Goal: Task Accomplishment & Management: Manage account settings

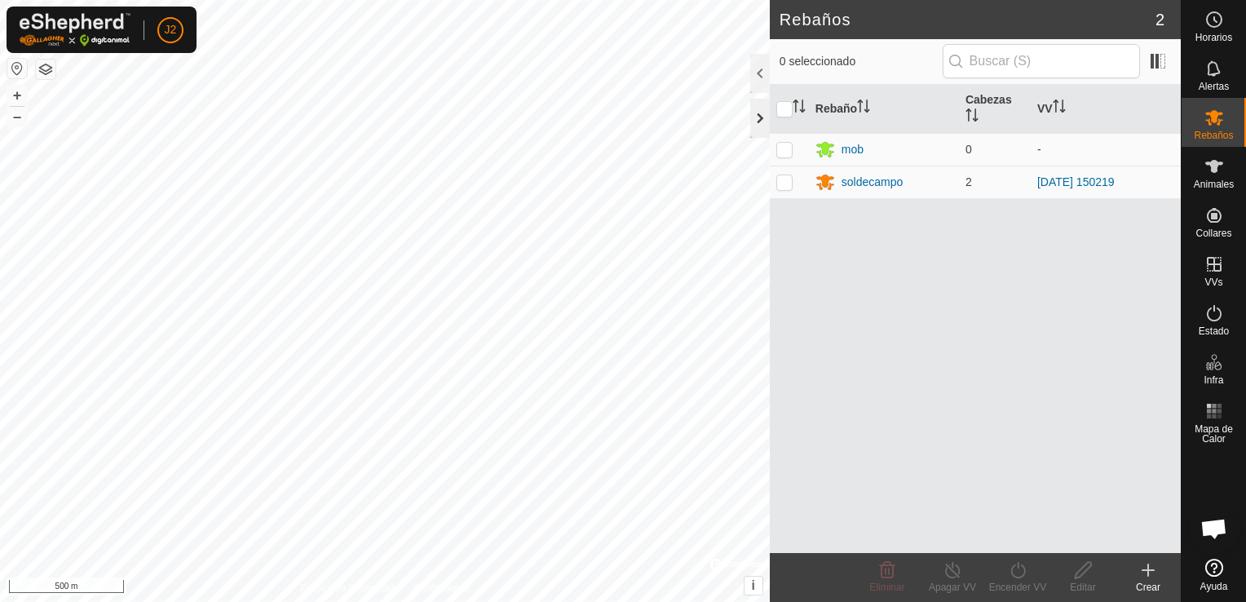
click at [754, 124] on div at bounding box center [760, 118] width 20 height 39
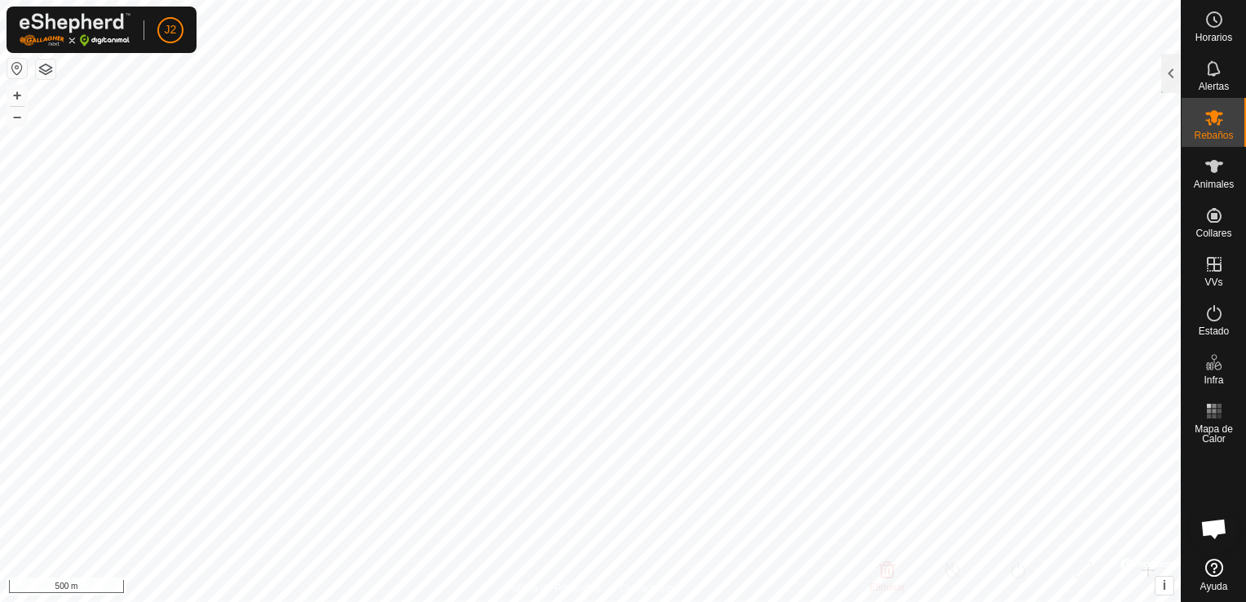
click at [548, 601] on html "J2 Horarios Alertas Rebaños Animales Collares VVs Estado Infra Mapa de Calor Ay…" at bounding box center [623, 301] width 1246 height 602
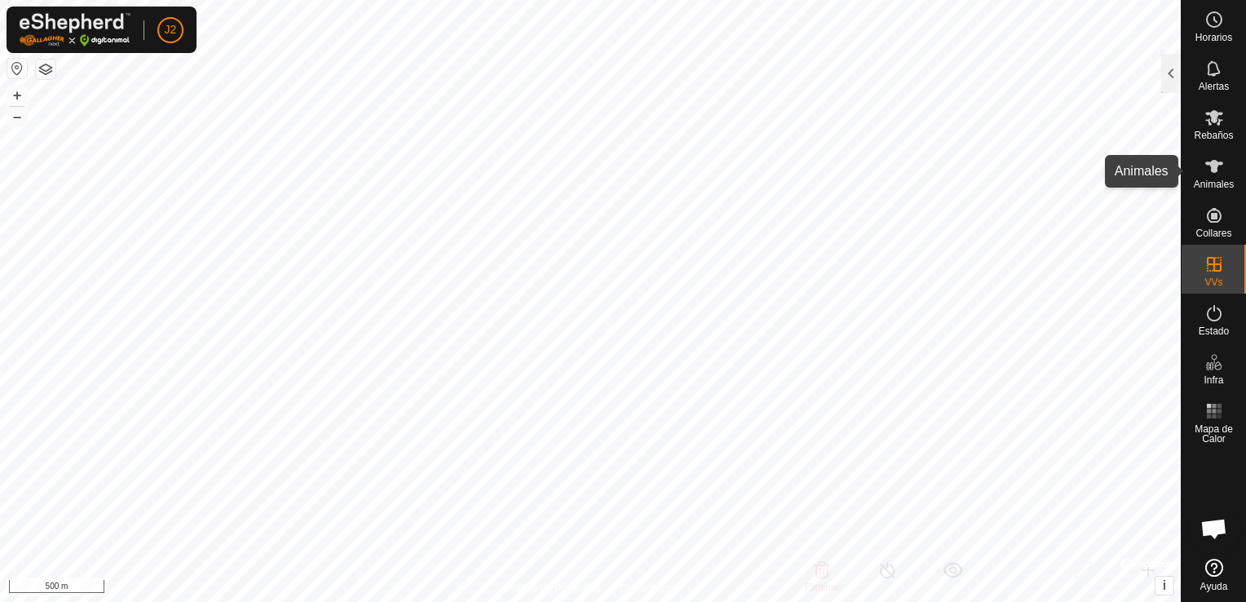
click at [1205, 162] on icon at bounding box center [1215, 167] width 20 height 20
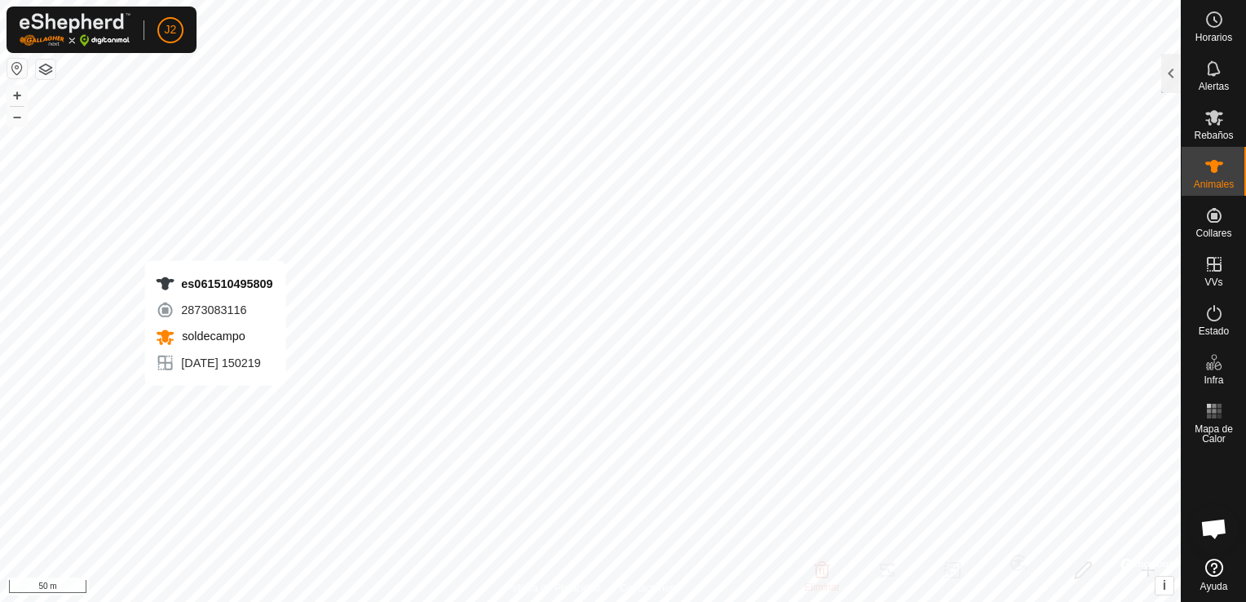
checkbox input "true"
click at [1175, 87] on div at bounding box center [1172, 73] width 20 height 39
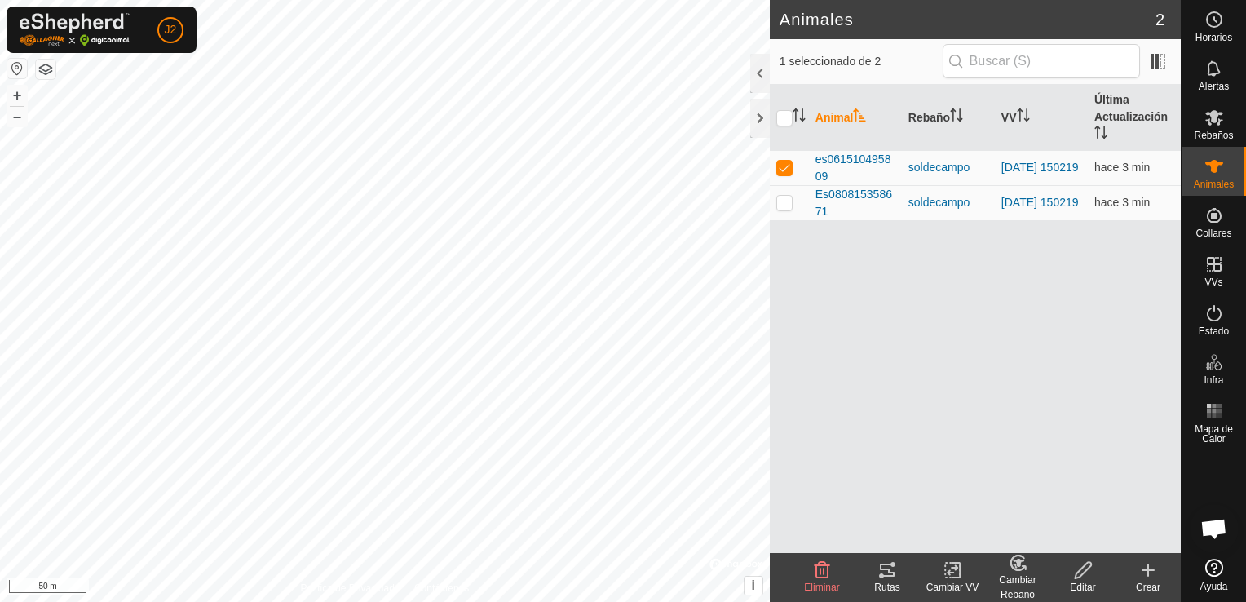
click at [892, 575] on icon at bounding box center [888, 570] width 20 height 20
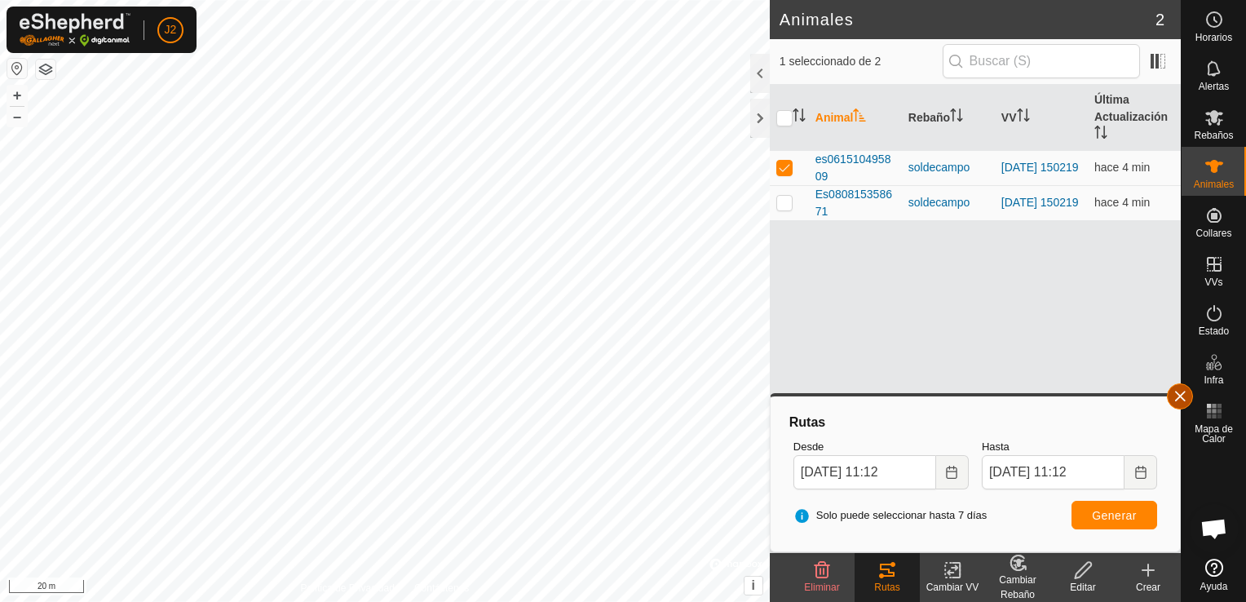
click at [1183, 401] on button "button" at bounding box center [1180, 396] width 26 height 26
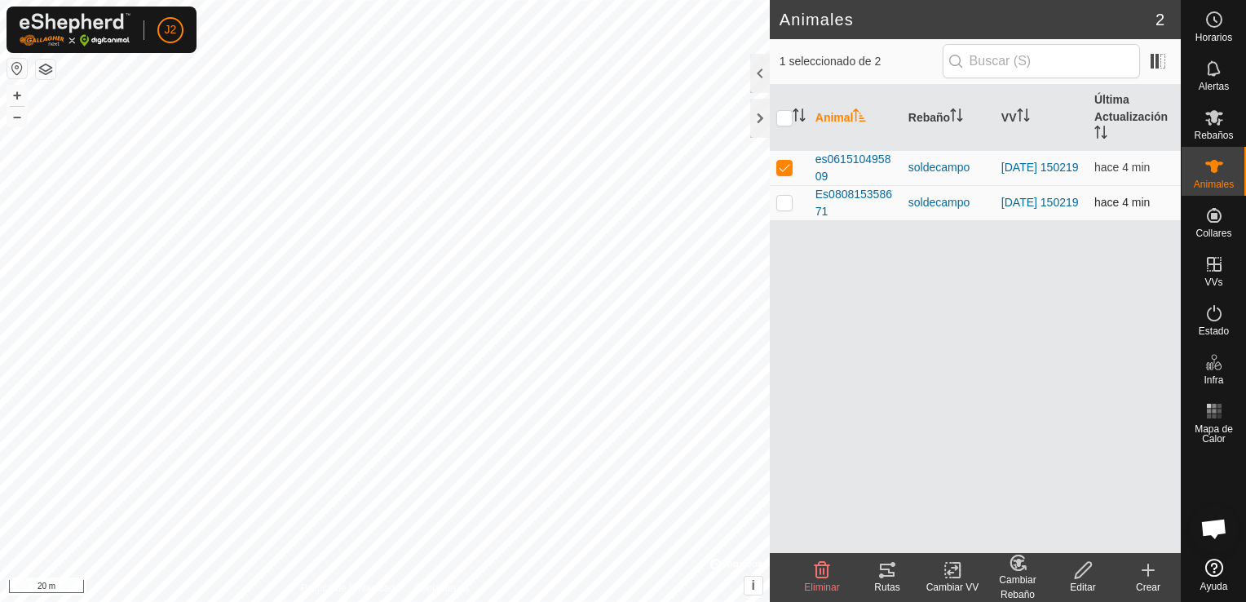
click at [795, 206] on td at bounding box center [789, 202] width 39 height 35
checkbox input "true"
click at [788, 168] on p-checkbox at bounding box center [785, 167] width 16 height 13
checkbox input "false"
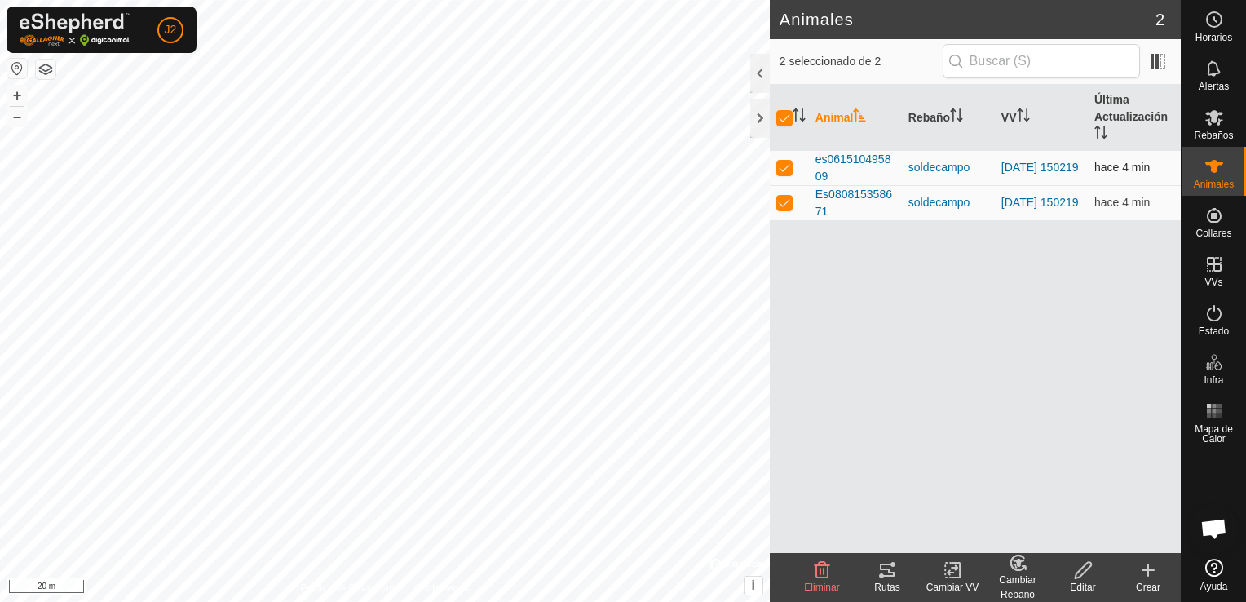
checkbox input "false"
click at [893, 569] on icon at bounding box center [888, 570] width 20 height 20
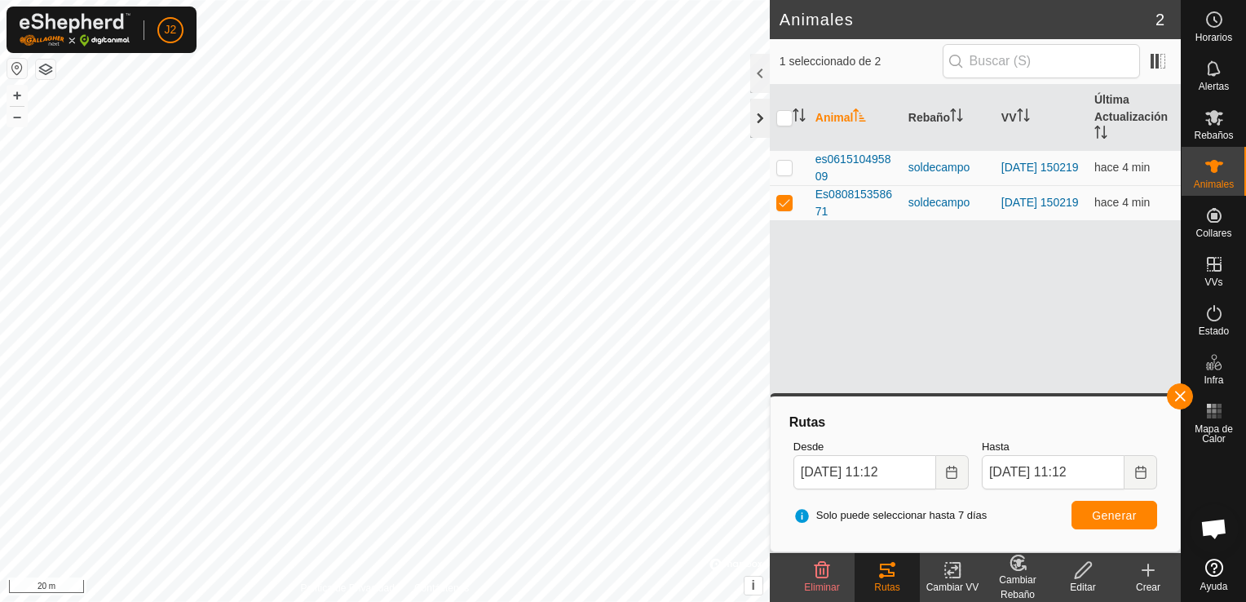
click at [758, 122] on div at bounding box center [760, 118] width 20 height 39
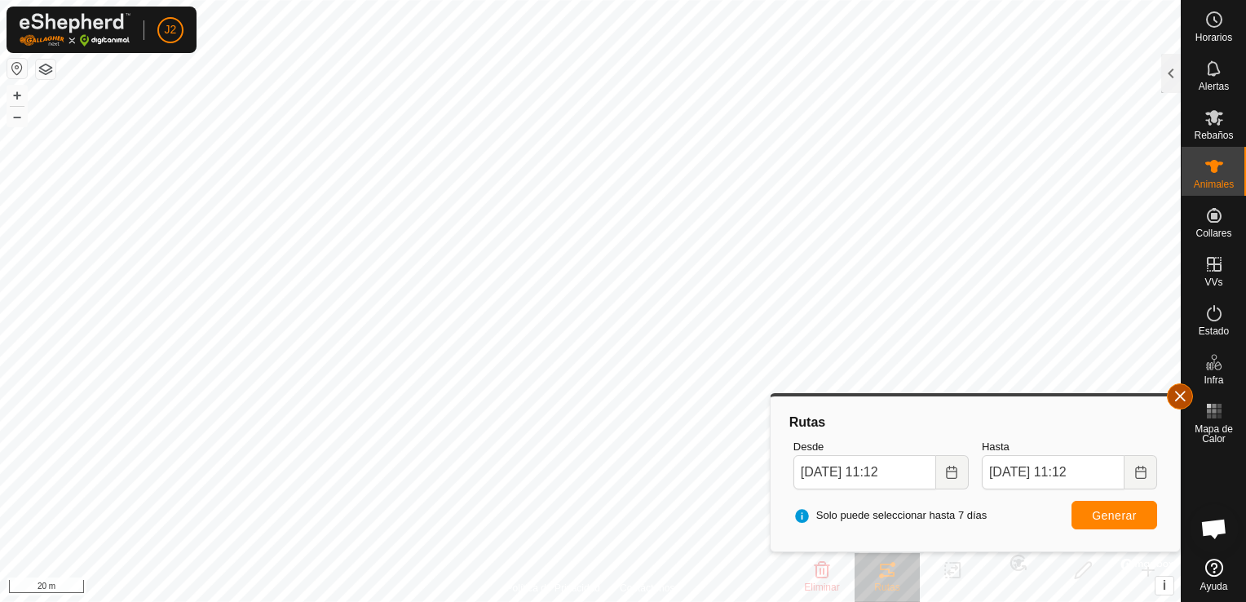
click at [1181, 393] on button "button" at bounding box center [1180, 396] width 26 height 26
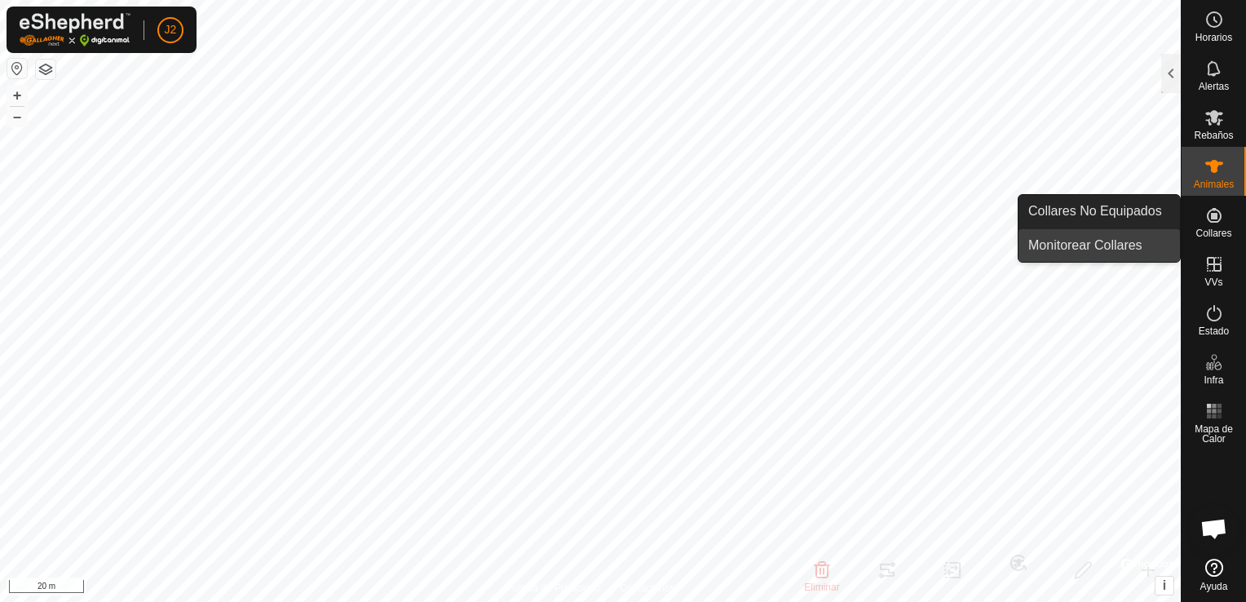
click at [1132, 249] on link "Monitorear Collares" at bounding box center [1100, 245] width 162 height 33
click at [1132, 241] on link "Monitorear Collares" at bounding box center [1100, 245] width 162 height 33
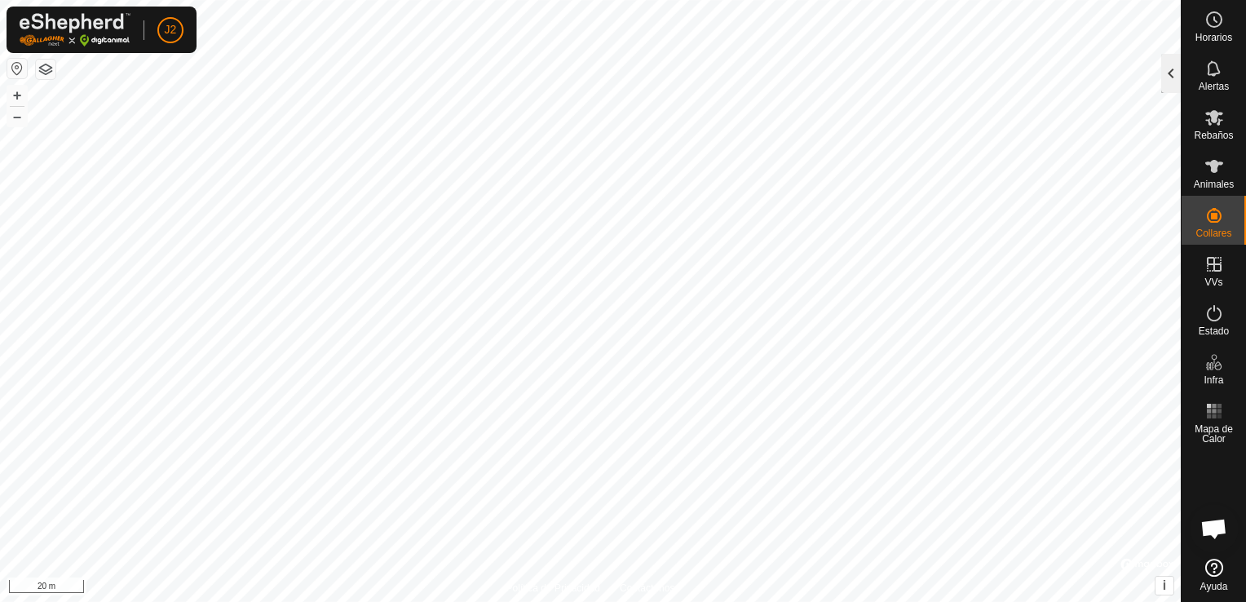
click at [1173, 75] on div at bounding box center [1172, 73] width 20 height 39
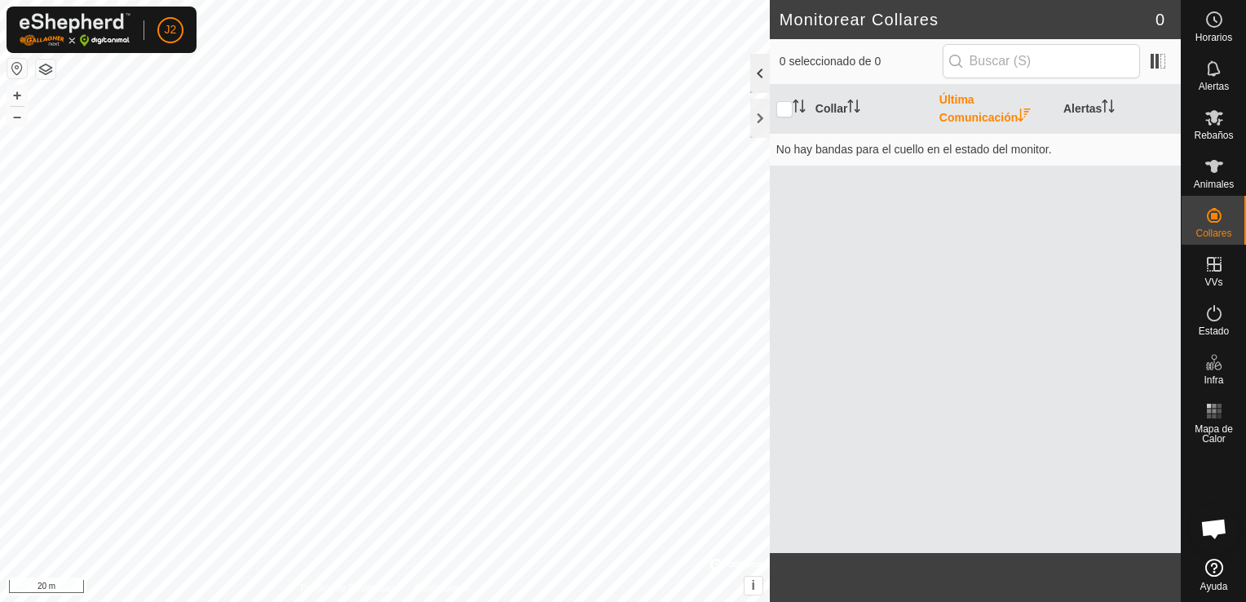
click at [758, 77] on div at bounding box center [760, 73] width 20 height 39
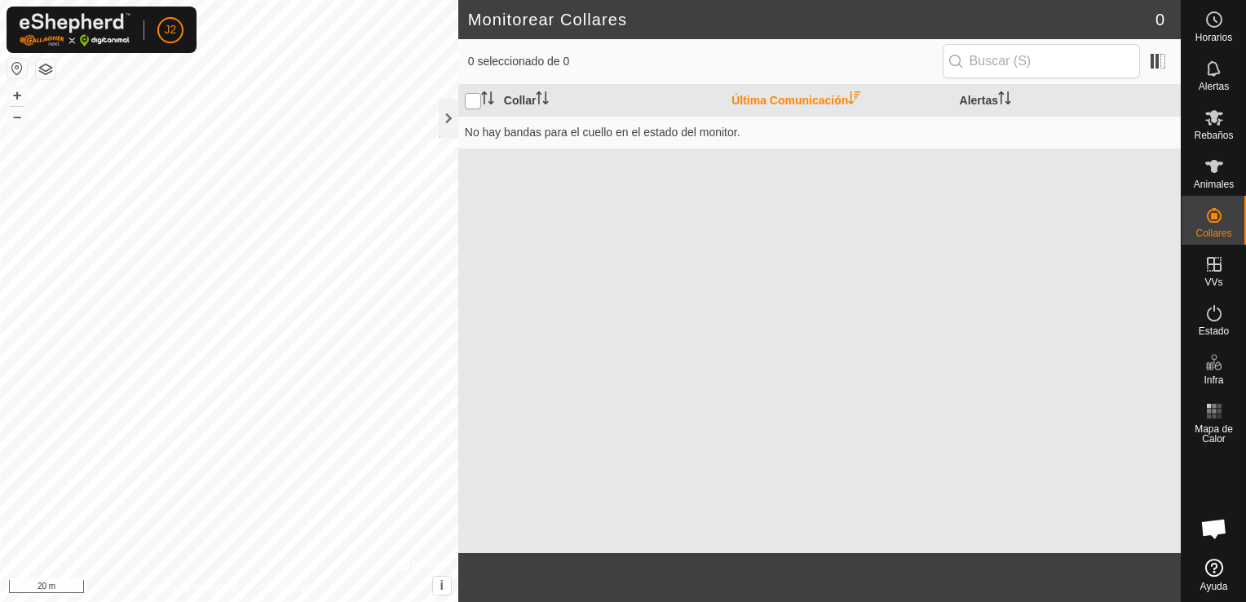
click at [473, 104] on input "checkbox" at bounding box center [473, 101] width 16 height 16
checkbox input "true"
click at [443, 126] on div at bounding box center [449, 118] width 20 height 39
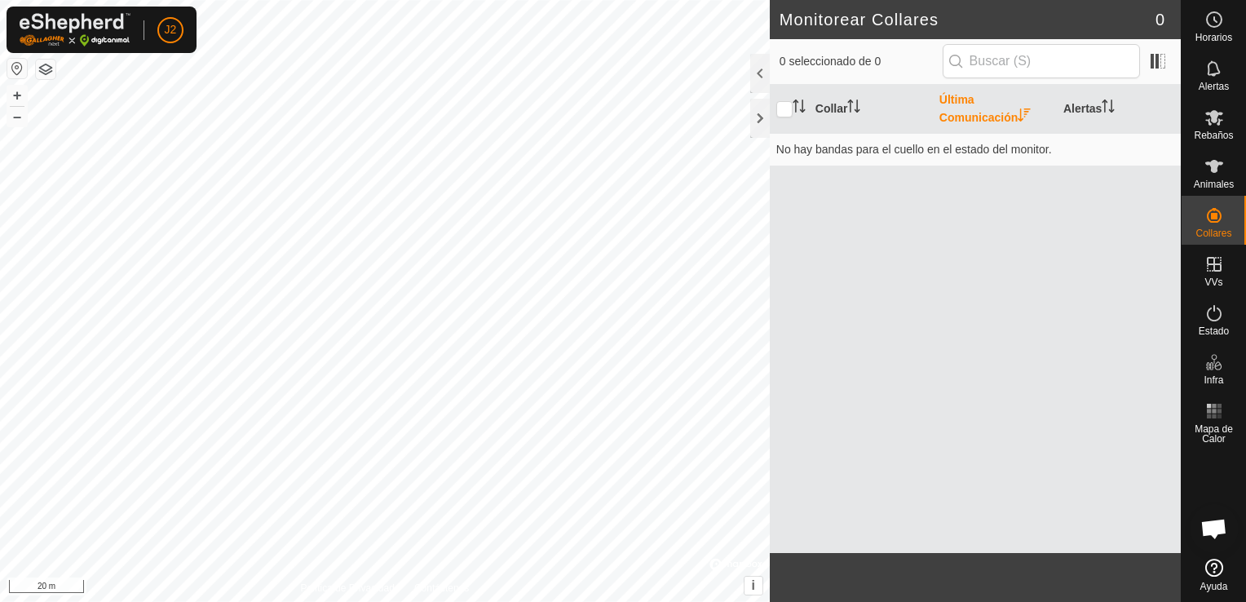
click at [43, 70] on button "button" at bounding box center [46, 70] width 20 height 20
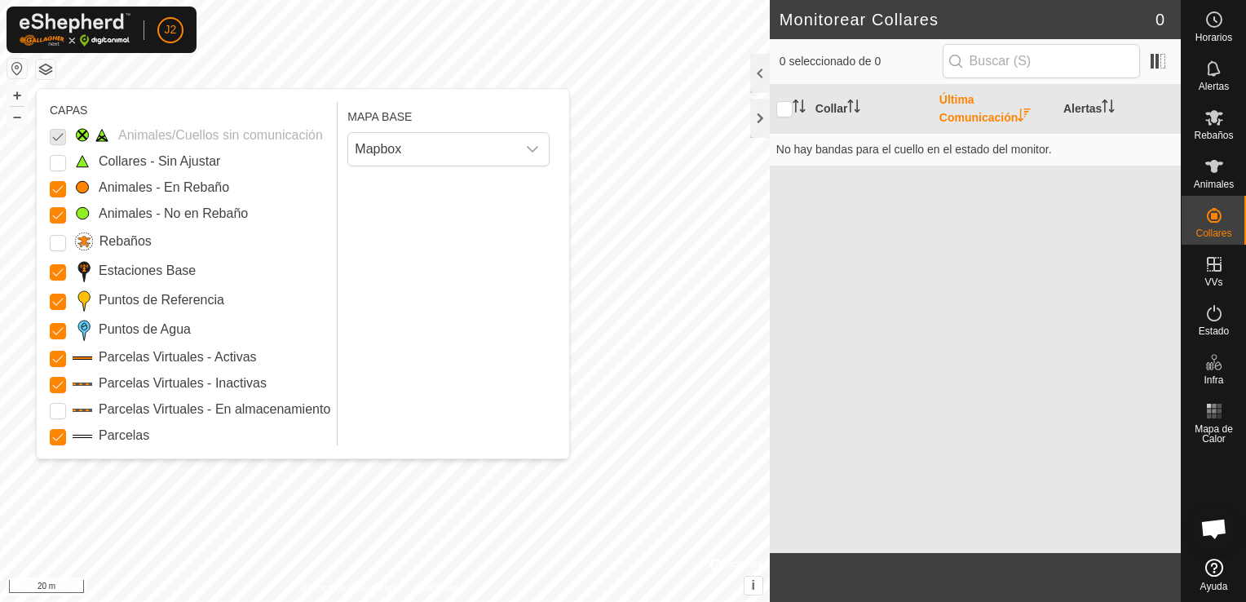
click at [43, 70] on button "button" at bounding box center [46, 70] width 20 height 20
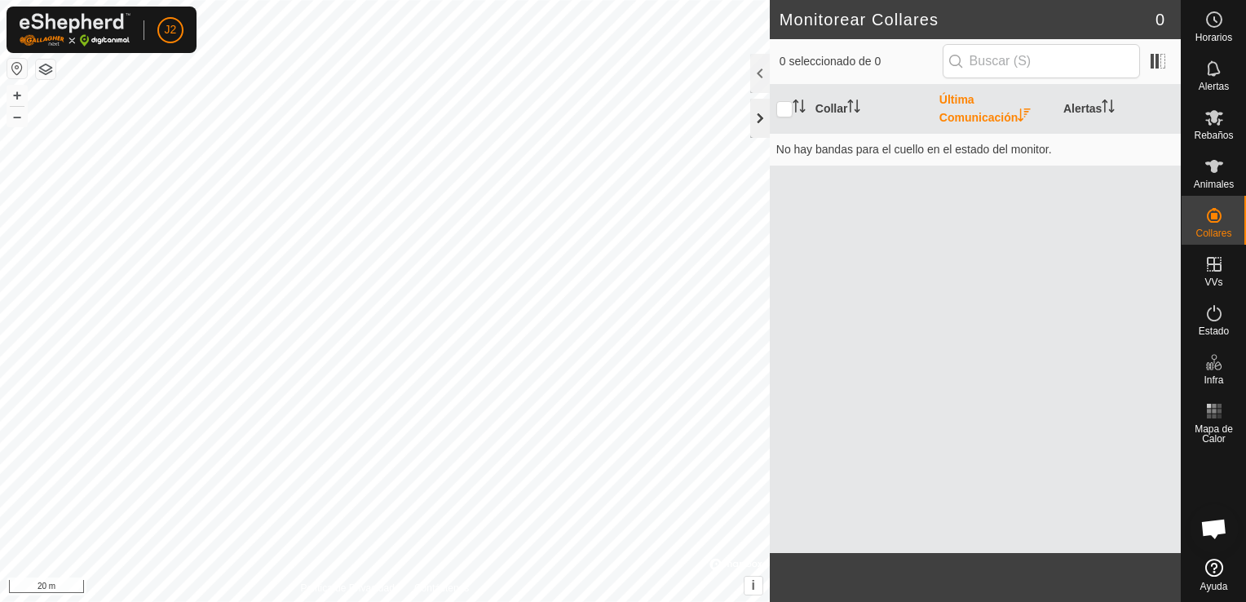
click at [763, 121] on div at bounding box center [760, 118] width 20 height 39
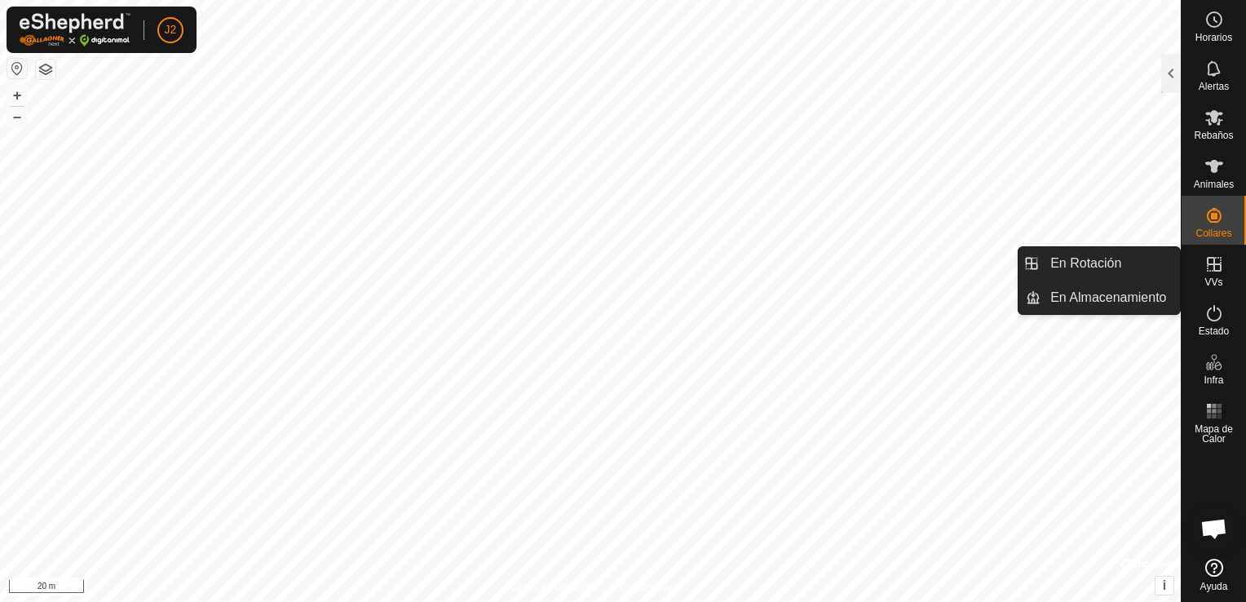
click at [1211, 272] on icon at bounding box center [1215, 265] width 20 height 20
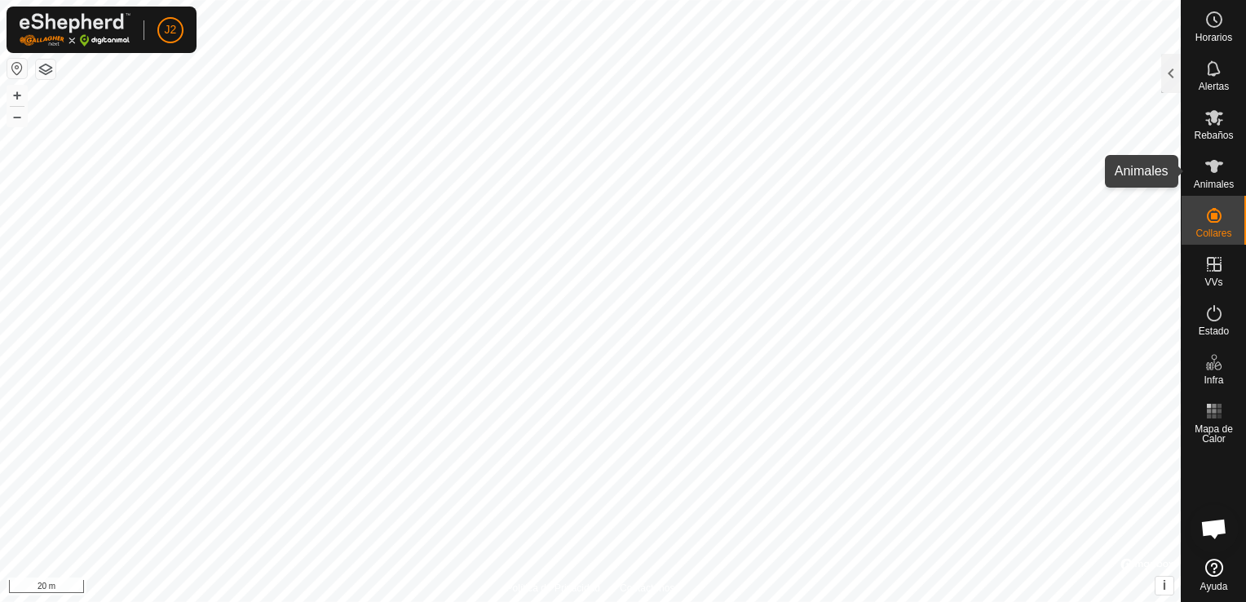
click at [1209, 163] on icon at bounding box center [1215, 166] width 18 height 13
click at [1172, 69] on div at bounding box center [1172, 73] width 20 height 39
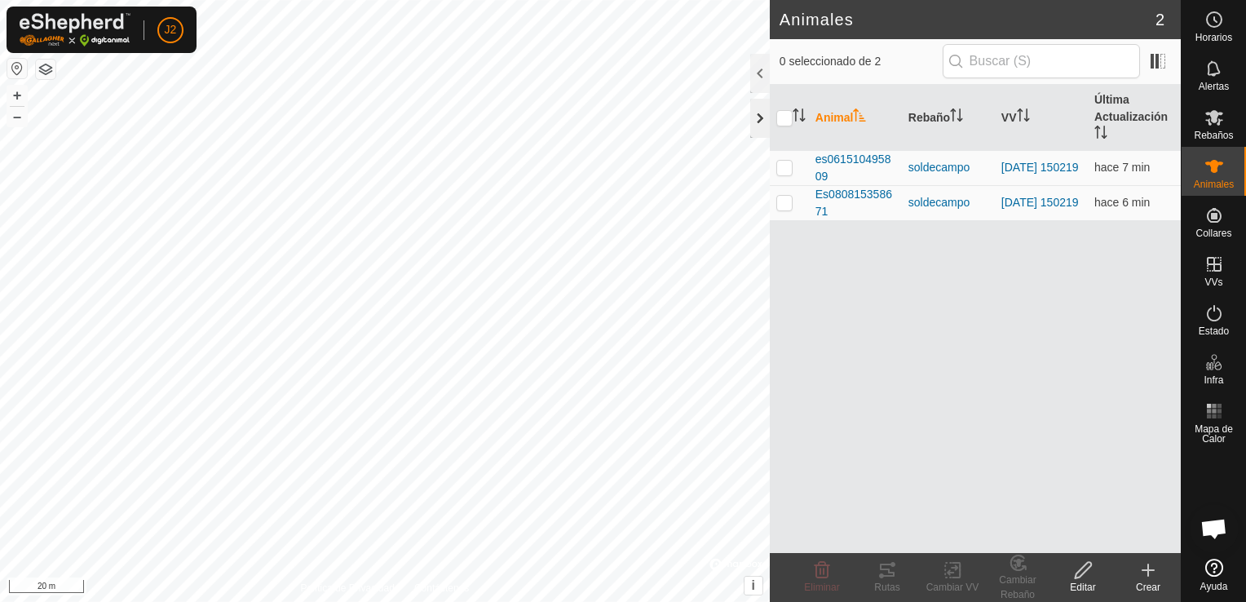
click at [753, 122] on div at bounding box center [760, 118] width 20 height 39
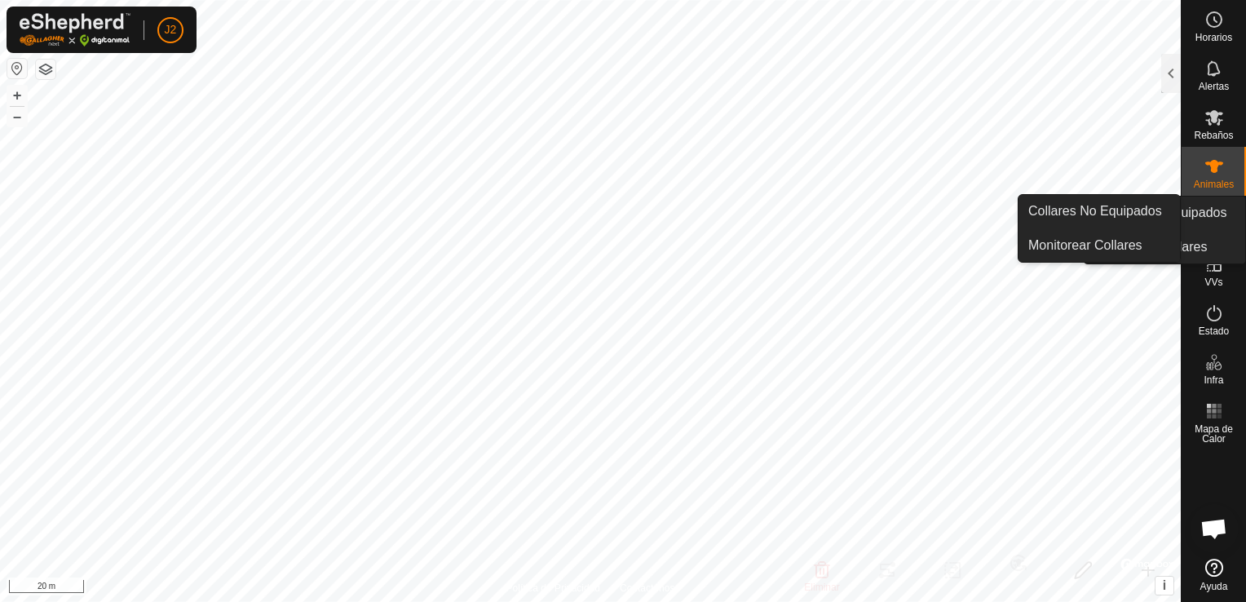
click at [1219, 226] on es-neckbands-svg-icon at bounding box center [1214, 215] width 29 height 26
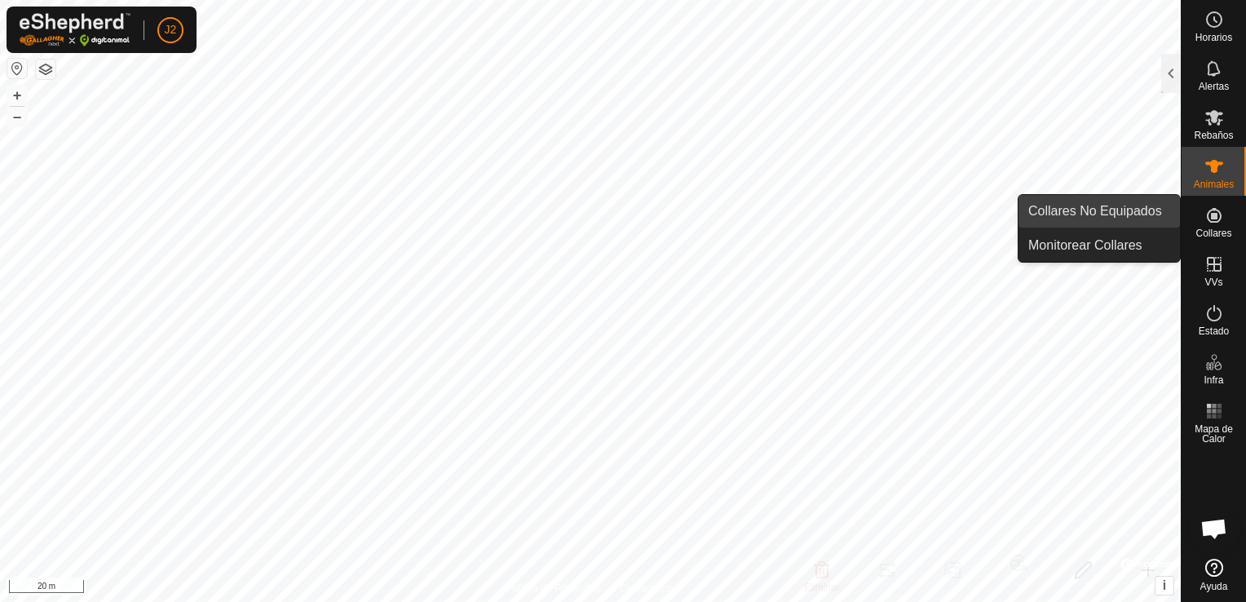
click at [1136, 224] on link "Collares No Equipados" at bounding box center [1100, 211] width 162 height 33
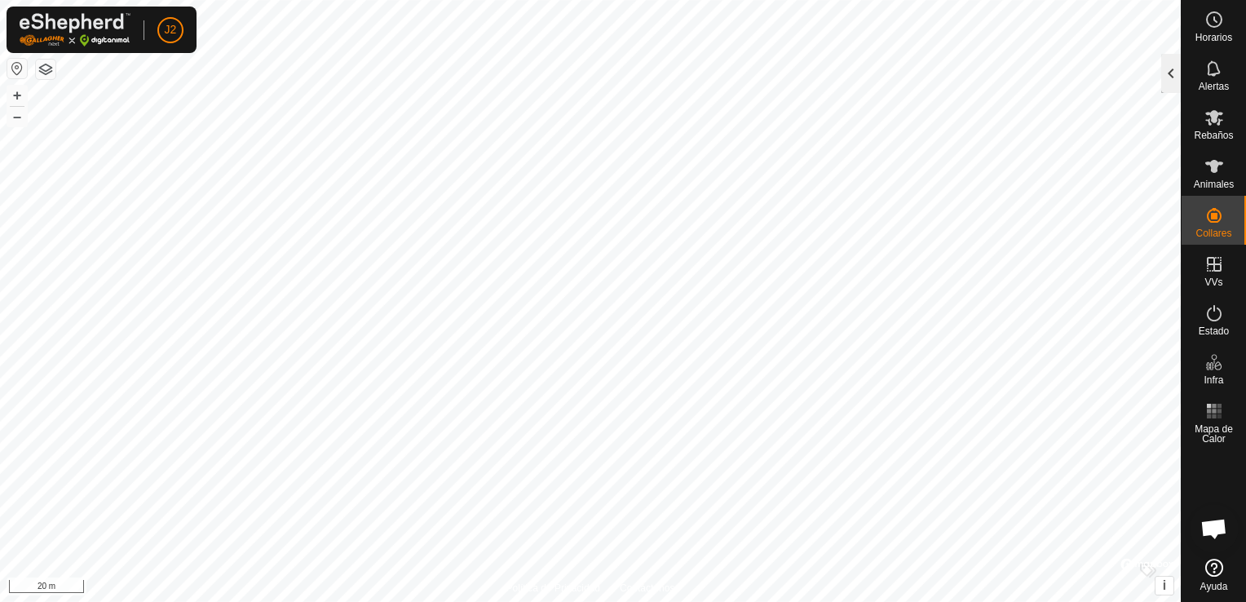
click at [1172, 75] on div at bounding box center [1172, 73] width 20 height 39
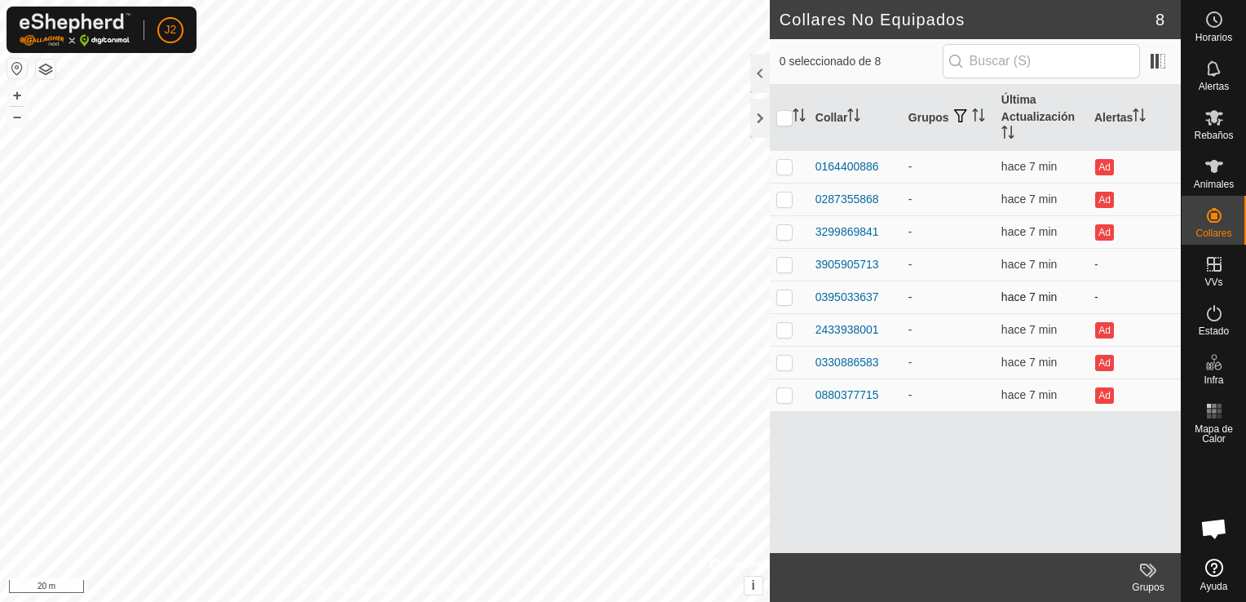
click at [780, 302] on p-checkbox at bounding box center [785, 296] width 16 height 13
checkbox input "true"
click at [1149, 577] on icon at bounding box center [1149, 570] width 20 height 20
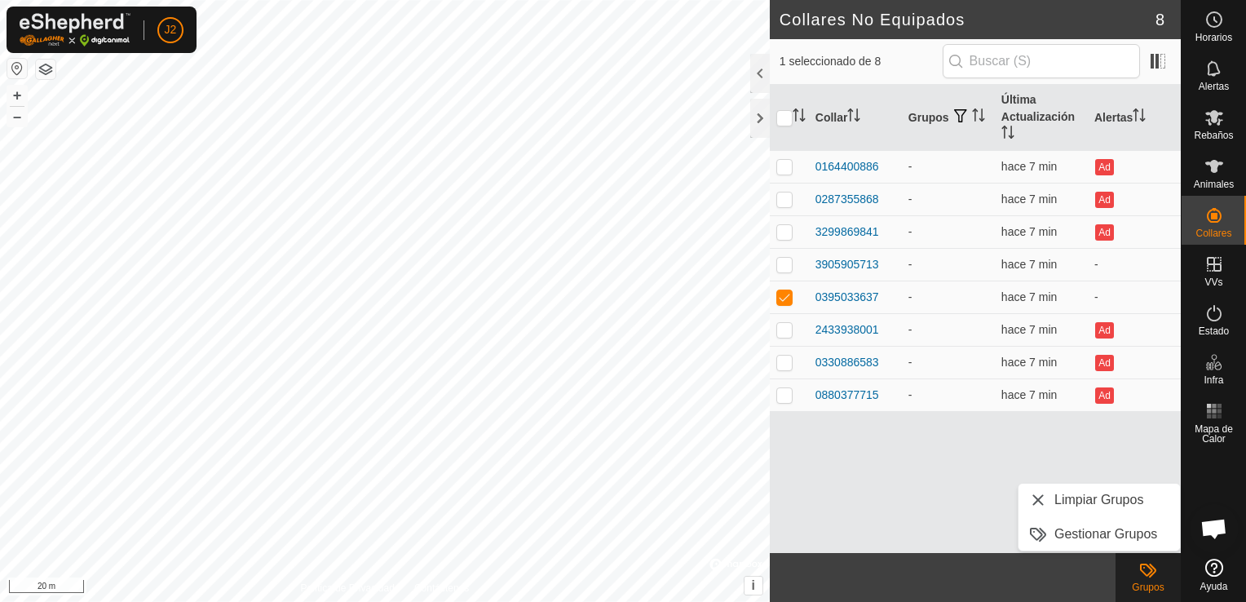
click at [1149, 577] on icon at bounding box center [1149, 570] width 20 height 20
click at [857, 299] on div "0395033637" at bounding box center [848, 297] width 64 height 17
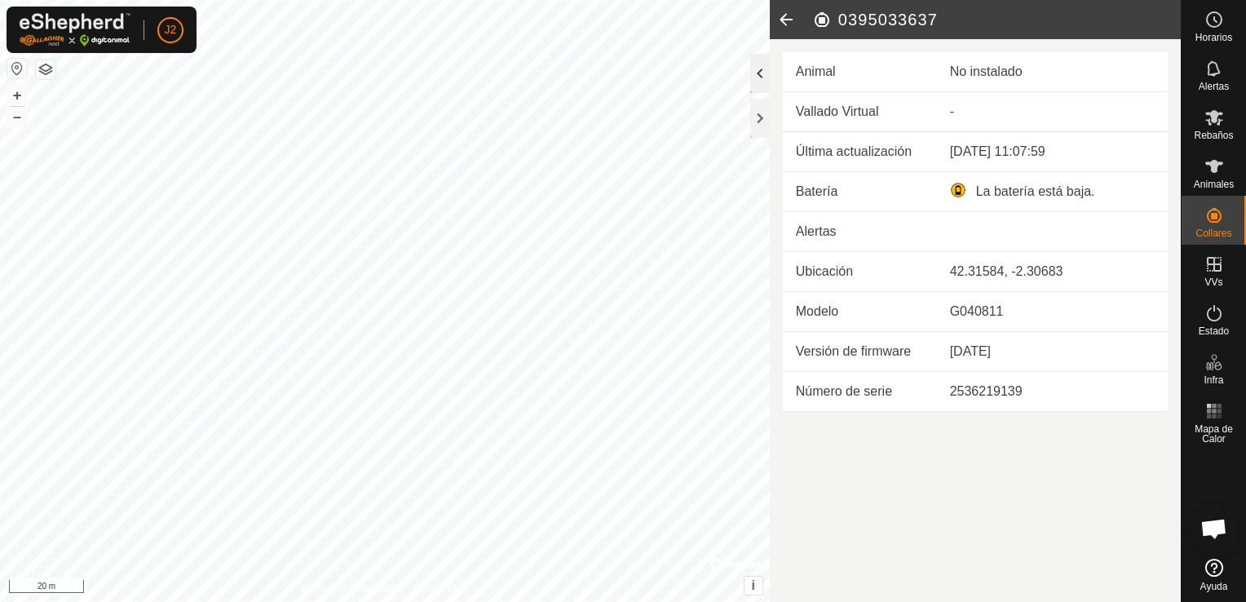
click at [762, 70] on div at bounding box center [760, 73] width 20 height 39
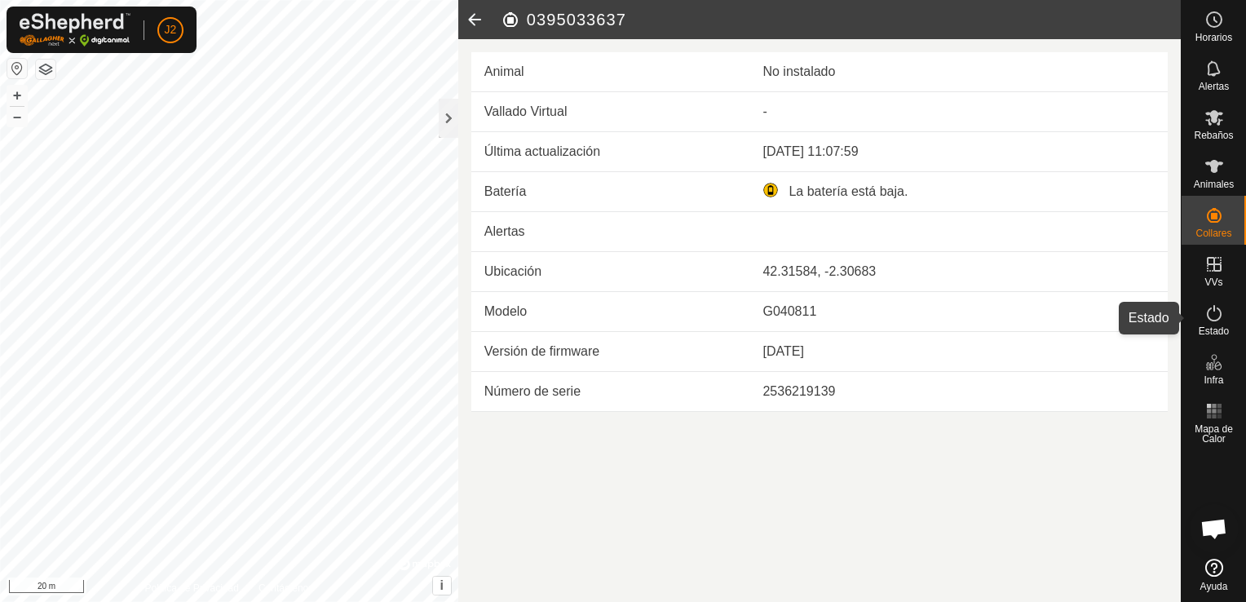
click at [1223, 312] on icon at bounding box center [1215, 313] width 20 height 20
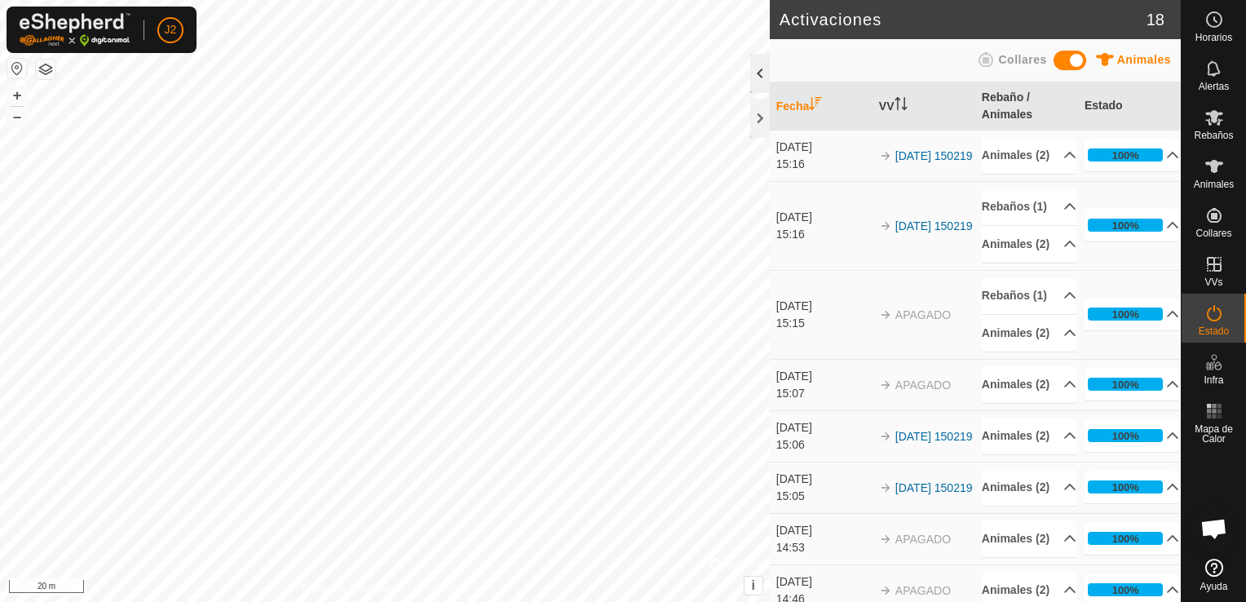
click at [764, 77] on div at bounding box center [760, 73] width 20 height 39
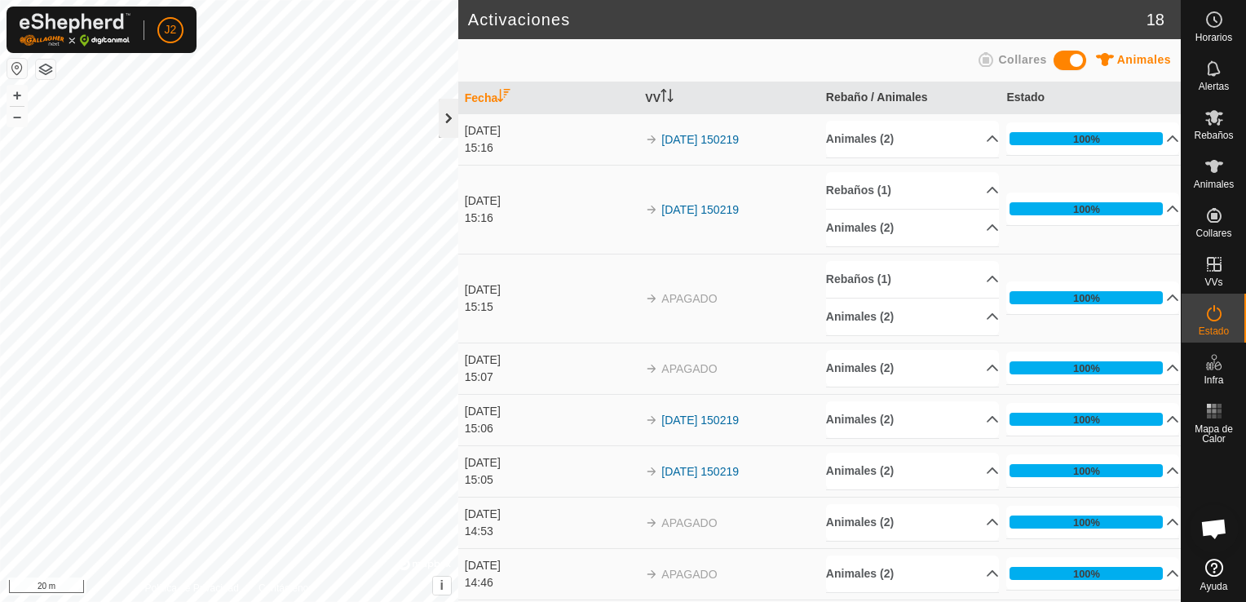
click at [451, 119] on div at bounding box center [449, 118] width 20 height 39
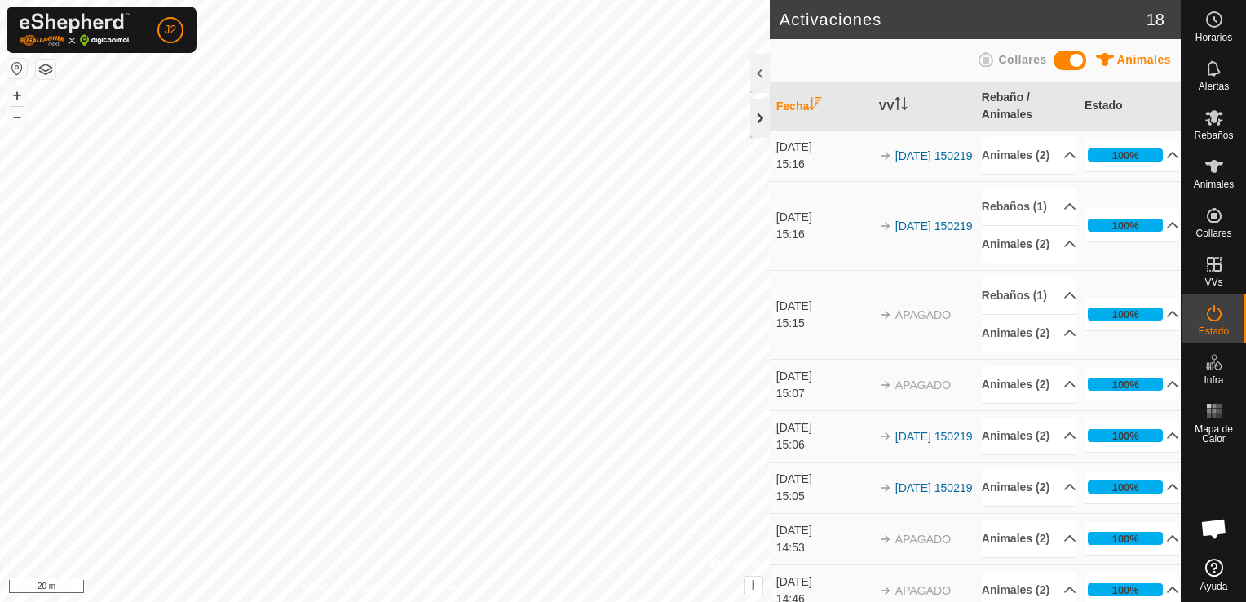
click at [755, 124] on div at bounding box center [760, 118] width 20 height 39
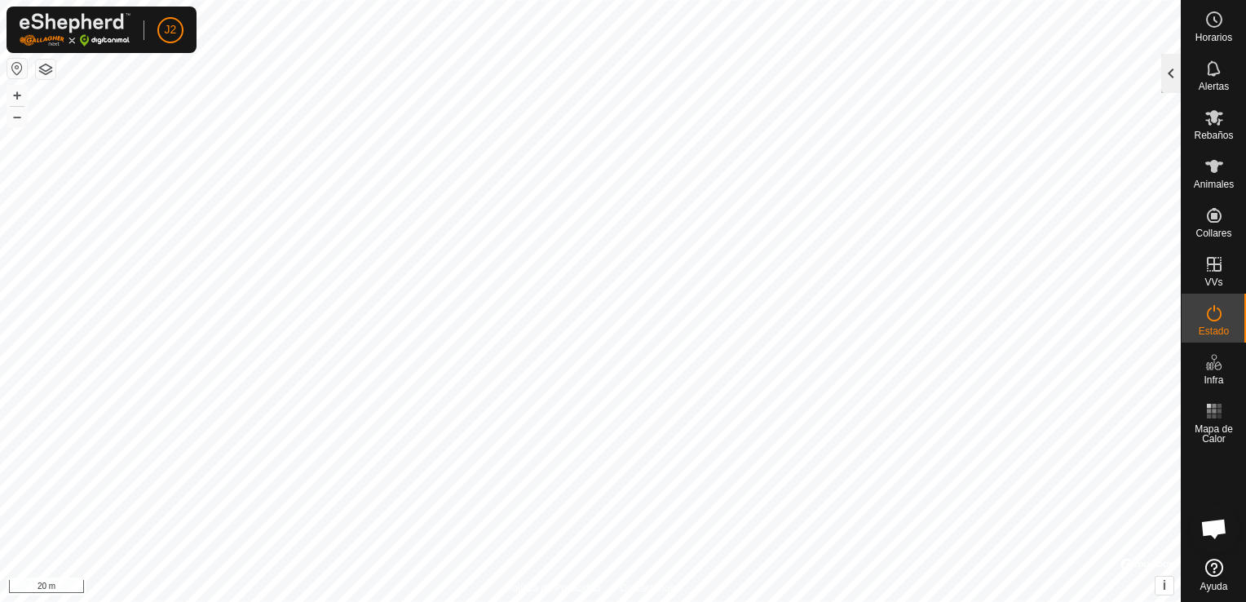
click at [1167, 76] on div at bounding box center [1172, 73] width 20 height 39
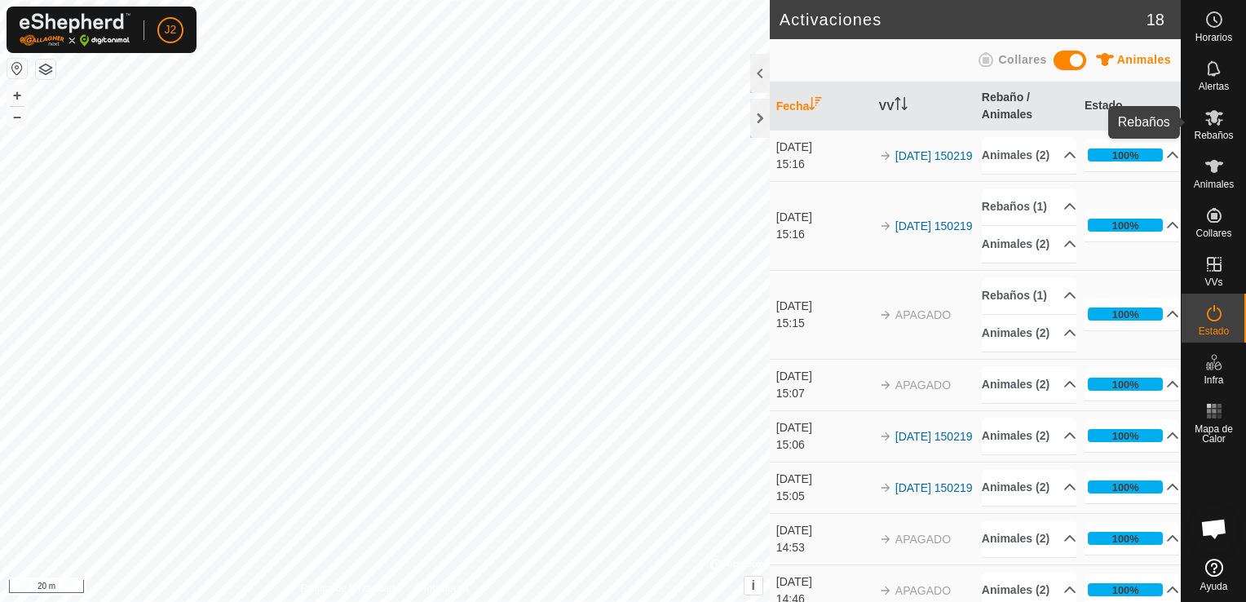
click at [1220, 116] on icon at bounding box center [1215, 118] width 20 height 20
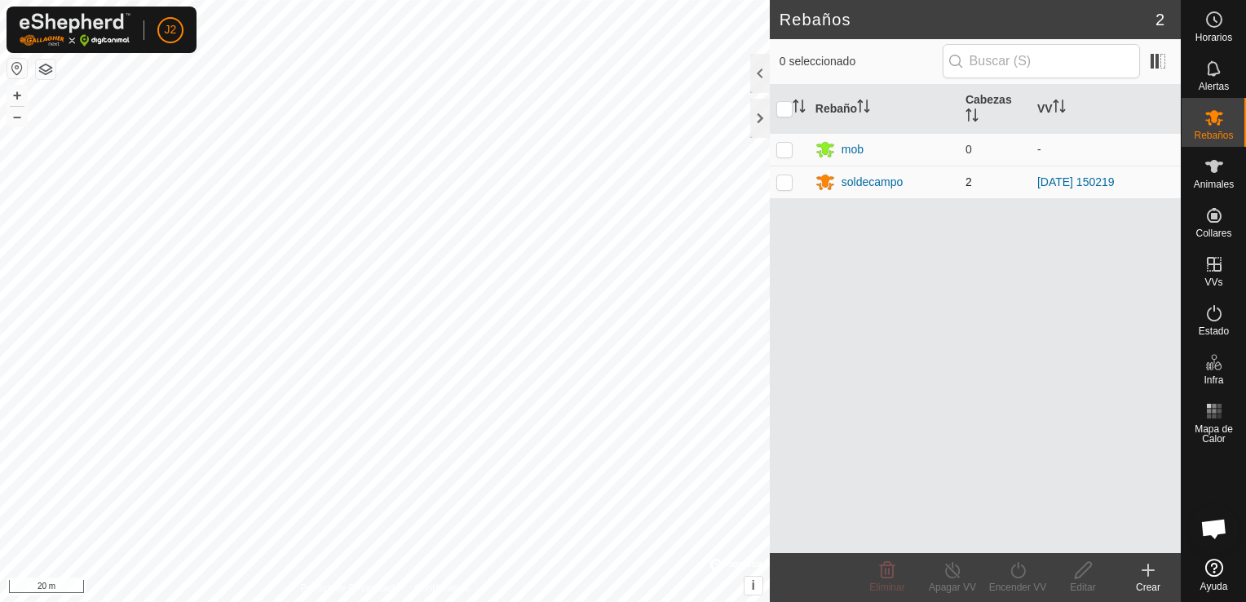
click at [787, 186] on p-checkbox at bounding box center [785, 181] width 16 height 13
checkbox input "true"
click at [1084, 566] on icon at bounding box center [1083, 570] width 16 height 16
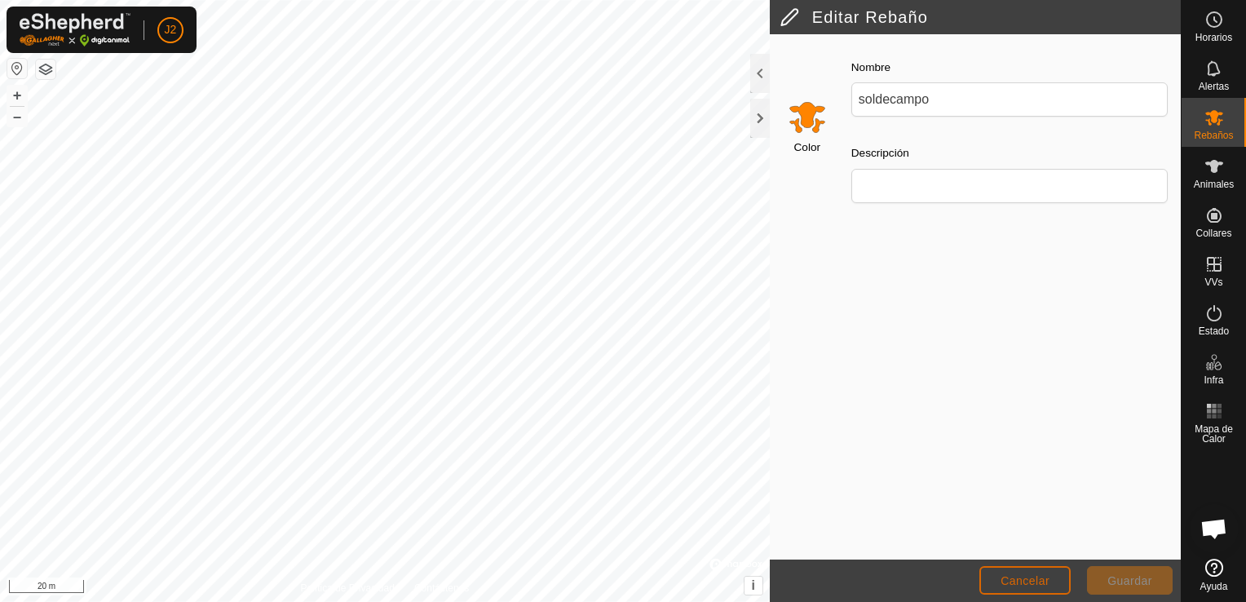
click at [1032, 582] on span "Cancelar" at bounding box center [1025, 580] width 49 height 13
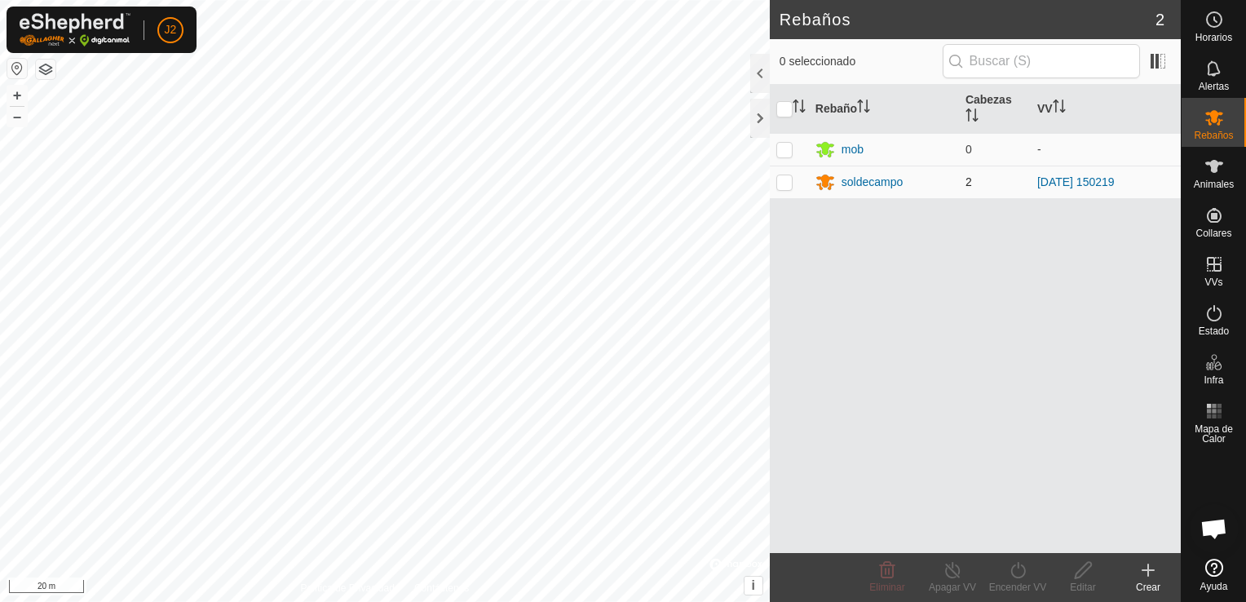
click at [789, 187] on p-checkbox at bounding box center [785, 181] width 16 height 13
checkbox input "true"
click at [761, 82] on div at bounding box center [760, 73] width 20 height 39
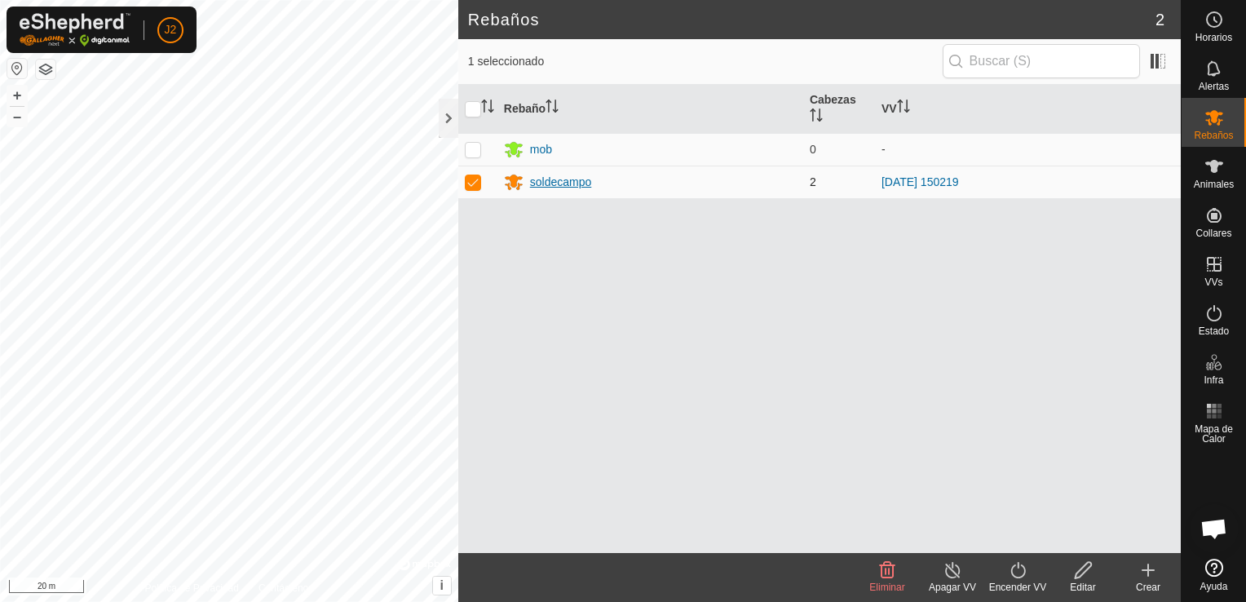
click at [571, 175] on div "soldecampo" at bounding box center [561, 182] width 62 height 17
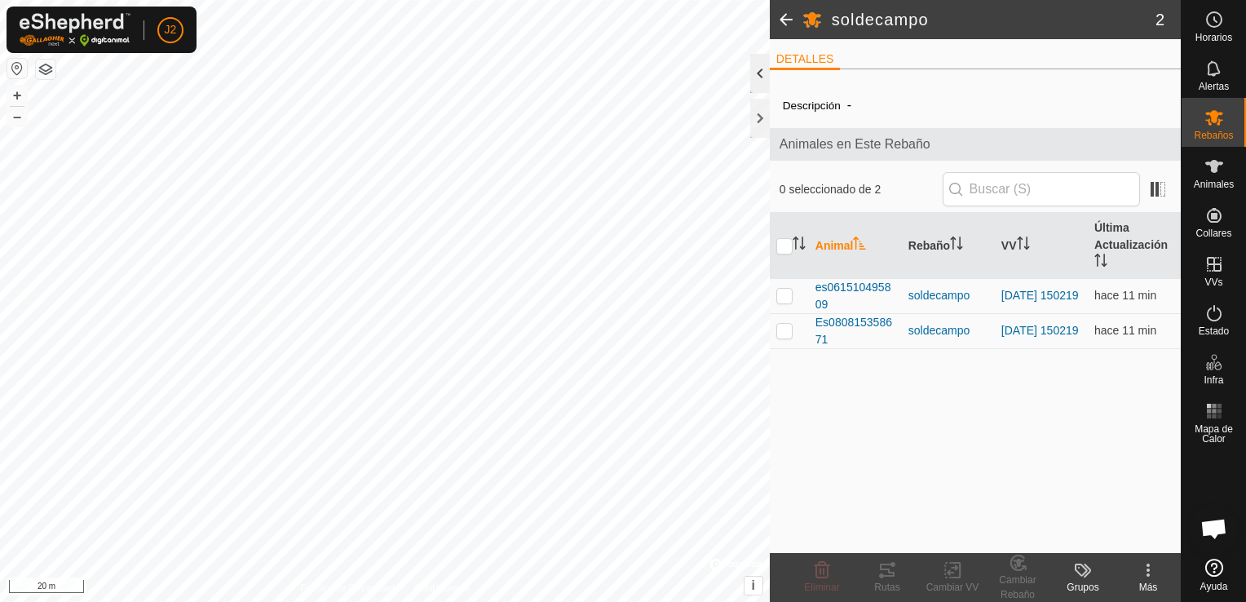
click at [762, 72] on div at bounding box center [760, 73] width 20 height 39
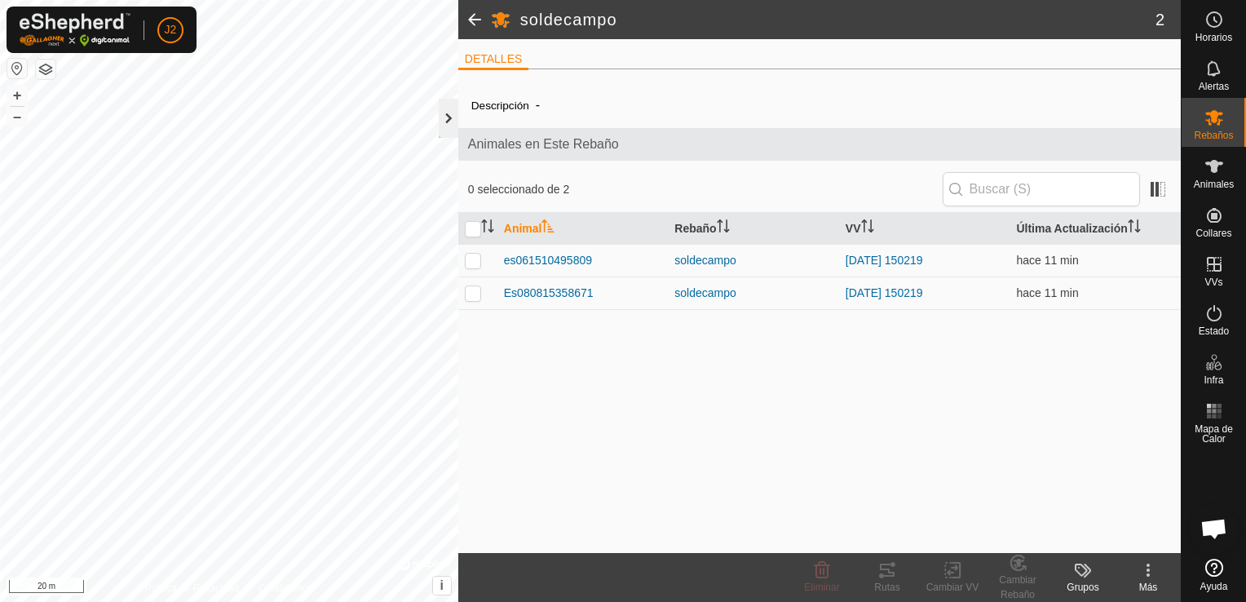
click at [450, 122] on div at bounding box center [449, 118] width 20 height 39
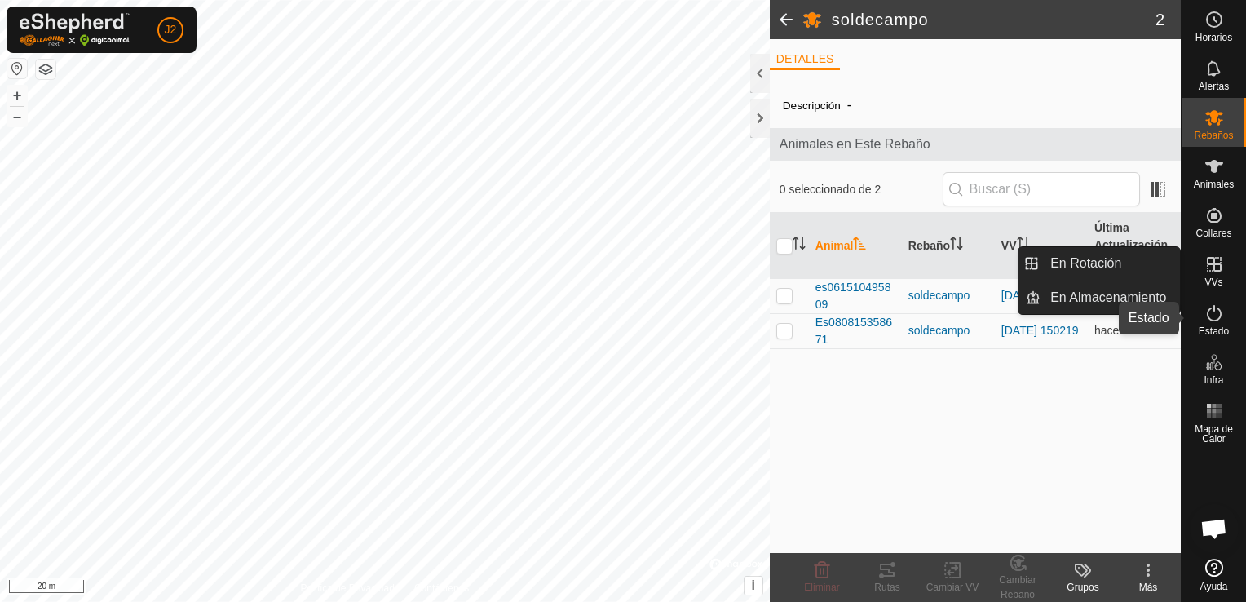
click at [1224, 315] on es-activation-svg-icon at bounding box center [1214, 313] width 29 height 26
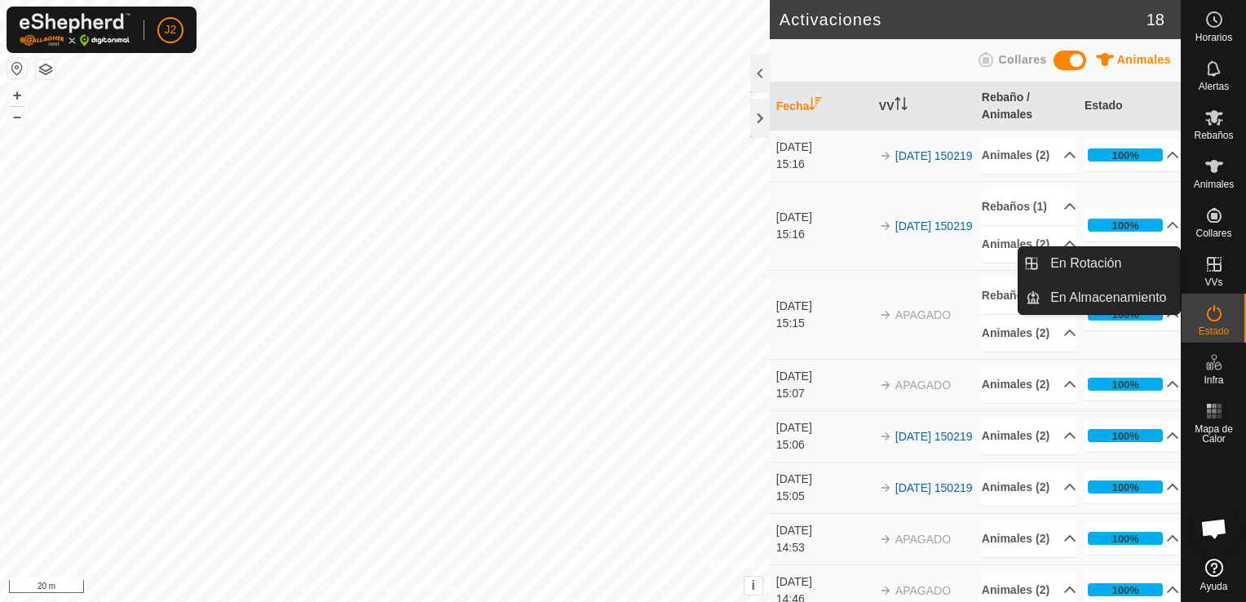
click at [1217, 280] on span "VVs" at bounding box center [1214, 282] width 18 height 10
drag, startPoint x: 1219, startPoint y: 259, endPoint x: 1208, endPoint y: 266, distance: 12.9
click at [1208, 266] on icon at bounding box center [1215, 265] width 20 height 20
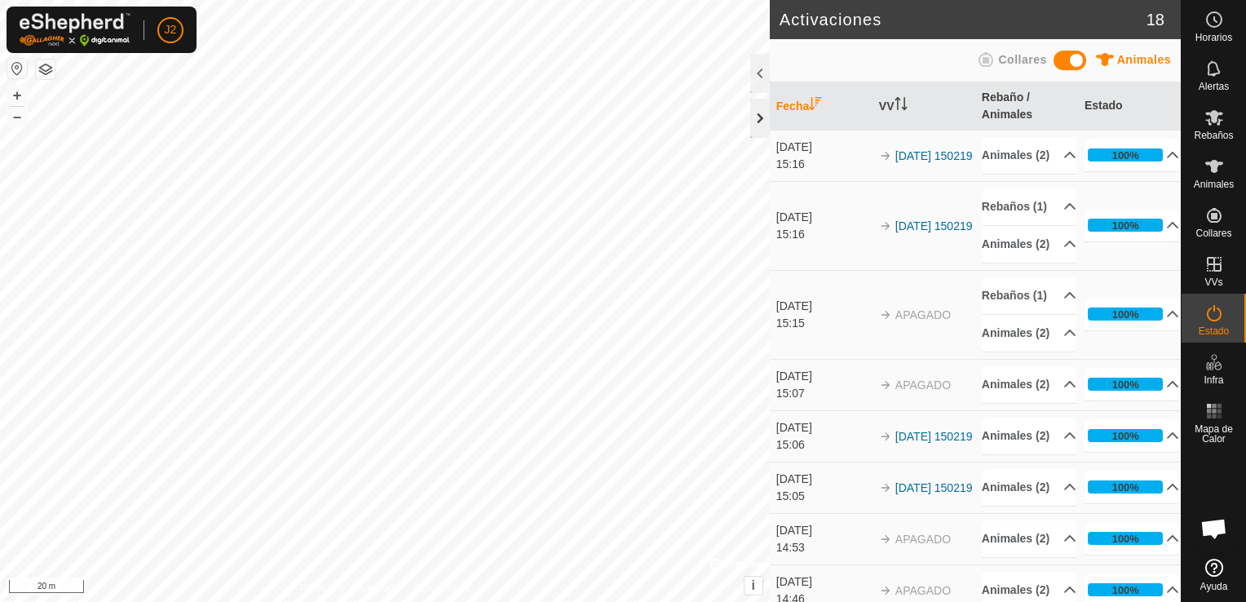
click at [752, 127] on div at bounding box center [760, 118] width 20 height 39
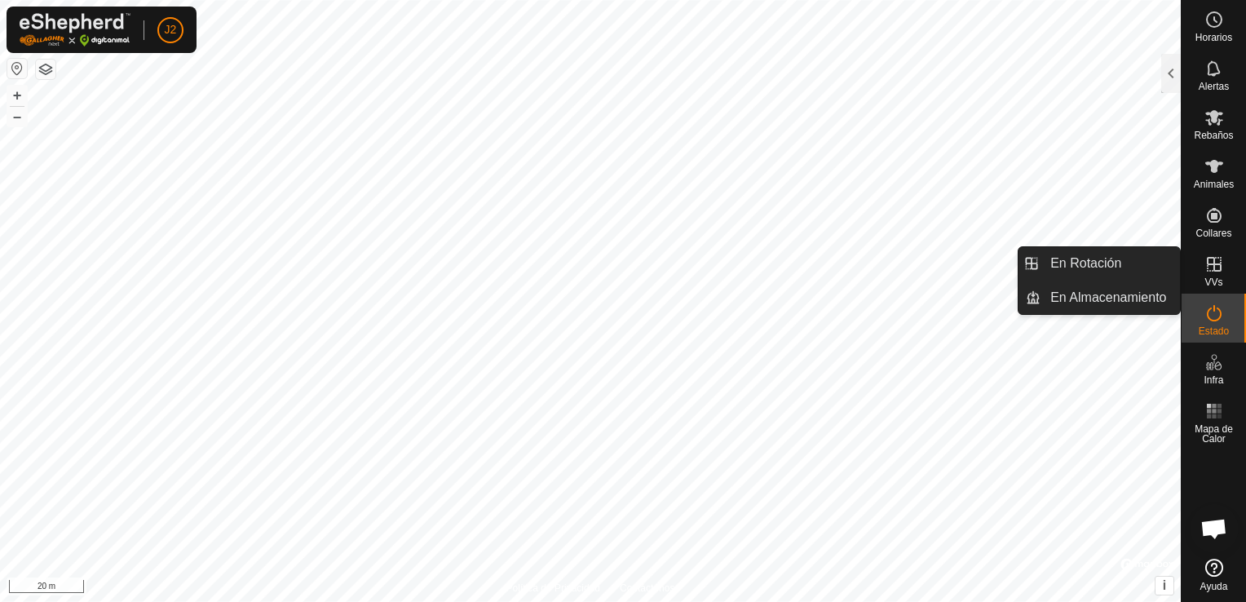
click at [1209, 266] on icon at bounding box center [1215, 265] width 20 height 20
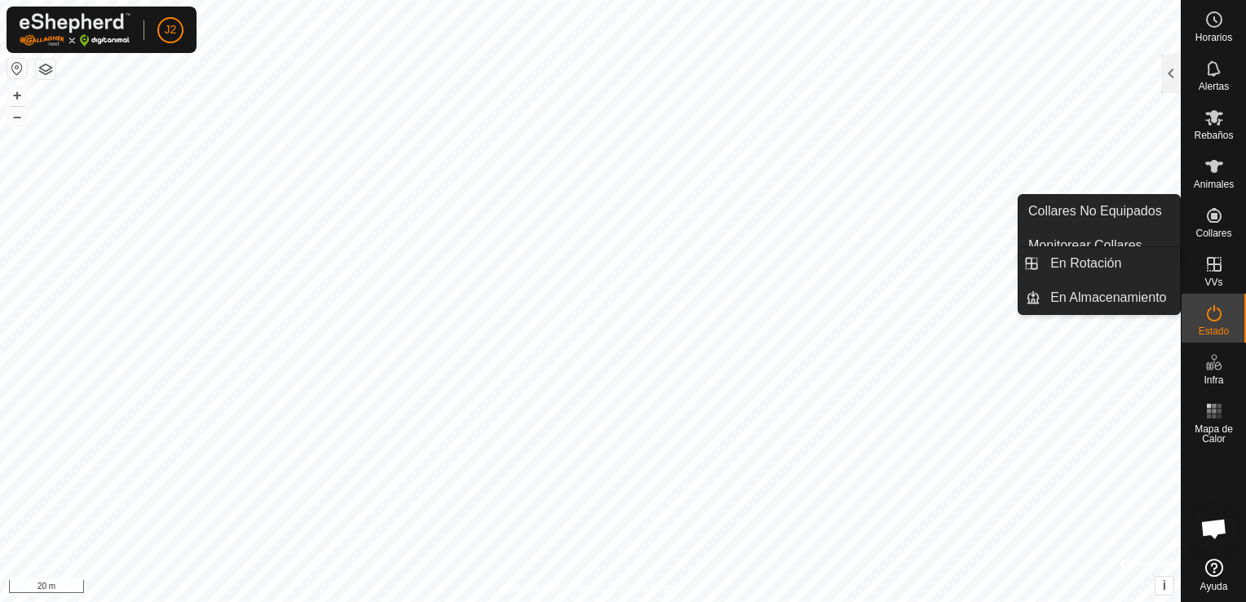
click at [1228, 272] on es-virtualpaddocks-svg-icon at bounding box center [1214, 264] width 29 height 26
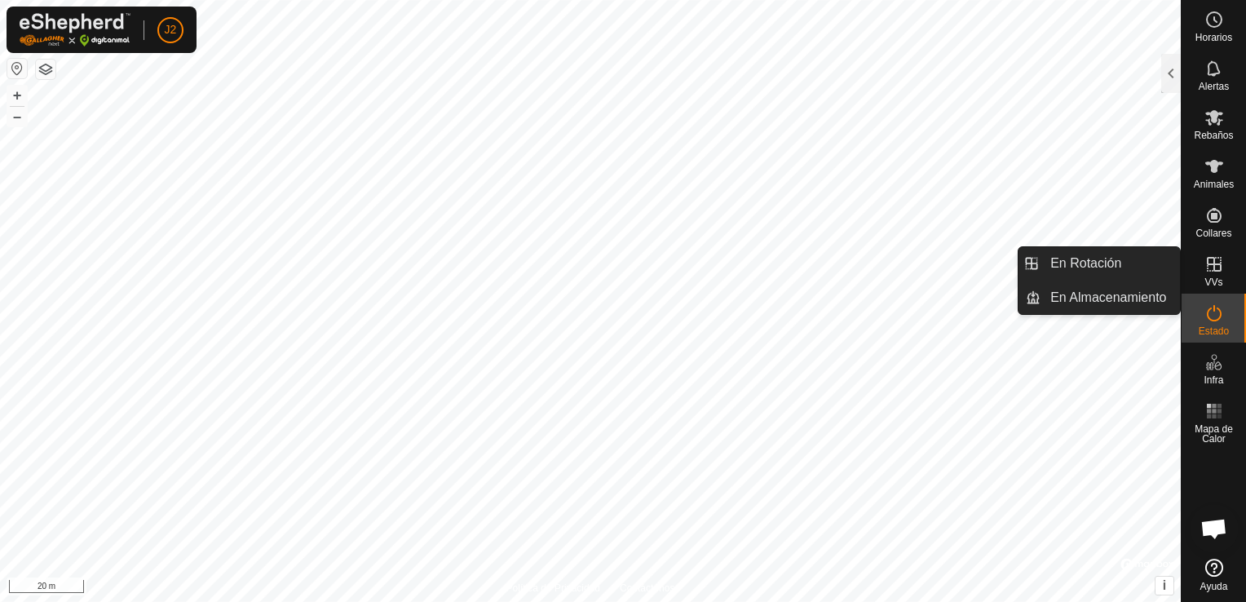
click at [1214, 273] on icon at bounding box center [1215, 265] width 20 height 20
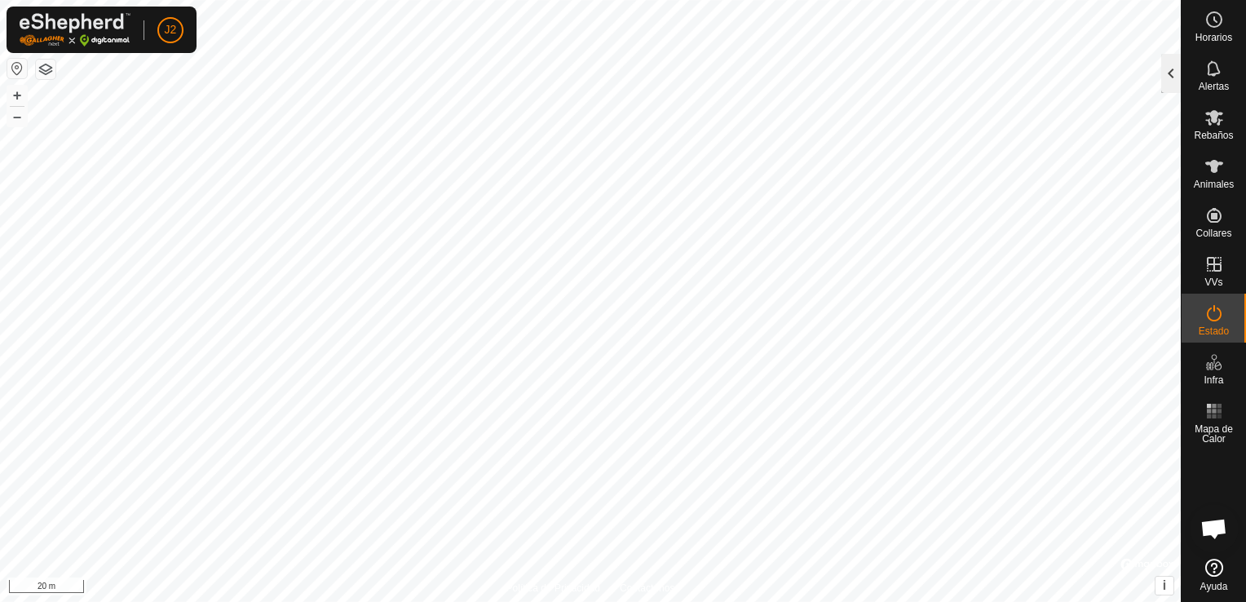
click at [1170, 77] on div at bounding box center [1172, 73] width 20 height 39
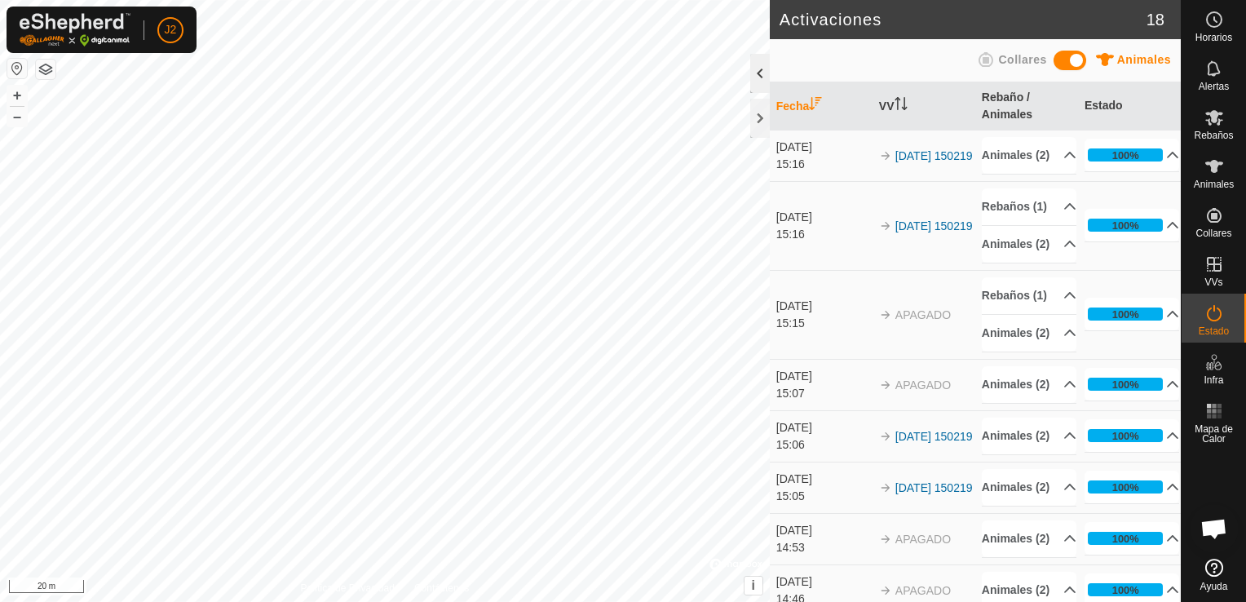
click at [762, 80] on div at bounding box center [760, 73] width 20 height 39
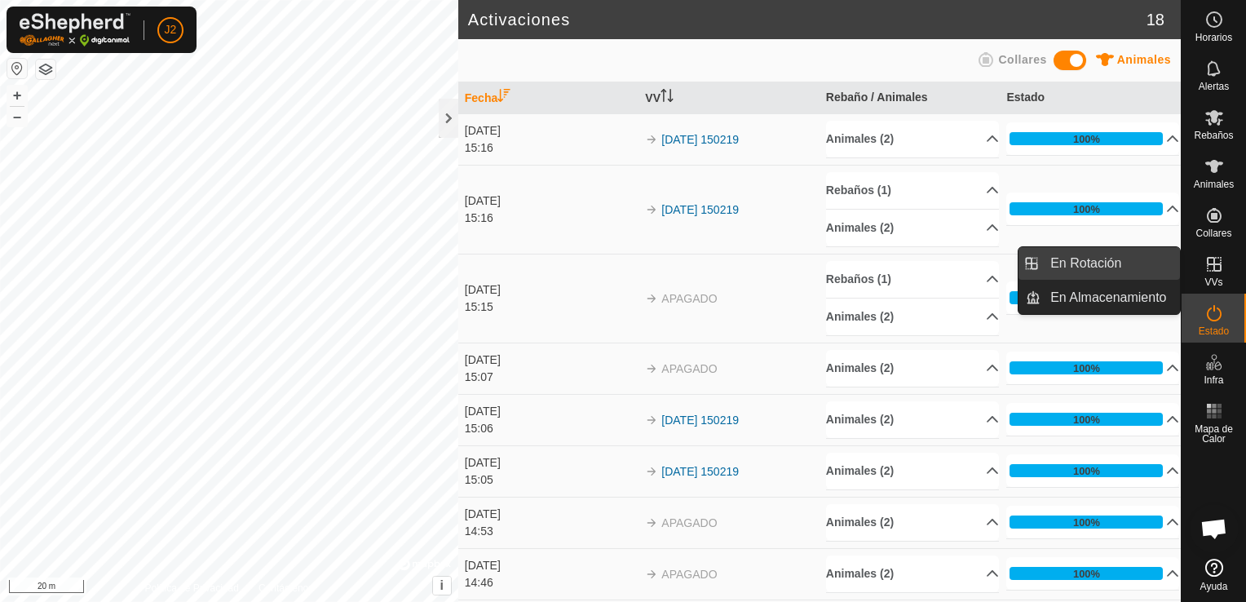
click at [1090, 271] on link "En Rotación" at bounding box center [1110, 263] width 139 height 33
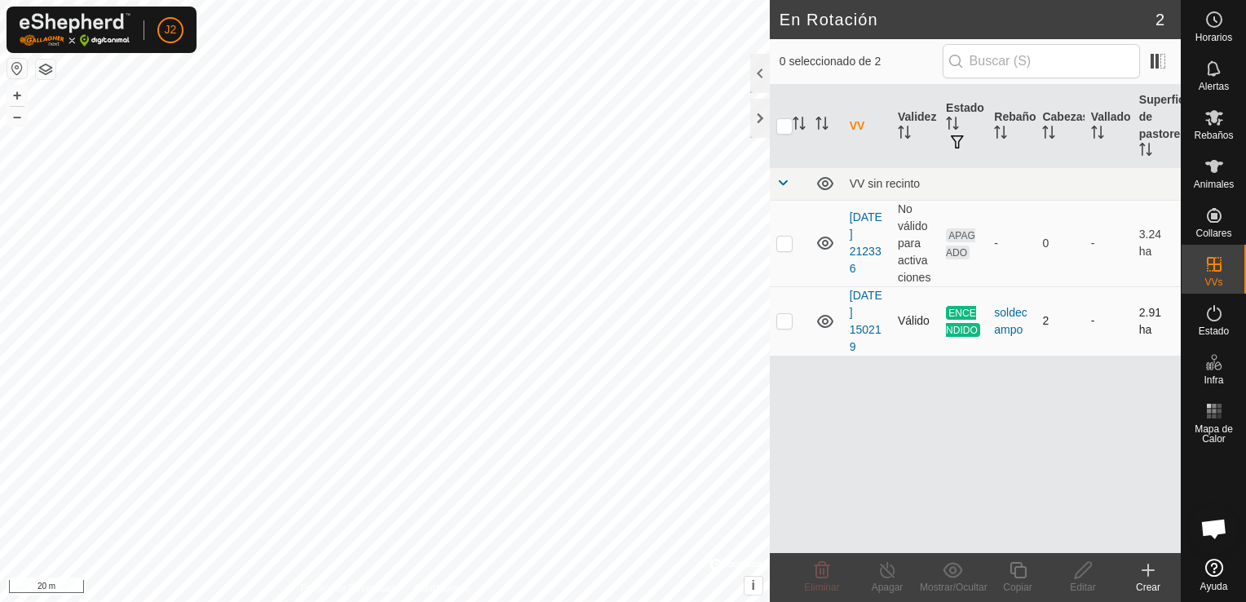
click at [786, 320] on p-checkbox at bounding box center [785, 320] width 16 height 13
checkbox input "true"
click at [883, 569] on icon at bounding box center [888, 570] width 20 height 20
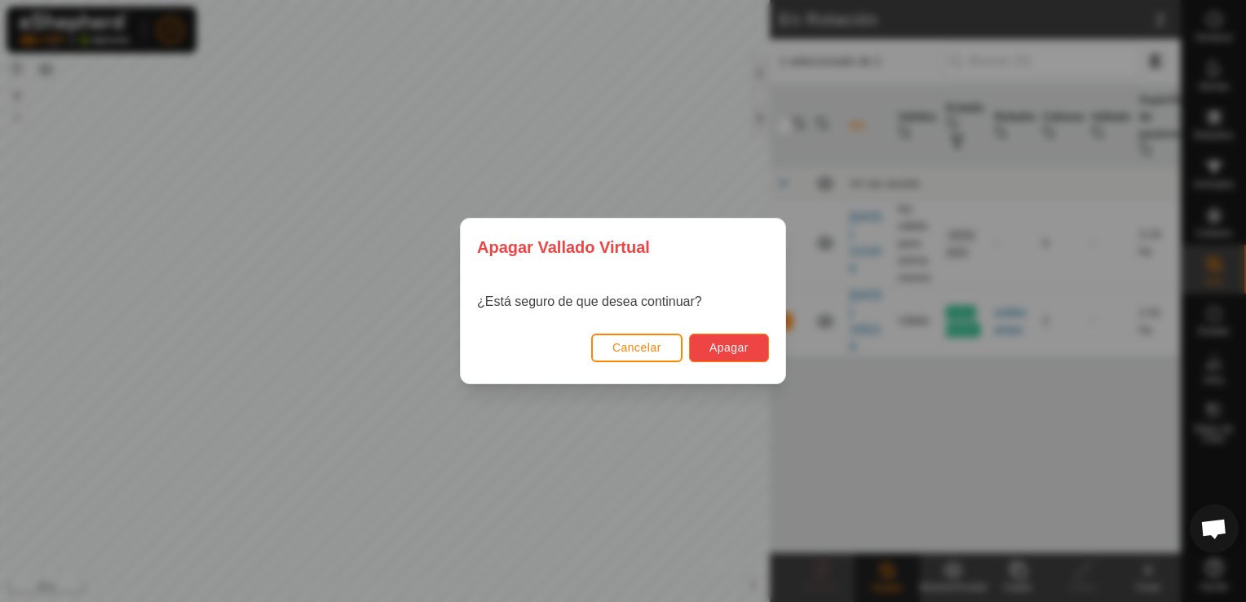
click at [747, 344] on span "Apagar" at bounding box center [729, 347] width 39 height 13
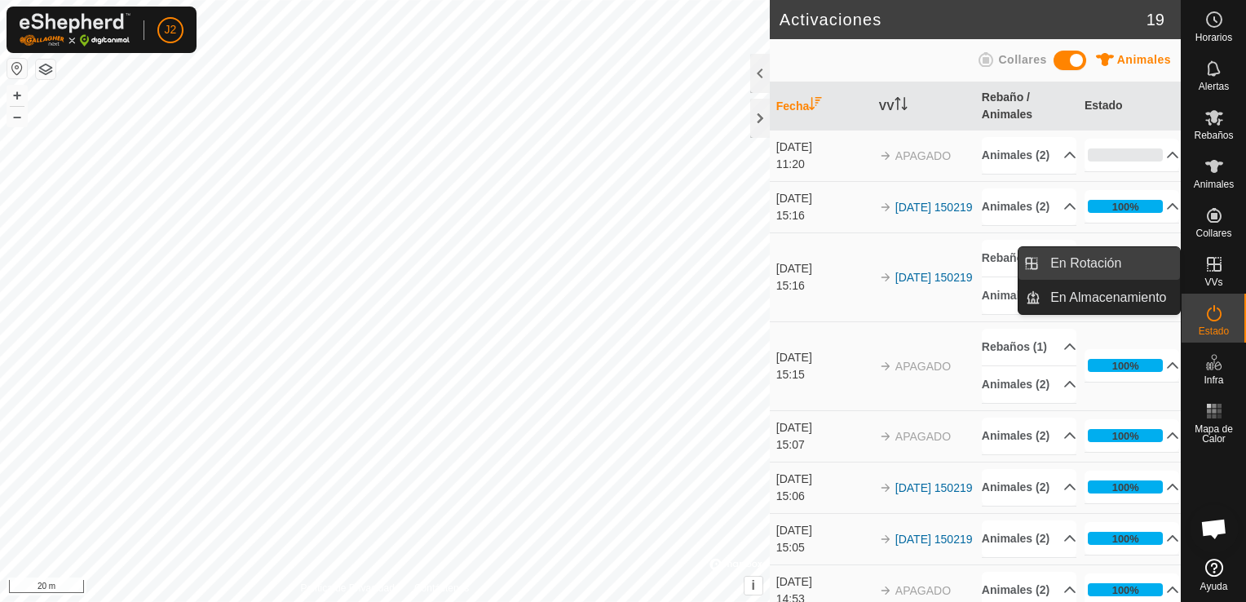
click at [1115, 266] on link "En Rotación" at bounding box center [1110, 263] width 139 height 33
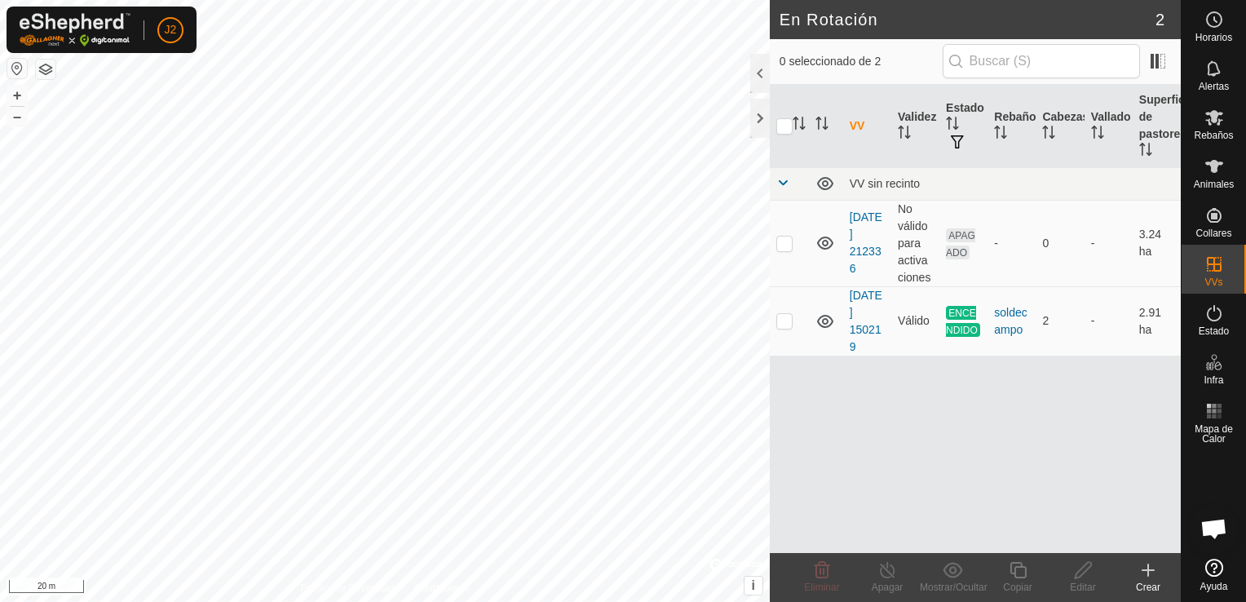
click at [764, 95] on div at bounding box center [760, 99] width 20 height 90
click at [763, 122] on div at bounding box center [760, 118] width 20 height 39
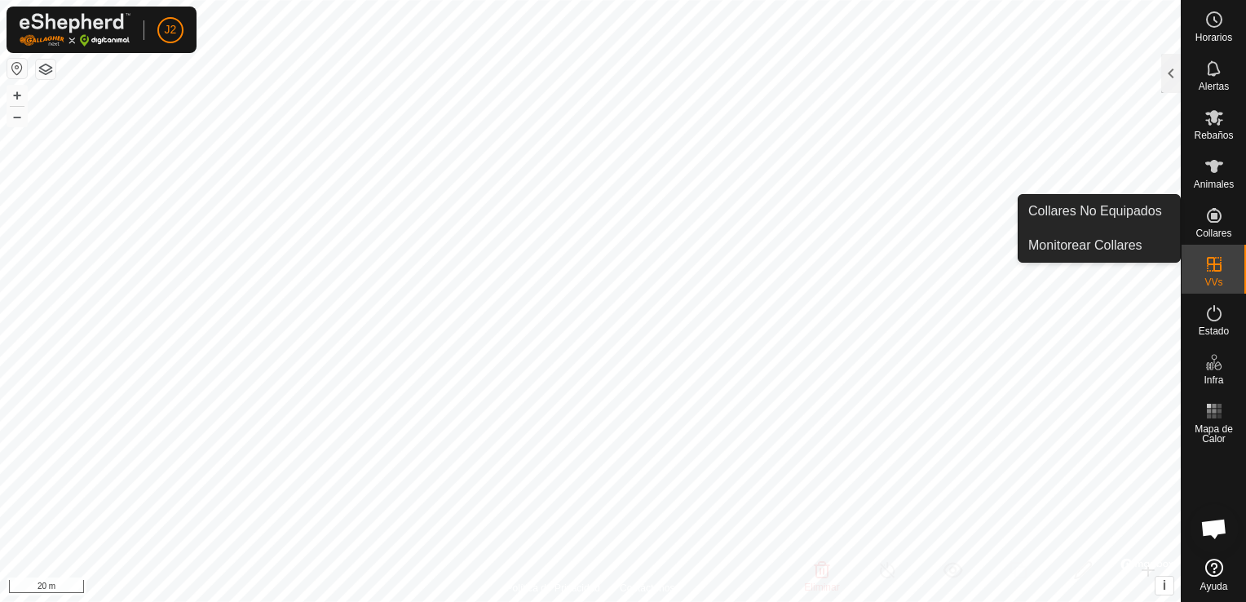
click at [1214, 215] on icon at bounding box center [1214, 215] width 15 height 15
click at [1134, 223] on link "Collares No Equipados" at bounding box center [1100, 211] width 162 height 33
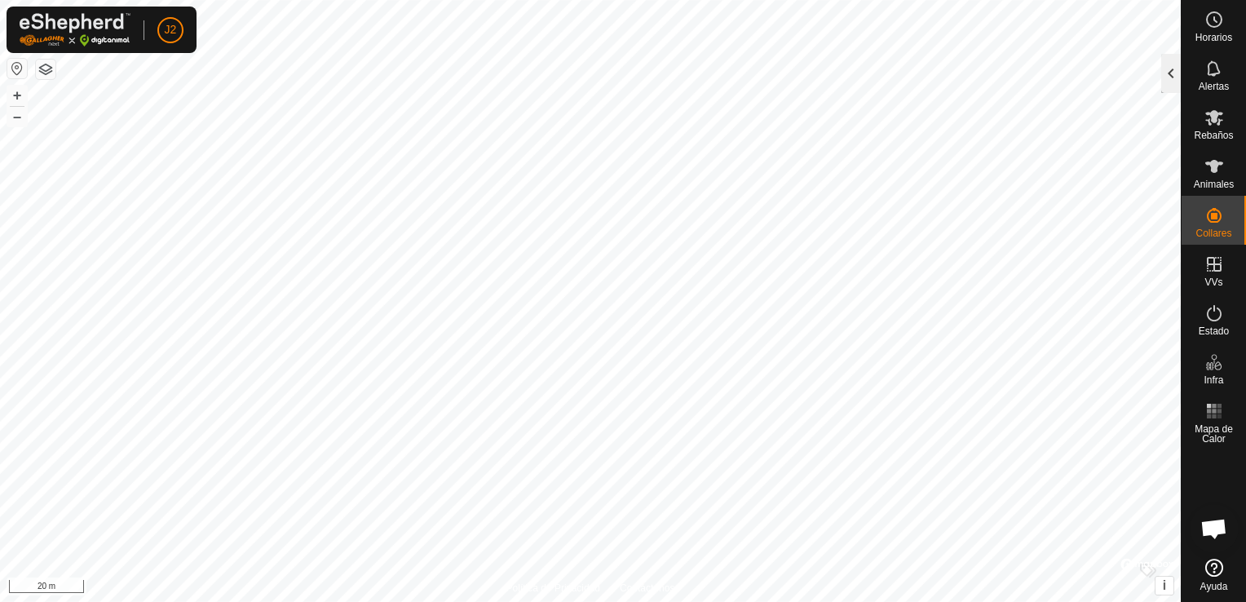
click at [1172, 73] on div at bounding box center [1172, 73] width 20 height 39
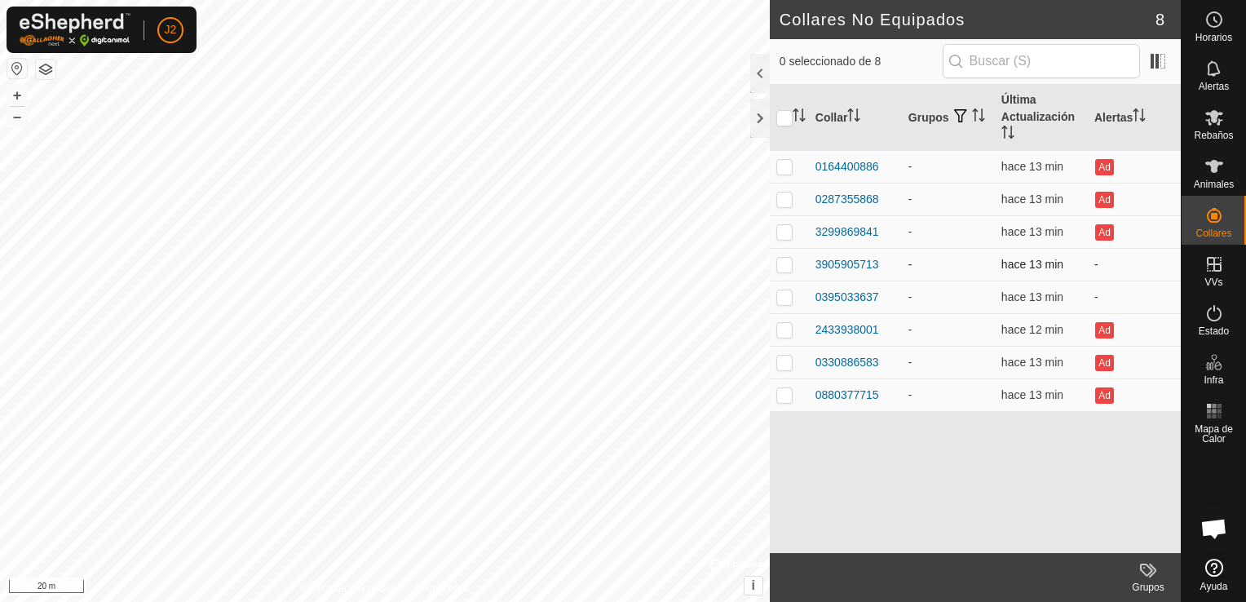
click at [786, 262] on p-checkbox at bounding box center [785, 264] width 16 height 13
checkbox input "true"
click at [858, 261] on div "3905905713" at bounding box center [848, 264] width 64 height 17
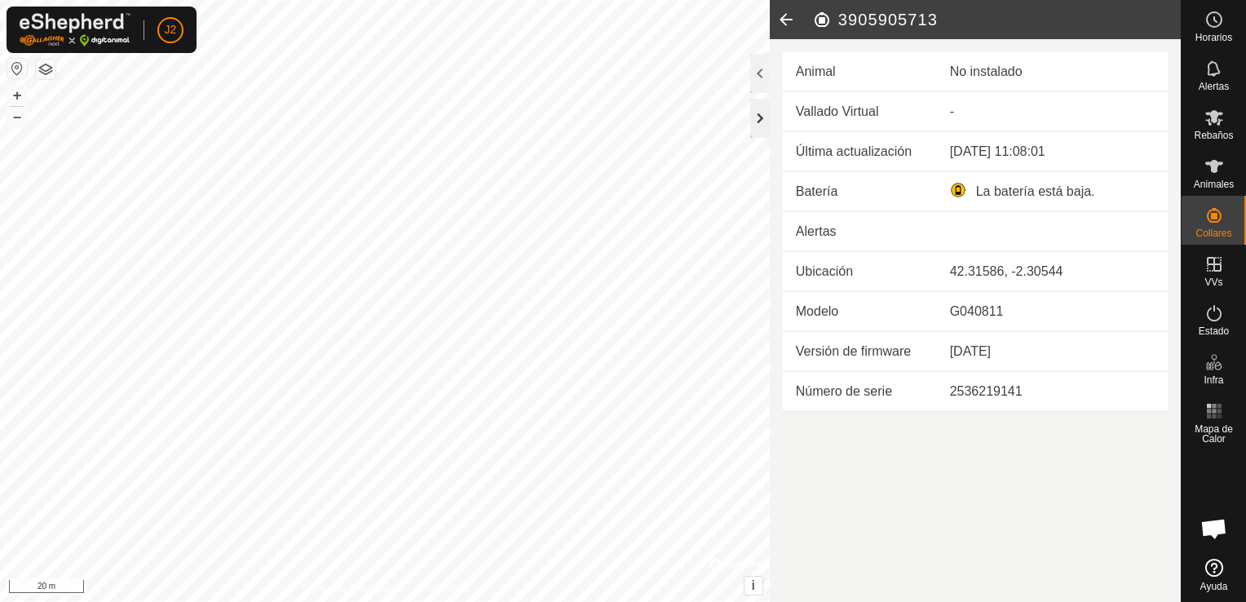
click at [758, 126] on div at bounding box center [760, 118] width 20 height 39
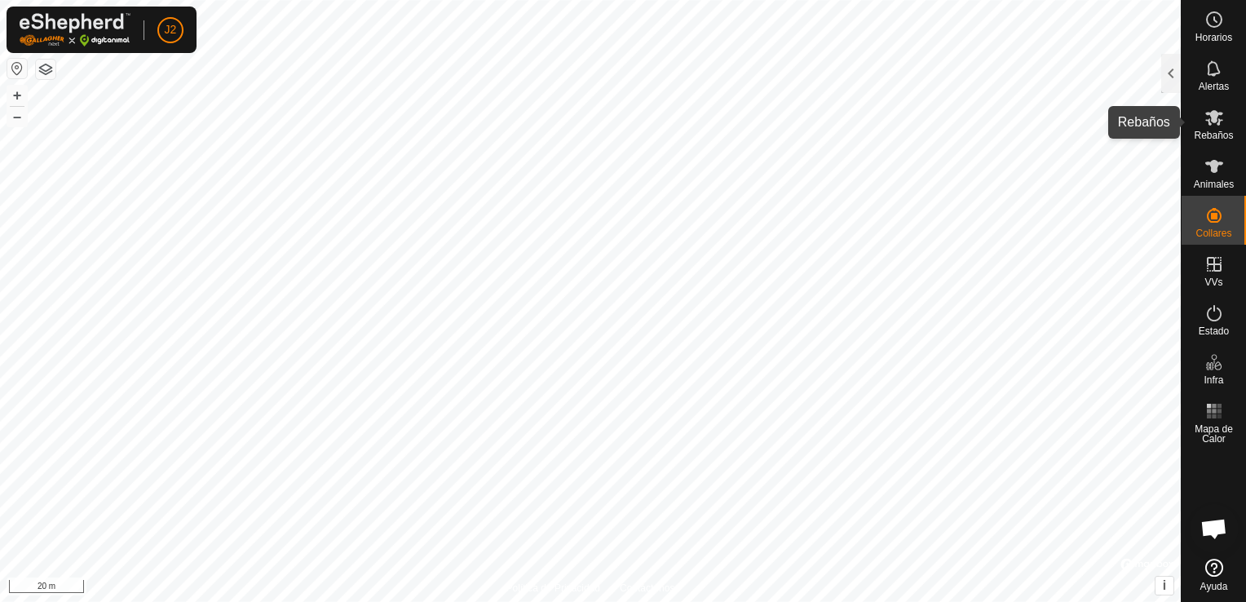
click at [1214, 128] on es-mob-svg-icon at bounding box center [1214, 117] width 29 height 26
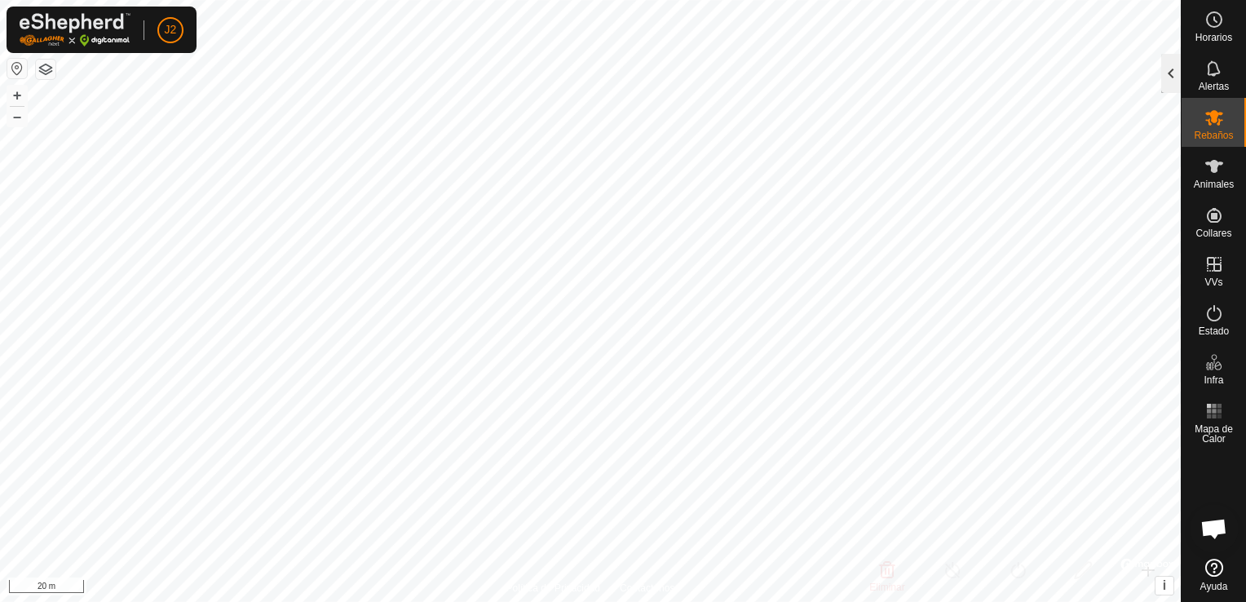
click at [1178, 79] on div at bounding box center [1172, 73] width 20 height 39
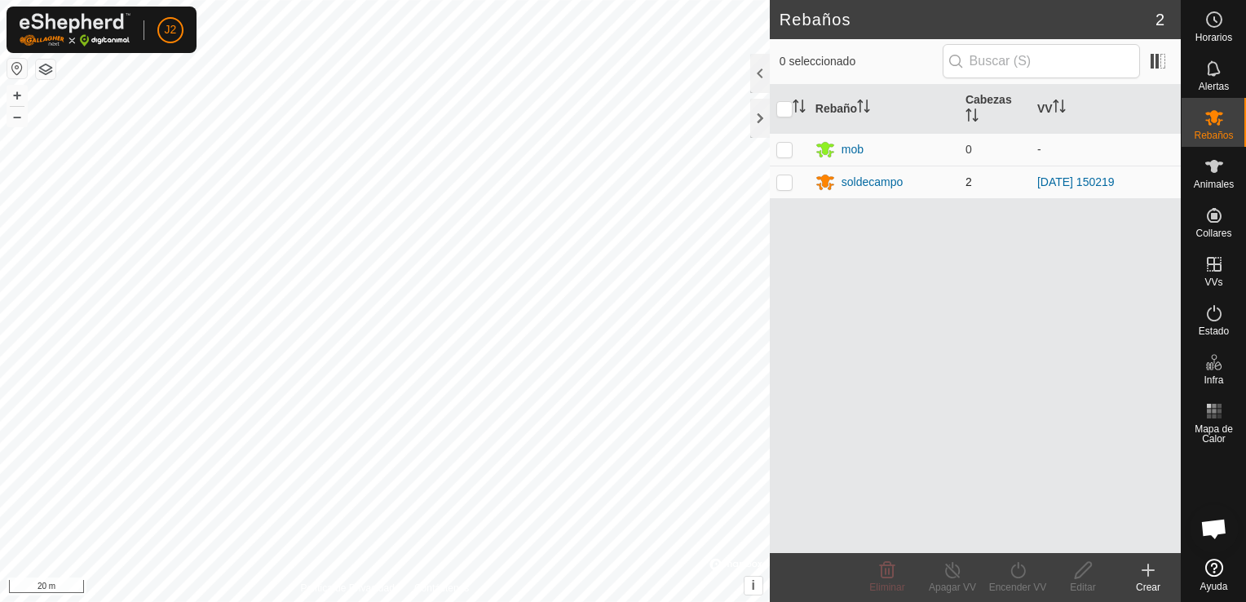
click at [779, 188] on td at bounding box center [789, 182] width 39 height 33
checkbox input "true"
click at [1083, 573] on icon at bounding box center [1083, 570] width 16 height 16
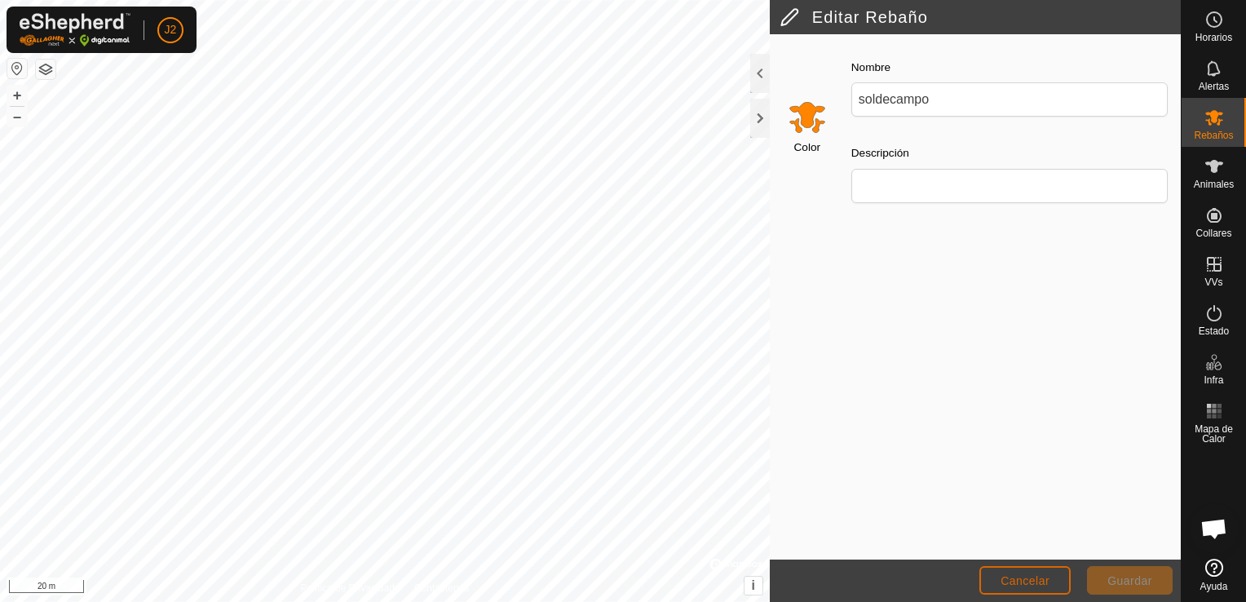
click at [1024, 582] on span "Cancelar" at bounding box center [1025, 580] width 49 height 13
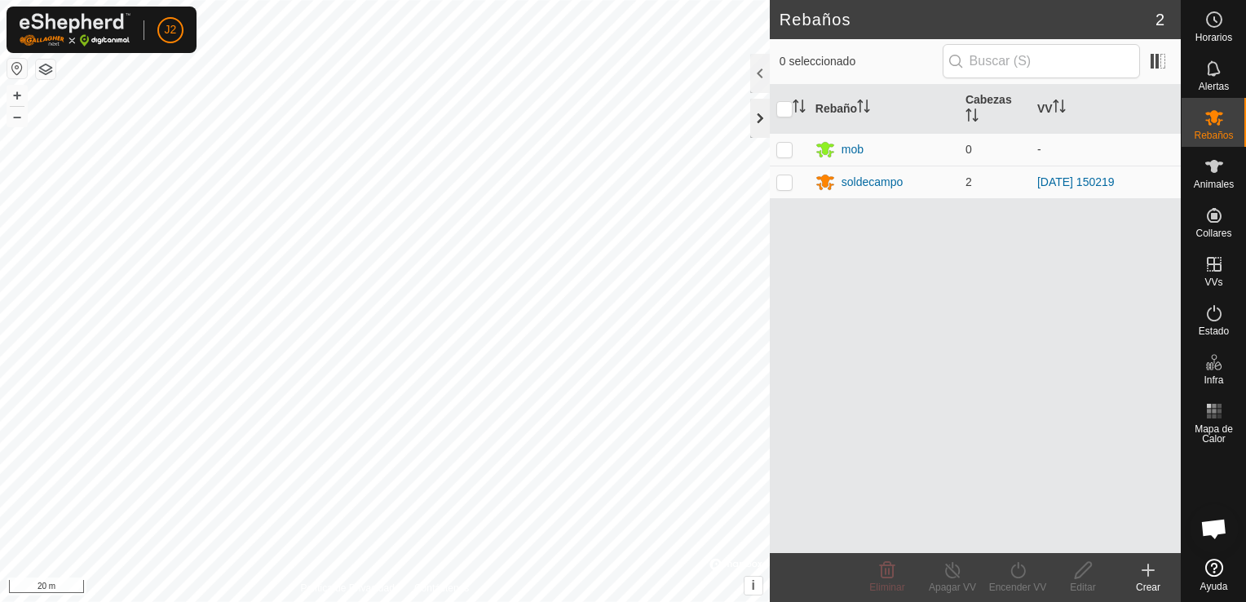
click at [756, 127] on div at bounding box center [760, 118] width 20 height 39
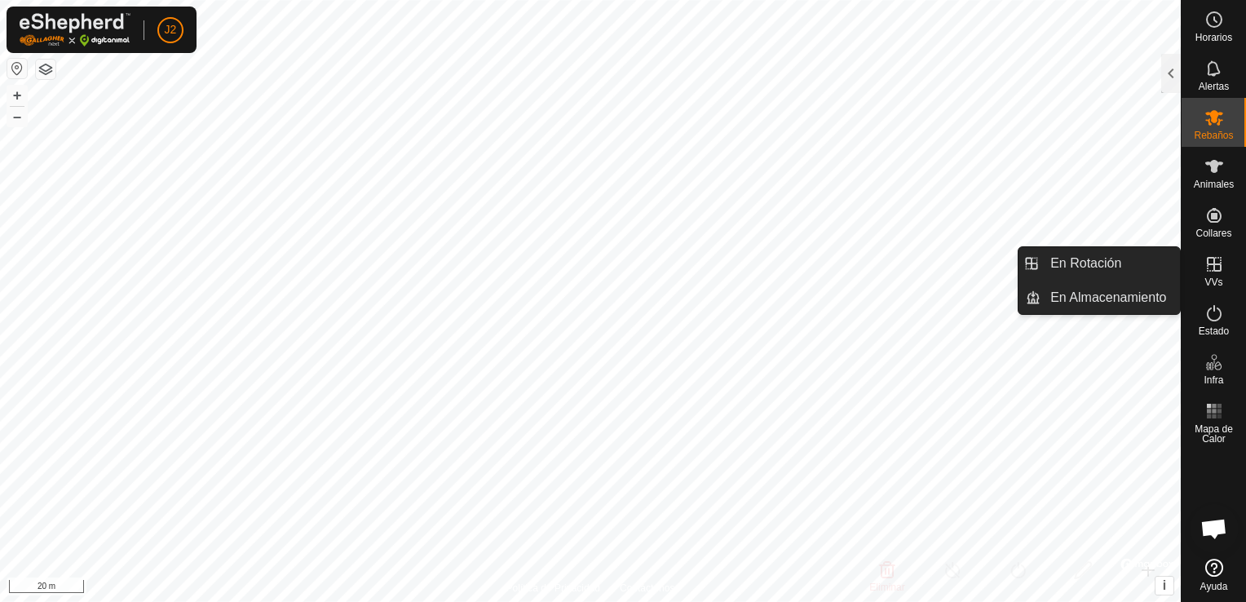
click at [1215, 266] on icon at bounding box center [1215, 265] width 20 height 20
click at [1118, 272] on link "En Rotación" at bounding box center [1110, 263] width 139 height 33
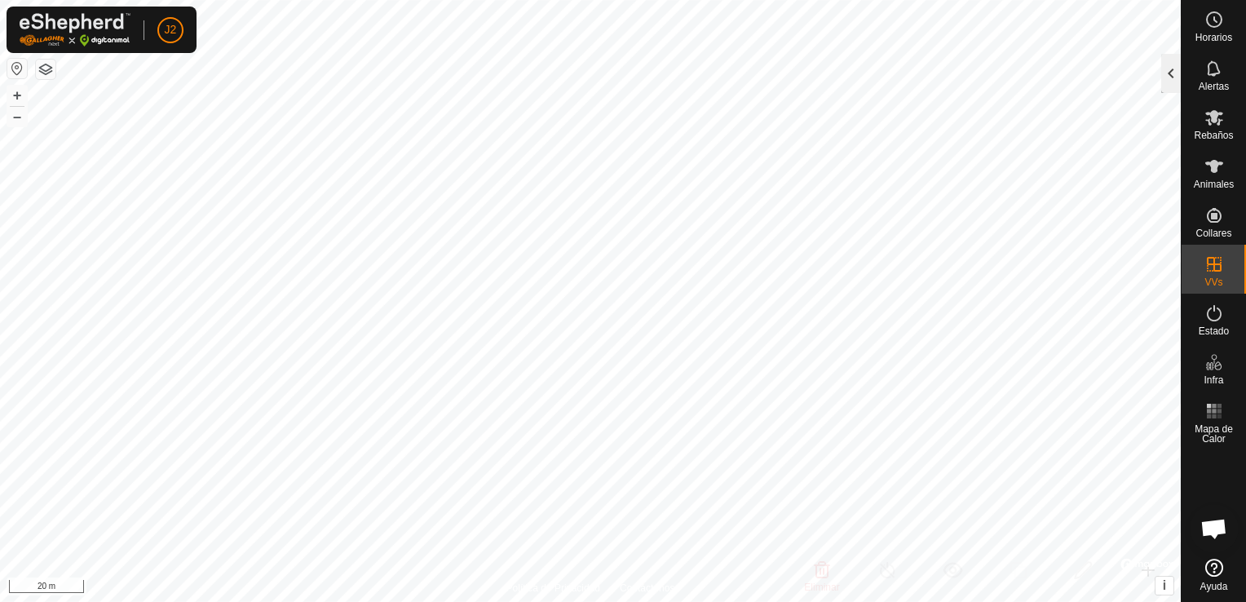
click at [1163, 73] on div at bounding box center [1172, 73] width 20 height 39
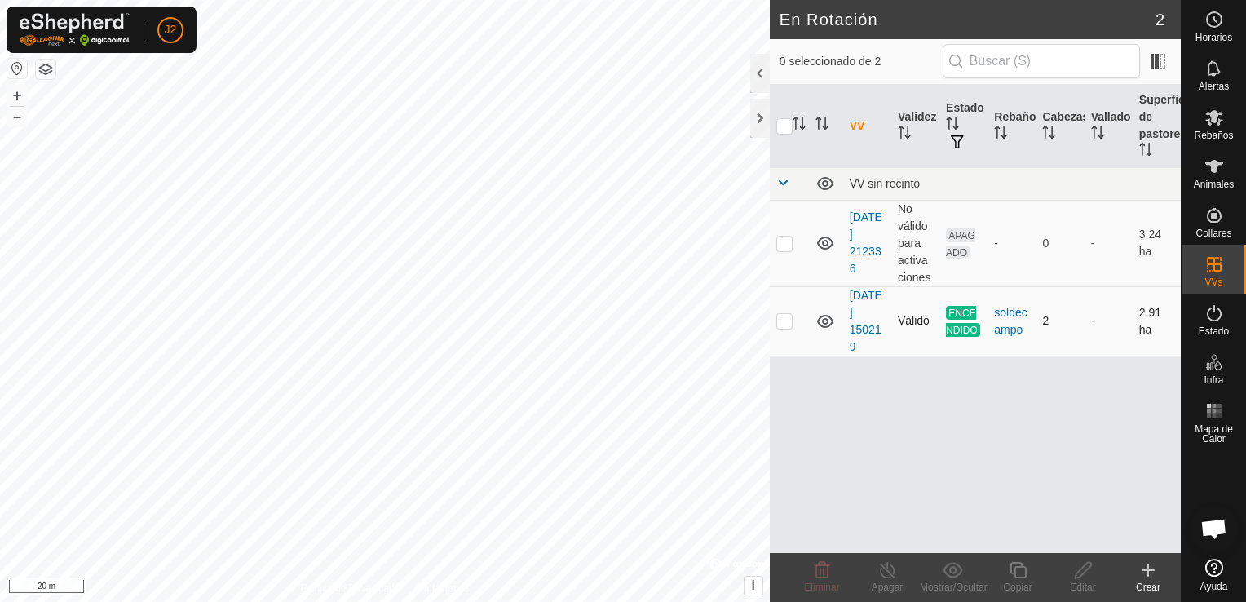
click at [786, 321] on p-checkbox at bounding box center [785, 320] width 16 height 13
checkbox input "true"
click at [886, 566] on icon at bounding box center [888, 570] width 20 height 20
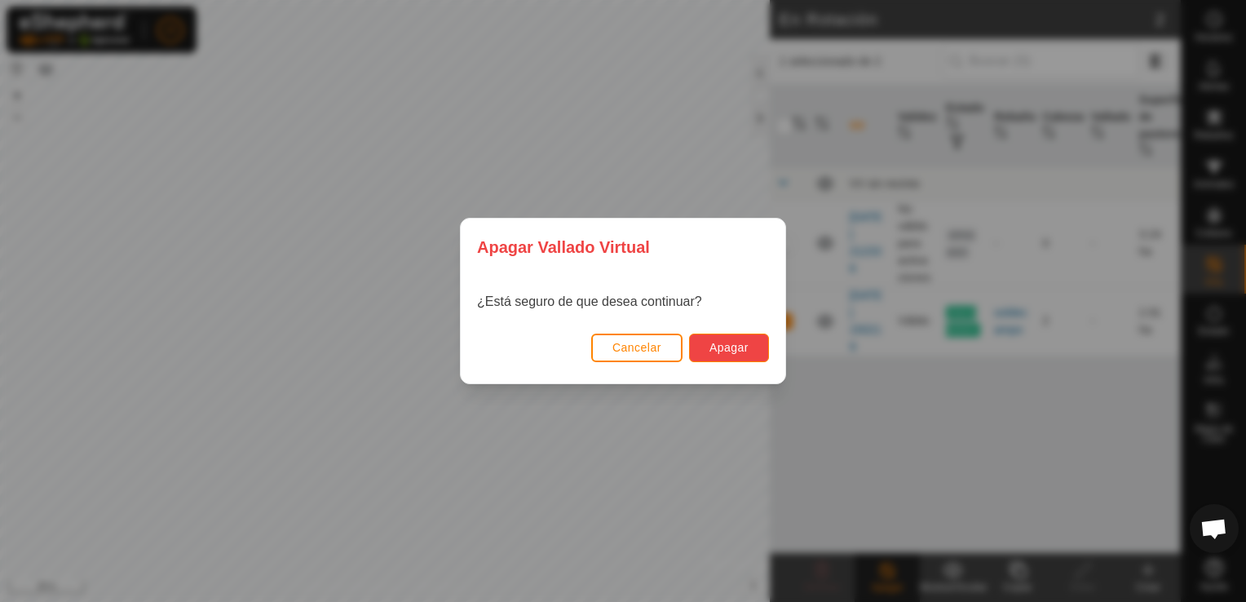
click at [737, 348] on span "Apagar" at bounding box center [729, 347] width 39 height 13
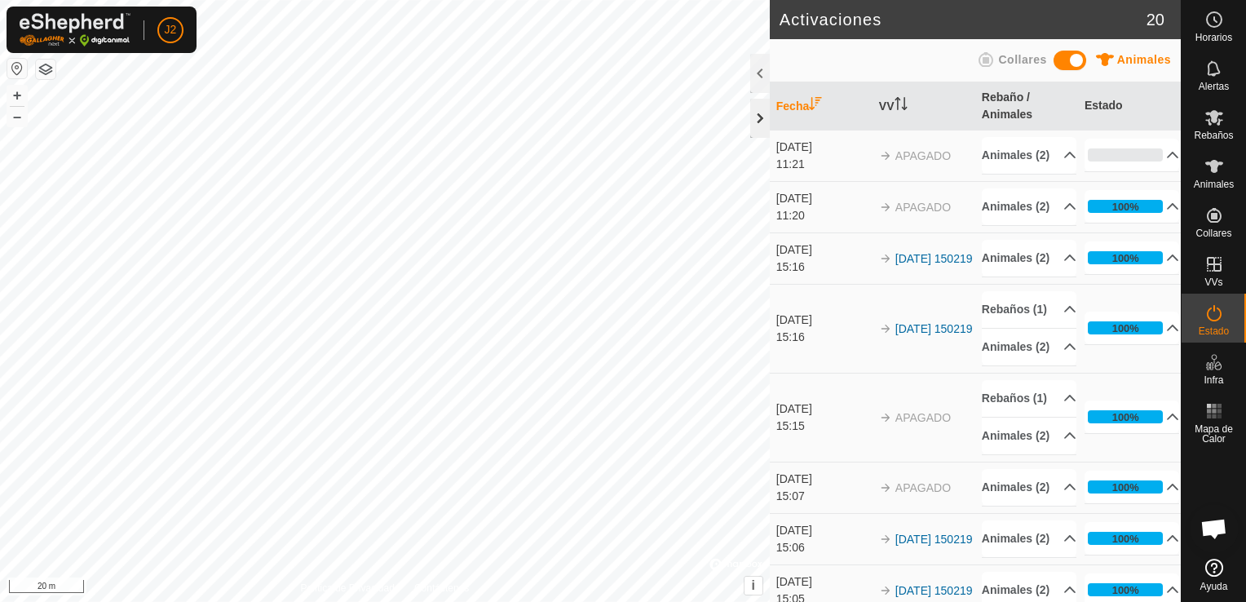
click at [755, 122] on div at bounding box center [760, 118] width 20 height 39
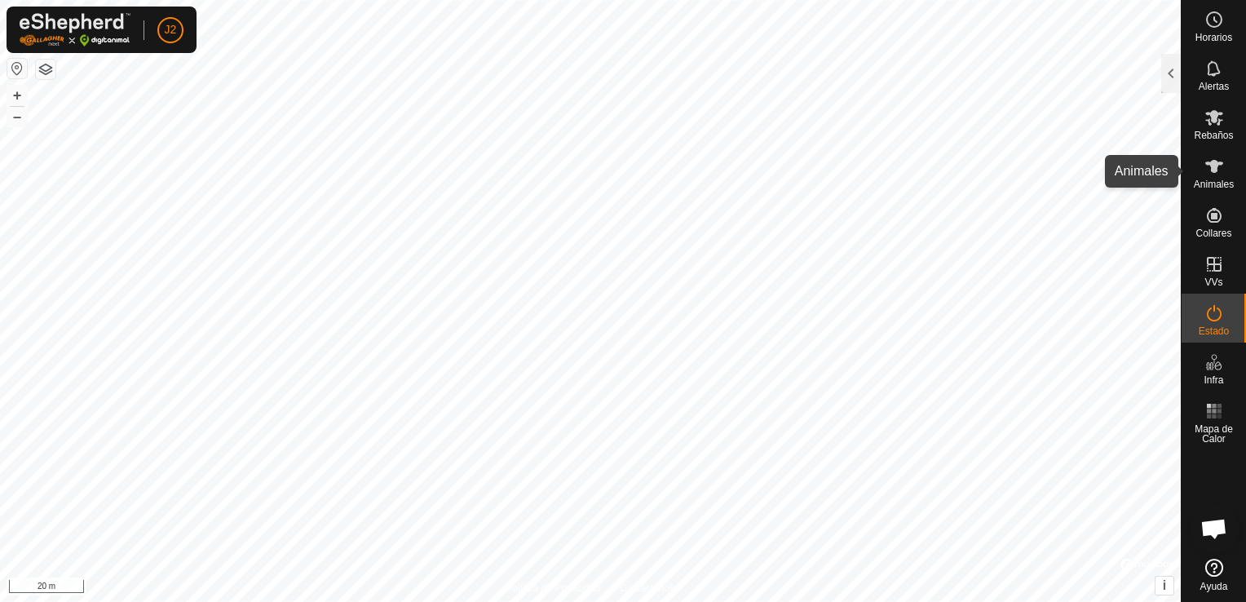
click at [1214, 166] on icon at bounding box center [1215, 166] width 18 height 13
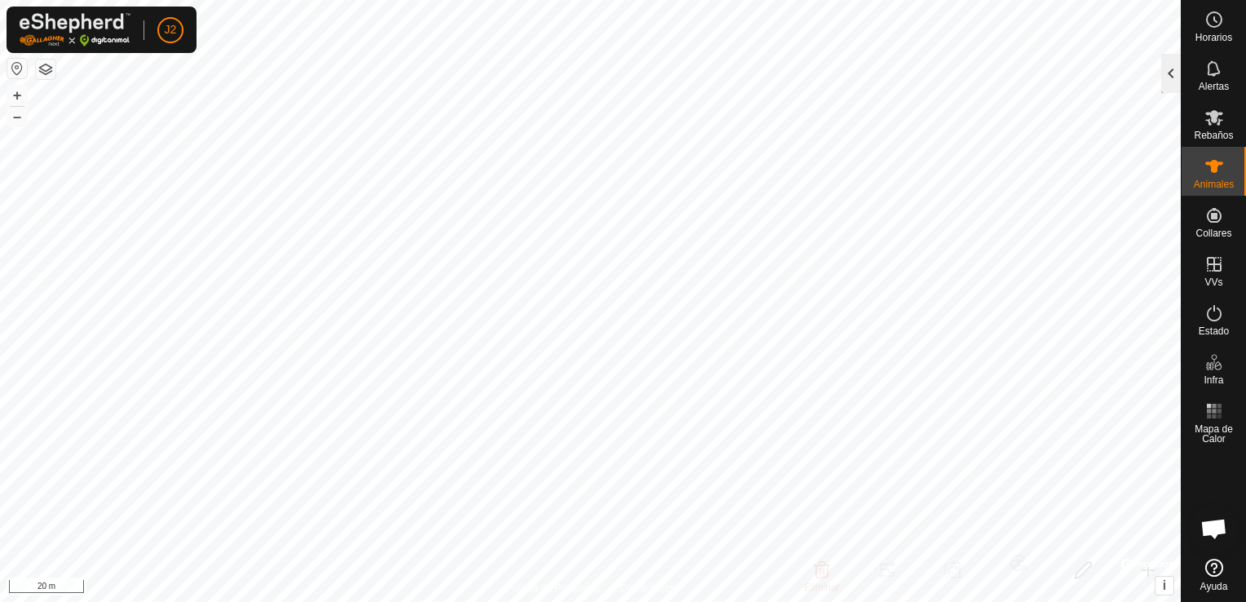
click at [1174, 82] on div at bounding box center [1172, 73] width 20 height 39
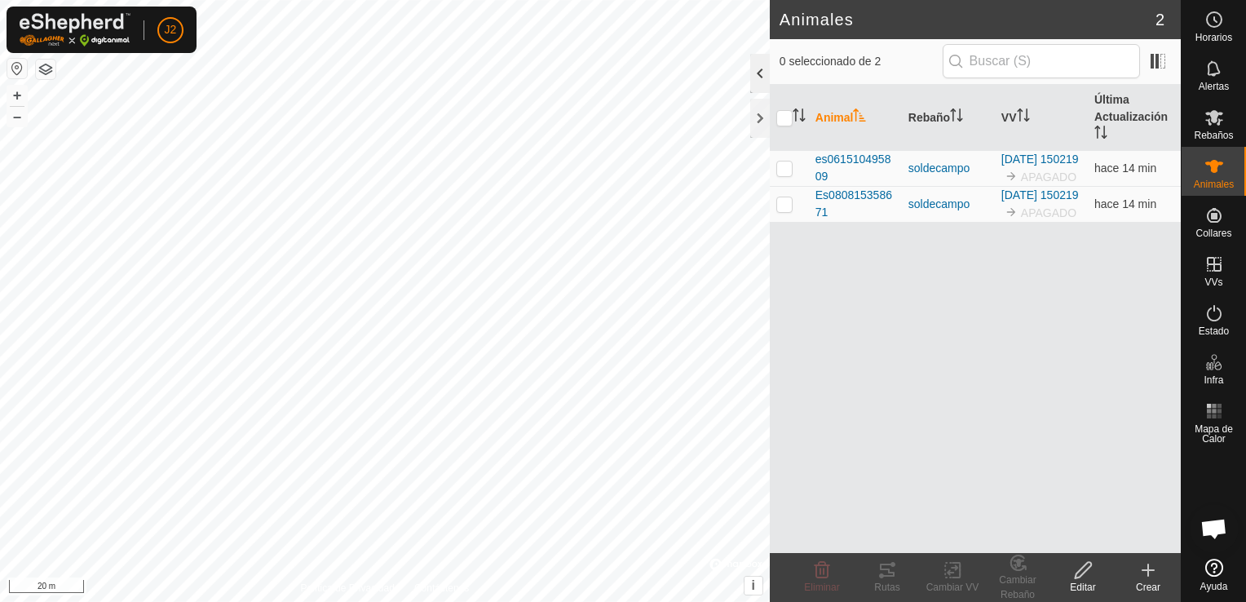
click at [757, 81] on div at bounding box center [760, 73] width 20 height 39
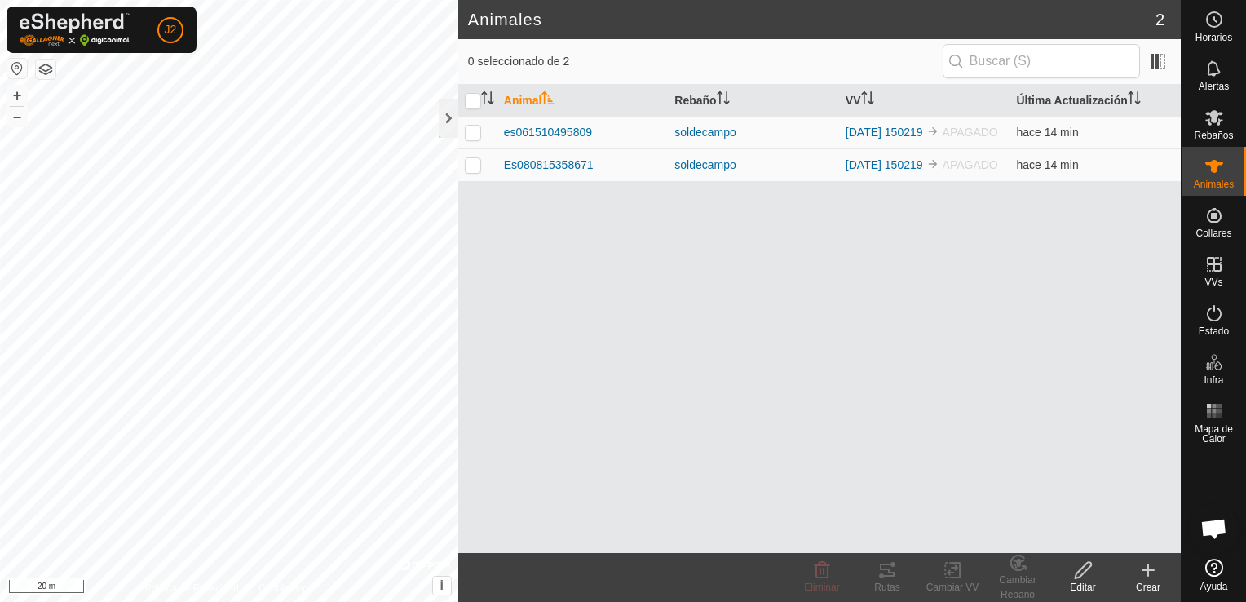
click at [1144, 566] on icon at bounding box center [1149, 570] width 20 height 20
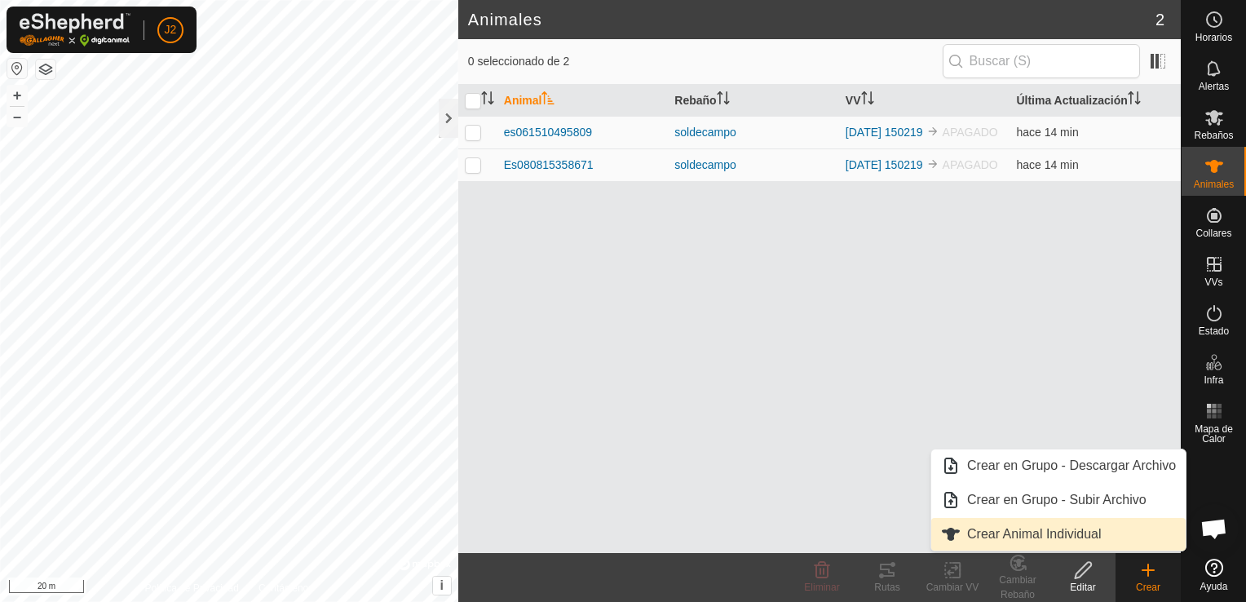
click at [1069, 532] on link "Crear Animal Individual" at bounding box center [1059, 534] width 255 height 33
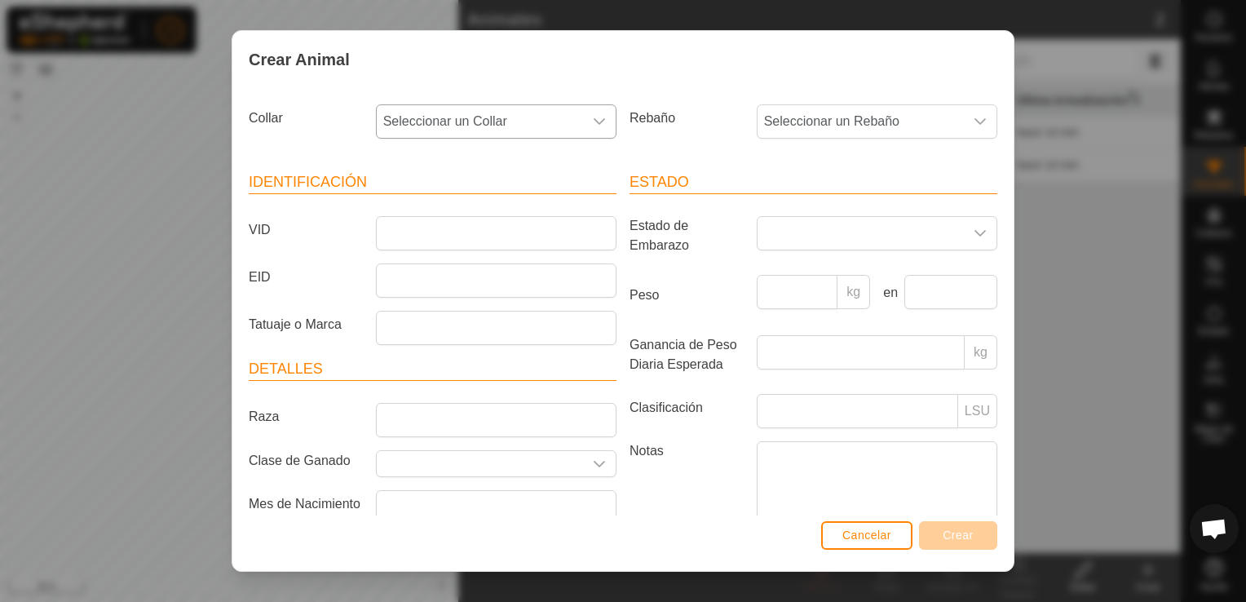
click at [597, 126] on icon "dropdown trigger" at bounding box center [599, 121] width 13 height 13
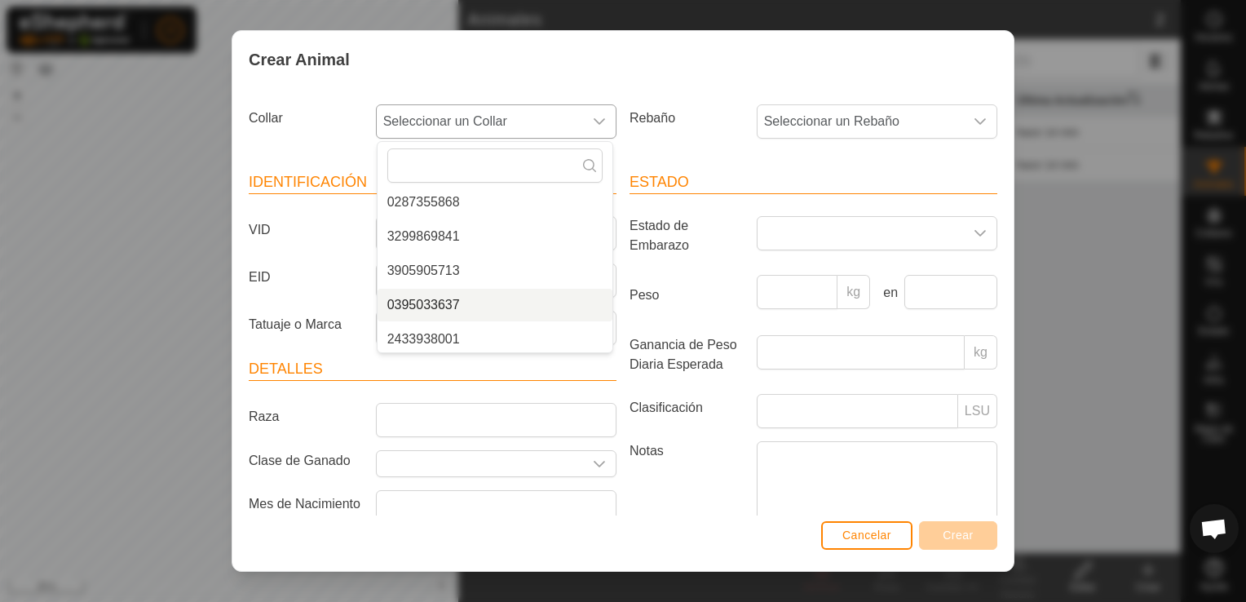
scroll to position [75, 0]
click at [466, 305] on li "0395033637" at bounding box center [495, 302] width 235 height 33
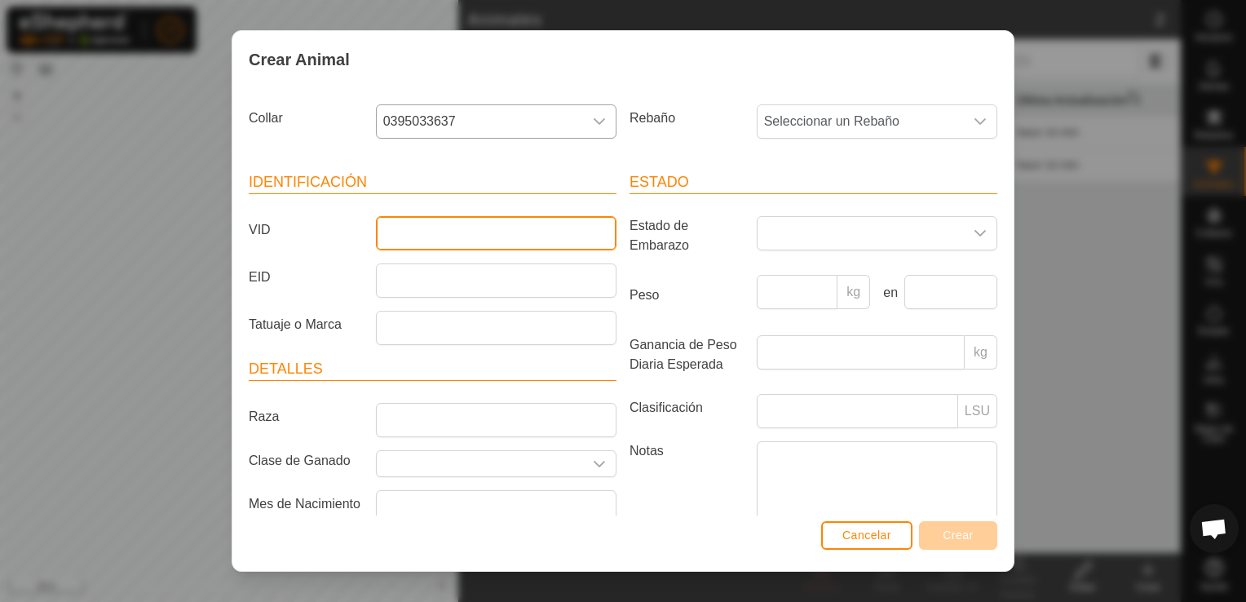
click at [467, 234] on input "VID" at bounding box center [496, 233] width 241 height 34
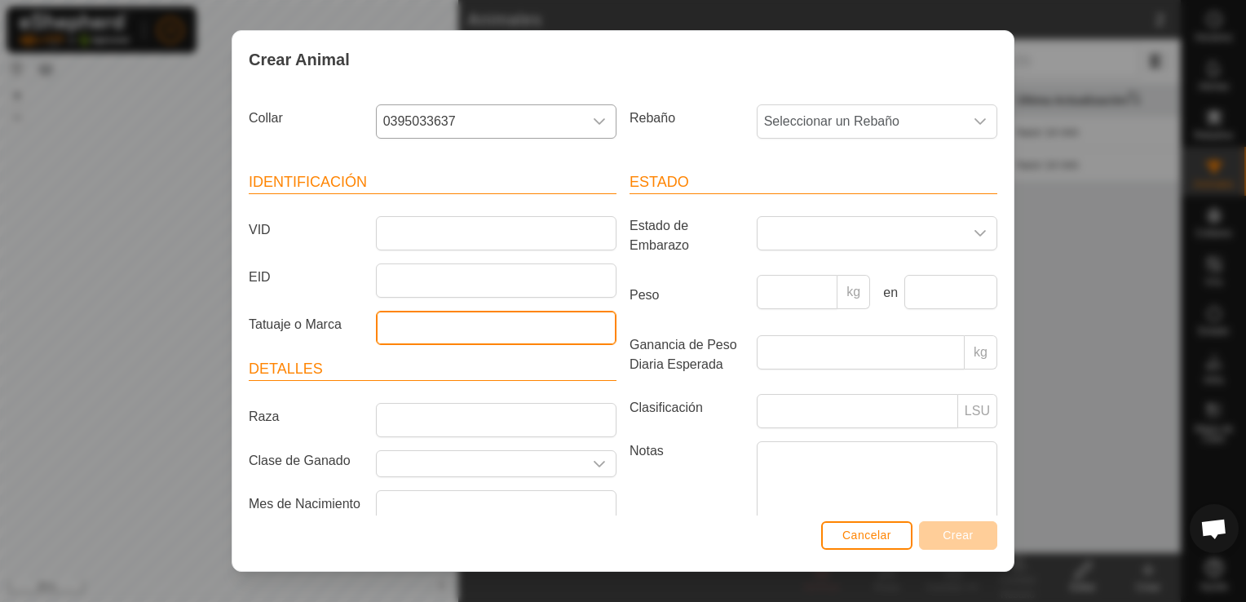
click at [463, 334] on input "Tatuaje o Marca" at bounding box center [496, 328] width 241 height 34
type input "4829"
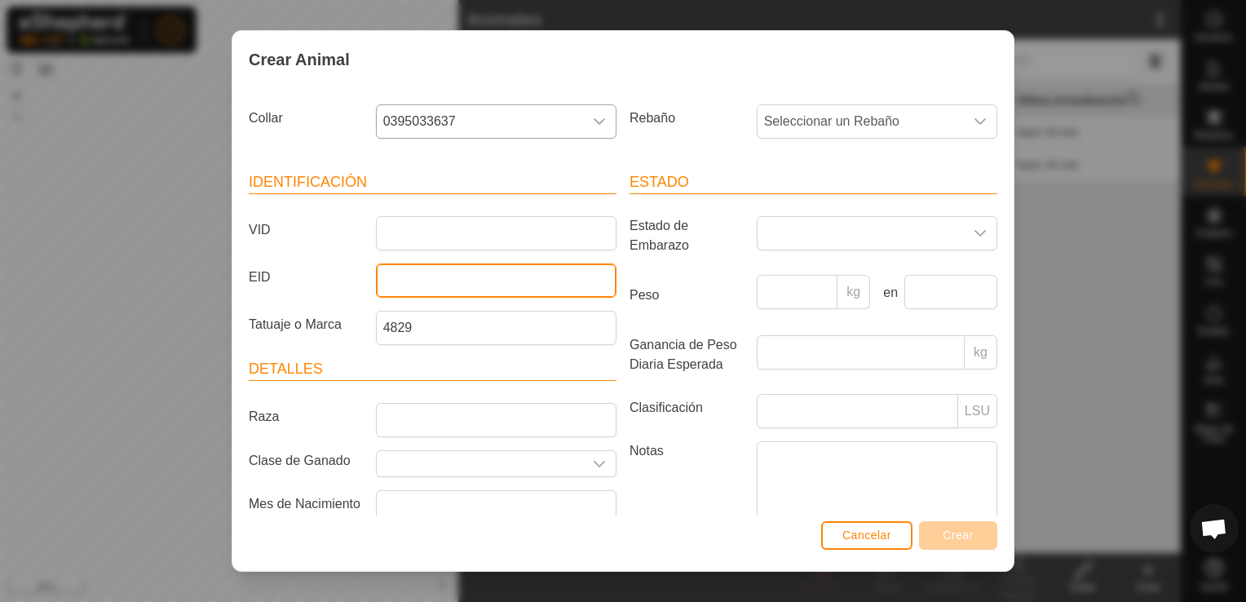
click at [441, 274] on input "EID" at bounding box center [496, 280] width 241 height 34
type input "000071602374829"
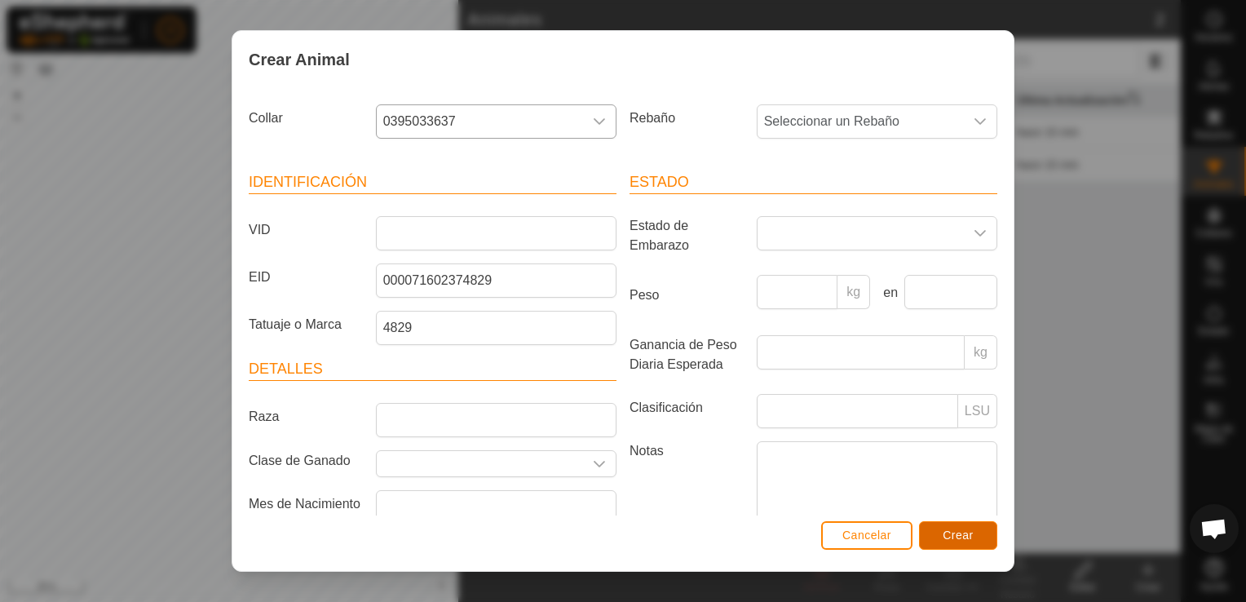
click at [963, 534] on span "Crear" at bounding box center [958, 535] width 31 height 13
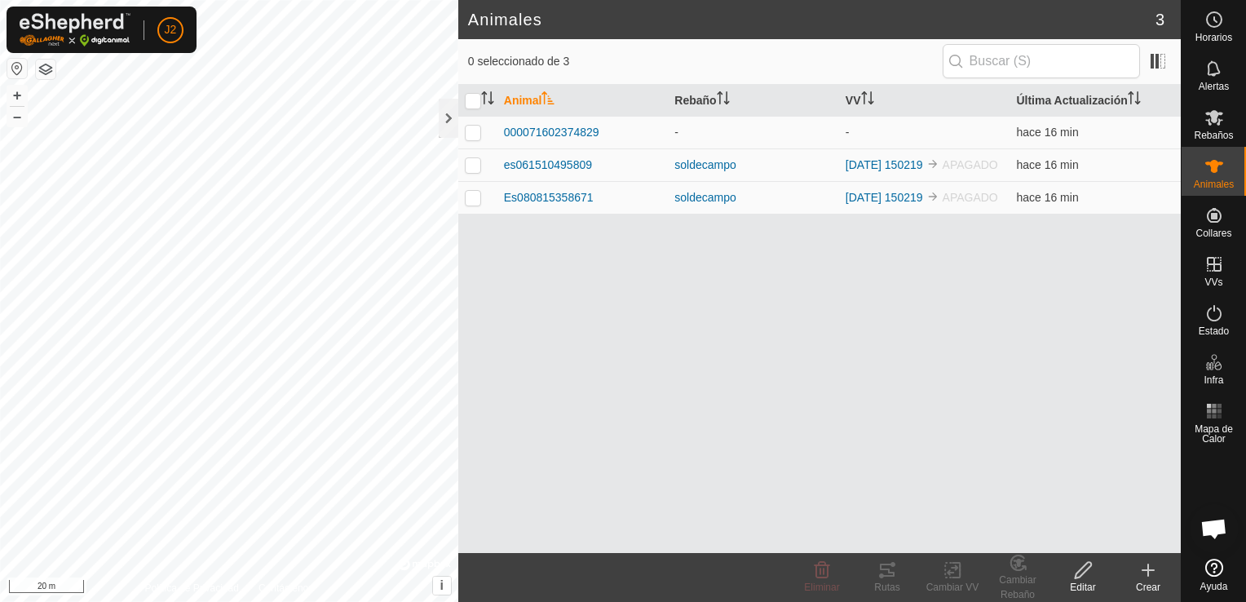
click at [1145, 574] on icon at bounding box center [1149, 570] width 20 height 20
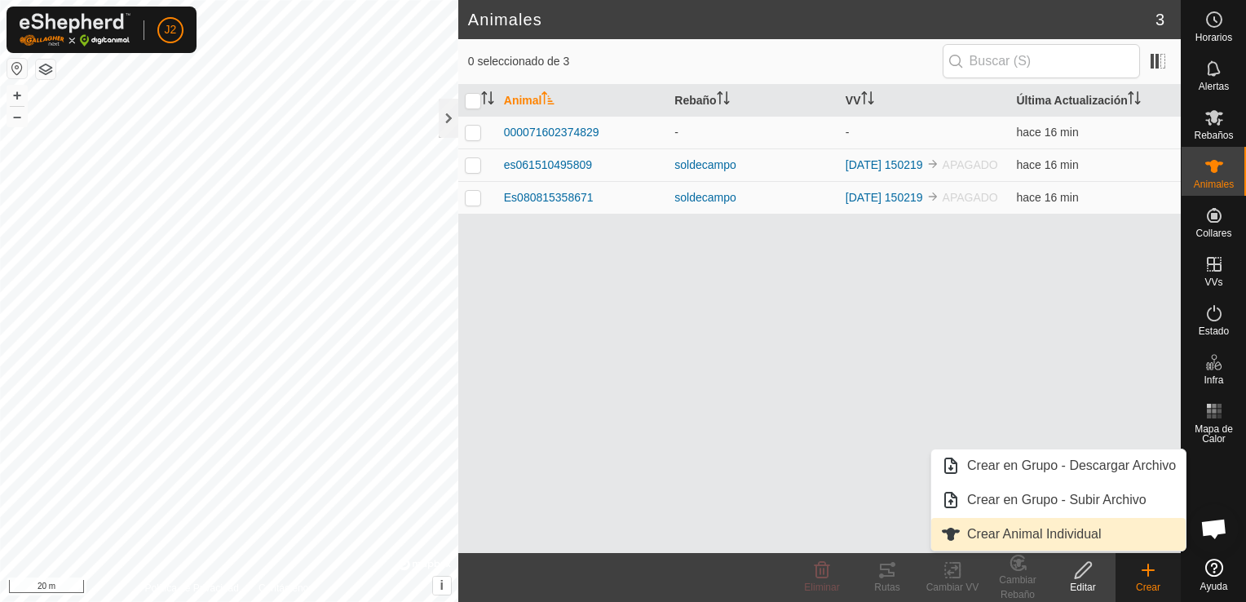
click at [1083, 536] on link "Crear Animal Individual" at bounding box center [1059, 534] width 255 height 33
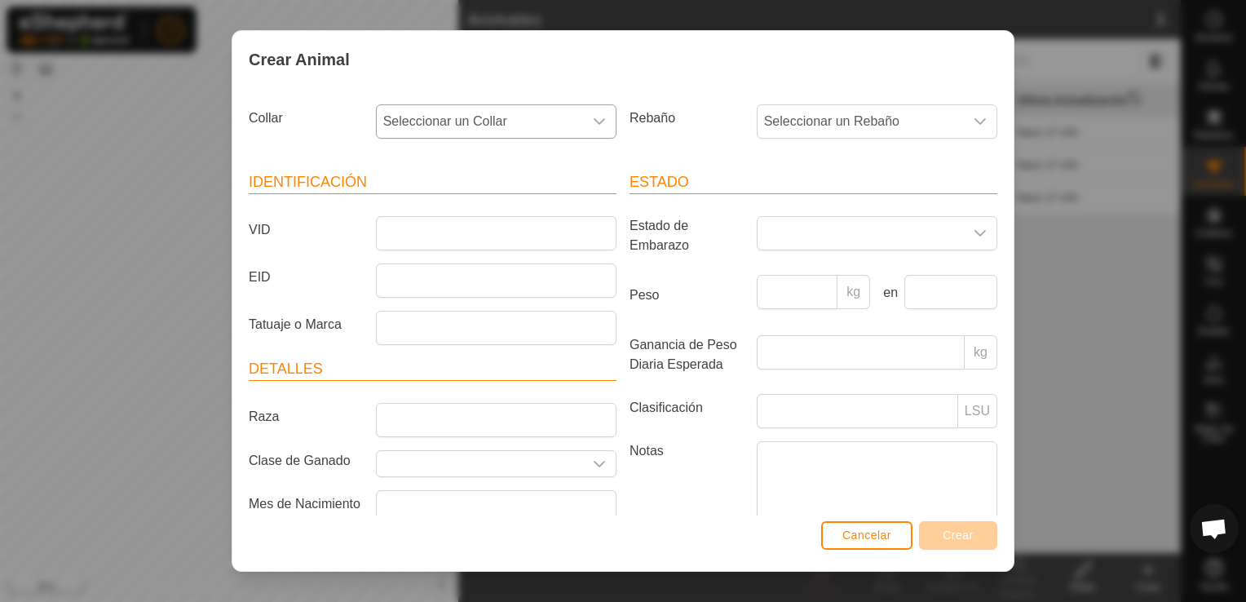
click at [594, 126] on icon "dropdown trigger" at bounding box center [599, 121] width 13 height 13
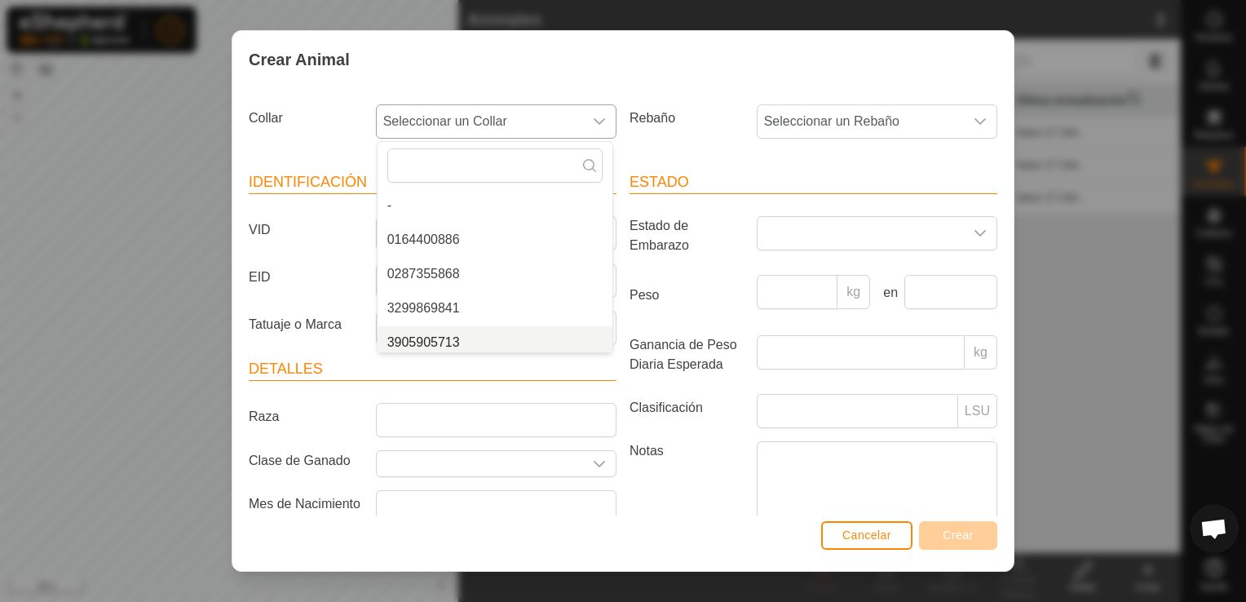
scroll to position [7, 0]
click at [440, 341] on li "3905905713" at bounding box center [495, 336] width 235 height 33
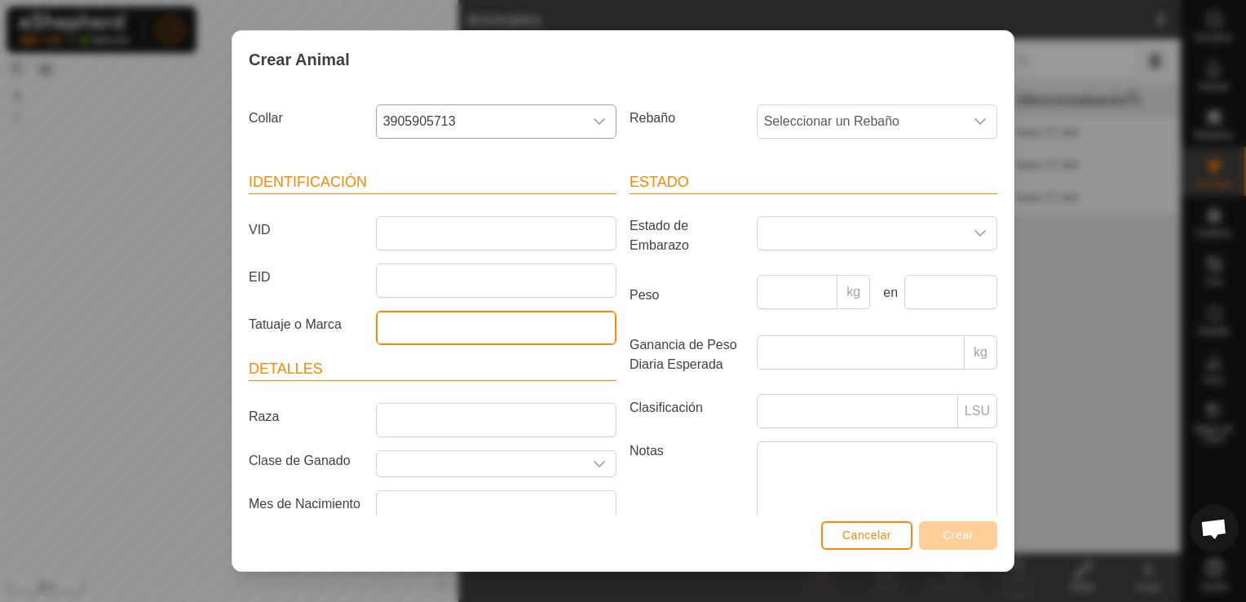
click at [441, 341] on input "Tatuaje o Marca" at bounding box center [496, 328] width 241 height 34
type input "4671"
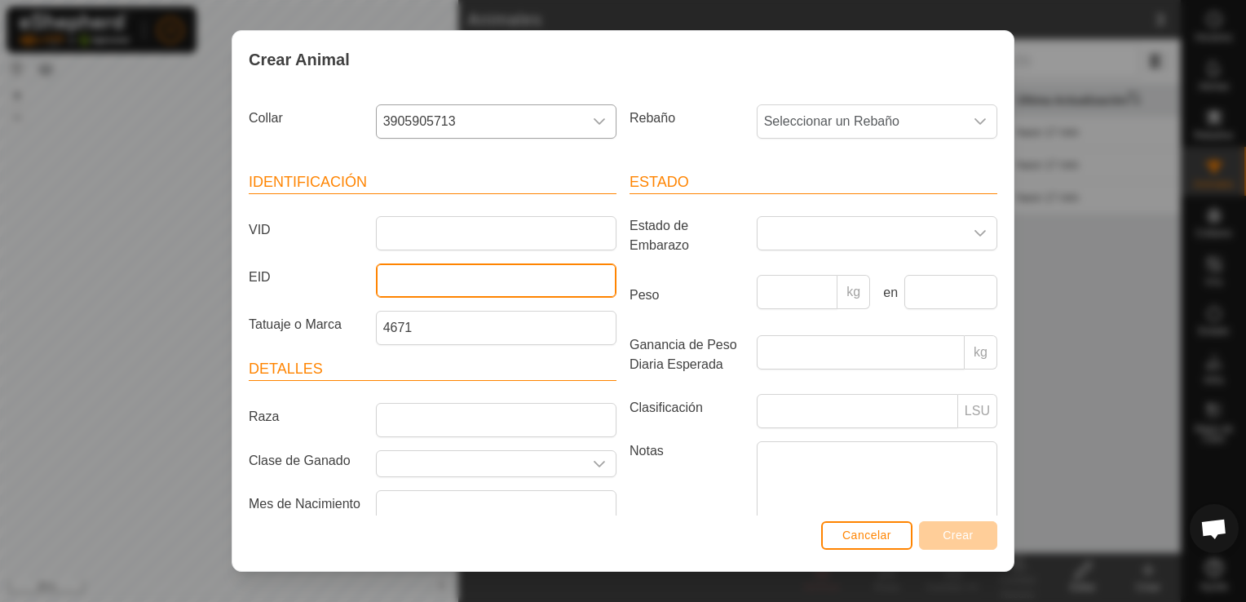
click at [493, 282] on input "EID" at bounding box center [496, 280] width 241 height 34
type input "000061510424671"
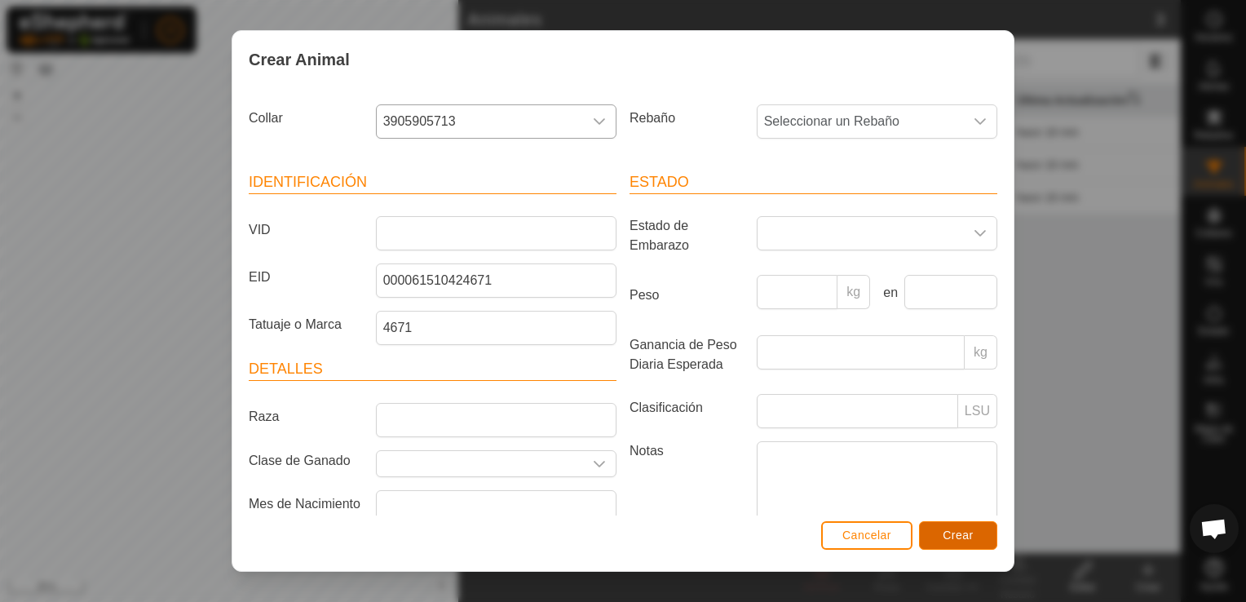
click at [966, 533] on span "Crear" at bounding box center [958, 535] width 31 height 13
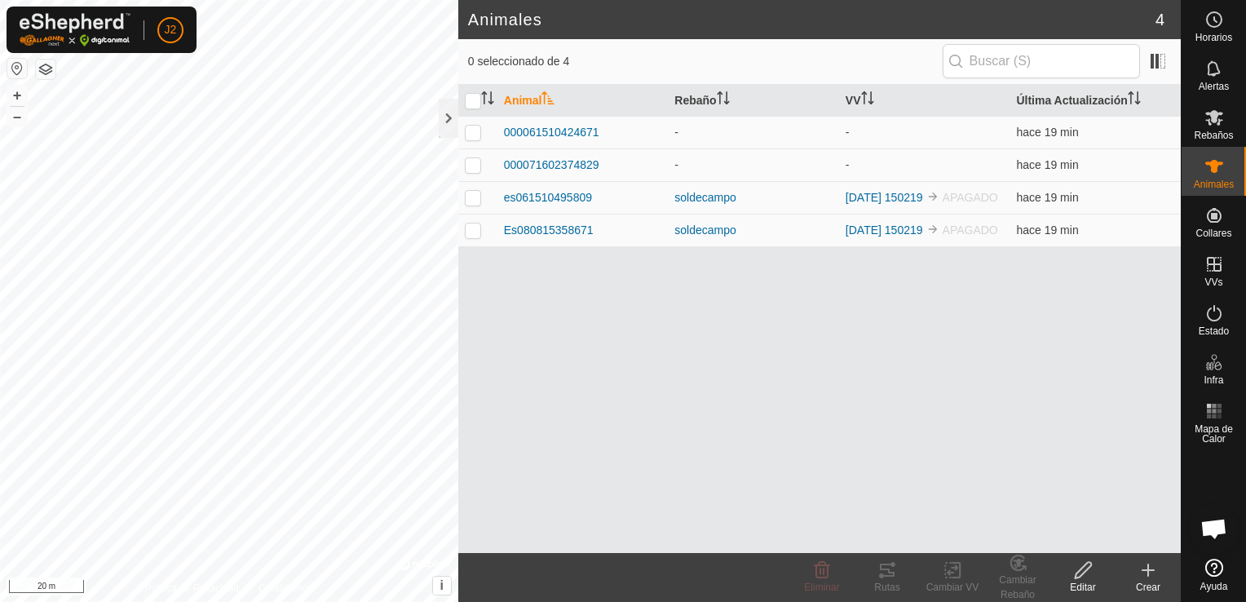
click at [1144, 570] on icon at bounding box center [1148, 570] width 11 height 0
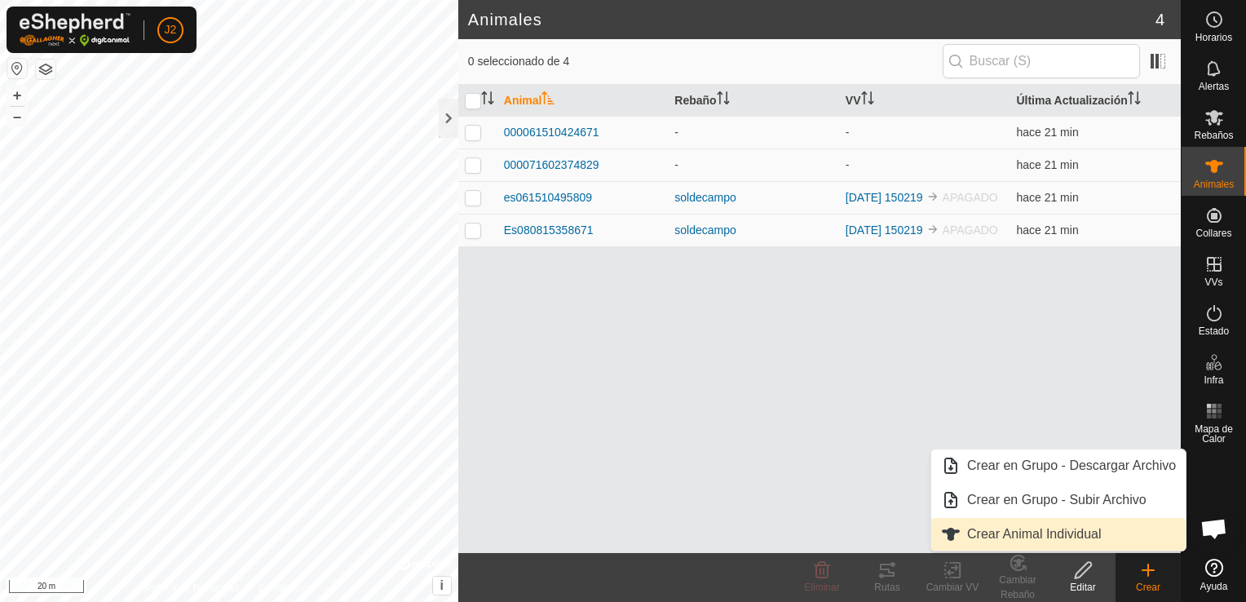
click at [1074, 534] on link "Crear Animal Individual" at bounding box center [1059, 534] width 255 height 33
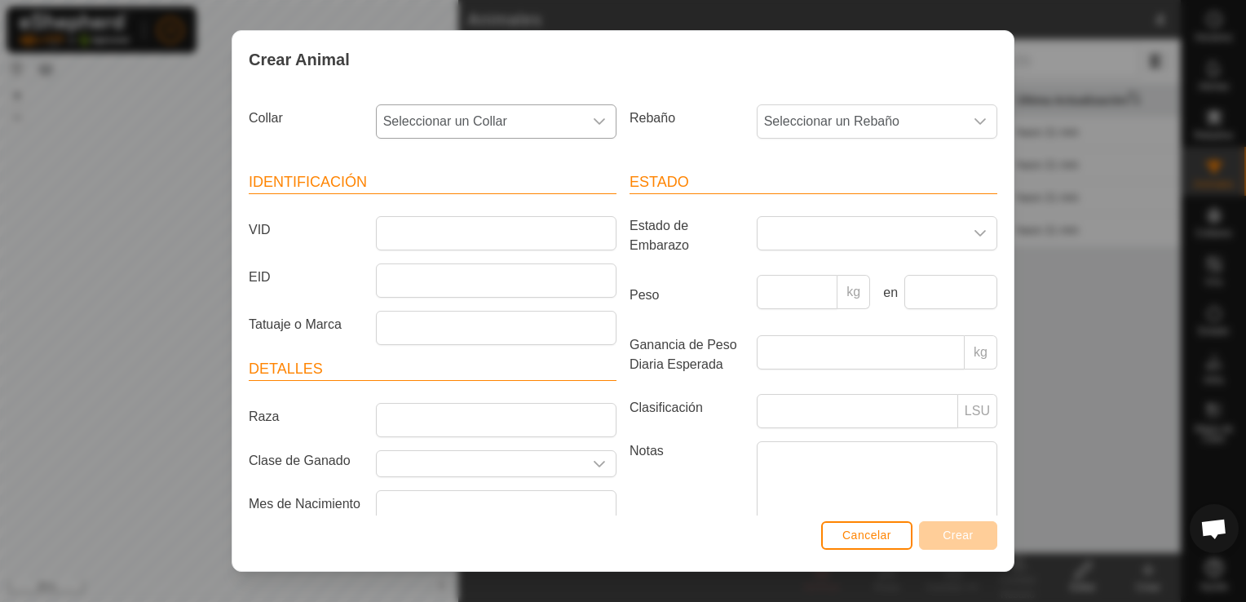
click at [593, 117] on icon "dropdown trigger" at bounding box center [599, 121] width 13 height 13
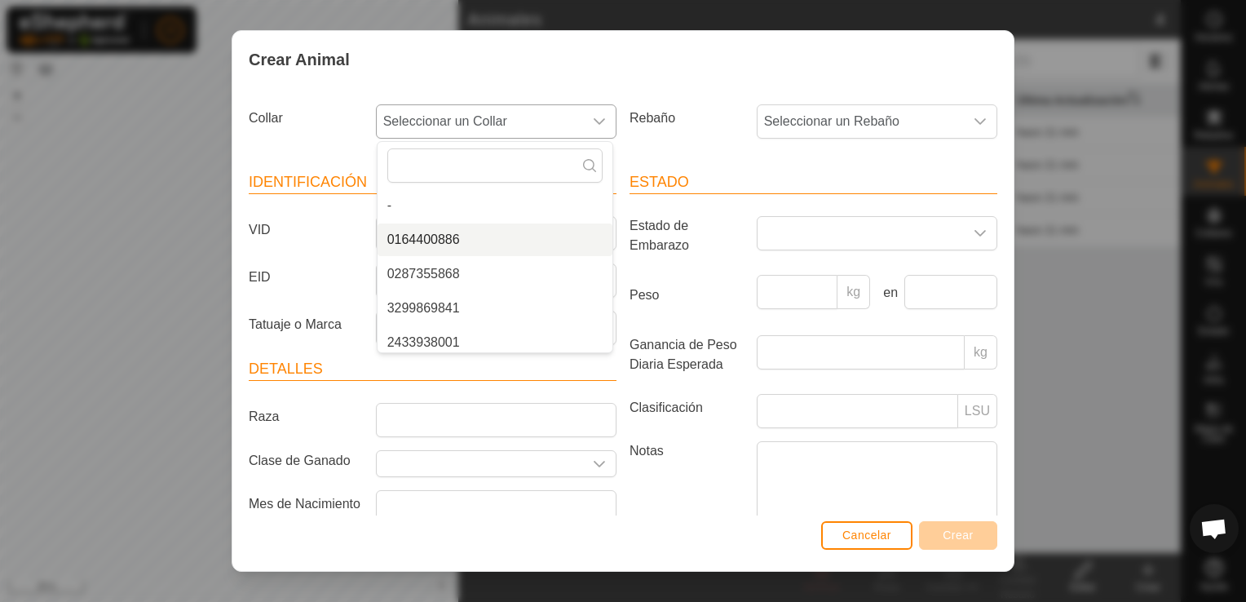
click at [451, 243] on li "0164400886" at bounding box center [495, 240] width 235 height 33
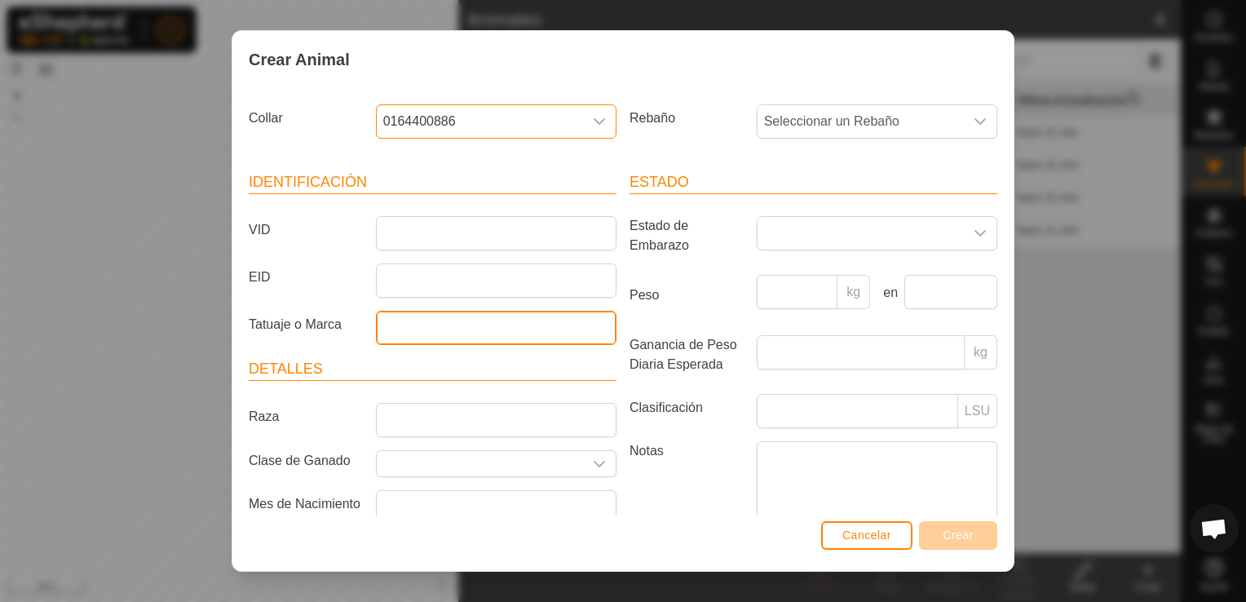
click at [488, 325] on input "Tatuaje o Marca" at bounding box center [496, 328] width 241 height 34
type input "5343"
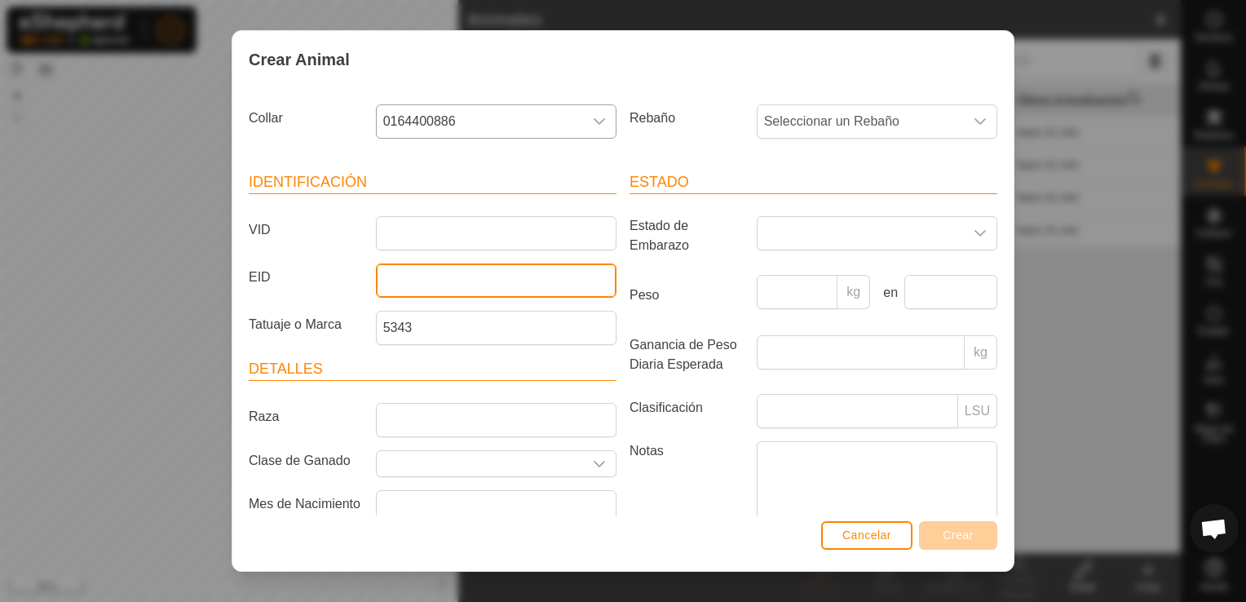
click at [474, 263] on input "EID" at bounding box center [496, 280] width 241 height 34
type input "000081010265343"
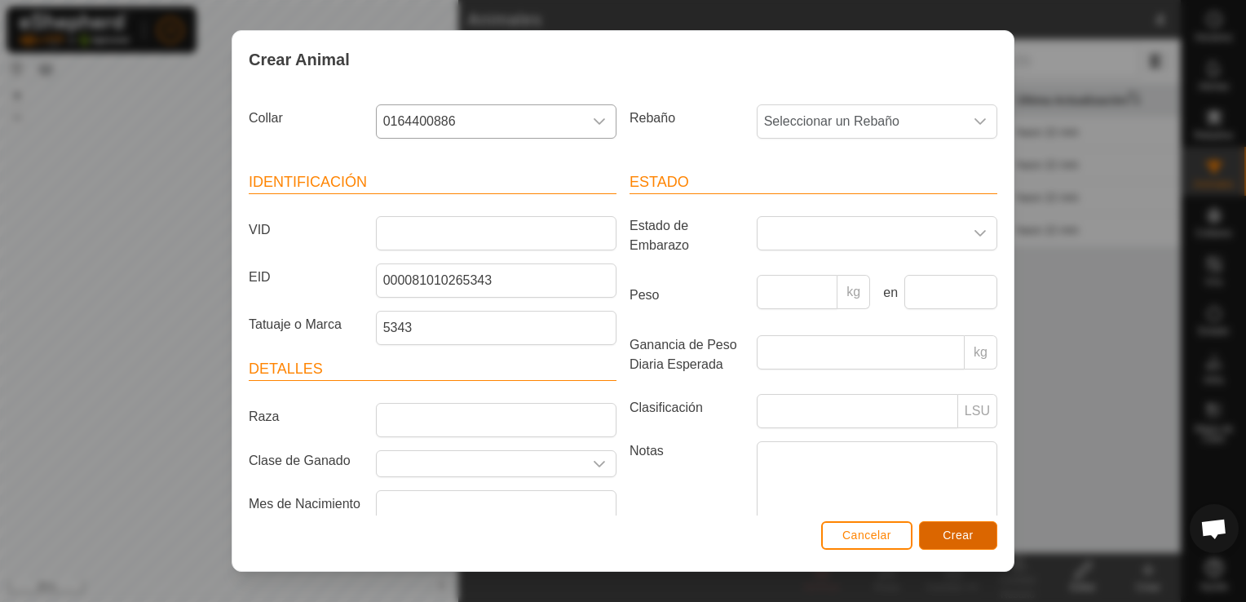
click at [950, 543] on button "Crear" at bounding box center [958, 535] width 78 height 29
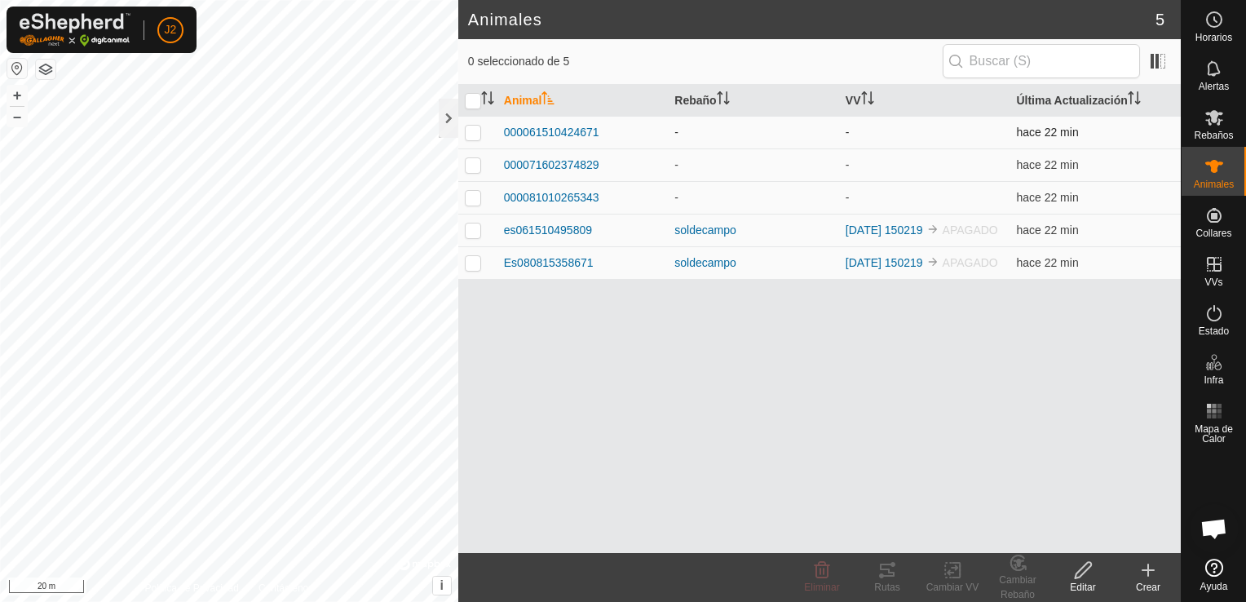
click at [476, 137] on p-checkbox at bounding box center [473, 132] width 16 height 13
checkbox input "true"
click at [439, 117] on div at bounding box center [449, 118] width 20 height 39
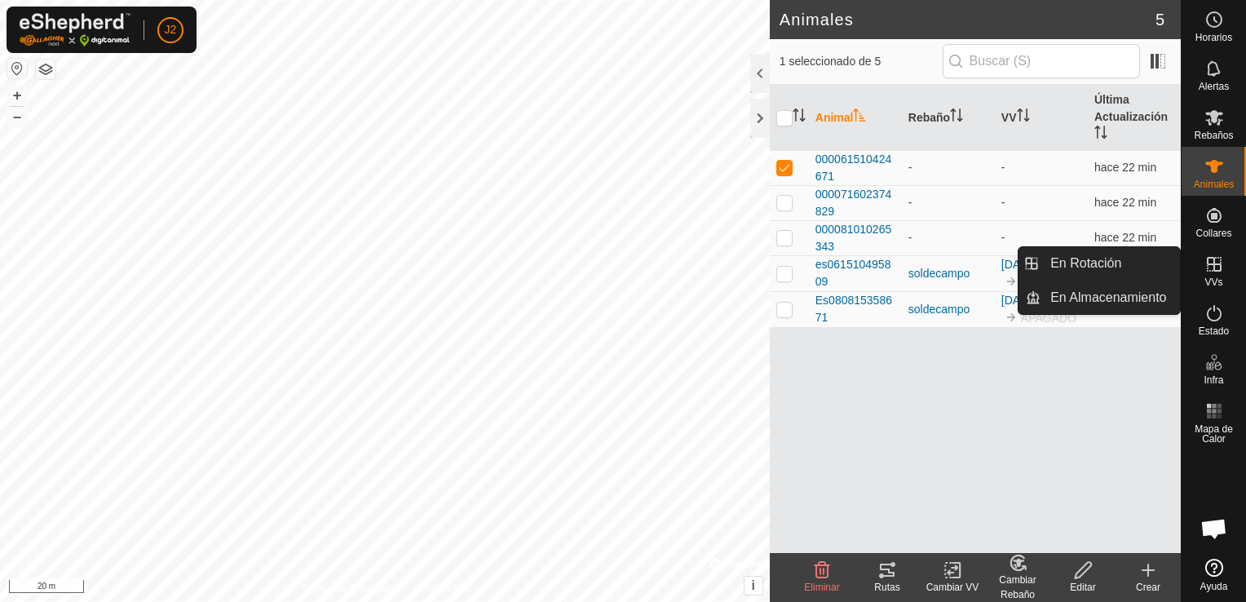
click at [1214, 268] on icon at bounding box center [1214, 264] width 15 height 15
click at [1150, 256] on link "En Rotación" at bounding box center [1110, 263] width 139 height 33
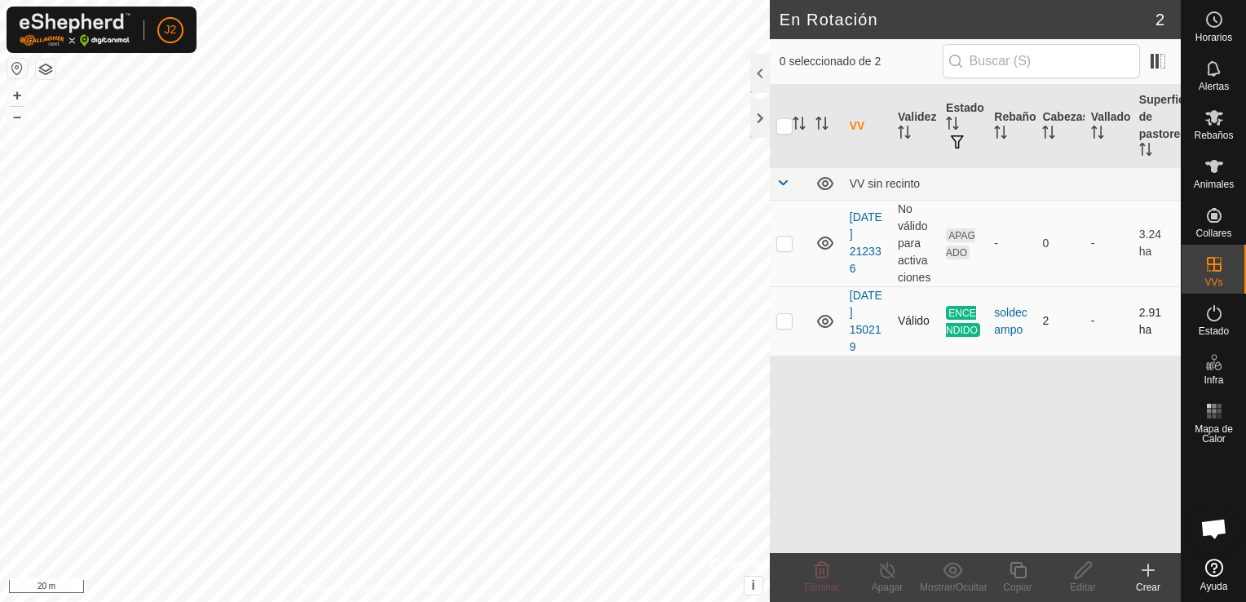
click at [777, 321] on p-tablecheckbox at bounding box center [785, 320] width 16 height 13
checkbox input "true"
click at [885, 573] on icon at bounding box center [888, 570] width 20 height 20
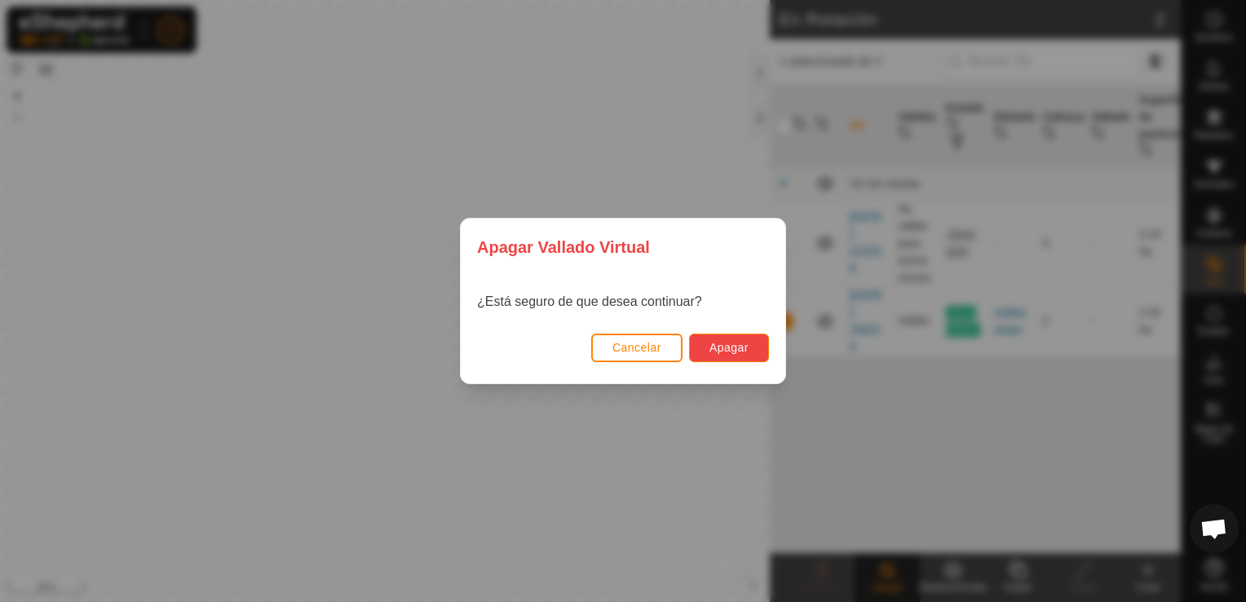
click at [739, 347] on span "Apagar" at bounding box center [729, 347] width 39 height 13
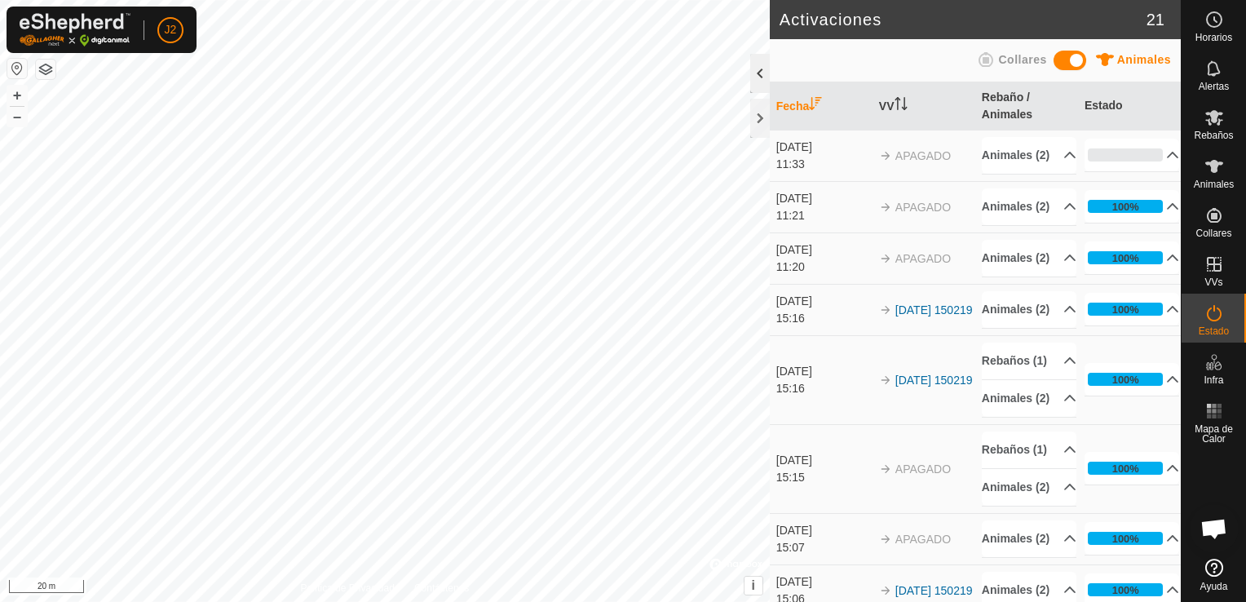
click at [761, 77] on div at bounding box center [760, 73] width 20 height 39
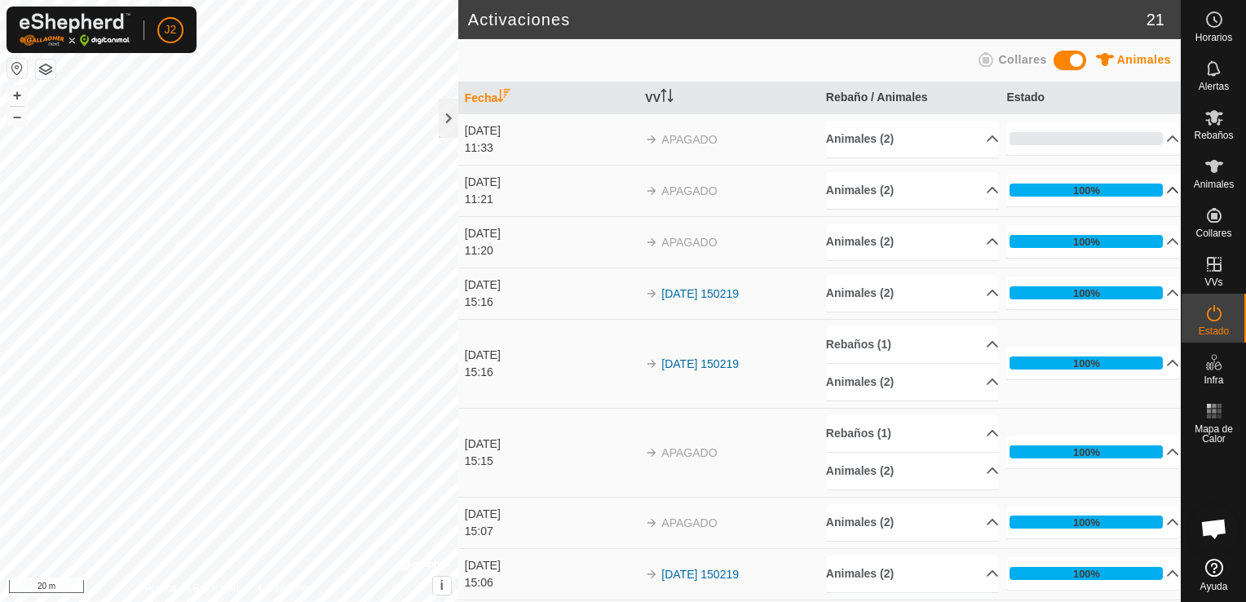
click at [1153, 186] on p-accordion-header "100%" at bounding box center [1093, 190] width 173 height 33
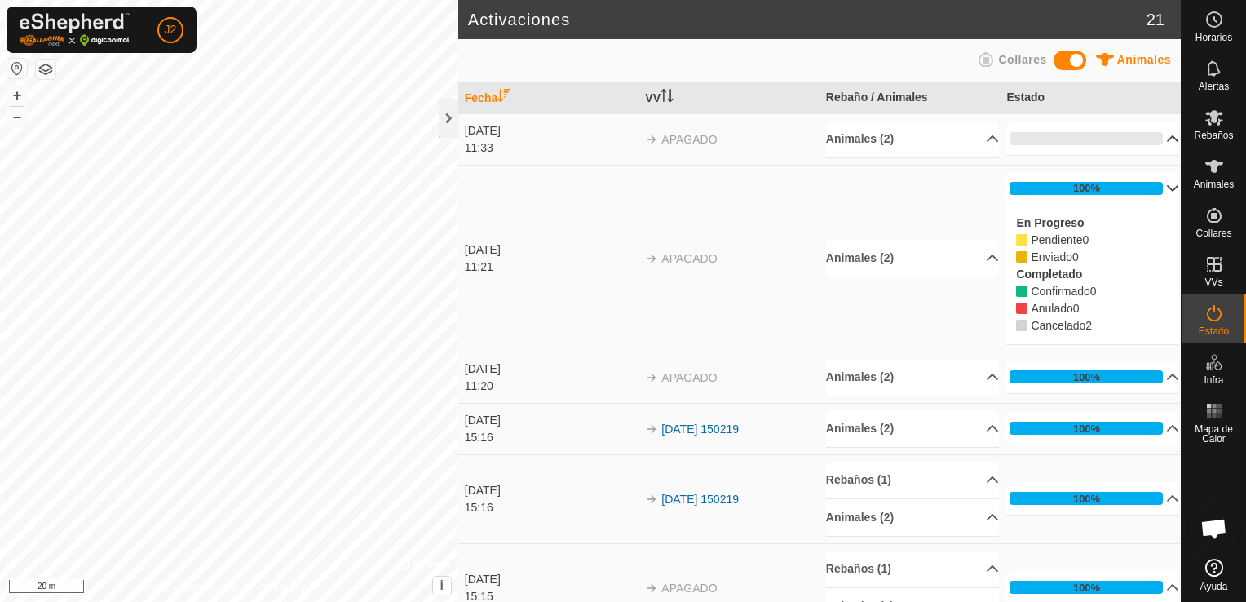
click at [1155, 135] on p-accordion-header "0%" at bounding box center [1093, 138] width 173 height 33
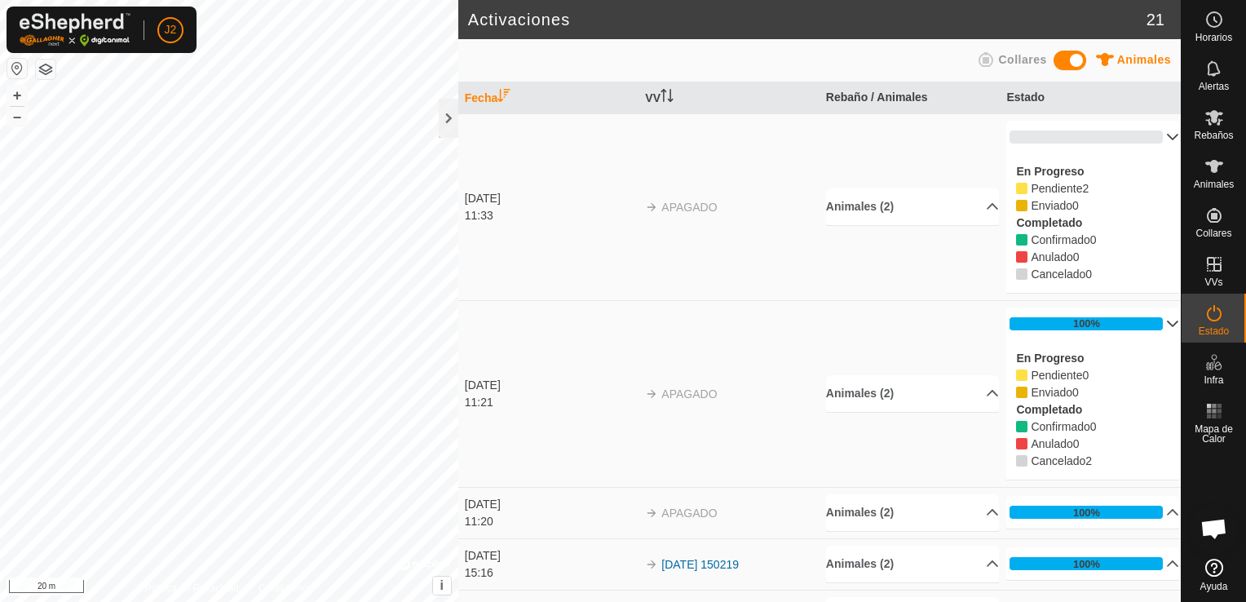
click at [19, 73] on button "button" at bounding box center [17, 69] width 20 height 20
click at [449, 116] on div at bounding box center [449, 118] width 20 height 39
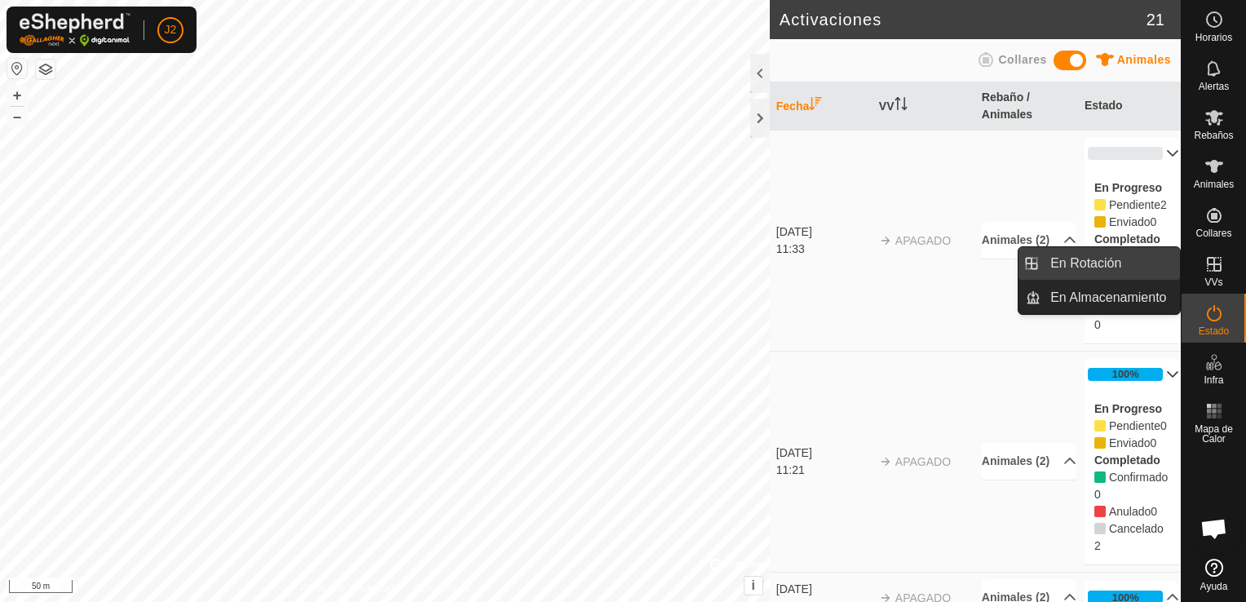
click at [1149, 259] on link "En Rotación" at bounding box center [1110, 263] width 139 height 33
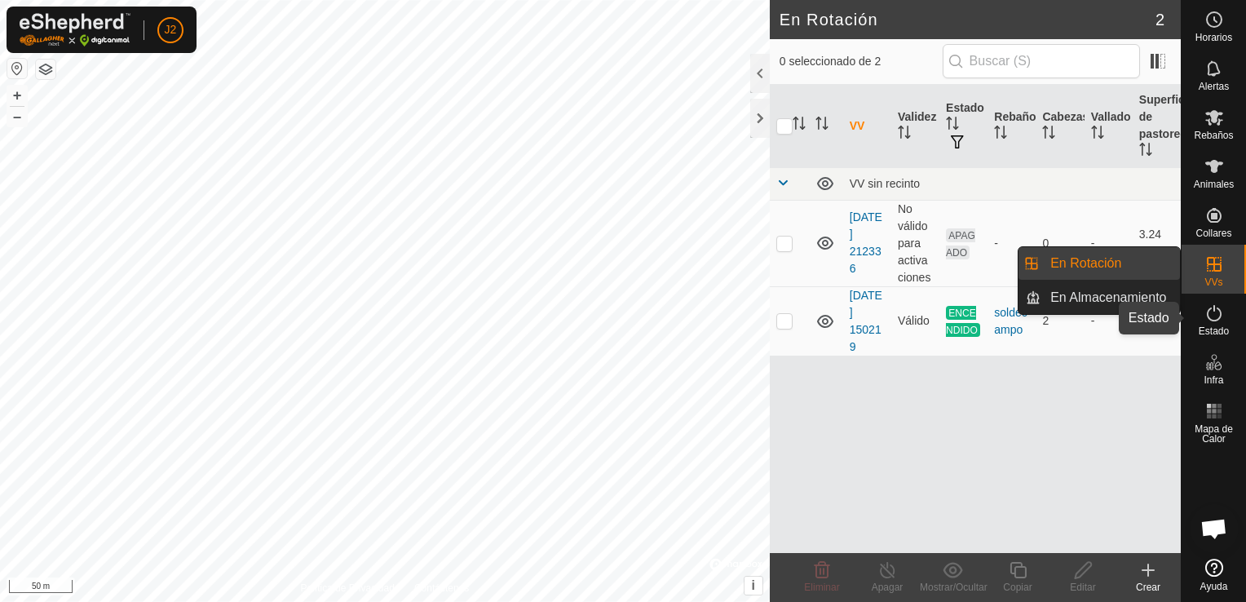
click at [1216, 318] on icon at bounding box center [1215, 313] width 20 height 20
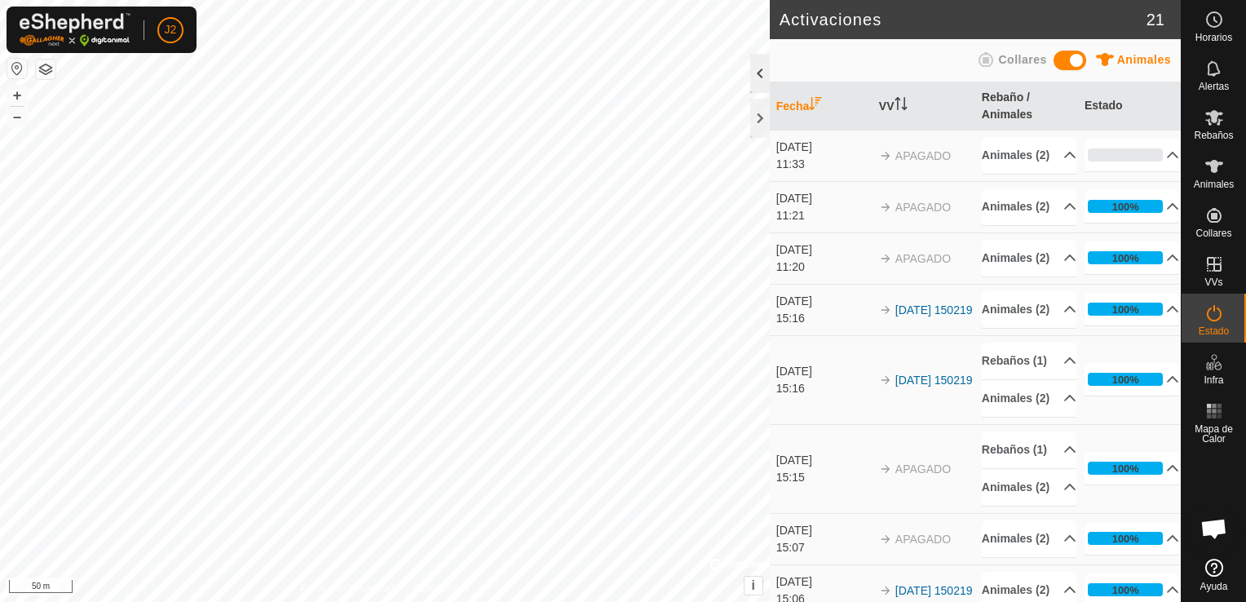
click at [757, 73] on div at bounding box center [760, 73] width 20 height 39
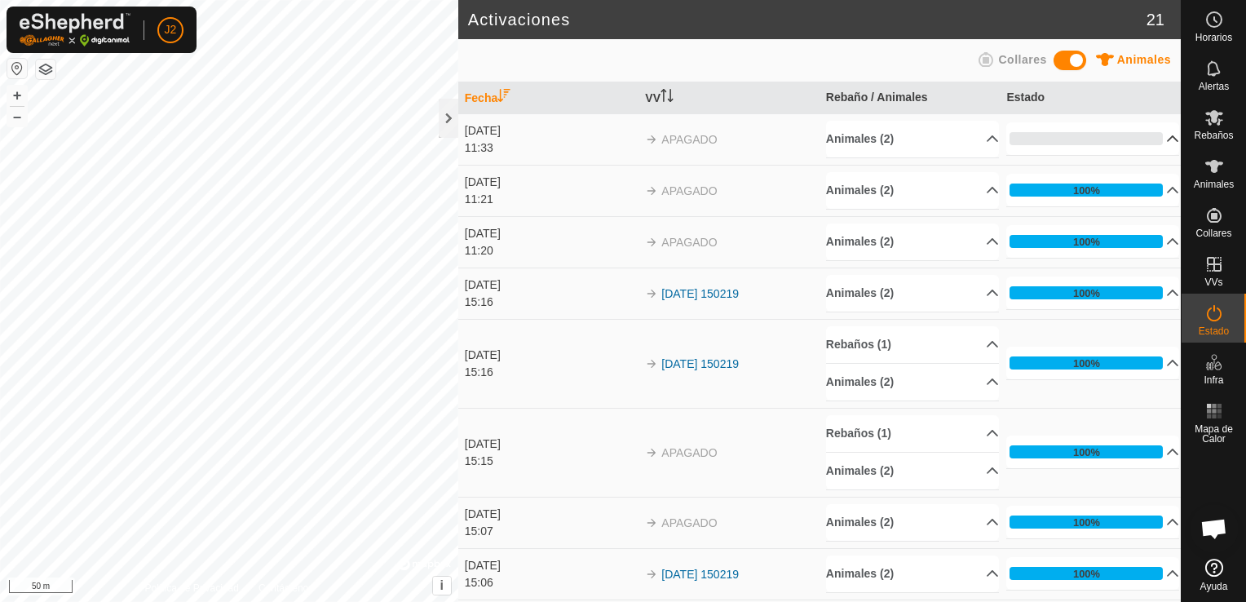
click at [1155, 145] on p-accordion-header "0%" at bounding box center [1093, 138] width 173 height 33
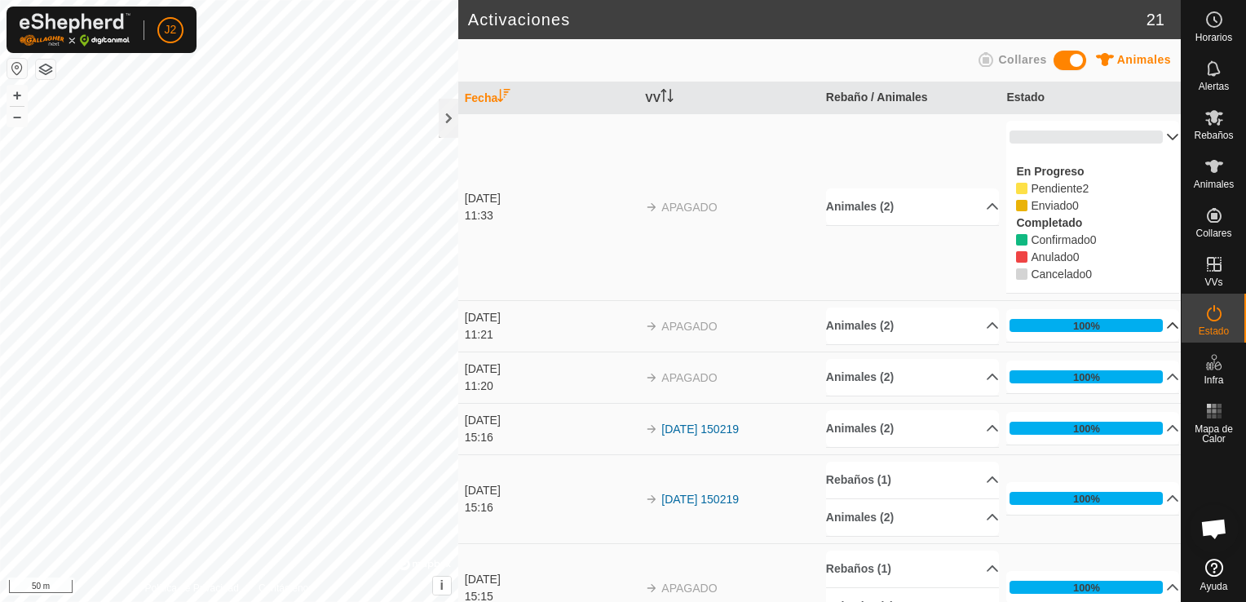
click at [1152, 319] on p-accordion-header "100%" at bounding box center [1093, 325] width 173 height 33
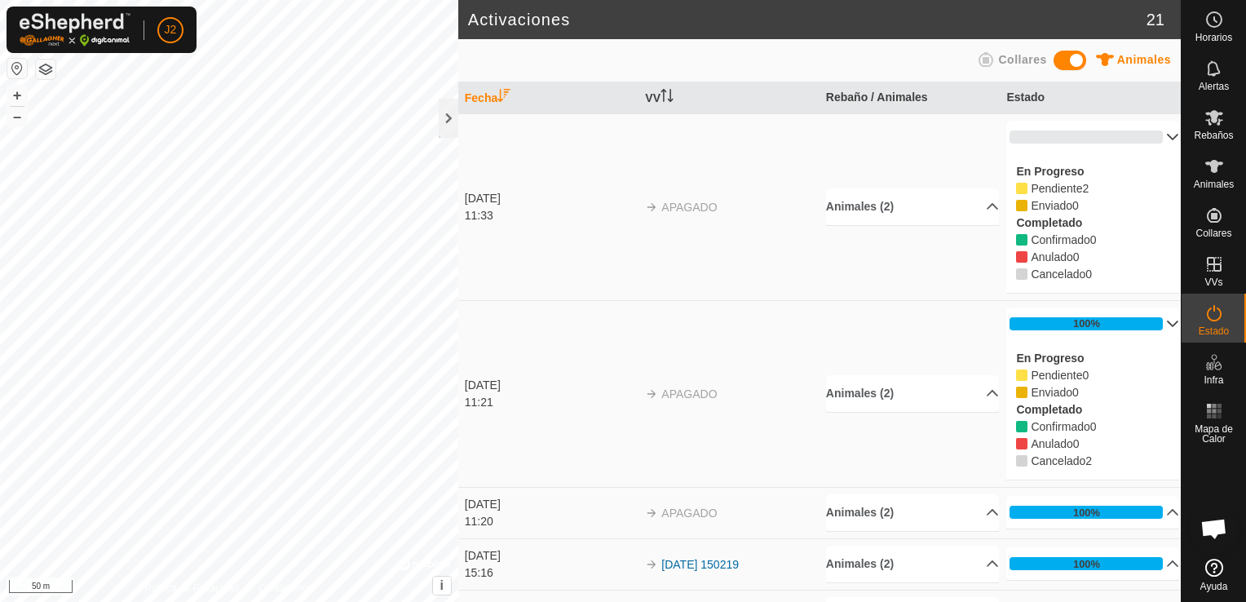
click at [16, 67] on button "button" at bounding box center [17, 69] width 20 height 20
click at [442, 122] on div at bounding box center [449, 118] width 20 height 39
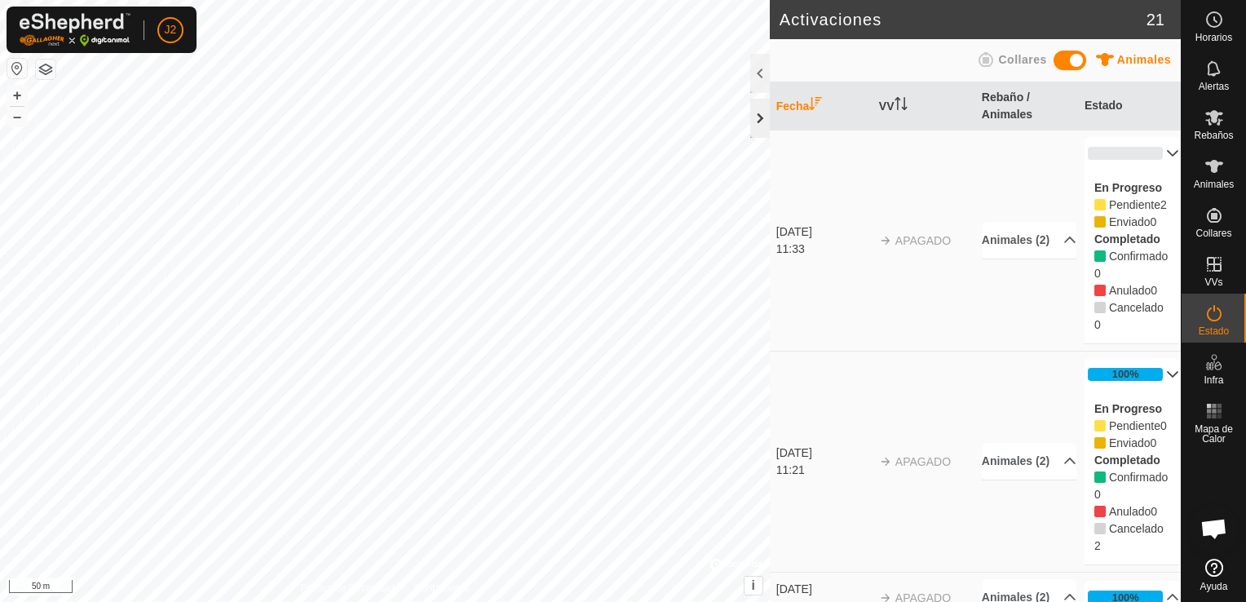
click at [759, 122] on div at bounding box center [760, 118] width 20 height 39
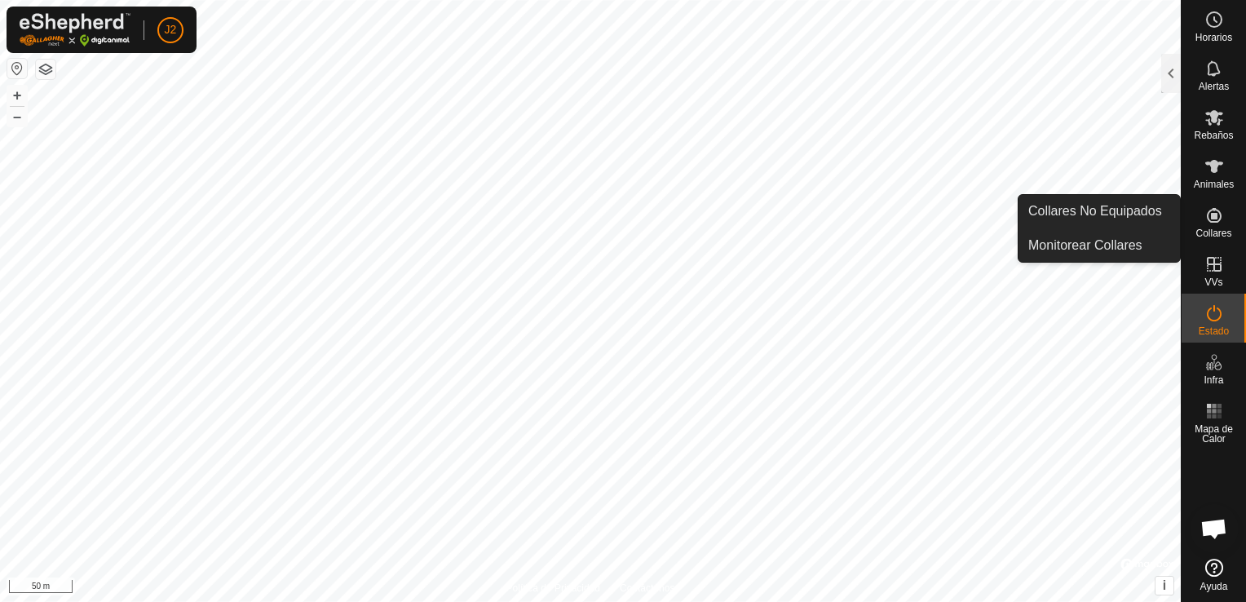
click at [1216, 213] on icon at bounding box center [1214, 215] width 15 height 15
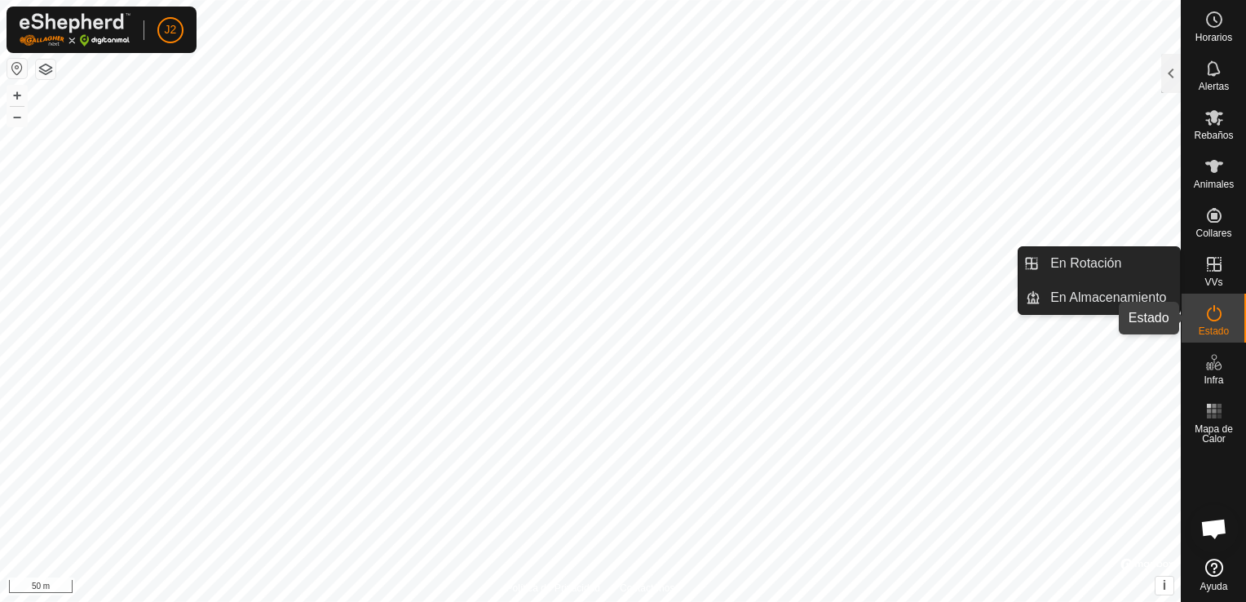
click at [1220, 312] on icon at bounding box center [1214, 313] width 15 height 16
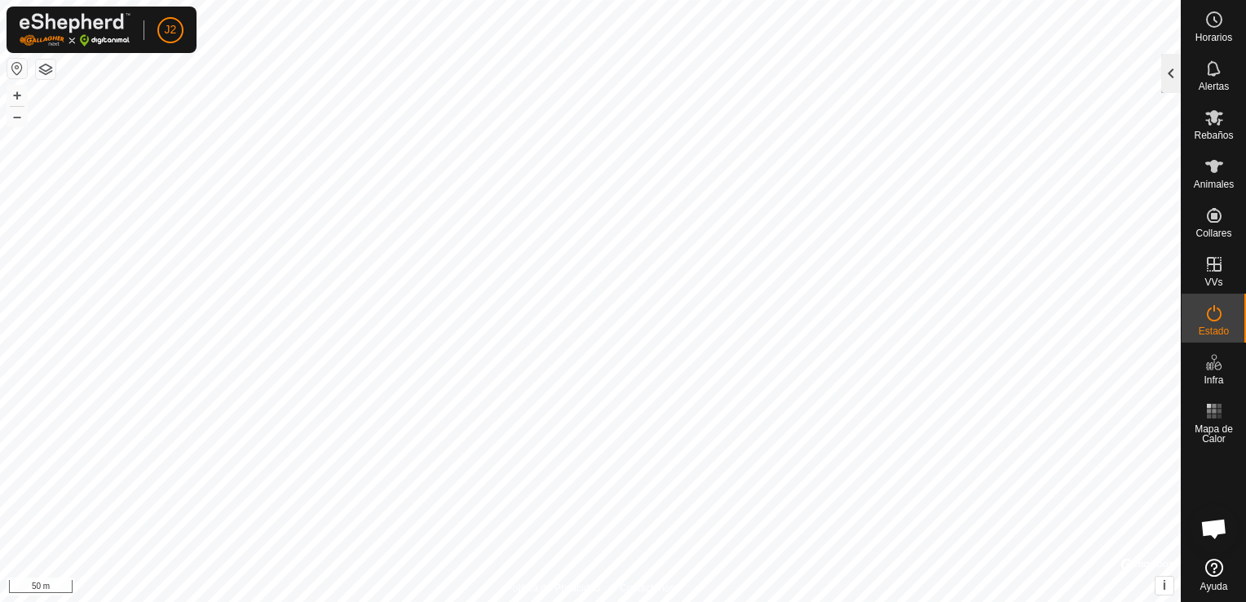
click at [1163, 76] on div at bounding box center [1172, 73] width 20 height 39
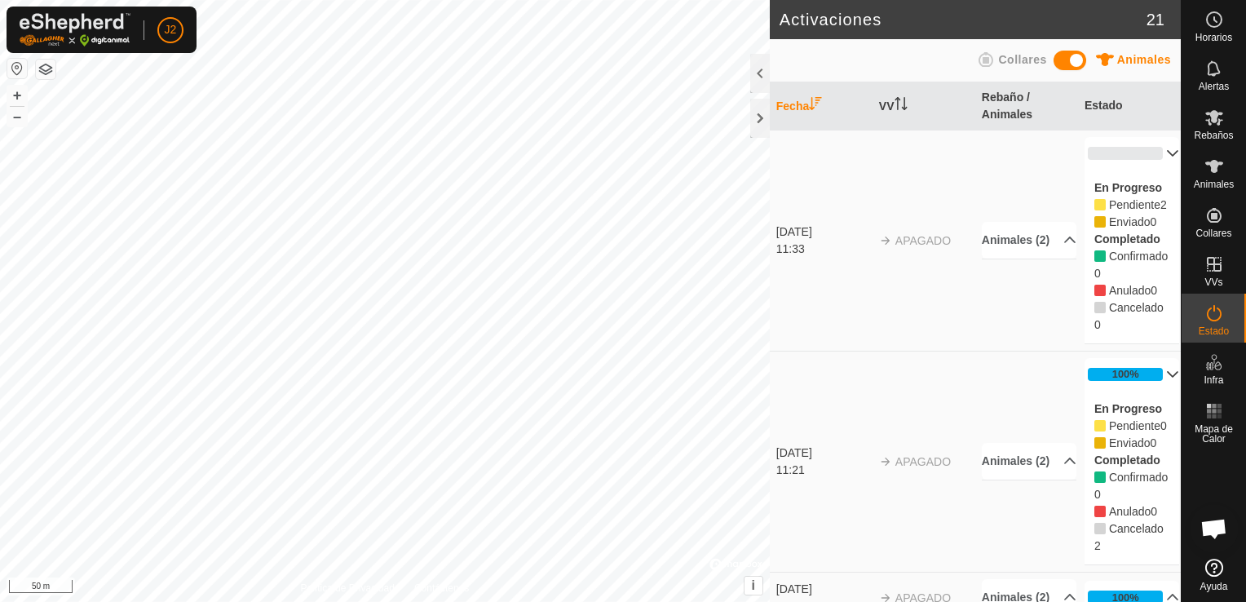
click at [1155, 152] on p-accordion-header "0%" at bounding box center [1132, 153] width 95 height 33
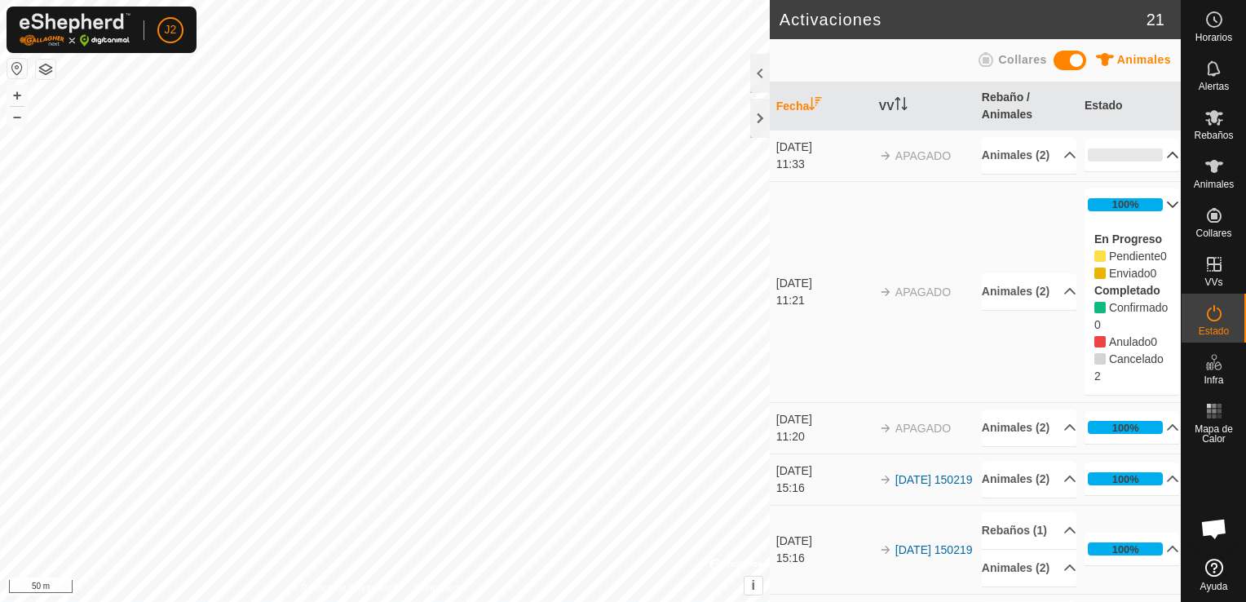
click at [1155, 152] on p-accordion-header "0%" at bounding box center [1132, 155] width 95 height 33
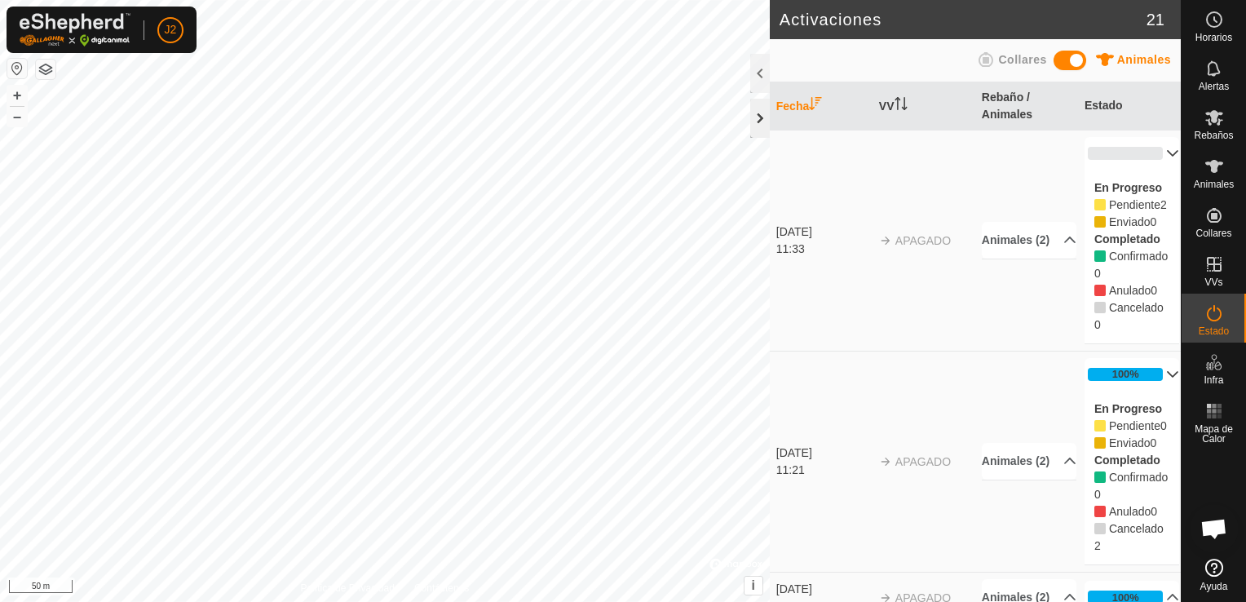
click at [757, 119] on div at bounding box center [760, 118] width 20 height 39
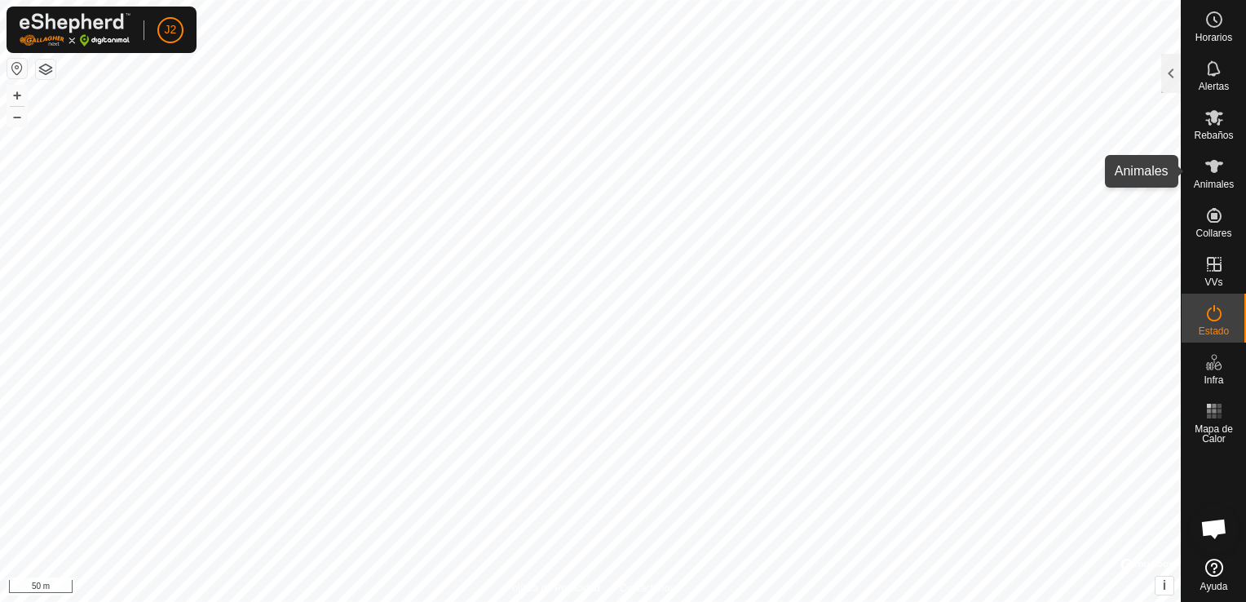
click at [1211, 165] on icon at bounding box center [1215, 166] width 18 height 13
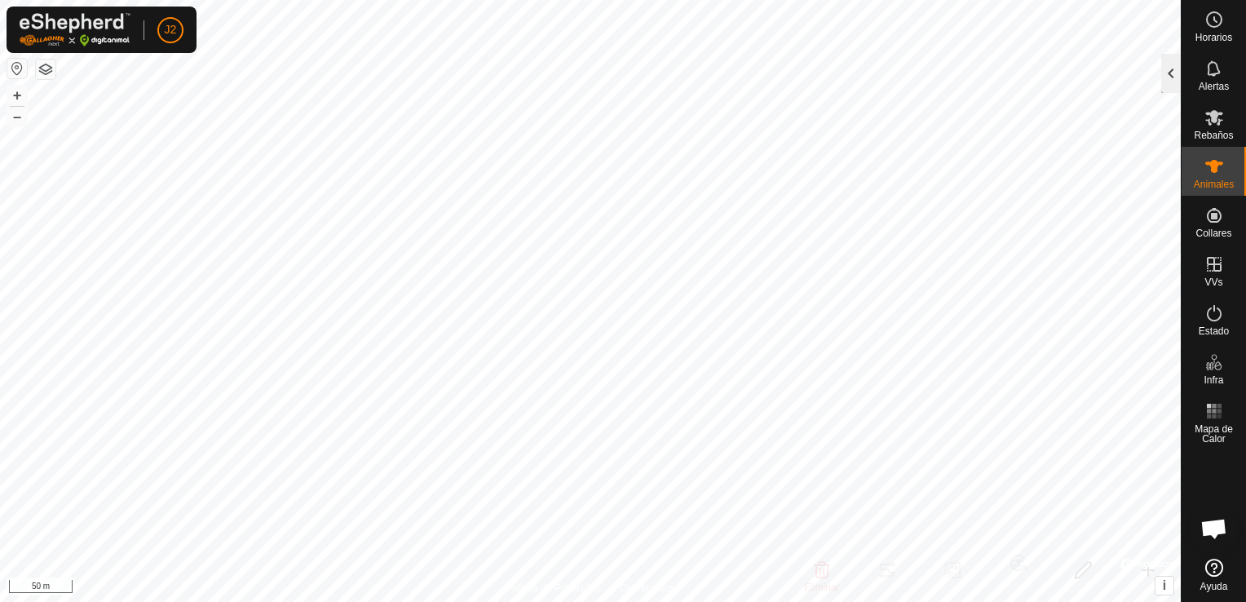
click at [1168, 70] on div at bounding box center [1172, 73] width 20 height 39
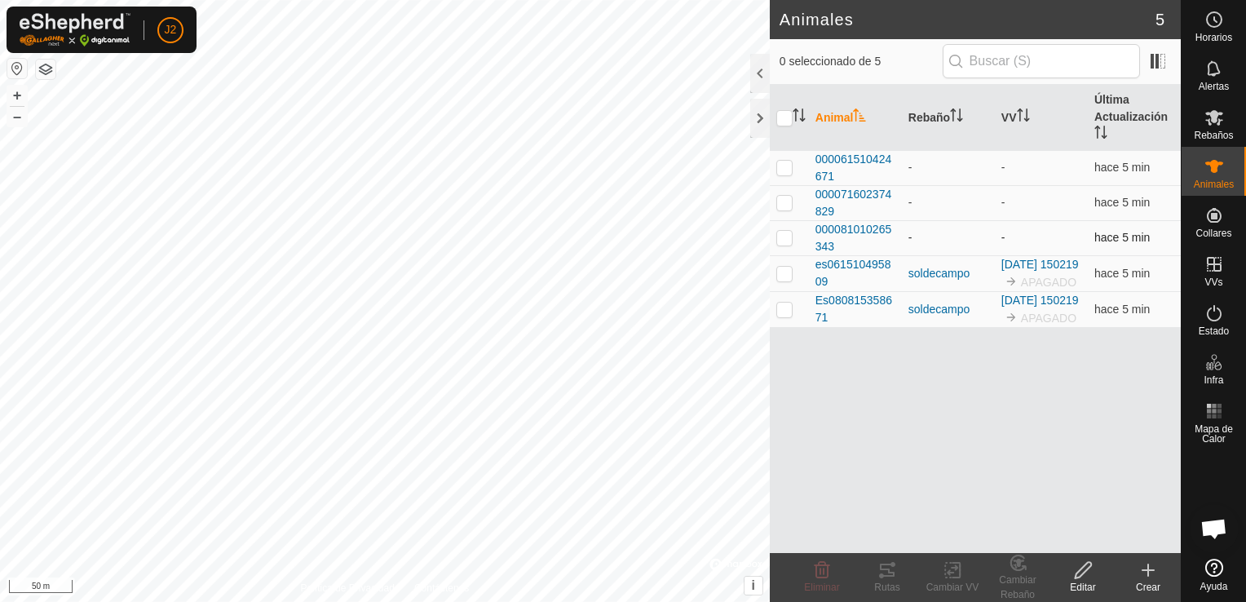
click at [781, 243] on td at bounding box center [789, 237] width 39 height 35
checkbox input "true"
click at [759, 132] on div at bounding box center [760, 118] width 20 height 39
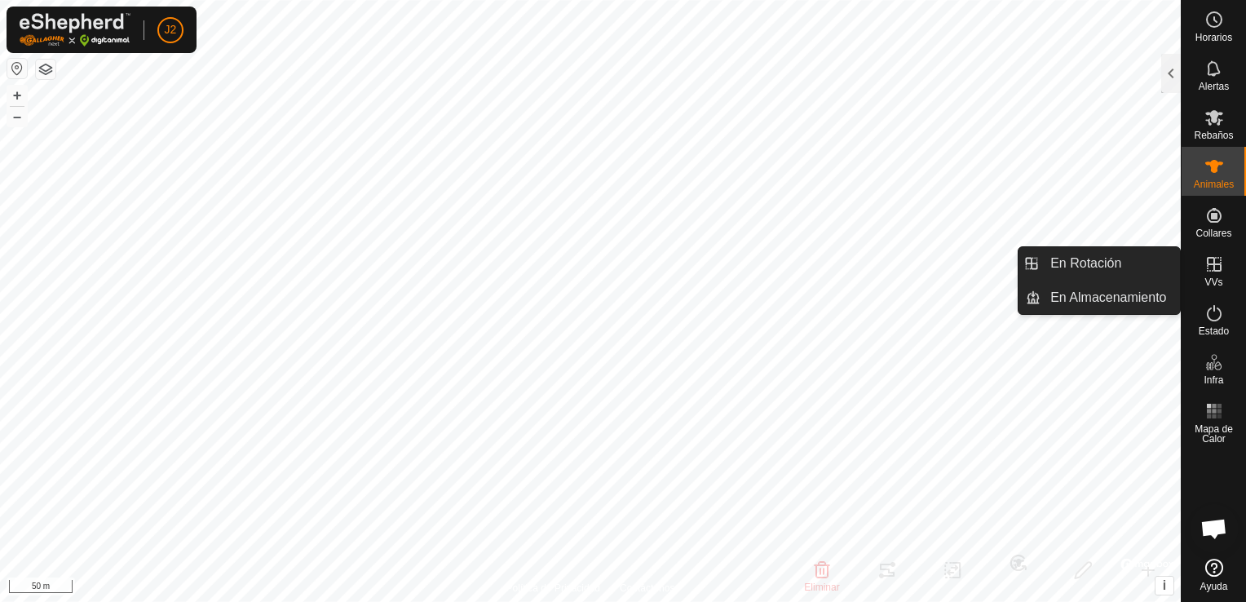
click at [1225, 272] on es-virtualpaddocks-svg-icon at bounding box center [1214, 264] width 29 height 26
click at [1118, 277] on link "En Rotación" at bounding box center [1110, 263] width 139 height 33
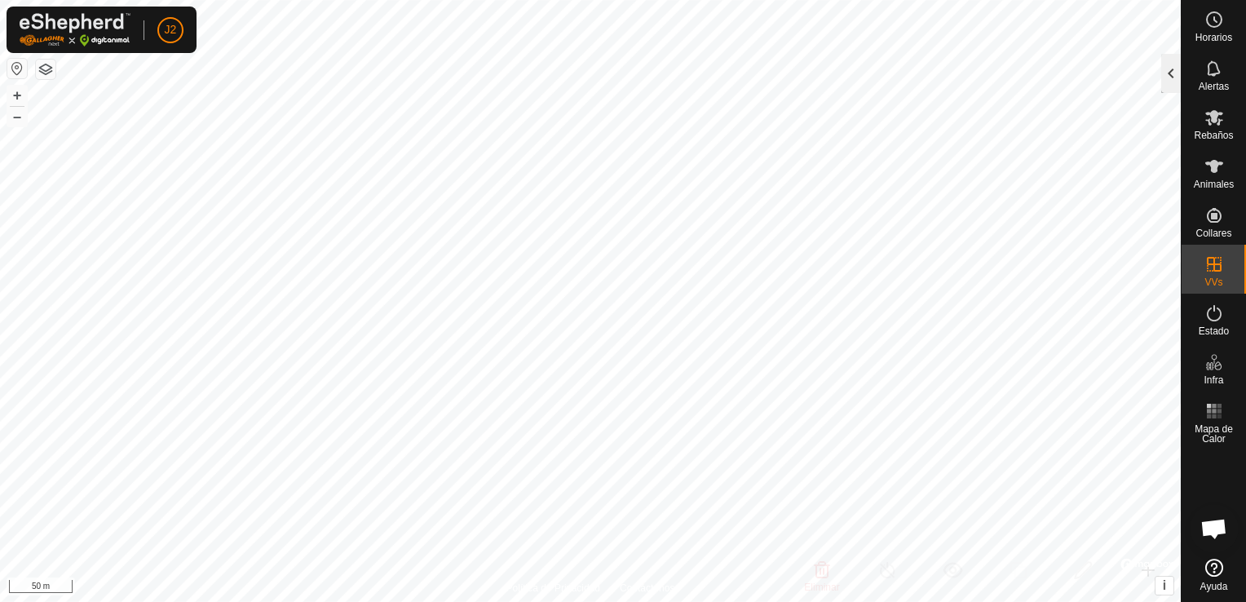
click at [1175, 82] on div at bounding box center [1172, 73] width 20 height 39
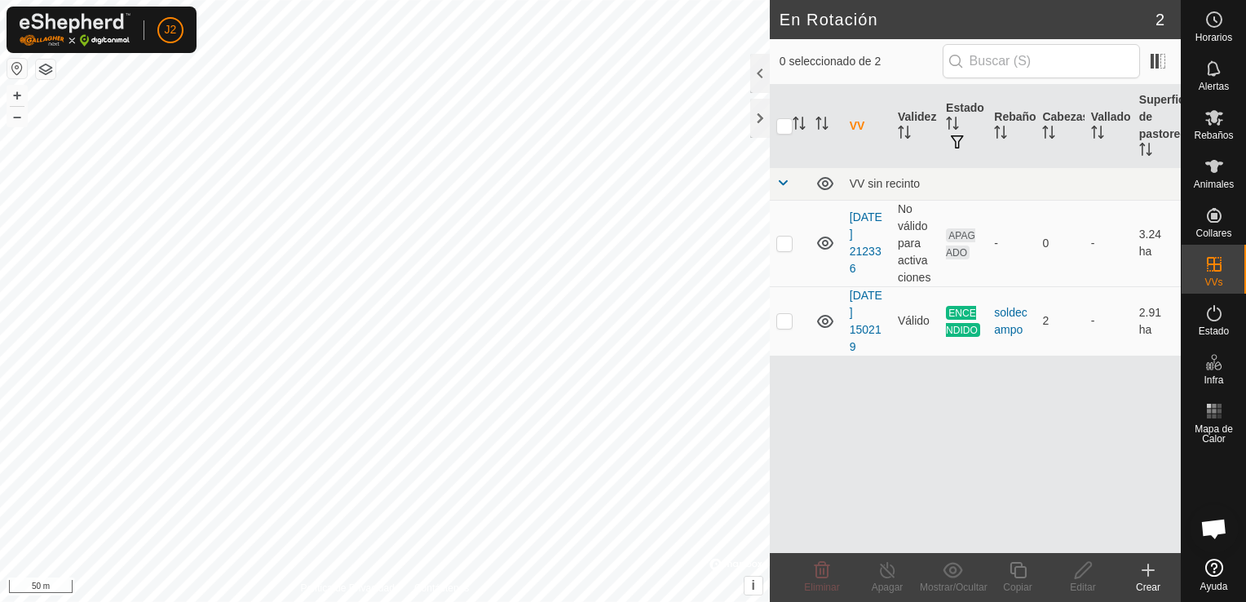
checkbox input "true"
checkbox input "false"
click at [787, 327] on td at bounding box center [789, 320] width 39 height 69
checkbox input "true"
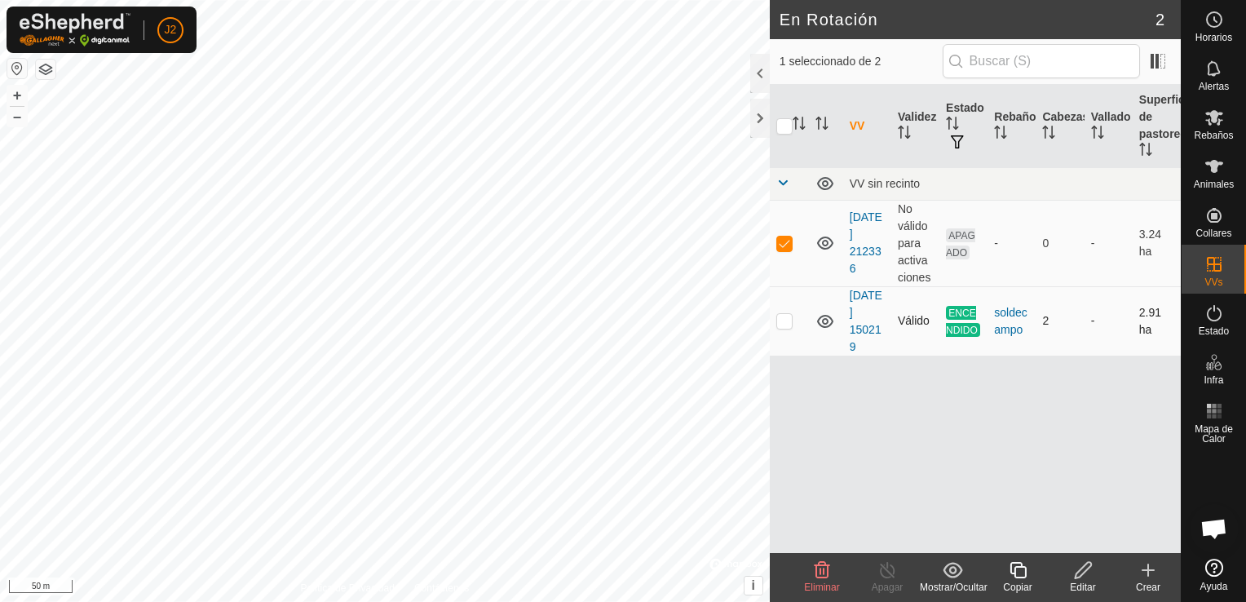
checkbox input "true"
click at [786, 248] on p-checkbox at bounding box center [785, 243] width 16 height 13
checkbox input "false"
click at [789, 321] on p-checkbox at bounding box center [785, 320] width 16 height 13
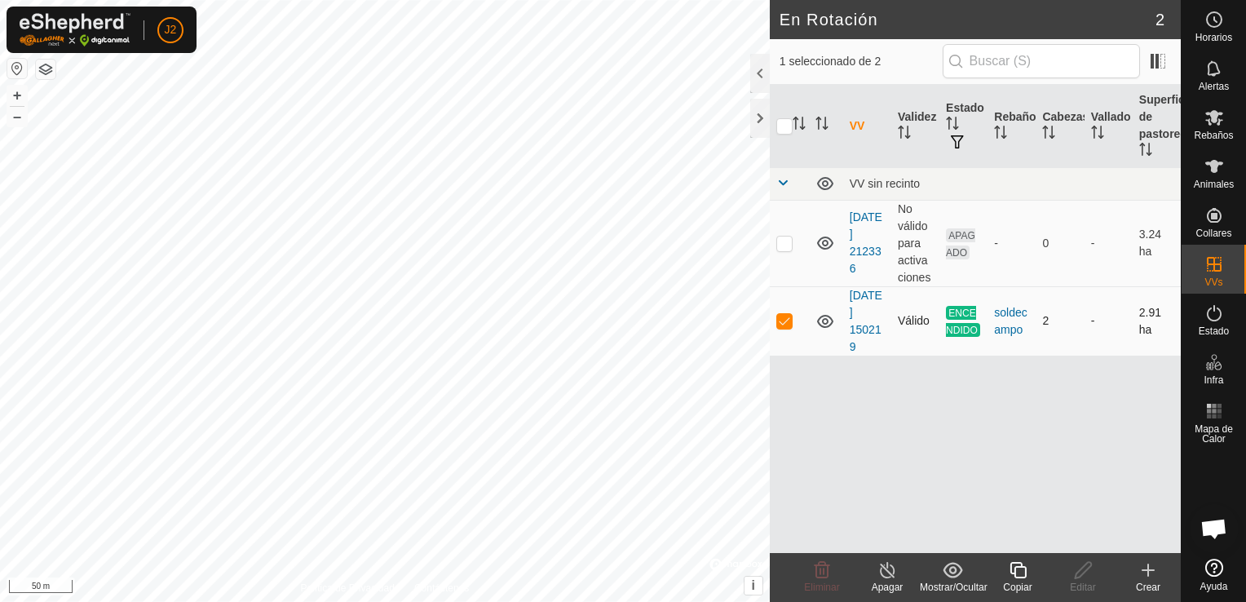
checkbox input "false"
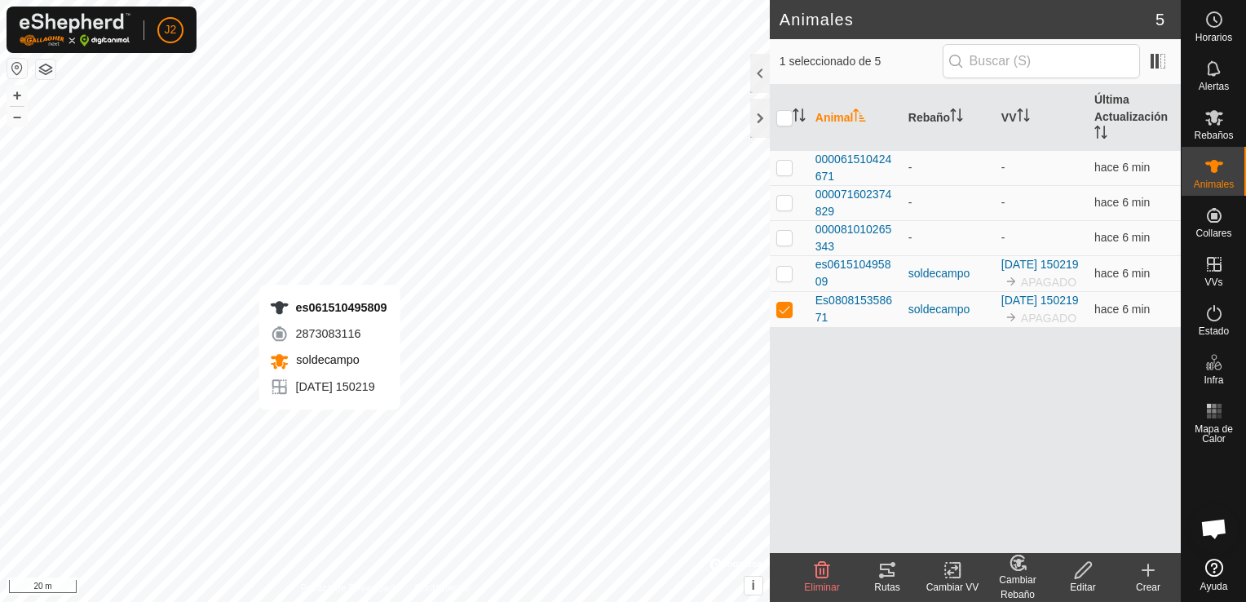
checkbox input "true"
checkbox input "false"
click at [789, 273] on p-checkbox at bounding box center [785, 273] width 16 height 13
checkbox input "false"
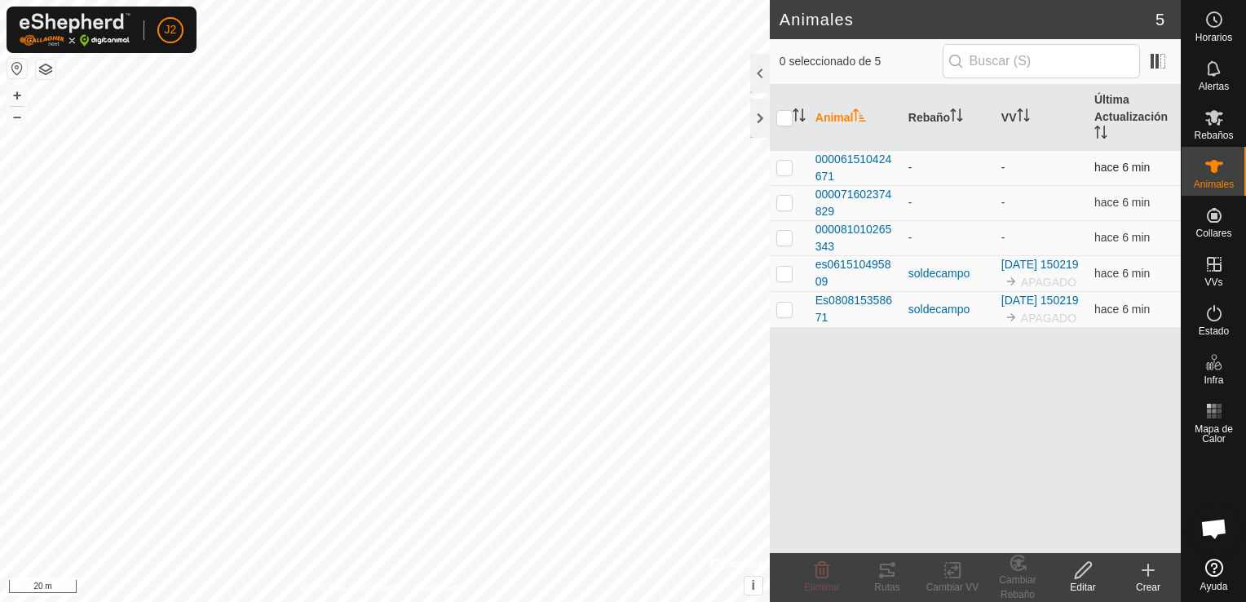
click at [790, 167] on p-checkbox at bounding box center [785, 167] width 16 height 13
checkbox input "true"
click at [762, 130] on div at bounding box center [760, 118] width 20 height 39
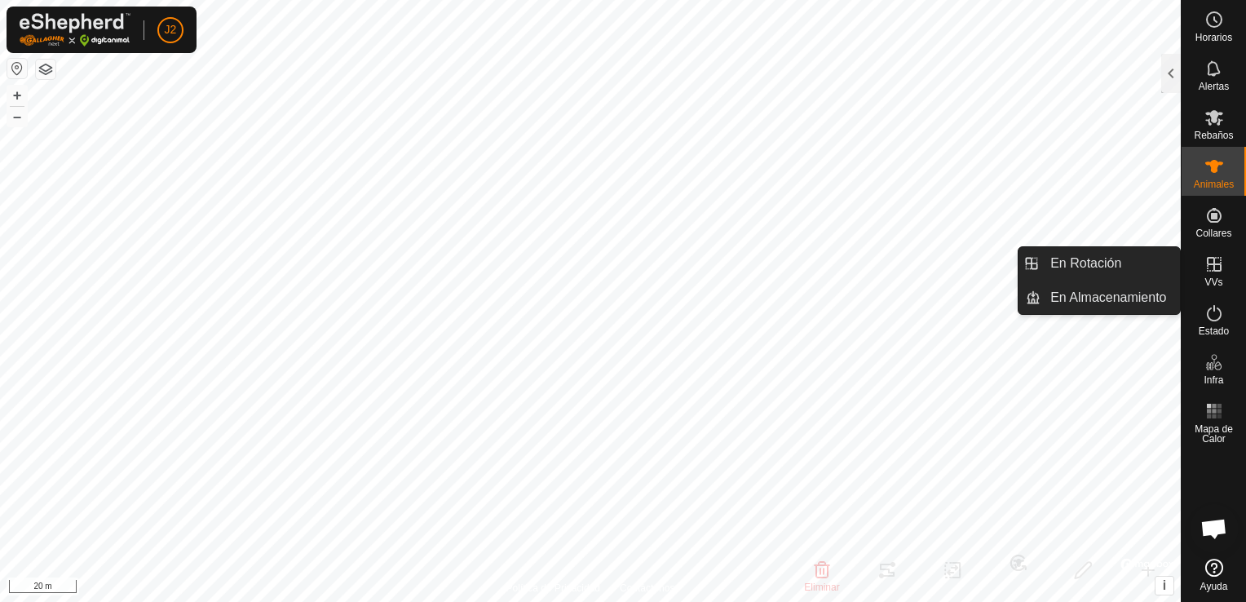
click at [1217, 263] on icon at bounding box center [1215, 265] width 20 height 20
click at [1119, 268] on link "En Rotación" at bounding box center [1110, 263] width 139 height 33
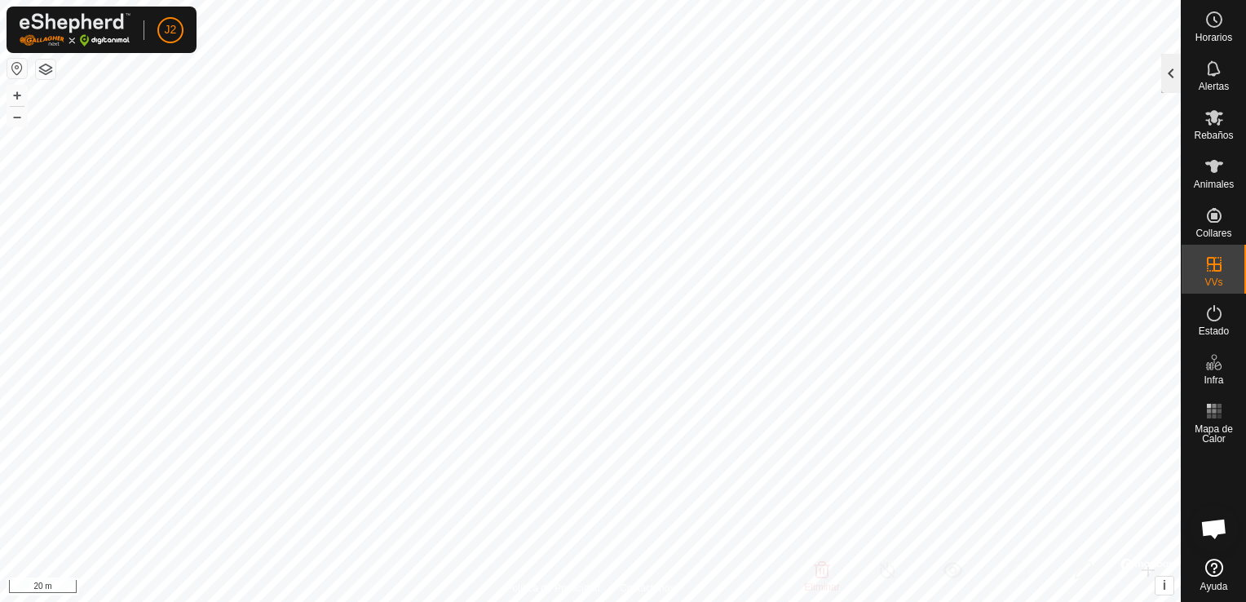
click at [1175, 77] on div at bounding box center [1172, 73] width 20 height 39
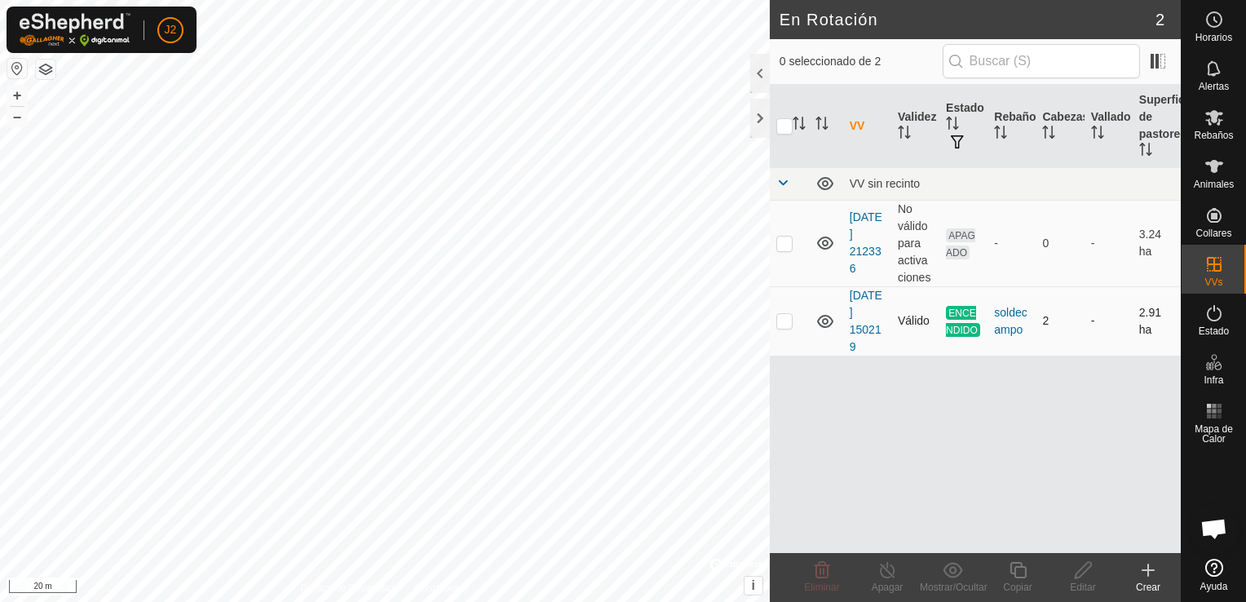
click at [785, 325] on p-checkbox at bounding box center [785, 320] width 16 height 13
checkbox input "true"
click at [760, 77] on div at bounding box center [760, 73] width 20 height 39
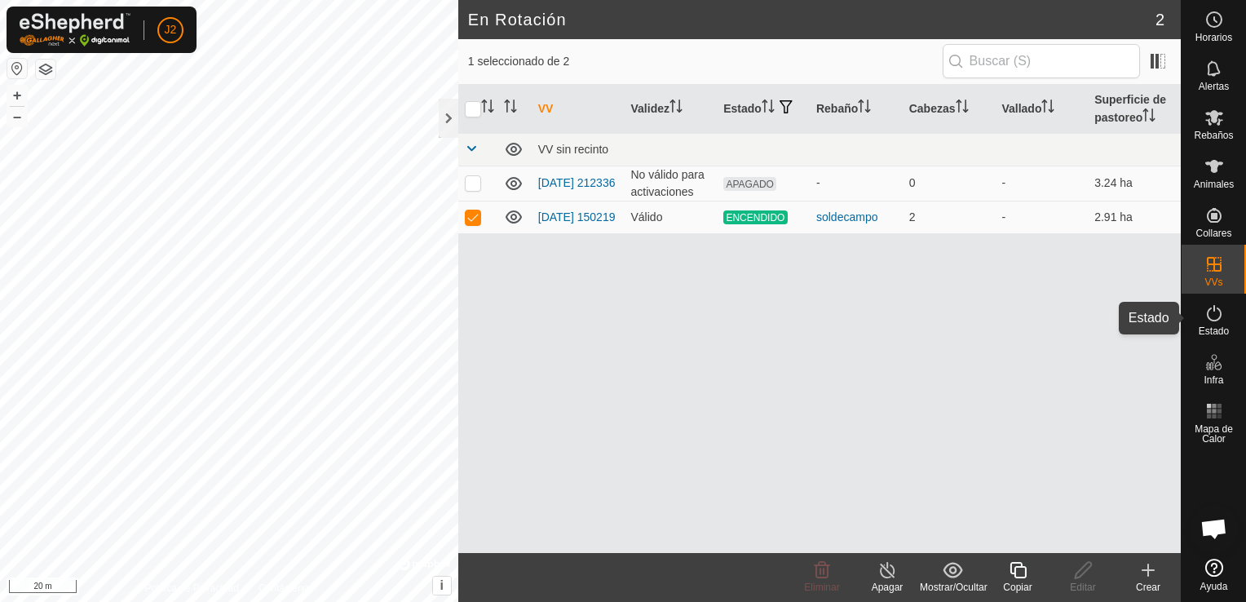
click at [1219, 312] on icon at bounding box center [1215, 313] width 20 height 20
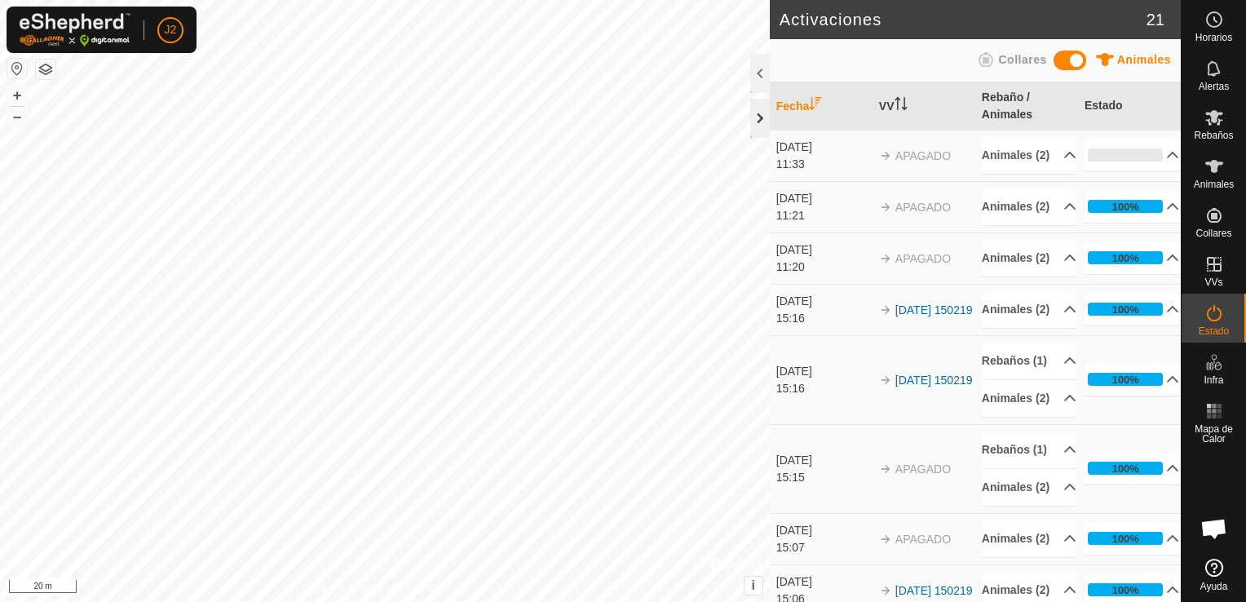
click at [762, 114] on div at bounding box center [760, 118] width 20 height 39
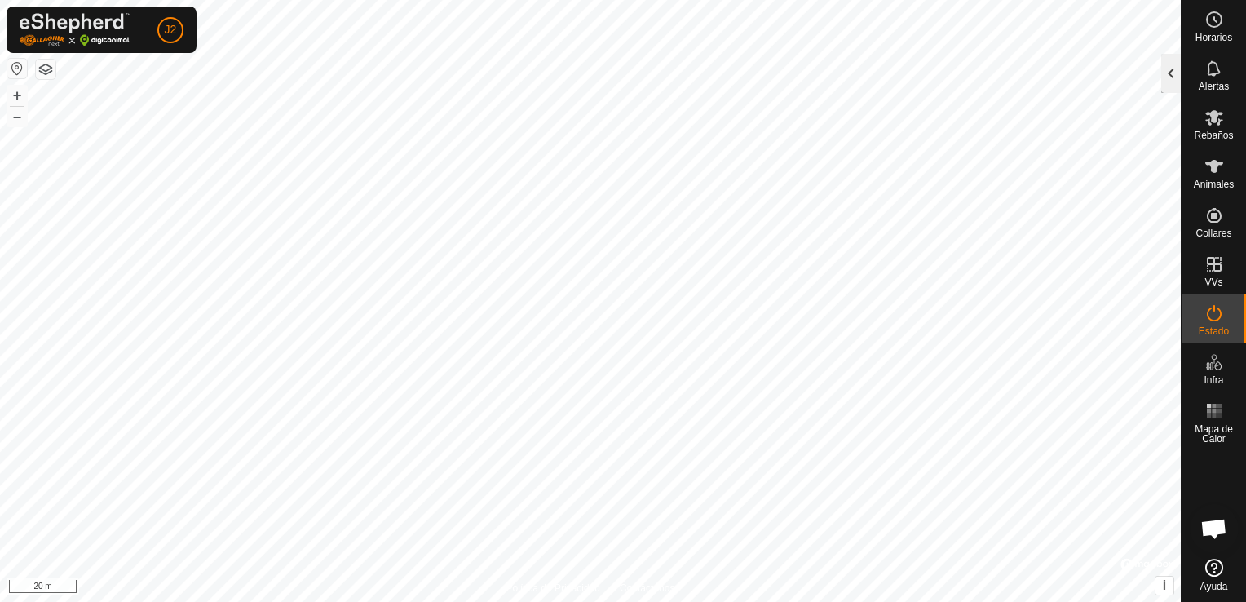
click at [1179, 82] on div at bounding box center [1172, 73] width 20 height 39
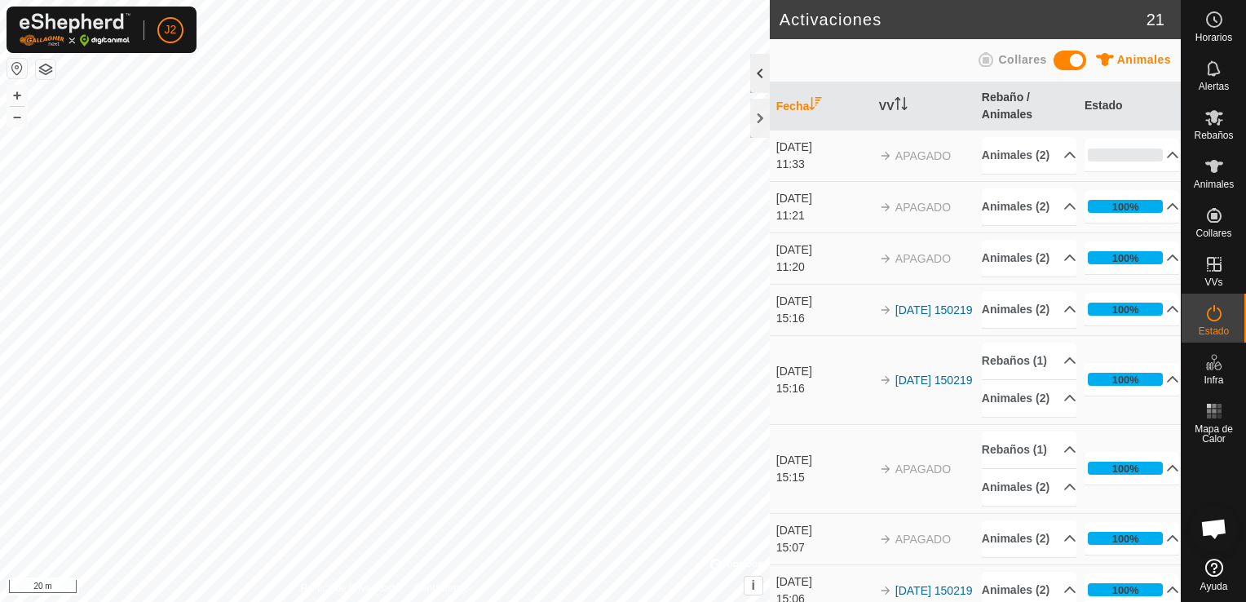
click at [761, 76] on div at bounding box center [760, 73] width 20 height 39
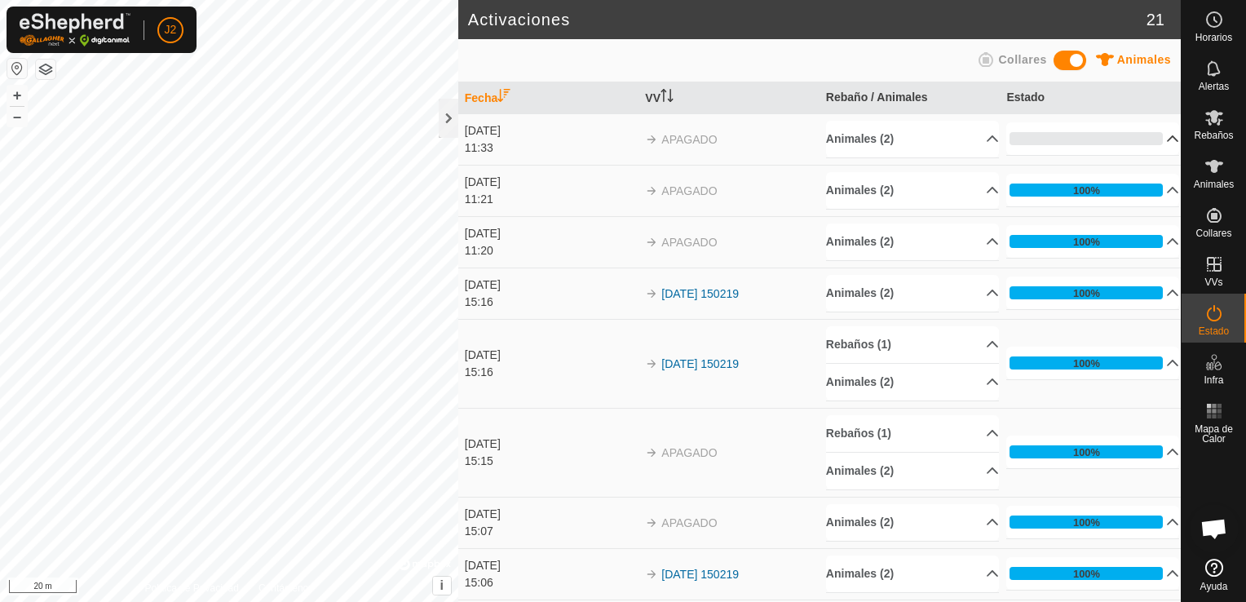
click at [1153, 135] on p-accordion-header "0%" at bounding box center [1093, 138] width 173 height 33
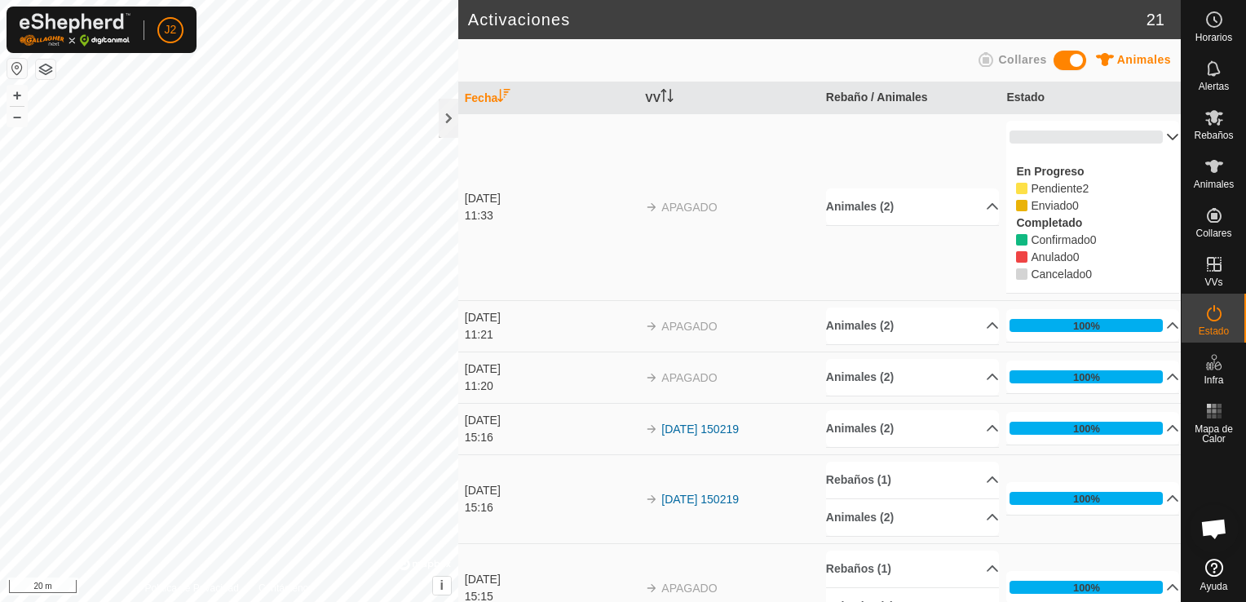
click at [15, 70] on button "button" at bounding box center [17, 69] width 20 height 20
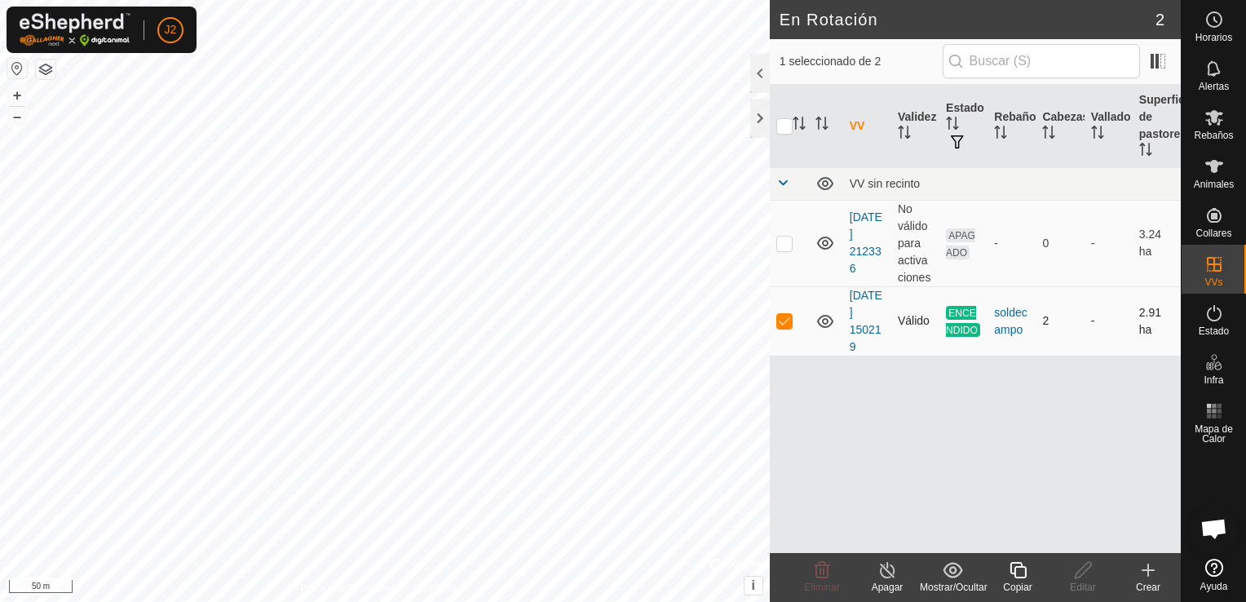
click at [783, 320] on p-checkbox at bounding box center [785, 320] width 16 height 13
checkbox input "false"
click at [12, 67] on button "button" at bounding box center [17, 69] width 20 height 20
click at [1215, 317] on icon at bounding box center [1215, 313] width 20 height 20
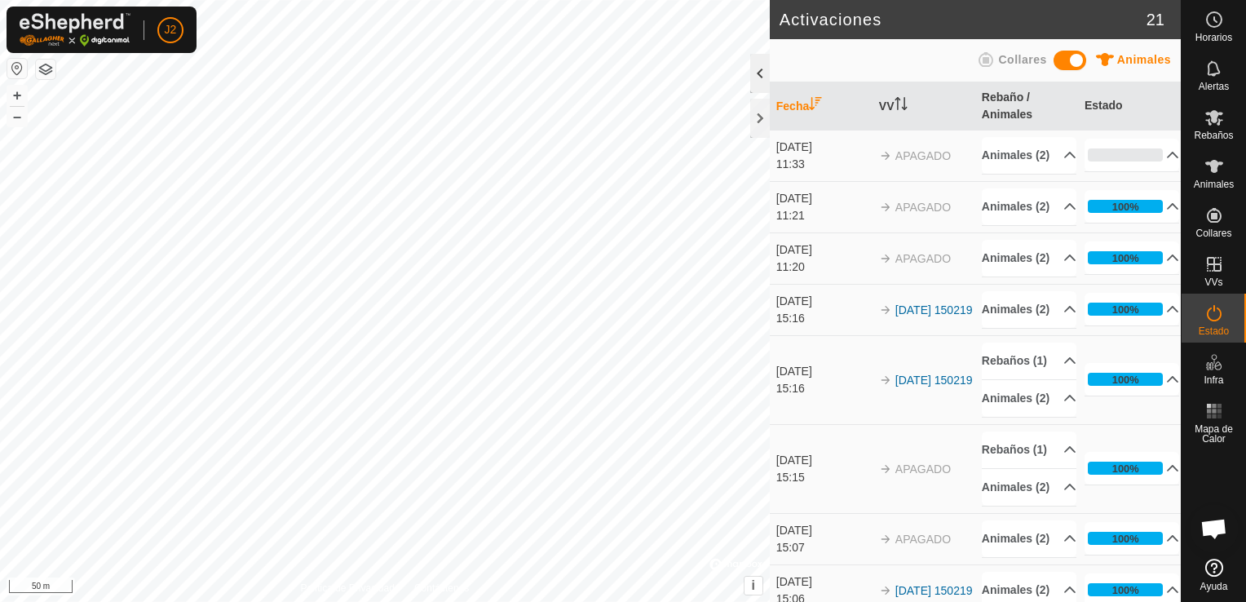
click at [764, 79] on div at bounding box center [760, 73] width 20 height 39
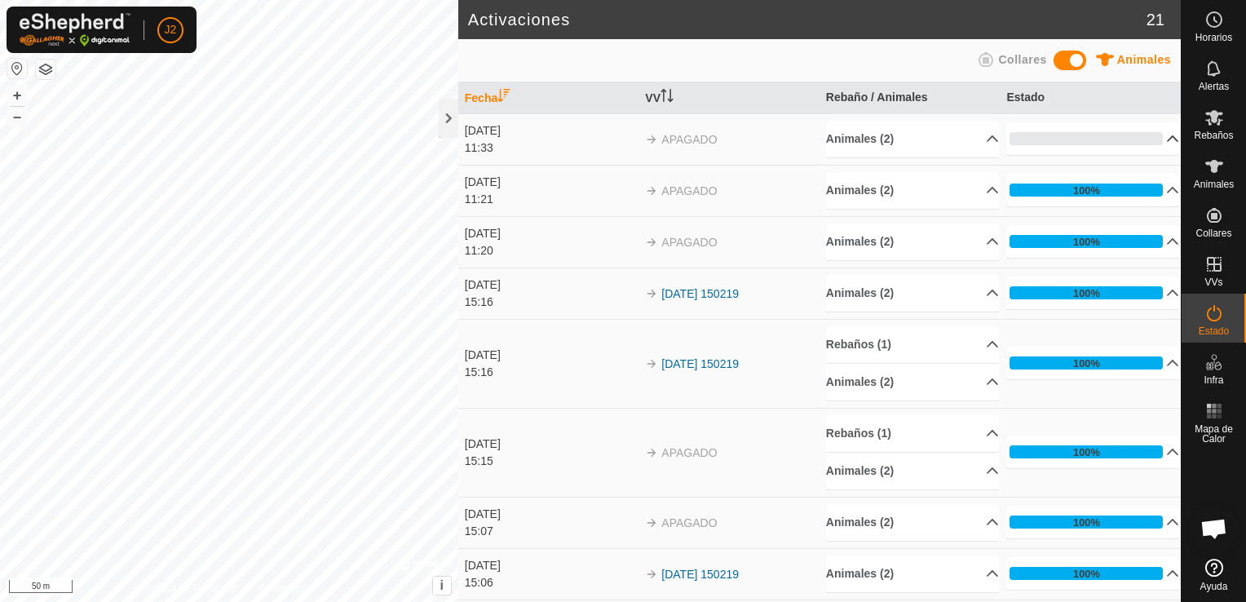
click at [1149, 142] on p-accordion-header "0%" at bounding box center [1093, 138] width 173 height 33
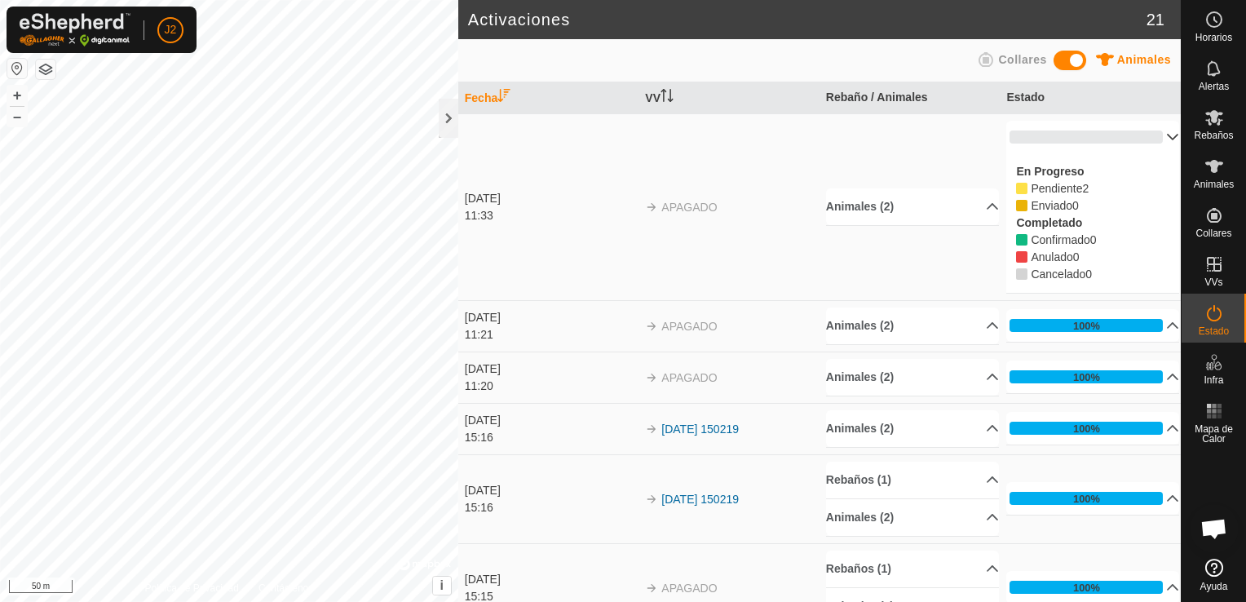
click at [752, 197] on td "APAGADO" at bounding box center [729, 206] width 181 height 187
click at [1078, 64] on span at bounding box center [1070, 61] width 33 height 20
click at [1206, 176] on es-animals-svg-icon at bounding box center [1214, 166] width 29 height 26
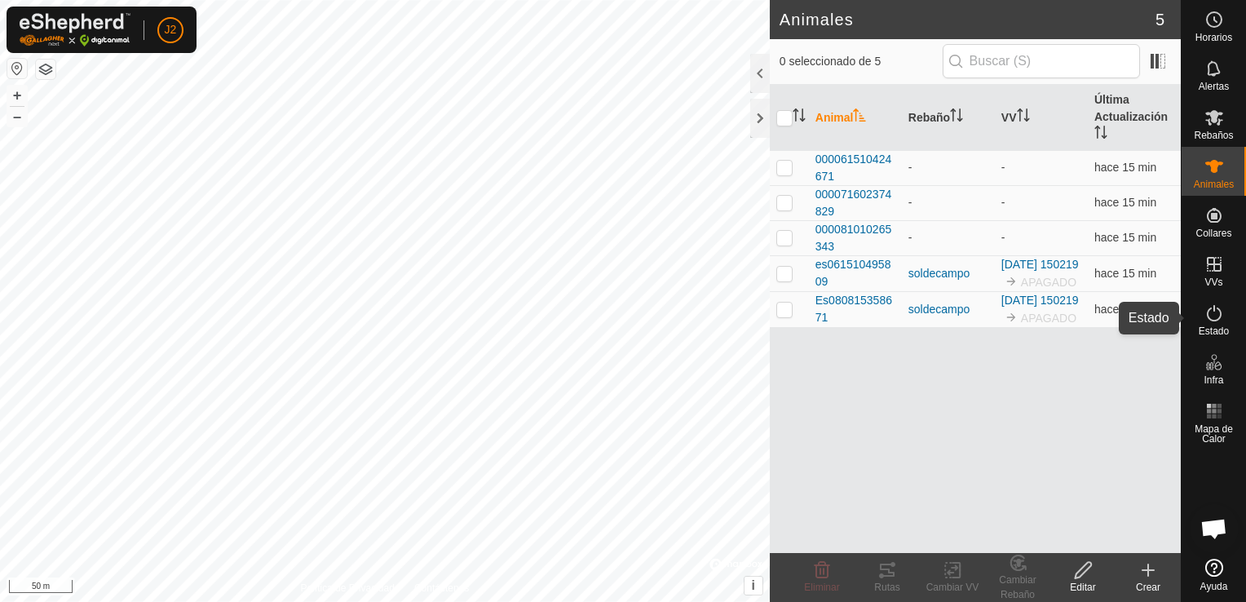
click at [1224, 312] on es-activation-svg-icon at bounding box center [1214, 313] width 29 height 26
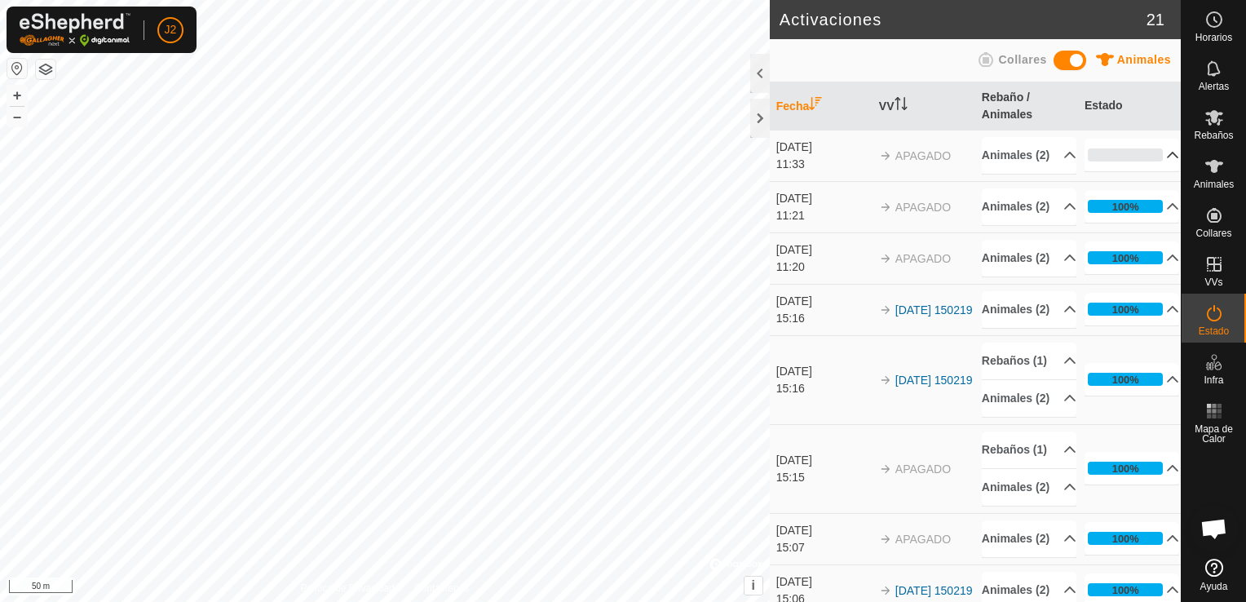
drag, startPoint x: 1144, startPoint y: 168, endPoint x: 1163, endPoint y: 154, distance: 23.3
click at [1163, 154] on p-accordion-header "0%" at bounding box center [1132, 155] width 95 height 33
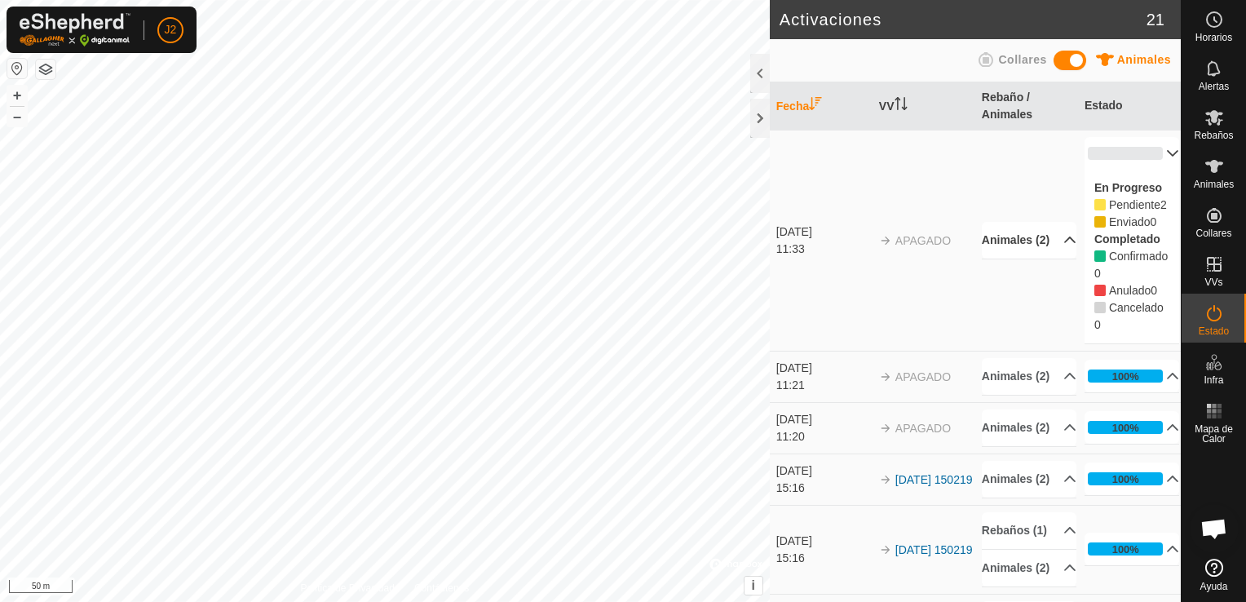
click at [1050, 246] on p-accordion-header "Animales (2)" at bounding box center [1029, 240] width 95 height 37
click at [1150, 155] on p-accordion-header "0%" at bounding box center [1132, 153] width 95 height 33
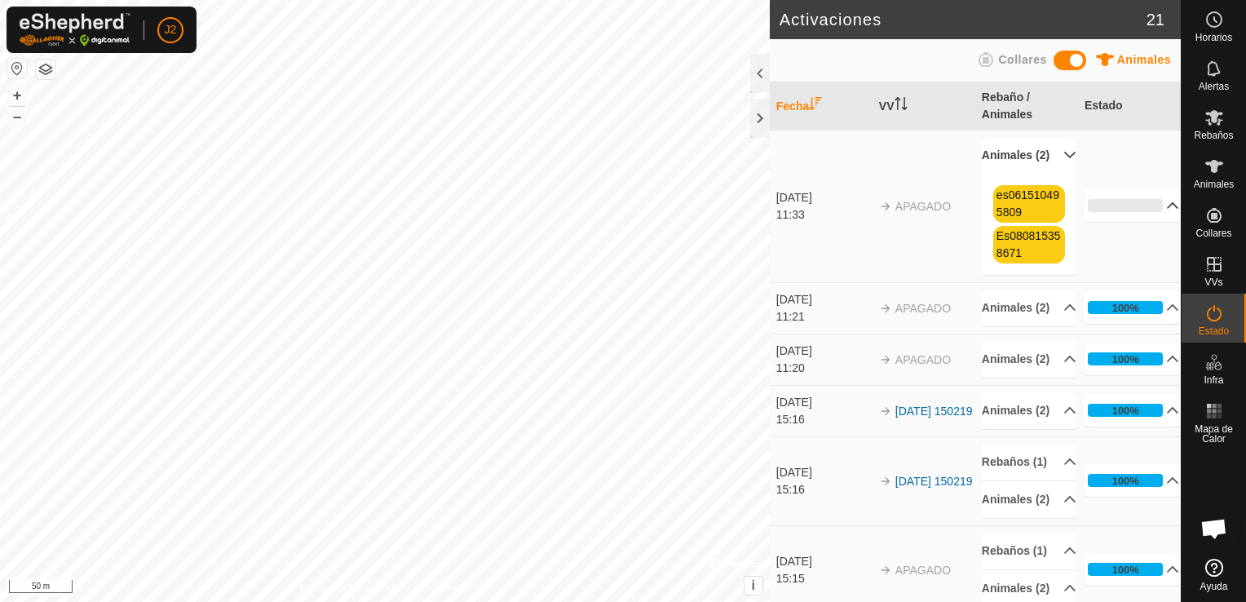
click at [1152, 210] on p-accordion-header "0%" at bounding box center [1132, 205] width 95 height 33
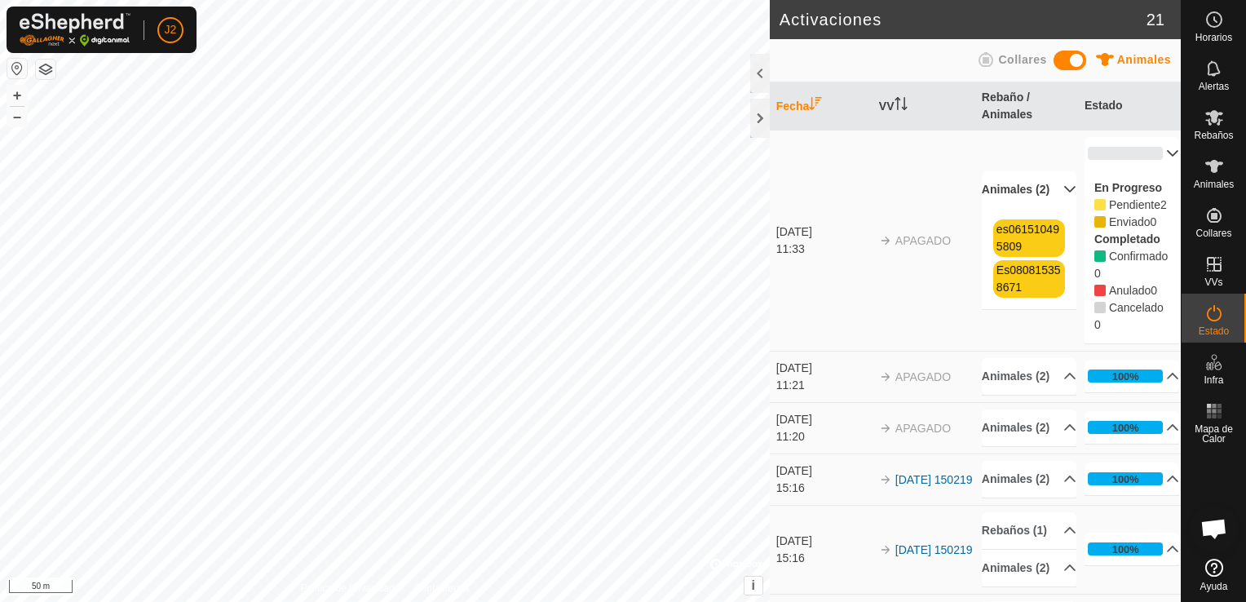
click at [13, 64] on button "button" at bounding box center [17, 69] width 20 height 20
click at [757, 119] on div at bounding box center [760, 118] width 20 height 39
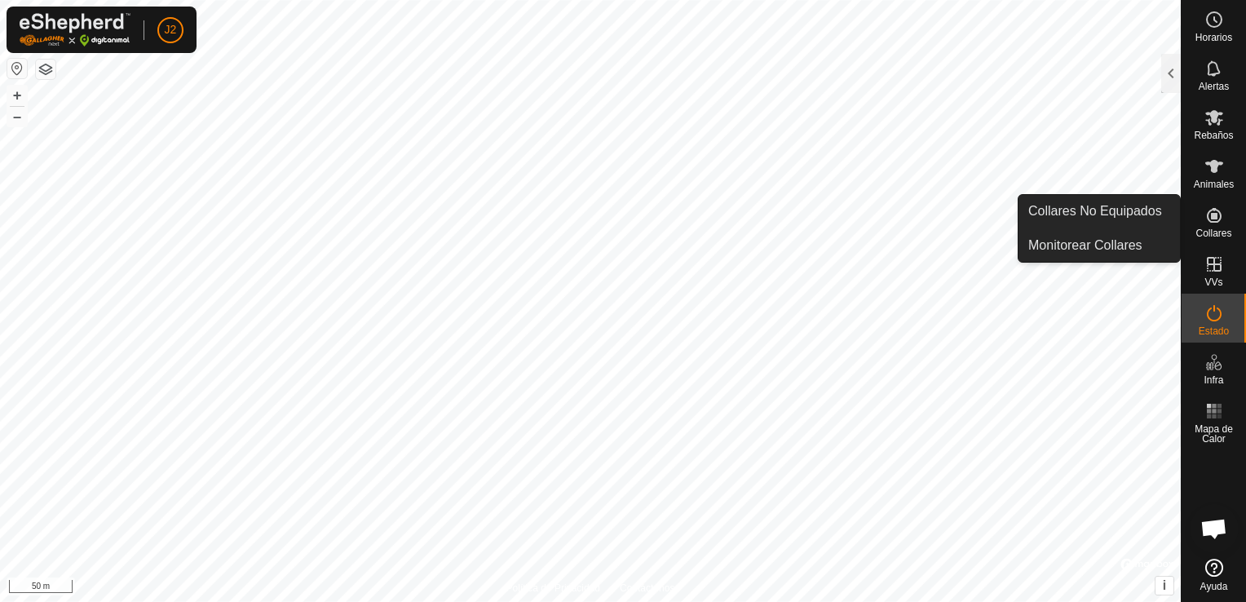
click at [1214, 220] on icon at bounding box center [1215, 216] width 20 height 20
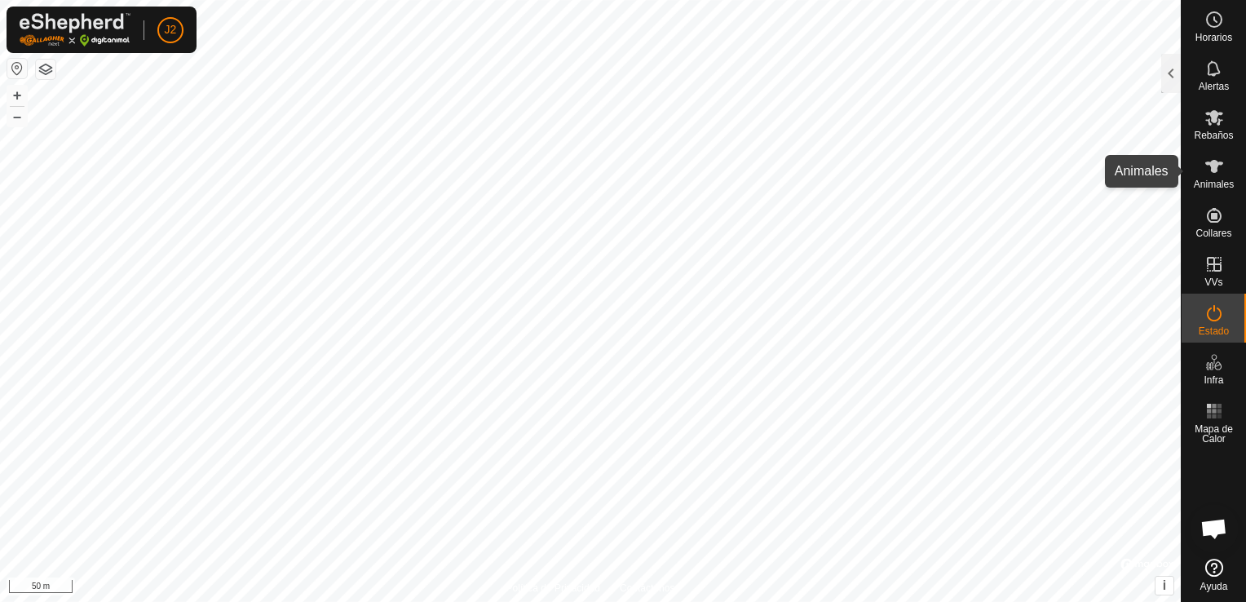
click at [1202, 171] on es-animals-svg-icon at bounding box center [1214, 166] width 29 height 26
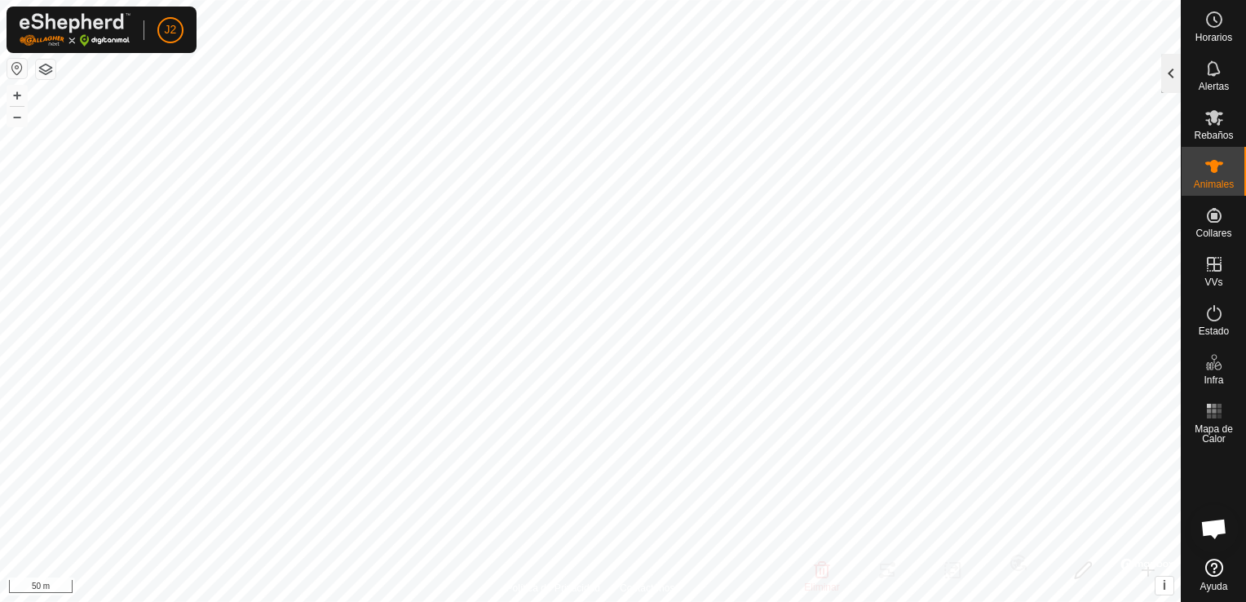
click at [1172, 82] on div at bounding box center [1172, 73] width 20 height 39
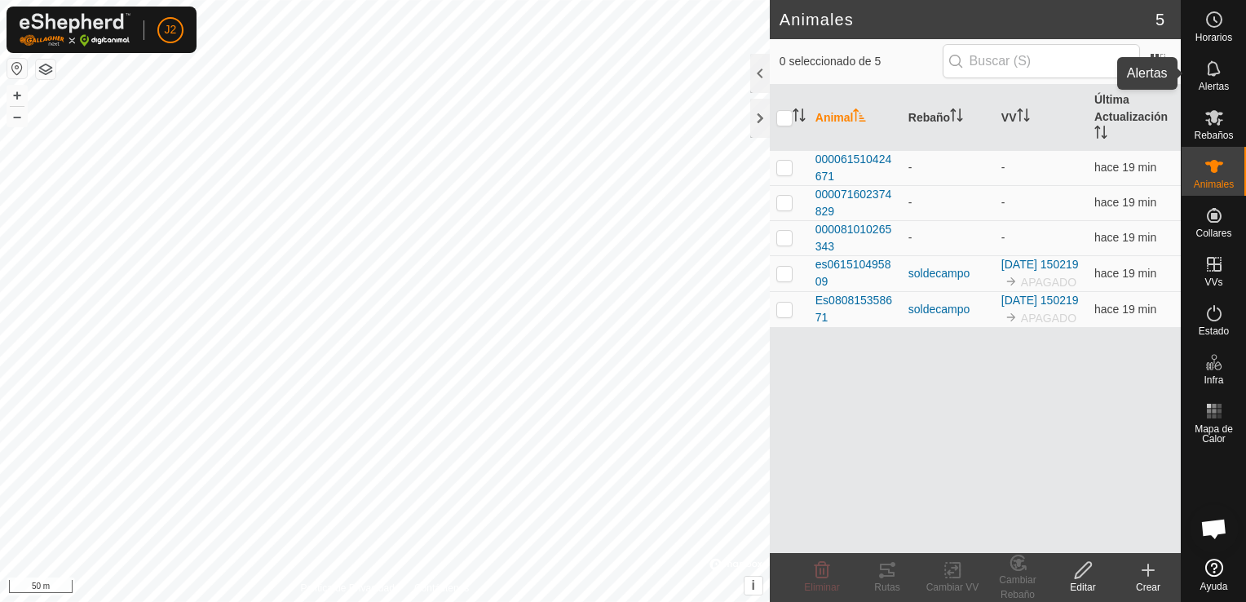
click at [1220, 73] on icon at bounding box center [1215, 69] width 20 height 20
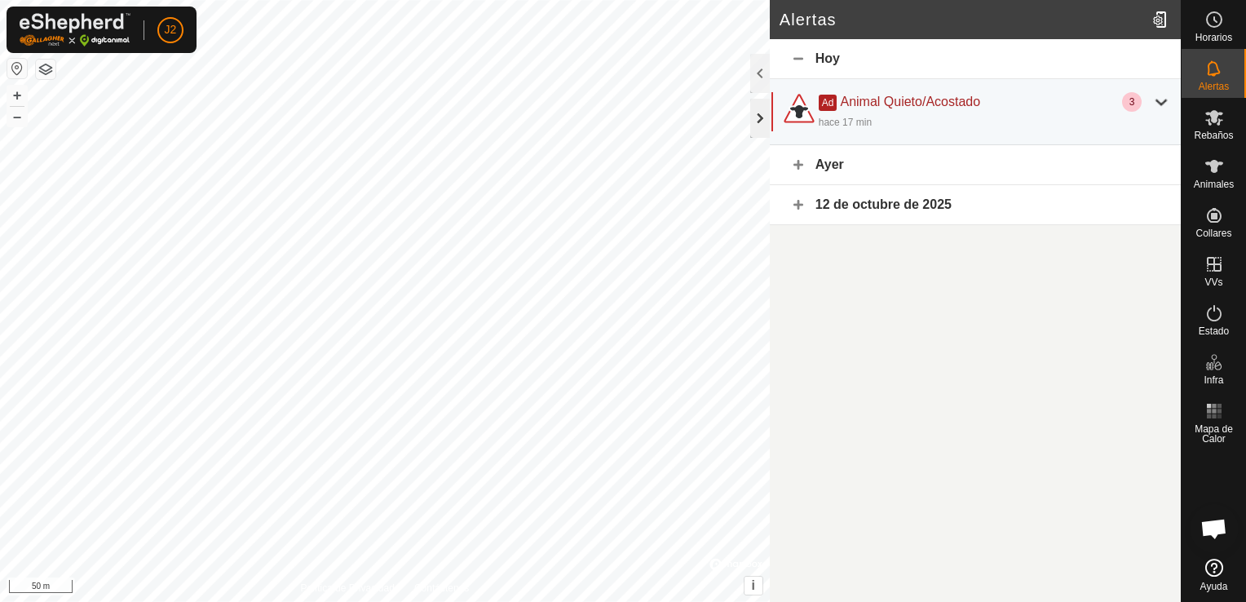
click at [756, 119] on div at bounding box center [760, 118] width 20 height 39
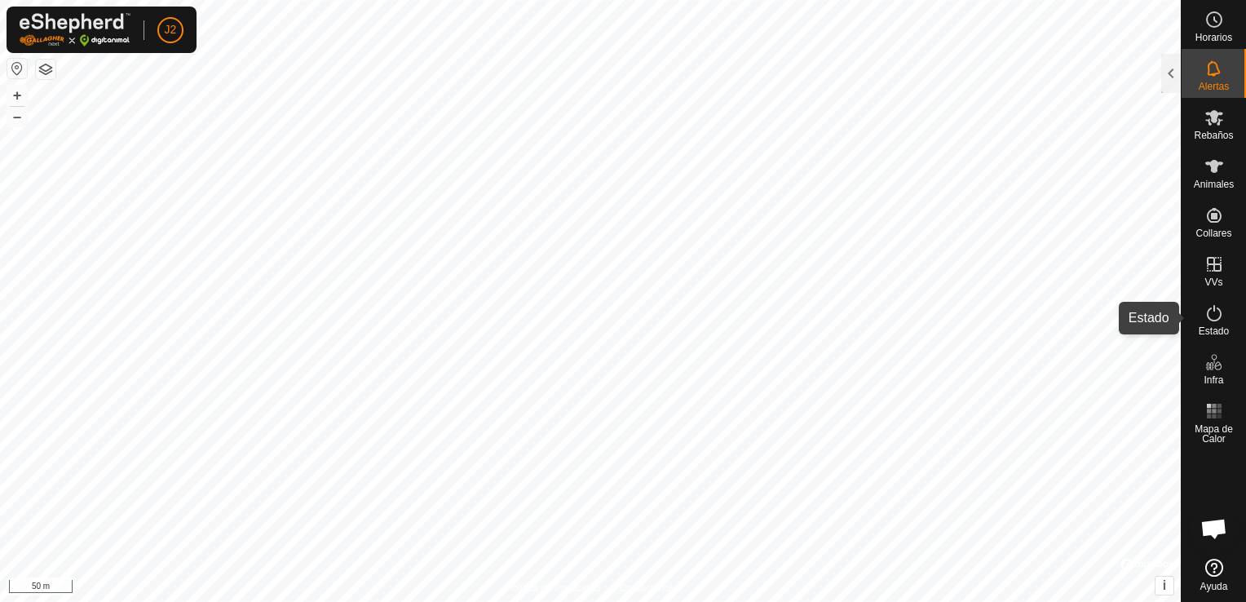
click at [1220, 318] on icon at bounding box center [1214, 313] width 15 height 16
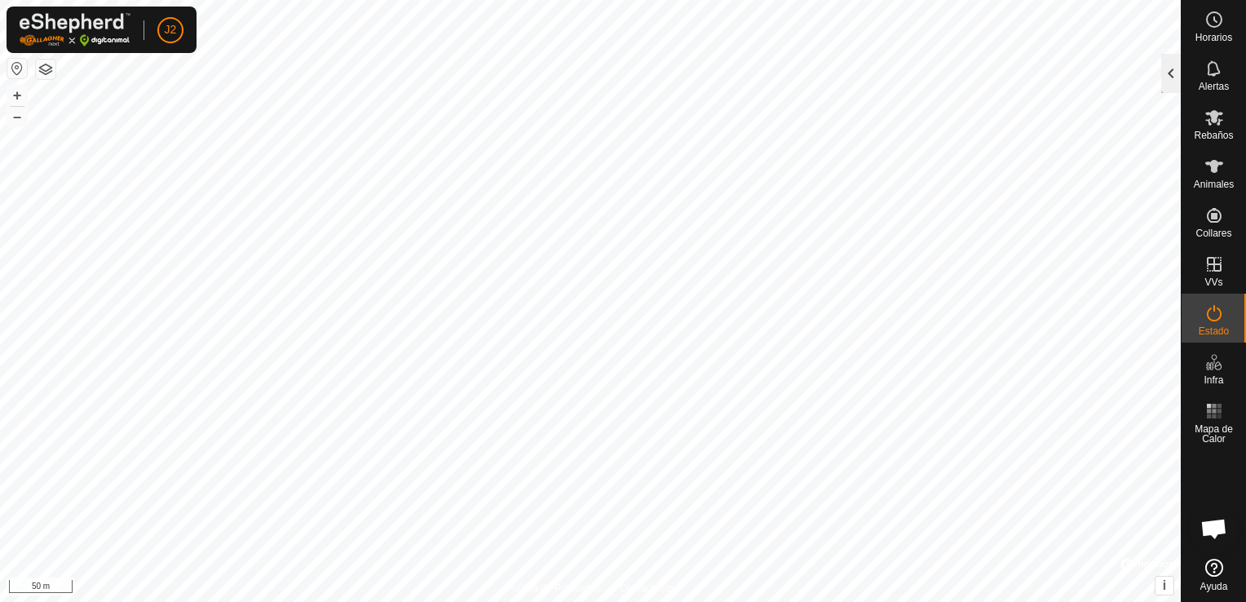
click at [1171, 74] on div at bounding box center [1172, 73] width 20 height 39
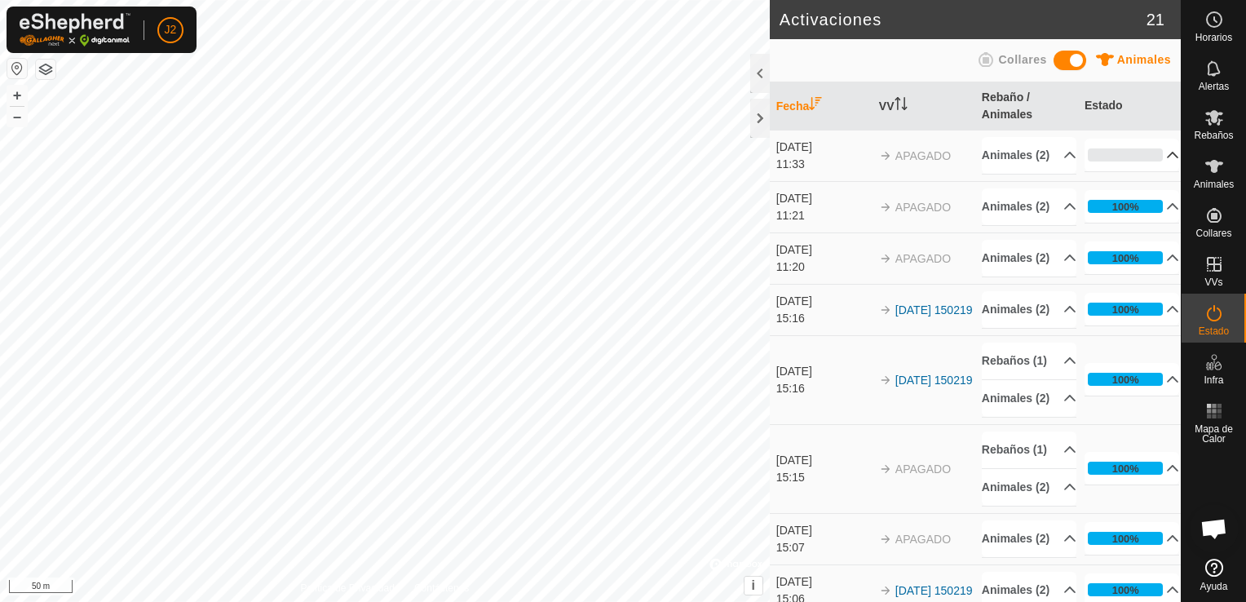
click at [1151, 166] on p-accordion-header "0%" at bounding box center [1132, 155] width 95 height 33
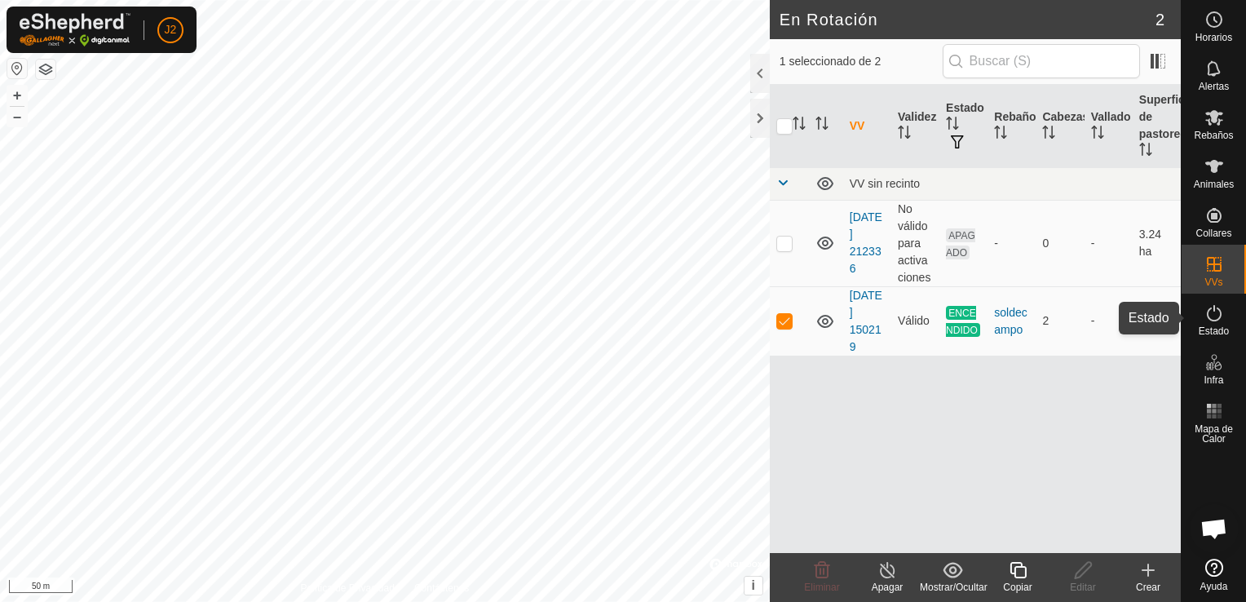
click at [1215, 305] on icon at bounding box center [1215, 313] width 20 height 20
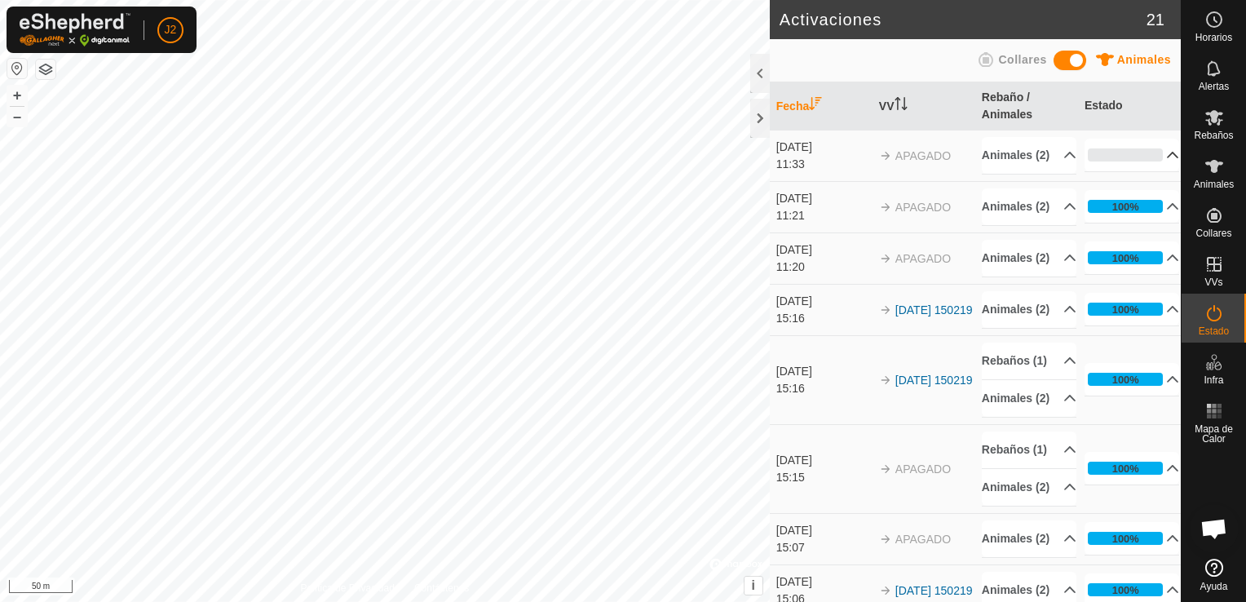
click at [1152, 162] on p-accordion-header "0%" at bounding box center [1132, 155] width 95 height 33
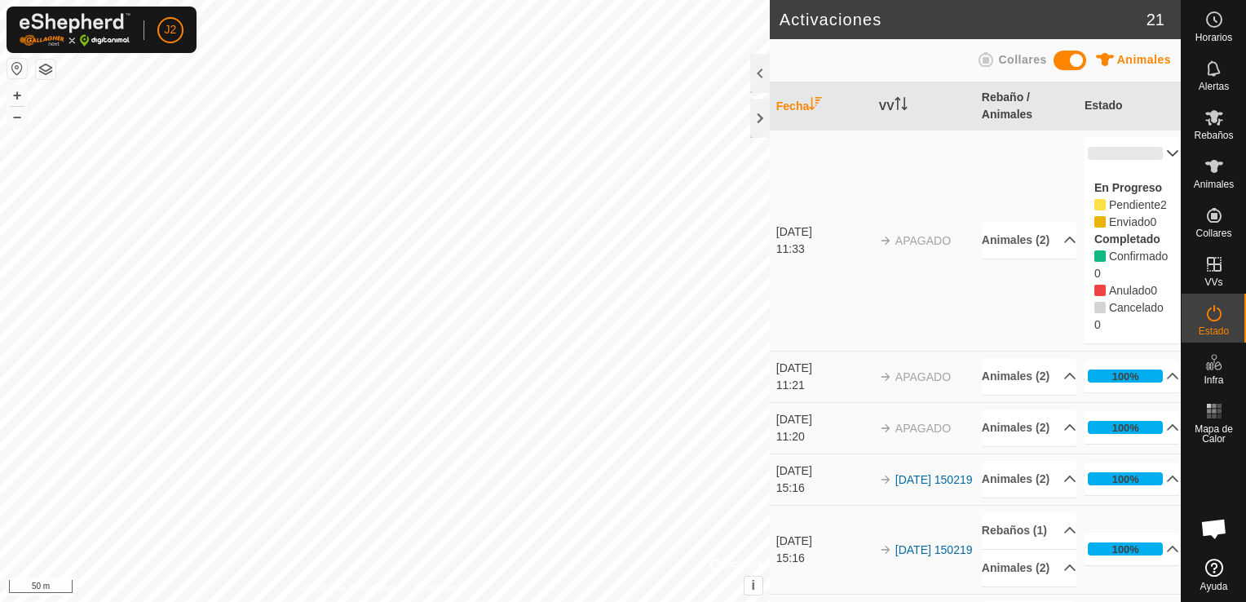
click at [848, 344] on td "[DATE] 11:33" at bounding box center [821, 240] width 103 height 221
click at [20, 68] on button "button" at bounding box center [17, 69] width 20 height 20
click at [760, 120] on div at bounding box center [760, 118] width 20 height 39
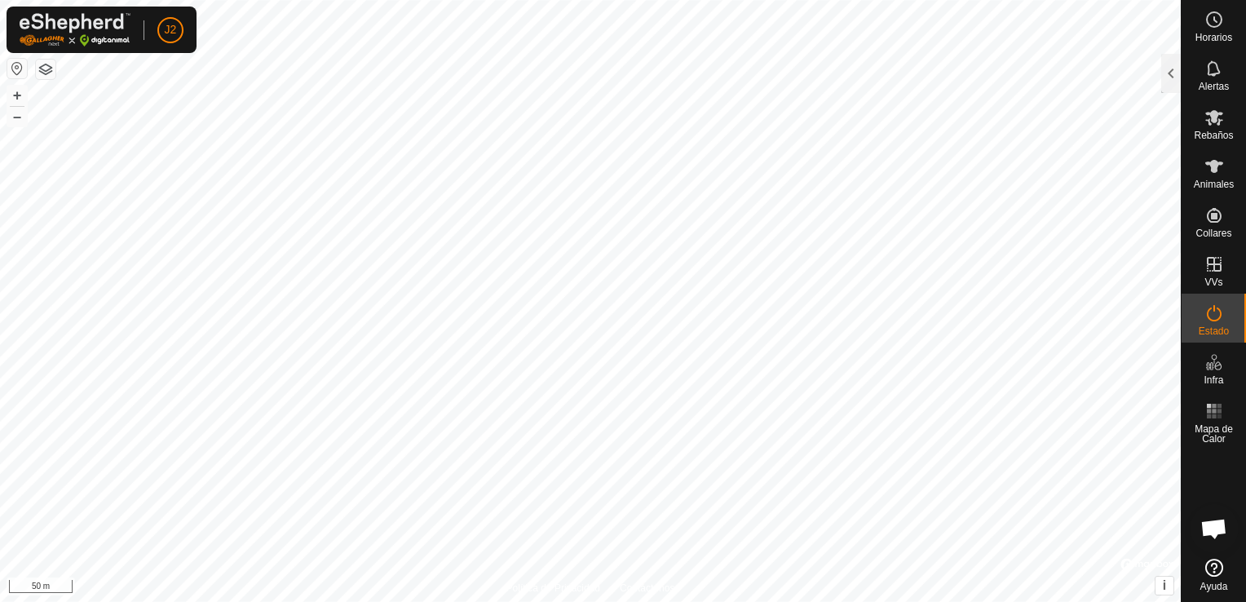
click at [15, 69] on button "button" at bounding box center [17, 69] width 20 height 20
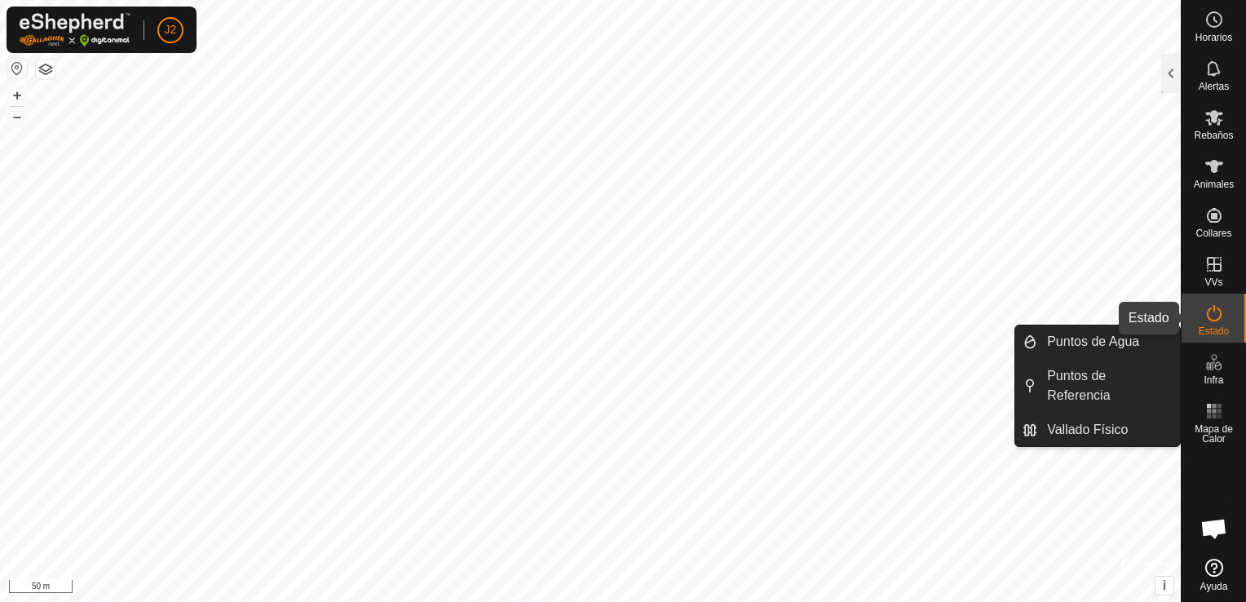
click at [1216, 314] on icon at bounding box center [1215, 313] width 20 height 20
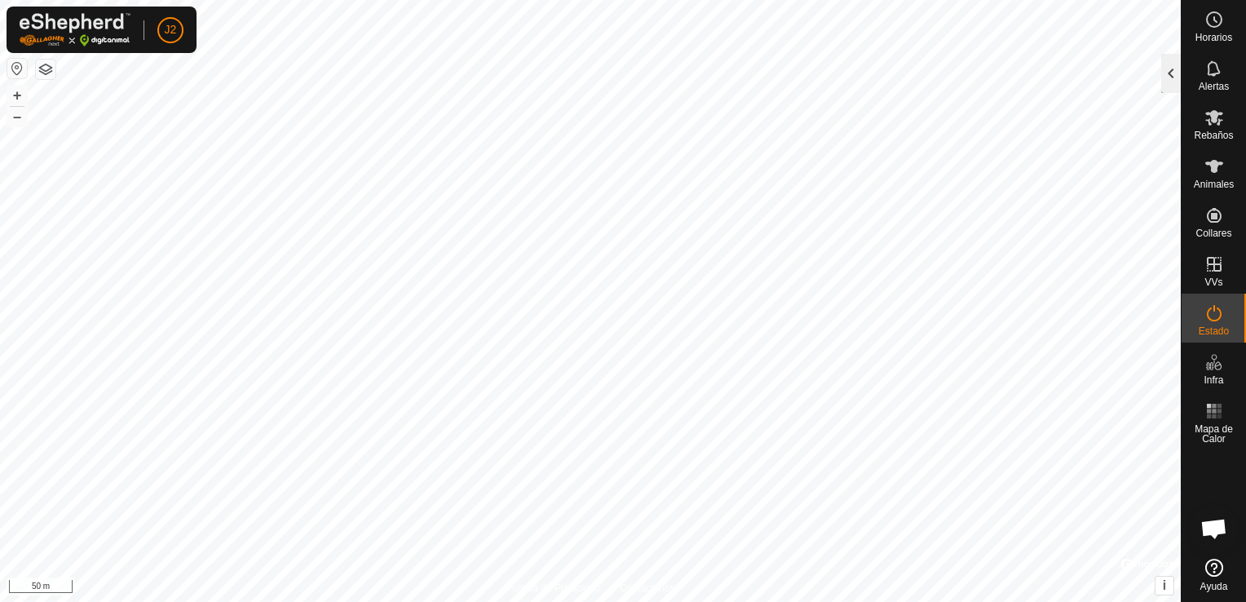
click at [1169, 69] on div at bounding box center [1172, 73] width 20 height 39
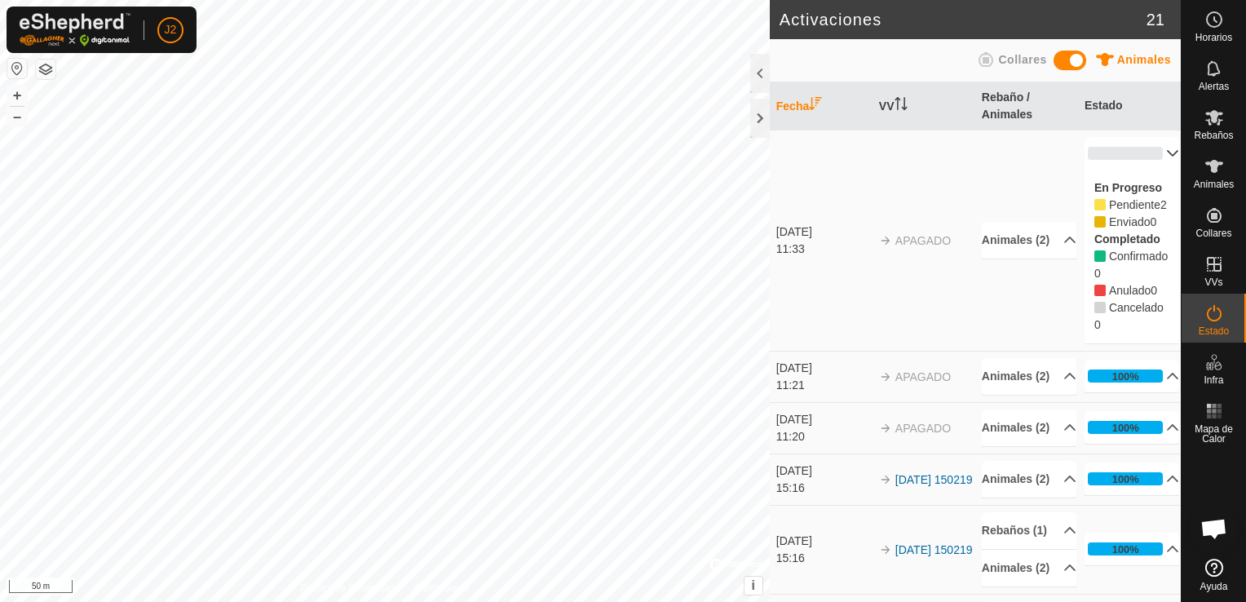
click at [1153, 153] on p-accordion-header "0%" at bounding box center [1132, 153] width 95 height 33
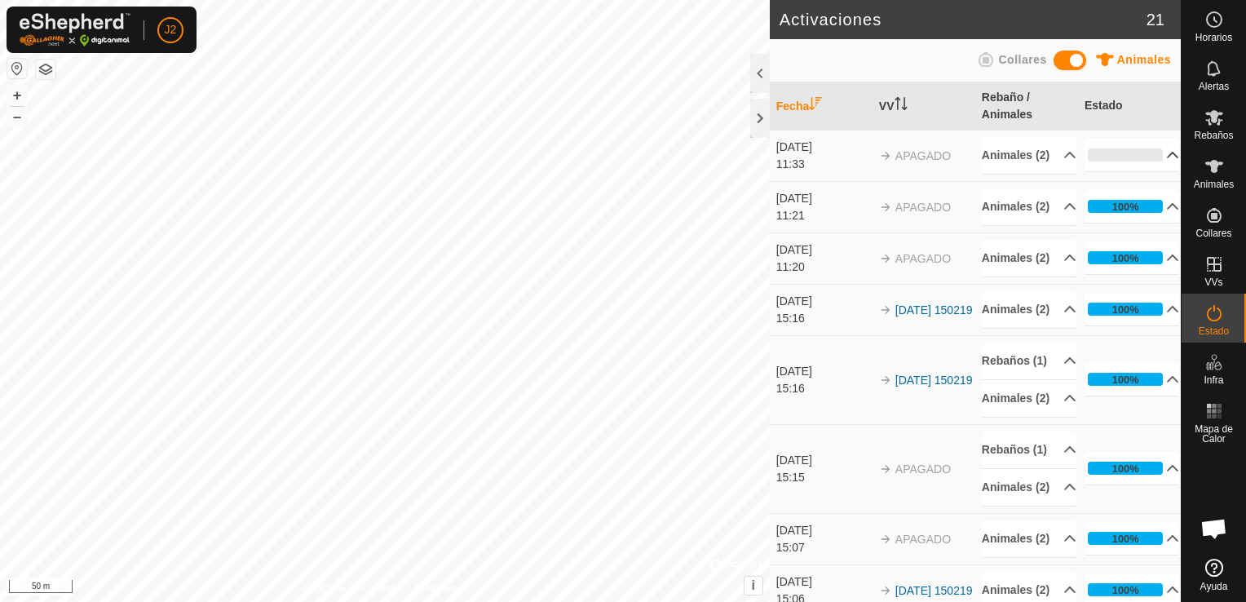
click at [1153, 153] on p-accordion-header "0%" at bounding box center [1132, 155] width 95 height 33
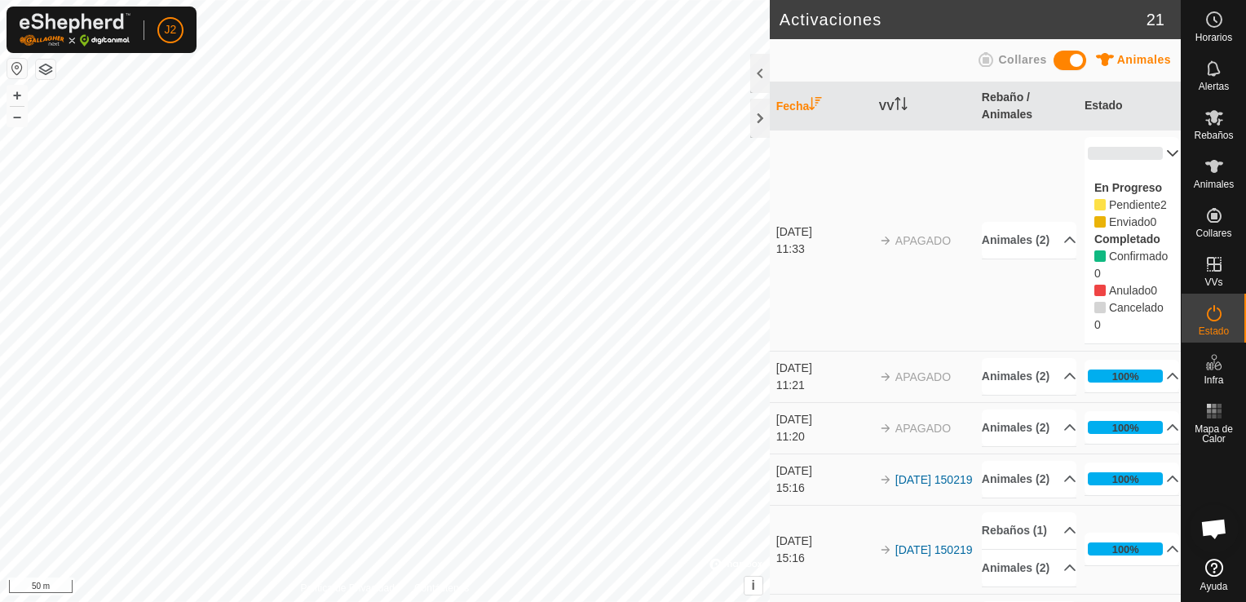
click at [1153, 153] on p-accordion-header "0%" at bounding box center [1132, 153] width 95 height 33
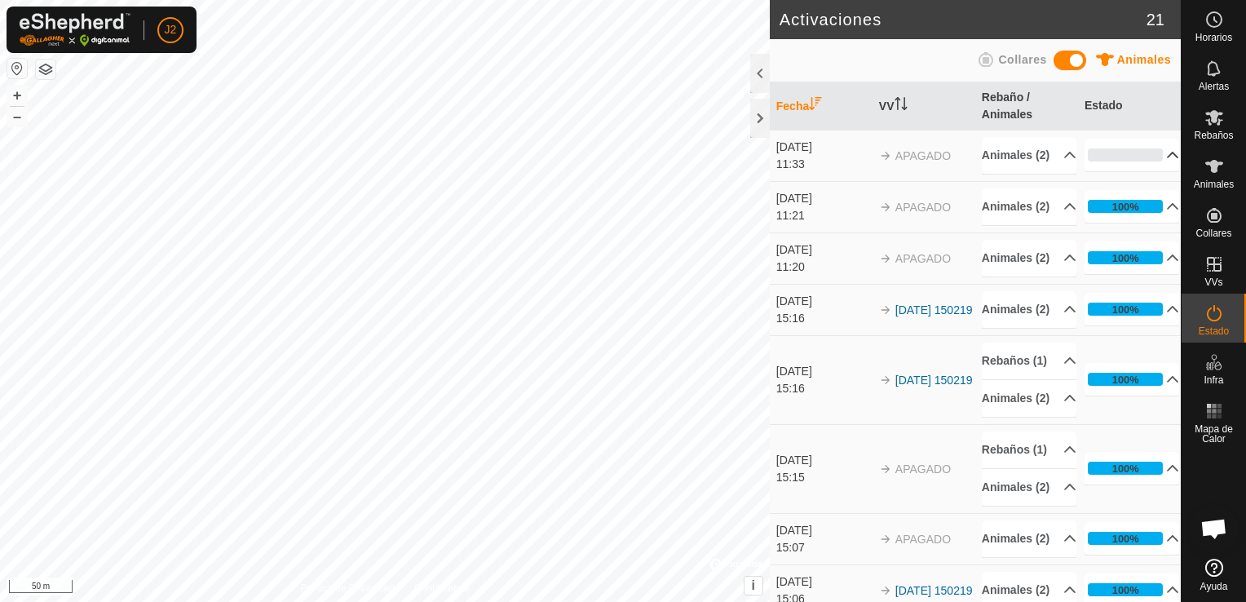
click at [1152, 165] on p-accordion-header "0%" at bounding box center [1132, 155] width 95 height 33
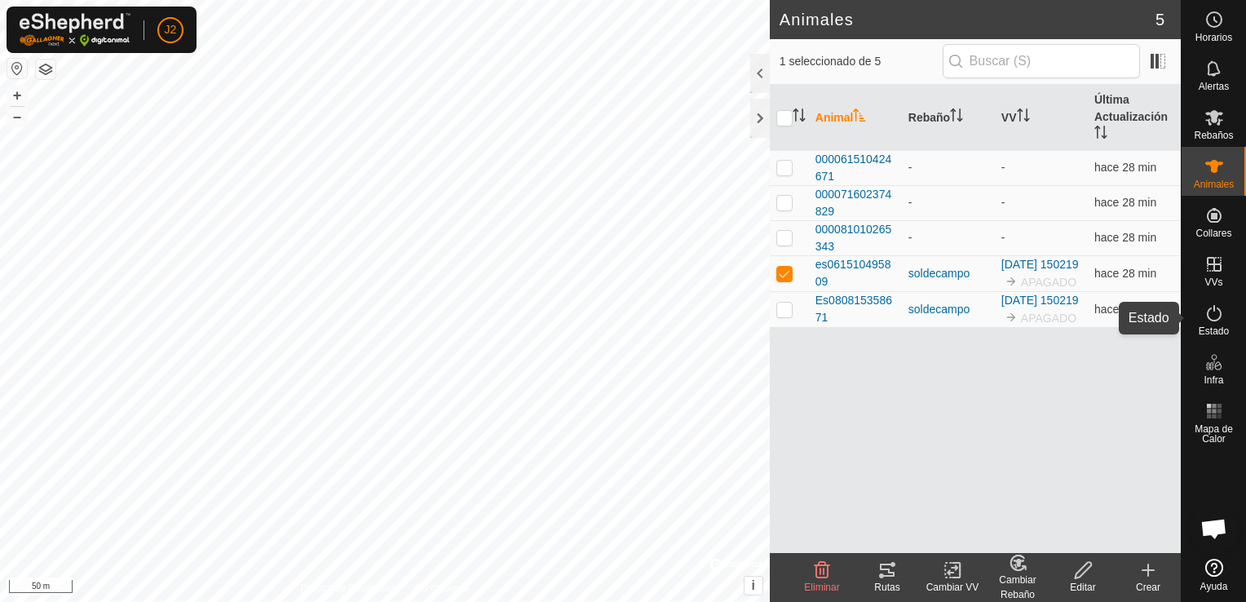
click at [1212, 323] on es-activation-svg-icon at bounding box center [1214, 313] width 29 height 26
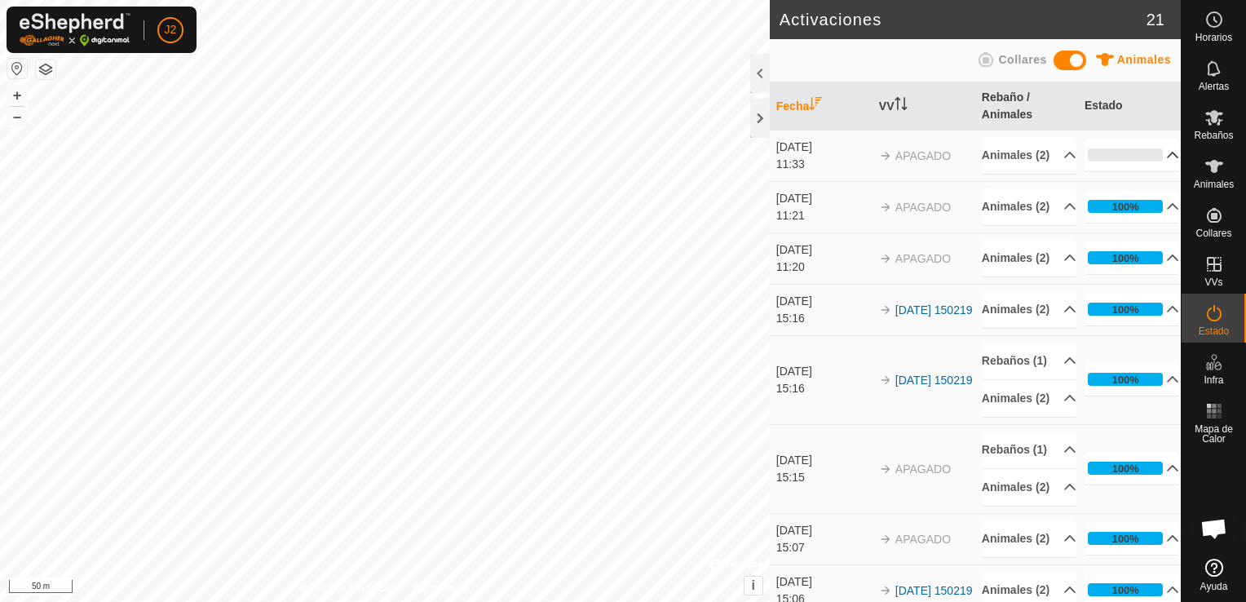
click at [1151, 165] on p-accordion-header "0%" at bounding box center [1132, 155] width 95 height 33
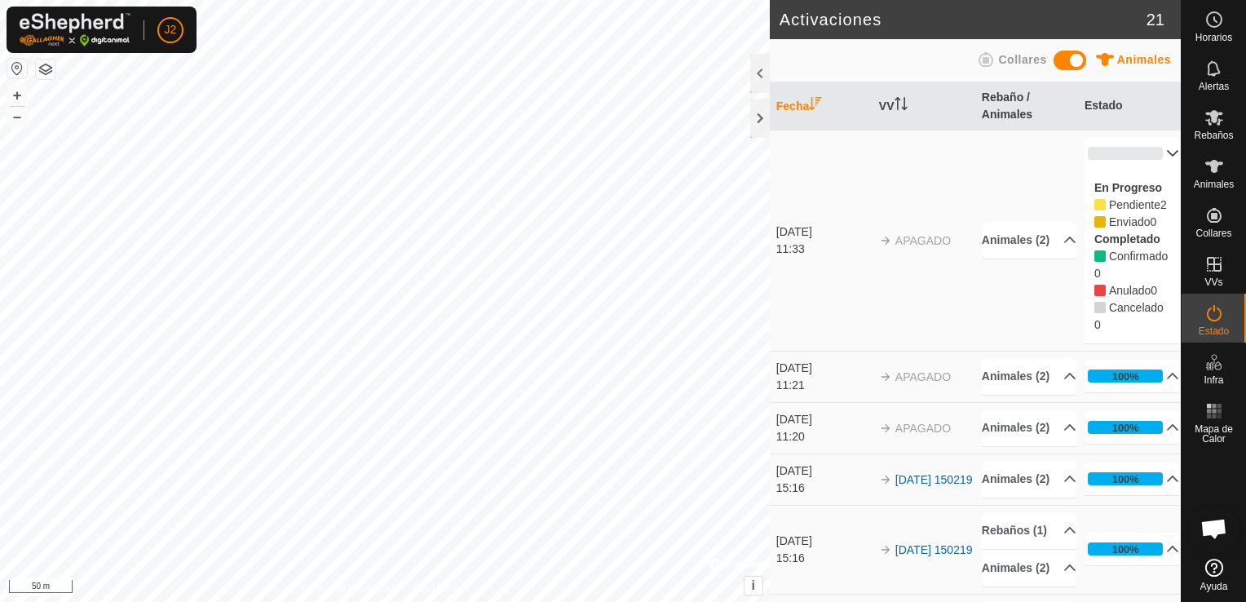
click at [924, 247] on span "APAGADO" at bounding box center [923, 240] width 55 height 13
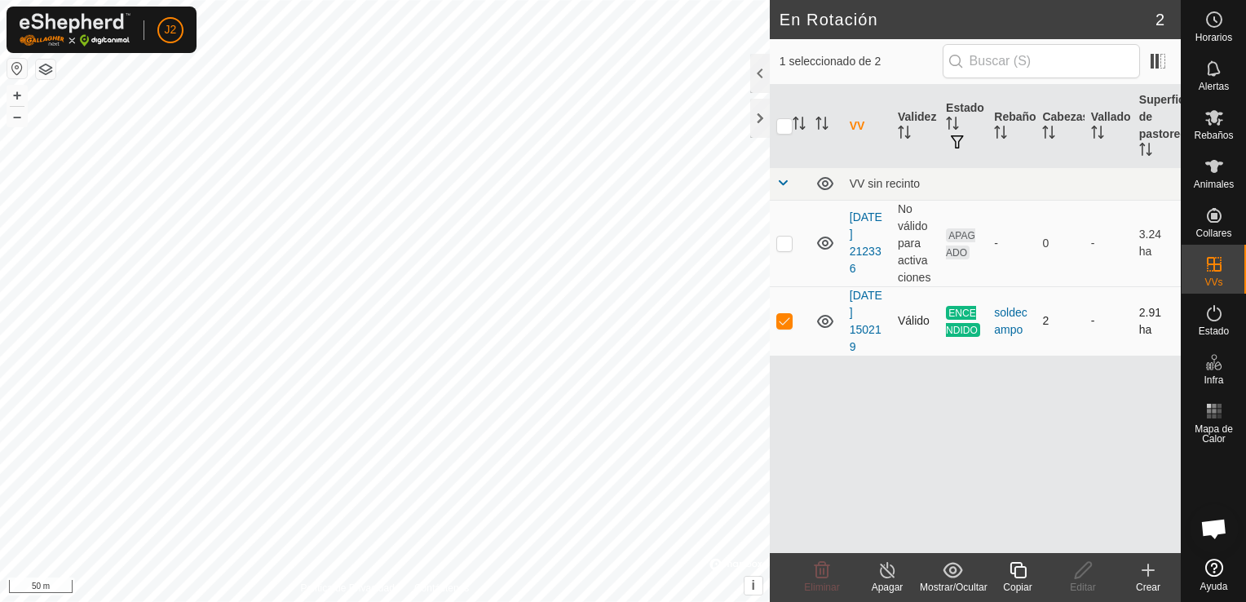
click at [787, 325] on p-checkbox at bounding box center [785, 320] width 16 height 13
checkbox input "true"
click at [1215, 321] on icon at bounding box center [1215, 313] width 20 height 20
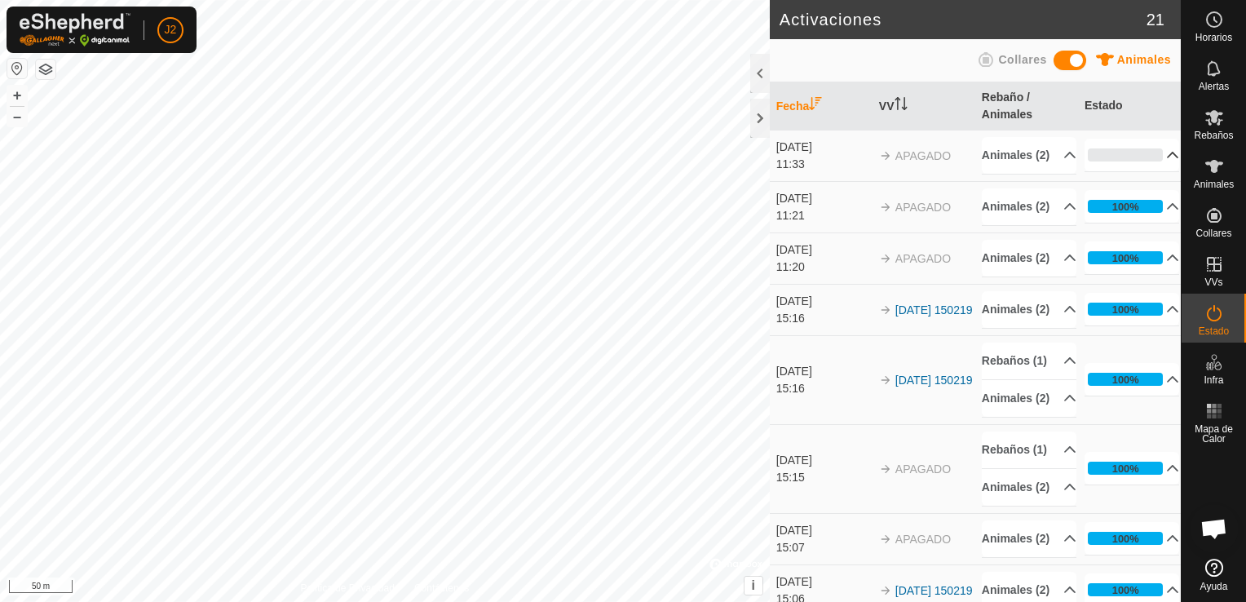
click at [1156, 164] on p-accordion-header "0%" at bounding box center [1132, 155] width 95 height 33
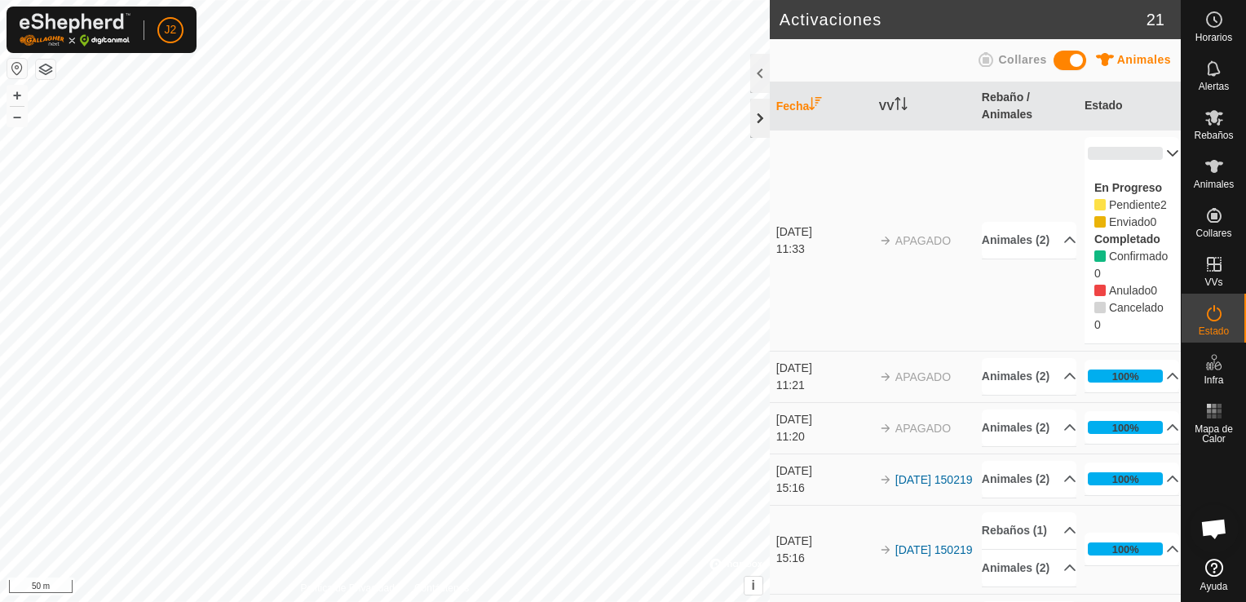
click at [754, 129] on div at bounding box center [760, 118] width 20 height 39
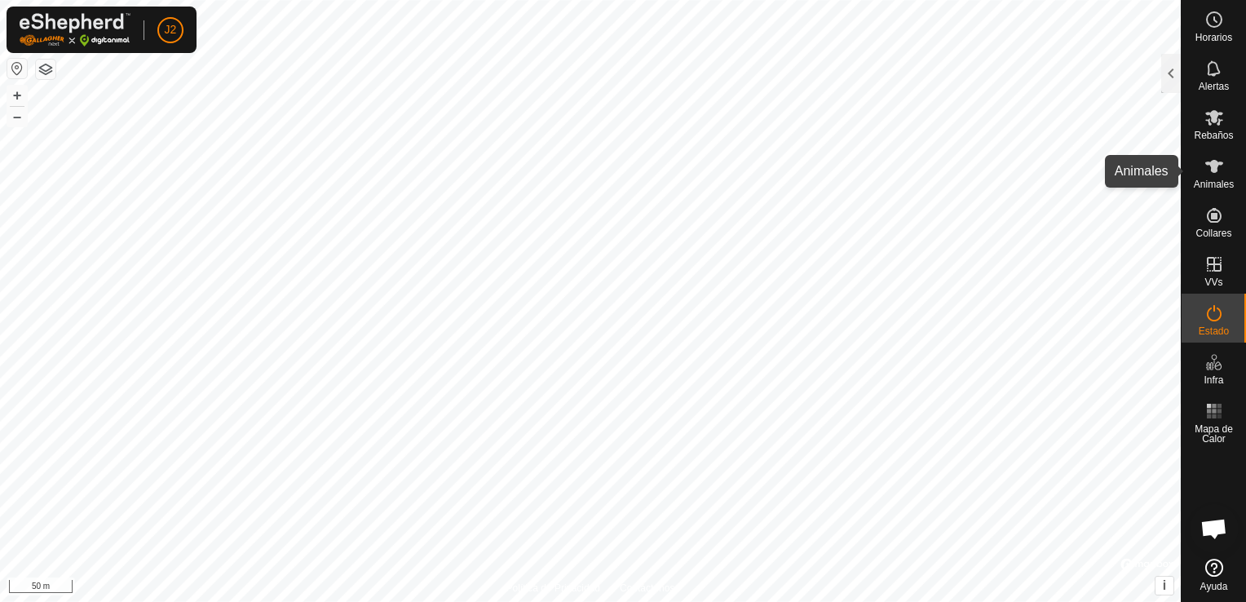
click at [1207, 177] on es-animals-svg-icon at bounding box center [1214, 166] width 29 height 26
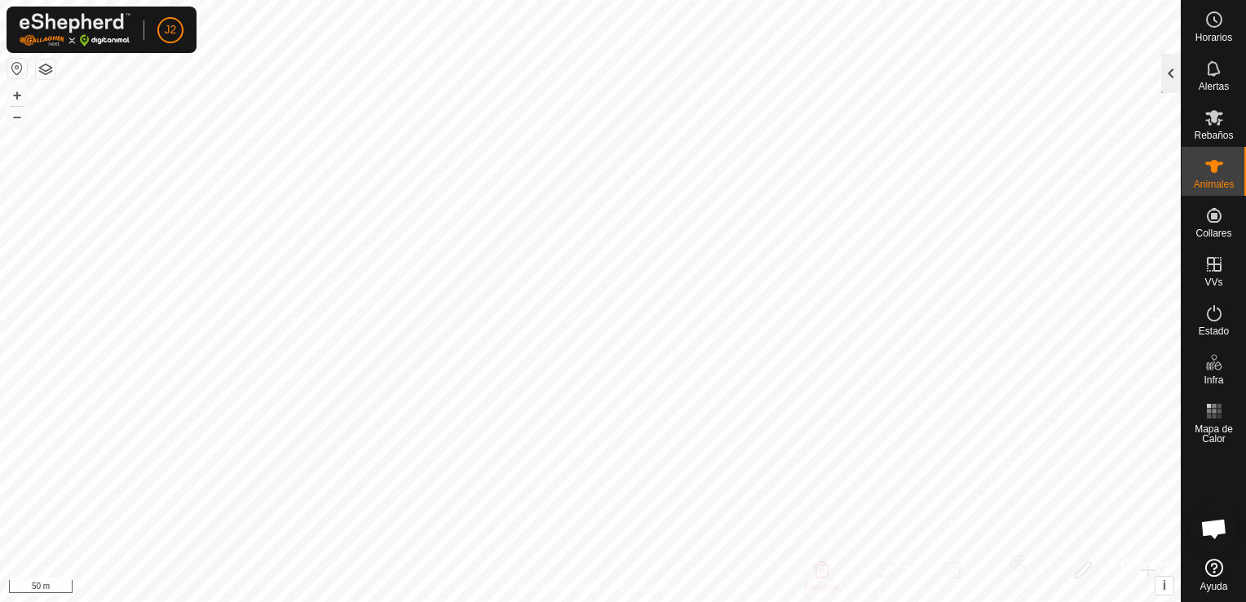
click at [1167, 73] on div at bounding box center [1172, 73] width 20 height 39
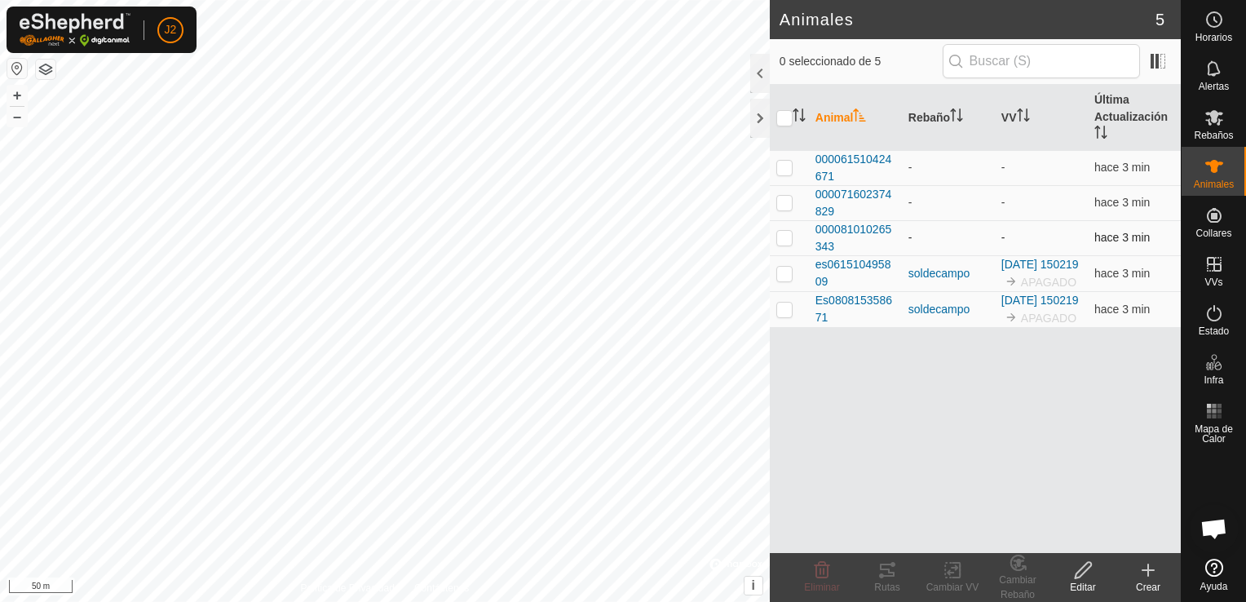
click at [786, 240] on p-checkbox at bounding box center [785, 237] width 16 height 13
checkbox input "true"
click at [953, 580] on div "Cambiar VV" at bounding box center [952, 587] width 65 height 15
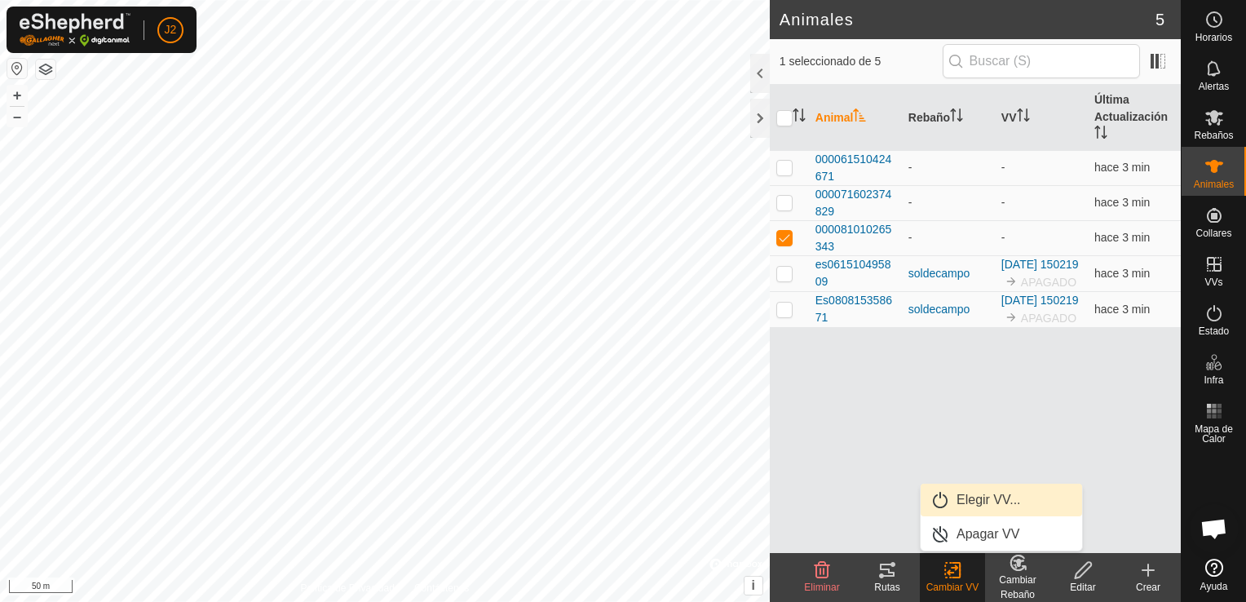
click at [1016, 498] on link "Elegir VV..." at bounding box center [1002, 500] width 162 height 33
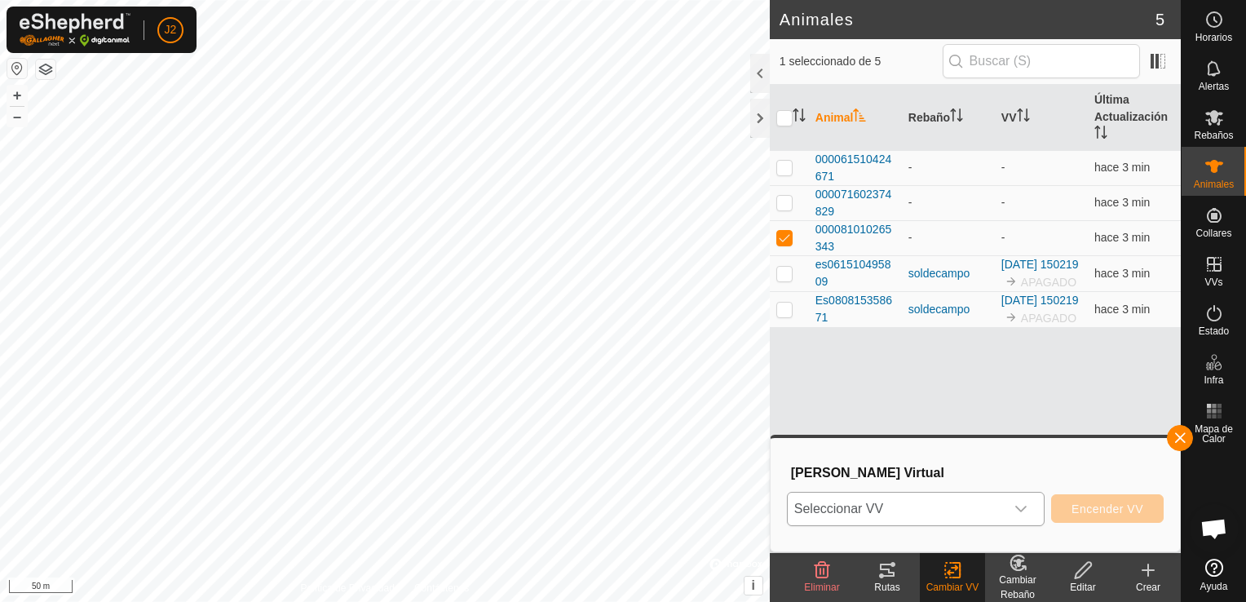
click at [1020, 512] on icon "dropdown trigger" at bounding box center [1021, 509] width 13 height 13
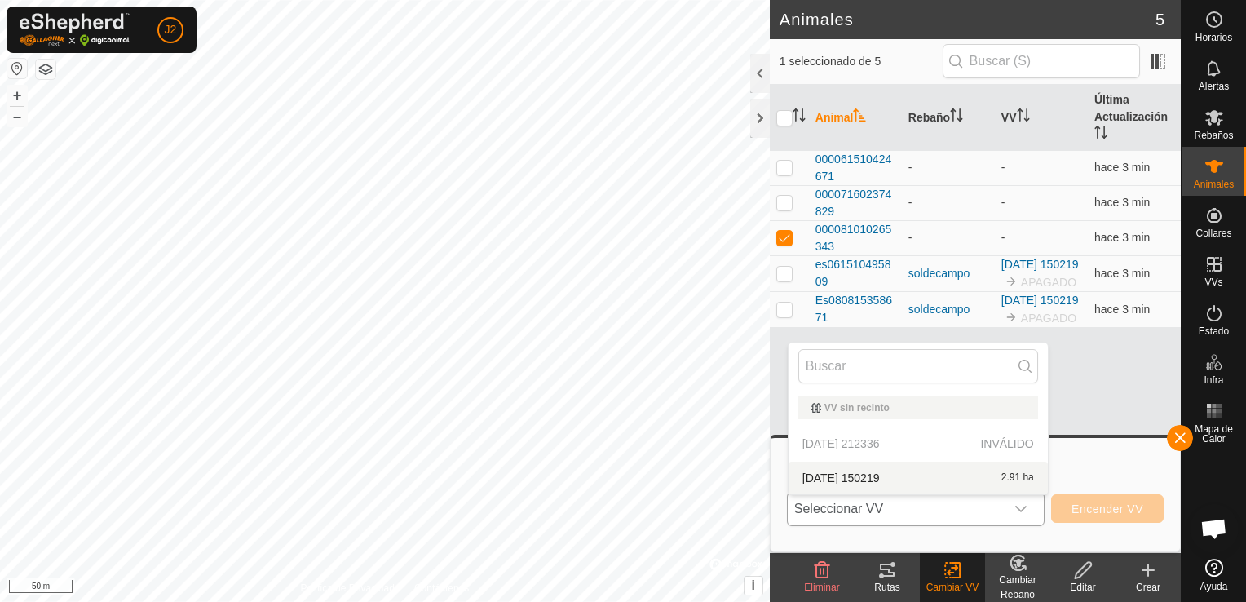
click at [938, 481] on li "[DATE] 150219 2.91 ha" at bounding box center [918, 478] width 259 height 33
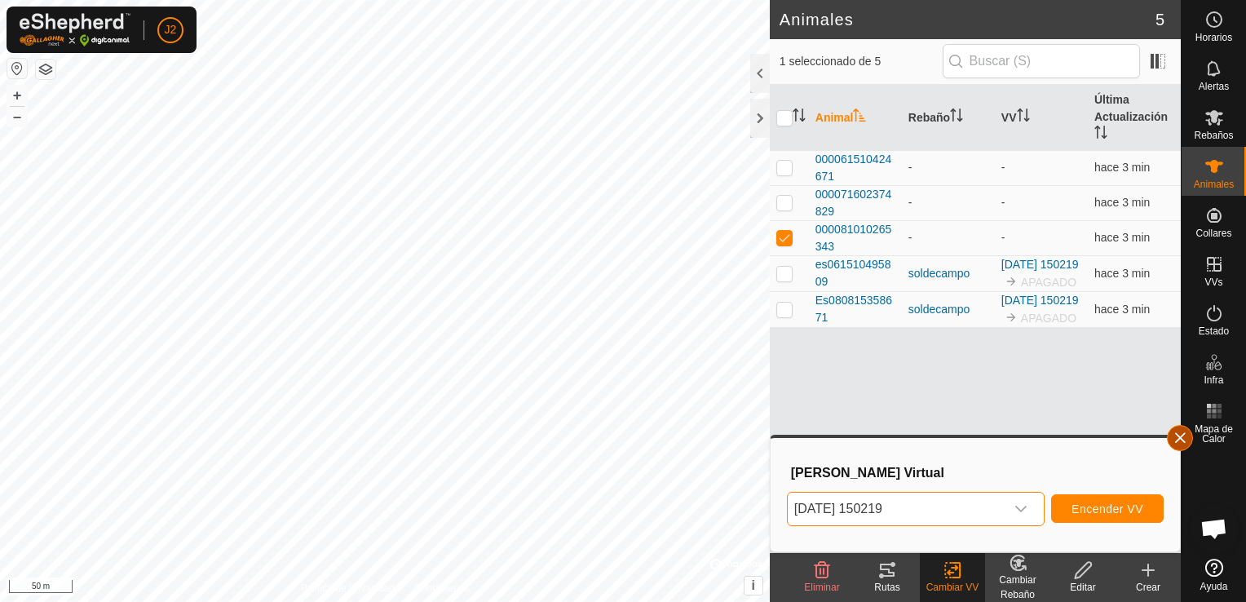
click at [1184, 440] on button "button" at bounding box center [1180, 438] width 26 height 26
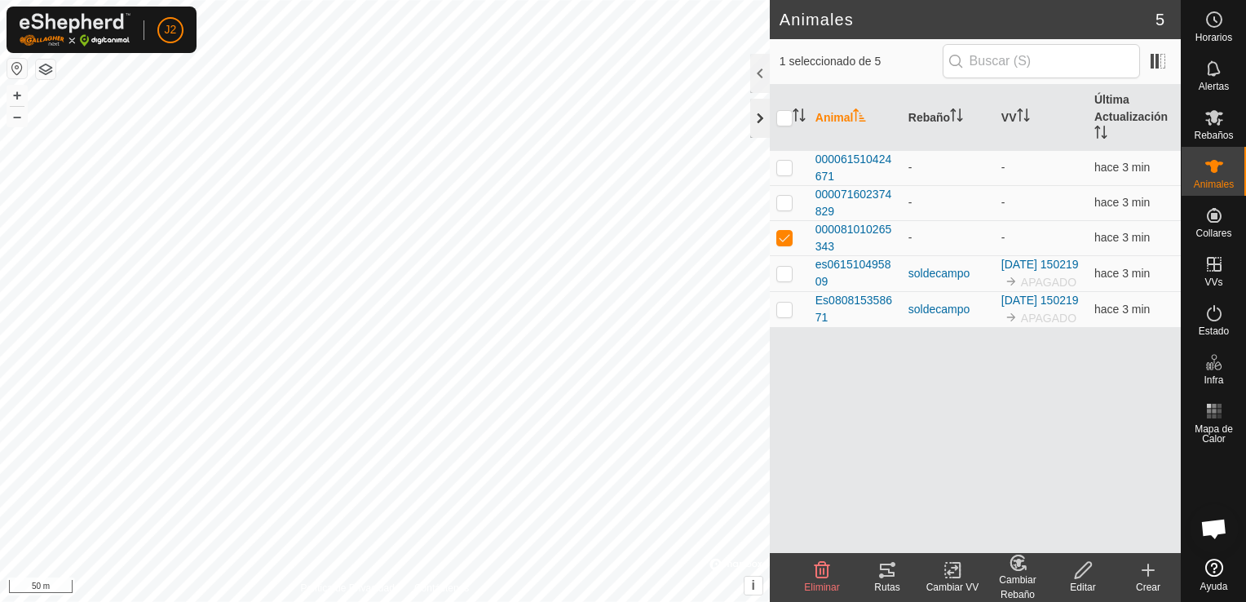
click at [768, 122] on div at bounding box center [760, 118] width 20 height 39
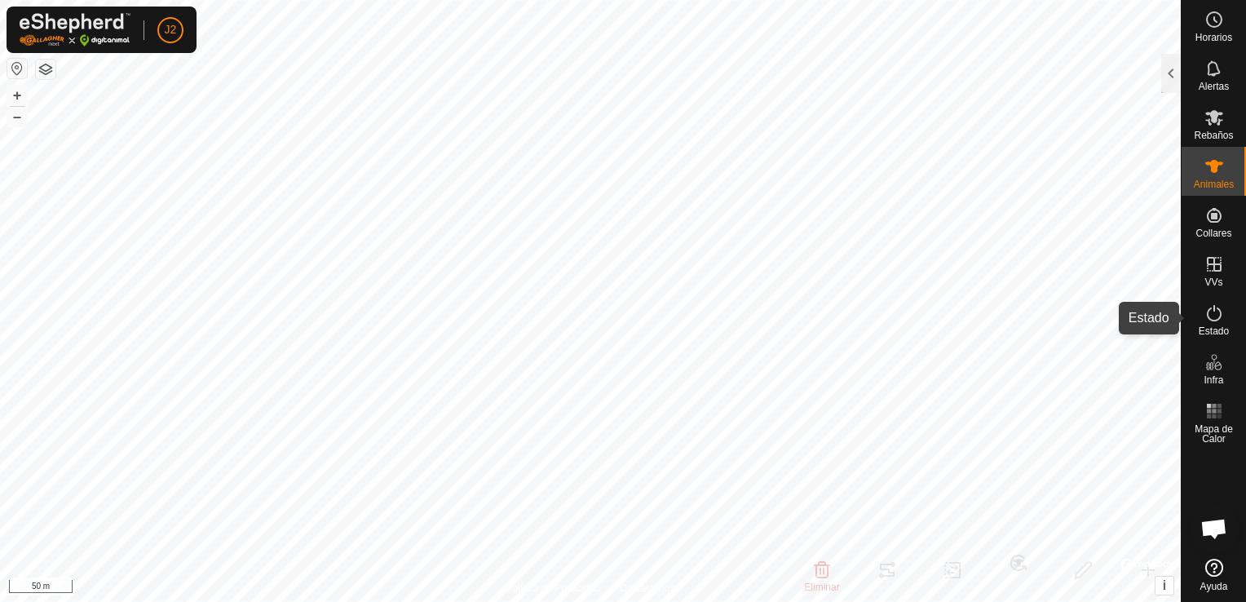
click at [1220, 308] on icon at bounding box center [1215, 313] width 20 height 20
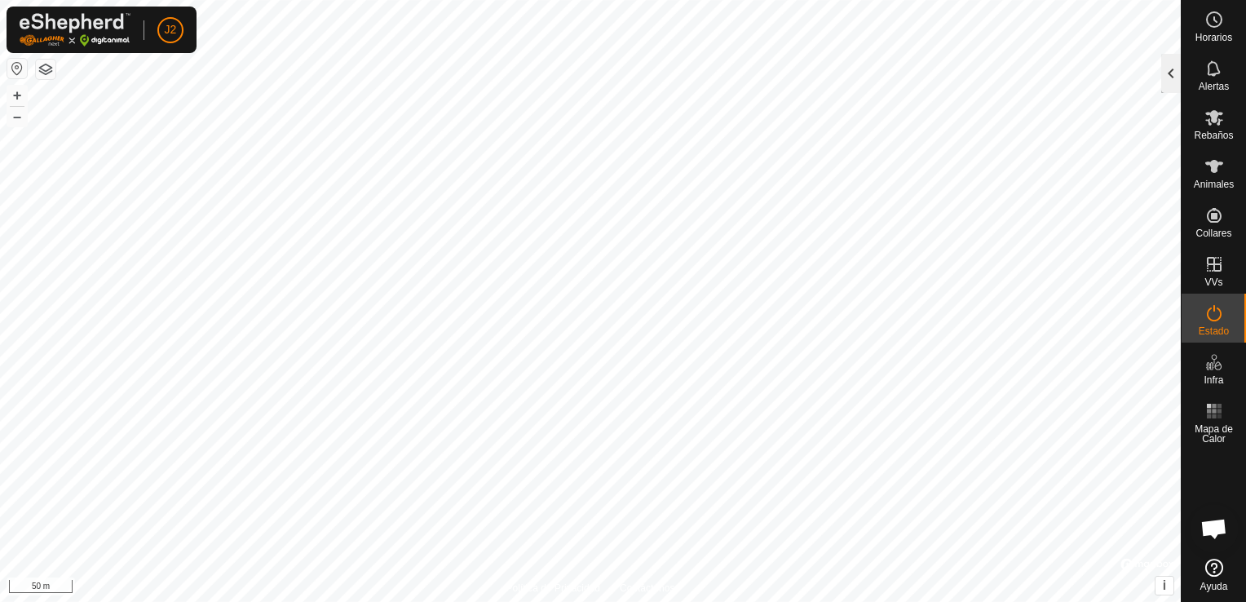
click at [1176, 71] on div at bounding box center [1172, 73] width 20 height 39
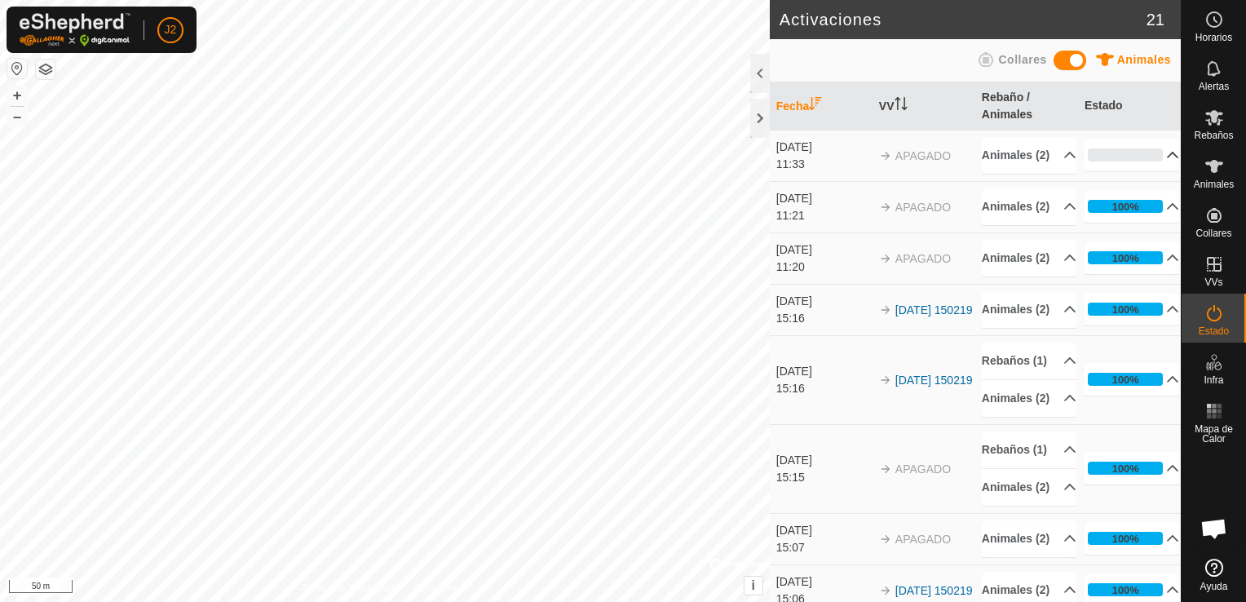
click at [1154, 158] on p-accordion-header "0%" at bounding box center [1132, 155] width 95 height 33
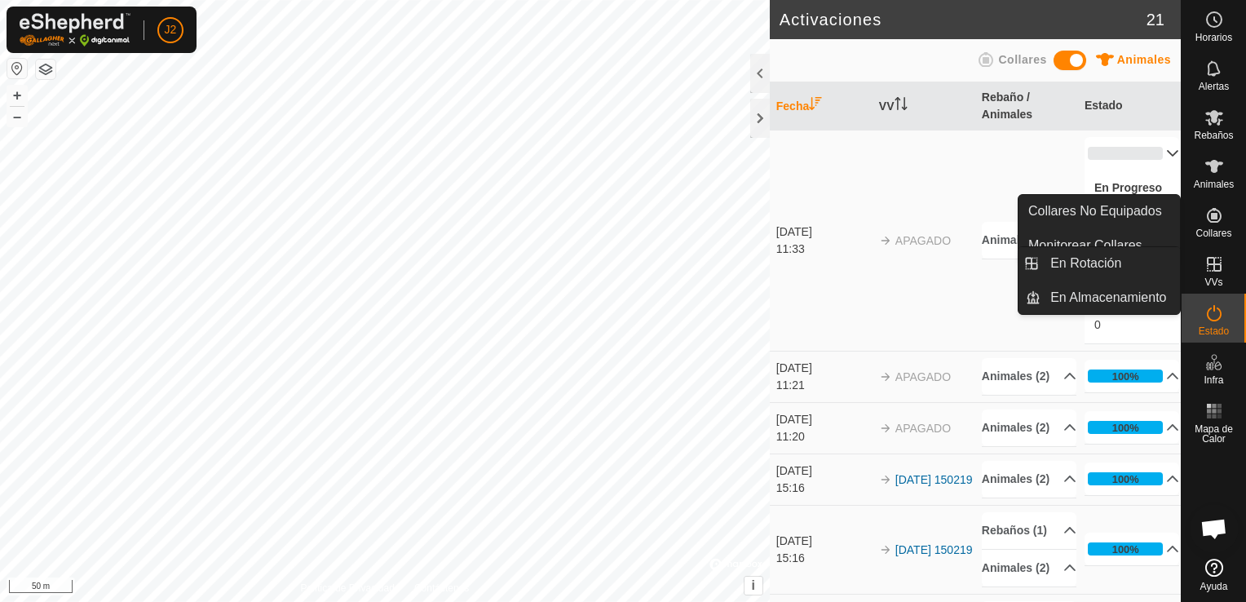
click at [1221, 272] on icon at bounding box center [1215, 265] width 20 height 20
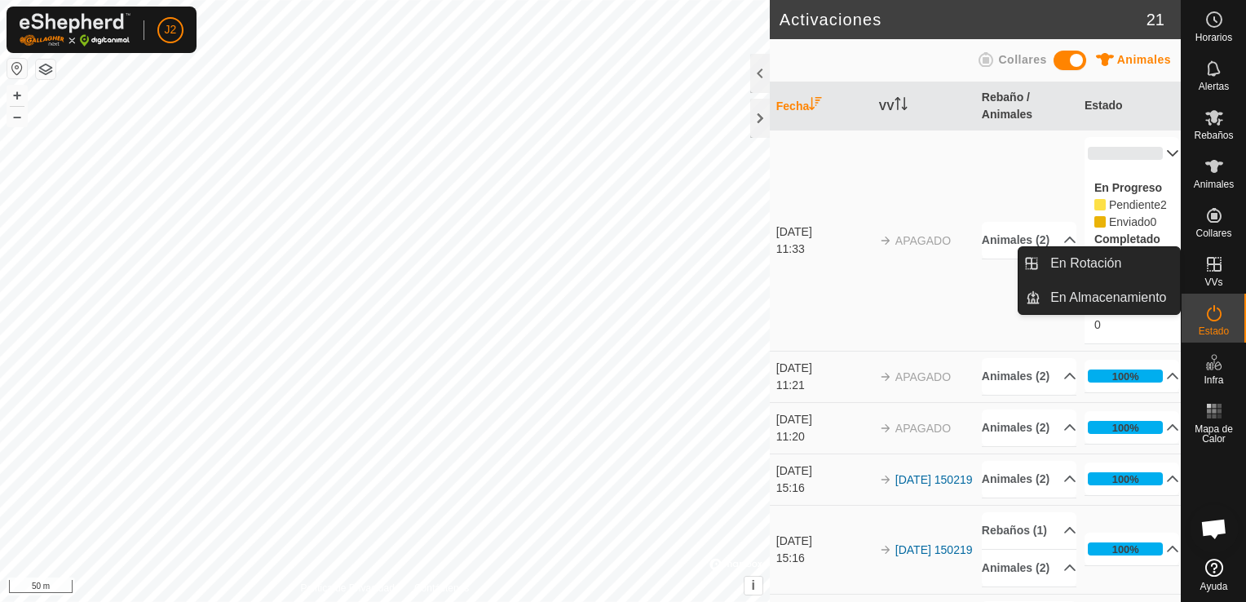
click at [1221, 272] on icon at bounding box center [1215, 265] width 20 height 20
click at [1152, 268] on link "En Rotación" at bounding box center [1110, 263] width 139 height 33
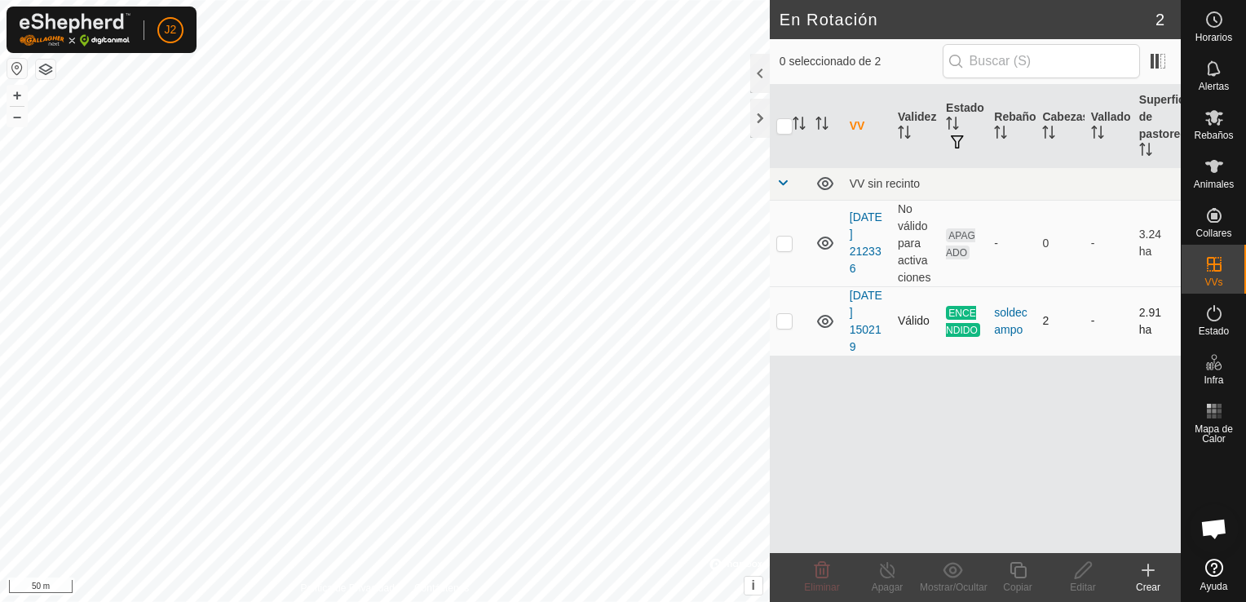
click at [796, 321] on td at bounding box center [789, 320] width 39 height 69
checkbox input "true"
click at [1017, 577] on icon at bounding box center [1018, 570] width 16 height 16
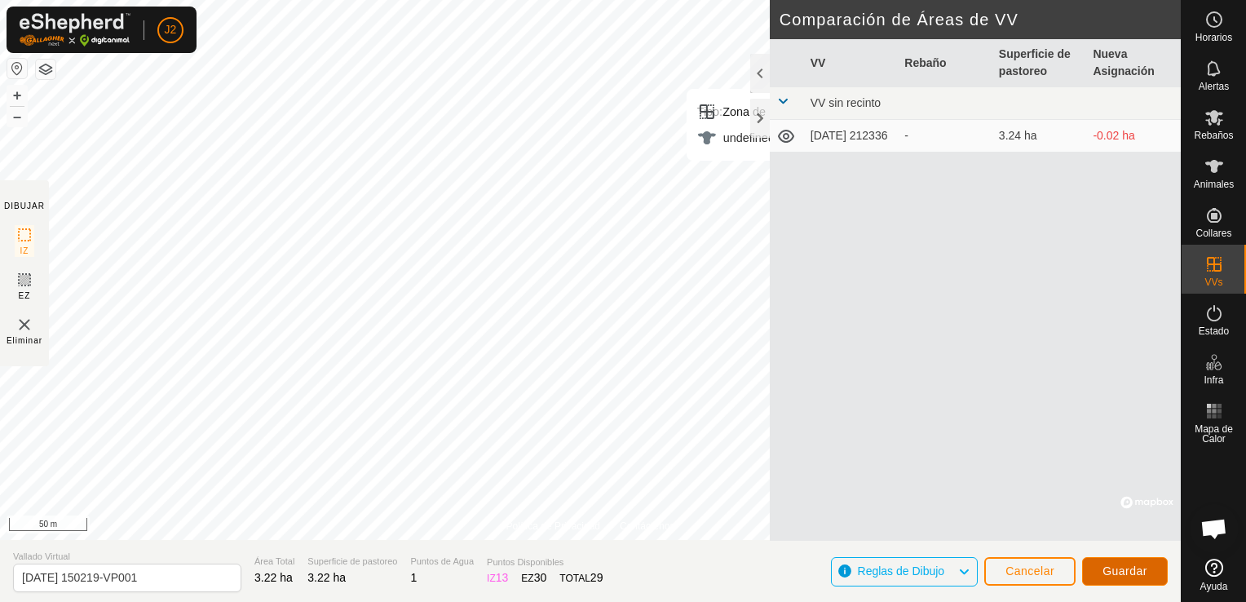
click at [1128, 568] on span "Guardar" at bounding box center [1125, 570] width 45 height 13
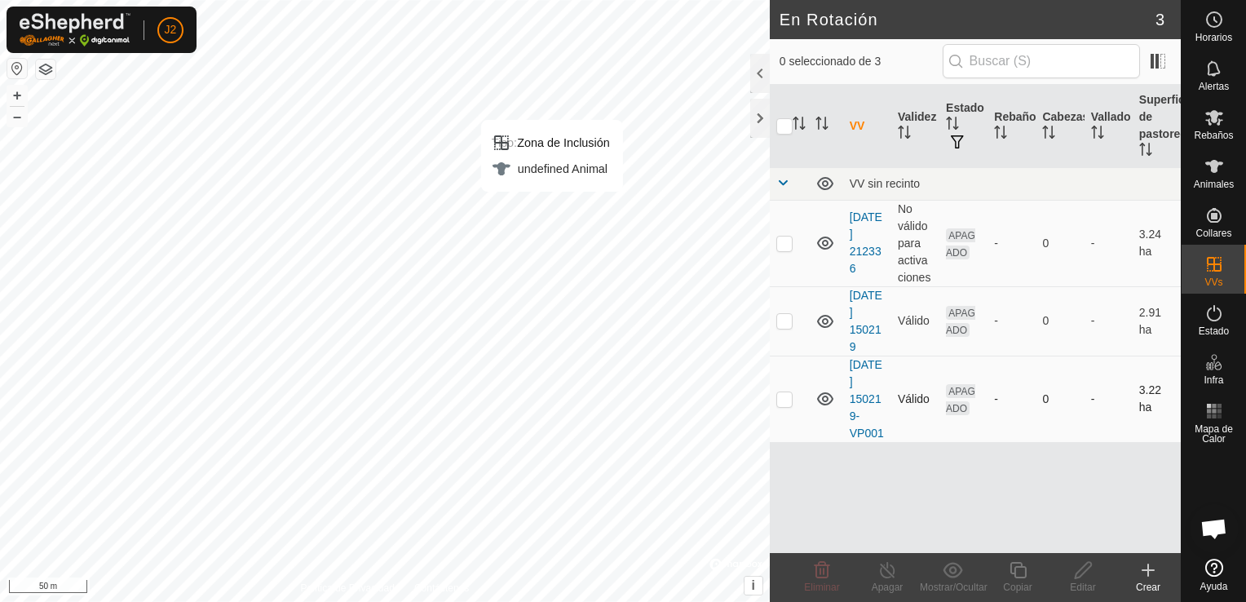
click at [784, 399] on p-checkbox at bounding box center [785, 398] width 16 height 13
checkbox input "true"
click at [1217, 168] on icon at bounding box center [1215, 166] width 18 height 13
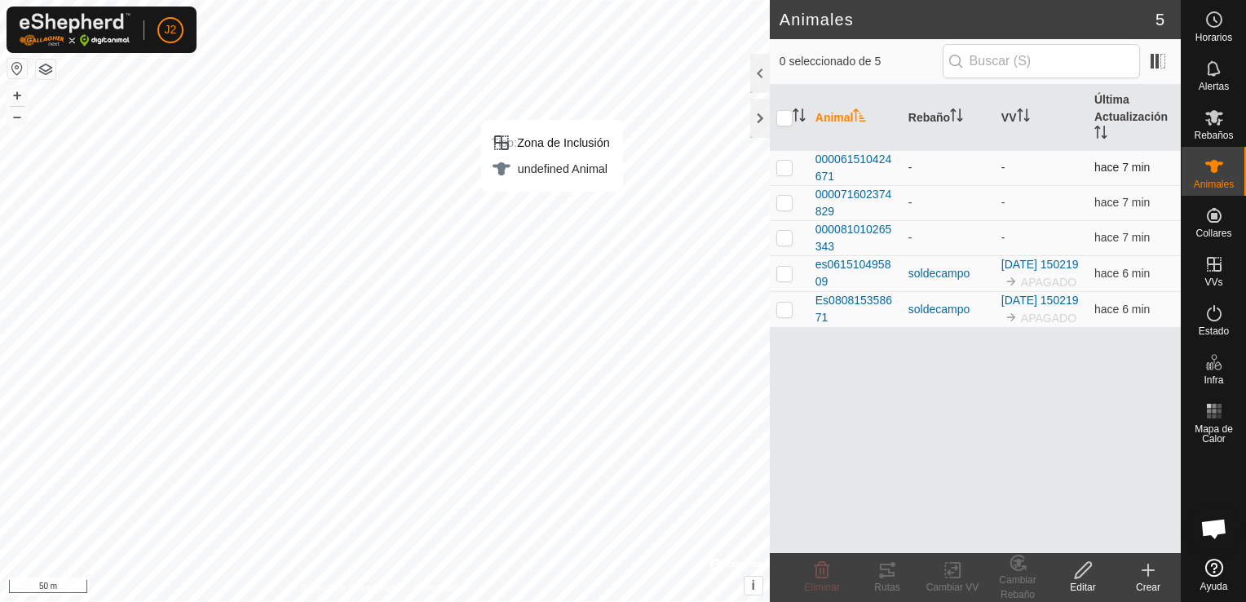
click at [787, 166] on p-checkbox at bounding box center [785, 167] width 16 height 13
checkbox input "true"
click at [781, 206] on p-checkbox at bounding box center [785, 202] width 16 height 13
checkbox input "true"
click at [780, 235] on p-checkbox at bounding box center [785, 237] width 16 height 13
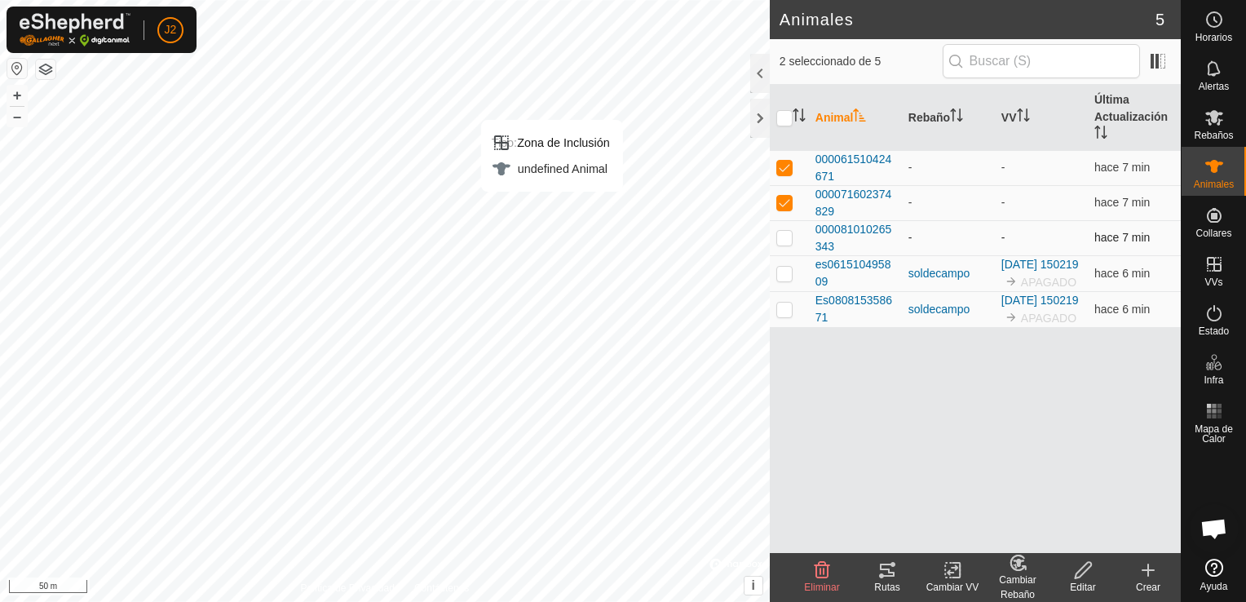
checkbox input "true"
click at [781, 278] on p-checkbox at bounding box center [785, 273] width 16 height 13
checkbox input "true"
click at [784, 316] on p-checkbox at bounding box center [785, 309] width 16 height 13
checkbox input "true"
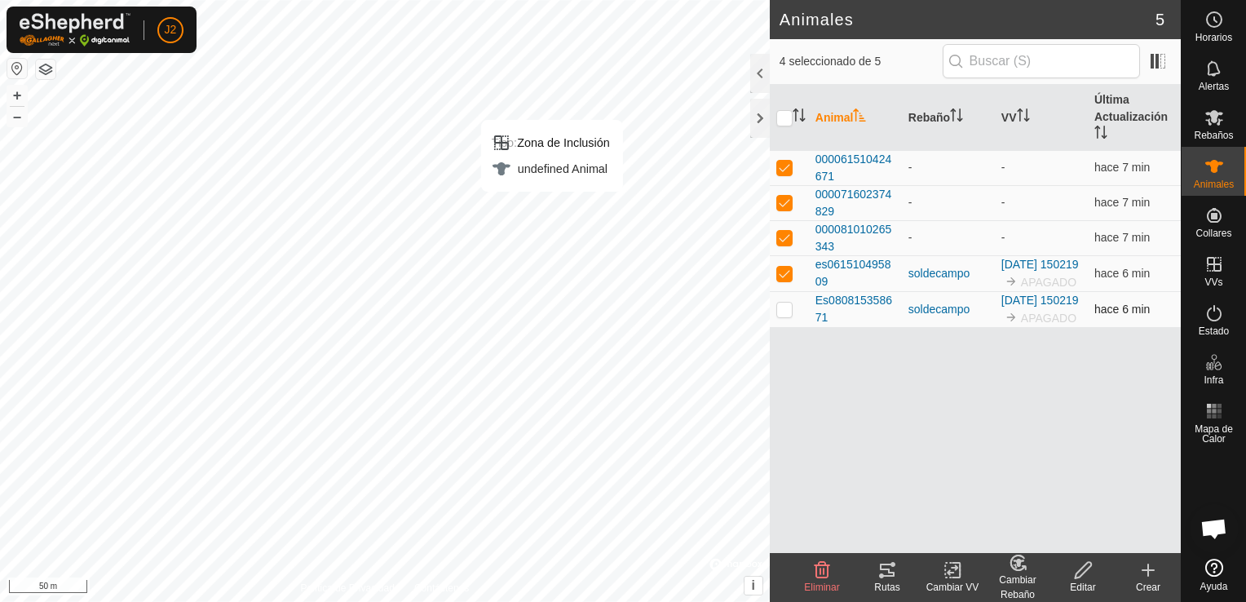
checkbox input "true"
click at [950, 577] on rect at bounding box center [952, 570] width 15 height 15
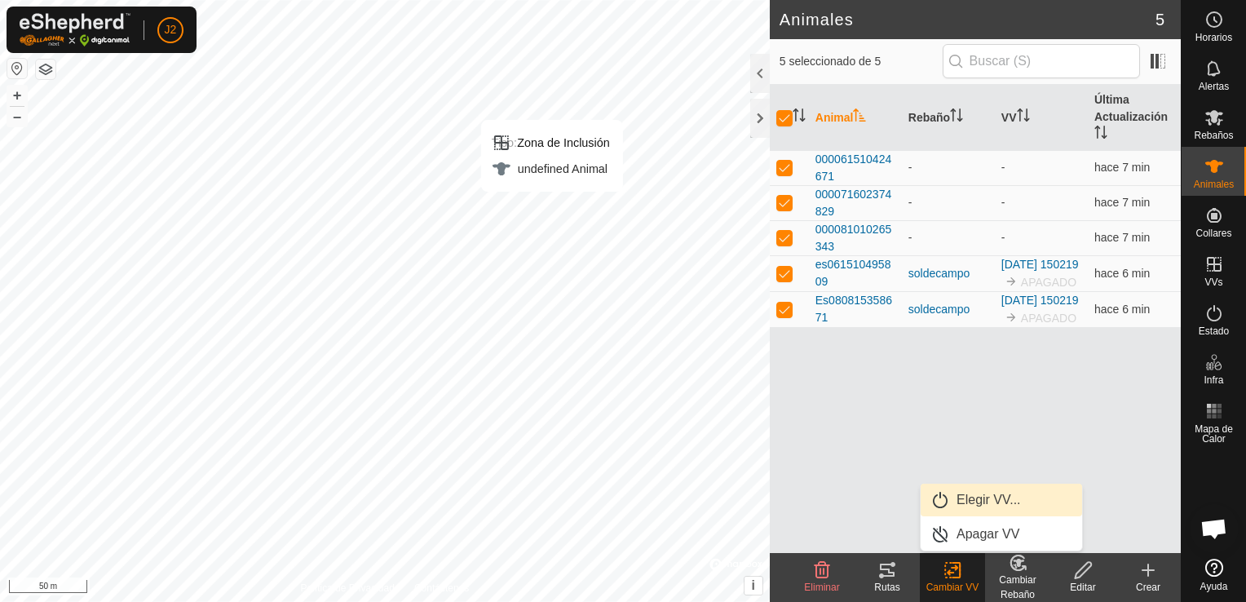
click at [980, 502] on link "Elegir VV..." at bounding box center [1002, 500] width 162 height 33
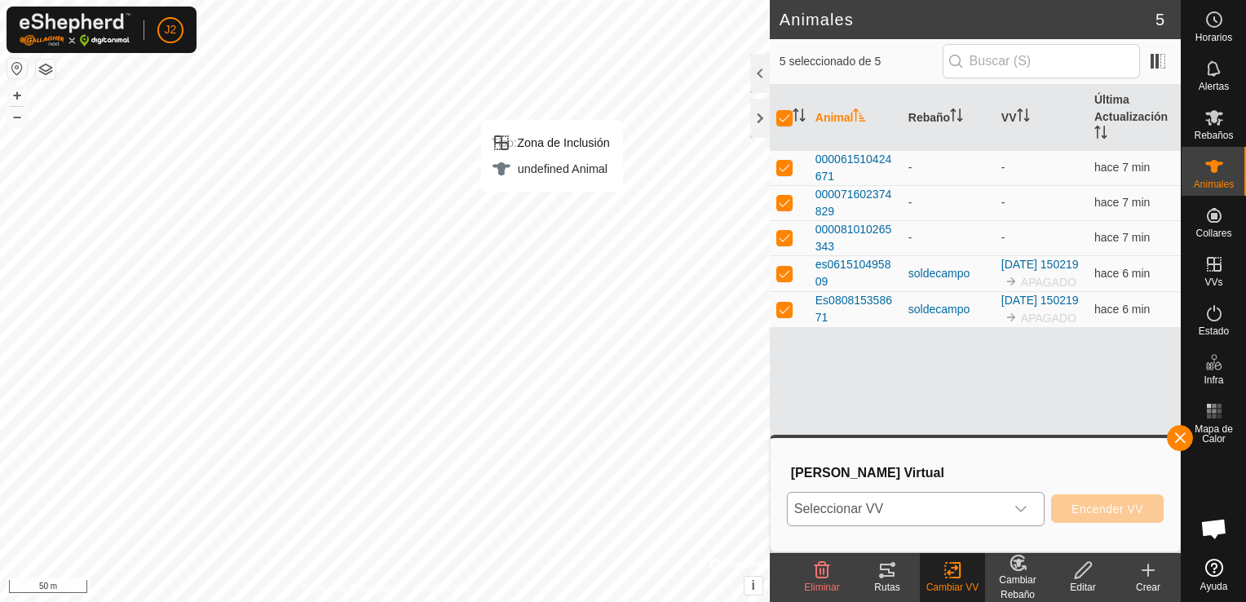
click at [1029, 516] on div "dropdown trigger" at bounding box center [1021, 509] width 33 height 33
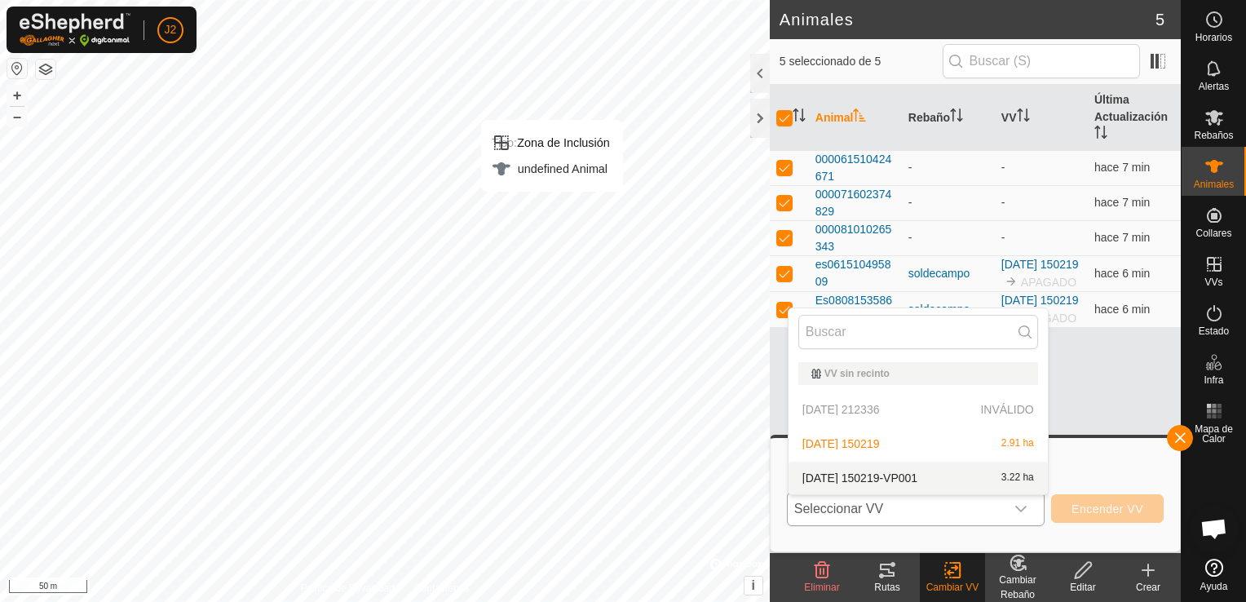
click at [907, 481] on li "[DATE] 150219-VP001 3.22 ha" at bounding box center [918, 478] width 259 height 33
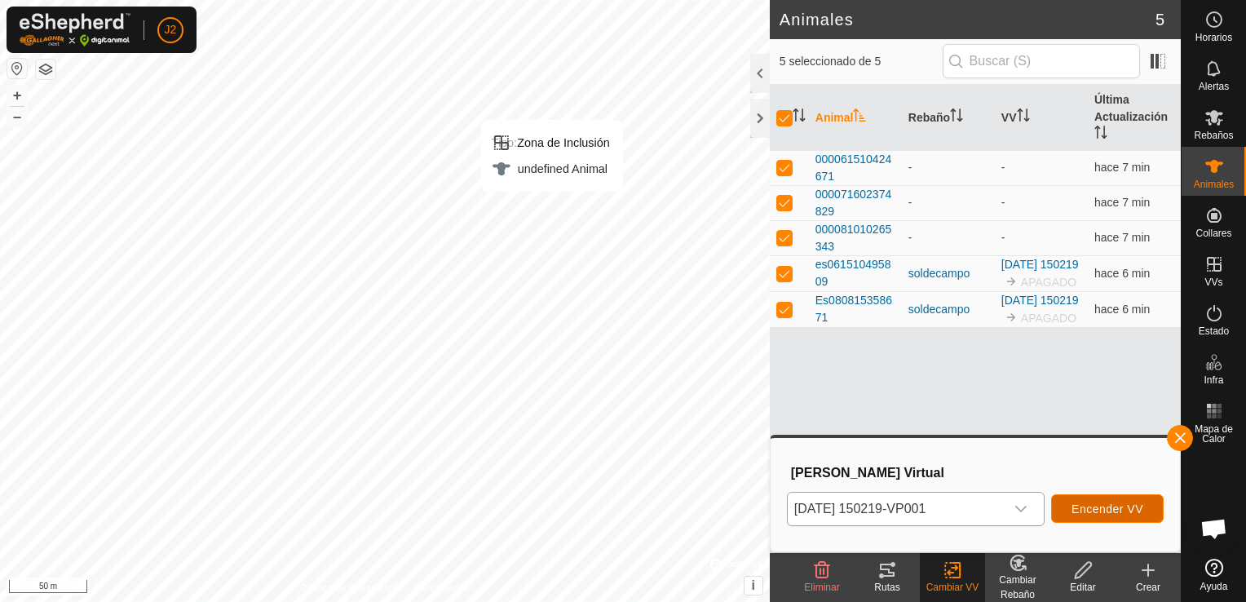
click at [1118, 501] on button "Encender VV" at bounding box center [1108, 508] width 113 height 29
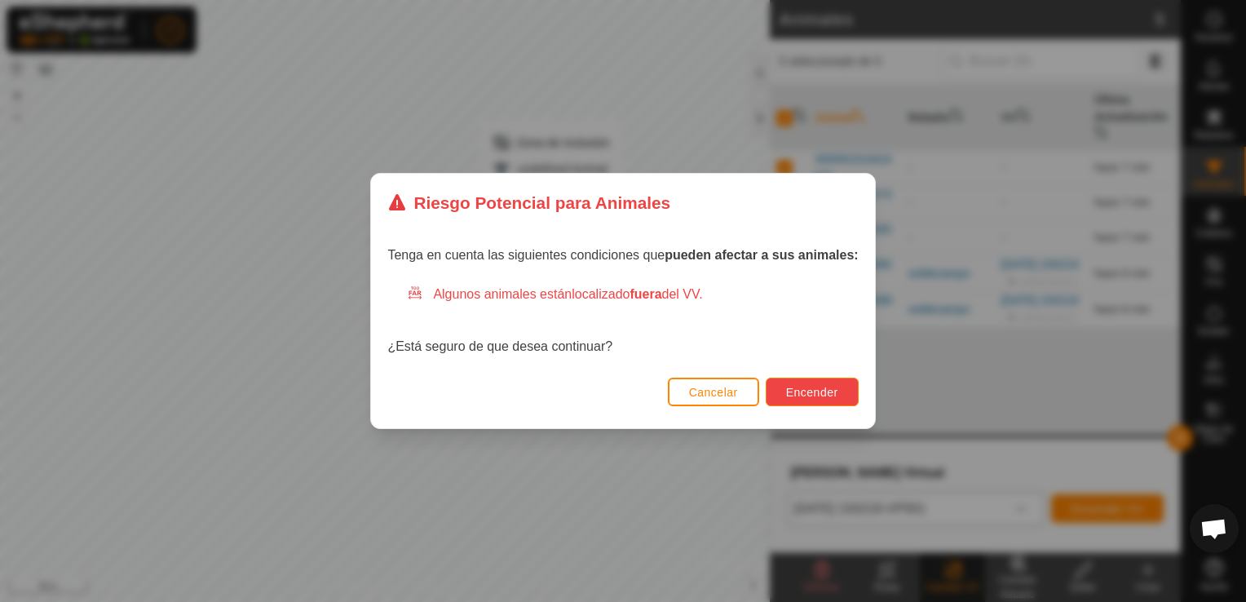
click at [804, 392] on span "Encender" at bounding box center [812, 392] width 52 height 13
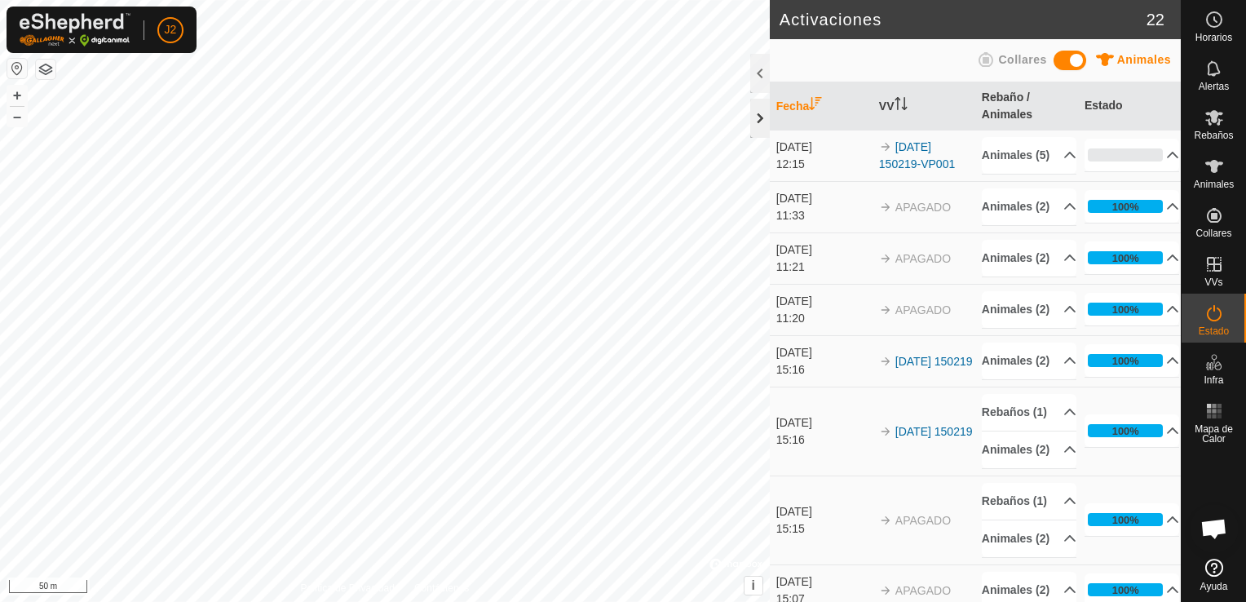
click at [757, 117] on div at bounding box center [760, 118] width 20 height 39
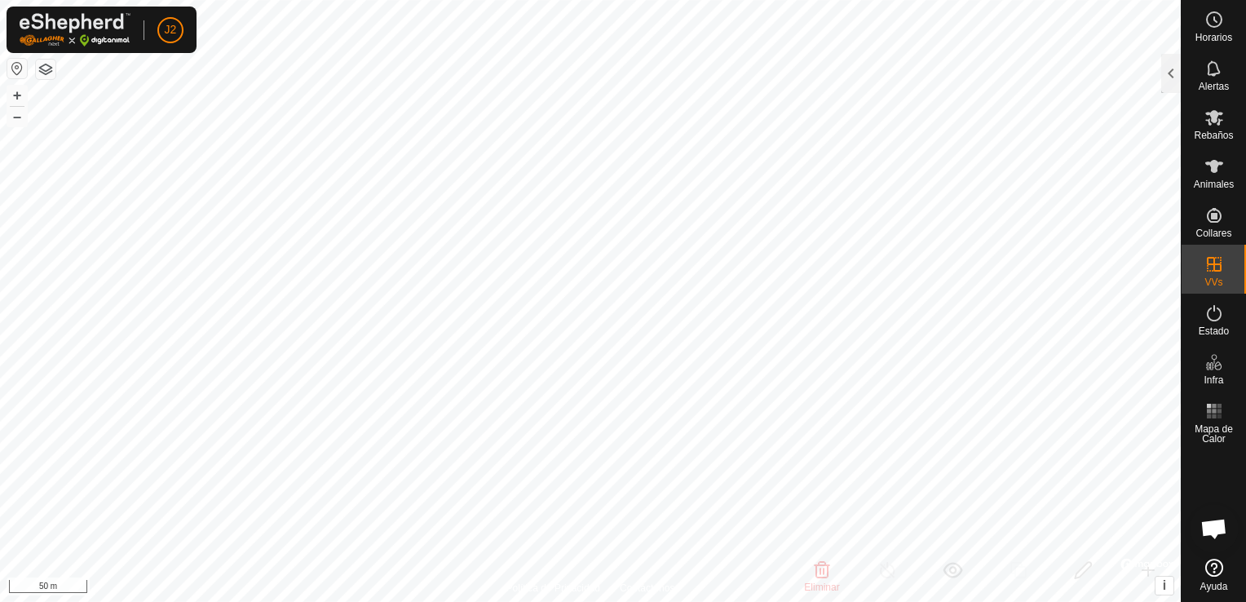
checkbox input "false"
checkbox input "true"
click at [16, 64] on button "button" at bounding box center [17, 69] width 20 height 20
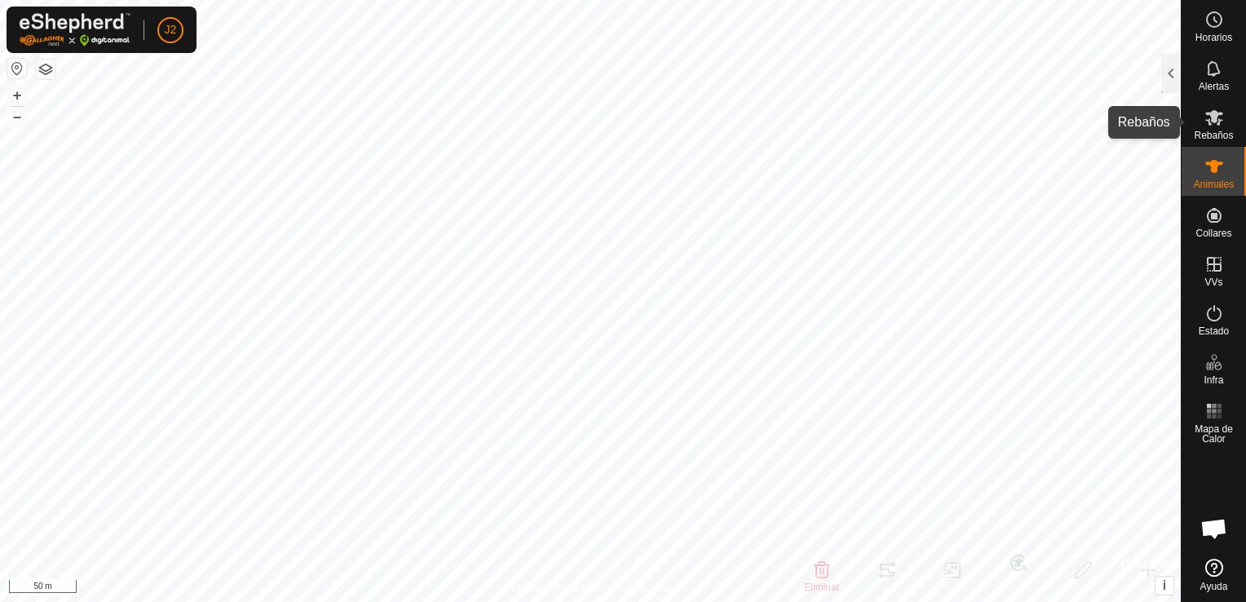
click at [1214, 135] on span "Rebaños" at bounding box center [1213, 136] width 39 height 10
click at [1167, 69] on div at bounding box center [1172, 73] width 20 height 39
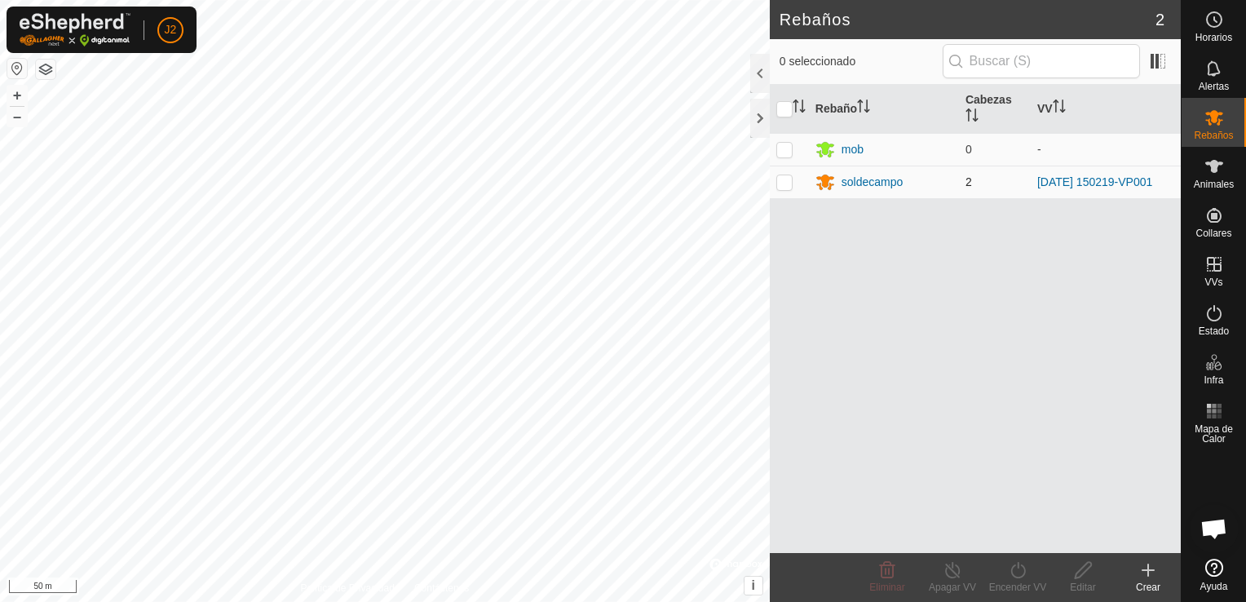
click at [789, 179] on p-checkbox at bounding box center [785, 181] width 16 height 13
checkbox input "true"
click at [1212, 158] on icon at bounding box center [1215, 167] width 20 height 20
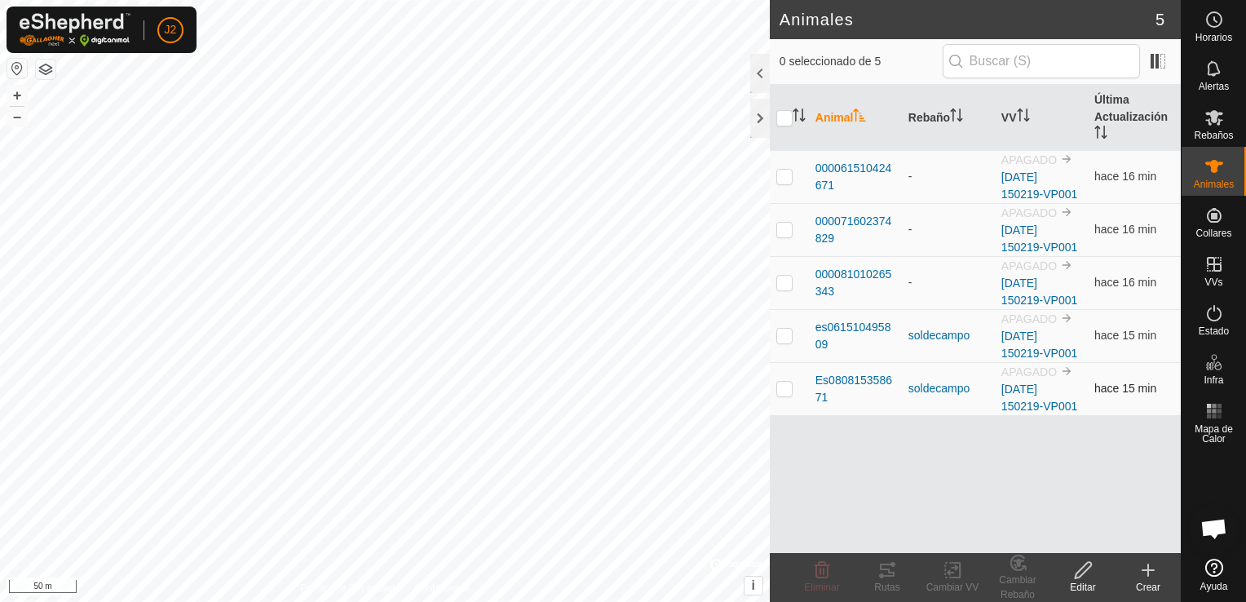
drag, startPoint x: 793, startPoint y: 374, endPoint x: 802, endPoint y: 374, distance: 9.0
click at [802, 374] on td at bounding box center [789, 388] width 39 height 53
checkbox input "true"
click at [793, 330] on td at bounding box center [789, 335] width 39 height 53
checkbox input "true"
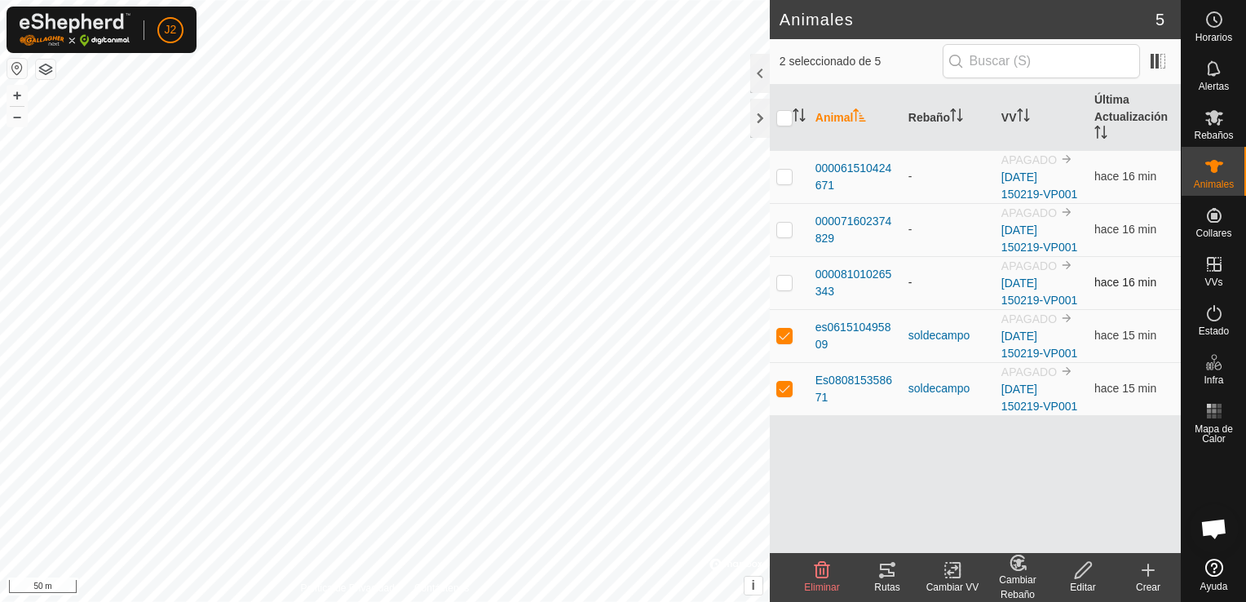
click at [786, 282] on p-checkbox at bounding box center [785, 282] width 16 height 13
checkbox input "true"
click at [1023, 575] on div "Cambiar Rebaño" at bounding box center [1017, 587] width 65 height 29
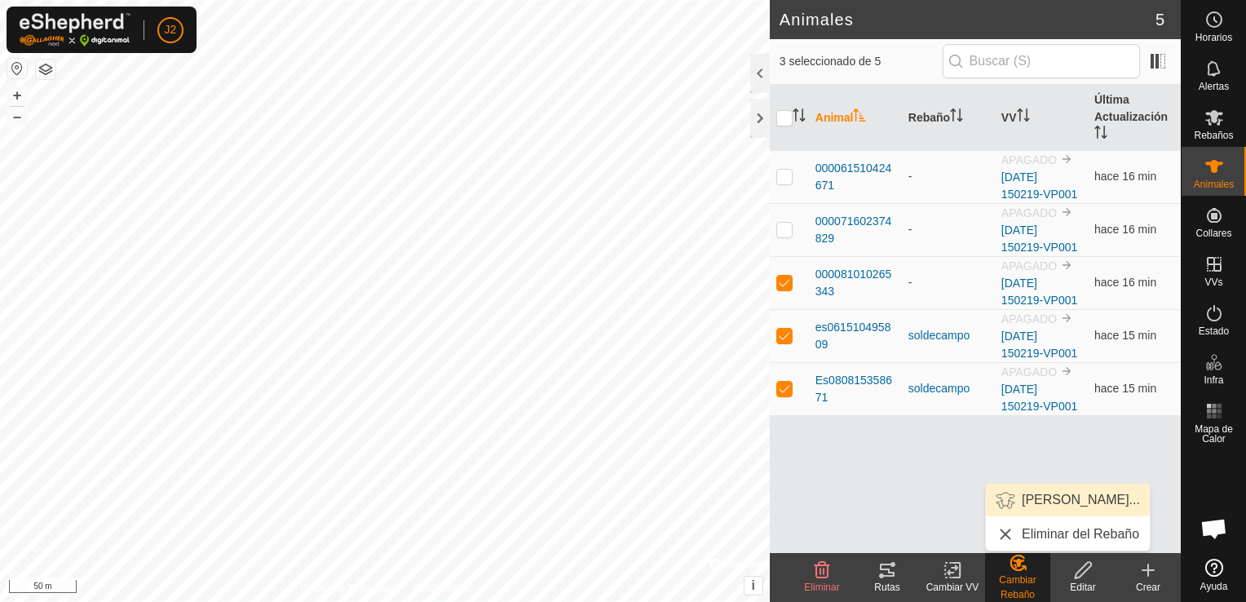
click at [1087, 494] on link "[PERSON_NAME]..." at bounding box center [1068, 500] width 164 height 33
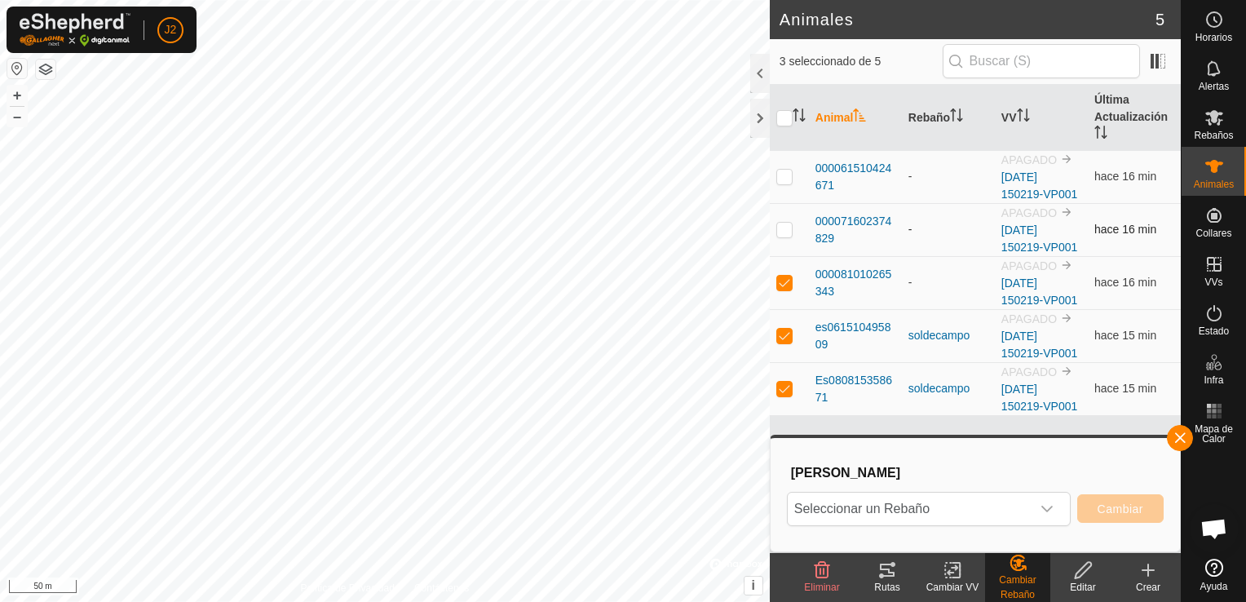
click at [777, 237] on td at bounding box center [789, 229] width 39 height 53
checkbox input "true"
click at [784, 175] on p-checkbox at bounding box center [785, 176] width 16 height 13
checkbox input "true"
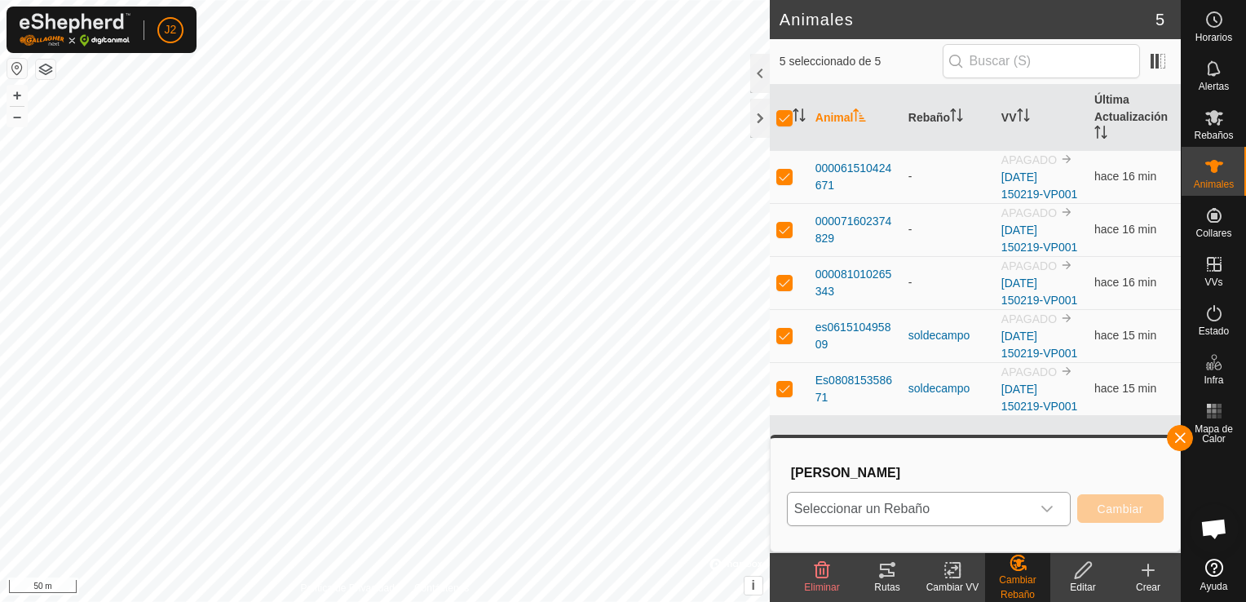
click at [1060, 507] on div "dropdown trigger" at bounding box center [1047, 509] width 33 height 33
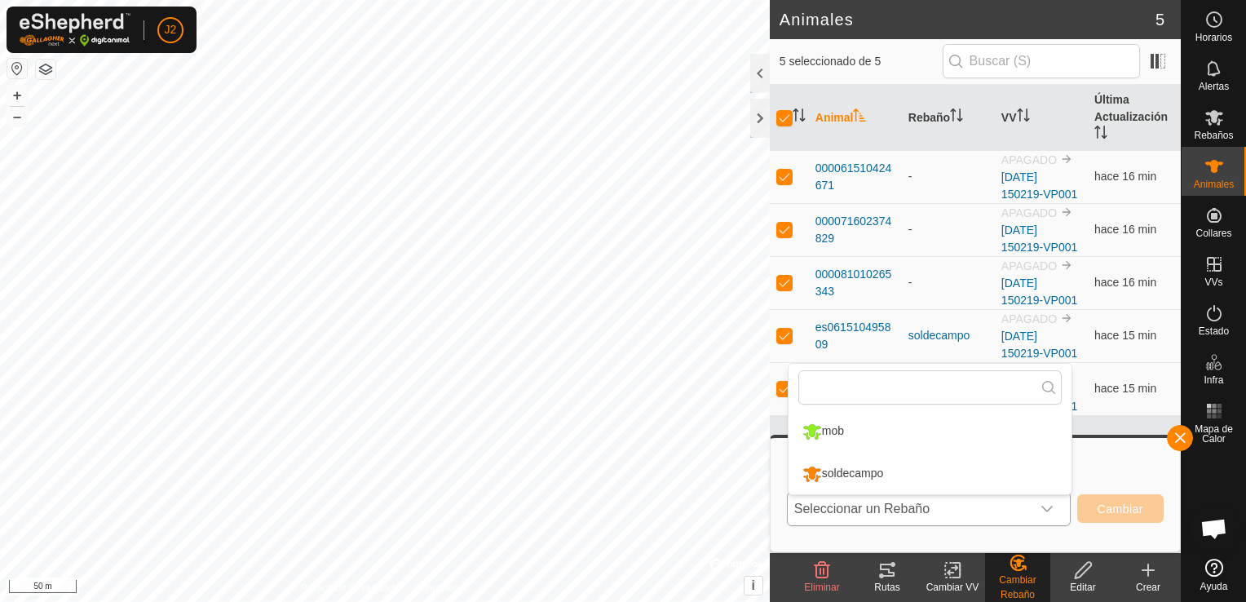
click at [953, 465] on li "soldecampo" at bounding box center [930, 474] width 283 height 41
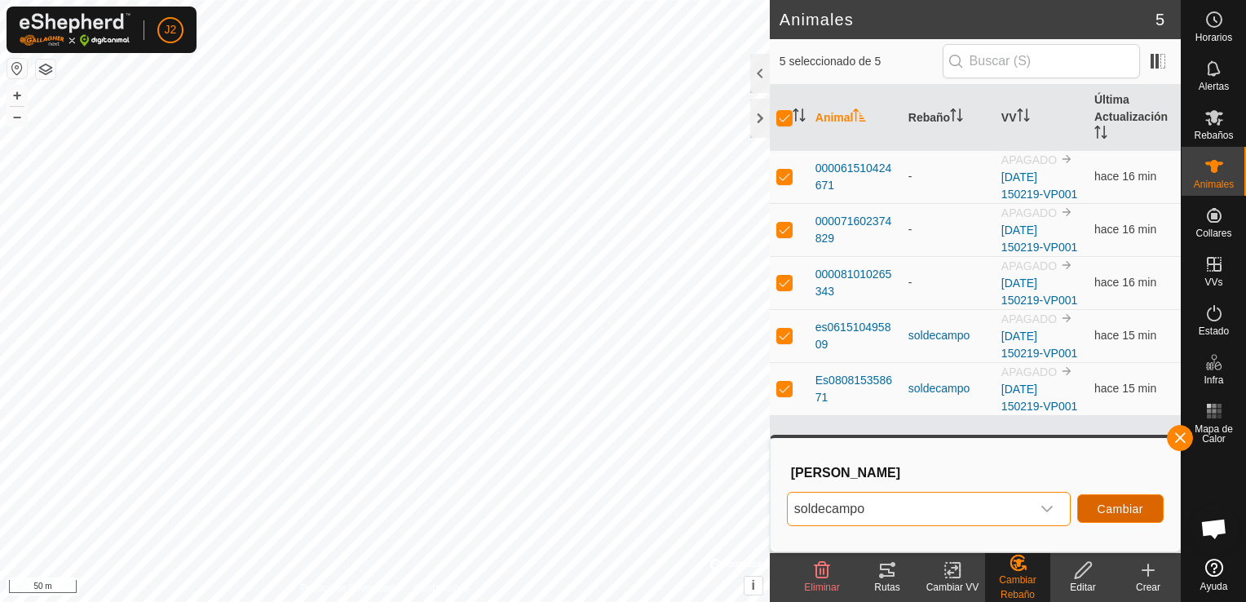
click at [1091, 506] on button "Cambiar" at bounding box center [1121, 508] width 86 height 29
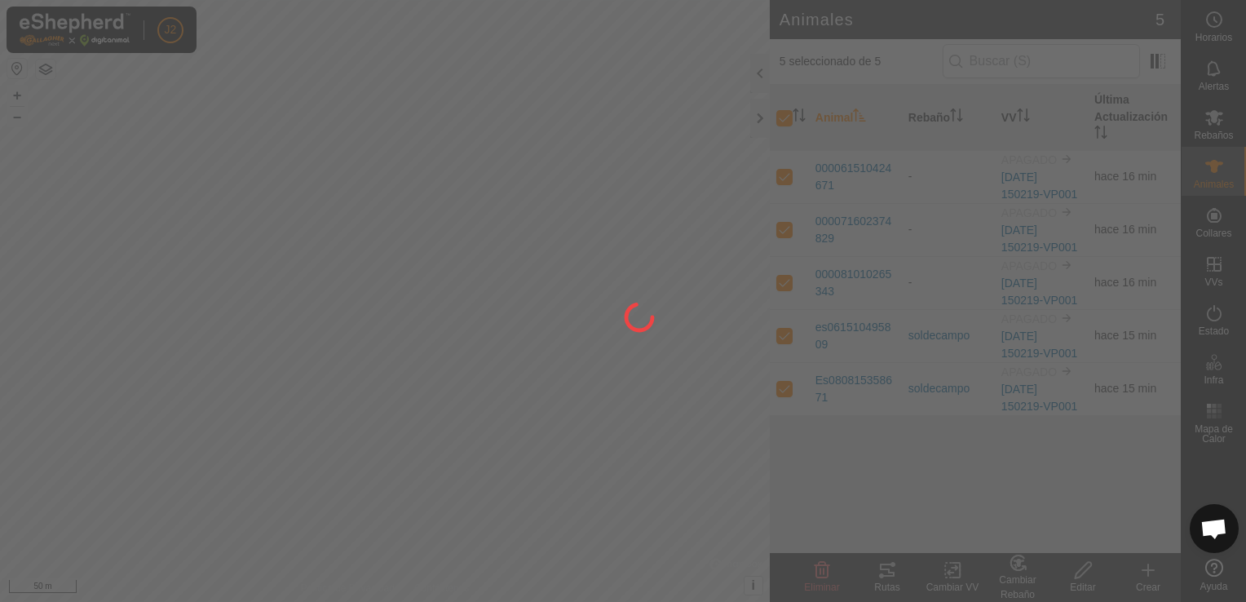
checkbox input "false"
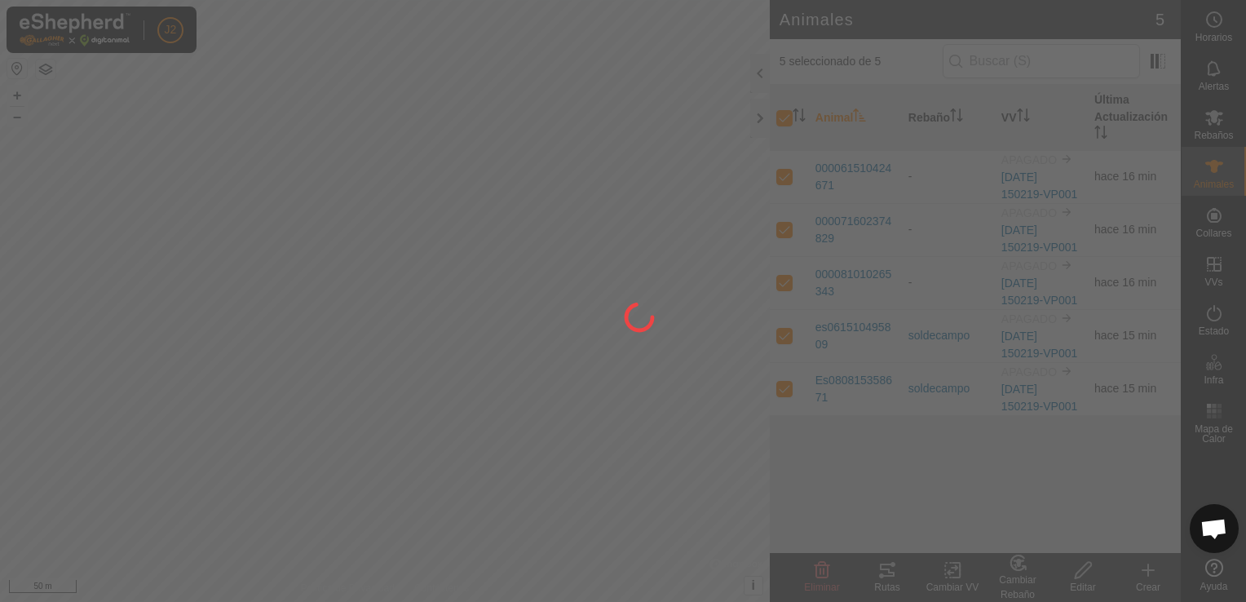
checkbox input "false"
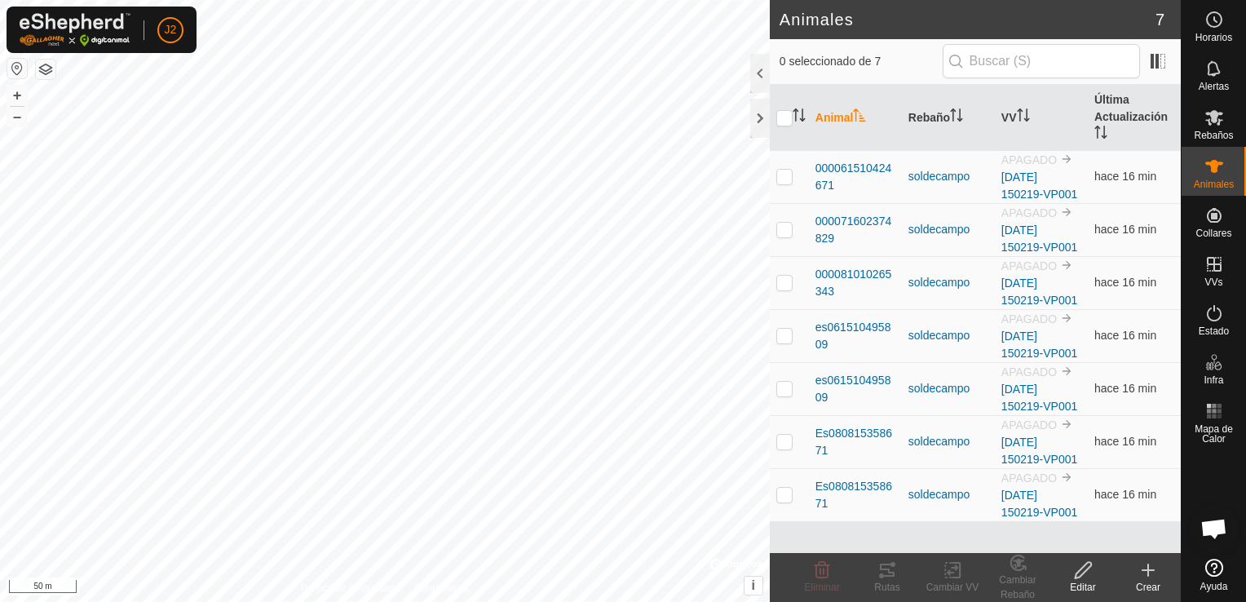
click at [1091, 506] on td "hace 16 min" at bounding box center [1134, 494] width 93 height 53
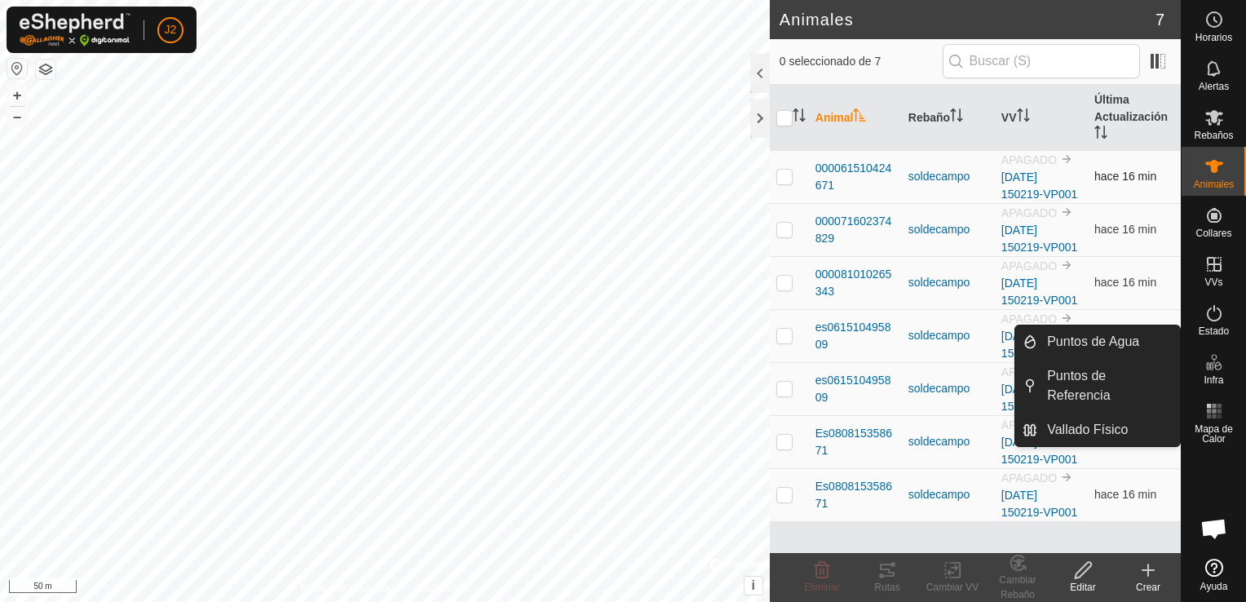
click at [778, 177] on p-checkbox at bounding box center [785, 176] width 16 height 13
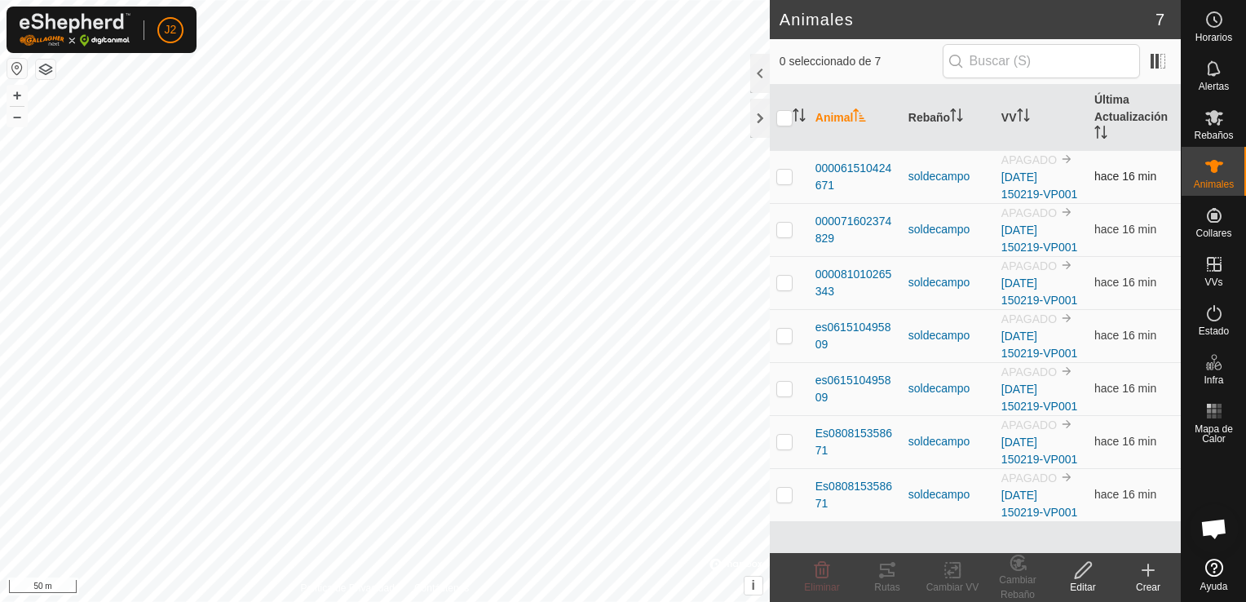
checkbox input "true"
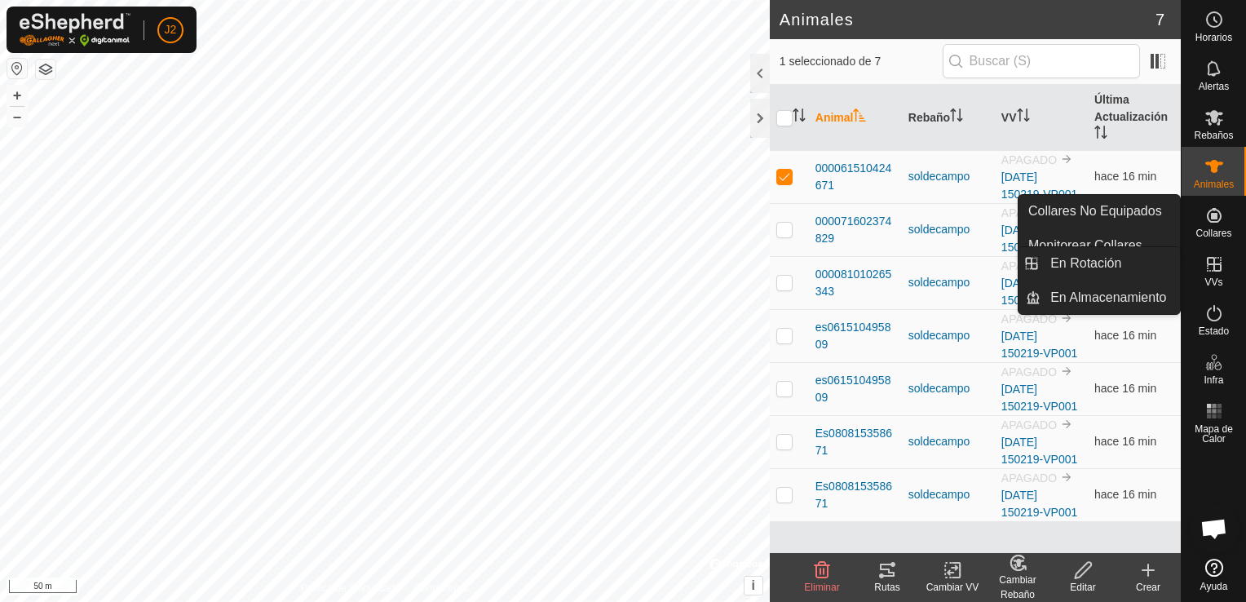
click at [1206, 282] on span "VVs" at bounding box center [1214, 282] width 18 height 10
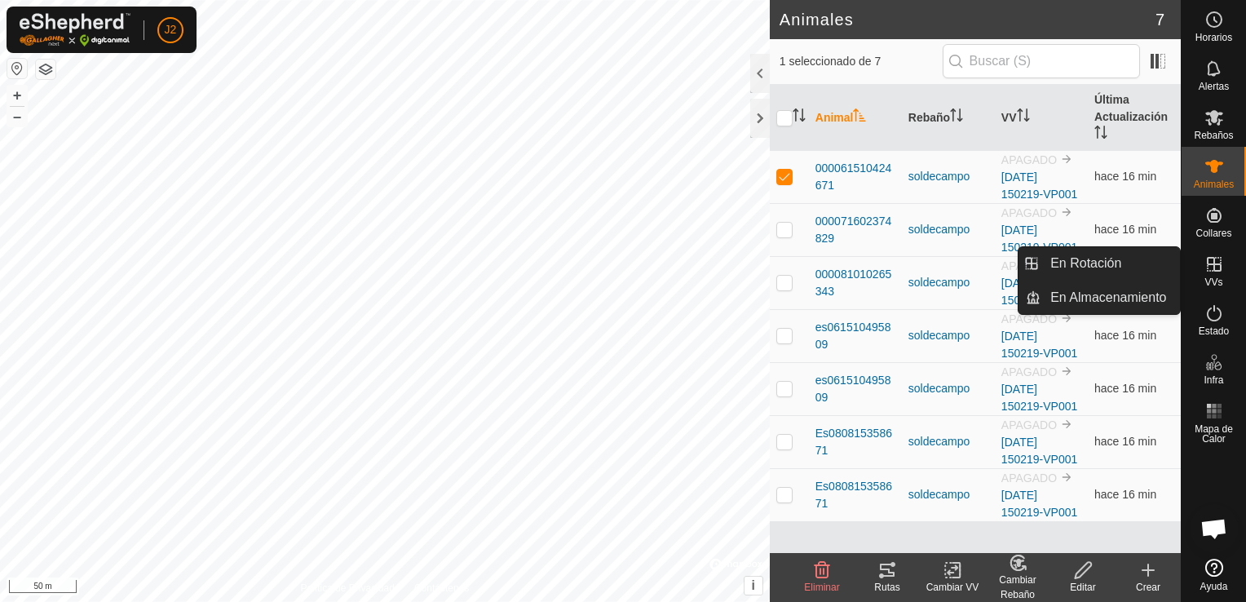
click at [1214, 277] on span "VVs" at bounding box center [1214, 282] width 18 height 10
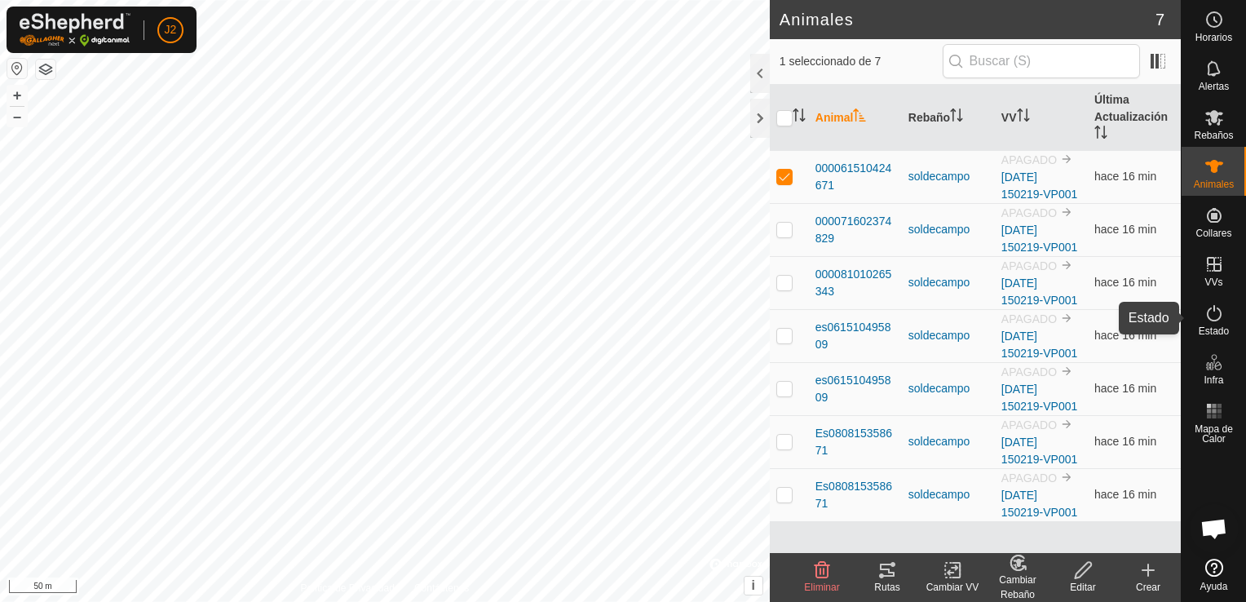
click at [1209, 322] on icon at bounding box center [1215, 313] width 20 height 20
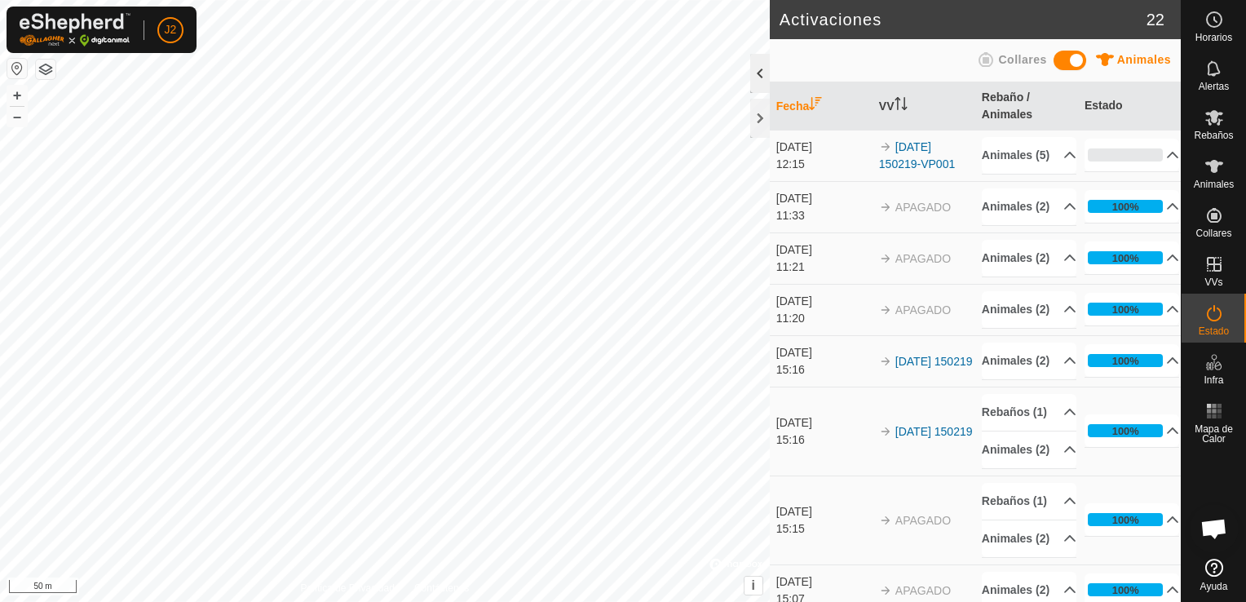
click at [759, 66] on div at bounding box center [760, 73] width 20 height 39
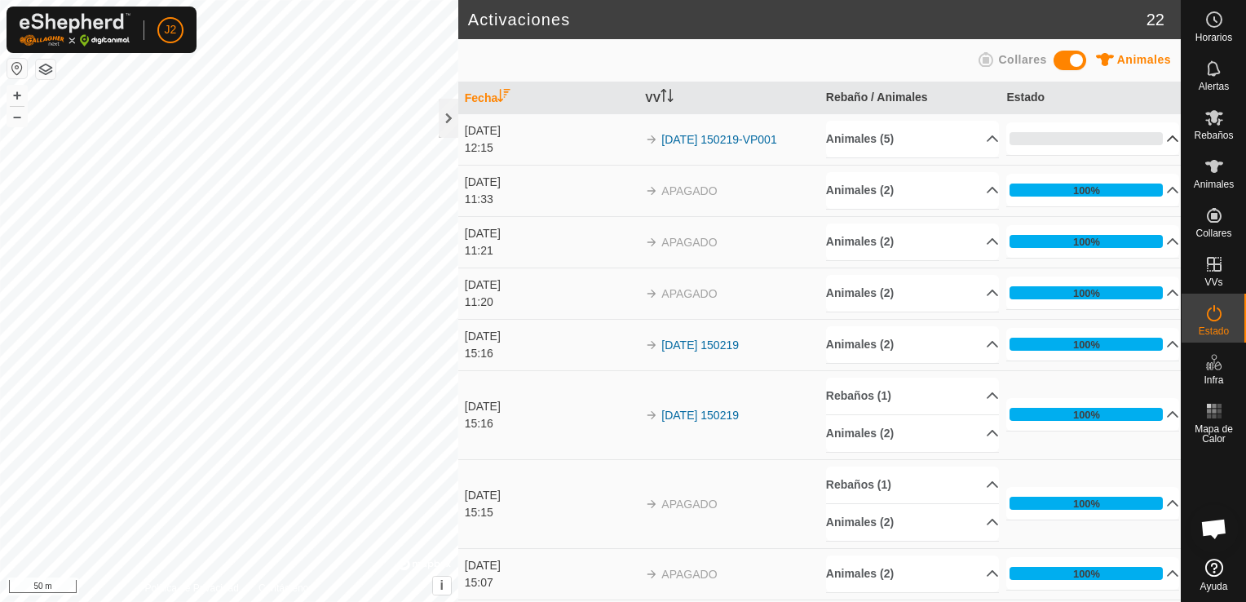
click at [1153, 135] on p-accordion-header "0%" at bounding box center [1093, 138] width 173 height 33
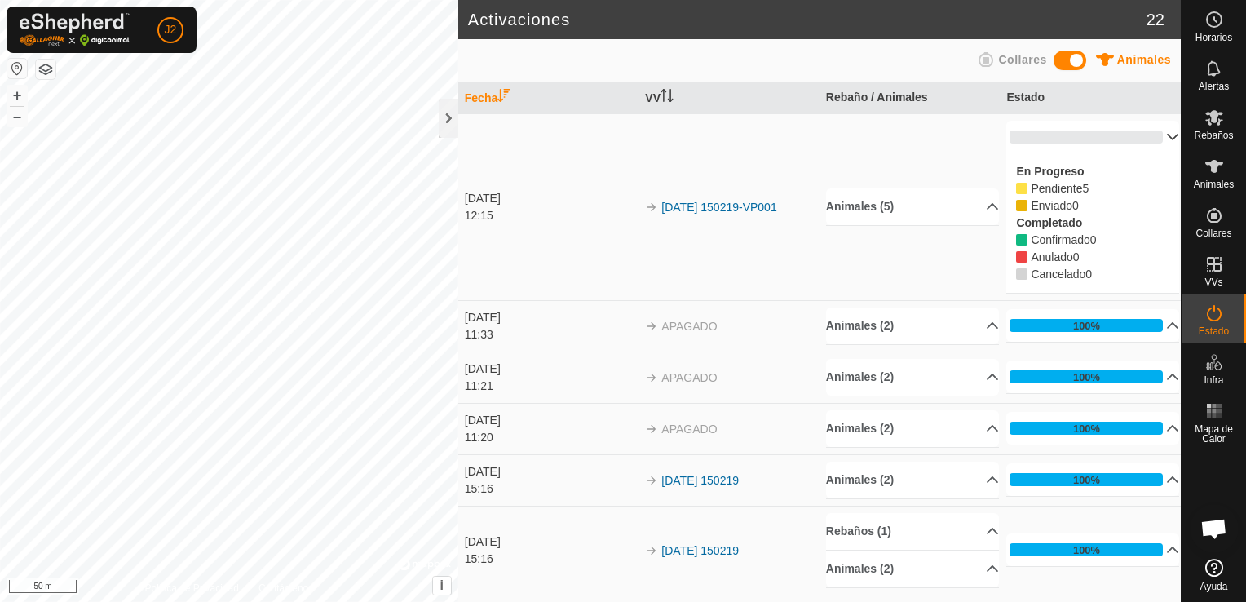
click at [14, 70] on button "button" at bounding box center [17, 69] width 20 height 20
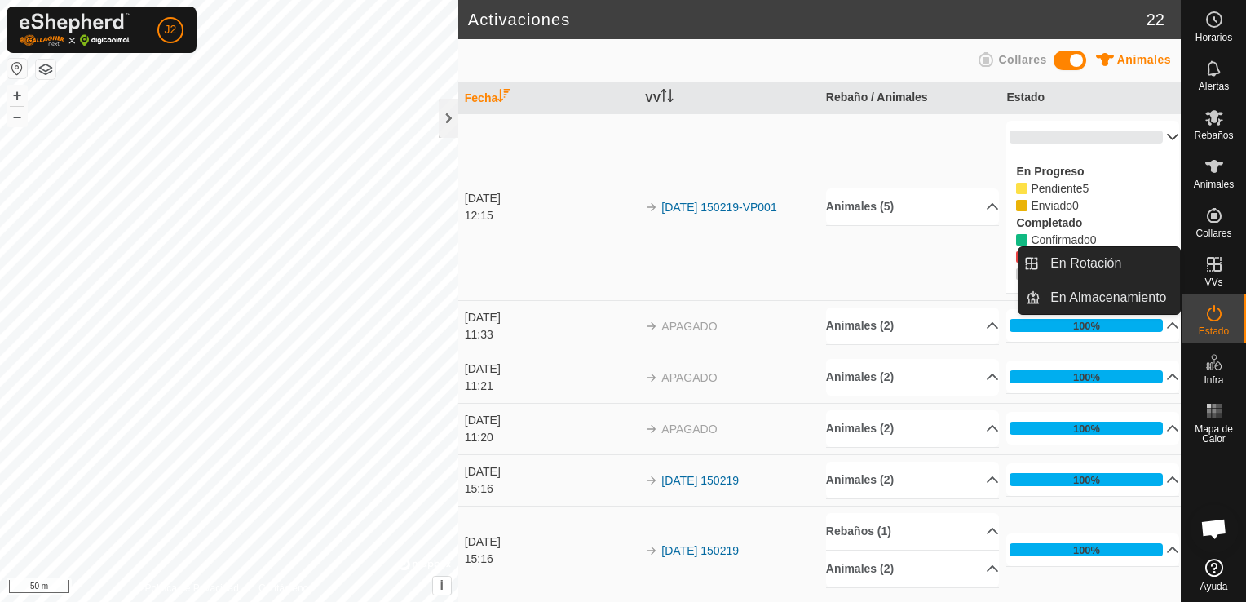
click at [1214, 269] on icon at bounding box center [1214, 264] width 15 height 15
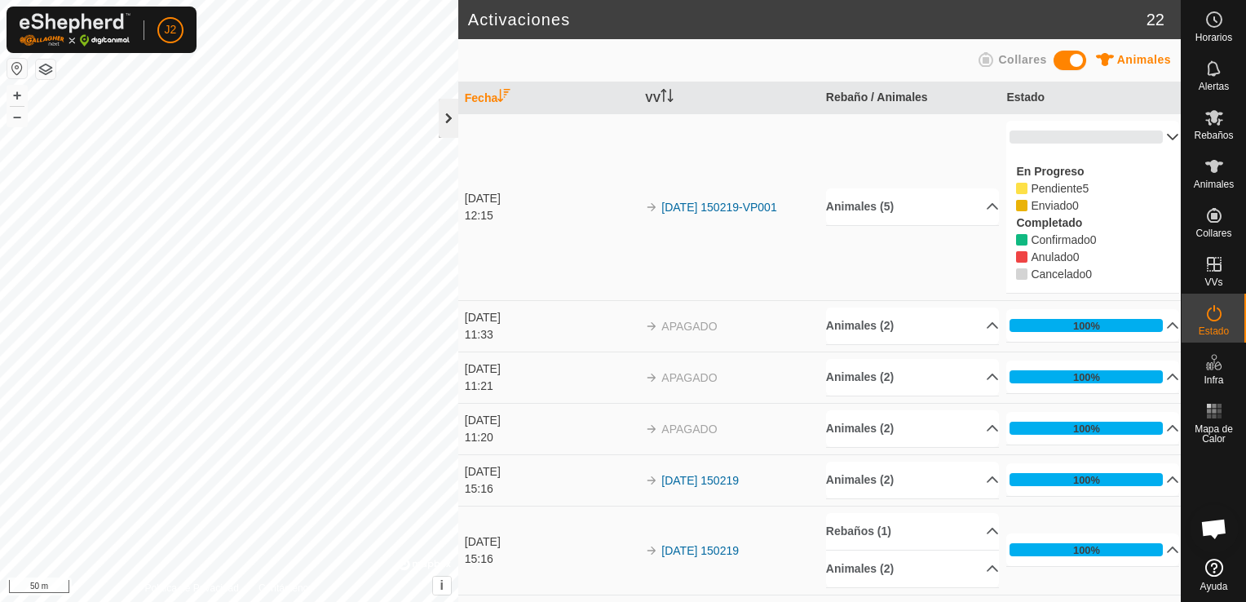
click at [444, 126] on div at bounding box center [449, 118] width 20 height 39
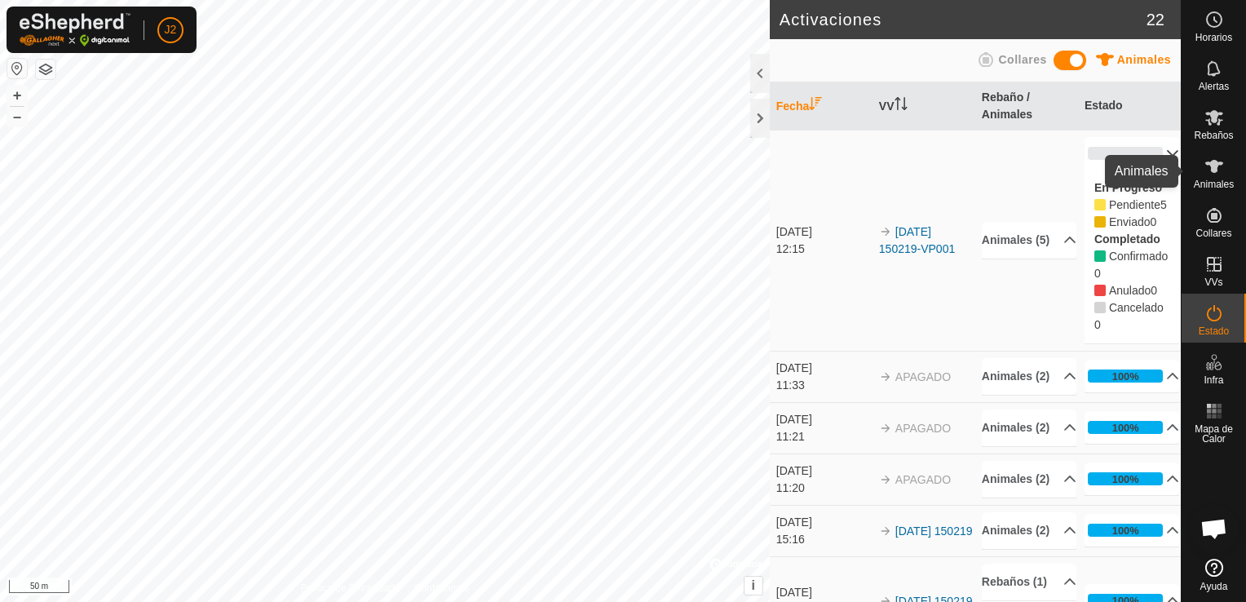
click at [1216, 172] on icon at bounding box center [1215, 167] width 20 height 20
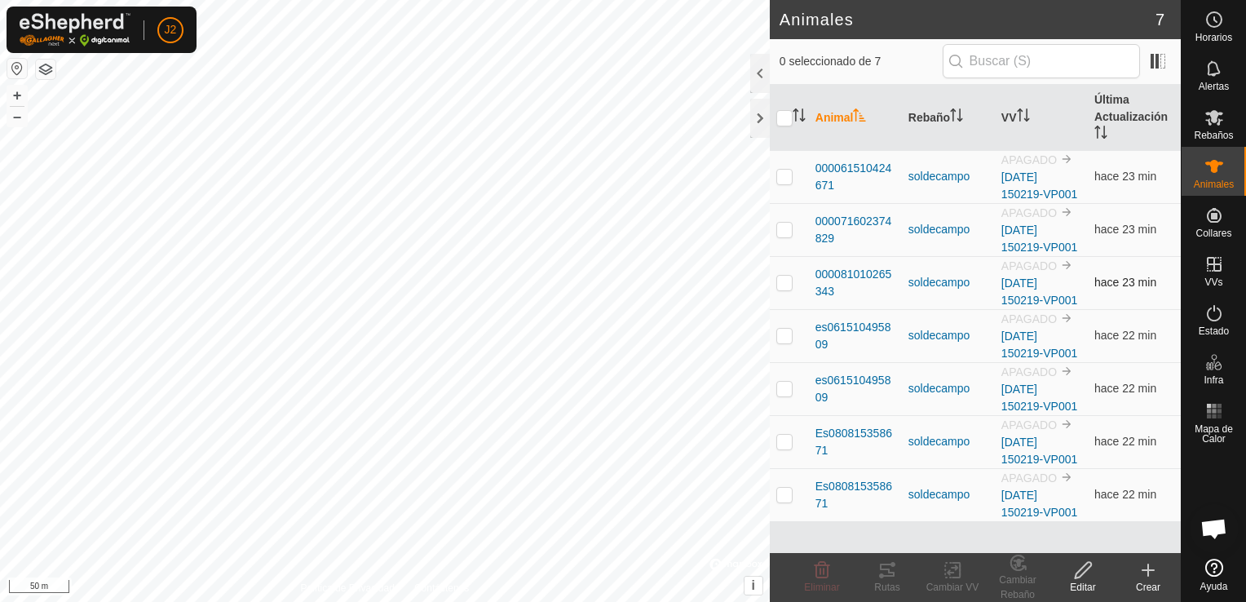
click at [777, 282] on p-checkbox at bounding box center [785, 282] width 16 height 13
checkbox input "true"
click at [888, 576] on icon at bounding box center [887, 570] width 15 height 13
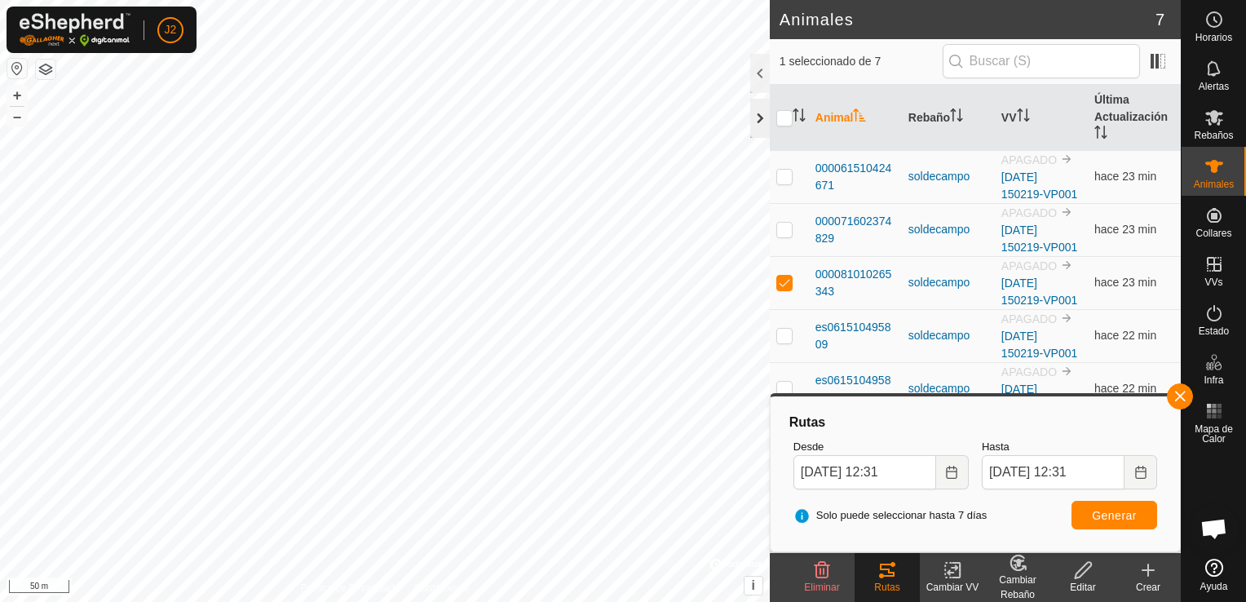
click at [754, 122] on div at bounding box center [760, 118] width 20 height 39
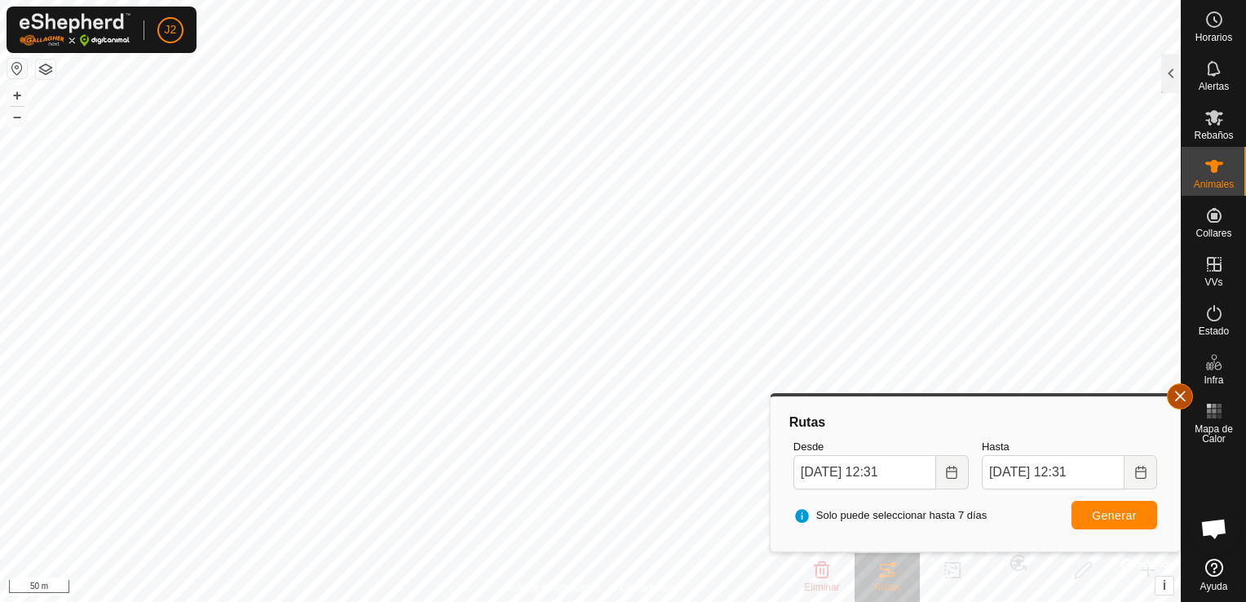
click at [1180, 397] on button "button" at bounding box center [1180, 396] width 26 height 26
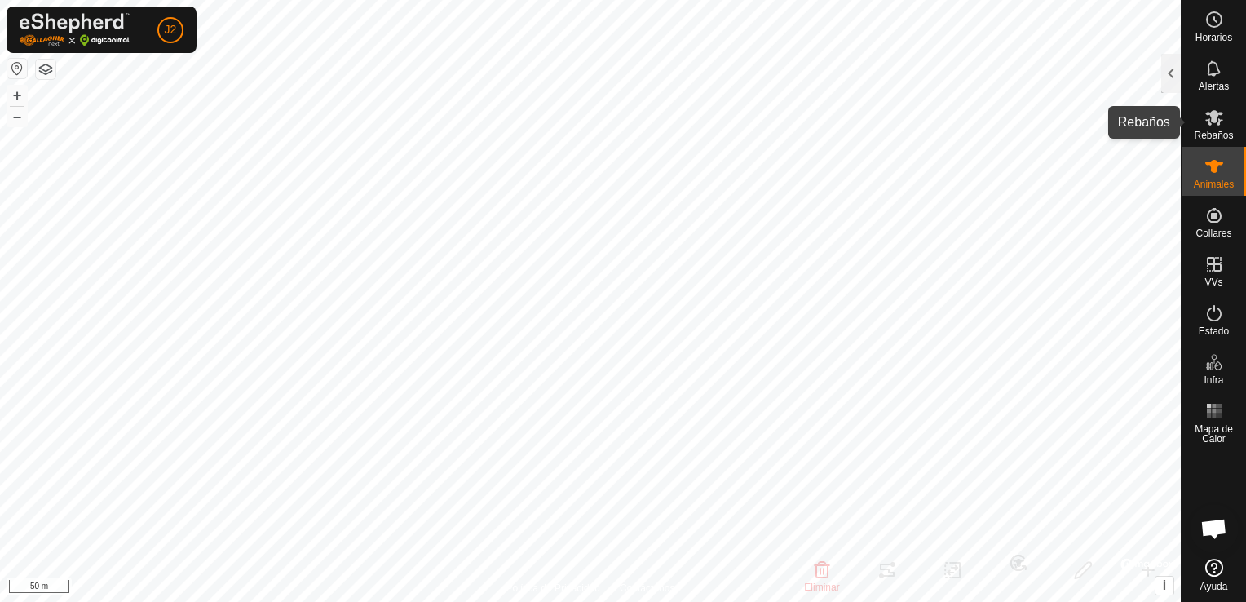
click at [1202, 126] on es-mob-svg-icon at bounding box center [1214, 117] width 29 height 26
click at [1172, 78] on div at bounding box center [1172, 73] width 20 height 39
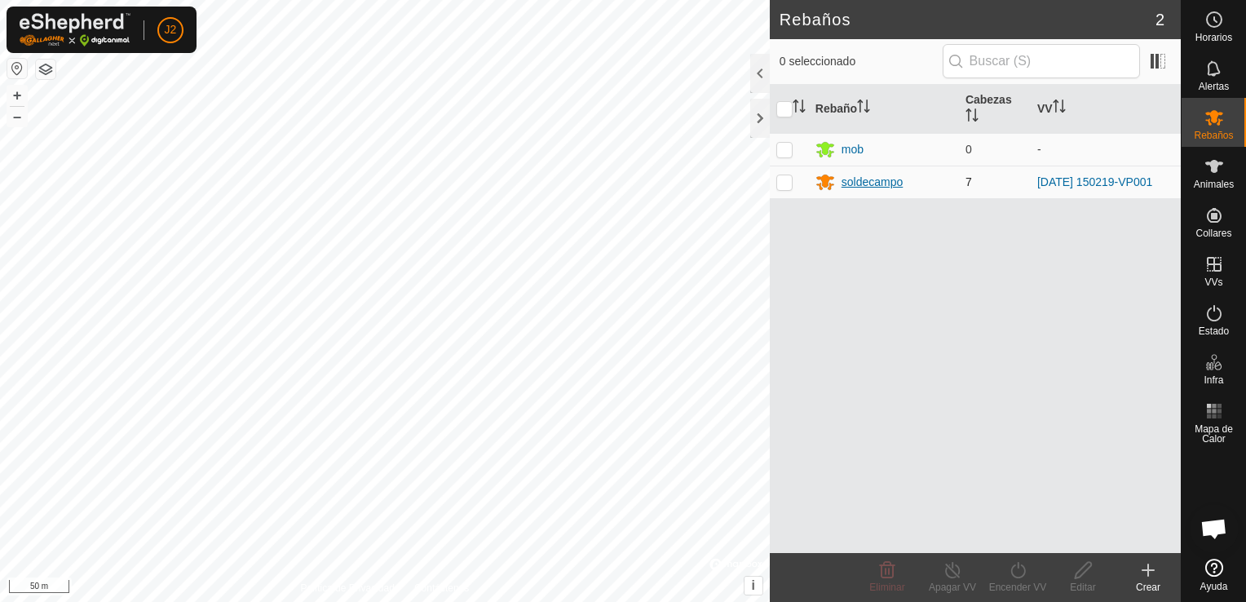
click at [874, 184] on div "soldecampo" at bounding box center [873, 182] width 62 height 17
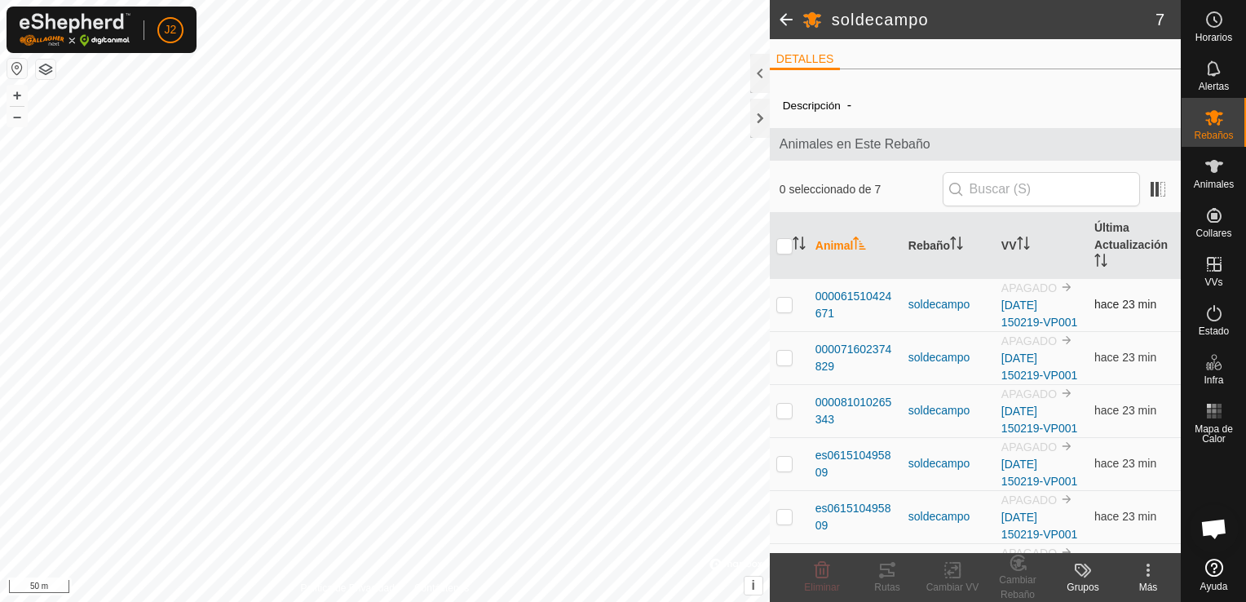
click at [786, 304] on p-checkbox at bounding box center [785, 304] width 16 height 13
checkbox input "false"
click at [782, 250] on input "checkbox" at bounding box center [785, 246] width 16 height 16
checkbox input "true"
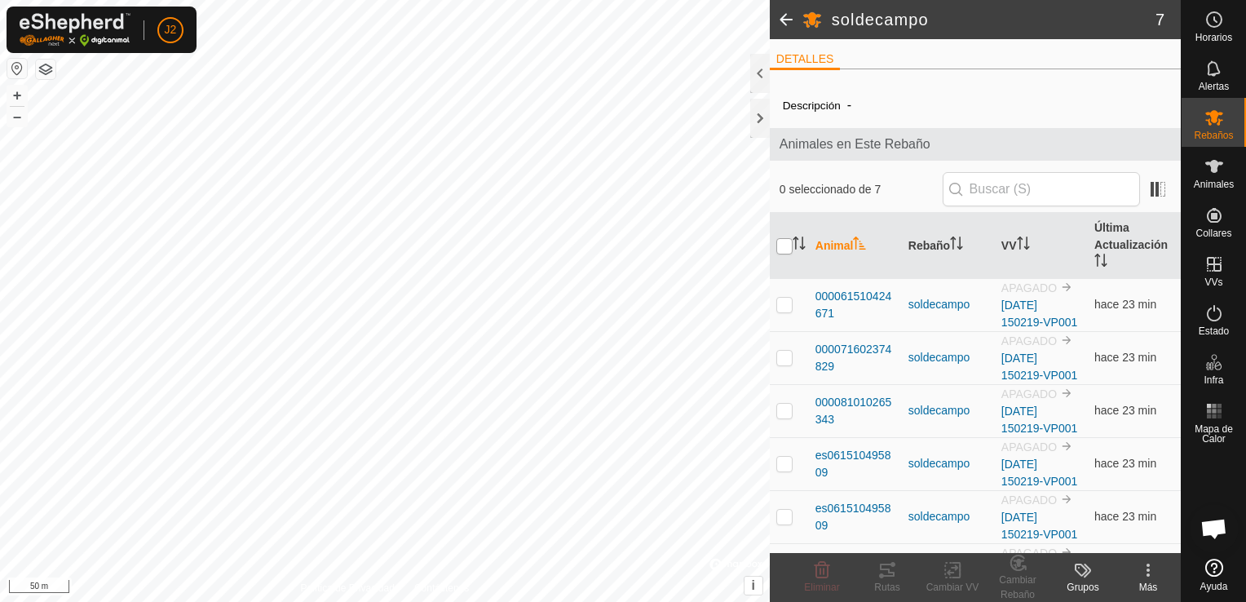
checkbox input "true"
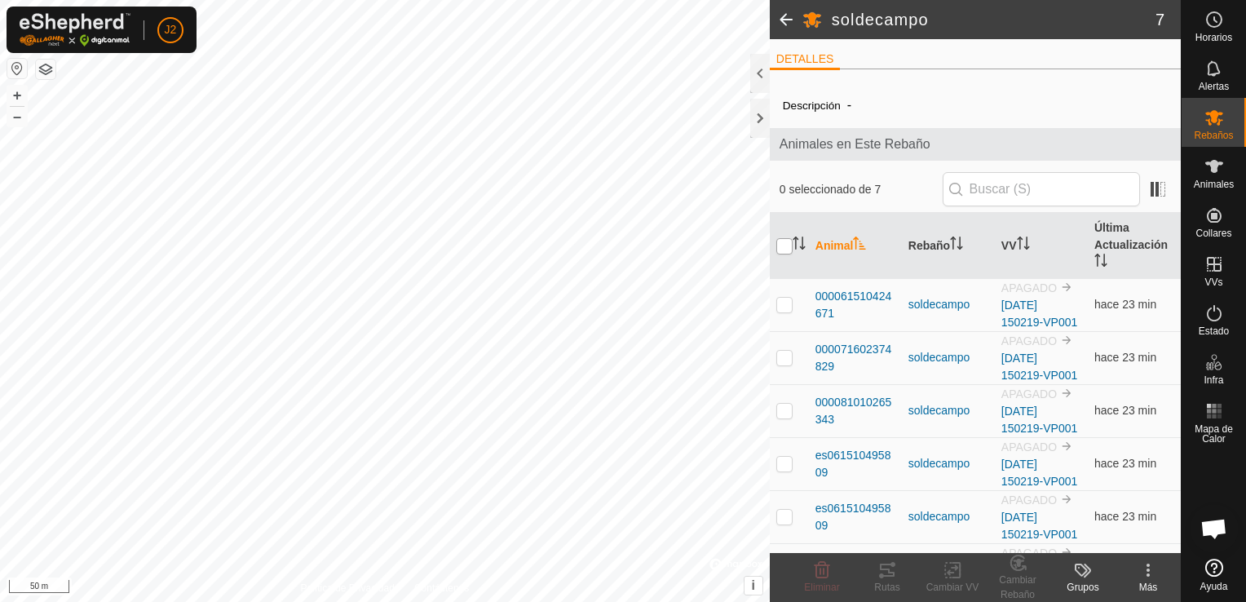
checkbox input "true"
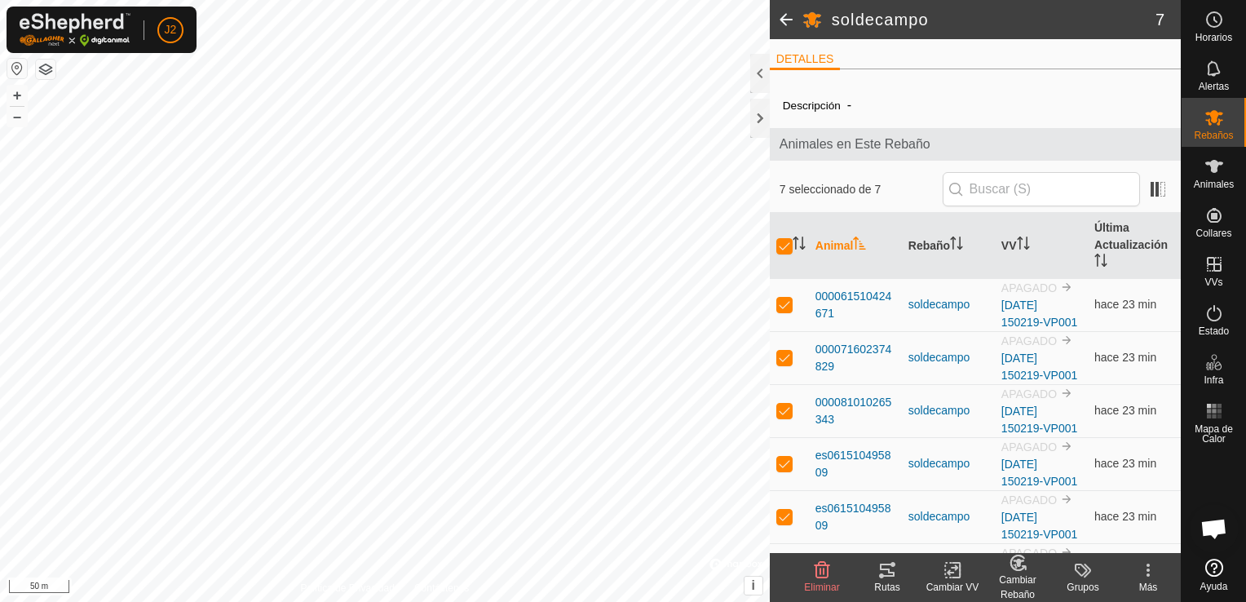
click at [1151, 575] on icon at bounding box center [1149, 570] width 20 height 20
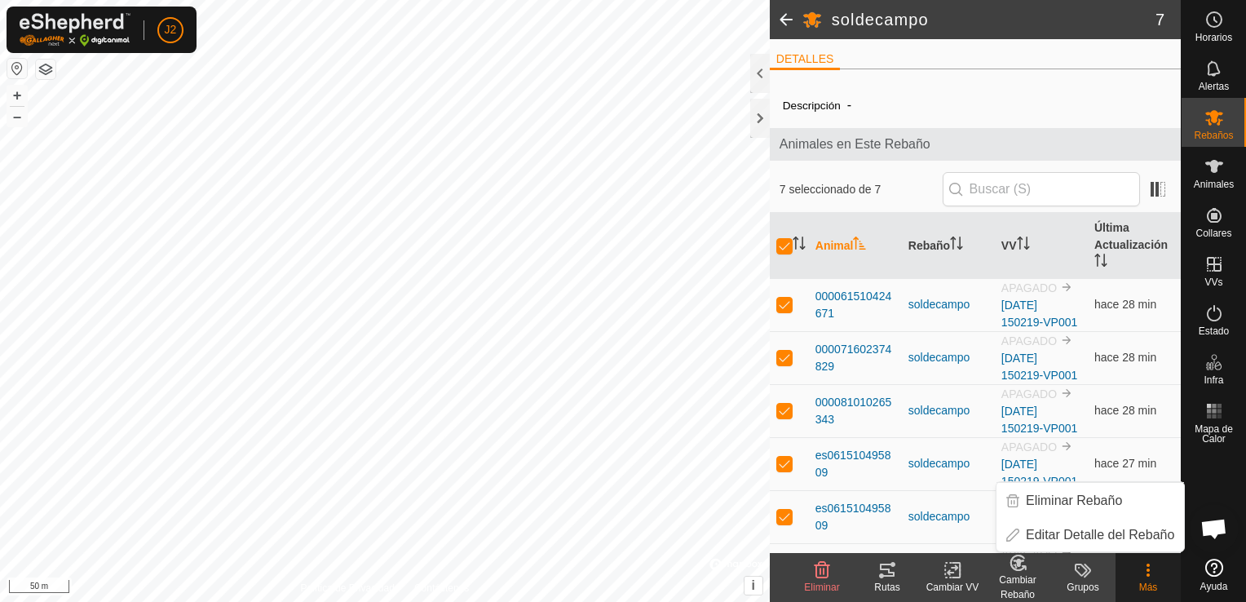
click at [16, 64] on button "button" at bounding box center [17, 69] width 20 height 20
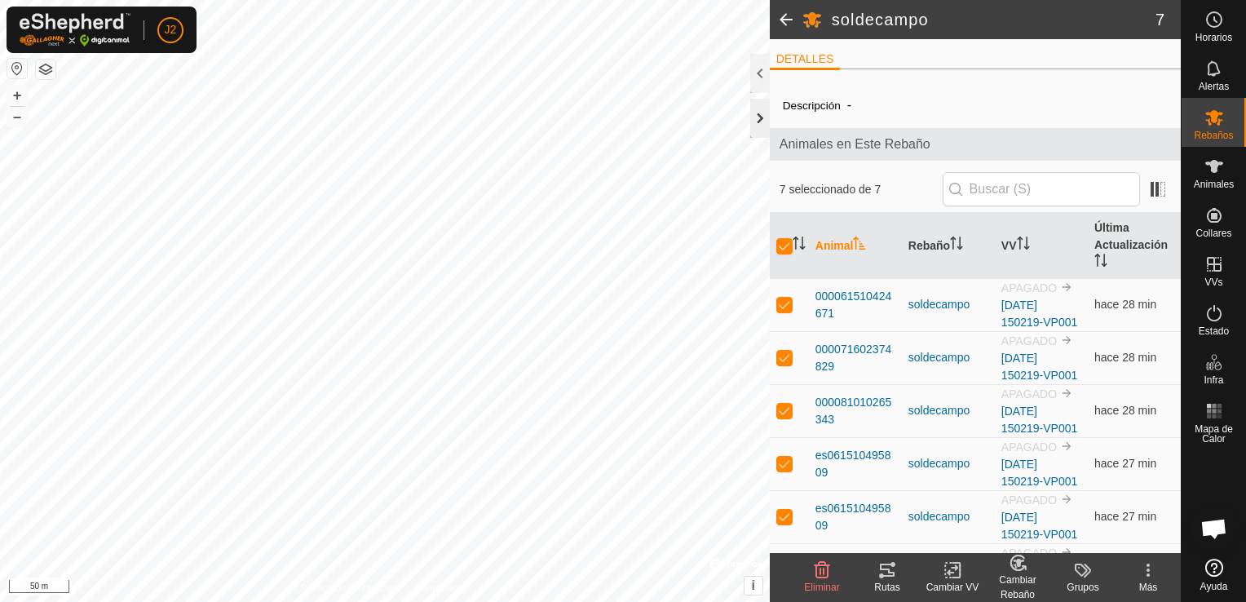
click at [760, 122] on div at bounding box center [760, 118] width 20 height 39
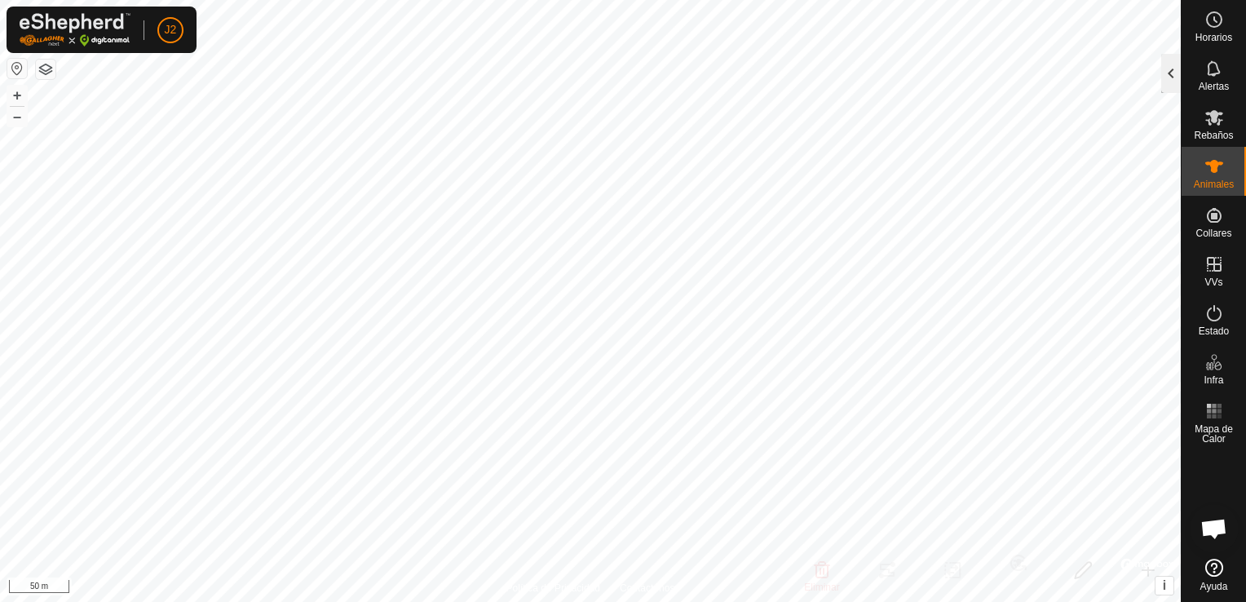
click at [1165, 72] on div at bounding box center [1172, 73] width 20 height 39
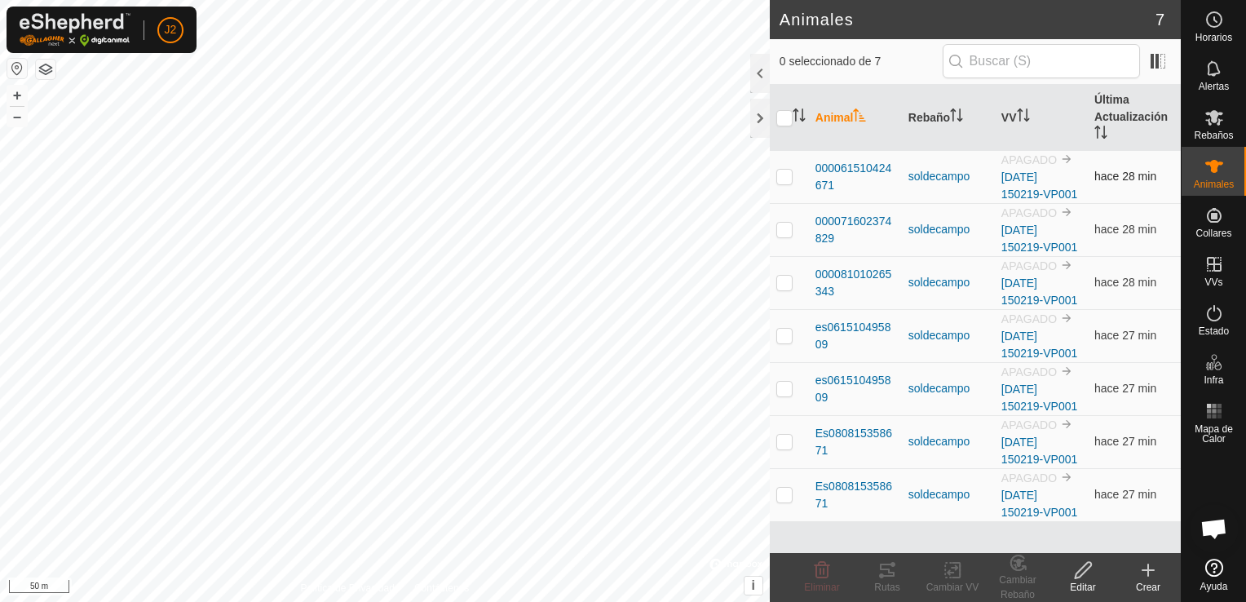
click at [792, 179] on p-checkbox at bounding box center [785, 176] width 16 height 13
checkbox input "true"
click at [780, 237] on td at bounding box center [789, 229] width 39 height 53
checkbox input "true"
click at [784, 279] on p-checkbox at bounding box center [785, 282] width 16 height 13
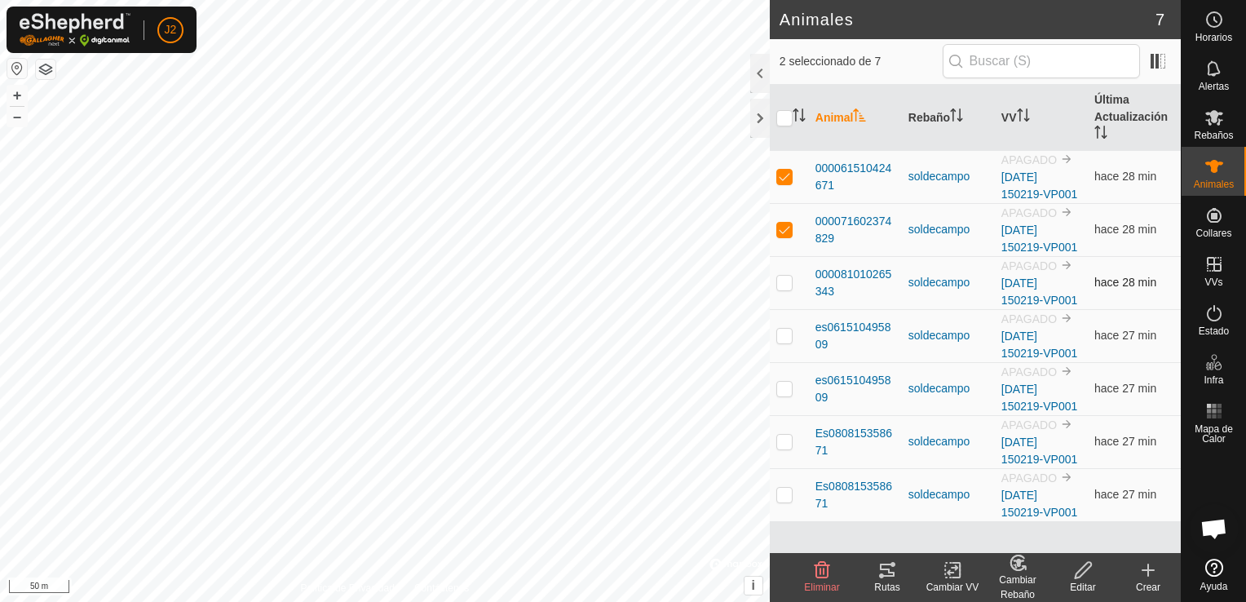
checkbox input "true"
click at [788, 331] on p-checkbox at bounding box center [785, 335] width 16 height 13
checkbox input "true"
click at [786, 445] on p-checkbox at bounding box center [785, 441] width 16 height 13
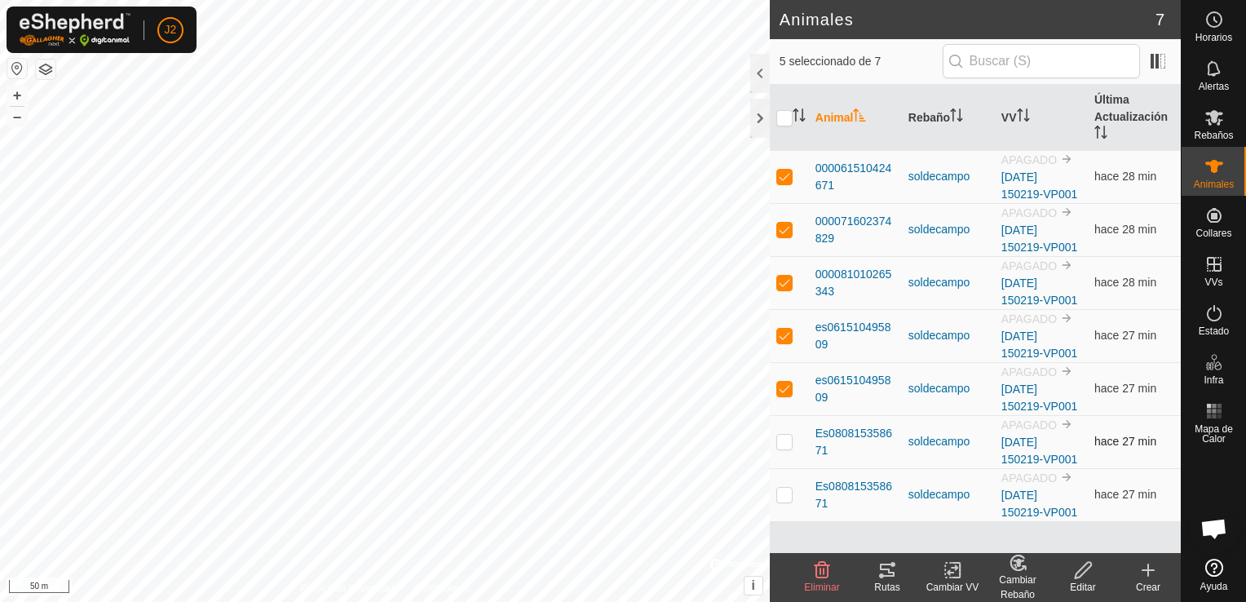
checkbox input "true"
click at [782, 228] on p-checkbox at bounding box center [785, 229] width 16 height 13
checkbox input "false"
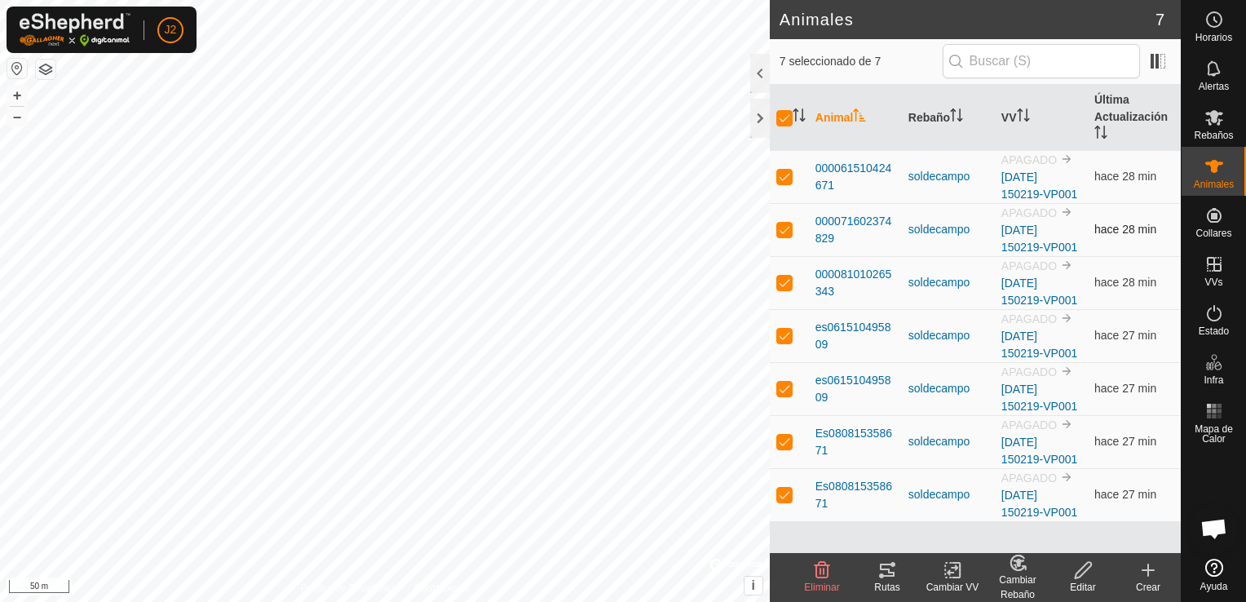
checkbox input "false"
click at [1087, 582] on div "Editar" at bounding box center [1083, 587] width 65 height 15
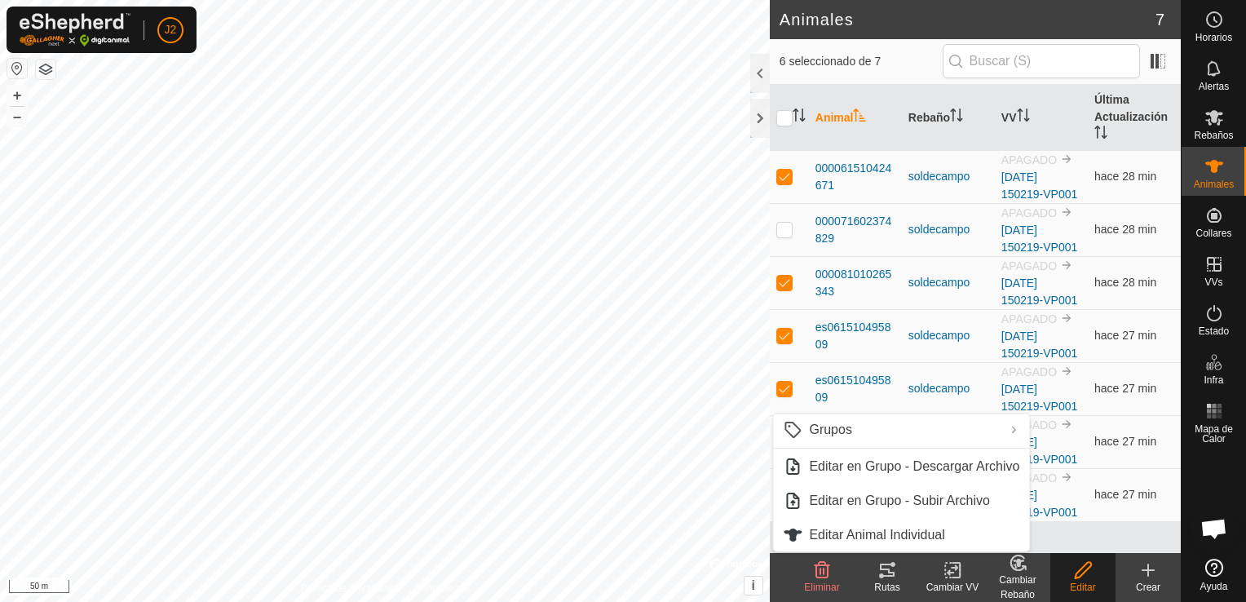
click at [946, 572] on icon at bounding box center [953, 570] width 20 height 20
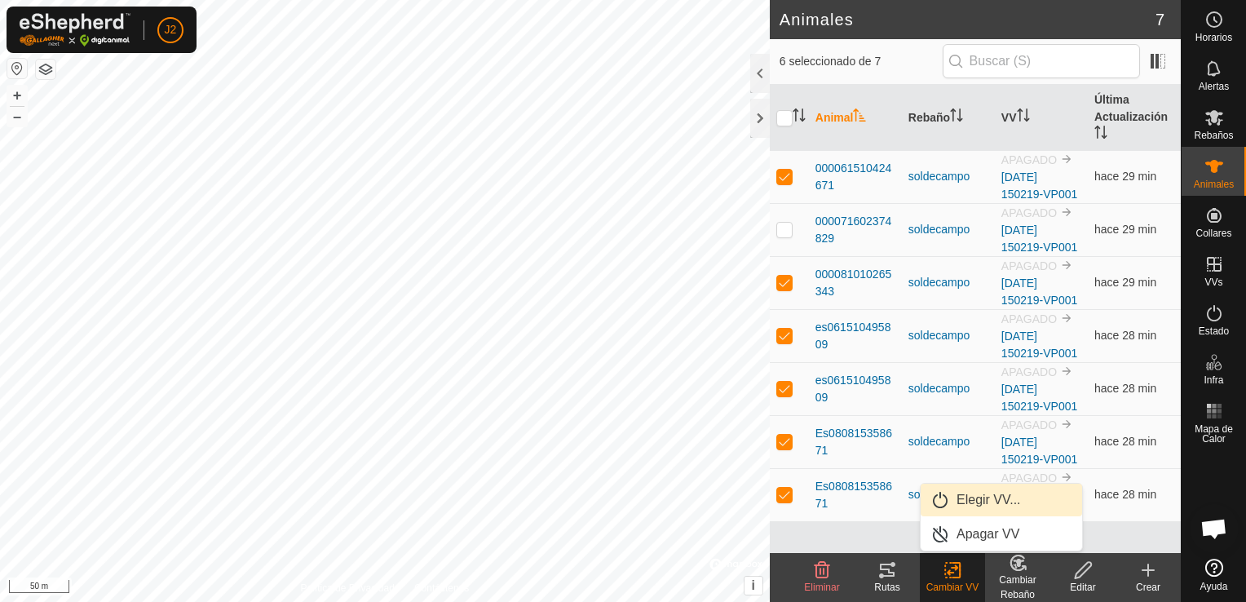
click at [968, 501] on link "Elegir VV..." at bounding box center [1002, 500] width 162 height 33
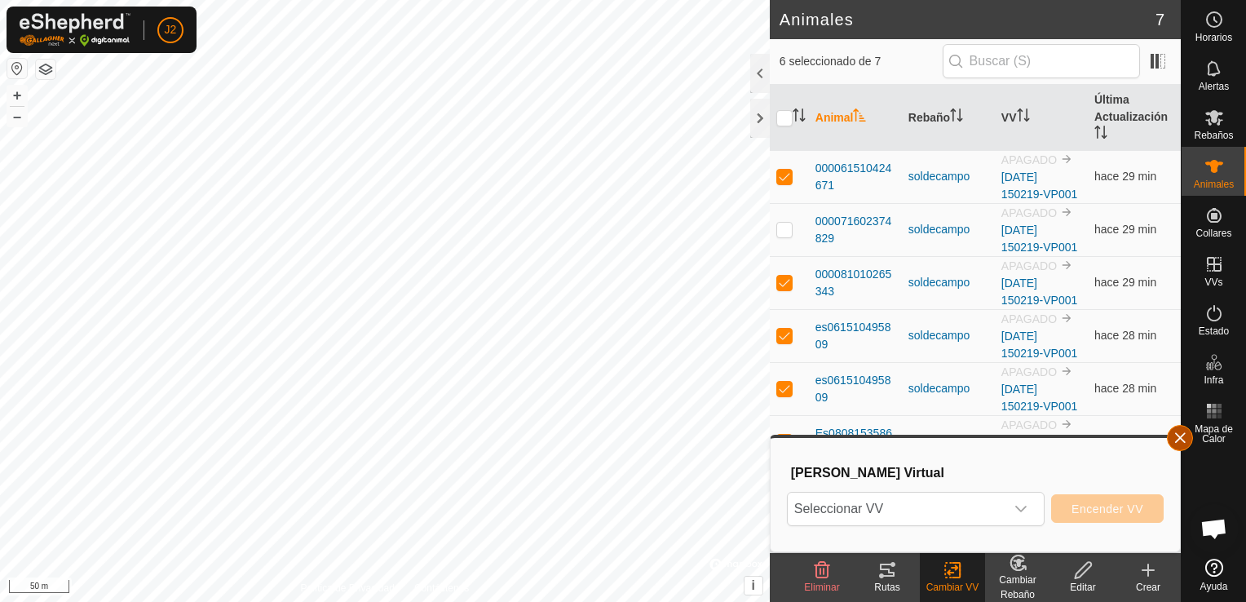
click at [1179, 437] on button "button" at bounding box center [1180, 438] width 26 height 26
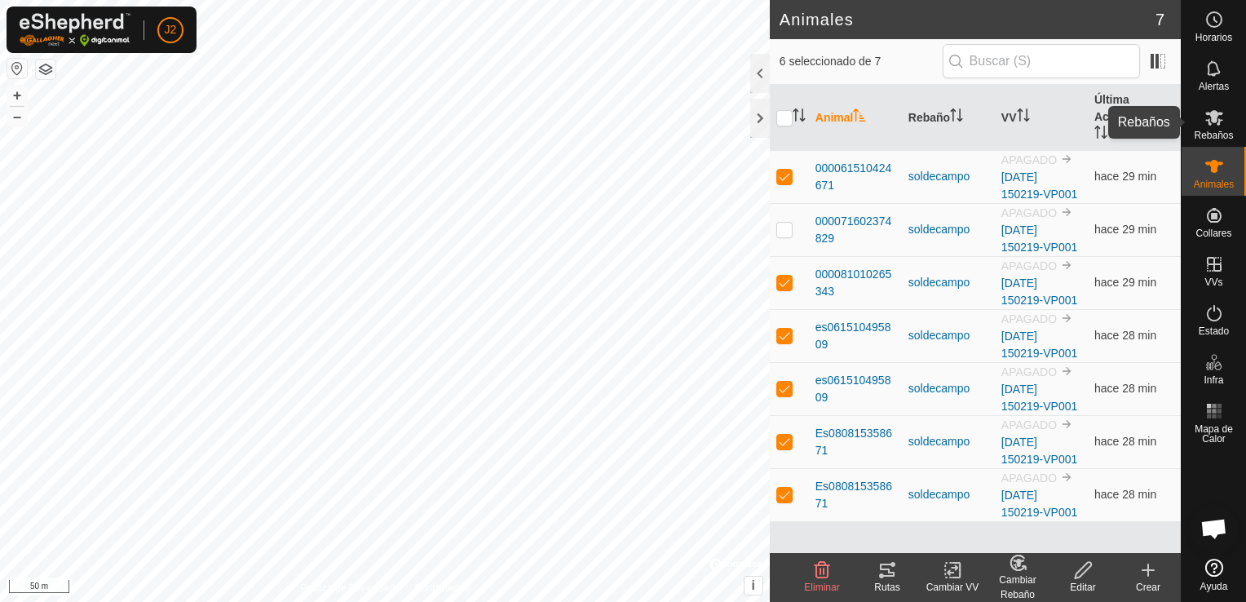
click at [1224, 112] on es-mob-svg-icon at bounding box center [1214, 117] width 29 height 26
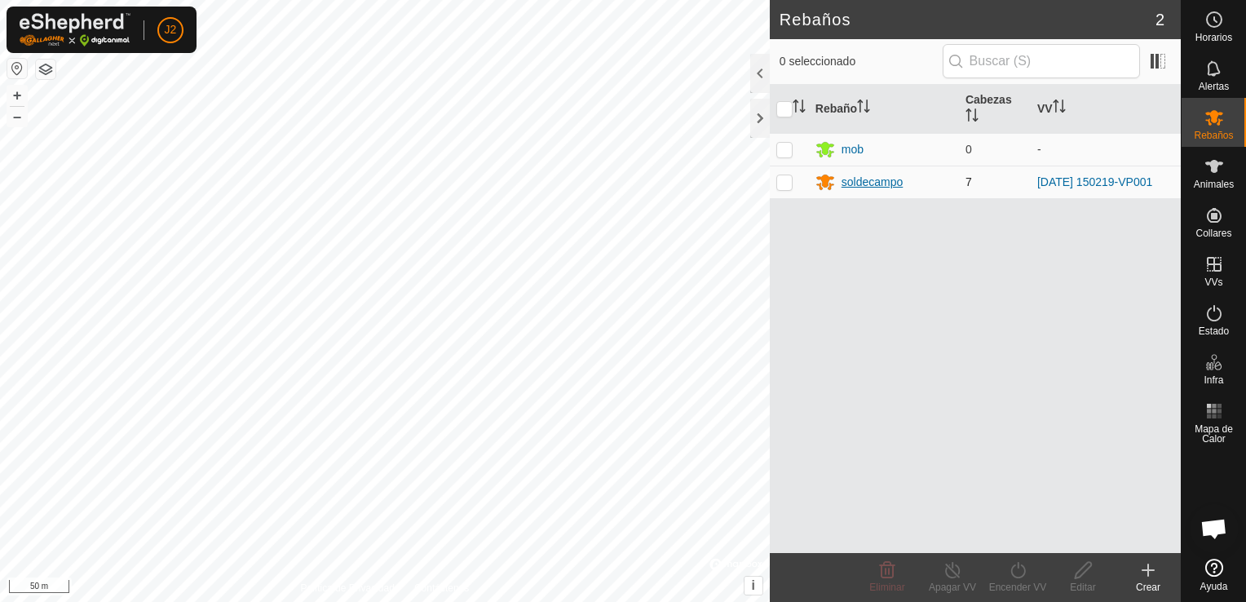
click at [894, 178] on div "soldecampo" at bounding box center [873, 182] width 62 height 17
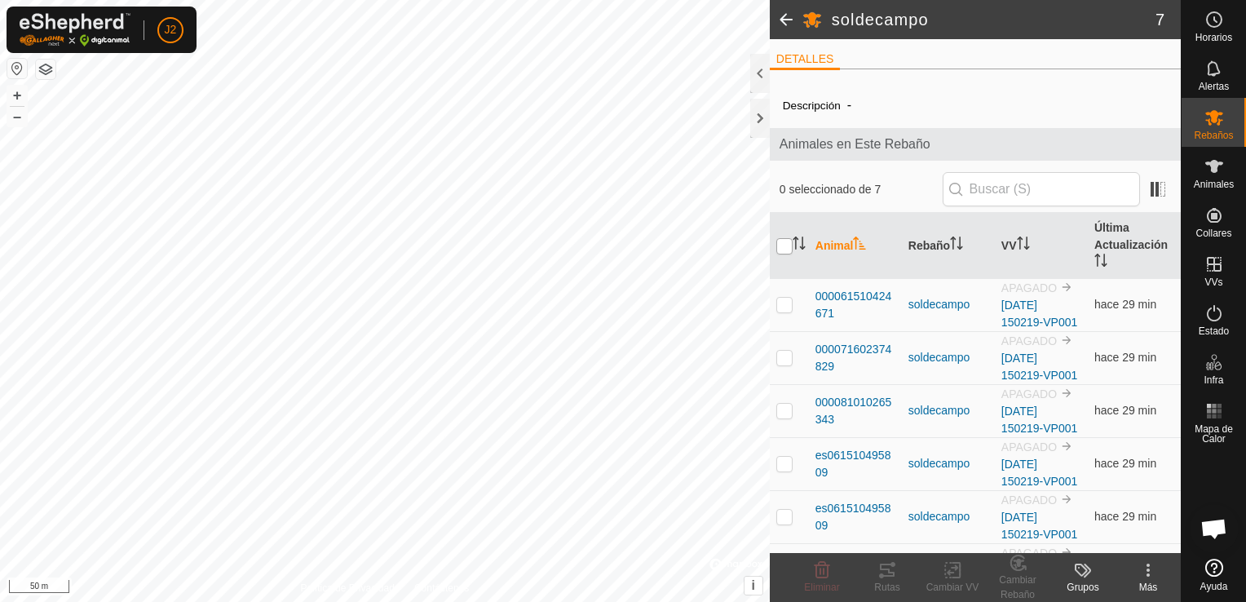
click at [786, 246] on input "checkbox" at bounding box center [785, 246] width 16 height 16
checkbox input "true"
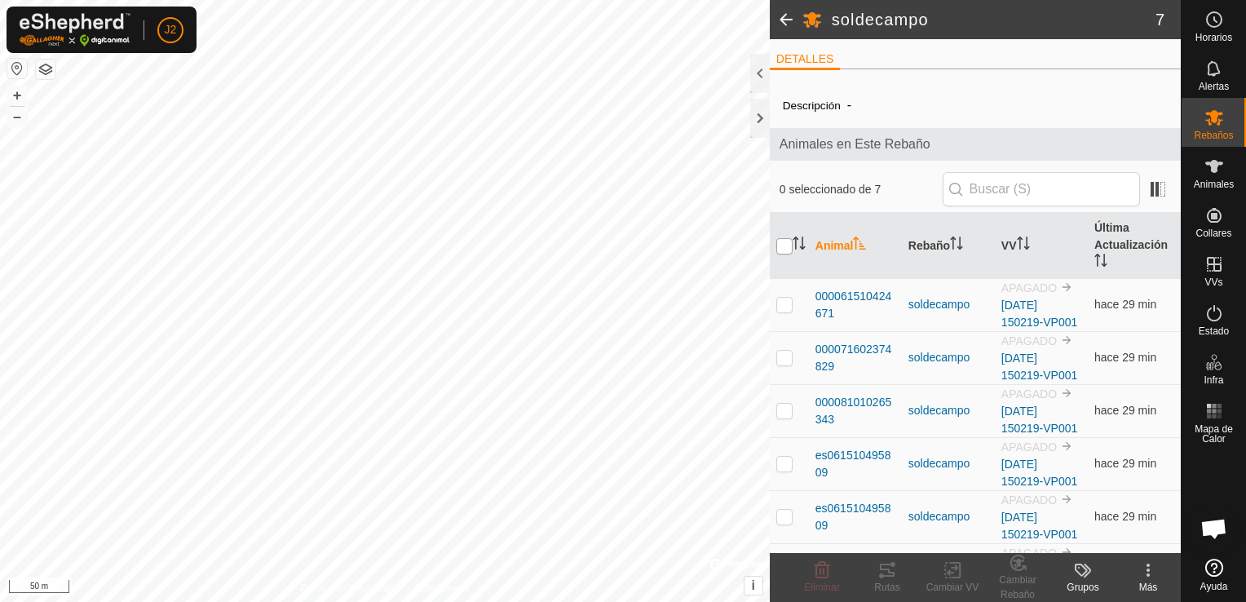
checkbox input "true"
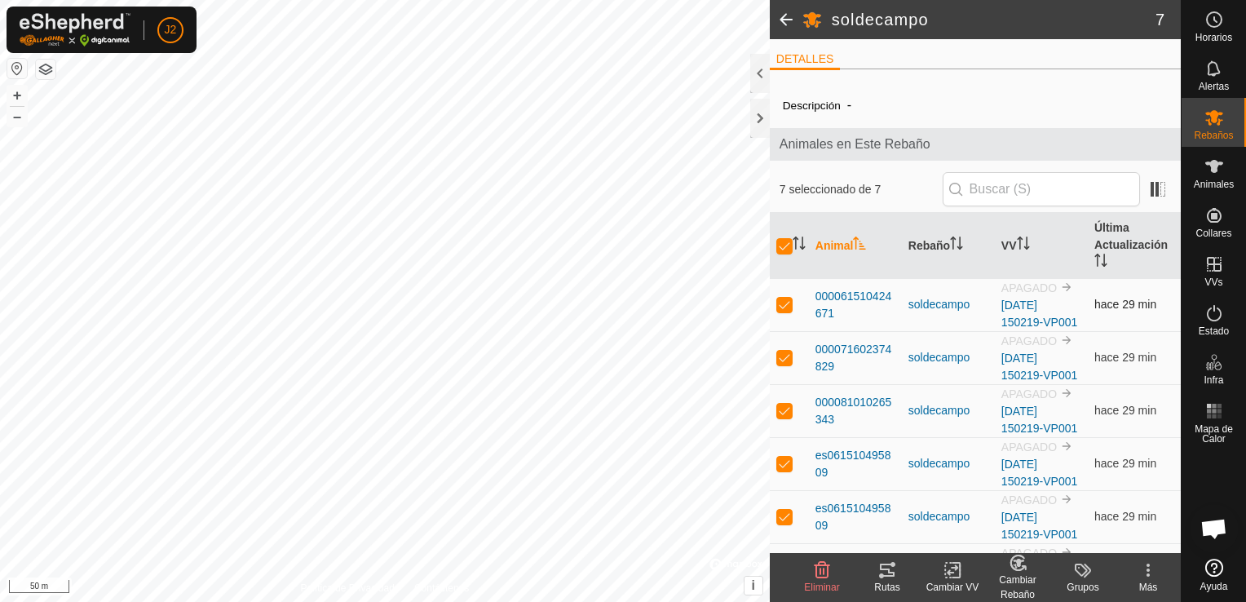
click at [1038, 288] on span "APAGADO" at bounding box center [1029, 287] width 55 height 13
click at [1028, 308] on link "[DATE] 150219-VP001" at bounding box center [1040, 314] width 76 height 30
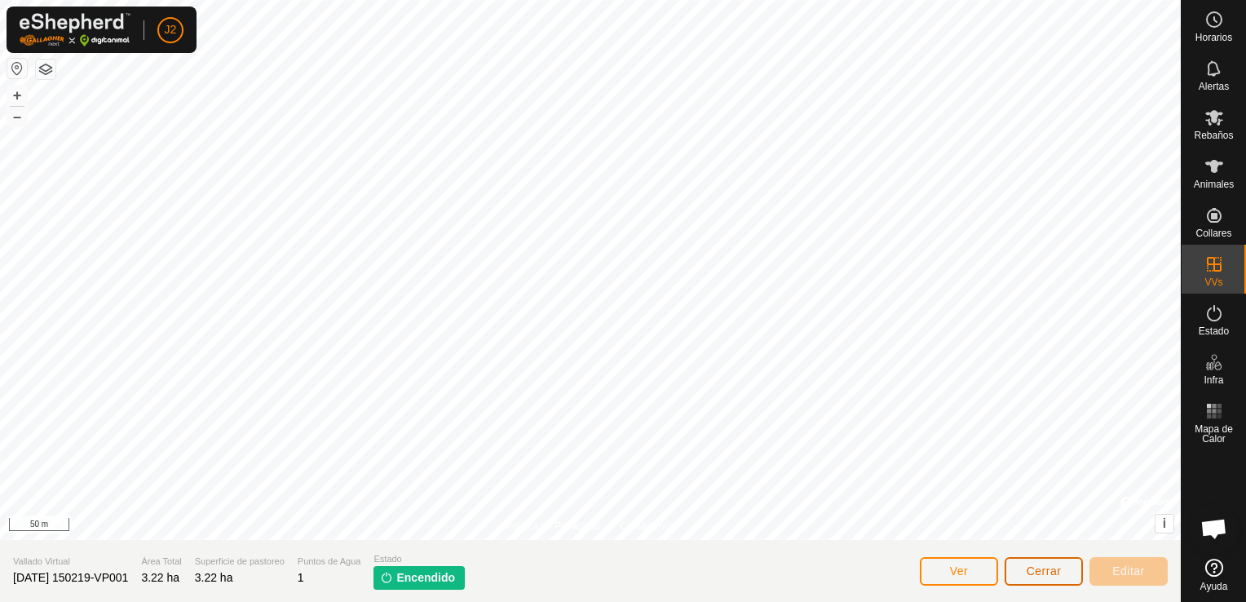
click at [1043, 573] on span "Cerrar" at bounding box center [1044, 570] width 35 height 13
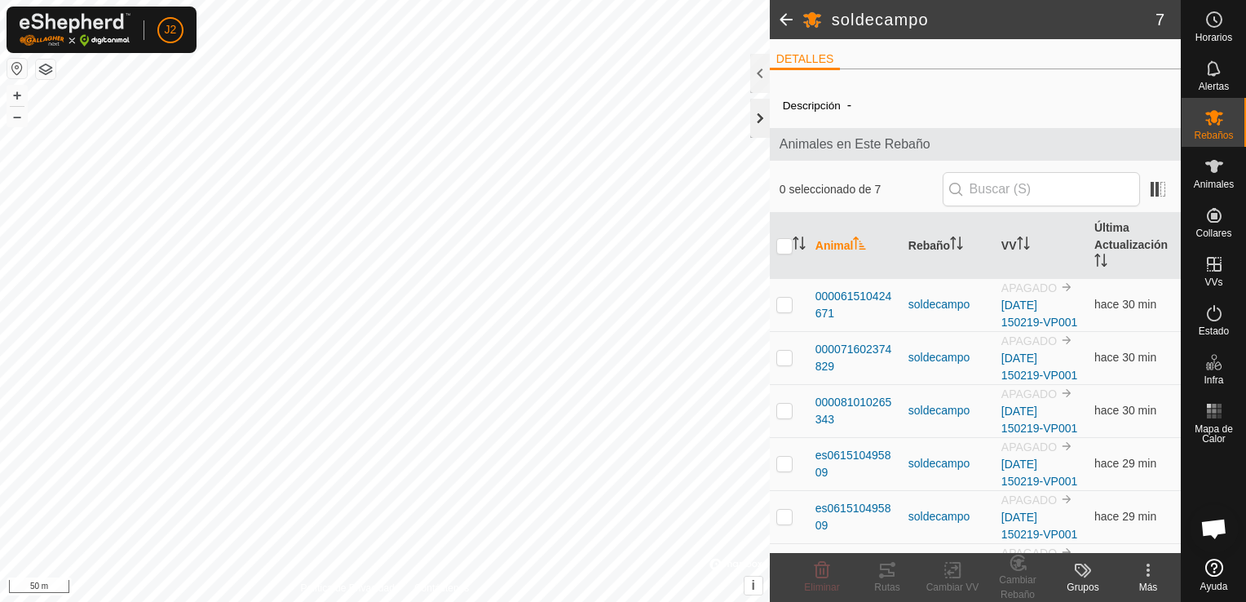
click at [764, 121] on div at bounding box center [760, 118] width 20 height 39
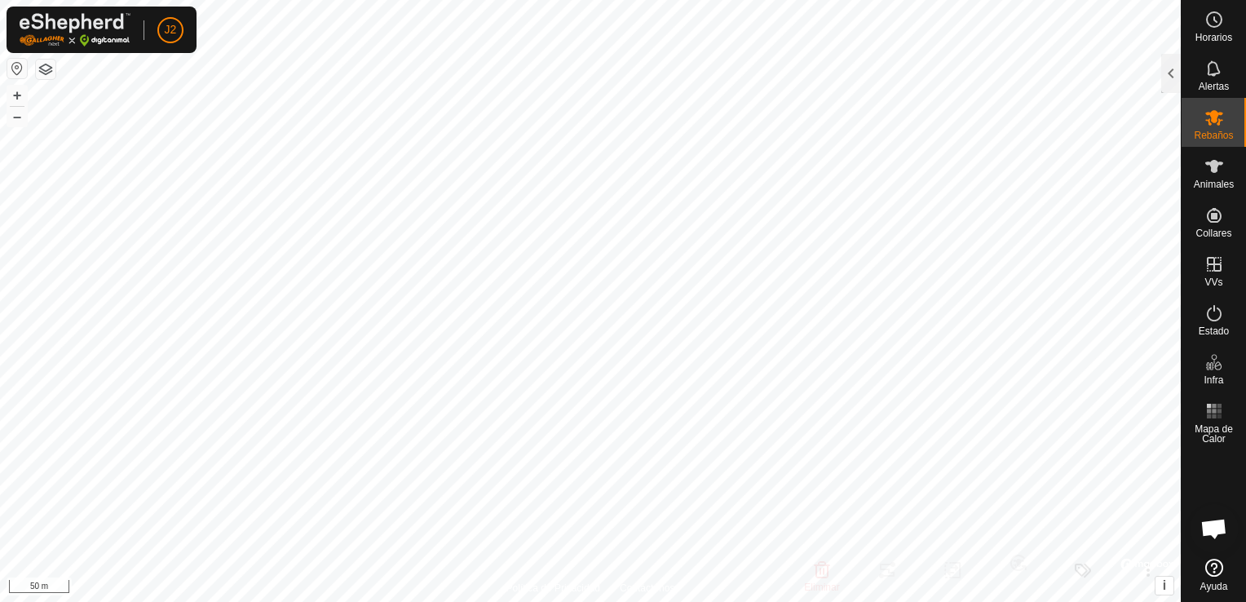
click at [21, 64] on button "button" at bounding box center [17, 69] width 20 height 20
click at [16, 67] on button "button" at bounding box center [17, 69] width 20 height 20
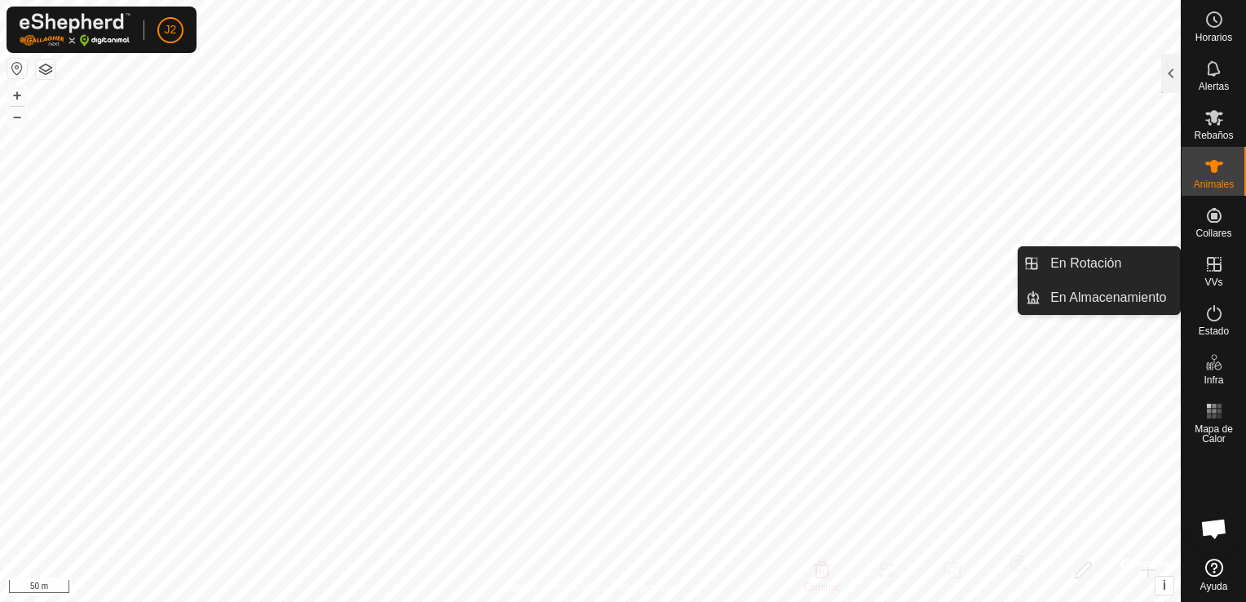
click at [1222, 277] on span "VVs" at bounding box center [1214, 282] width 18 height 10
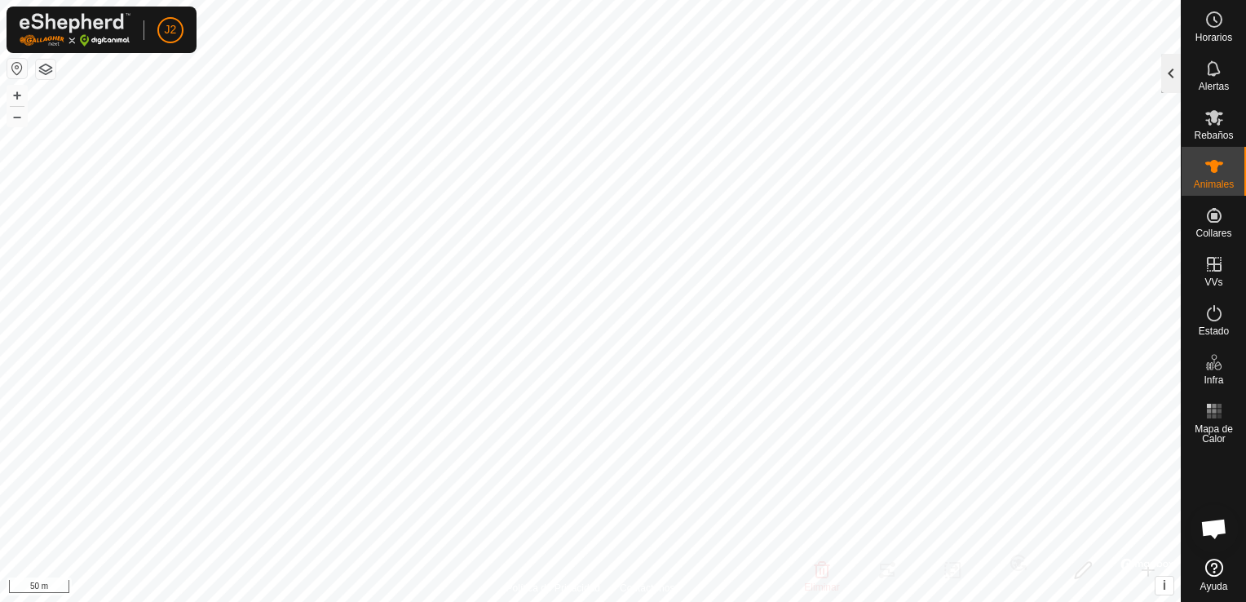
click at [1173, 64] on div at bounding box center [1172, 73] width 20 height 39
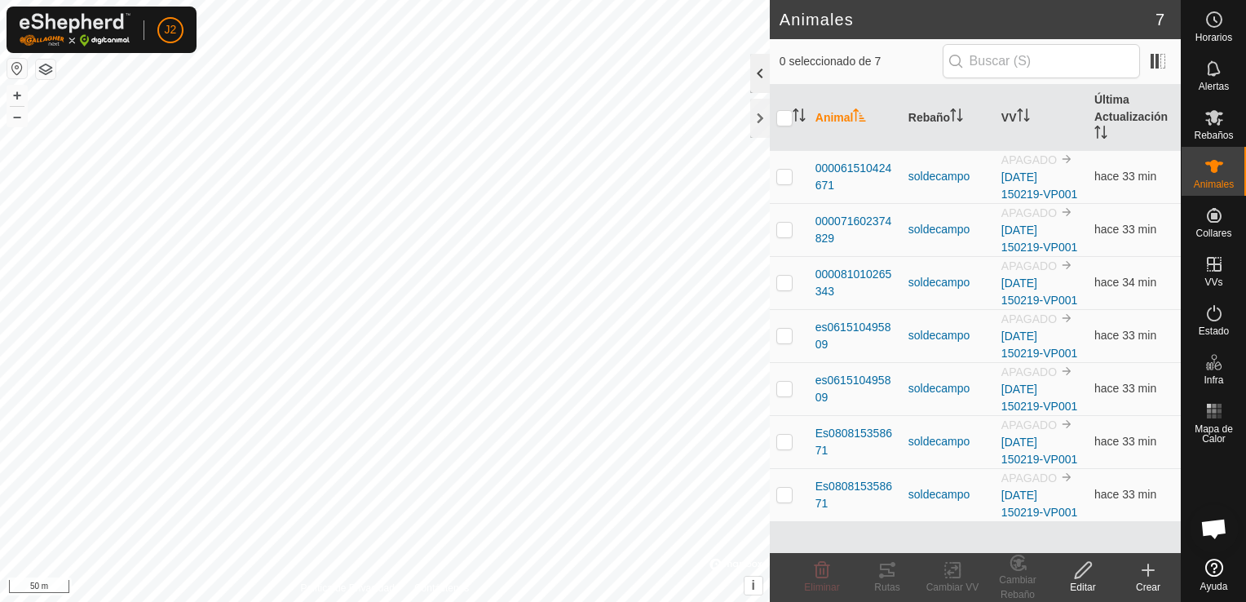
click at [759, 71] on div at bounding box center [760, 73] width 20 height 39
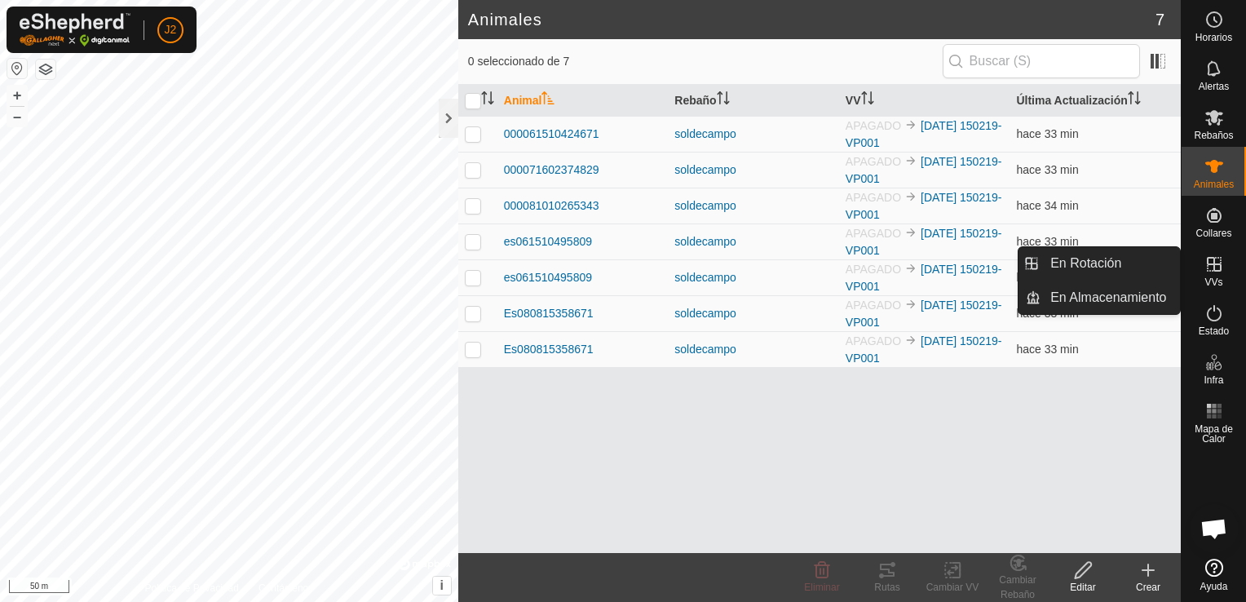
click at [1215, 270] on icon at bounding box center [1214, 264] width 15 height 15
click at [1165, 263] on link "En Rotación" at bounding box center [1110, 263] width 139 height 33
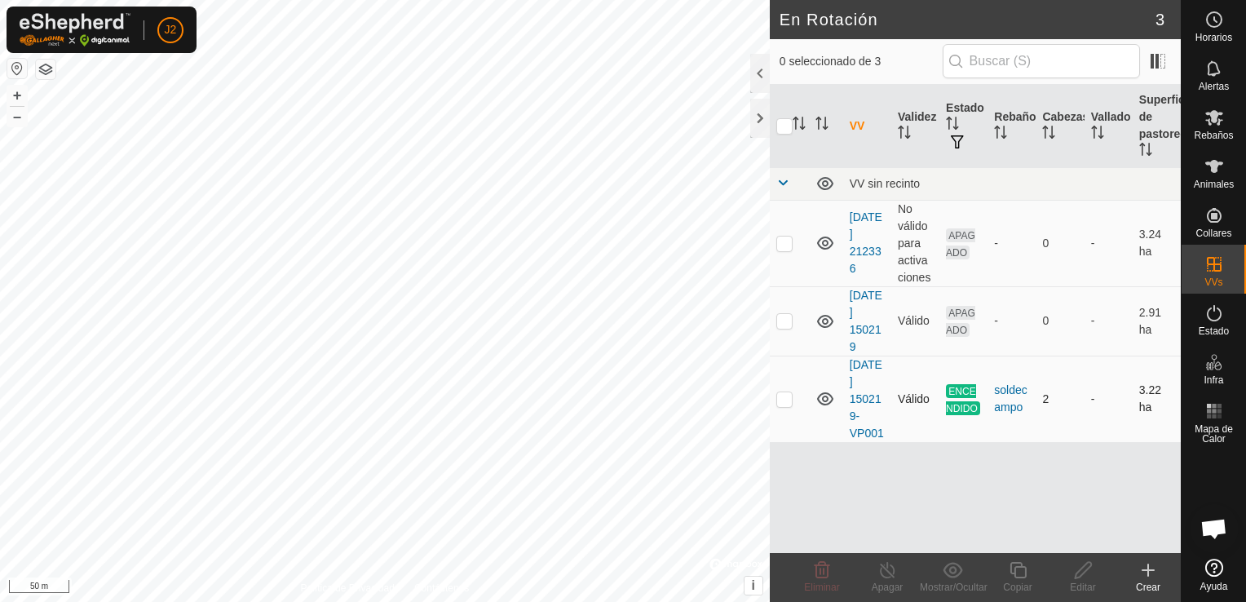
click at [785, 405] on td at bounding box center [789, 399] width 39 height 86
checkbox input "true"
click at [954, 574] on icon at bounding box center [953, 570] width 20 height 20
click at [1214, 121] on icon at bounding box center [1215, 117] width 18 height 15
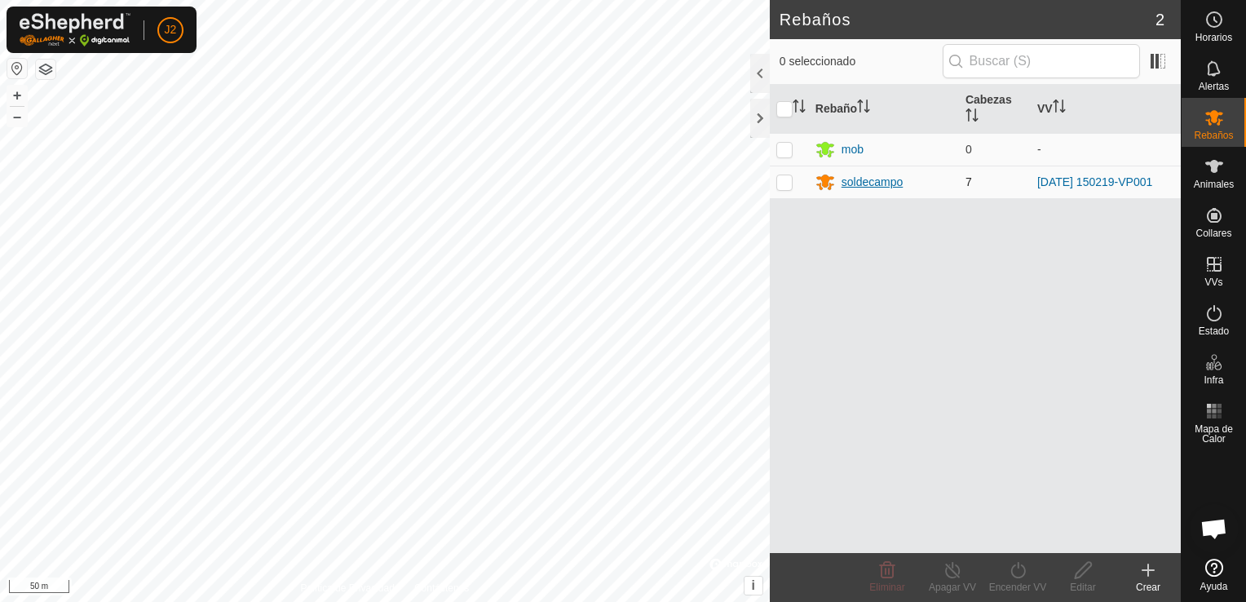
click at [891, 184] on div "soldecampo" at bounding box center [873, 182] width 62 height 17
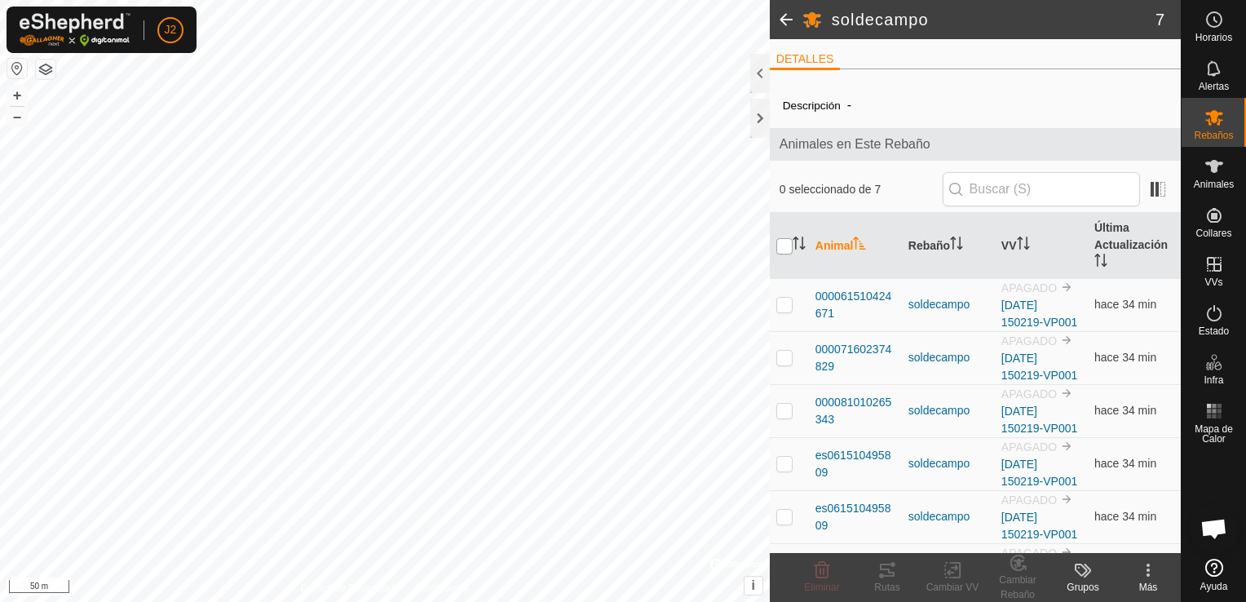
click at [790, 242] on input "checkbox" at bounding box center [785, 246] width 16 height 16
checkbox input "true"
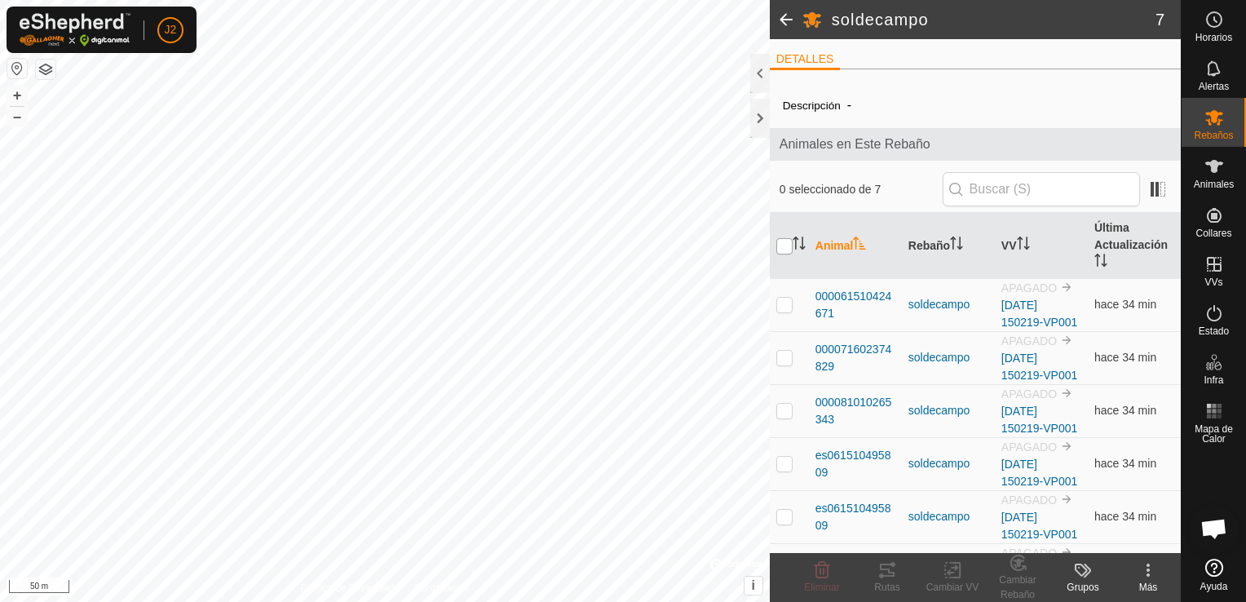
checkbox input "true"
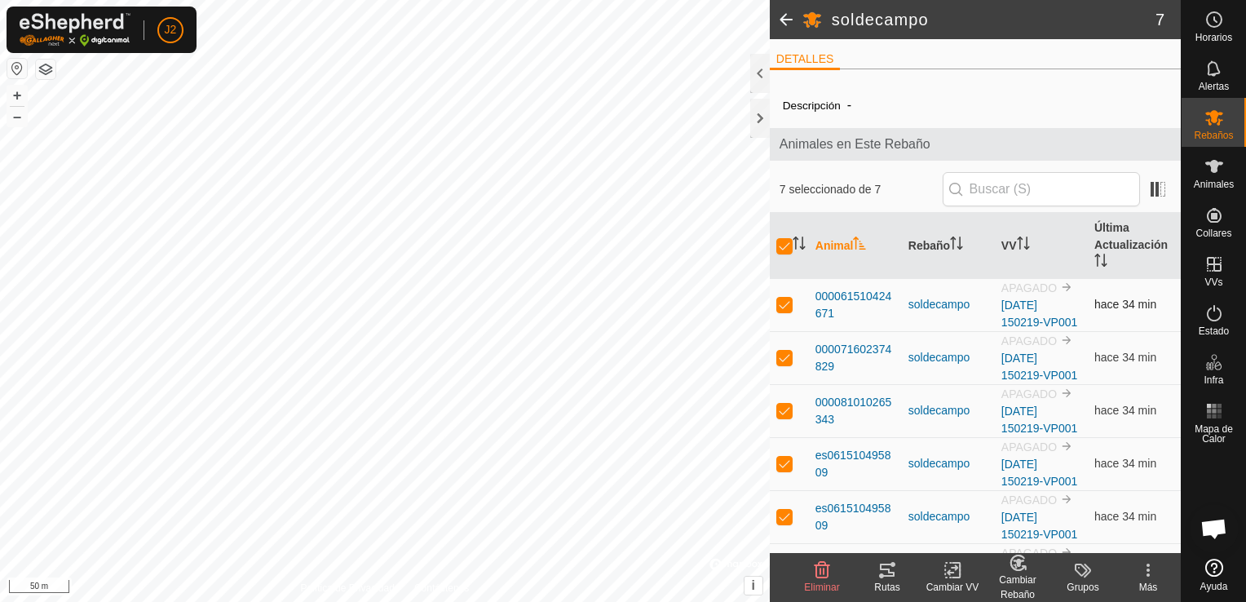
click at [1025, 311] on td "APAGADO [DATE] 150219-VP001" at bounding box center [1041, 304] width 93 height 53
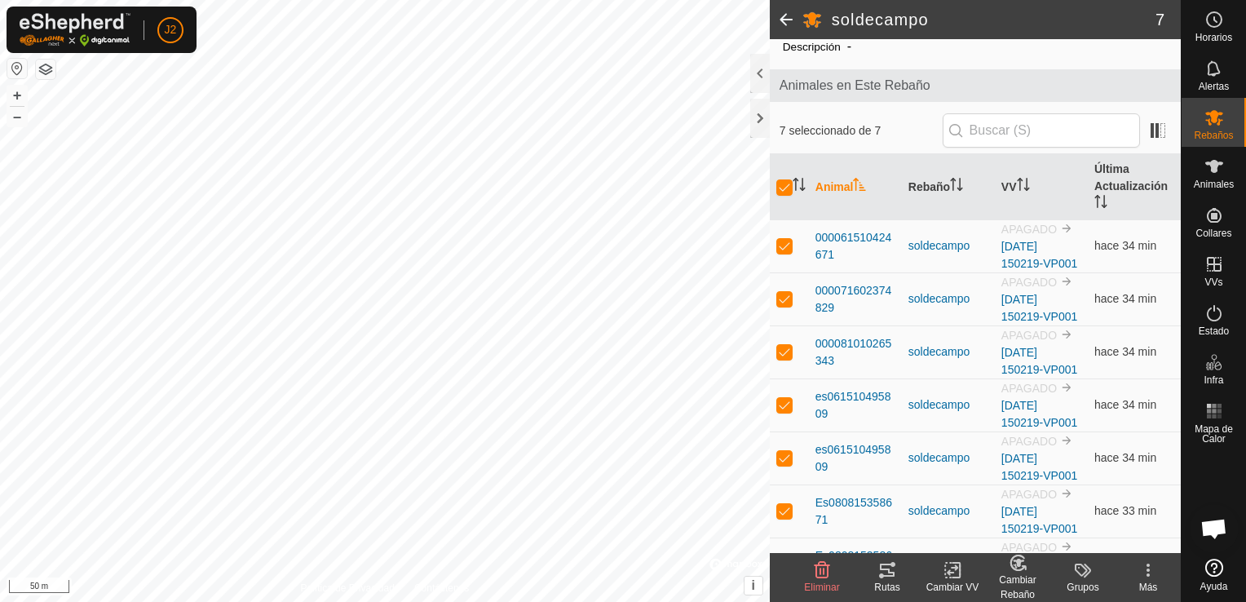
scroll to position [93, 0]
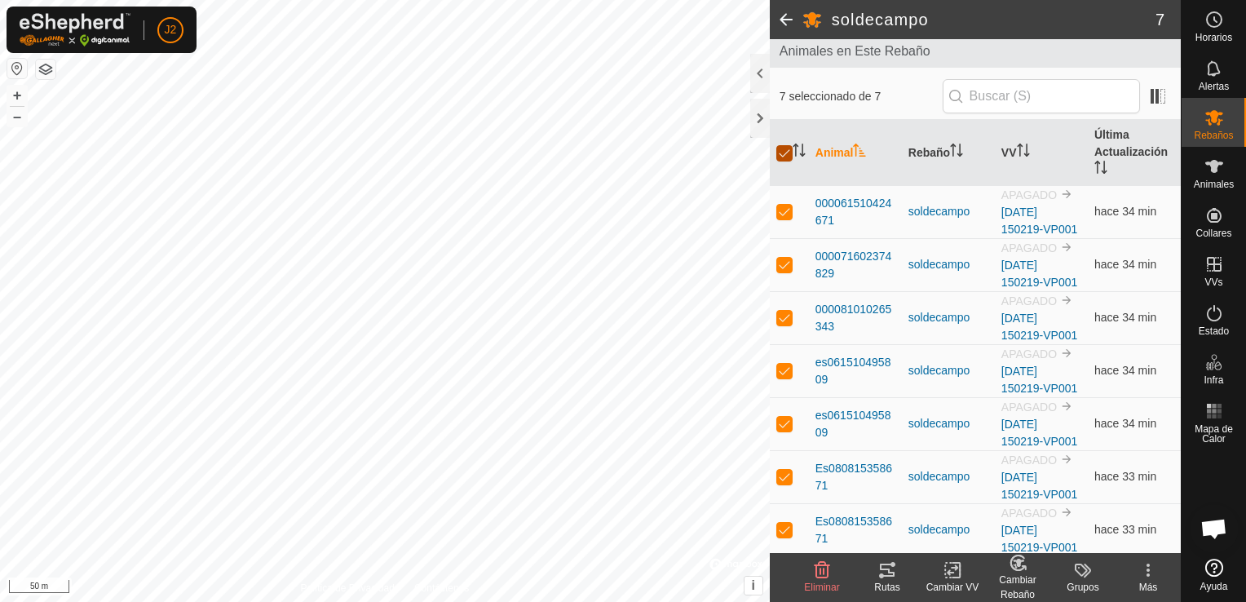
click at [790, 152] on input "checkbox" at bounding box center [785, 153] width 16 height 16
checkbox input "false"
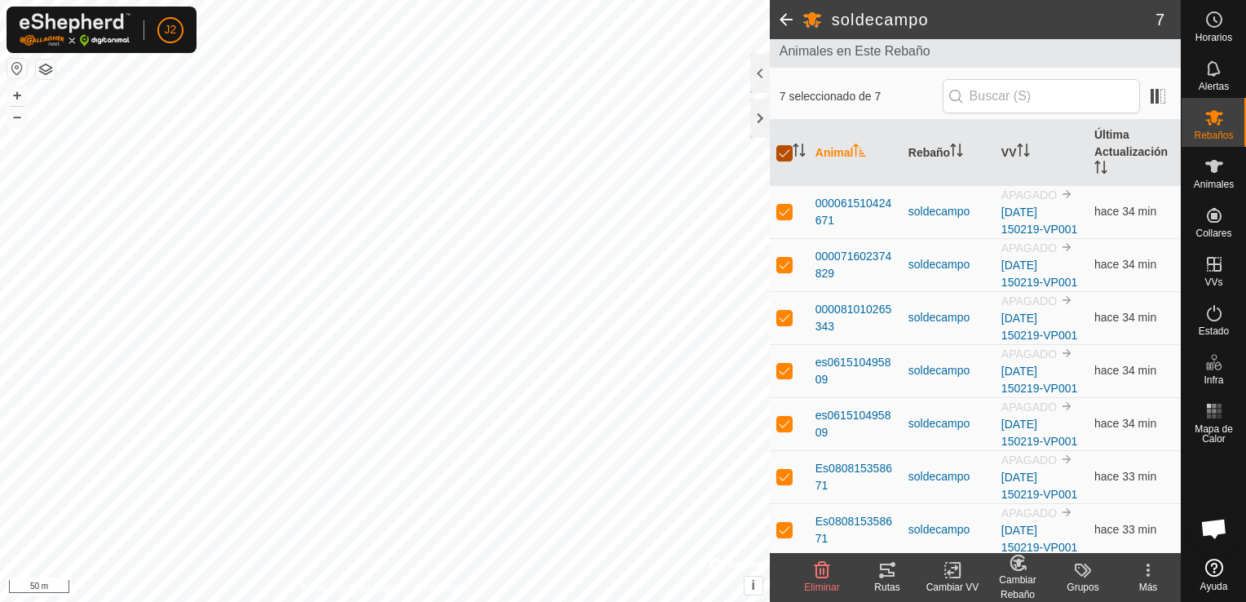
checkbox input "false"
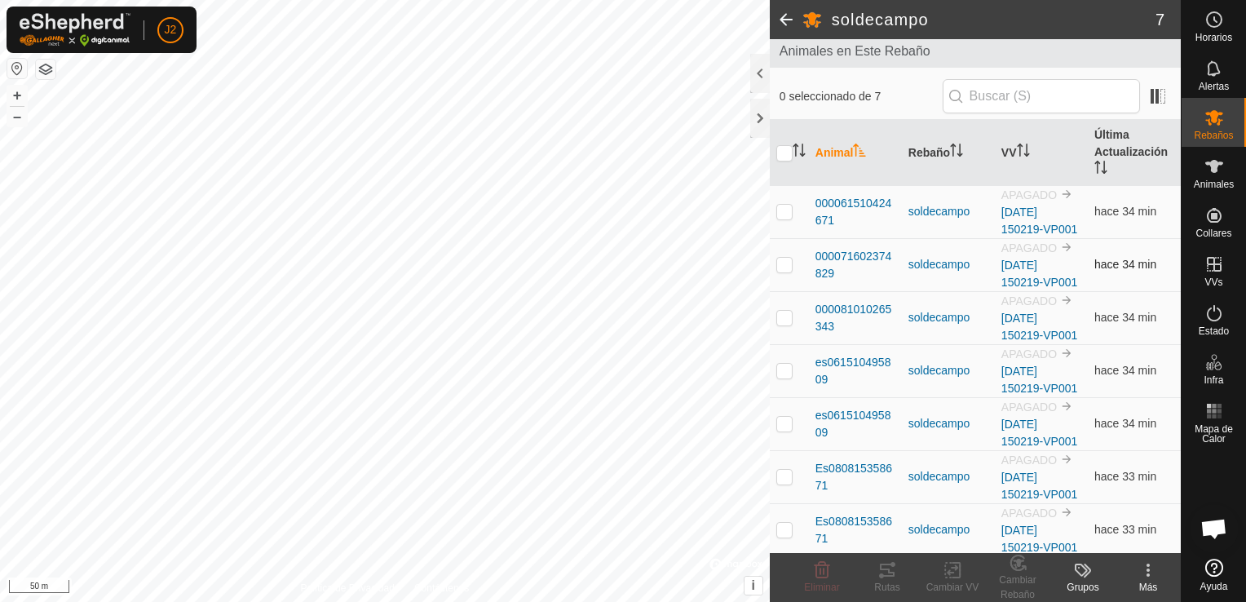
click at [787, 258] on p-checkbox at bounding box center [785, 264] width 16 height 13
checkbox input "true"
click at [1148, 571] on icon at bounding box center [1148, 570] width 3 height 3
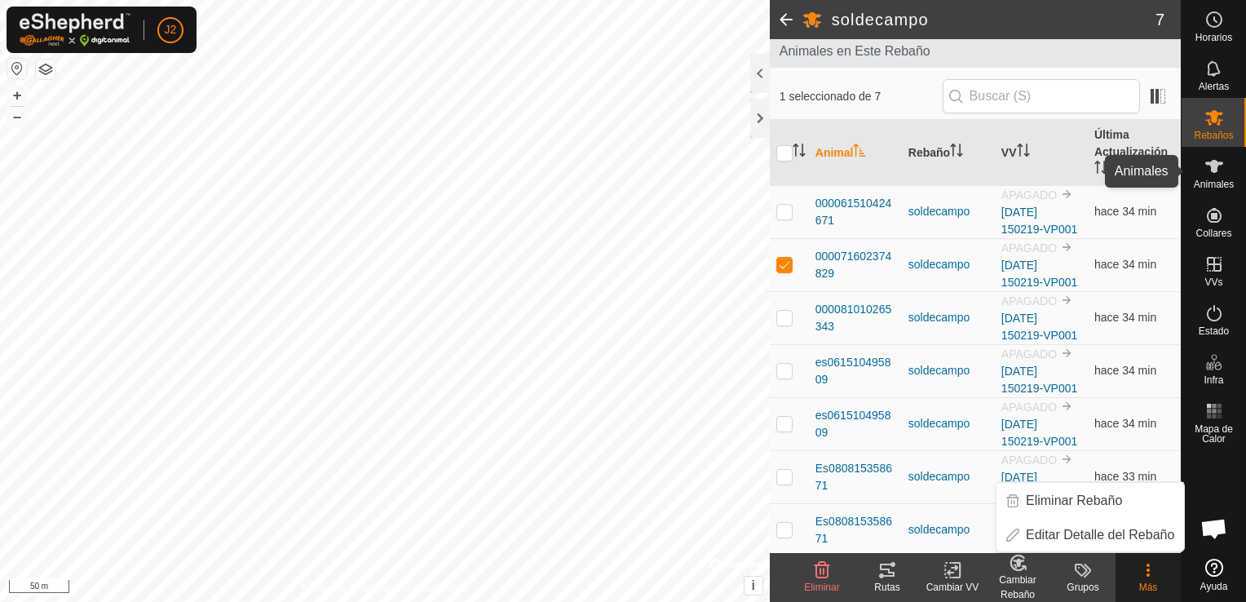
click at [1223, 155] on es-animals-svg-icon at bounding box center [1214, 166] width 29 height 26
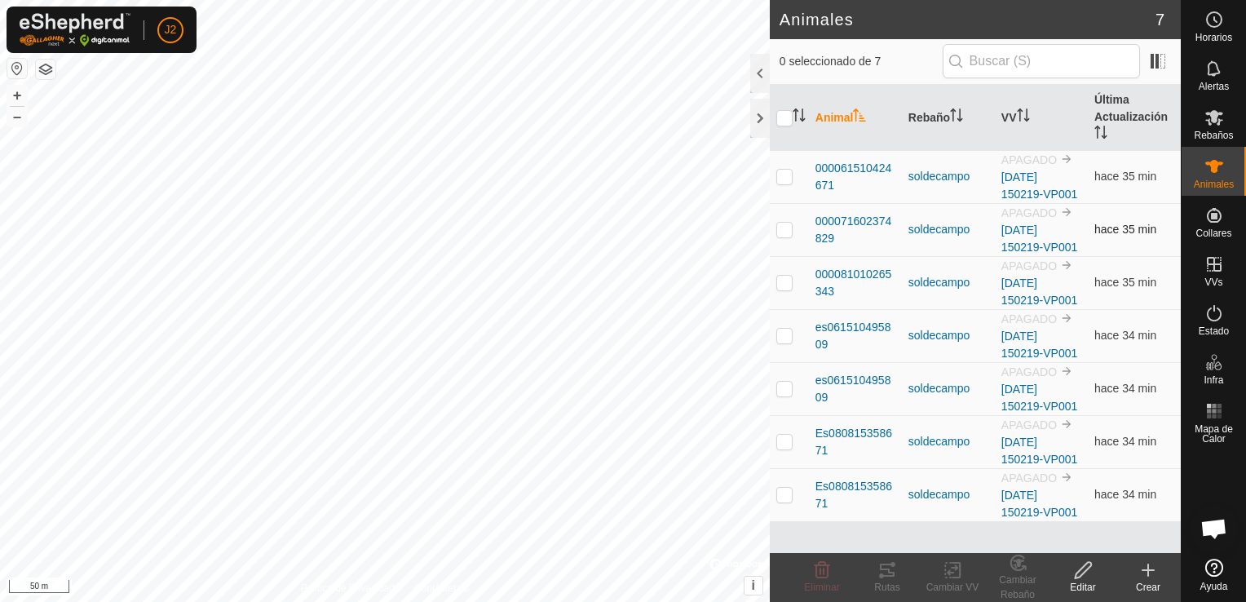
click at [794, 227] on td at bounding box center [789, 229] width 39 height 53
checkbox input "true"
click at [1084, 579] on icon at bounding box center [1084, 570] width 20 height 20
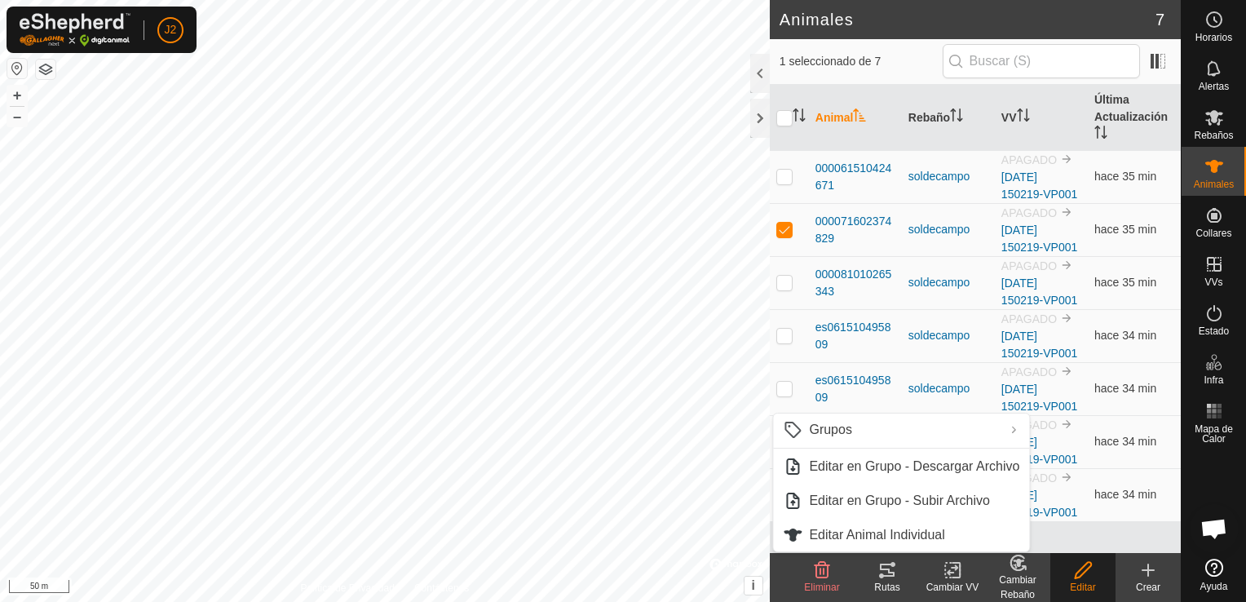
click at [1084, 579] on icon at bounding box center [1084, 570] width 20 height 20
click at [947, 573] on icon at bounding box center [952, 570] width 11 height 11
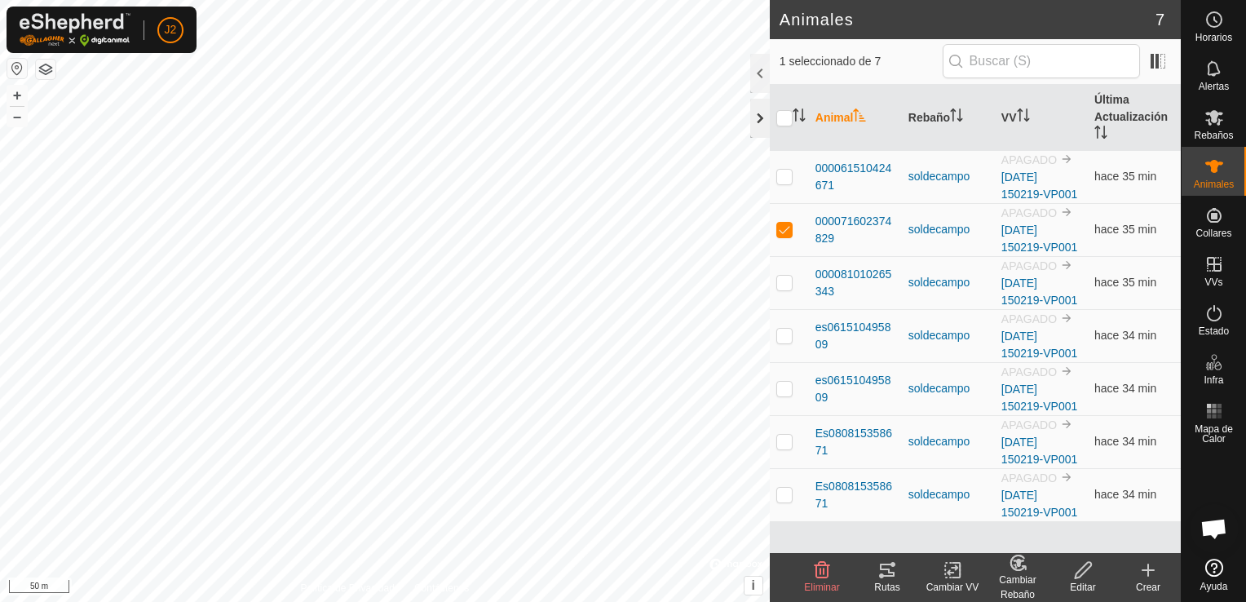
click at [759, 126] on div at bounding box center [760, 118] width 20 height 39
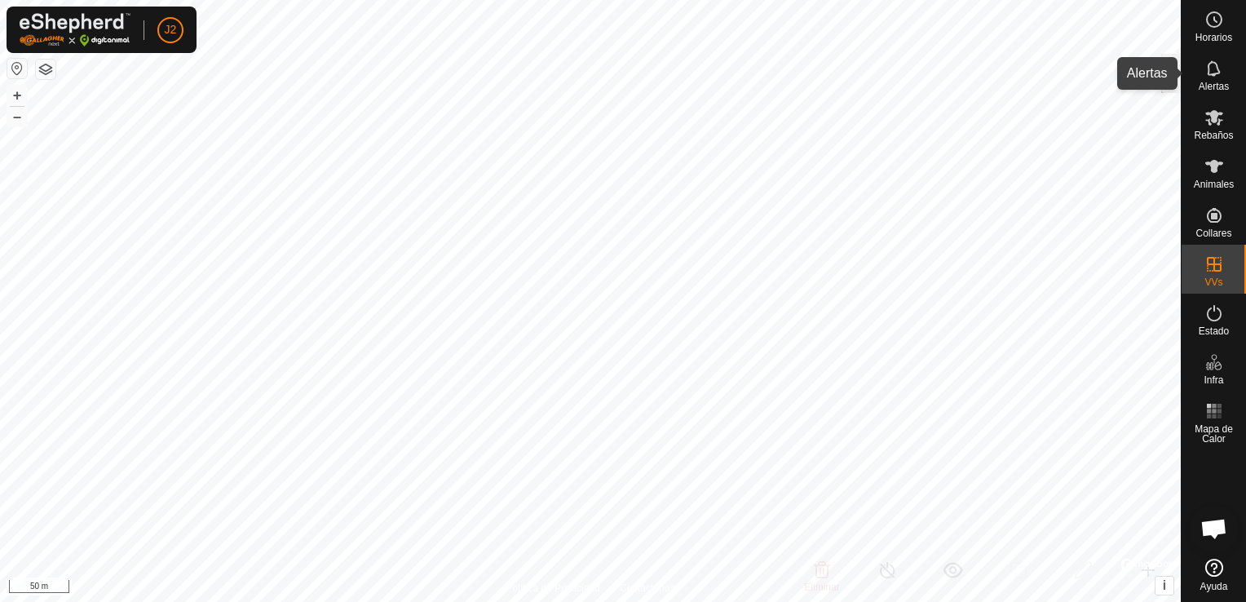
click at [1217, 82] on span "Alertas" at bounding box center [1214, 87] width 30 height 10
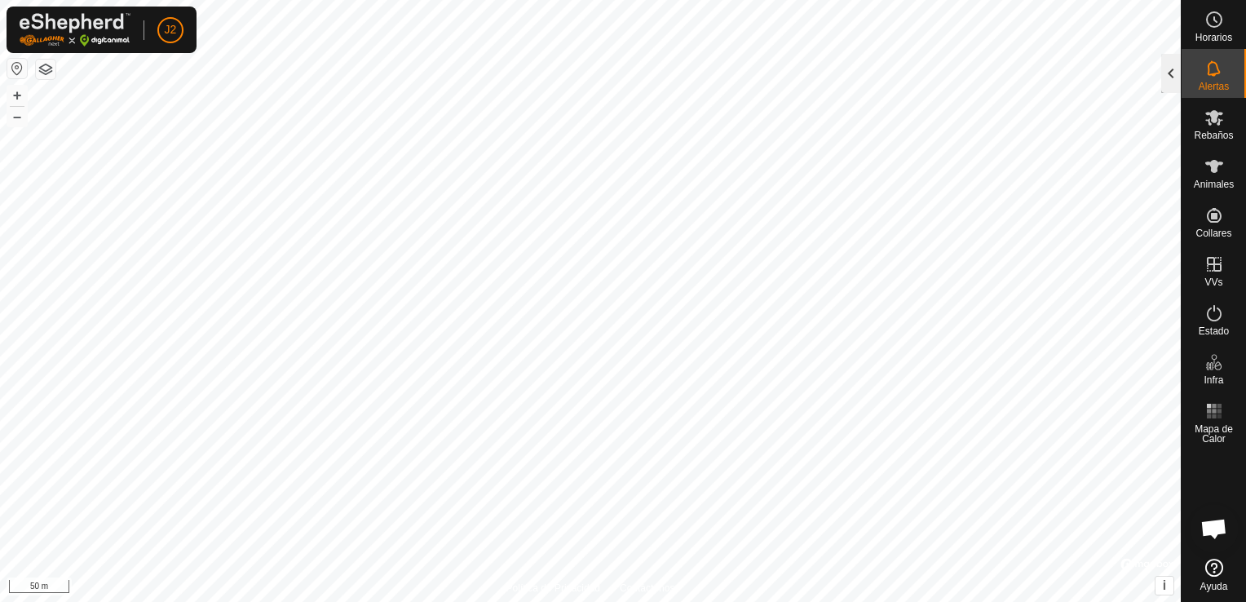
click at [1168, 78] on div at bounding box center [1172, 73] width 20 height 39
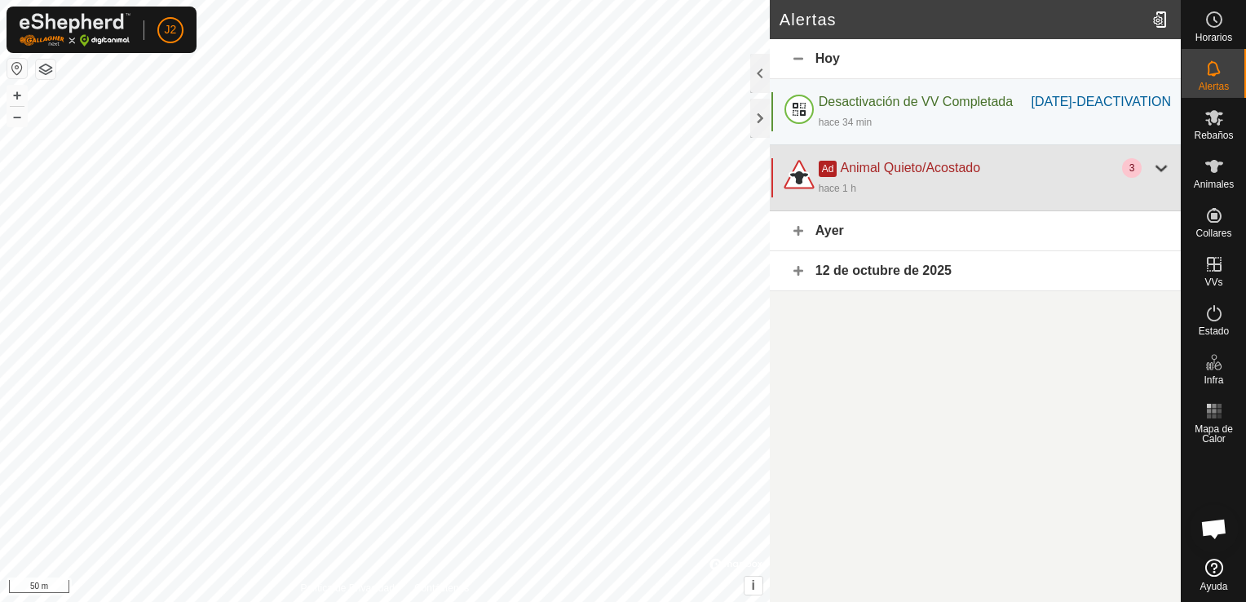
click at [988, 178] on div "Ad Animal Quieto/Acostado" at bounding box center [970, 168] width 303 height 20
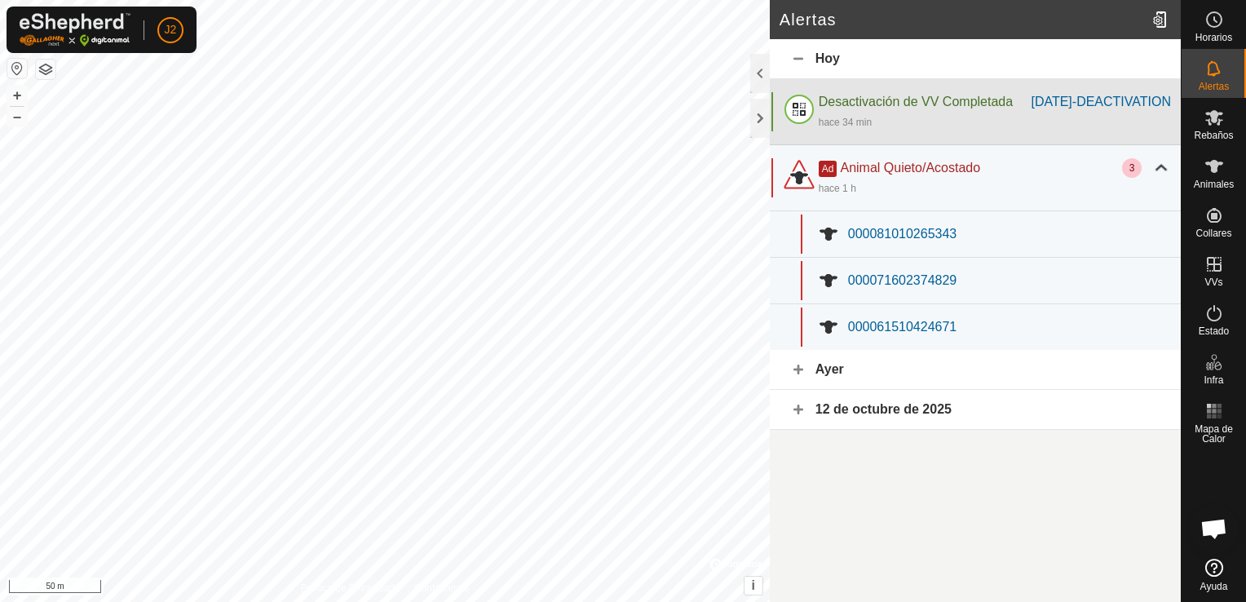
click at [878, 104] on span "Desactivación de VV Completada" at bounding box center [916, 102] width 194 height 14
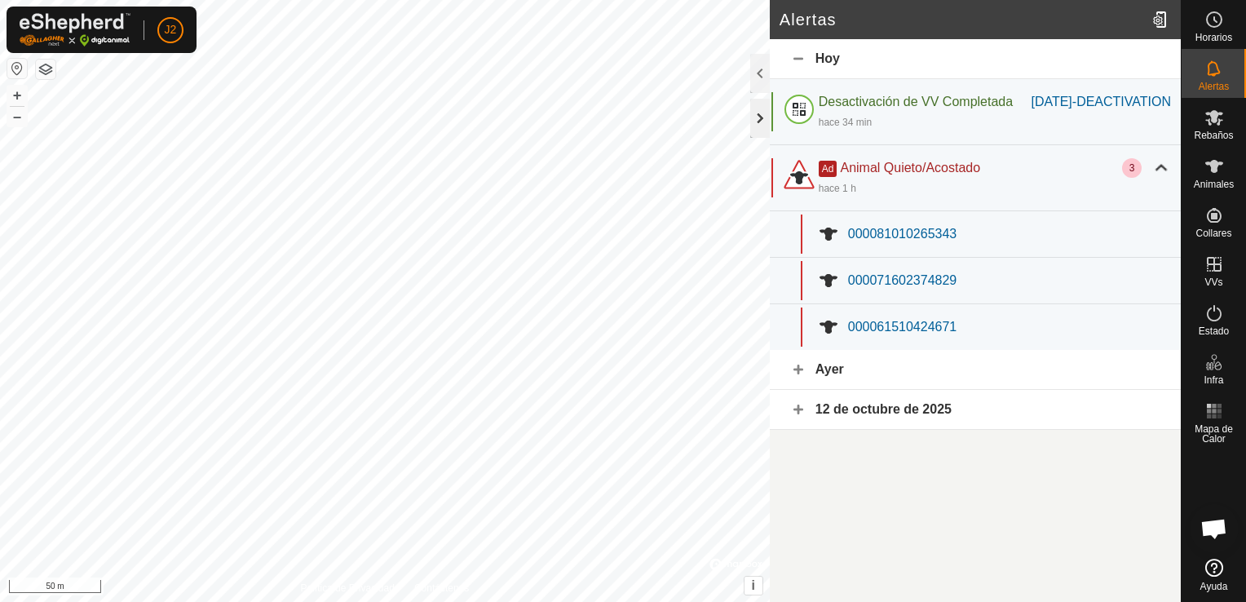
click at [759, 126] on div at bounding box center [760, 118] width 20 height 39
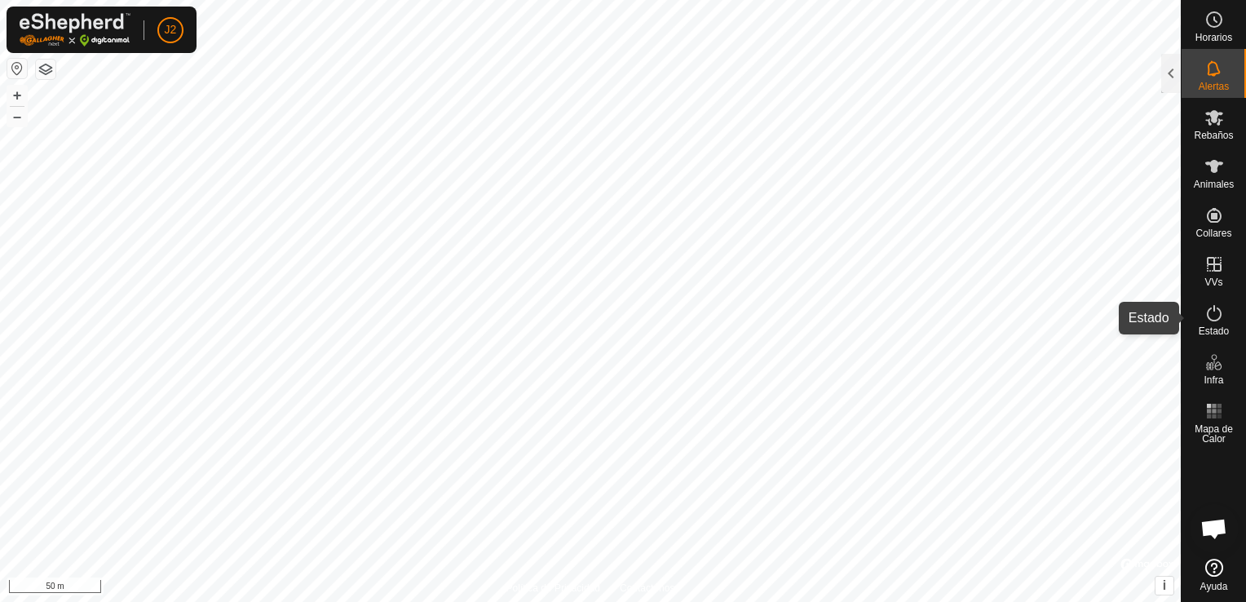
click at [1215, 318] on icon at bounding box center [1215, 313] width 20 height 20
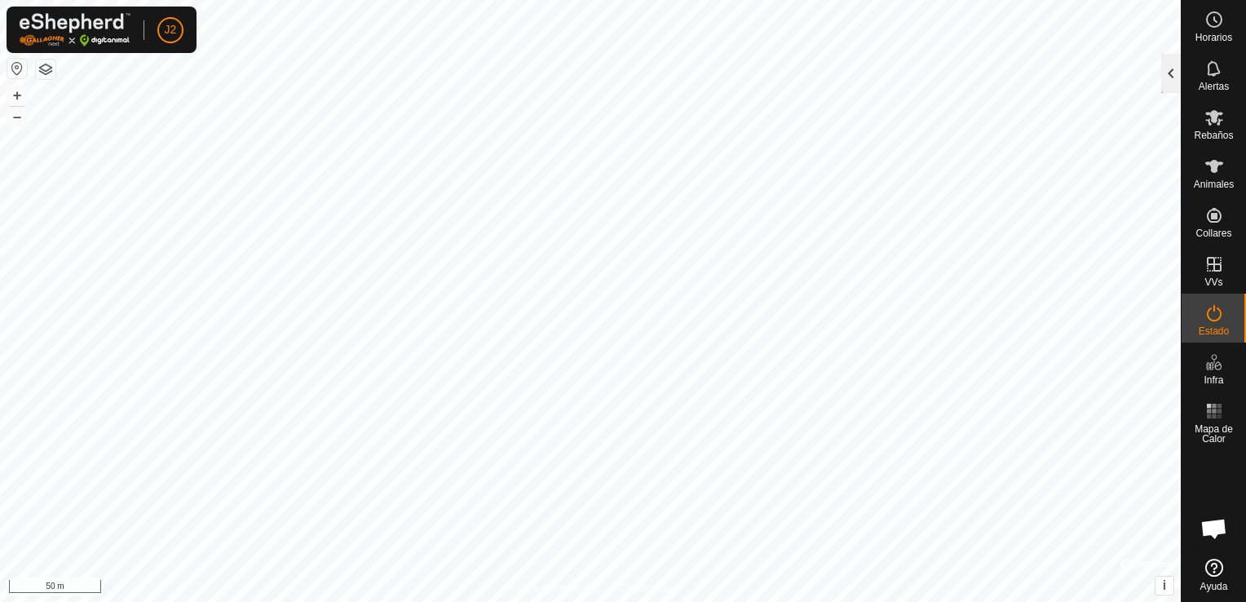
click at [1169, 60] on div at bounding box center [1172, 73] width 20 height 39
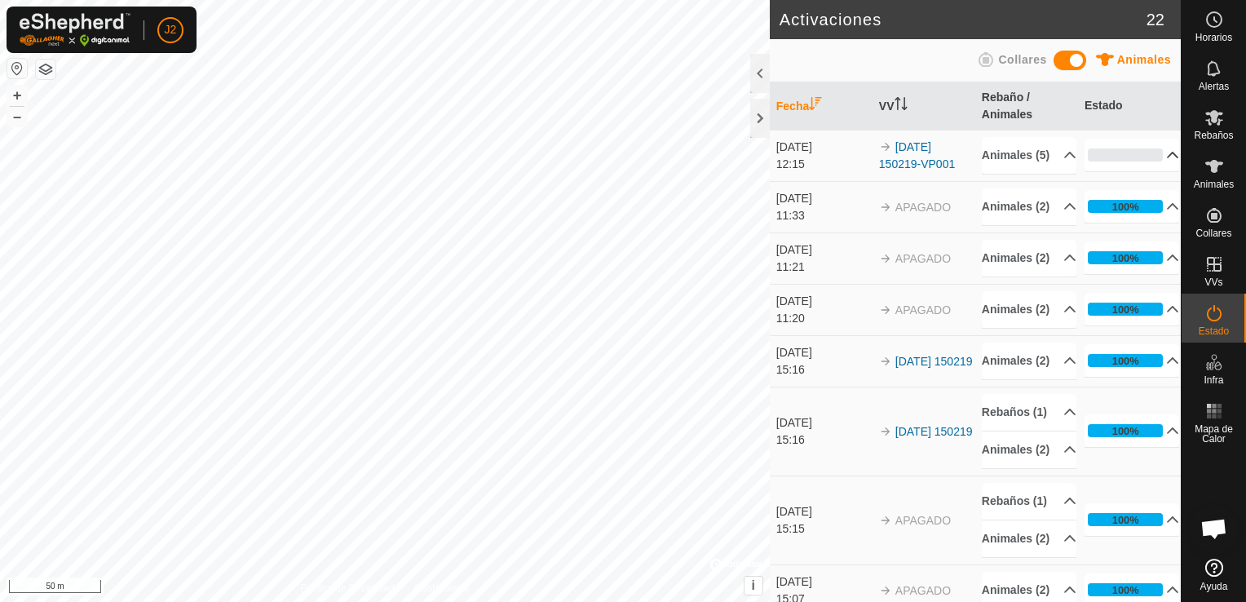
click at [1152, 155] on p-accordion-header "0%" at bounding box center [1132, 155] width 95 height 33
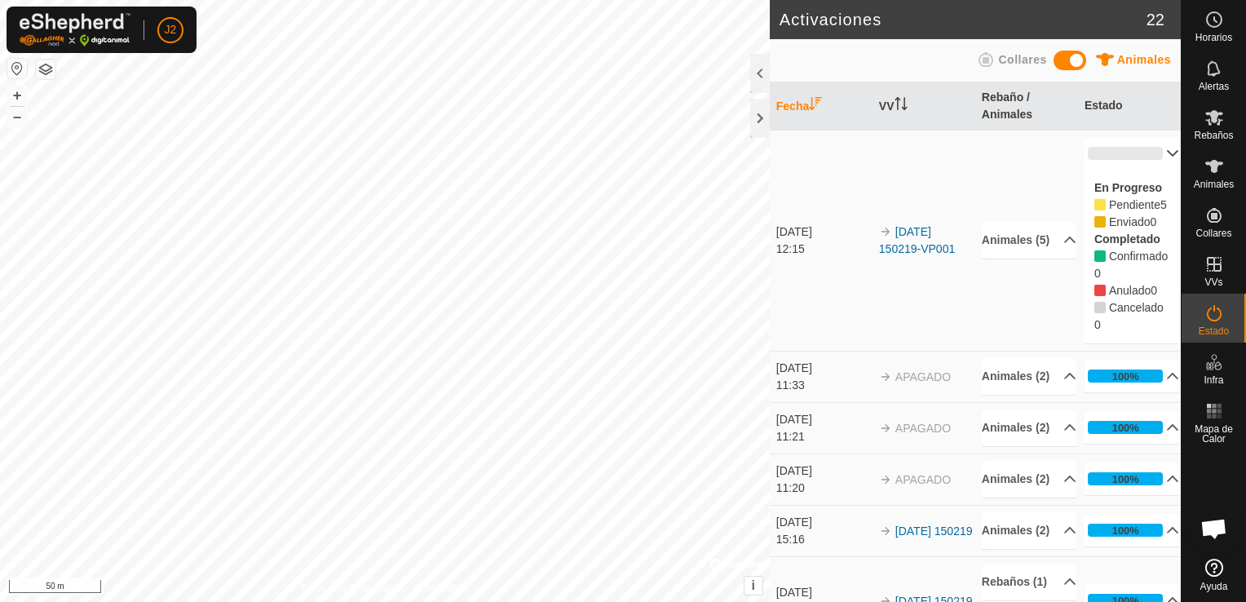
click at [13, 73] on button "button" at bounding box center [17, 69] width 20 height 20
click at [20, 69] on button "button" at bounding box center [17, 69] width 20 height 20
click at [16, 65] on button "button" at bounding box center [17, 69] width 20 height 20
click at [759, 115] on div at bounding box center [760, 118] width 20 height 39
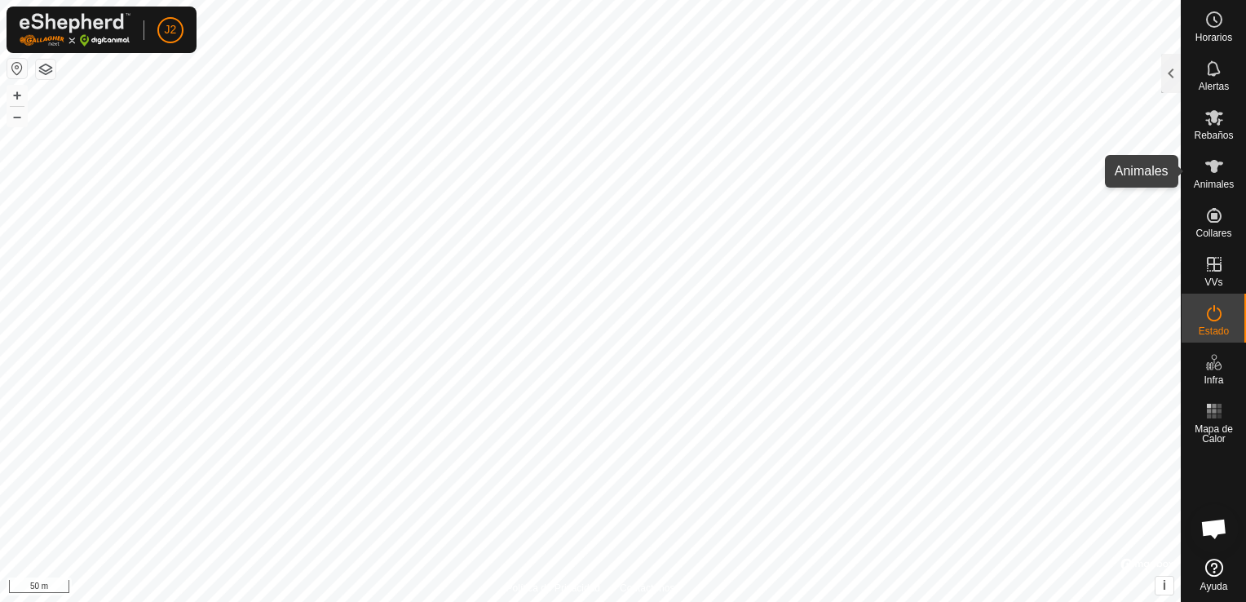
click at [1219, 175] on icon at bounding box center [1215, 167] width 20 height 20
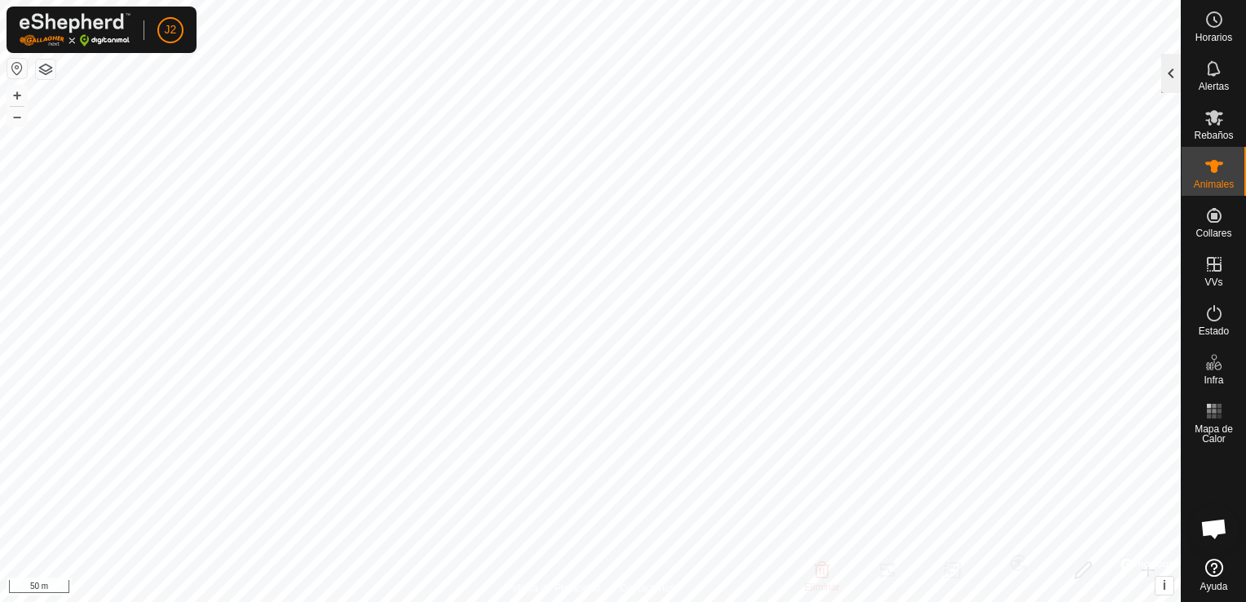
click at [1173, 67] on div at bounding box center [1172, 73] width 20 height 39
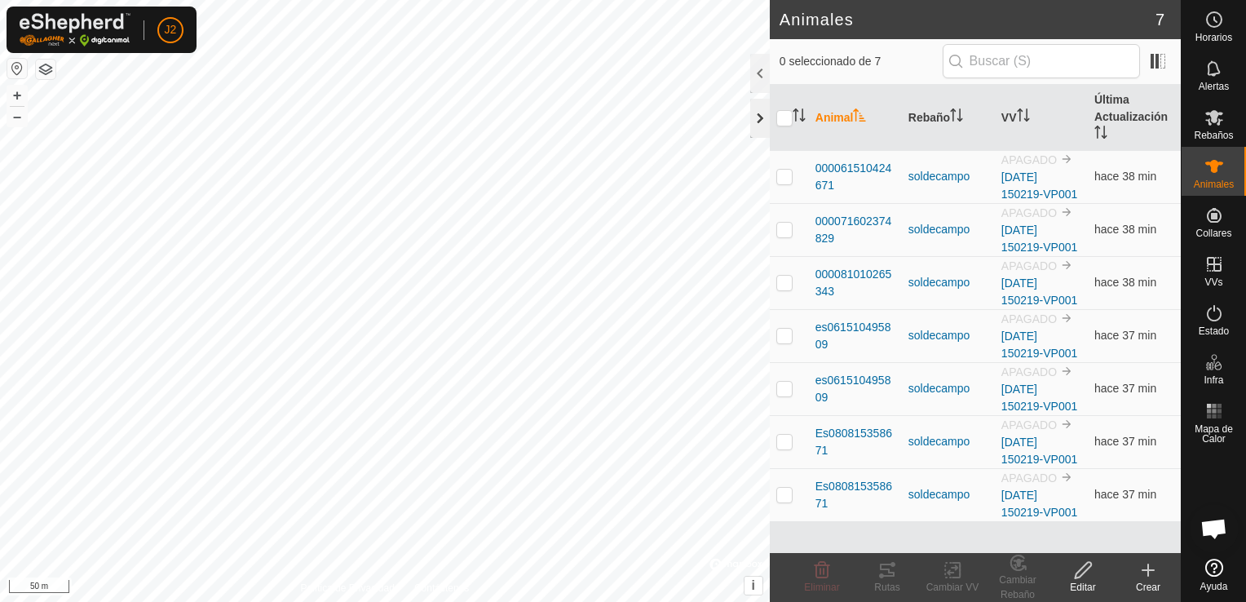
click at [762, 126] on div at bounding box center [760, 118] width 20 height 39
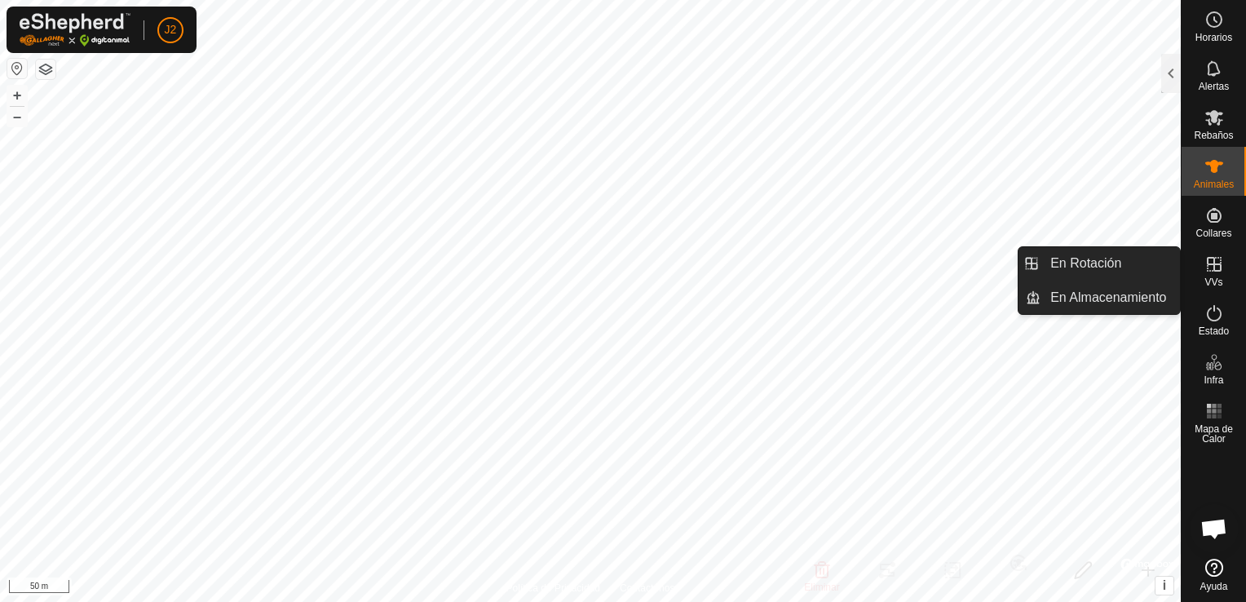
click at [1206, 255] on icon at bounding box center [1215, 265] width 20 height 20
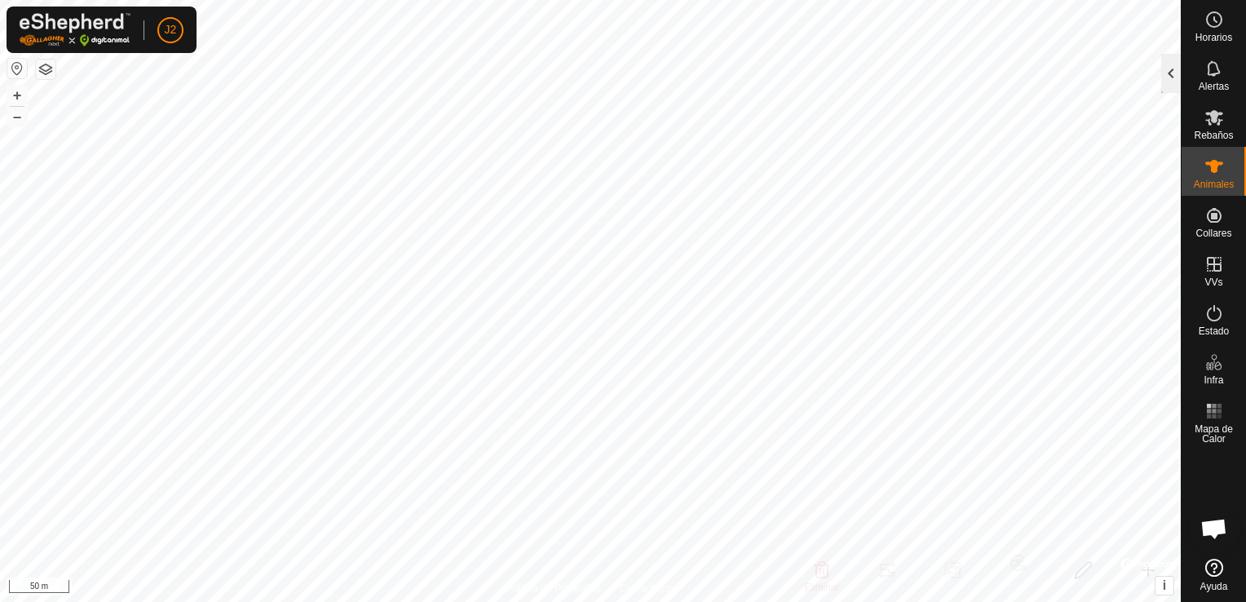
click at [1168, 73] on div at bounding box center [1172, 73] width 20 height 39
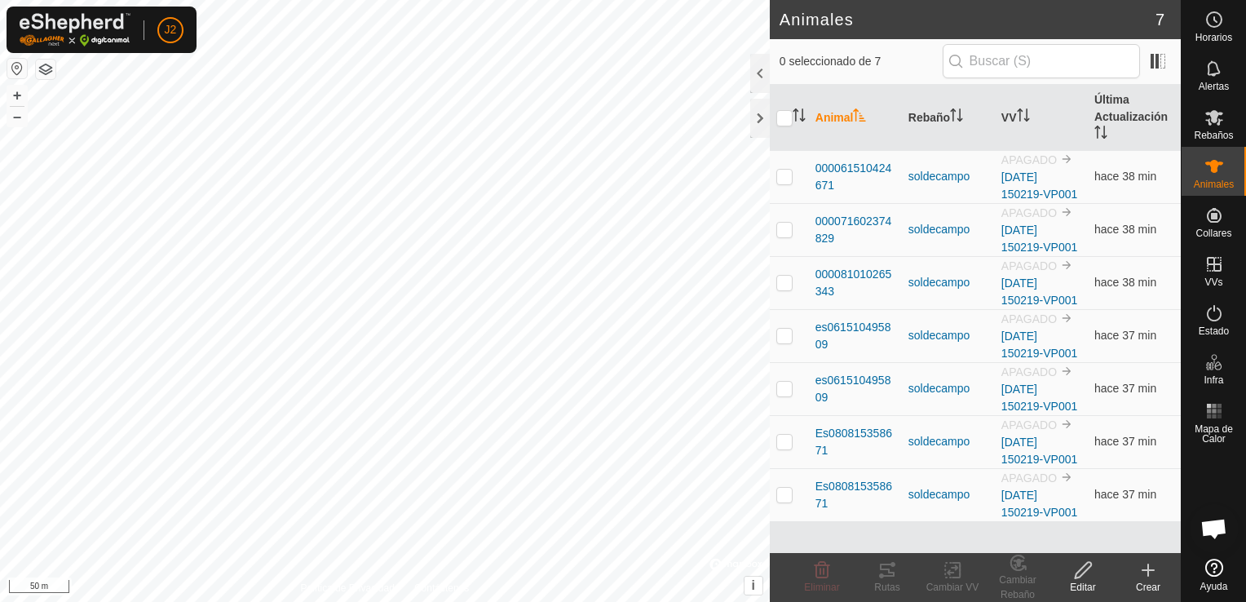
drag, startPoint x: 1168, startPoint y: 73, endPoint x: 847, endPoint y: 109, distance: 323.5
click at [847, 109] on div "0 seleccionado de 7 Animal Rebaño VV Última Actualización 000061510424671 solde…" at bounding box center [975, 296] width 411 height 514
click at [1214, 125] on icon at bounding box center [1215, 118] width 20 height 20
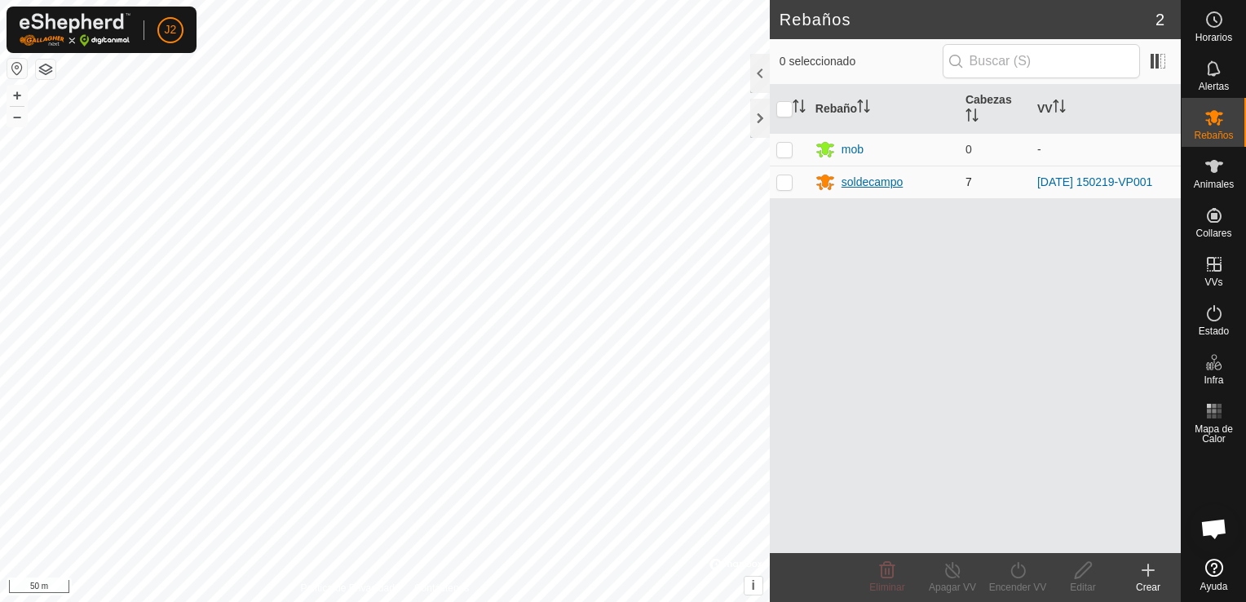
click at [889, 184] on div "soldecampo" at bounding box center [873, 182] width 62 height 17
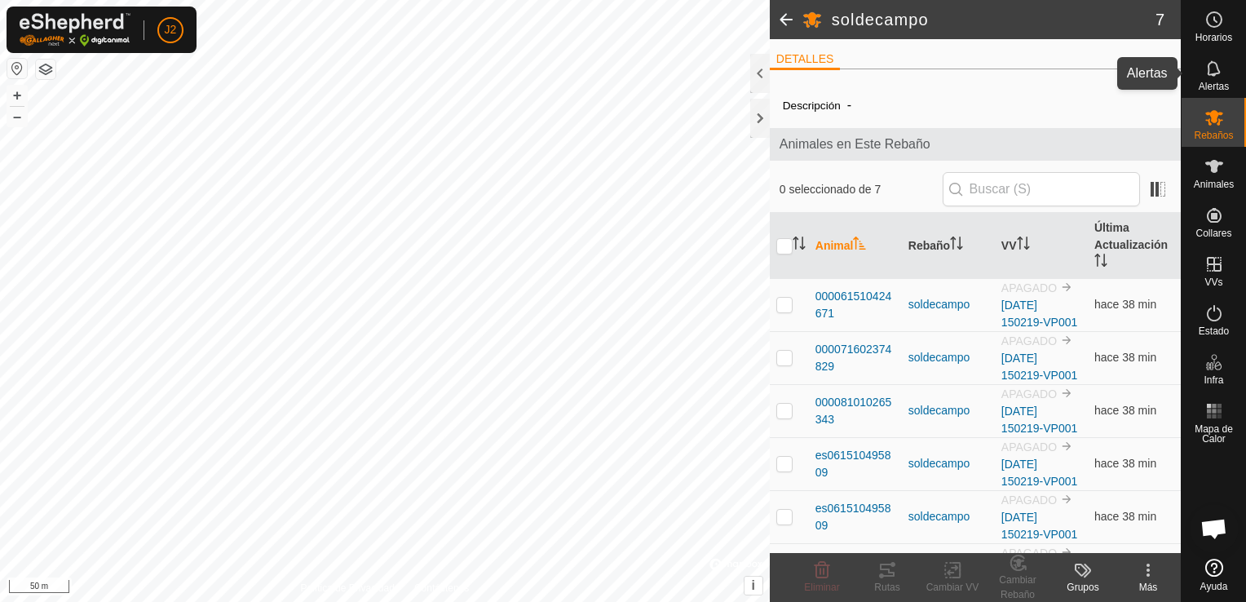
click at [1209, 69] on icon at bounding box center [1213, 67] width 13 height 15
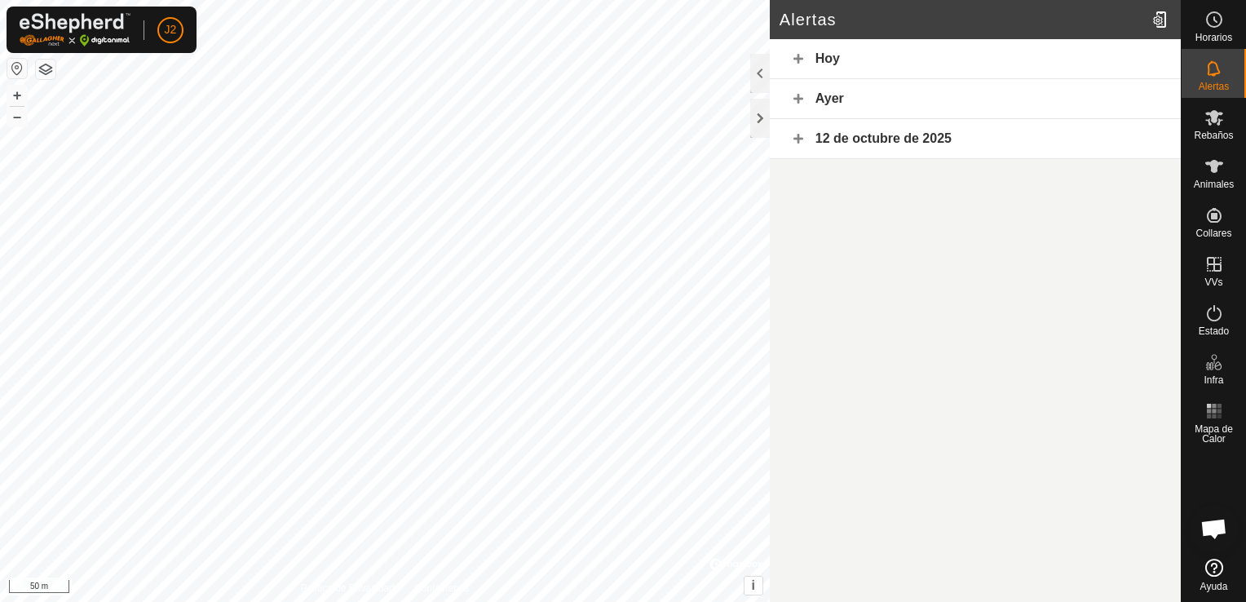
click at [800, 53] on div "Hoy" at bounding box center [975, 59] width 411 height 40
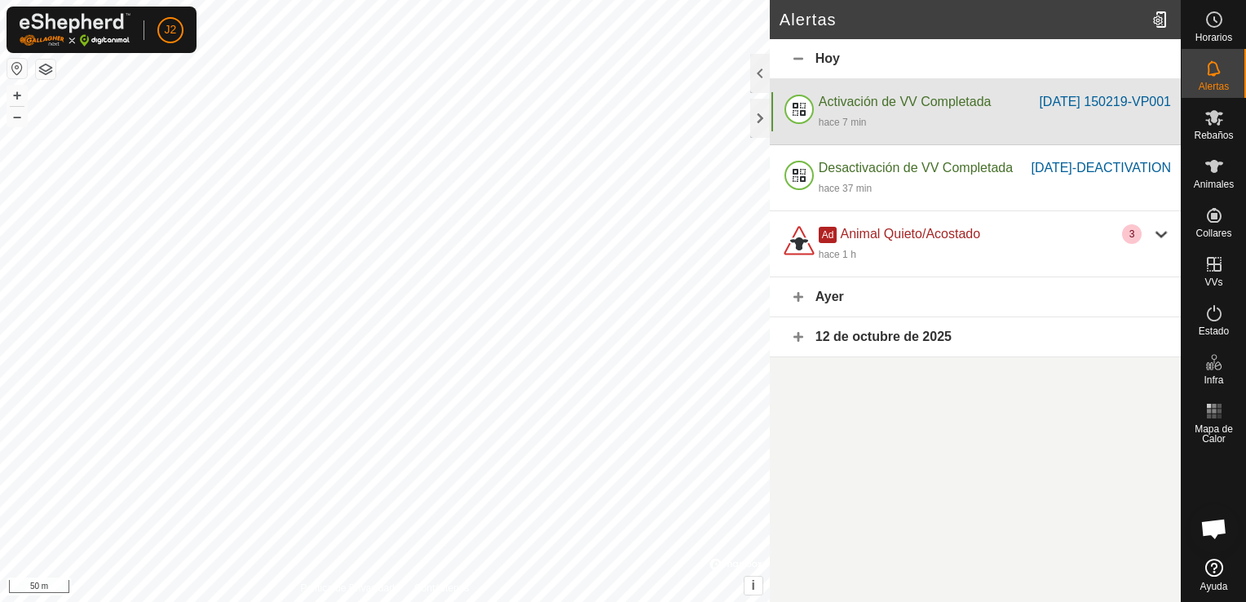
click at [849, 111] on div "Activación de VV Completada" at bounding box center [929, 102] width 221 height 20
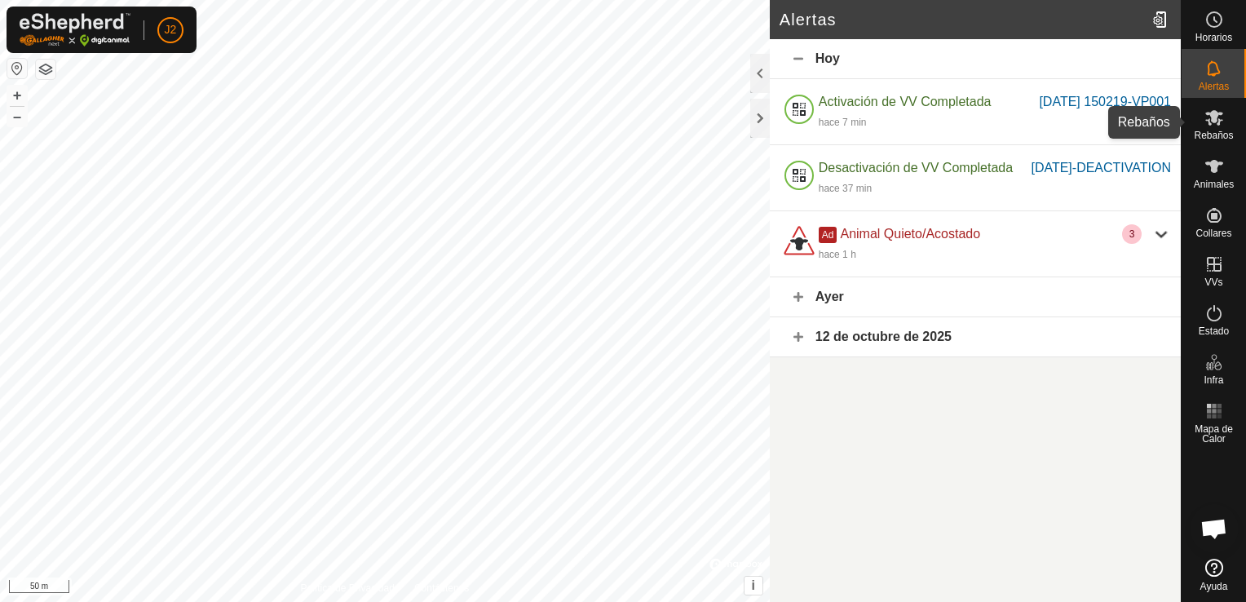
click at [1218, 126] on icon at bounding box center [1215, 118] width 20 height 20
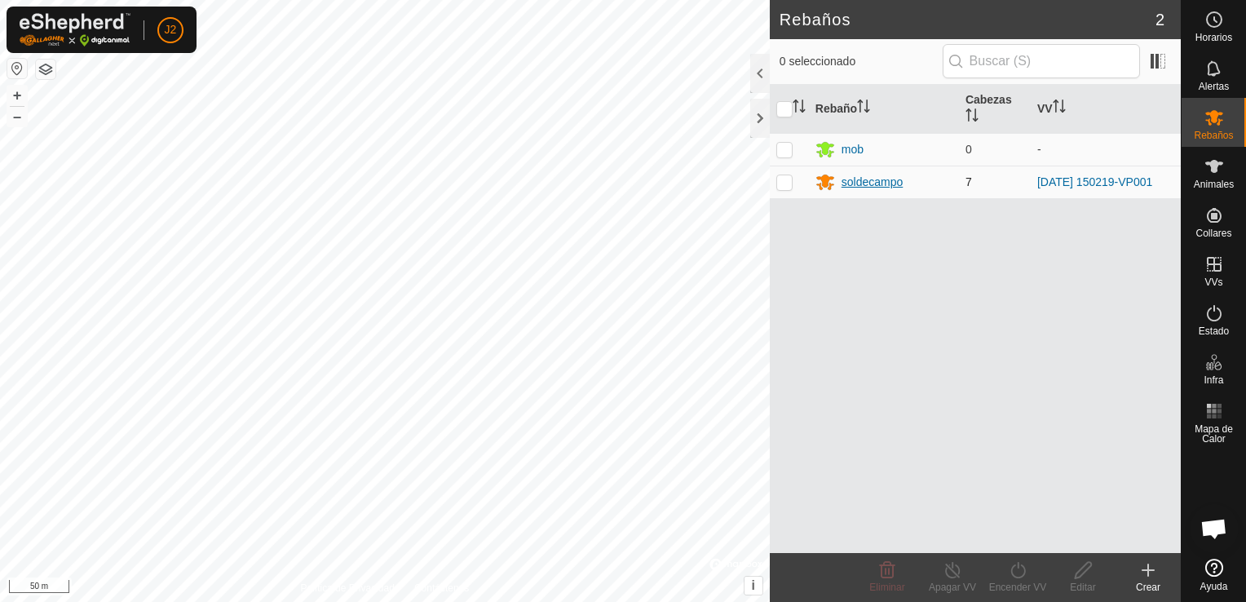
click at [835, 175] on div "soldecampo" at bounding box center [884, 182] width 137 height 20
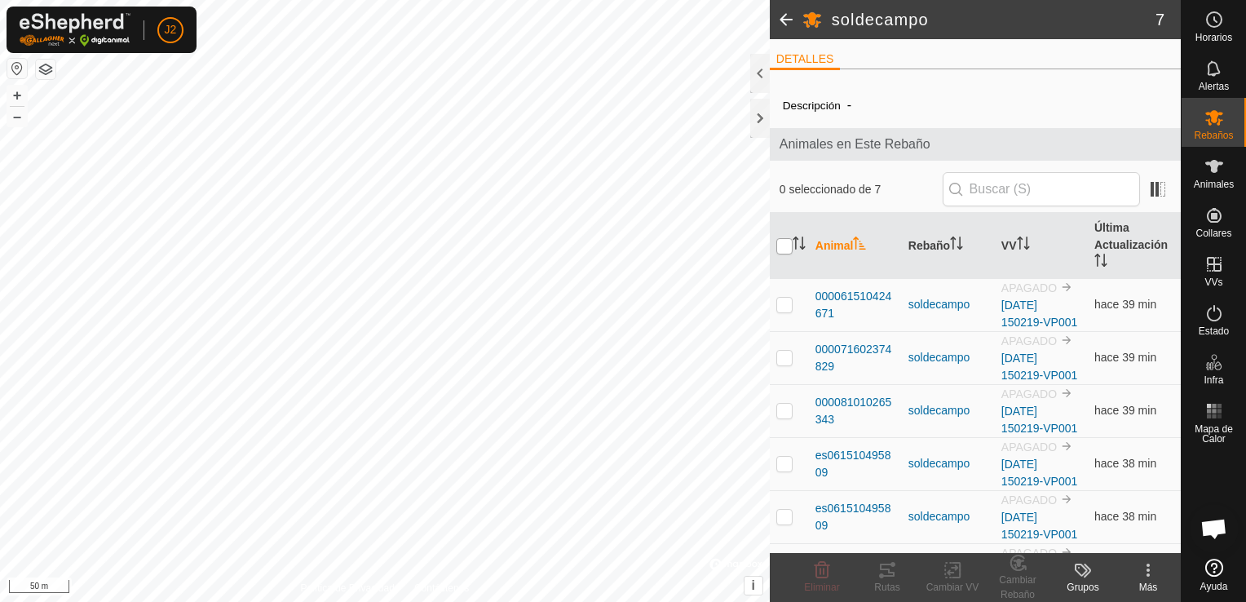
click at [787, 246] on input "checkbox" at bounding box center [785, 246] width 16 height 16
checkbox input "true"
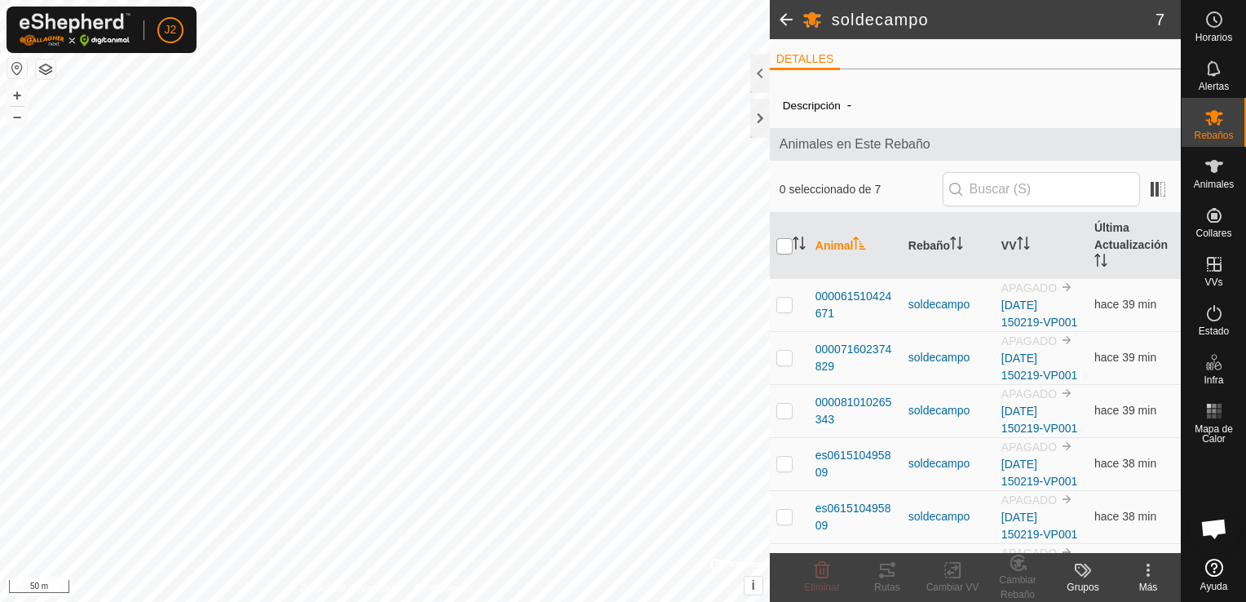
checkbox input "true"
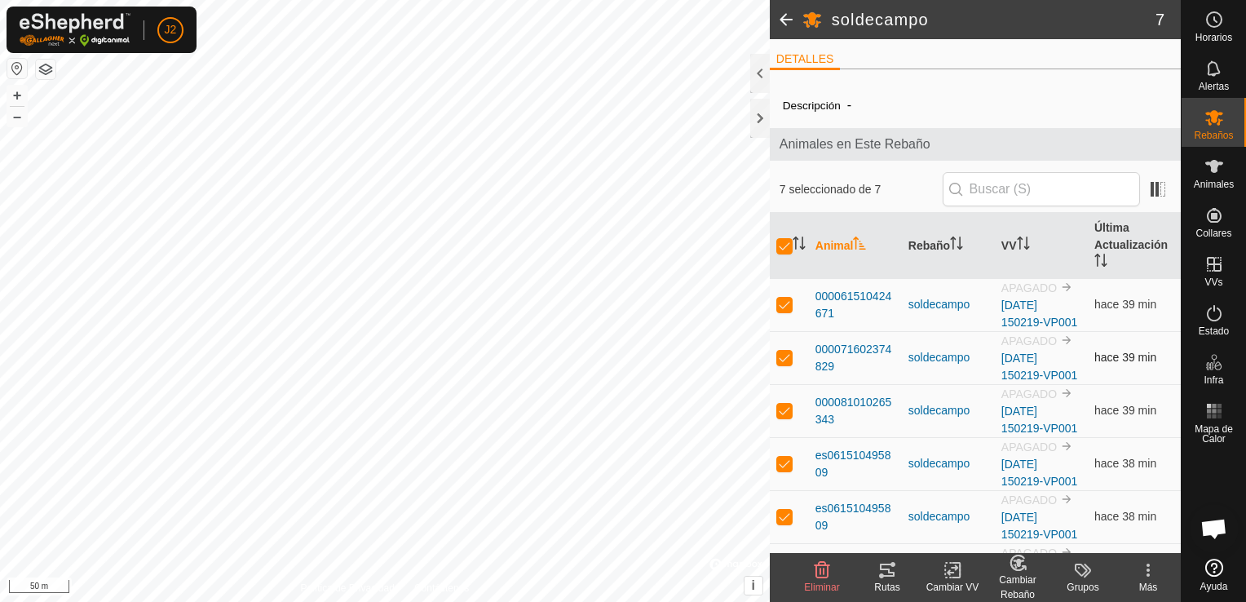
click at [786, 356] on p-checkbox at bounding box center [785, 357] width 16 height 13
checkbox input "false"
click at [944, 576] on icon at bounding box center [953, 570] width 20 height 20
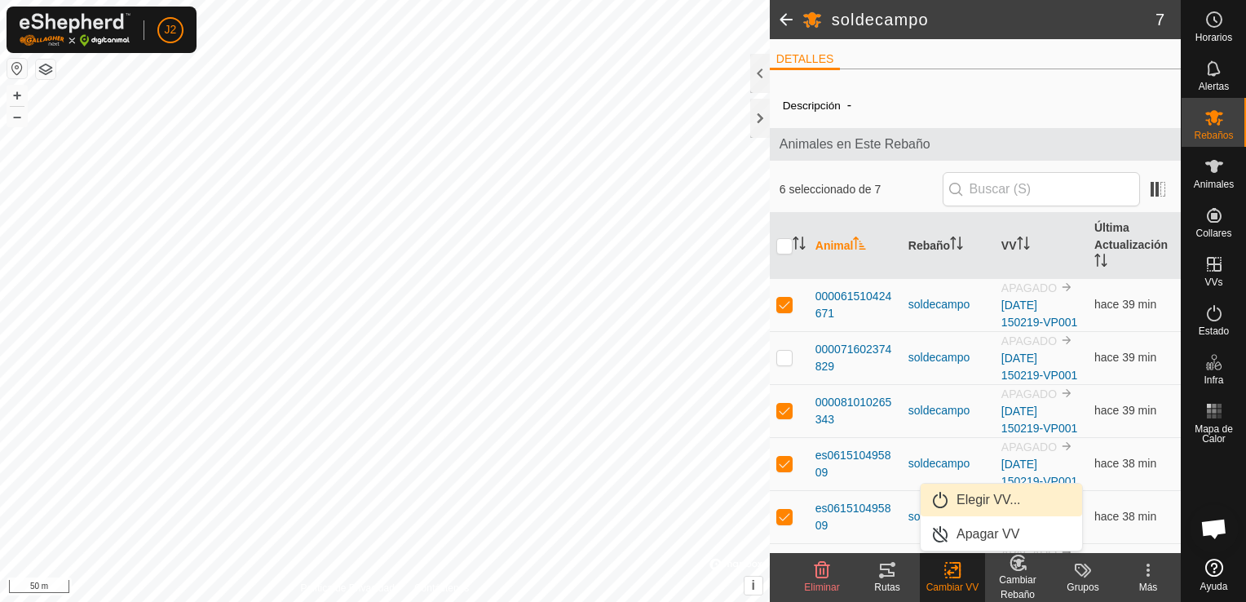
click at [965, 497] on link "Elegir VV..." at bounding box center [1002, 500] width 162 height 33
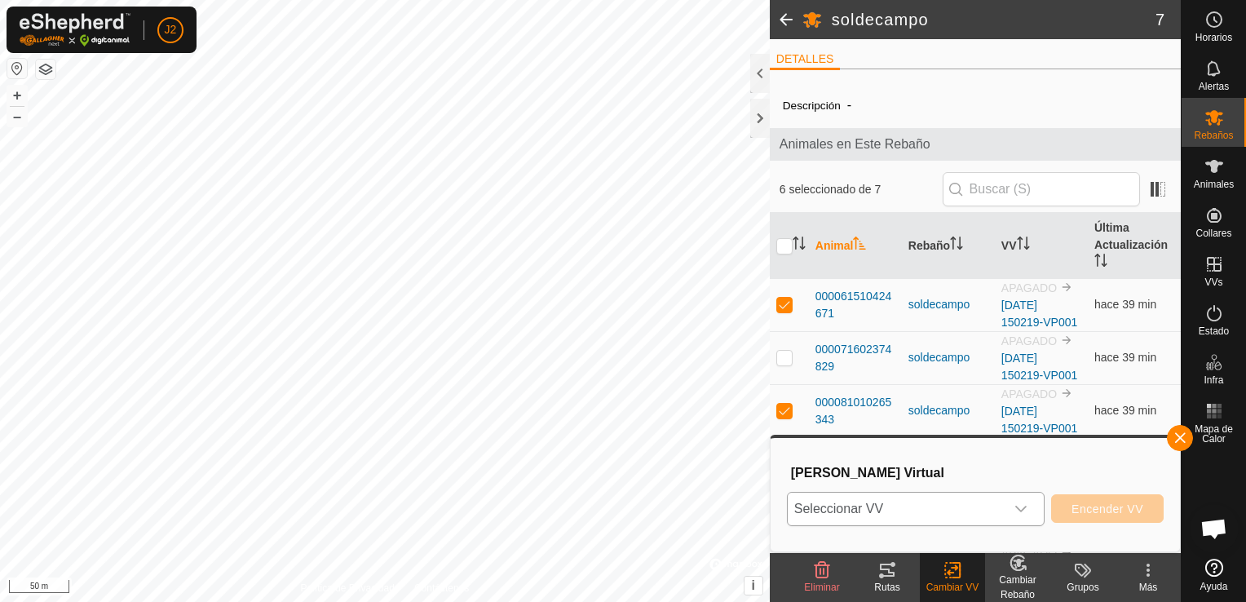
click at [1025, 511] on icon "dropdown trigger" at bounding box center [1021, 509] width 13 height 13
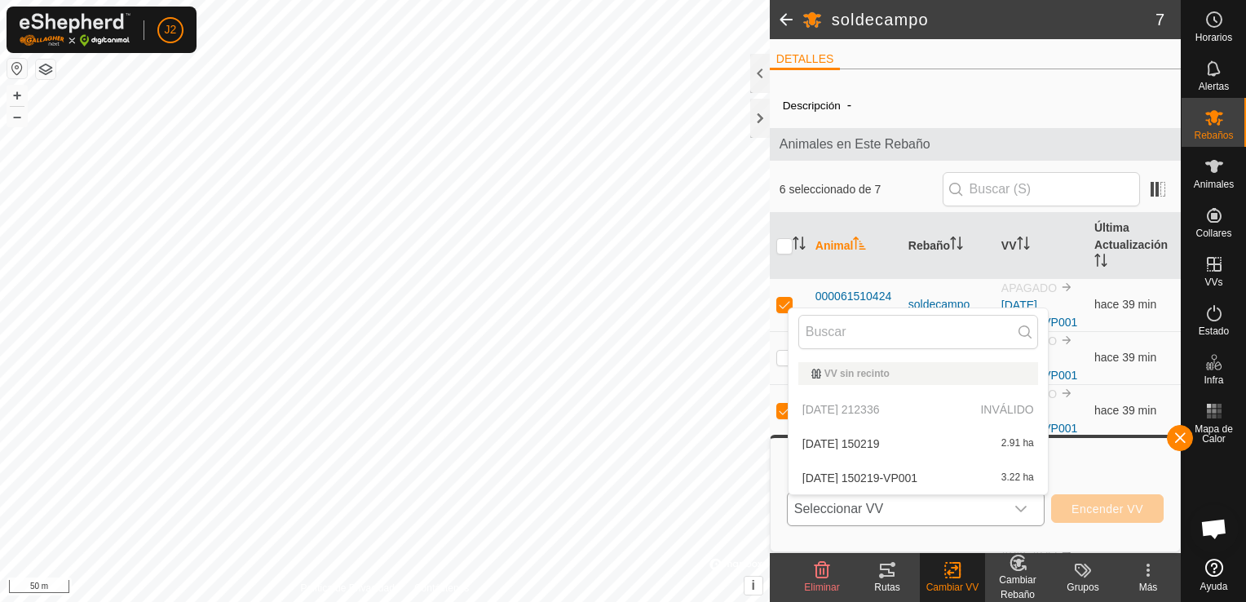
click at [935, 480] on li "[DATE] 150219-VP001 3.22 ha" at bounding box center [918, 478] width 259 height 33
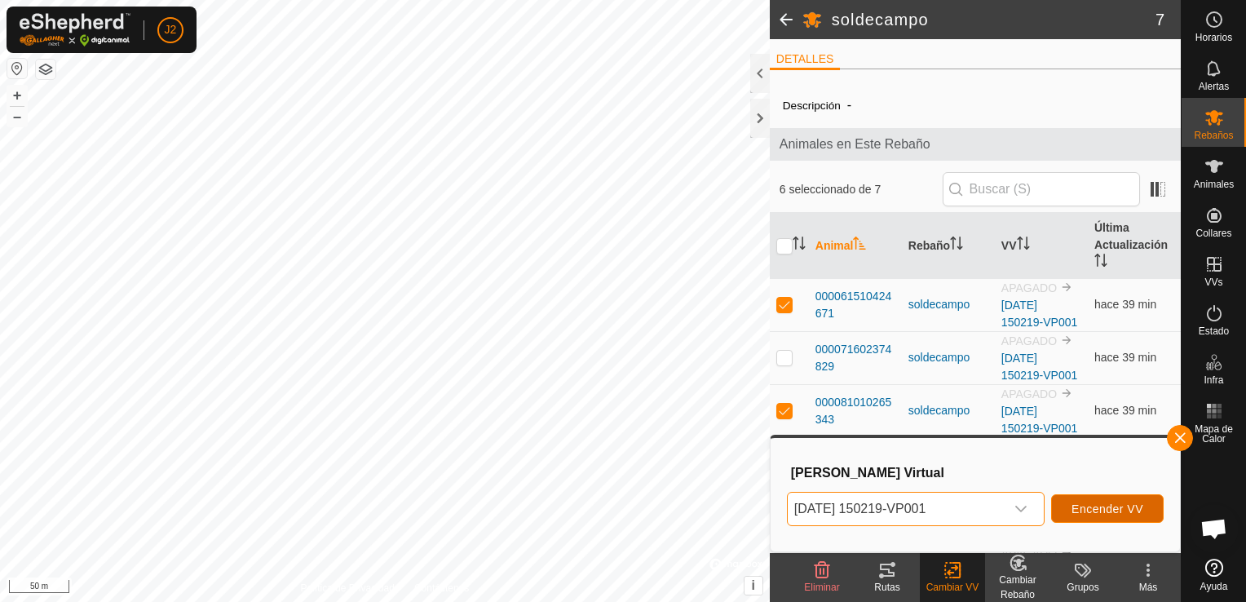
click at [1075, 510] on span "Encender VV" at bounding box center [1108, 509] width 72 height 13
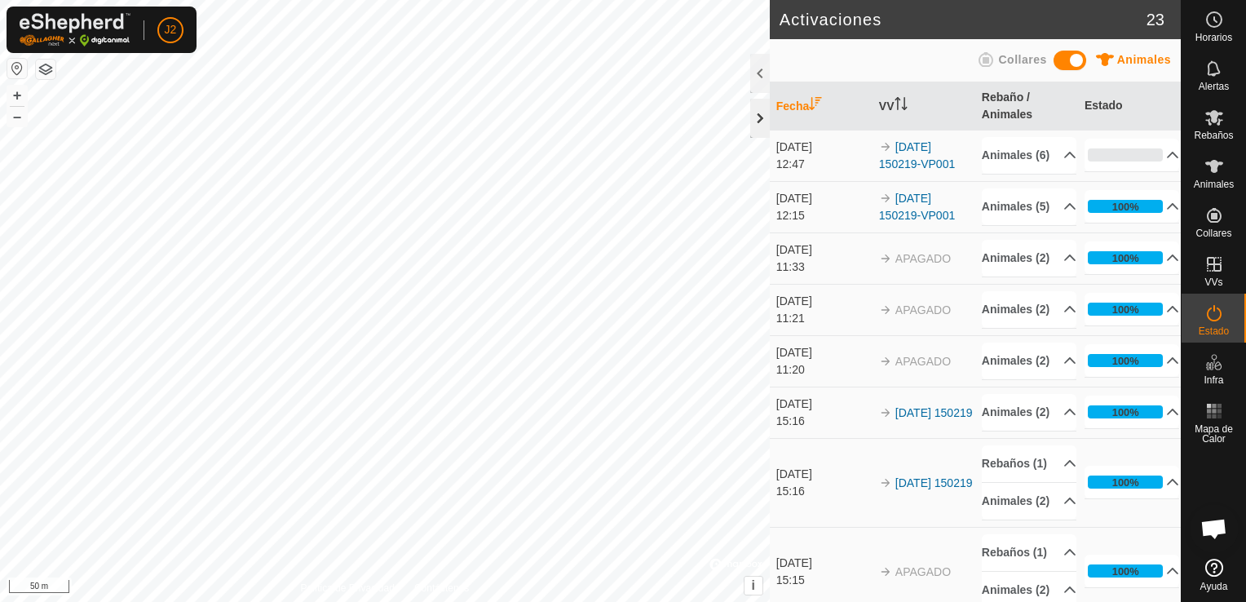
click at [757, 119] on div at bounding box center [760, 118] width 20 height 39
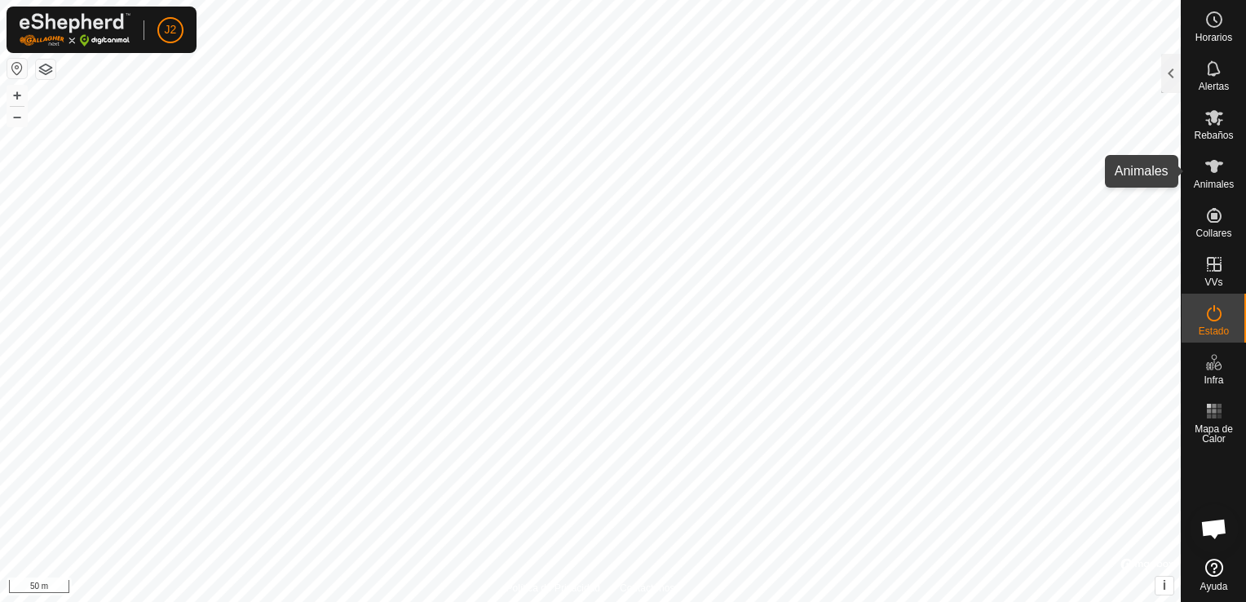
click at [1223, 169] on icon at bounding box center [1215, 167] width 20 height 20
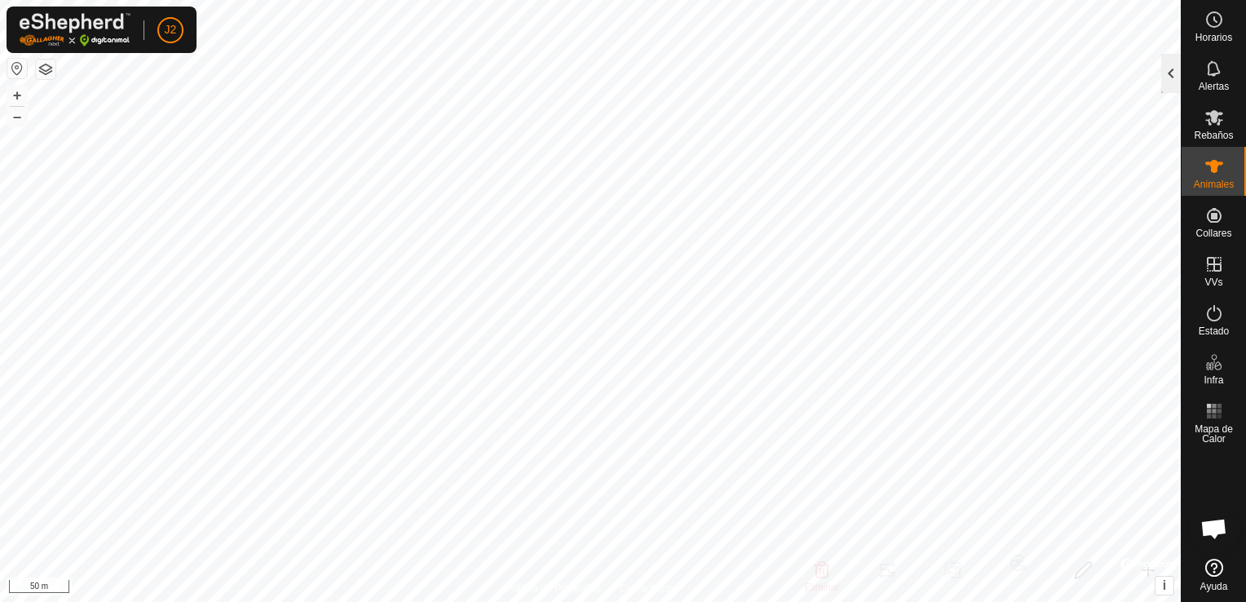
click at [1176, 73] on div at bounding box center [1172, 73] width 20 height 39
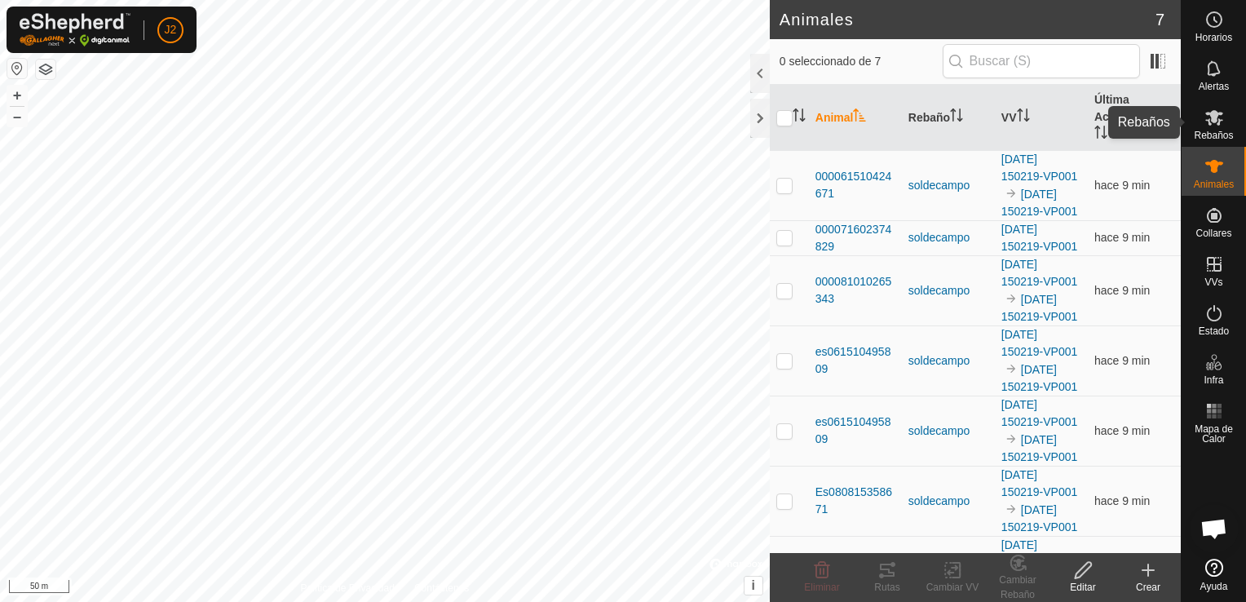
click at [1220, 116] on icon at bounding box center [1215, 118] width 20 height 20
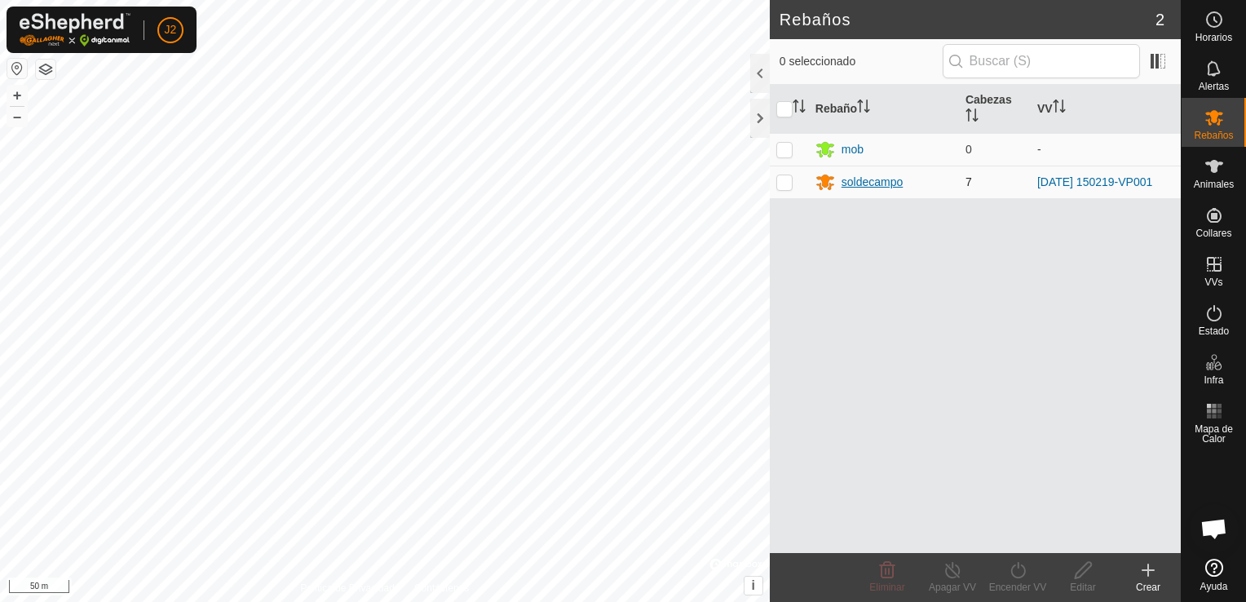
click at [899, 179] on div "soldecampo" at bounding box center [873, 182] width 62 height 17
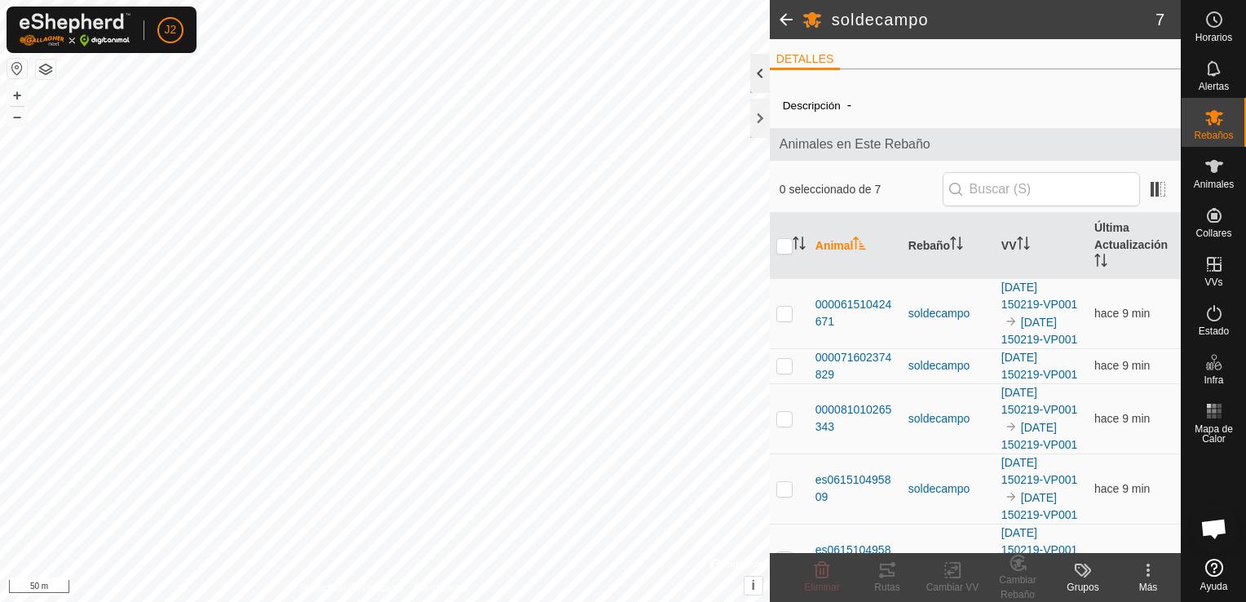
click at [760, 74] on div at bounding box center [760, 73] width 20 height 39
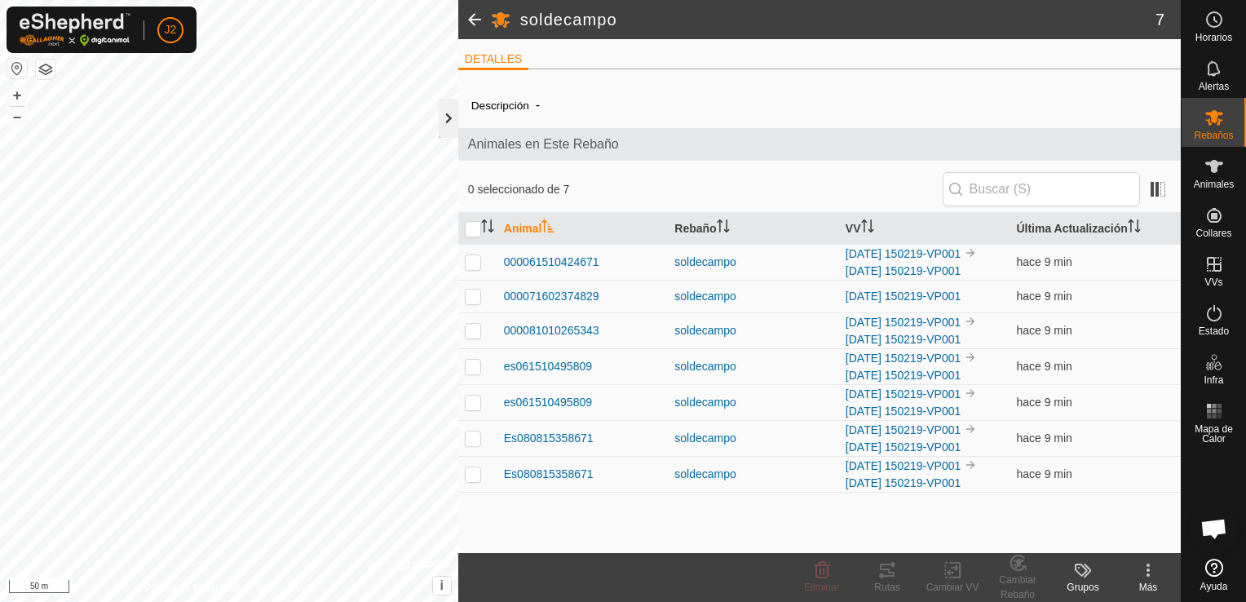
click at [447, 126] on div at bounding box center [449, 118] width 20 height 39
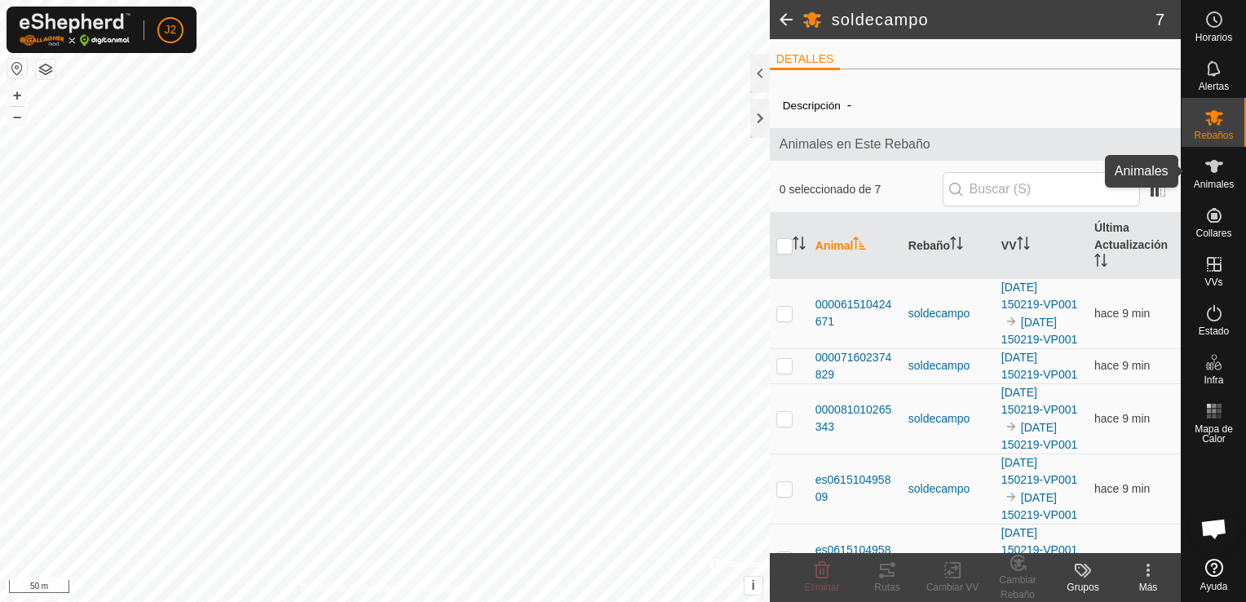
click at [1219, 170] on icon at bounding box center [1215, 167] width 20 height 20
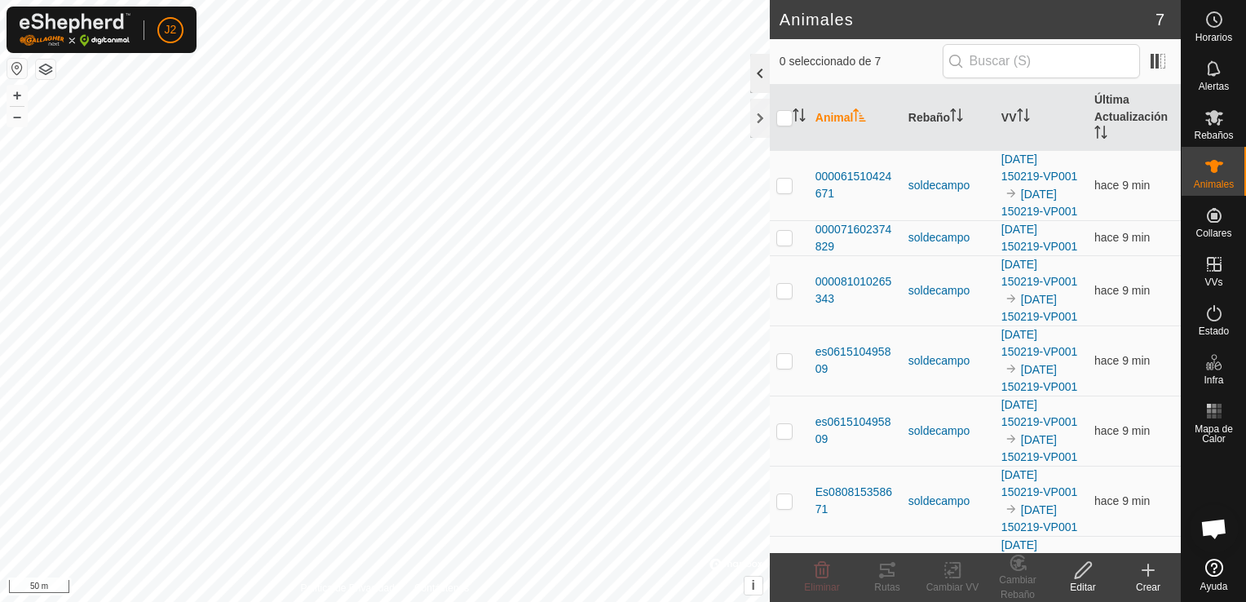
click at [760, 77] on div at bounding box center [760, 73] width 20 height 39
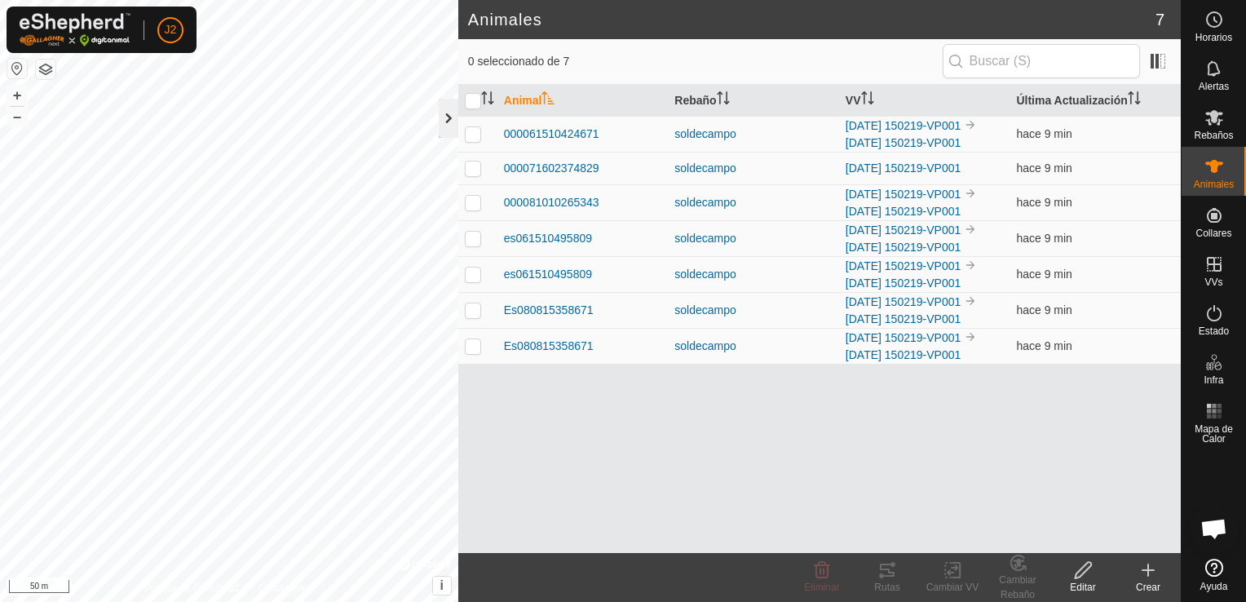
click at [451, 126] on div at bounding box center [449, 118] width 20 height 39
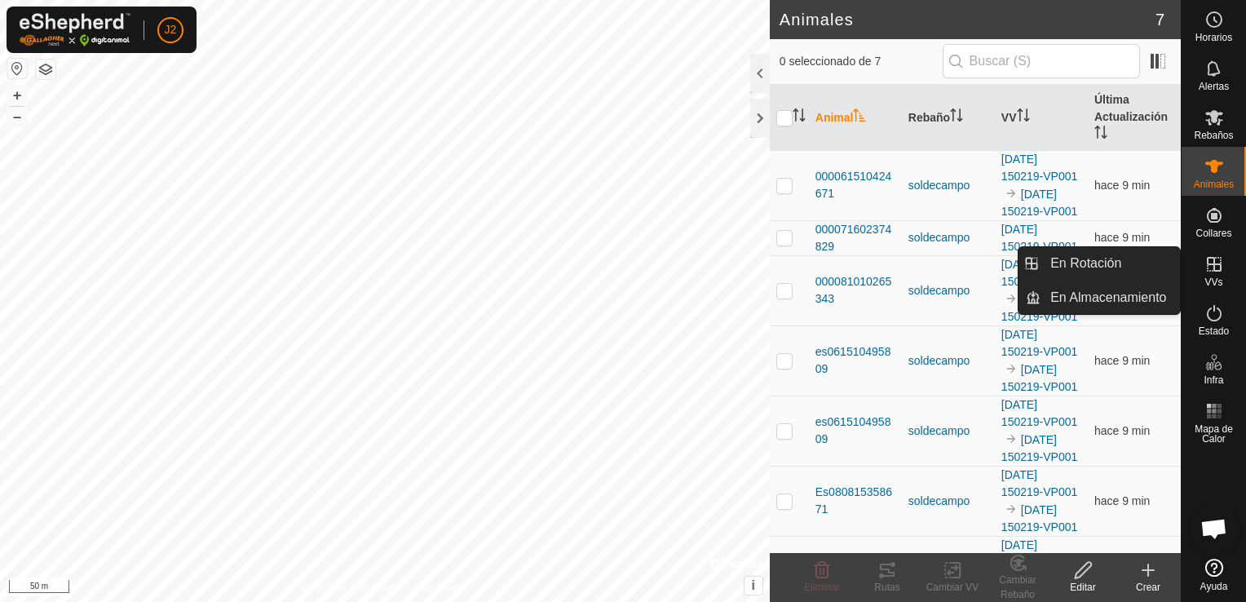
click at [1211, 263] on icon at bounding box center [1215, 265] width 20 height 20
click at [1215, 262] on icon at bounding box center [1215, 265] width 20 height 20
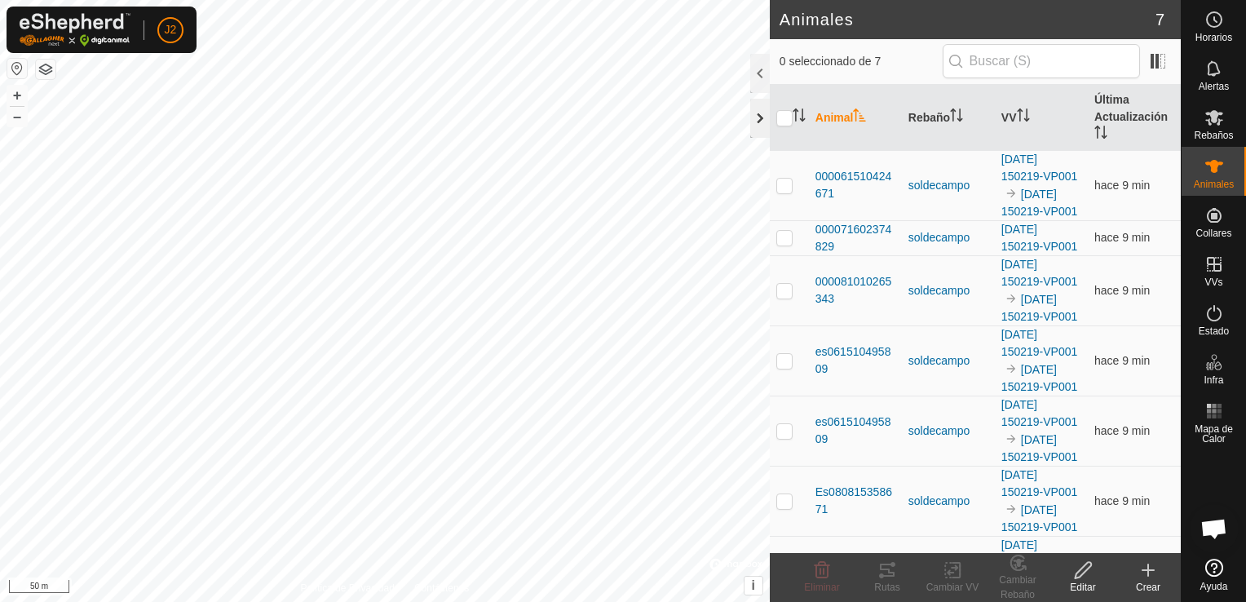
click at [767, 132] on div at bounding box center [760, 118] width 20 height 39
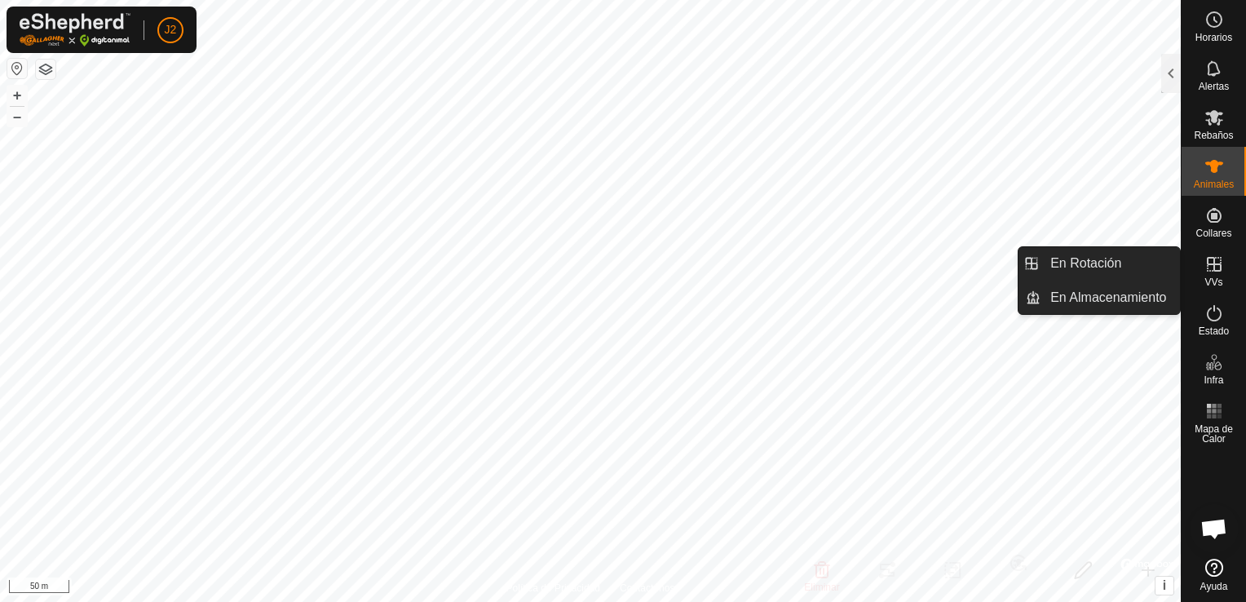
click at [1207, 277] on span "VVs" at bounding box center [1214, 282] width 18 height 10
click at [1120, 270] on link "En Rotación" at bounding box center [1110, 263] width 139 height 33
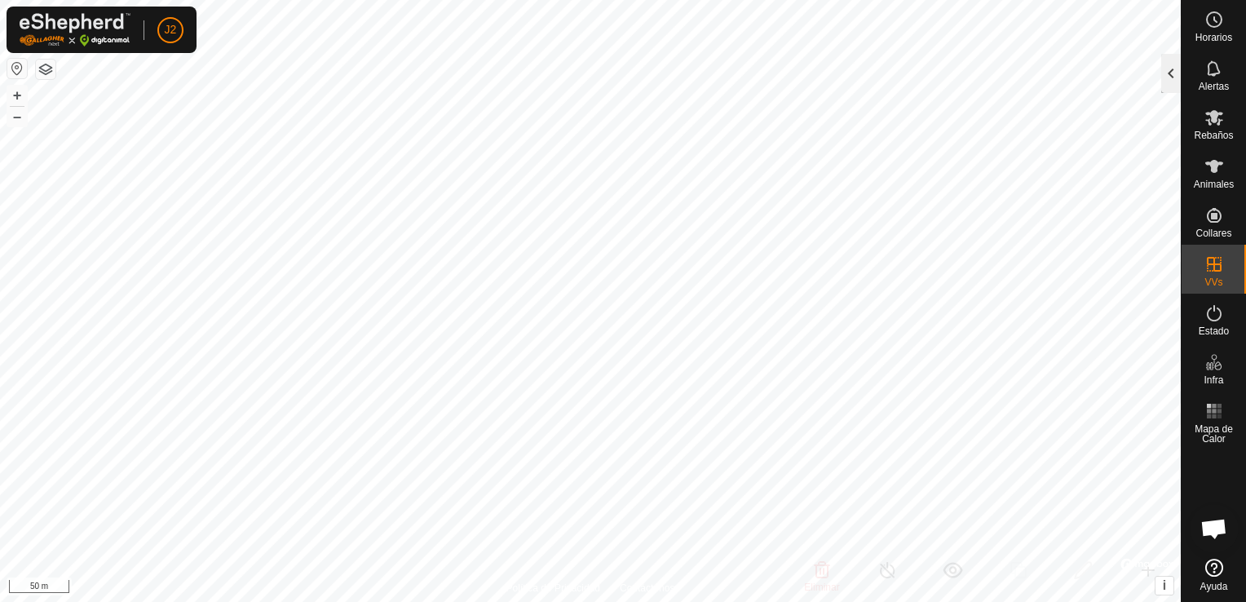
click at [1165, 76] on div at bounding box center [1172, 73] width 20 height 39
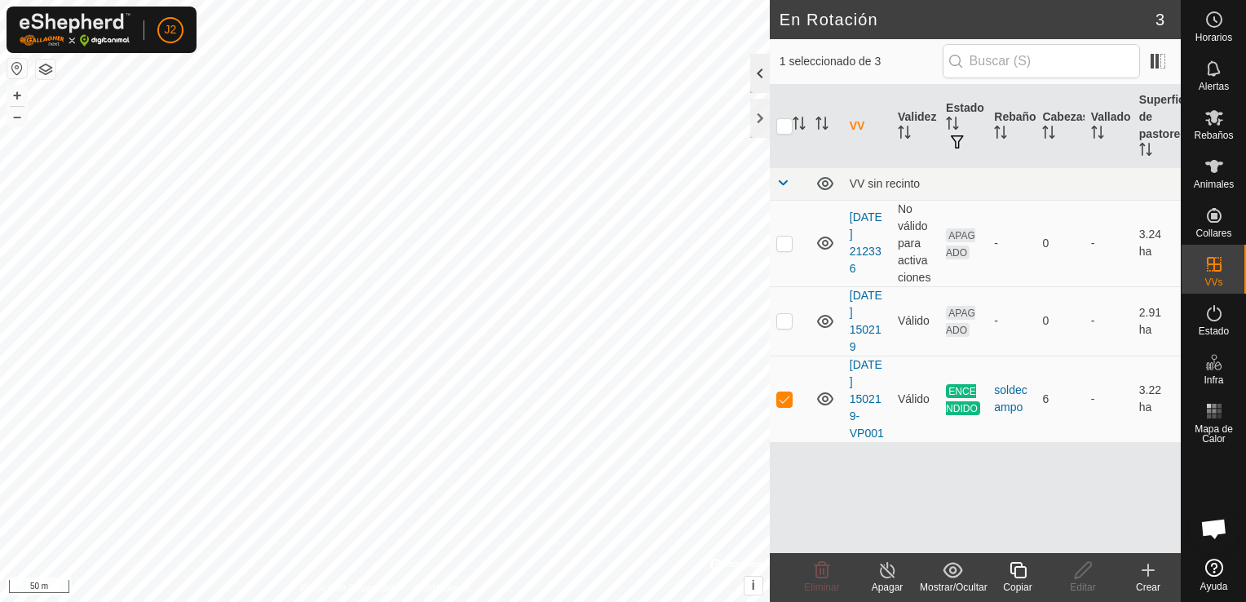
click at [760, 76] on div at bounding box center [760, 73] width 20 height 39
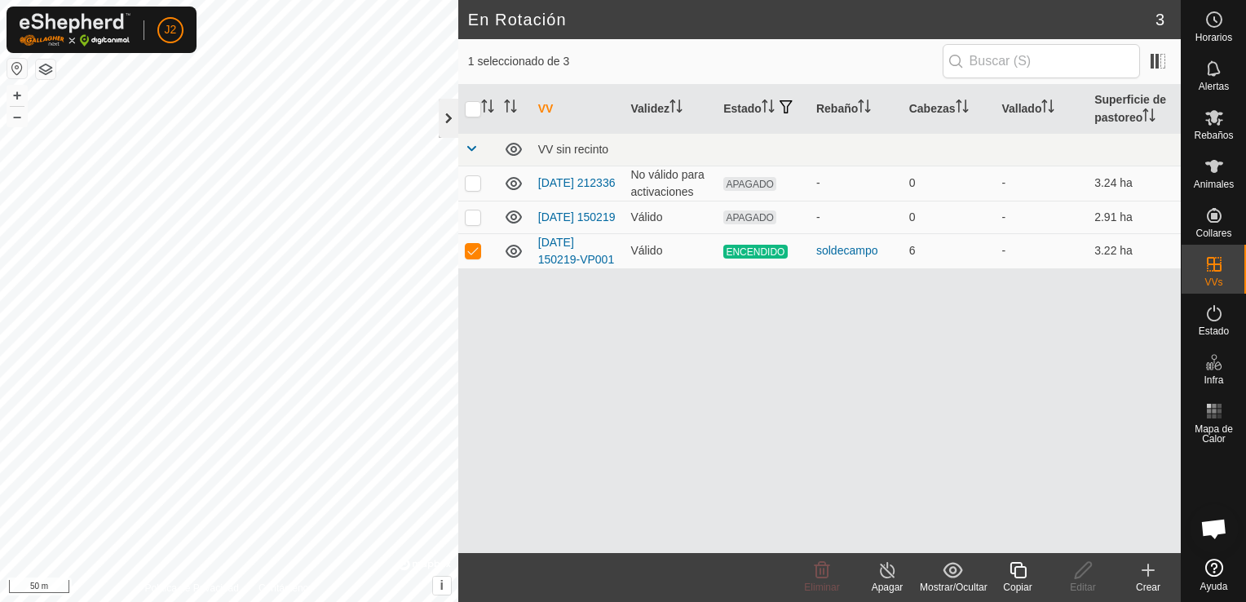
click at [445, 126] on div at bounding box center [449, 118] width 20 height 39
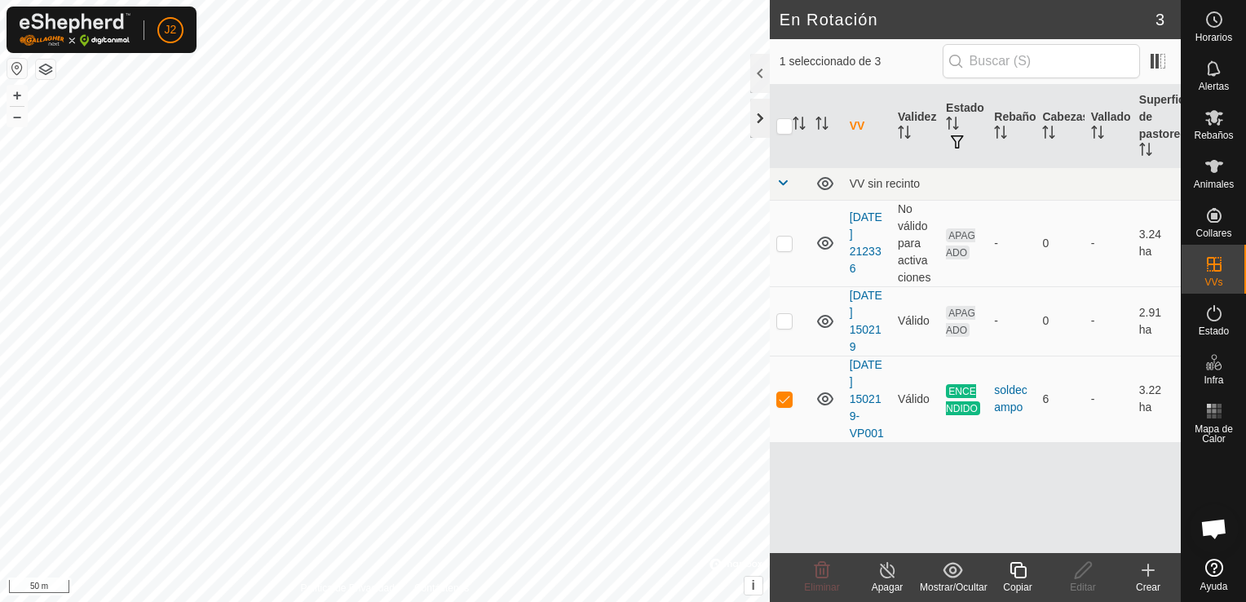
click at [754, 116] on div at bounding box center [760, 118] width 20 height 39
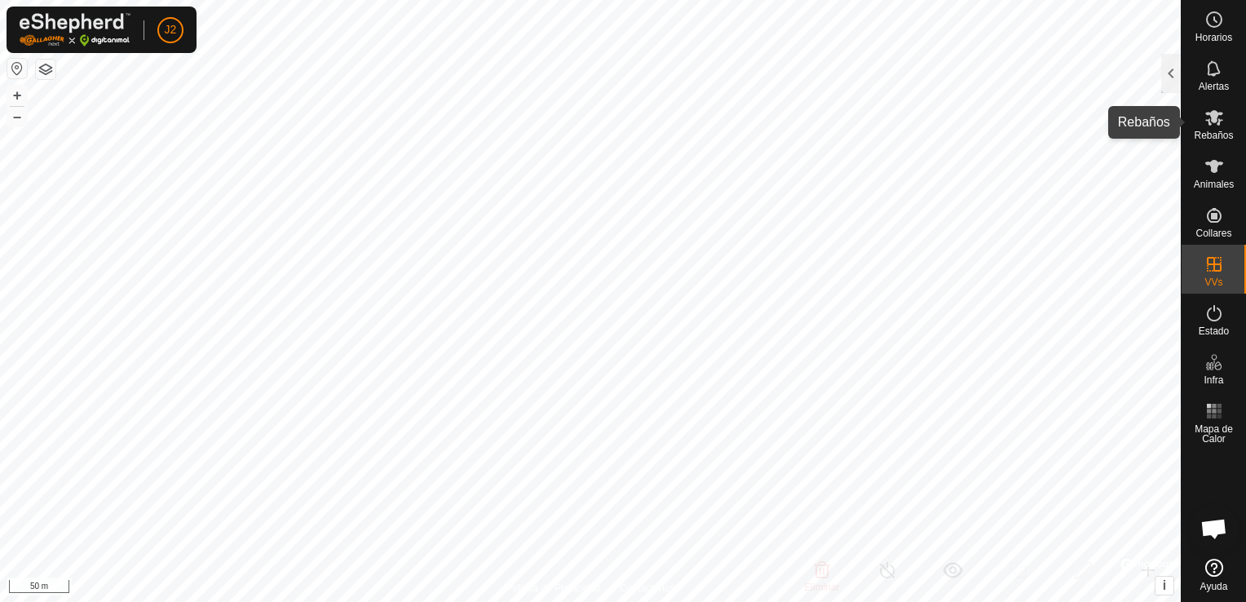
click at [1211, 119] on icon at bounding box center [1215, 117] width 18 height 15
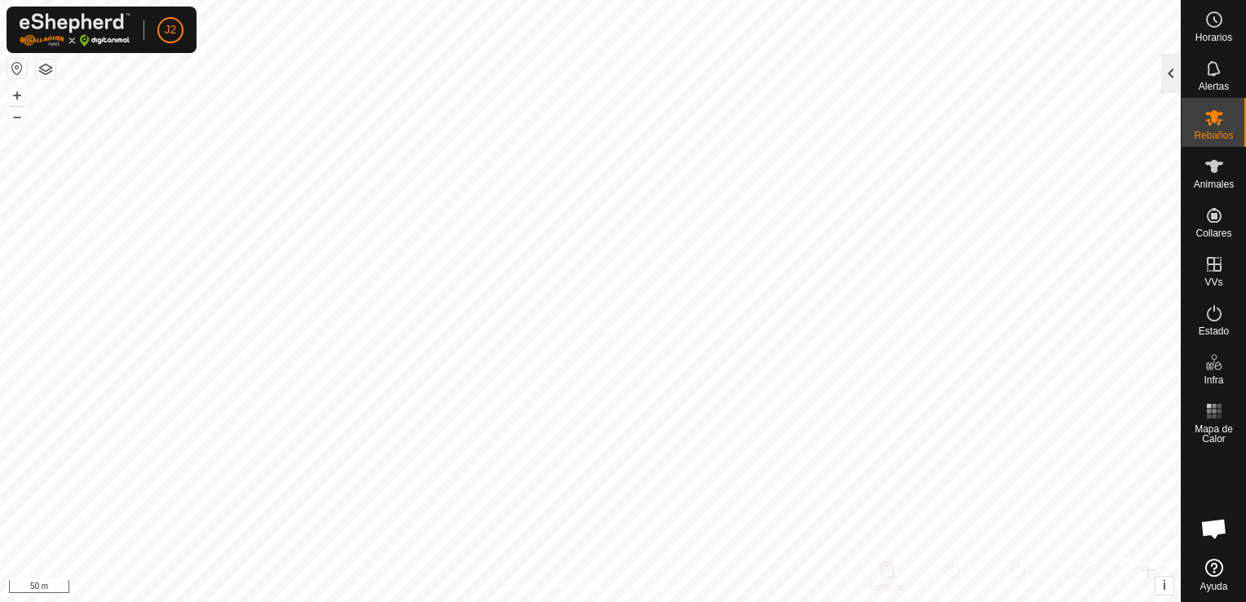
click at [1174, 74] on div at bounding box center [1172, 73] width 20 height 39
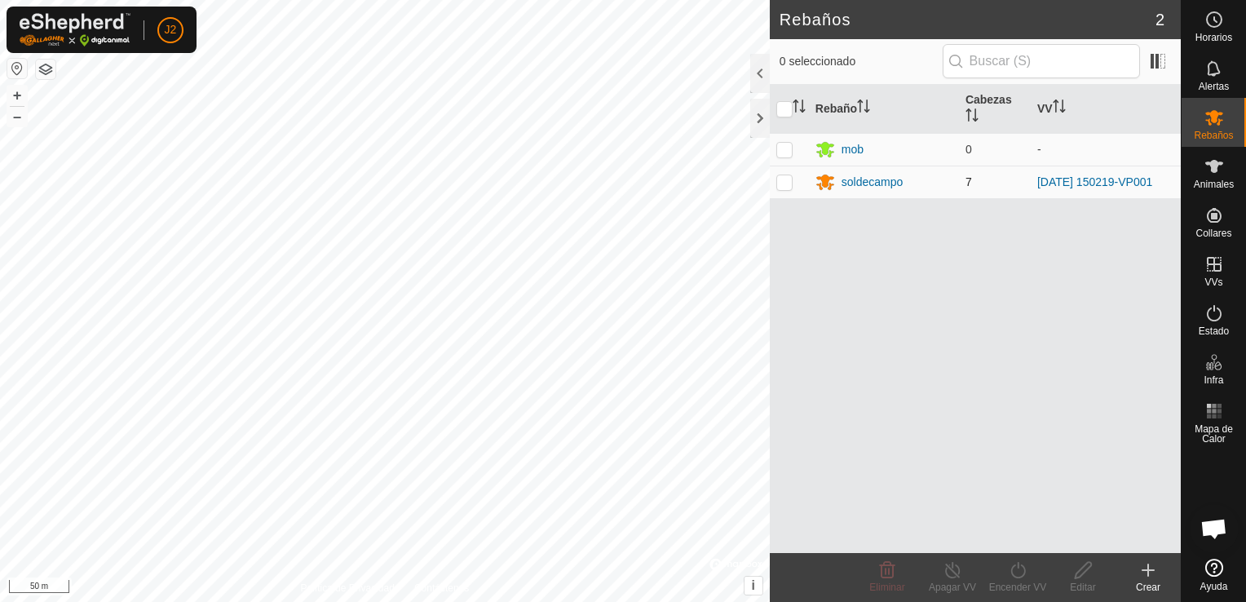
click at [787, 186] on p-checkbox at bounding box center [785, 181] width 16 height 13
checkbox input "true"
click at [764, 64] on div at bounding box center [760, 73] width 20 height 39
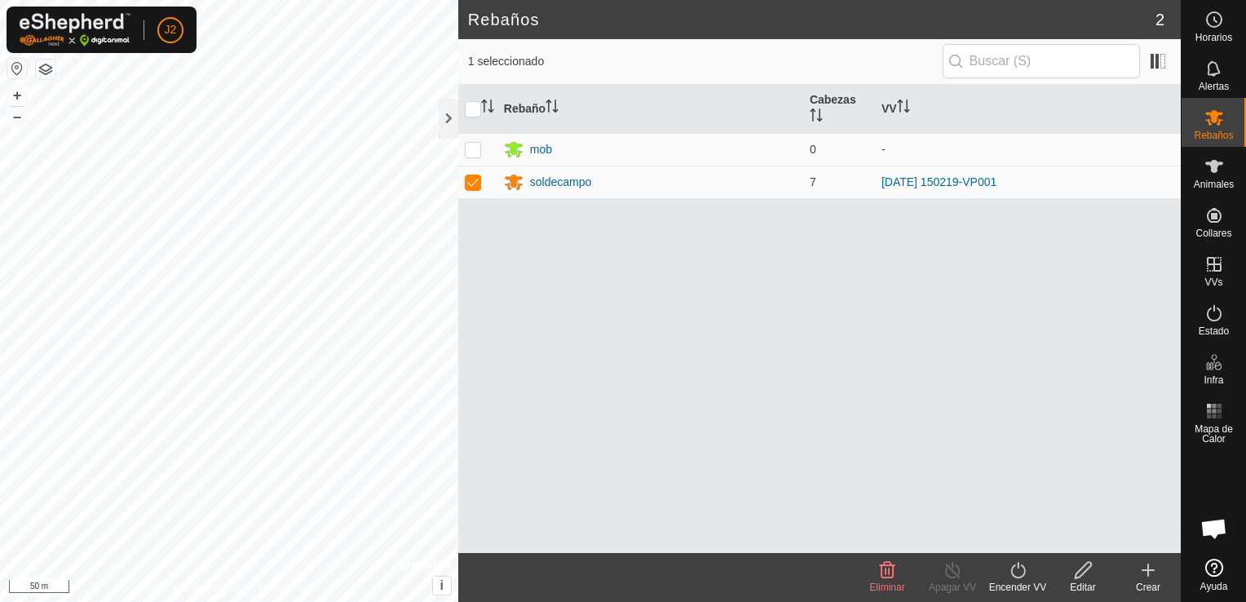
click at [764, 64] on span "1 seleccionado" at bounding box center [705, 61] width 475 height 17
click at [571, 188] on div "soldecampo" at bounding box center [561, 182] width 62 height 17
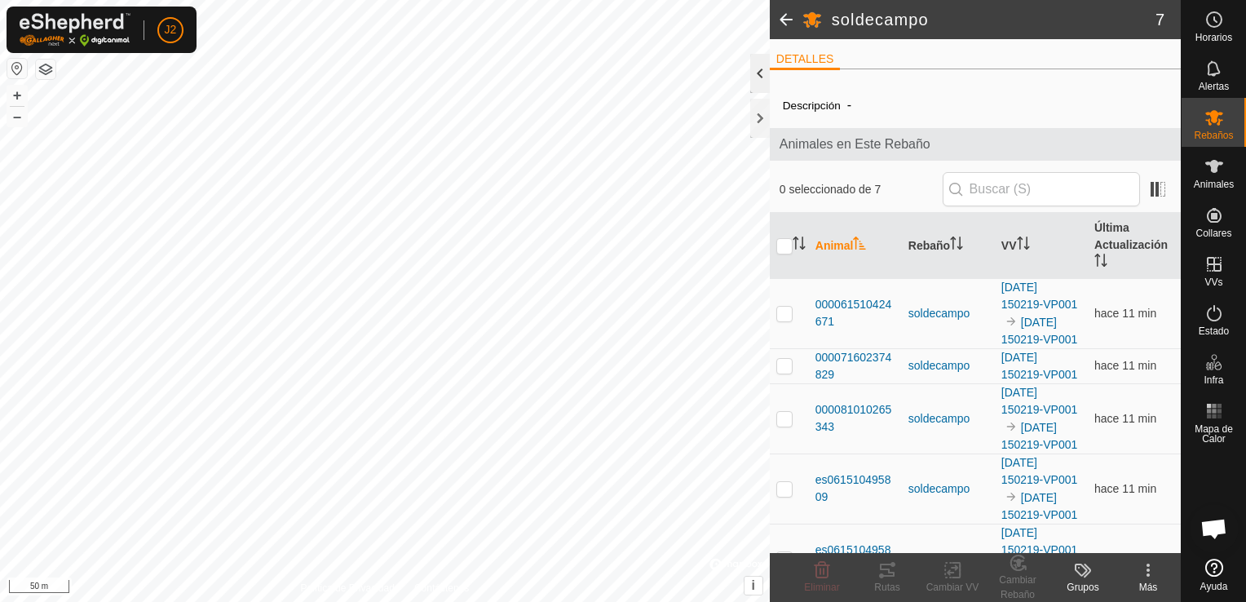
click at [759, 64] on div at bounding box center [760, 73] width 20 height 39
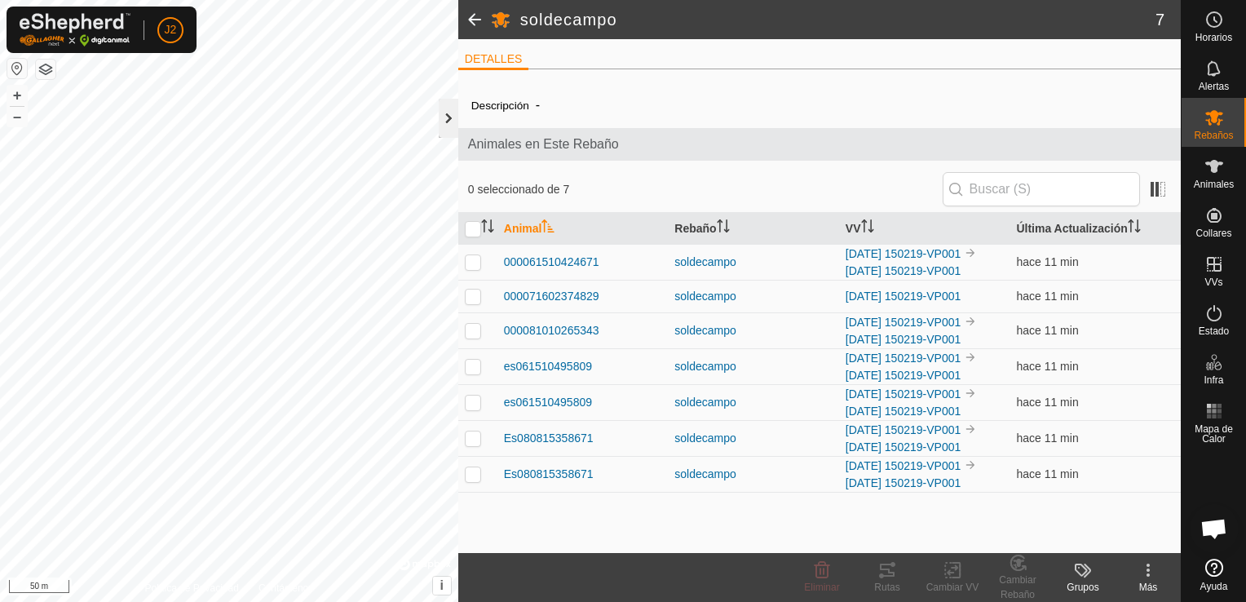
click at [446, 119] on div at bounding box center [449, 118] width 20 height 39
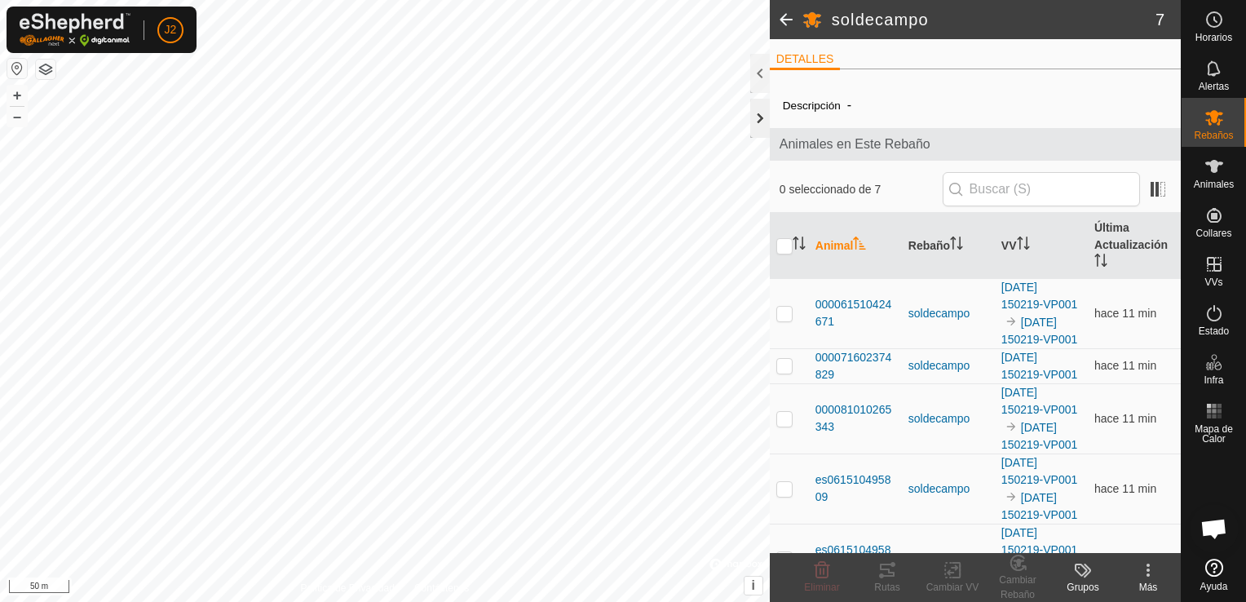
click at [756, 112] on div at bounding box center [760, 118] width 20 height 39
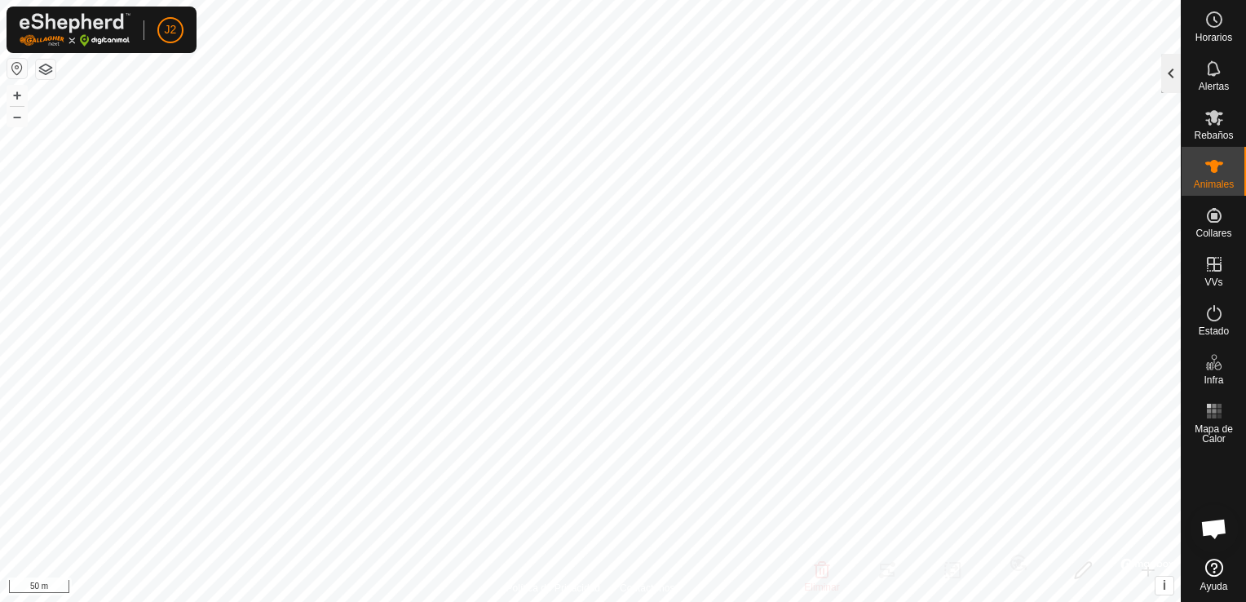
click at [1120, 139] on div "Animales 7 0 seleccionado de 7 Animal Rebaño VV Última Actualización 0000615104…" at bounding box center [590, 301] width 1181 height 602
click at [1178, 76] on div at bounding box center [1172, 73] width 20 height 39
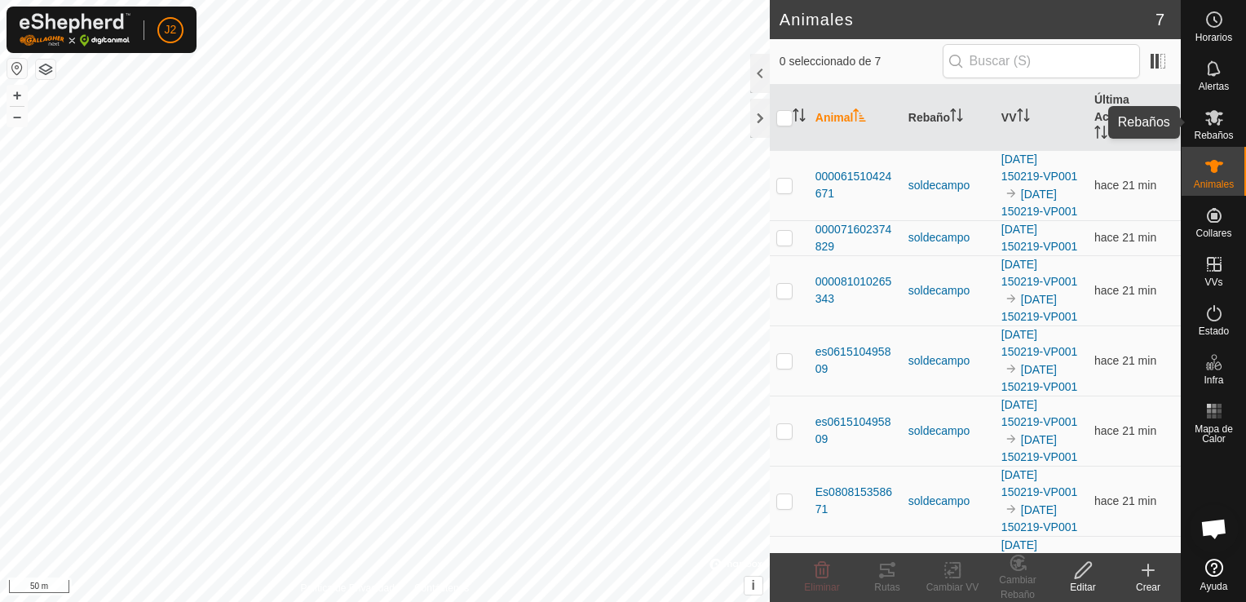
click at [1209, 136] on span "Rebaños" at bounding box center [1213, 136] width 39 height 10
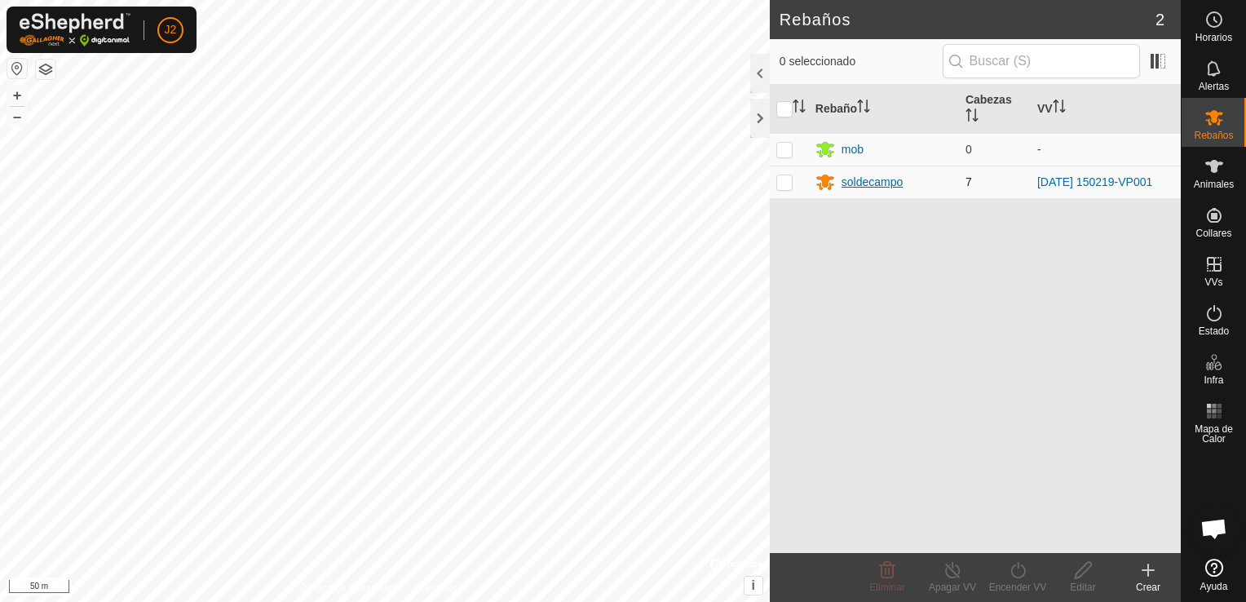
click at [871, 187] on div "soldecampo" at bounding box center [873, 182] width 62 height 17
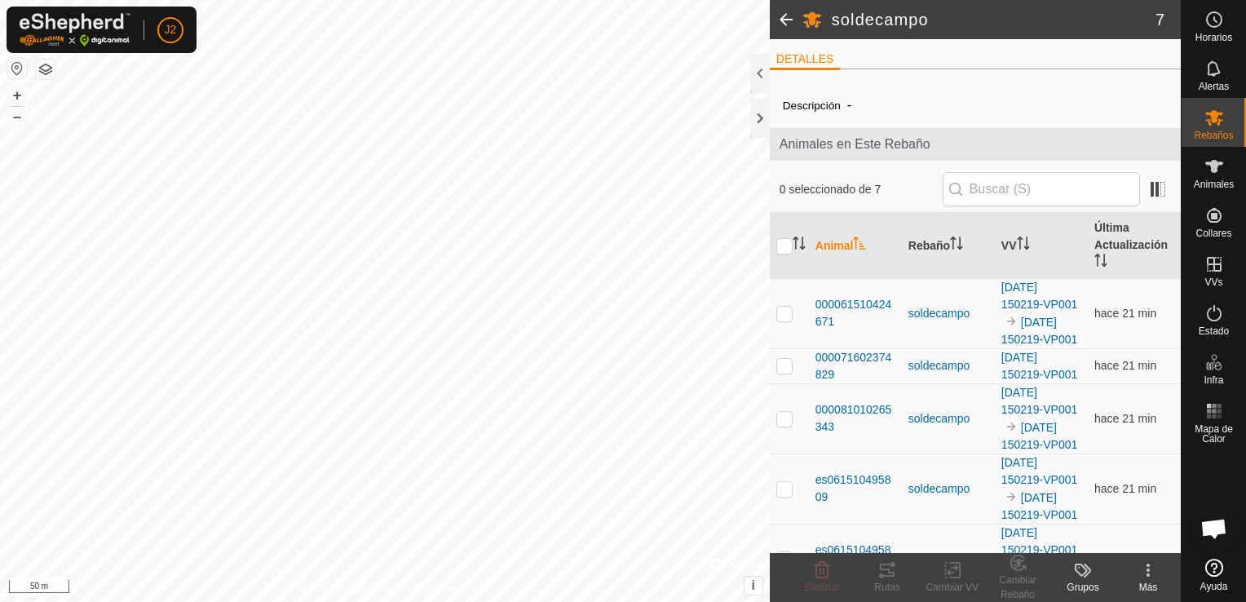
click at [11, 69] on button "button" at bounding box center [17, 69] width 20 height 20
drag, startPoint x: 1220, startPoint y: 321, endPoint x: 1205, endPoint y: 321, distance: 14.7
click at [1205, 321] on icon at bounding box center [1215, 313] width 20 height 20
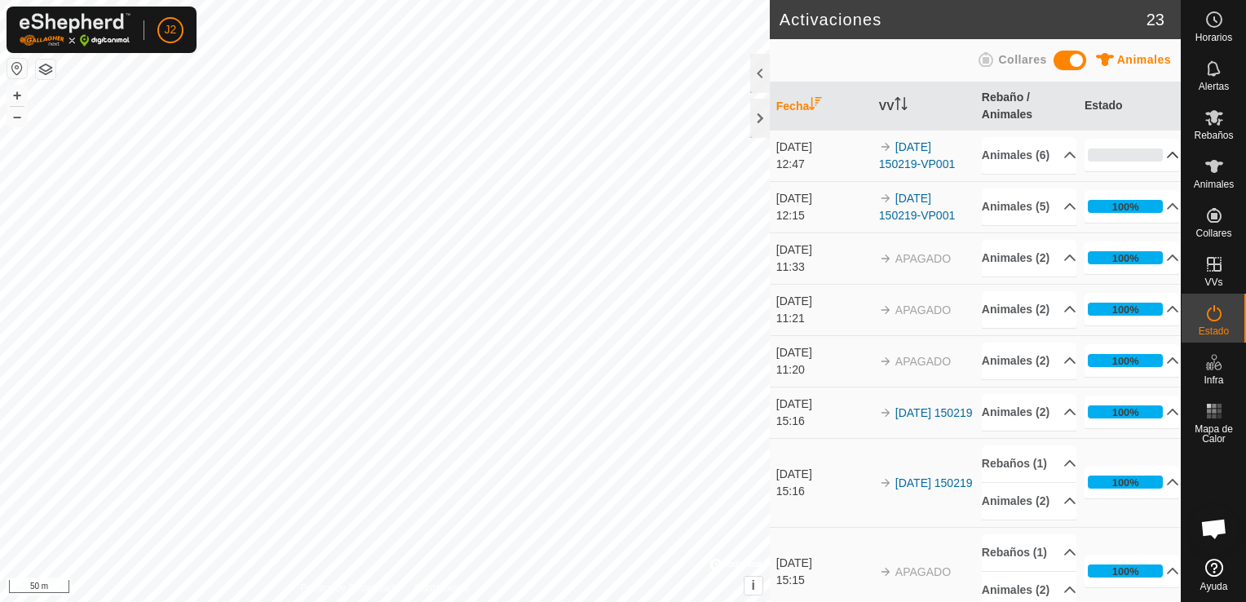
click at [1152, 165] on p-accordion-header "0%" at bounding box center [1132, 155] width 95 height 33
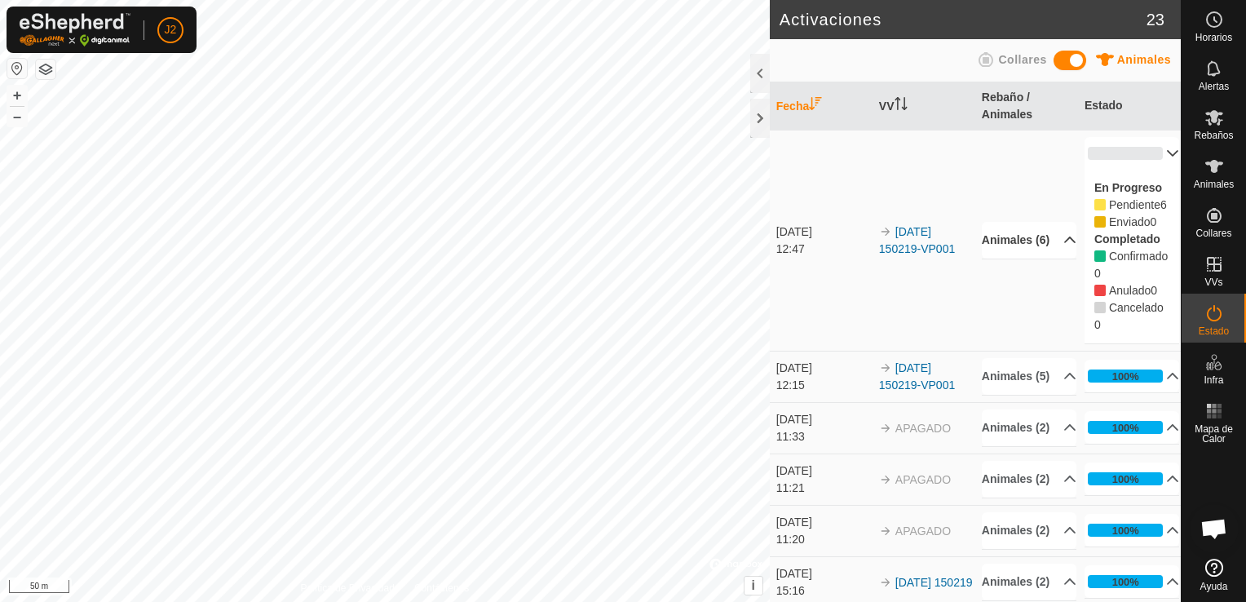
click at [1047, 246] on p-accordion-header "Animales (6)" at bounding box center [1029, 240] width 95 height 37
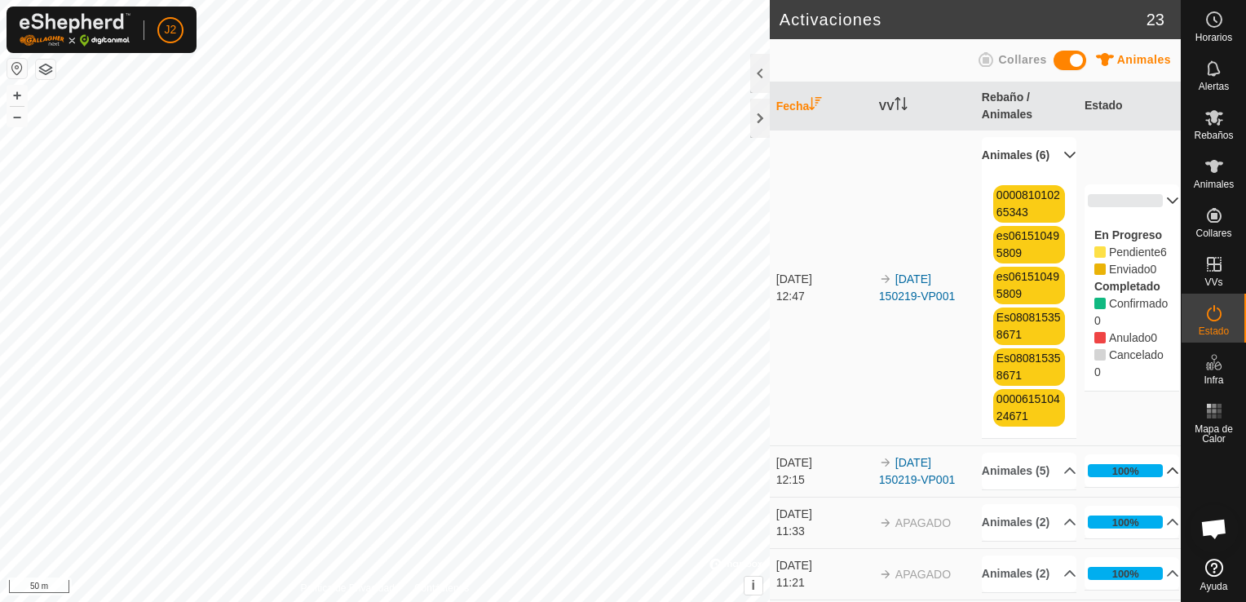
click at [1157, 487] on p-accordion-header "100%" at bounding box center [1132, 470] width 95 height 33
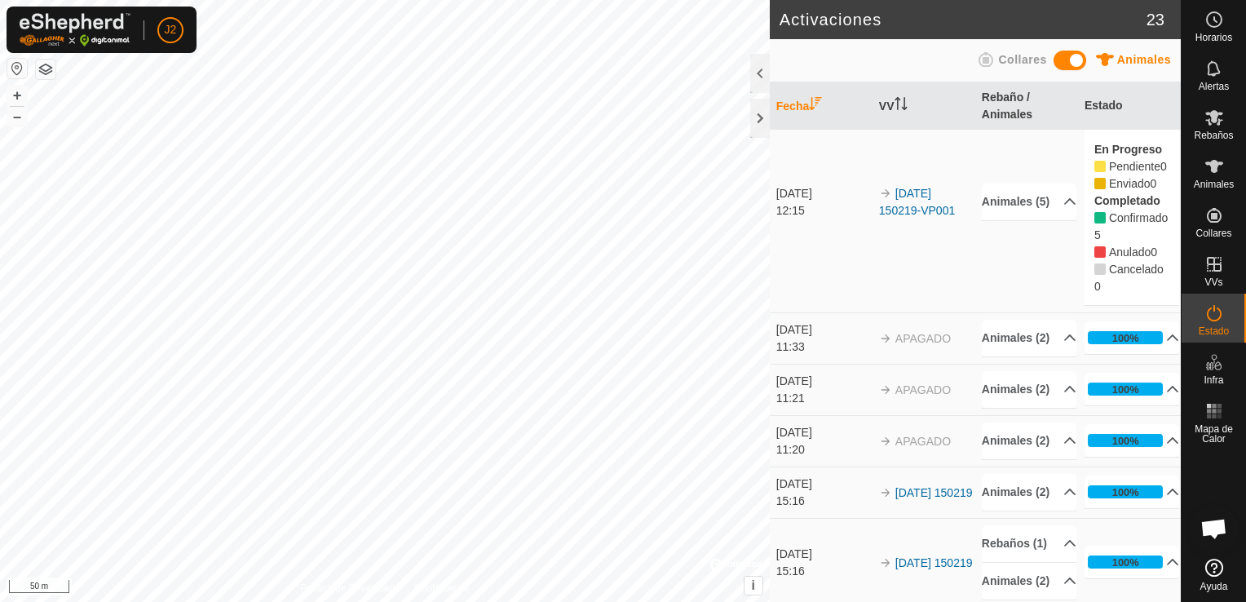
scroll to position [352, 0]
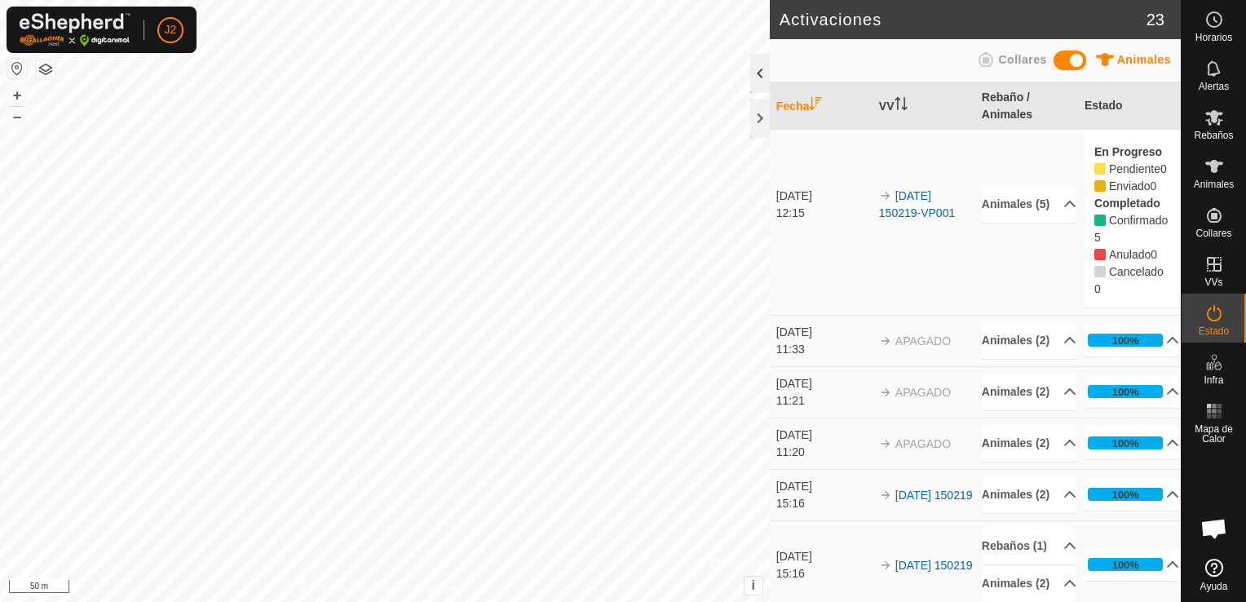
click at [756, 84] on div at bounding box center [760, 73] width 20 height 39
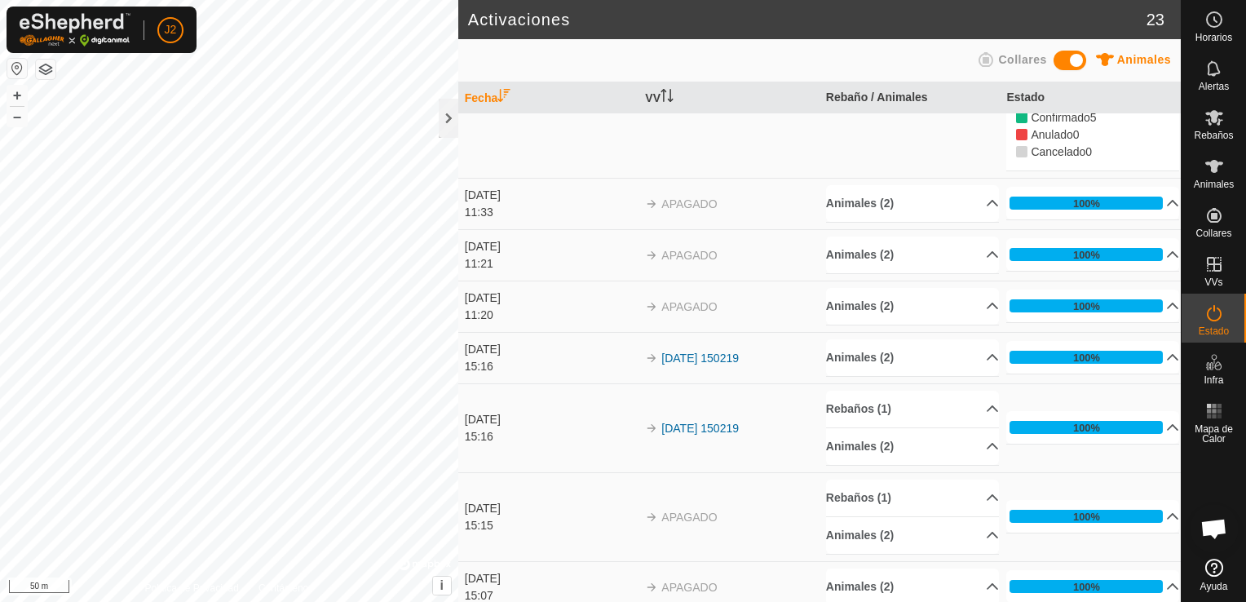
scroll to position [0, 0]
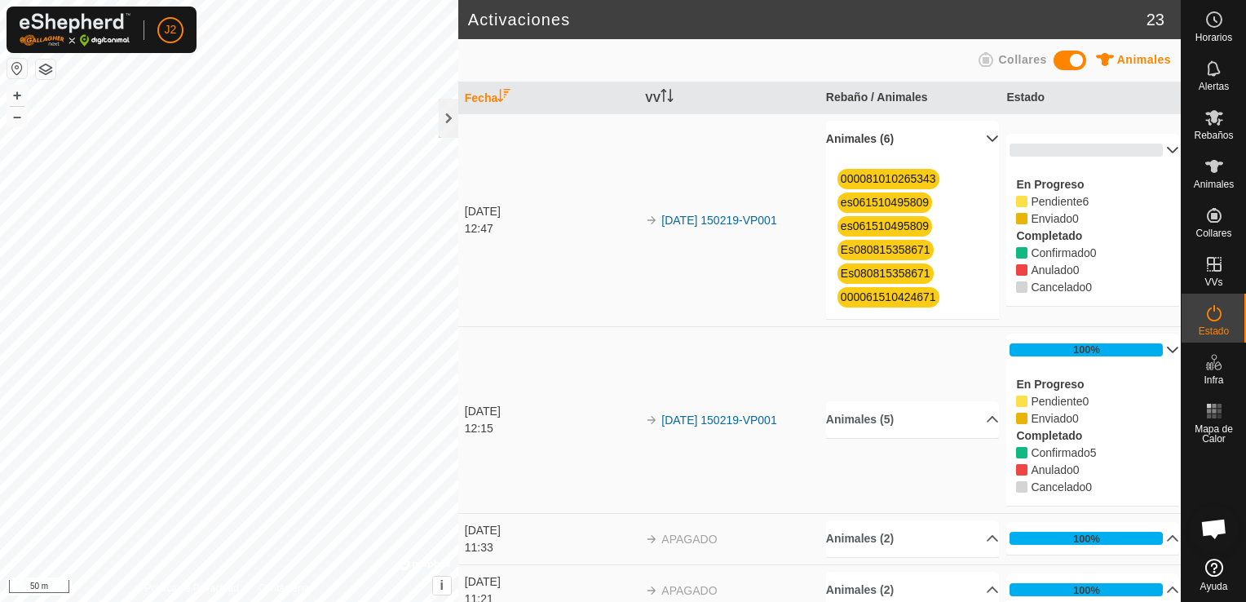
click at [1146, 150] on p-accordion-header "0%" at bounding box center [1093, 150] width 173 height 33
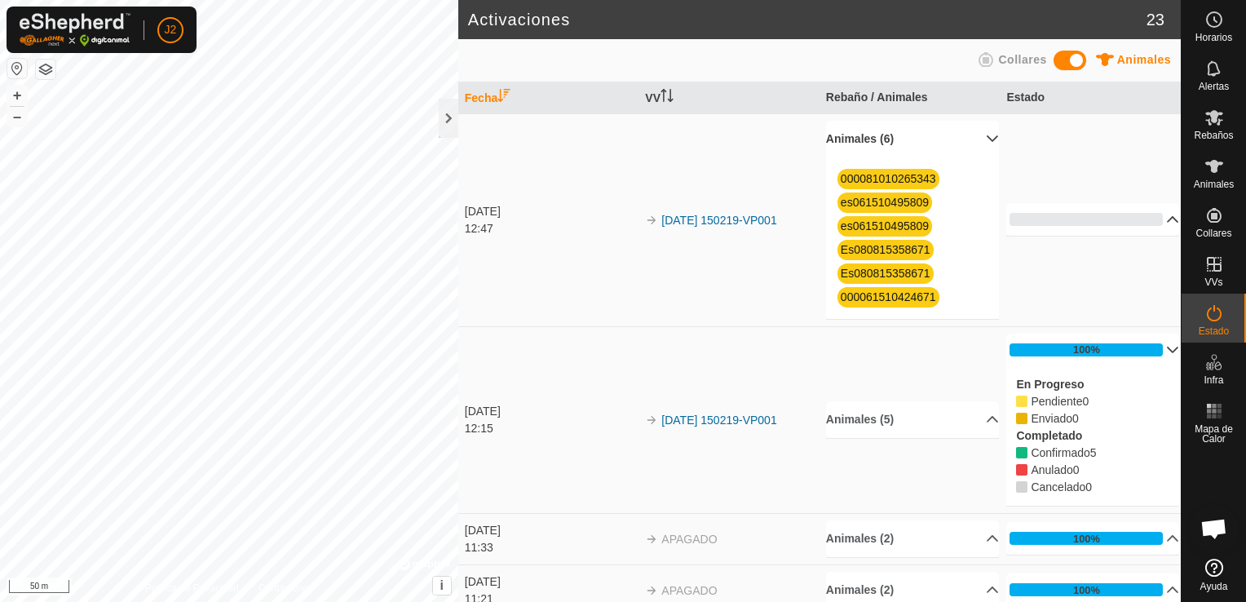
click at [1150, 224] on p-accordion-header "0%" at bounding box center [1093, 219] width 173 height 33
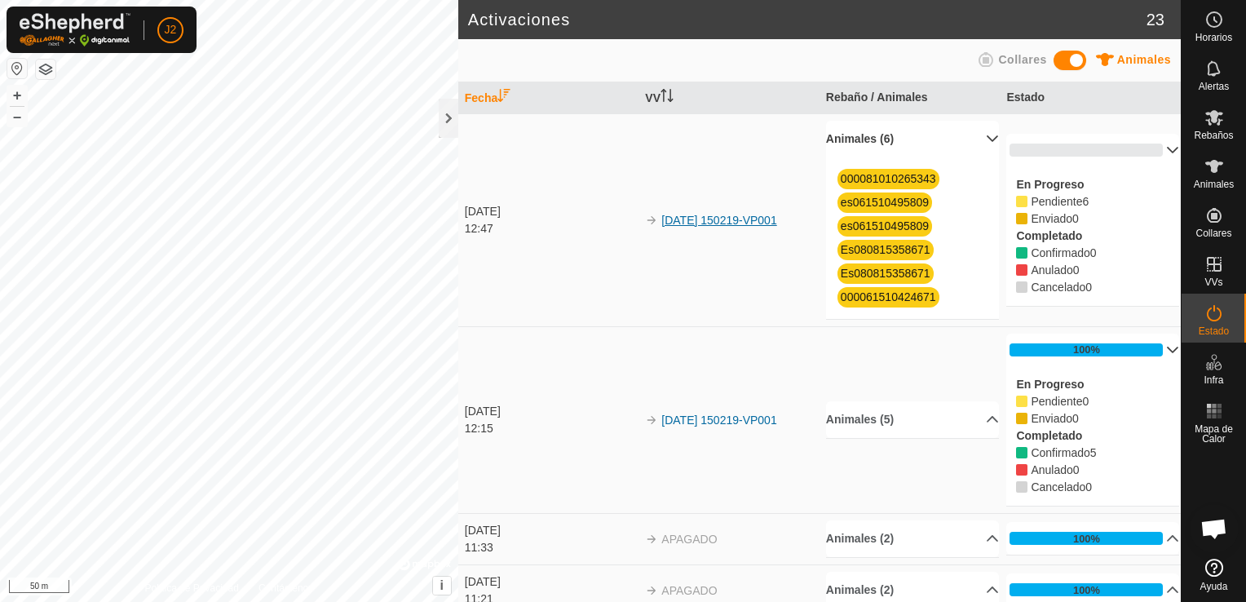
click at [766, 214] on link "[DATE] 150219-VP001" at bounding box center [719, 220] width 115 height 13
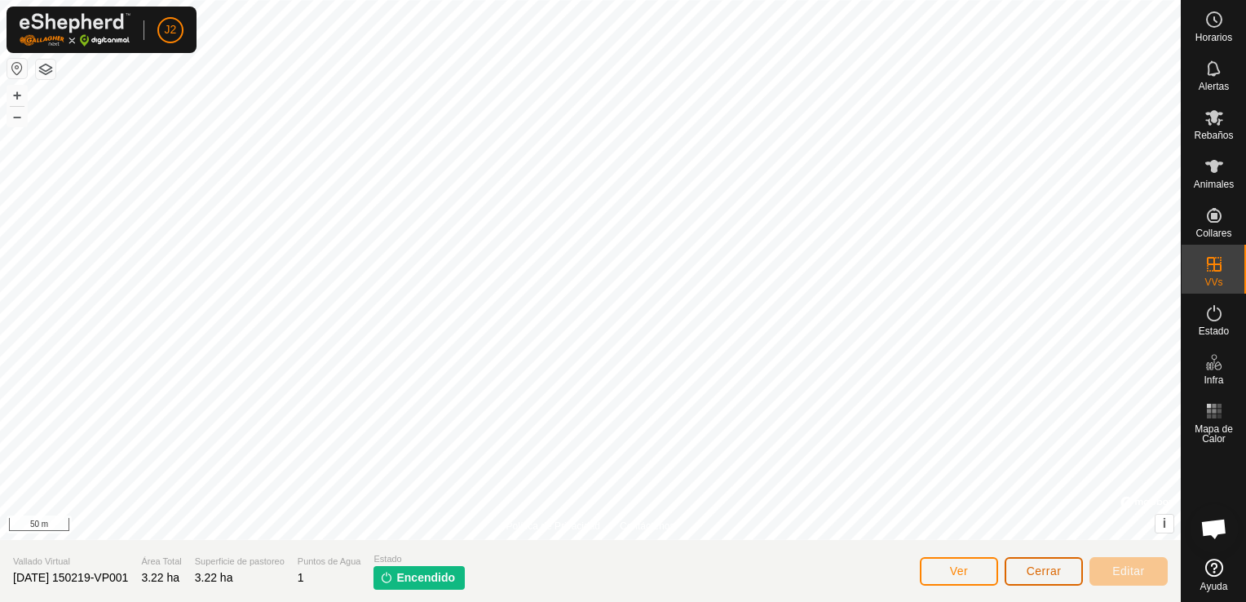
click at [1038, 573] on span "Cerrar" at bounding box center [1044, 570] width 35 height 13
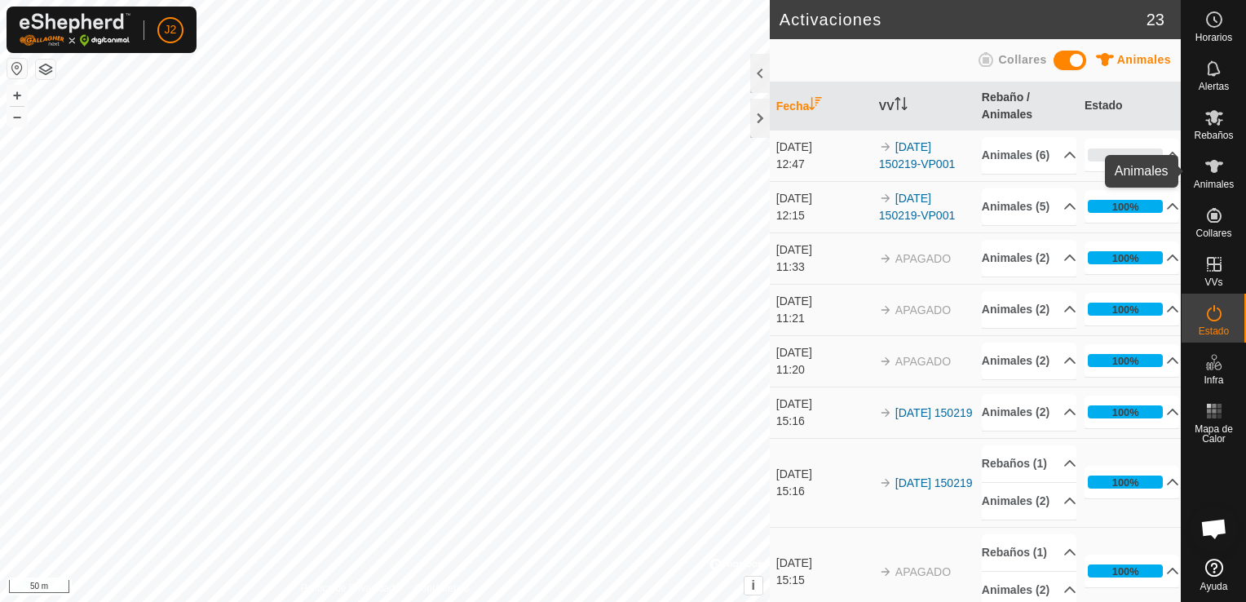
click at [1214, 182] on span "Animales" at bounding box center [1214, 184] width 40 height 10
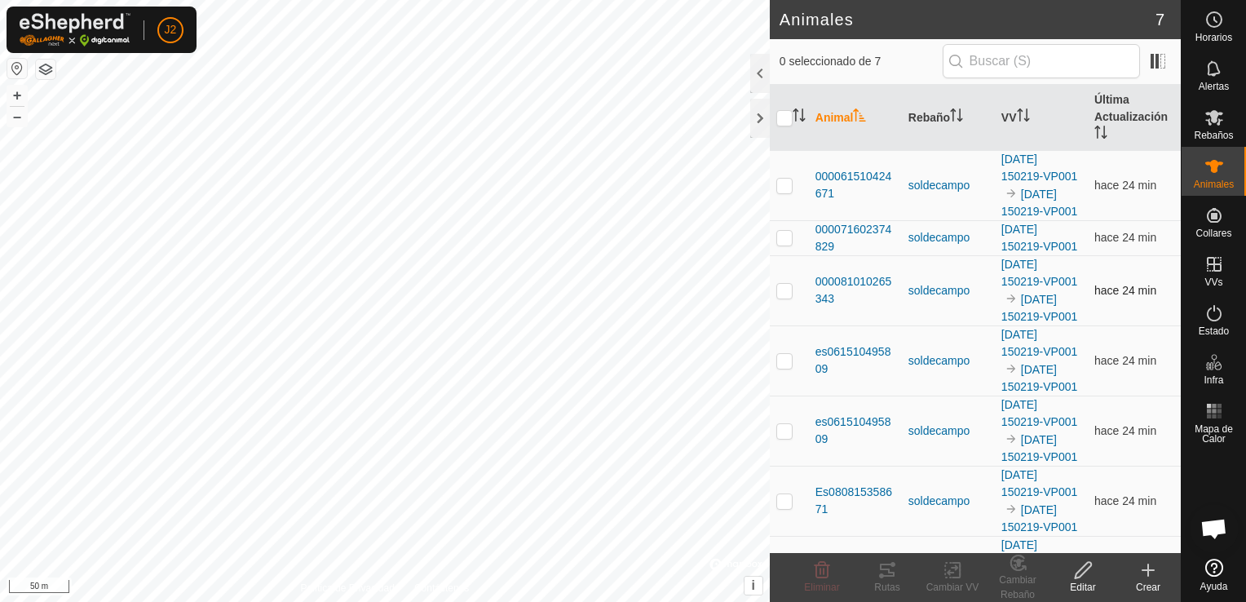
click at [780, 297] on p-checkbox at bounding box center [785, 290] width 16 height 13
checkbox input "true"
click at [879, 565] on icon at bounding box center [888, 570] width 20 height 20
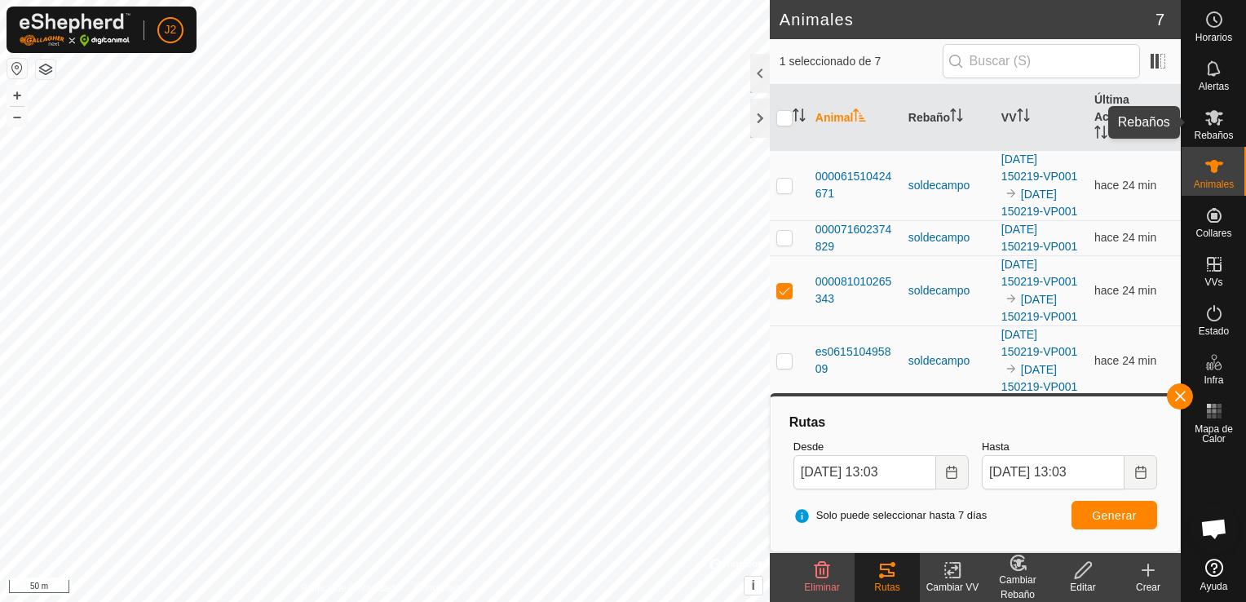
drag, startPoint x: 1221, startPoint y: 124, endPoint x: 1174, endPoint y: 148, distance: 52.9
click at [1174, 148] on div "Horarios Alertas Rebaños Animales Collares VVs Estado Infra Mapa de Calor Ayuda…" at bounding box center [623, 301] width 1246 height 602
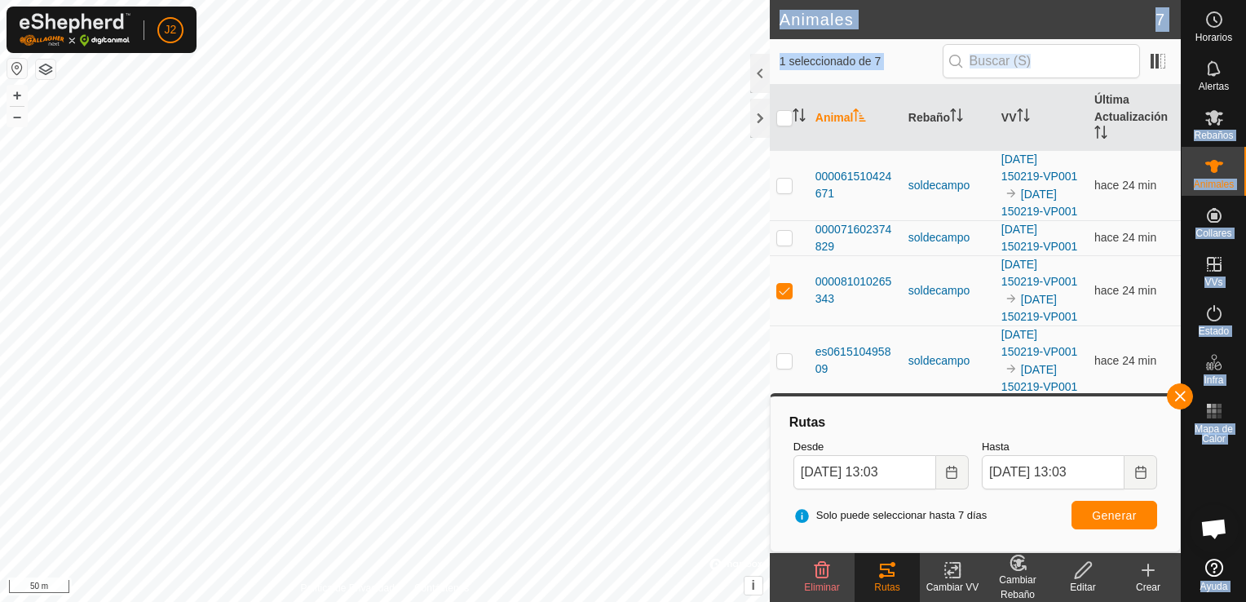
scroll to position [1, 0]
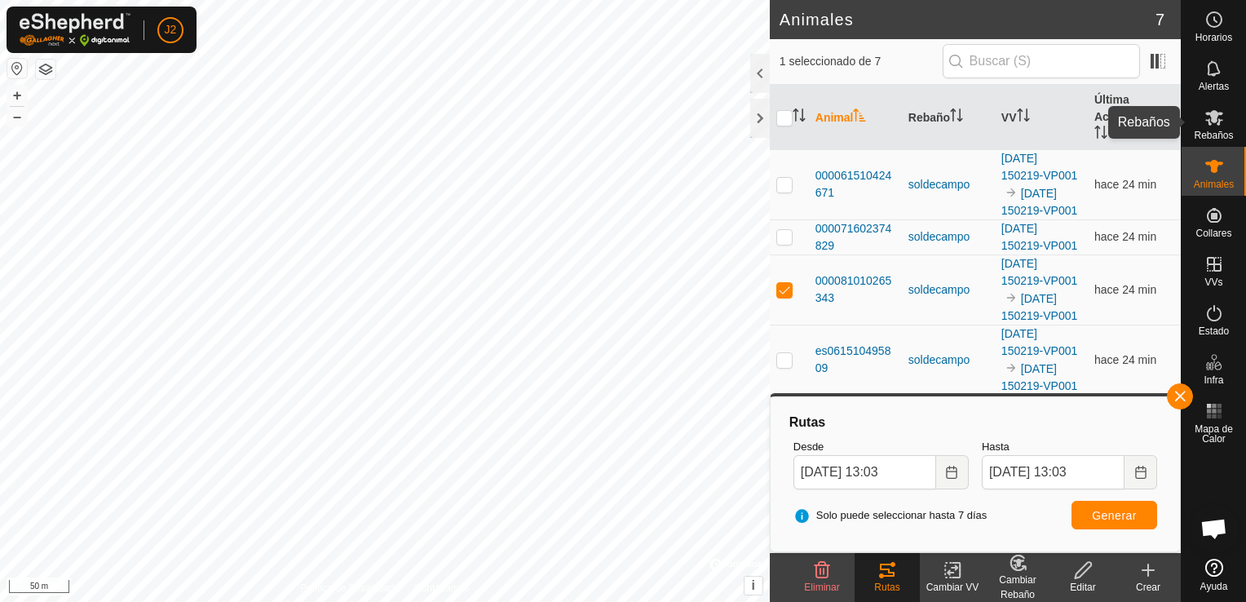
click at [1215, 122] on icon at bounding box center [1215, 117] width 18 height 15
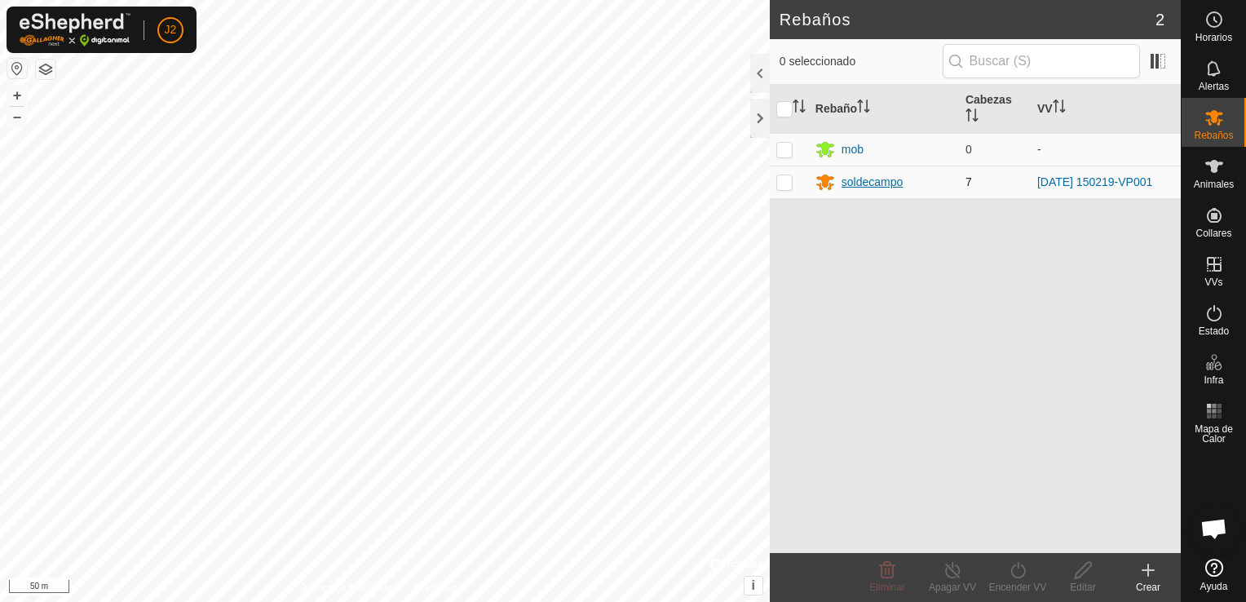
click at [872, 183] on div "soldecampo" at bounding box center [873, 182] width 62 height 17
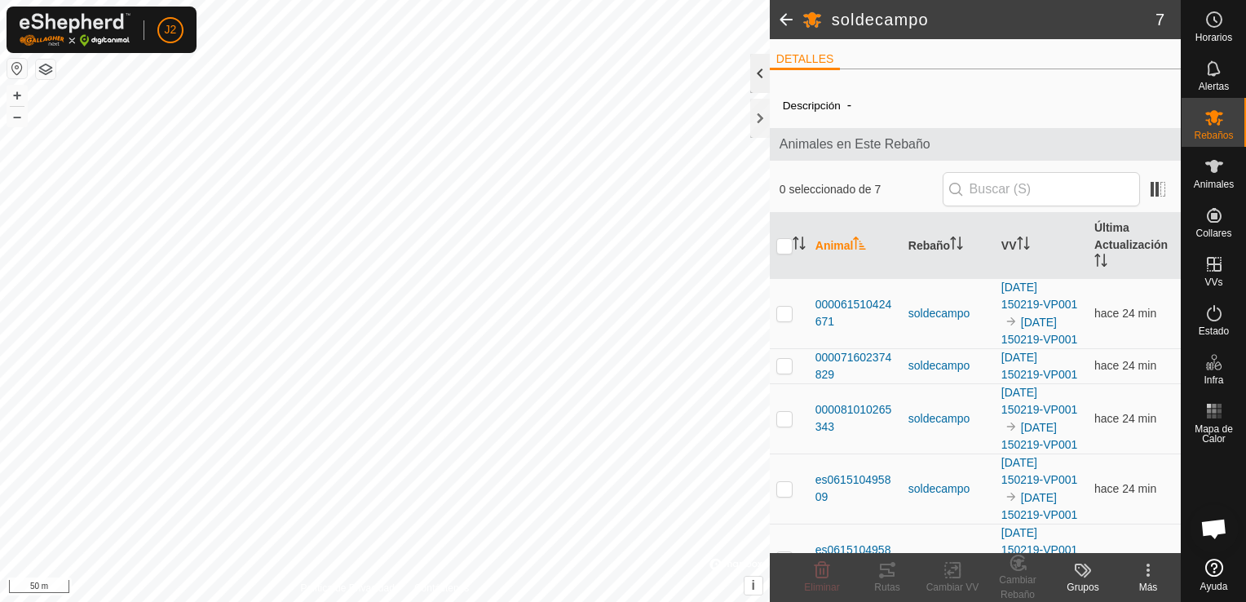
click at [764, 77] on div at bounding box center [760, 73] width 20 height 39
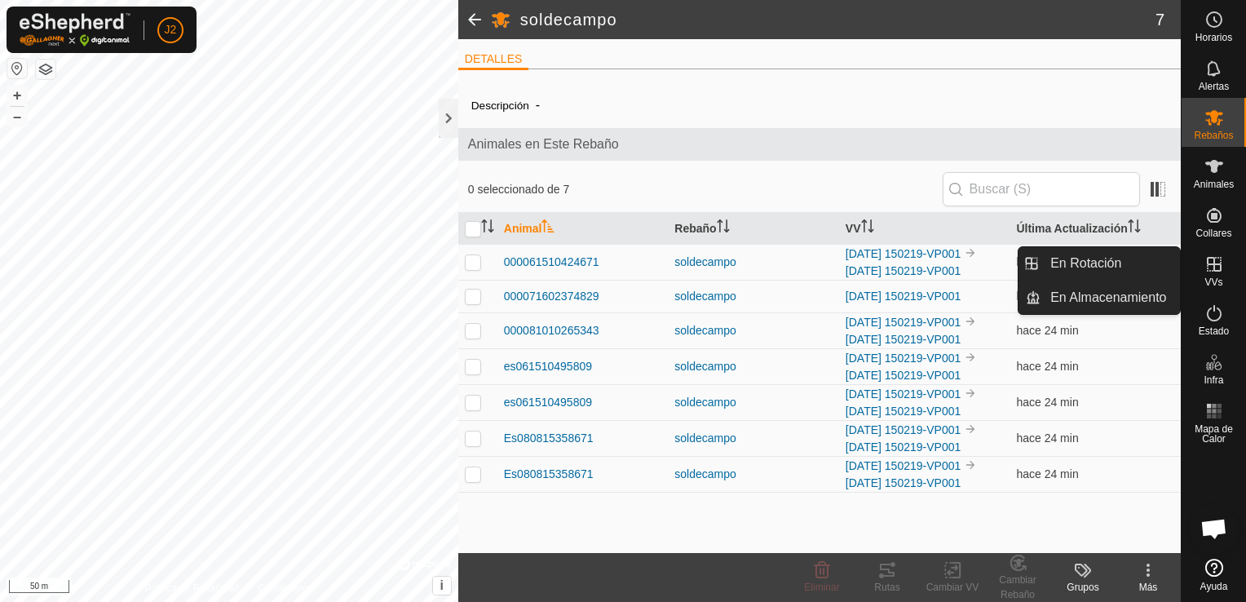
click at [1216, 270] on icon at bounding box center [1214, 264] width 15 height 15
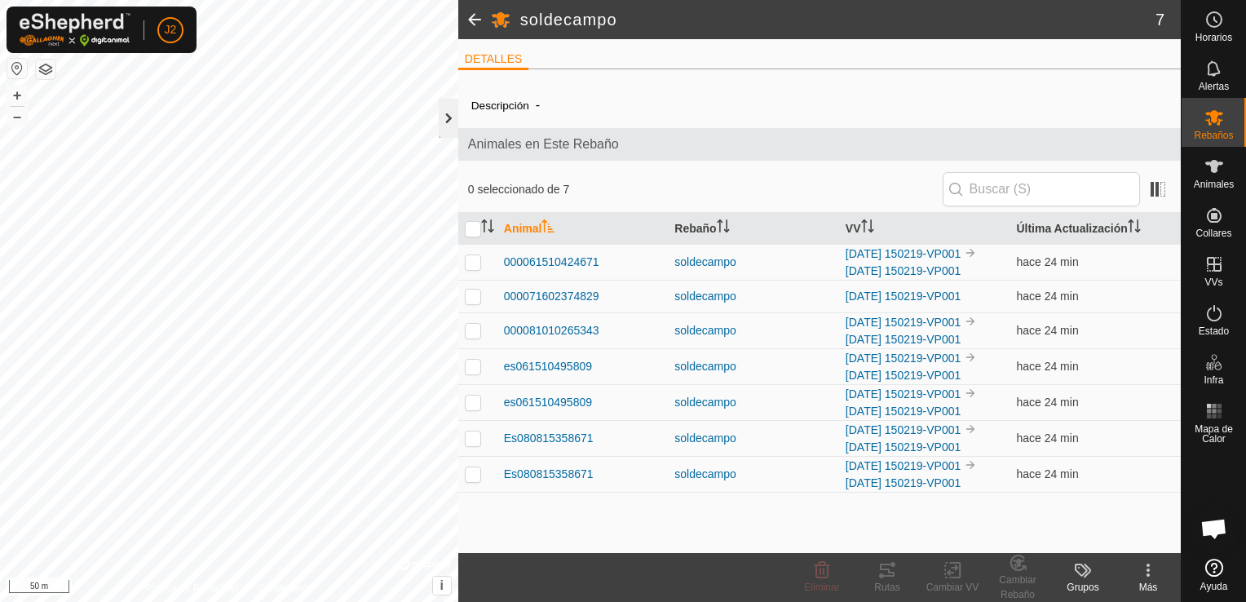
click at [445, 126] on div at bounding box center [449, 118] width 20 height 39
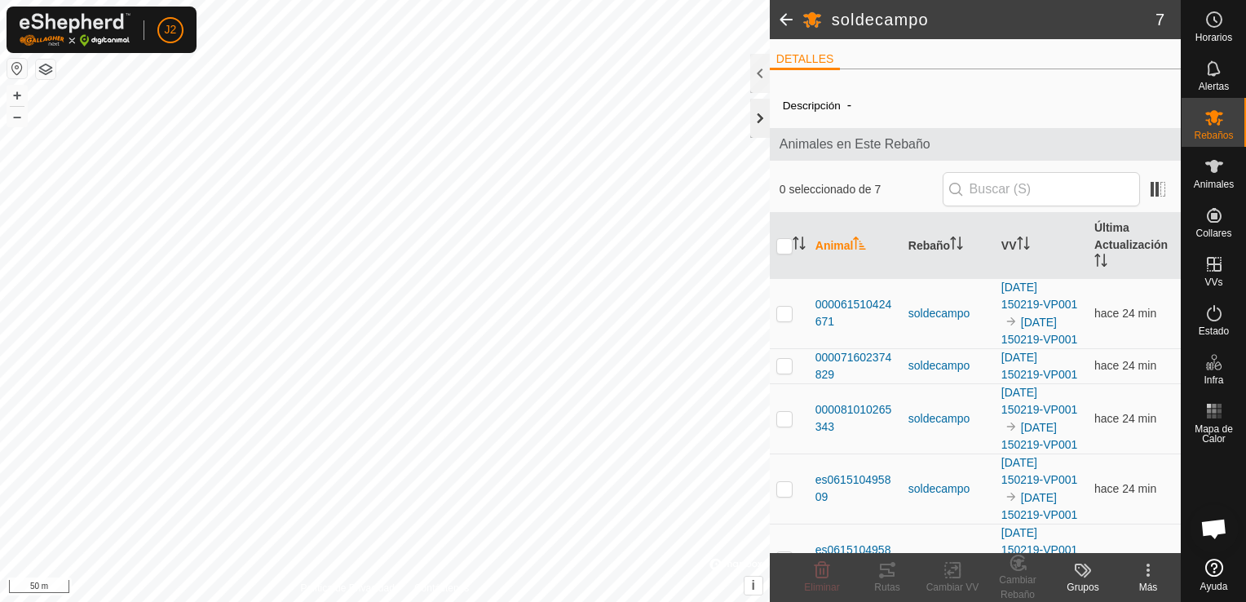
click at [755, 120] on div at bounding box center [760, 118] width 20 height 39
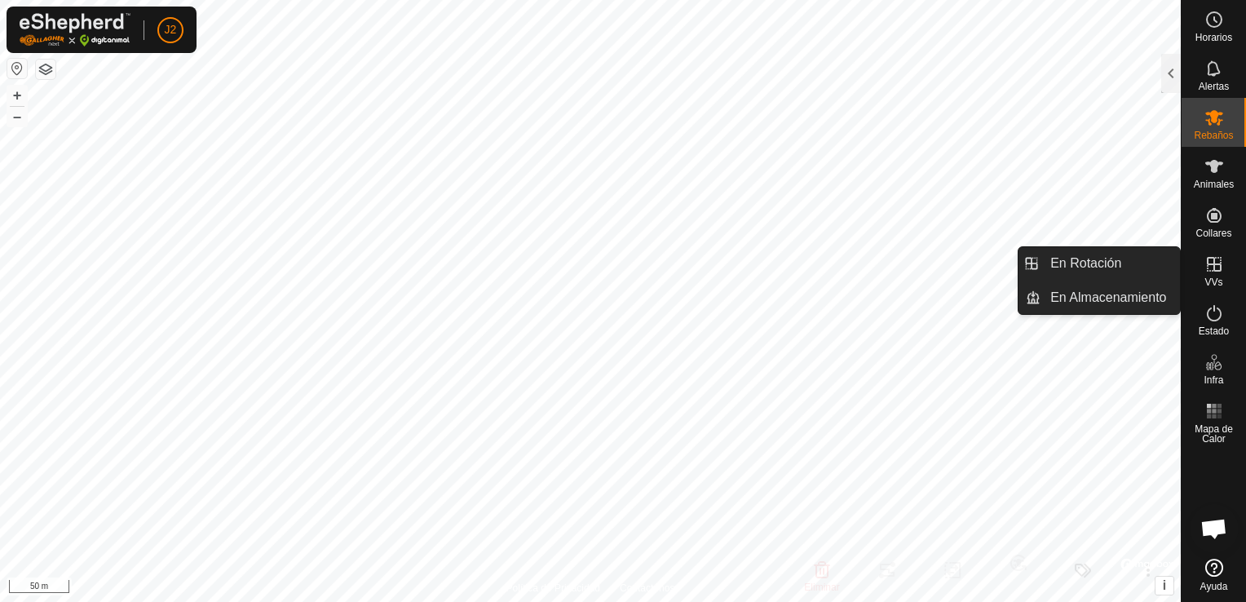
click at [1221, 271] on icon at bounding box center [1215, 265] width 20 height 20
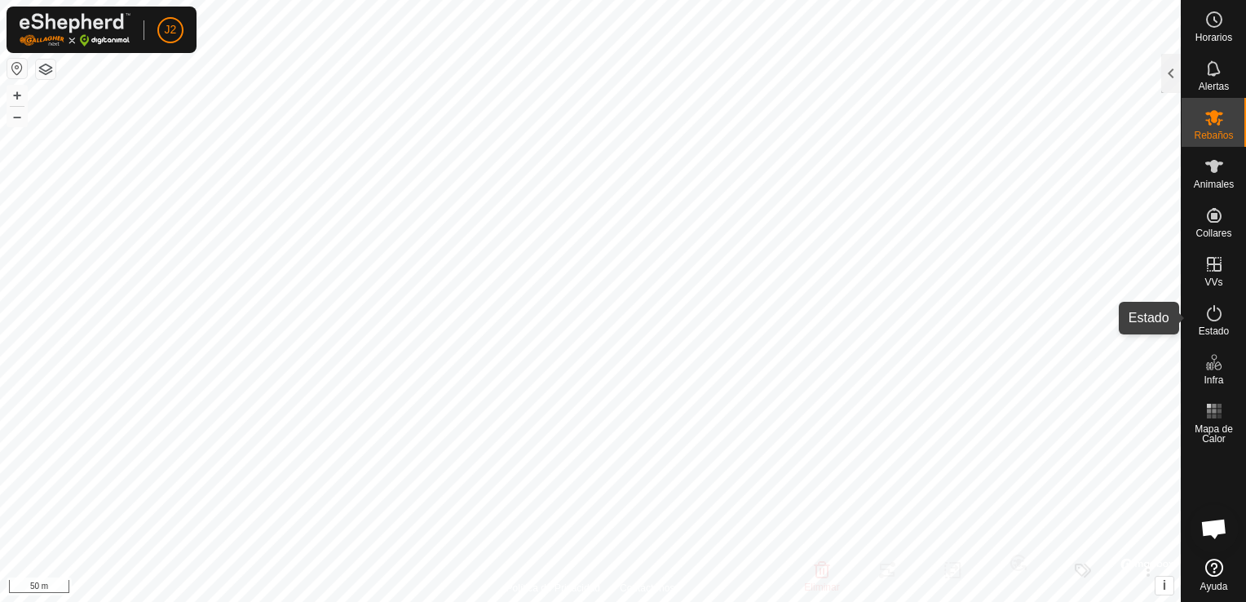
click at [1217, 315] on icon at bounding box center [1215, 313] width 20 height 20
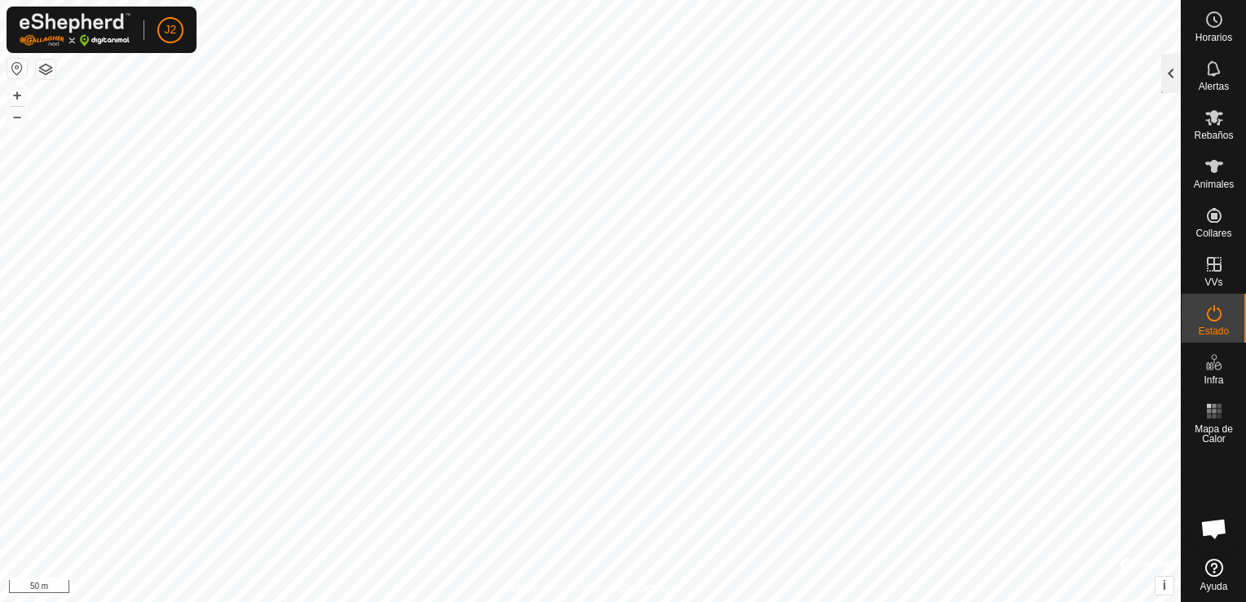
click at [1165, 72] on div at bounding box center [1172, 73] width 20 height 39
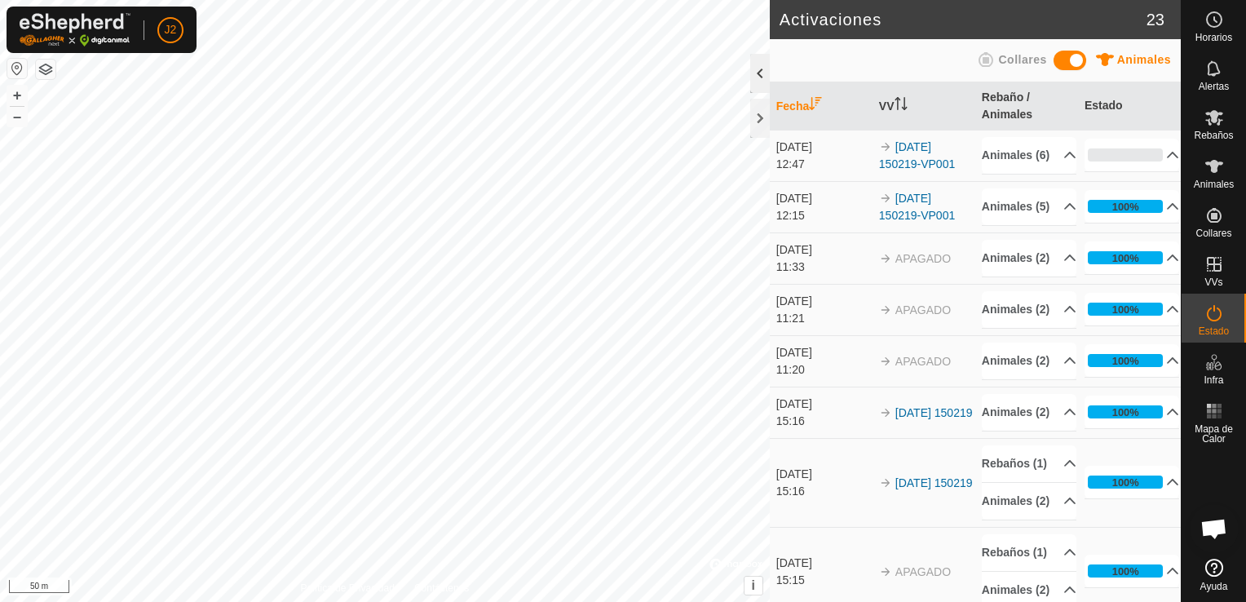
click at [759, 85] on div at bounding box center [760, 73] width 20 height 39
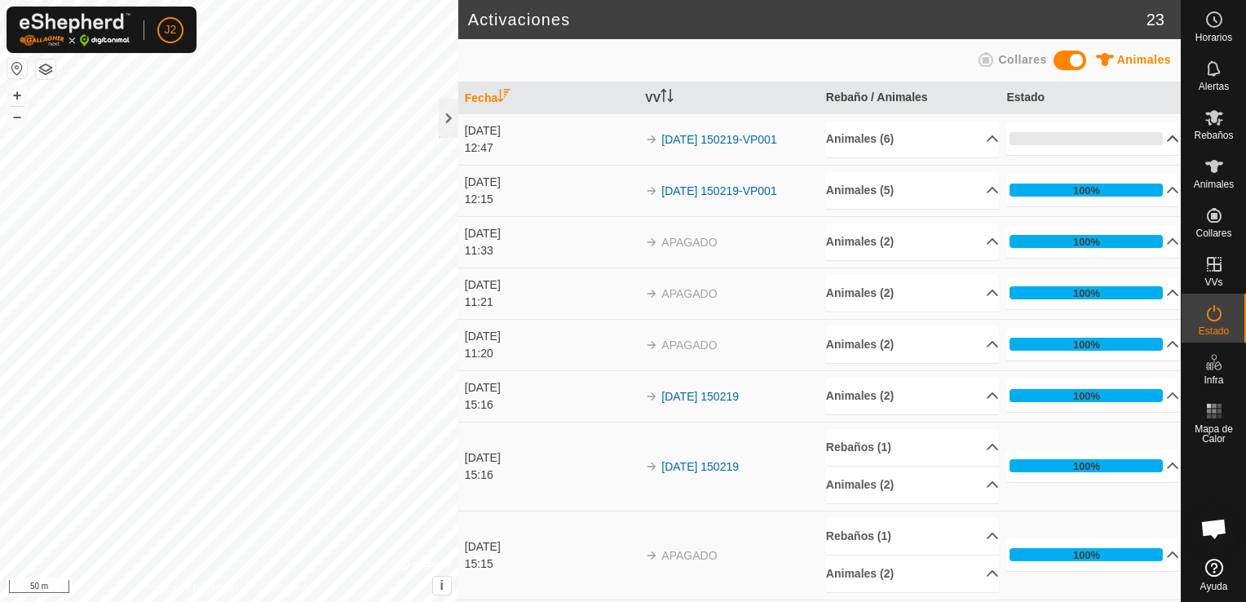
click at [1144, 142] on p-accordion-header "0%" at bounding box center [1093, 138] width 173 height 33
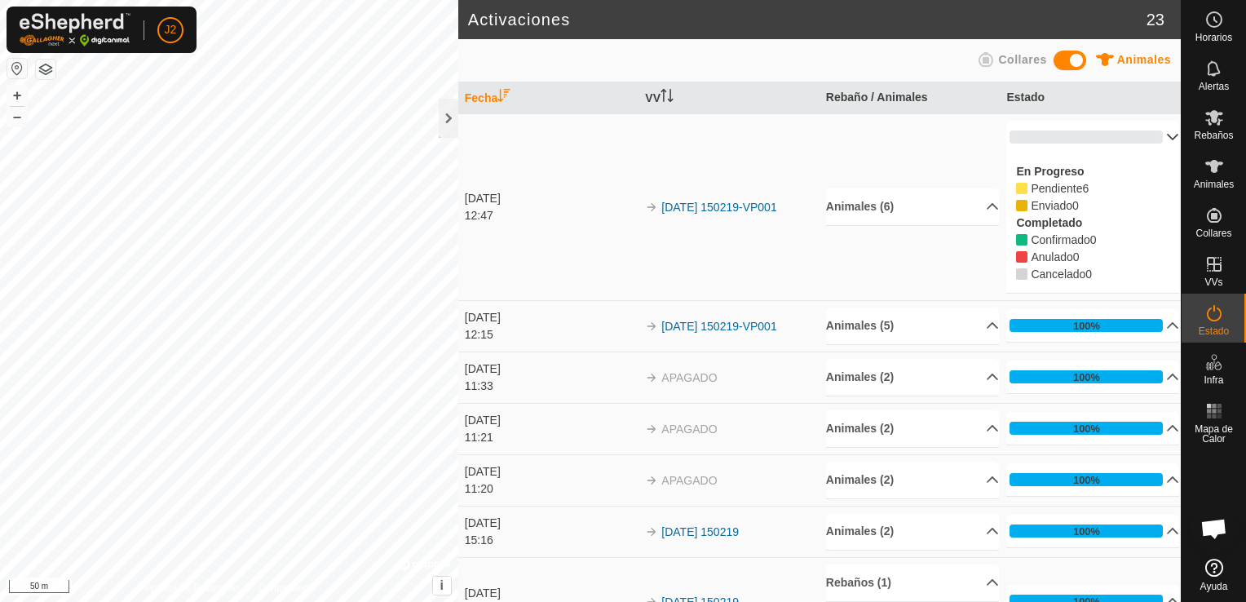
click at [1144, 142] on p-accordion-header "0%" at bounding box center [1093, 137] width 173 height 33
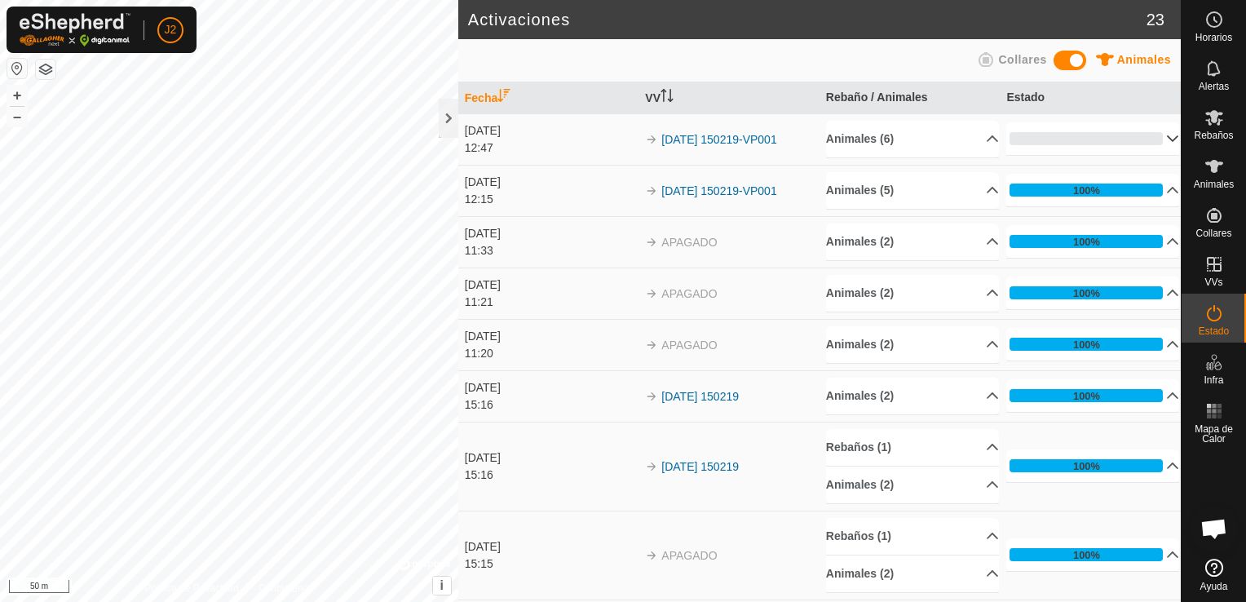
click at [1144, 142] on p-accordion-header "0%" at bounding box center [1093, 138] width 173 height 33
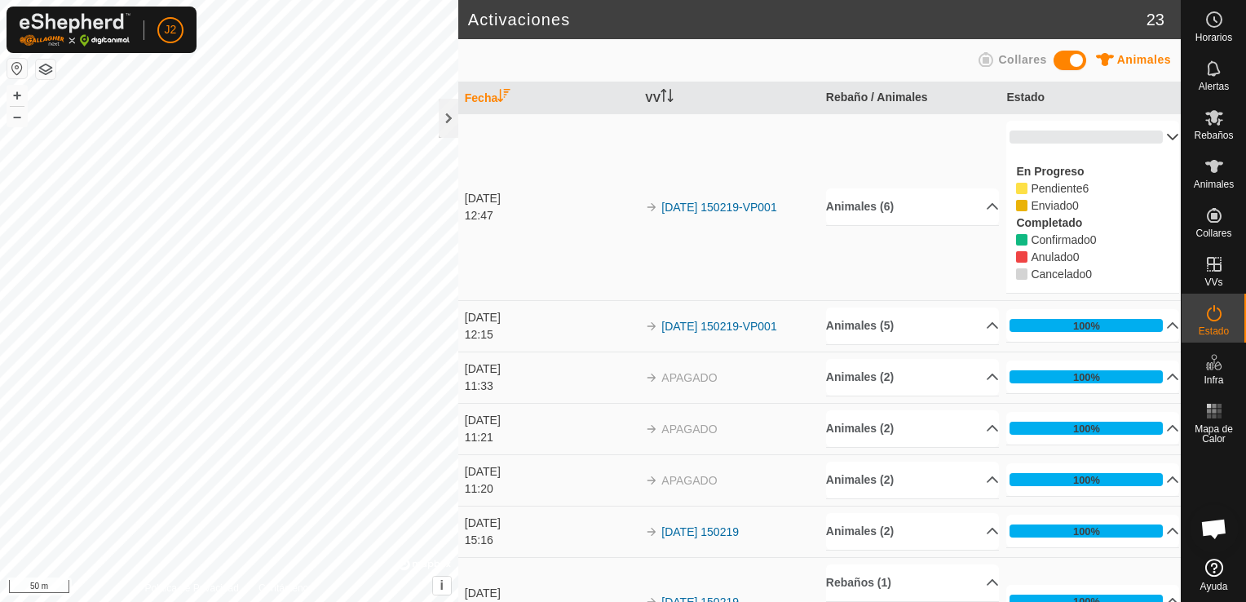
click at [1144, 142] on p-accordion-header "0%" at bounding box center [1093, 137] width 173 height 33
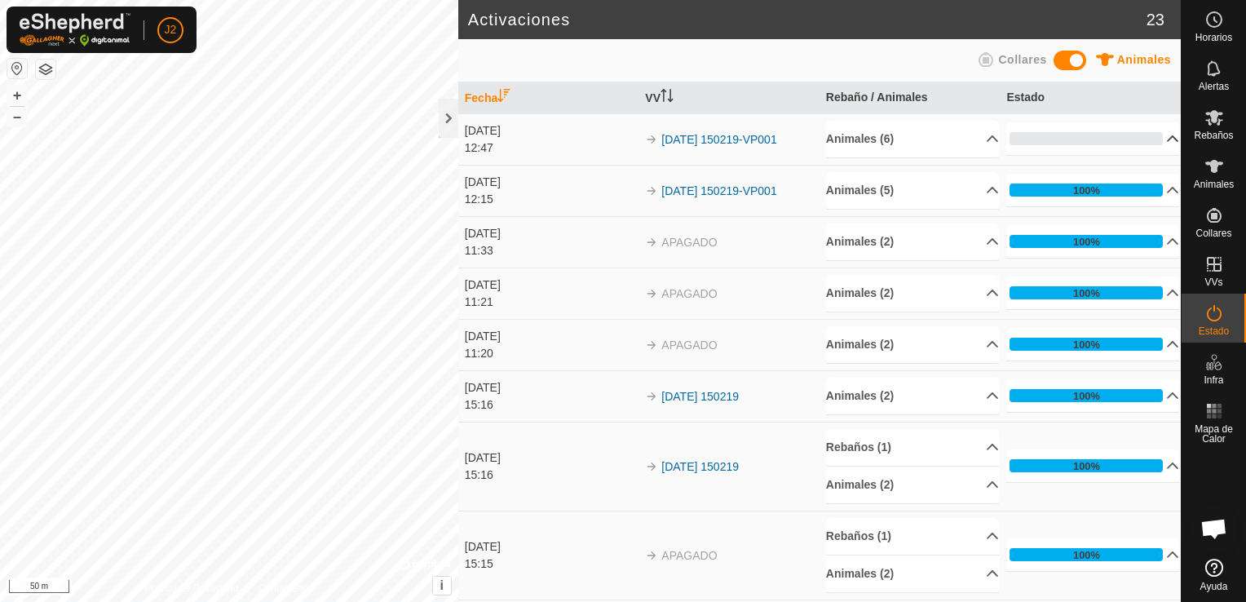
click at [1144, 142] on p-accordion-header "0%" at bounding box center [1093, 138] width 173 height 33
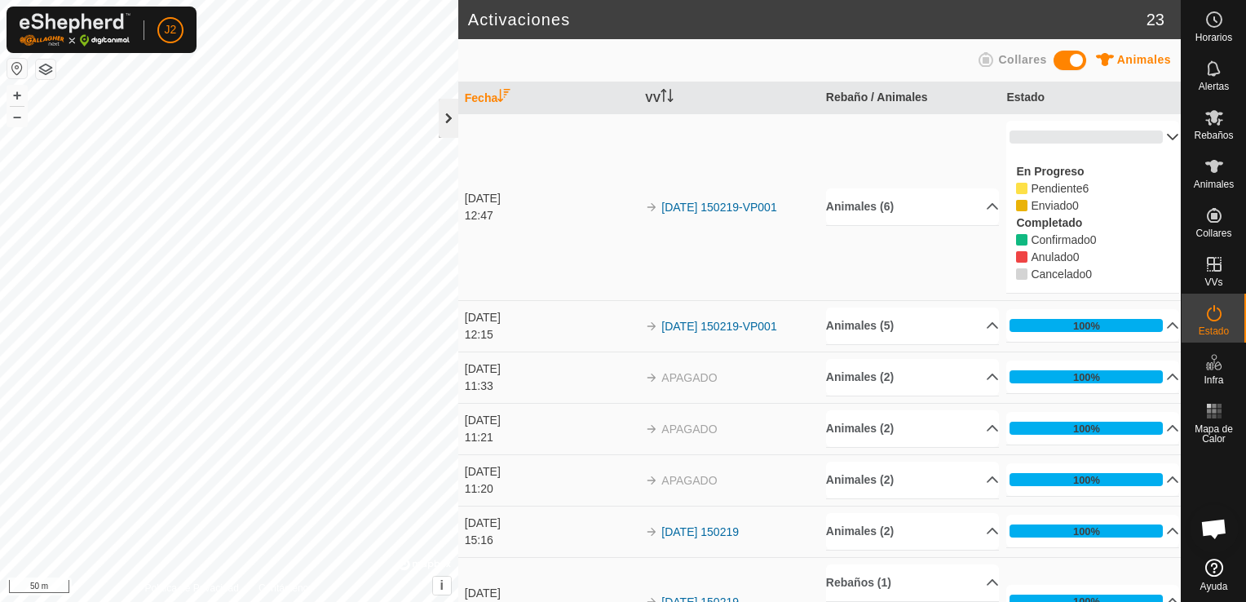
click at [447, 122] on div at bounding box center [449, 118] width 20 height 39
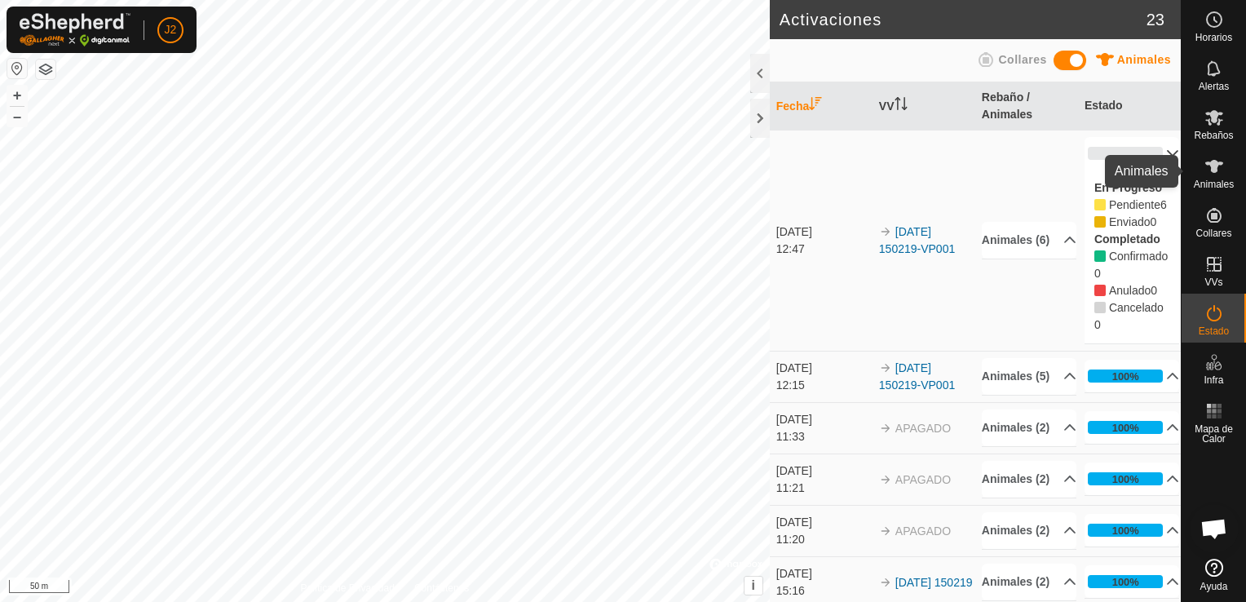
click at [1218, 180] on span "Animales" at bounding box center [1214, 184] width 40 height 10
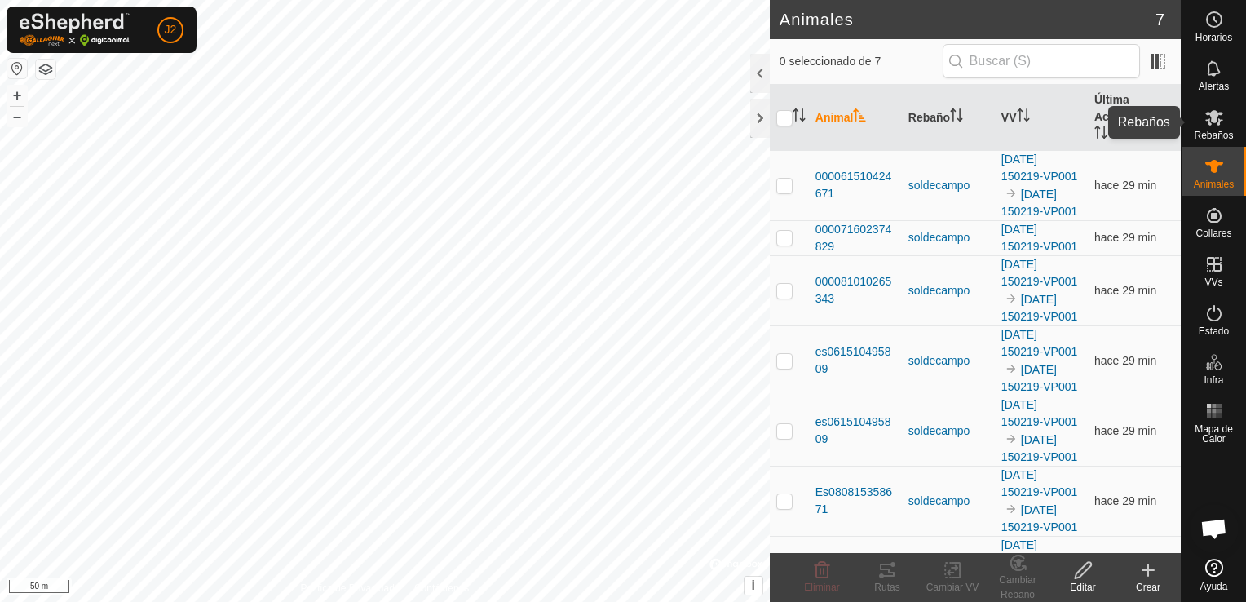
drag, startPoint x: 1227, startPoint y: 121, endPoint x: 1216, endPoint y: 135, distance: 18.1
click at [1216, 135] on div "Rebaños" at bounding box center [1214, 122] width 64 height 49
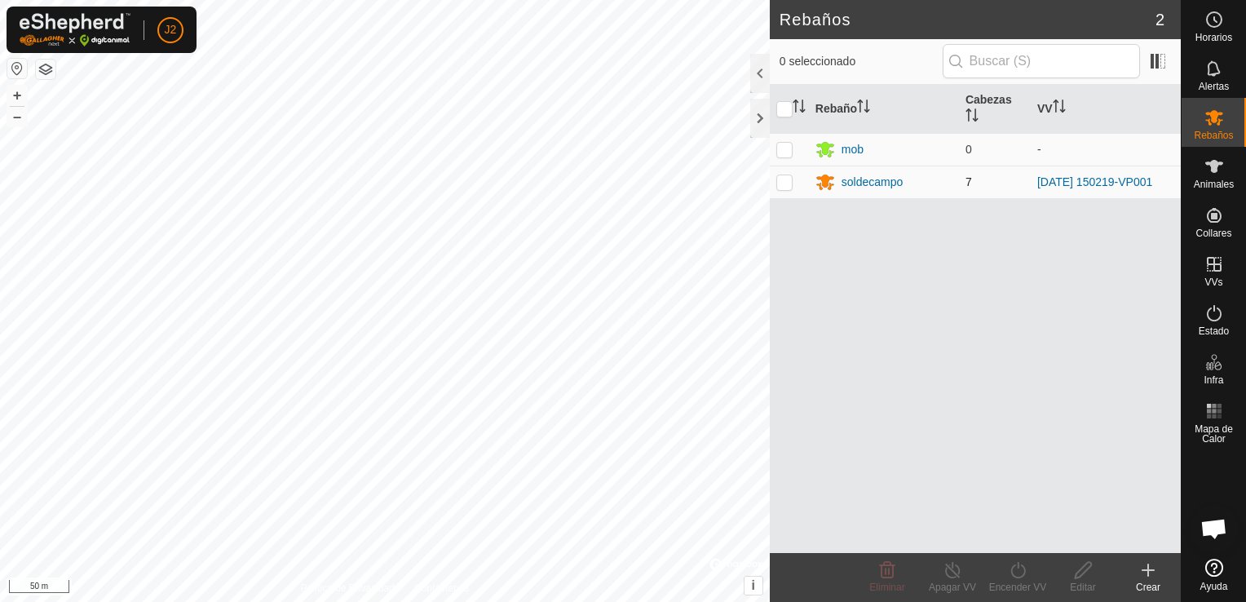
click at [877, 197] on td "soldecampo" at bounding box center [884, 182] width 150 height 33
click at [887, 177] on div "soldecampo" at bounding box center [873, 182] width 62 height 17
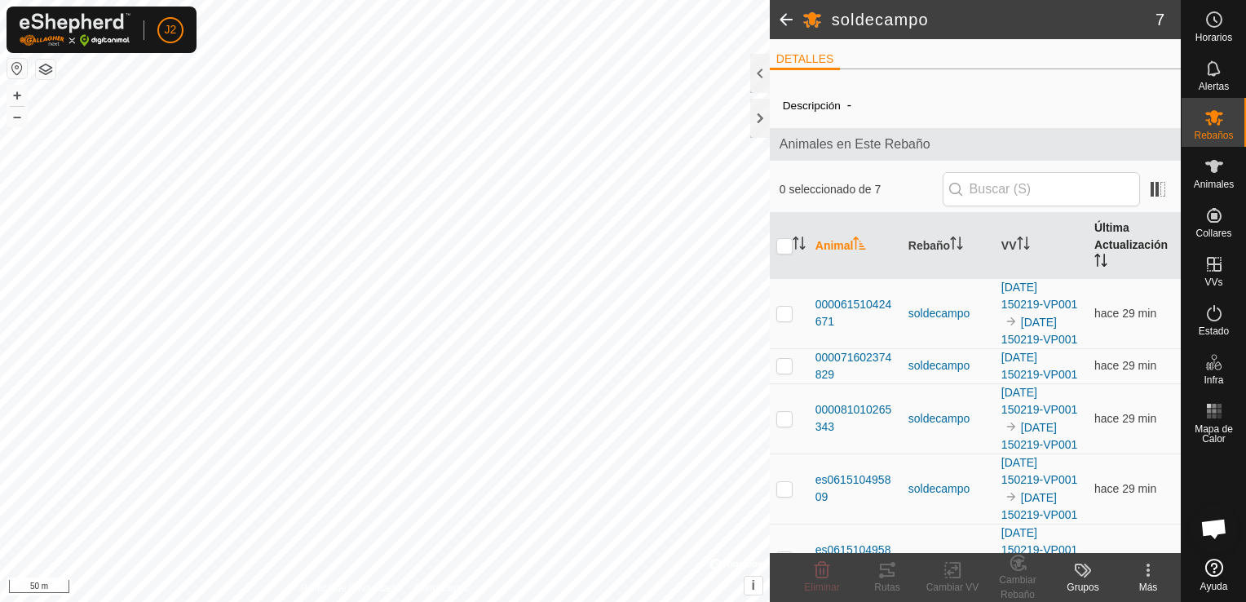
click at [1100, 246] on th "Última Actualización" at bounding box center [1134, 246] width 93 height 66
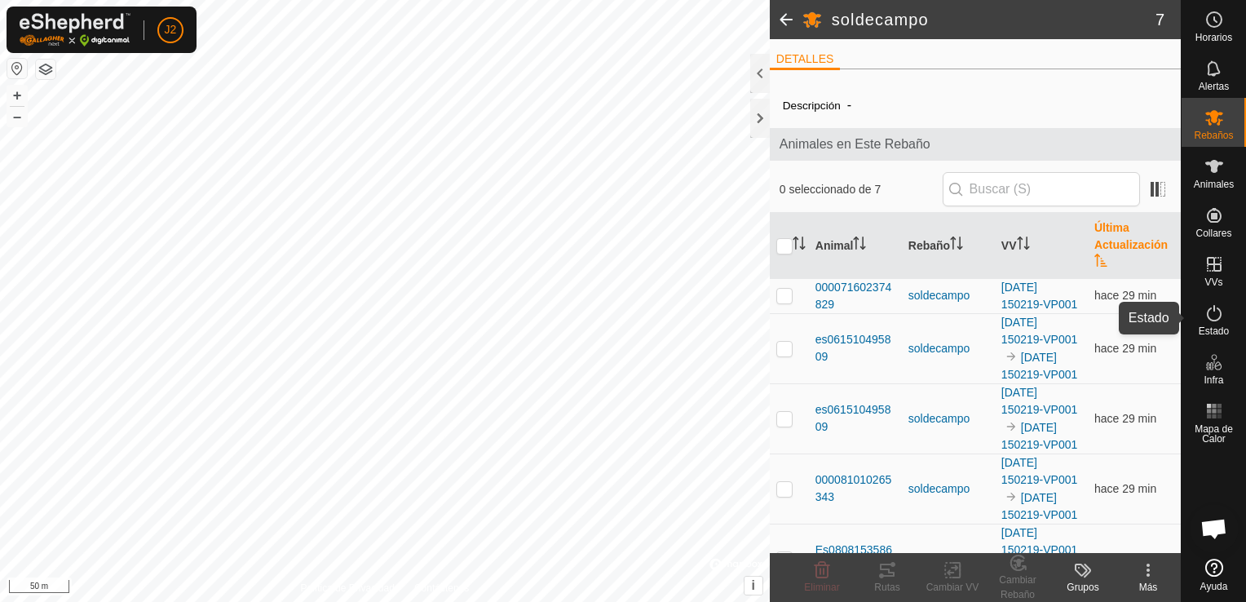
click at [1221, 312] on icon at bounding box center [1215, 313] width 20 height 20
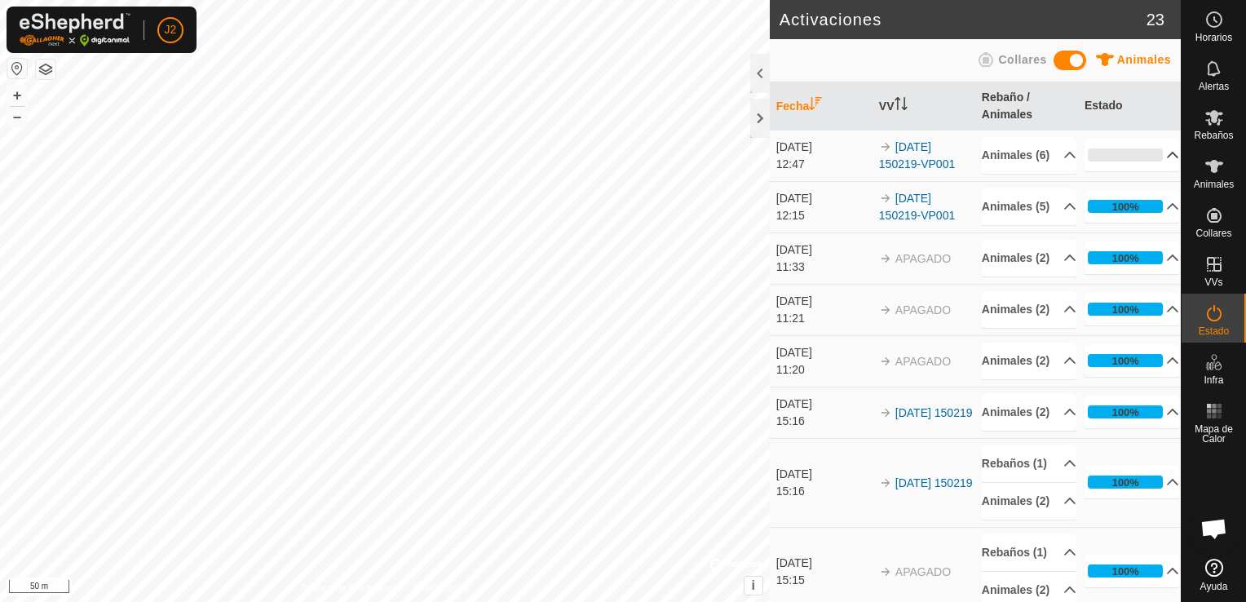
click at [1152, 162] on p-accordion-header "0%" at bounding box center [1132, 155] width 95 height 33
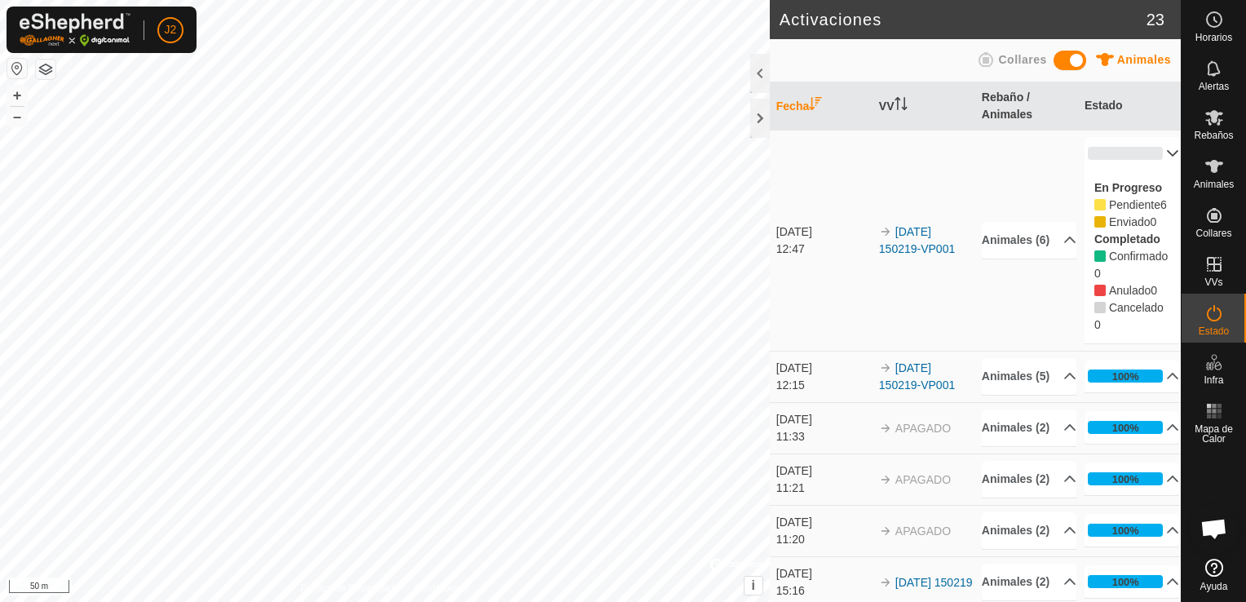
click at [16, 71] on button "button" at bounding box center [17, 69] width 20 height 20
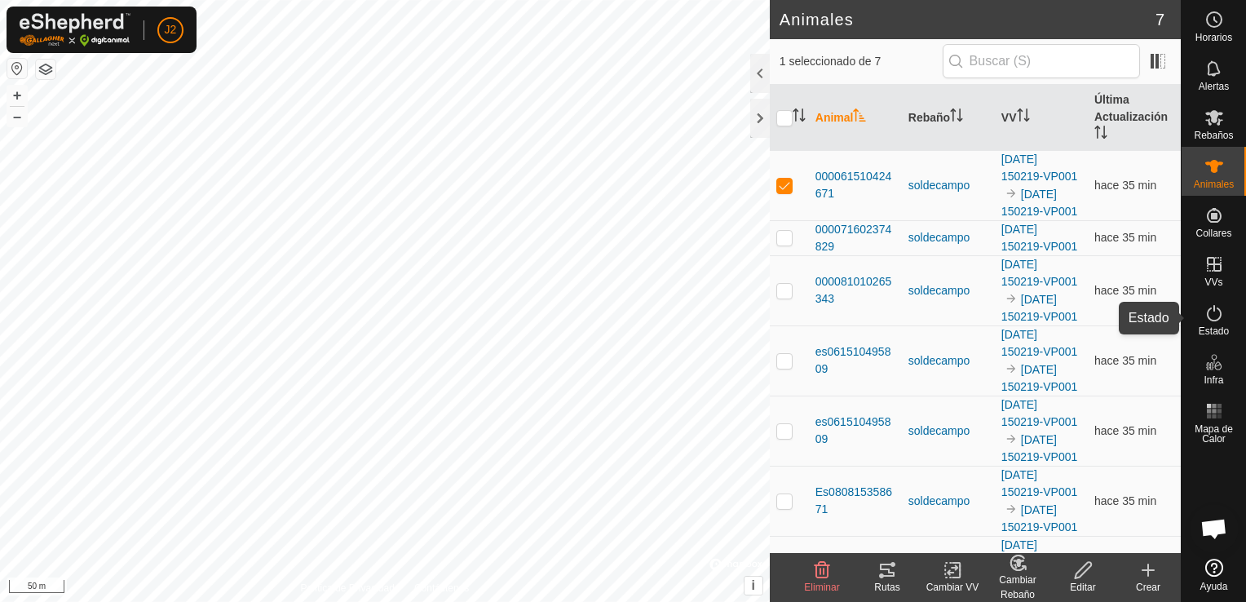
click at [1222, 317] on icon at bounding box center [1215, 313] width 20 height 20
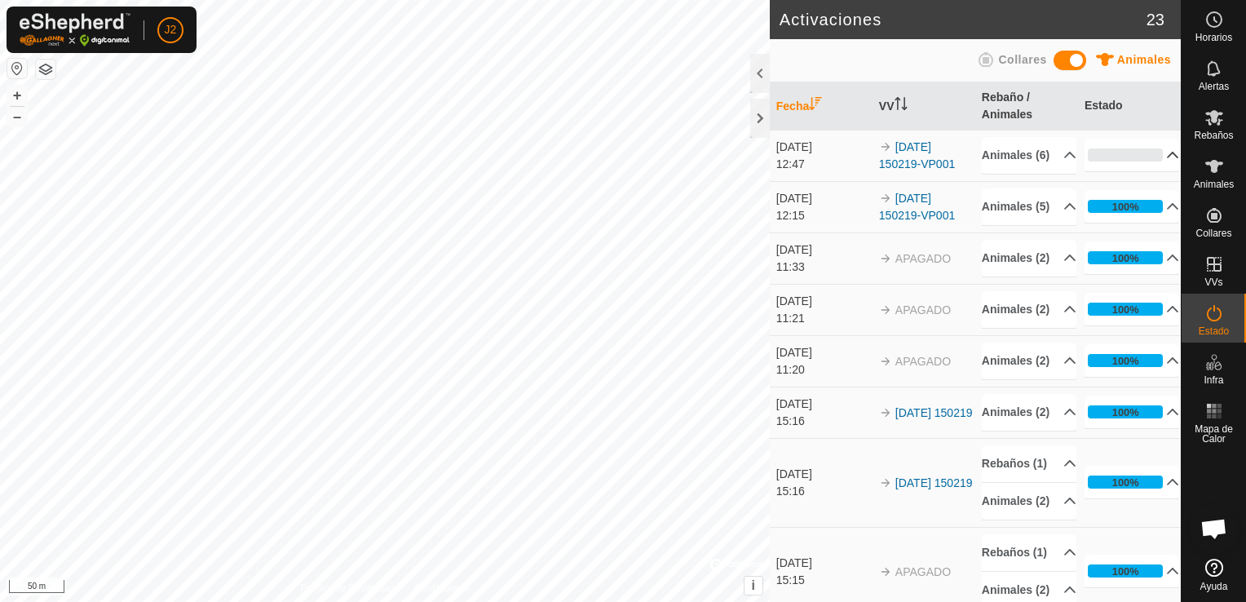
click at [1145, 162] on p-accordion-header "0%" at bounding box center [1132, 155] width 95 height 33
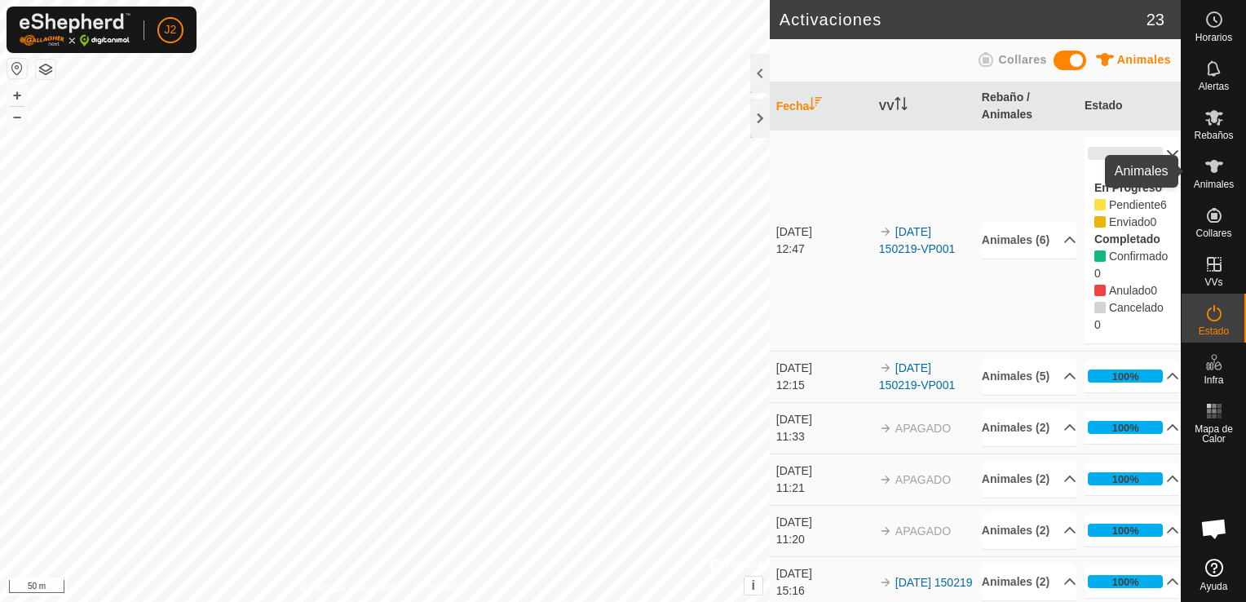
click at [1220, 170] on icon at bounding box center [1215, 167] width 20 height 20
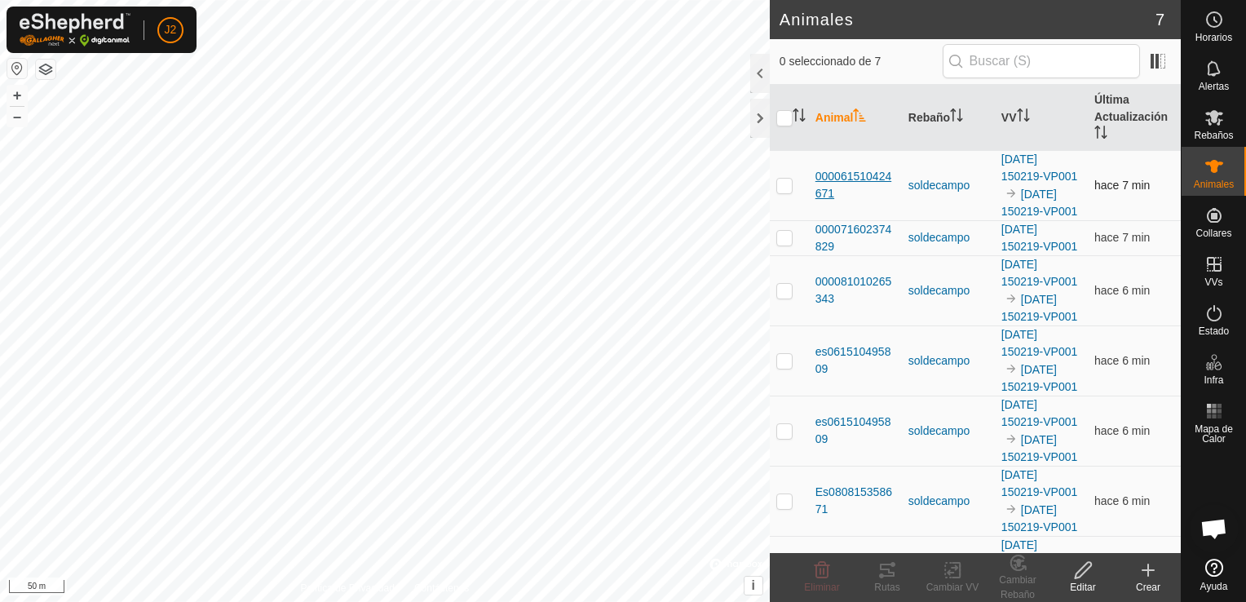
click at [885, 190] on span "000061510424671" at bounding box center [856, 185] width 80 height 34
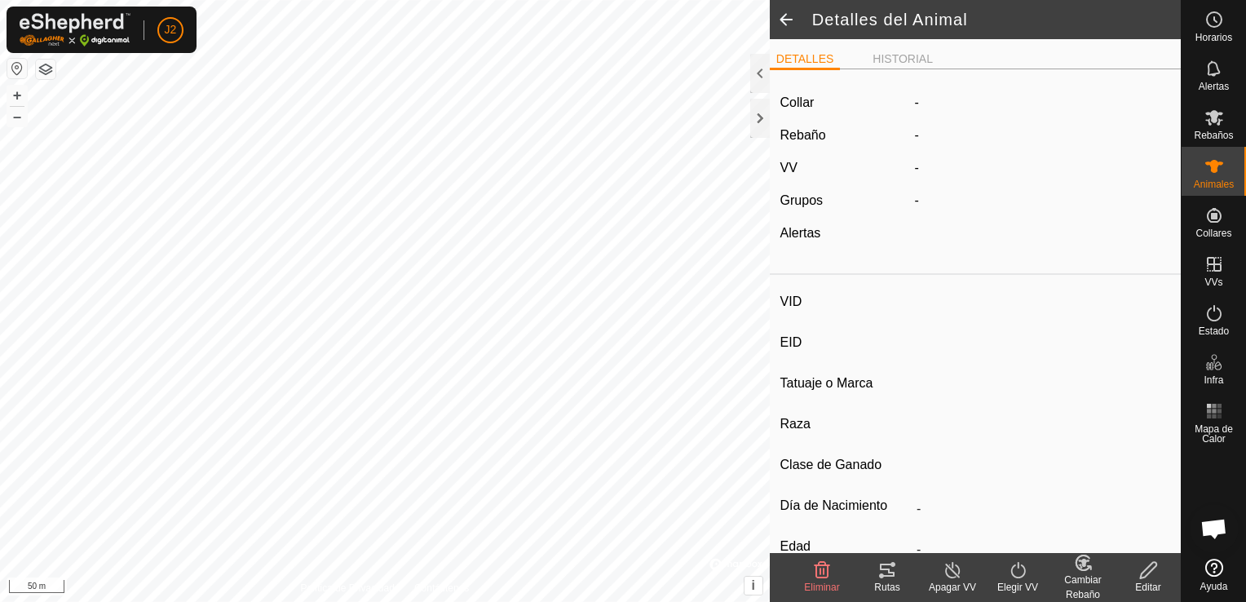
type input "-"
type input "000061510424671"
type input "4671"
type input "-"
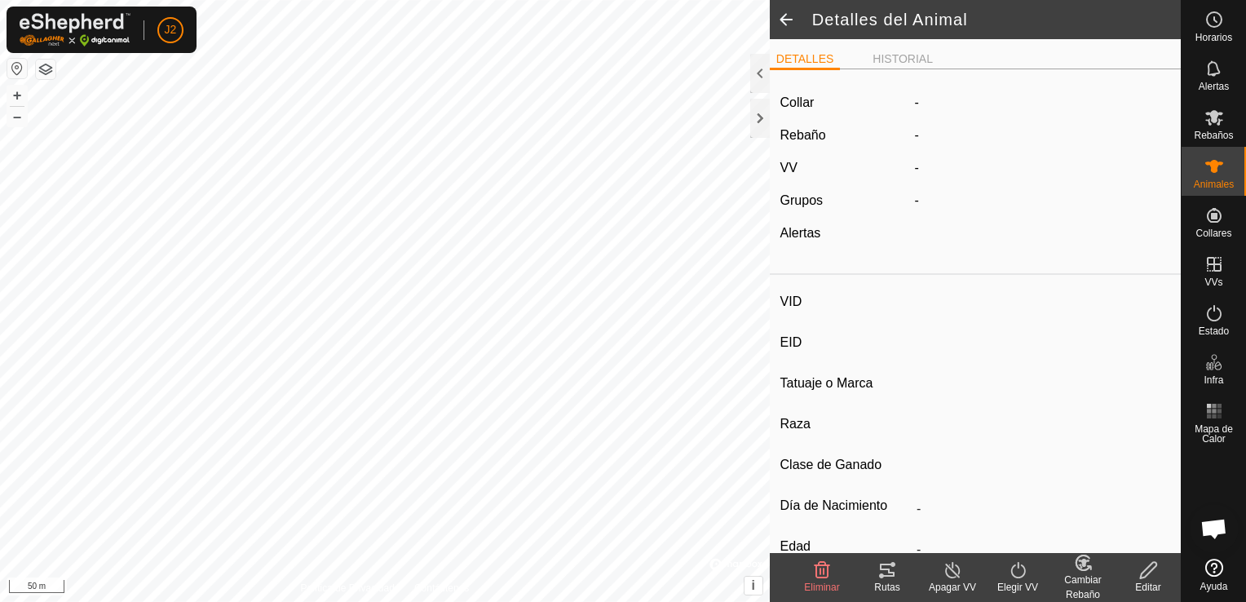
type input "0 kg"
type input "-"
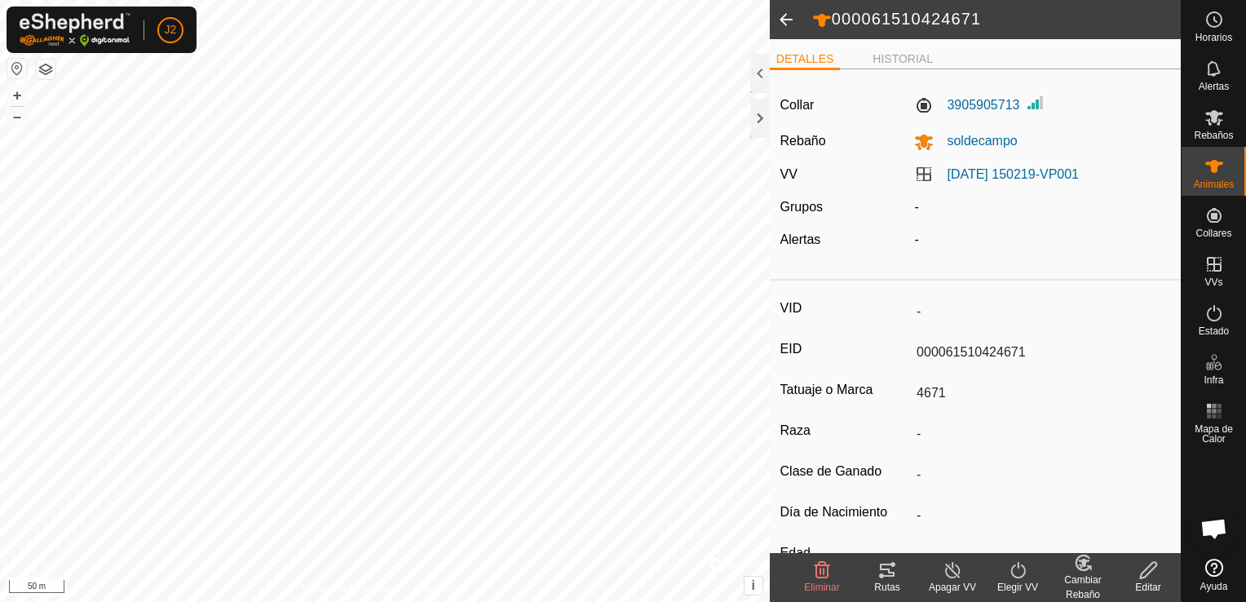
click at [896, 576] on icon at bounding box center [888, 570] width 20 height 20
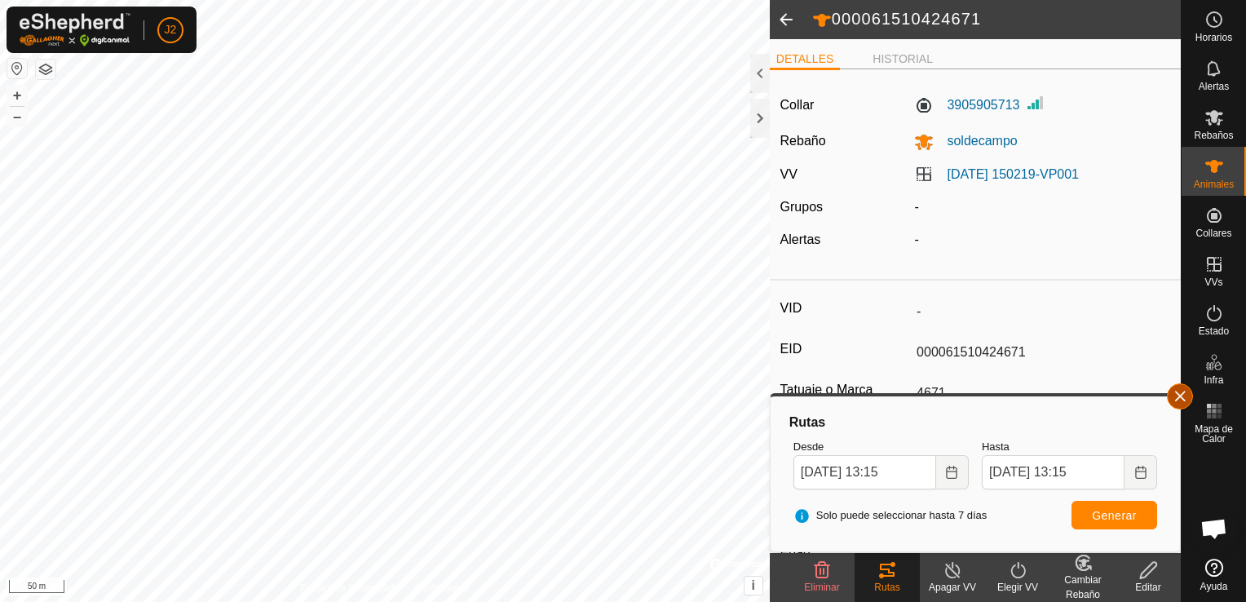
click at [1178, 389] on button "button" at bounding box center [1180, 396] width 26 height 26
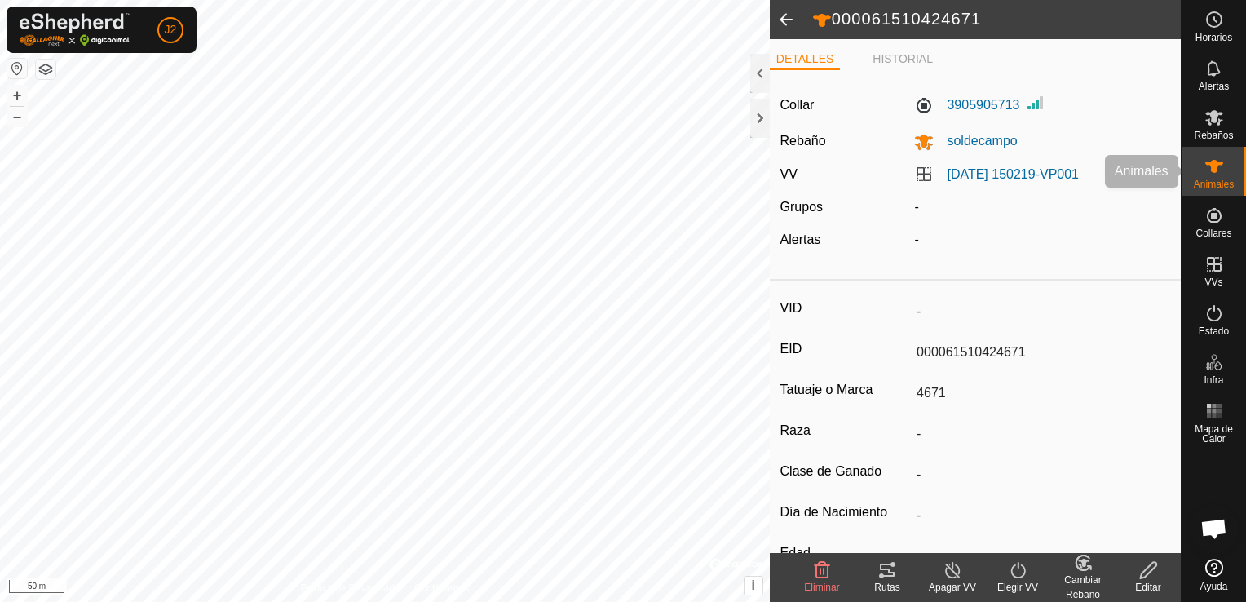
click at [1208, 176] on es-animals-svg-icon at bounding box center [1214, 166] width 29 height 26
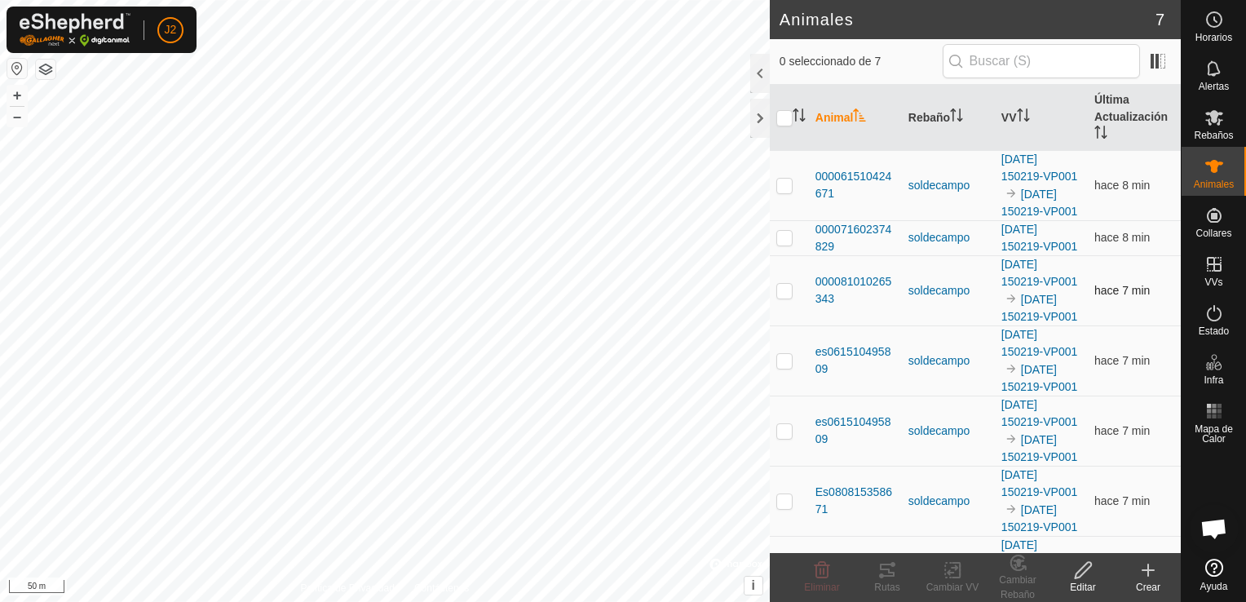
click at [781, 297] on p-checkbox at bounding box center [785, 290] width 16 height 13
checkbox input "true"
click at [877, 580] on div "Rutas" at bounding box center [887, 587] width 65 height 15
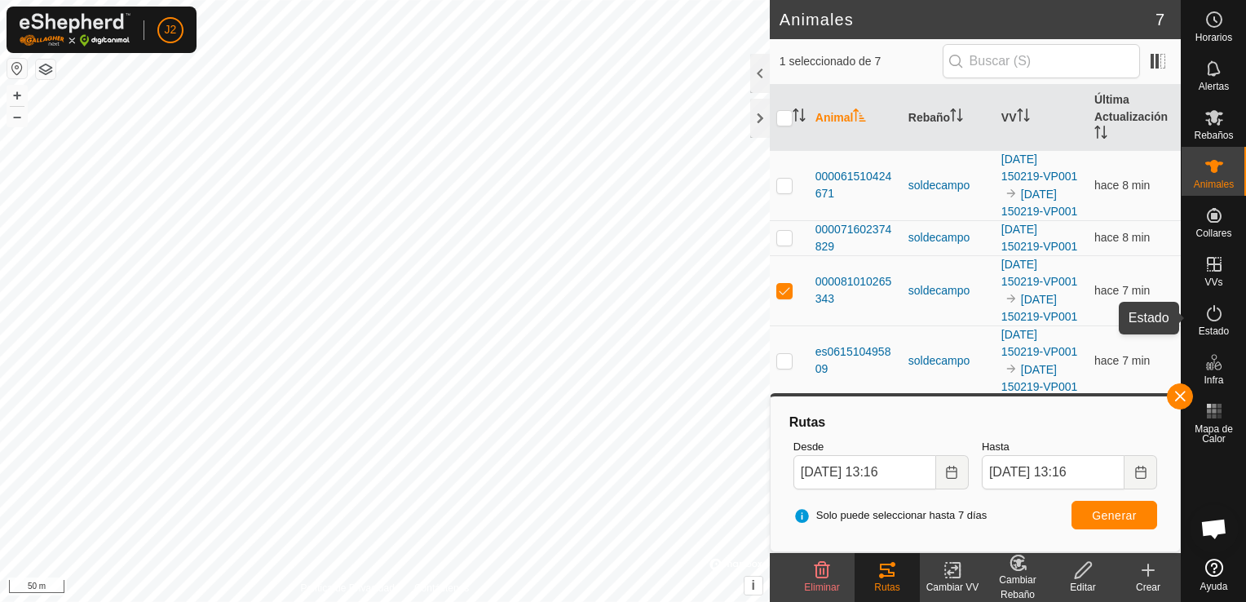
click at [1215, 314] on icon at bounding box center [1215, 313] width 20 height 20
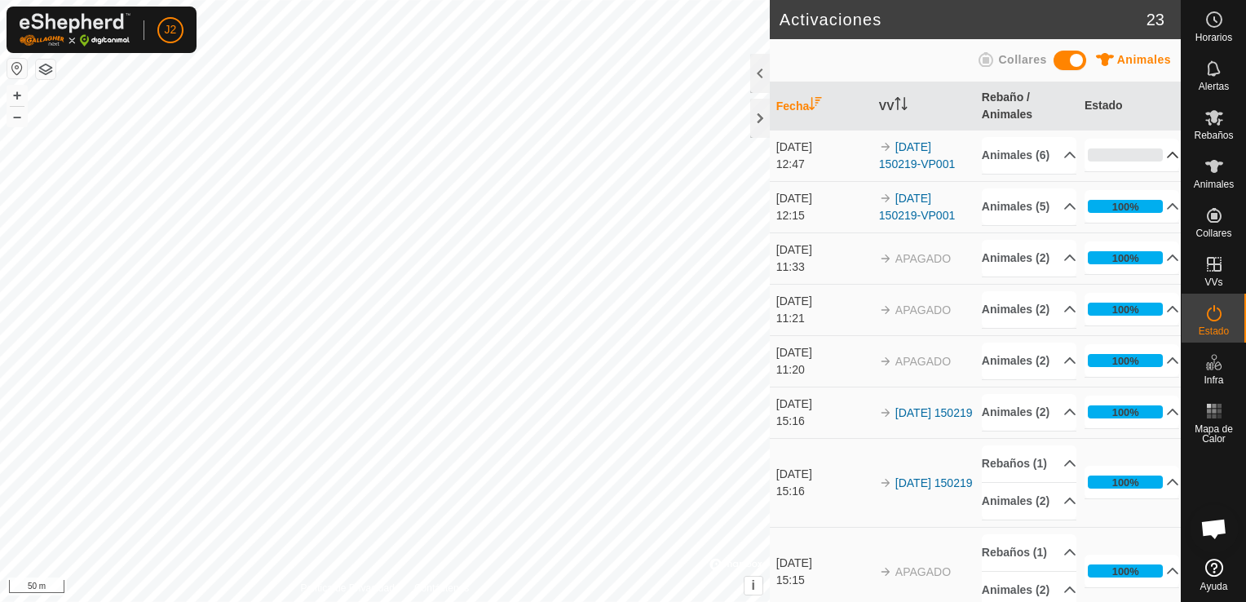
click at [1149, 162] on p-accordion-header "0%" at bounding box center [1132, 155] width 95 height 33
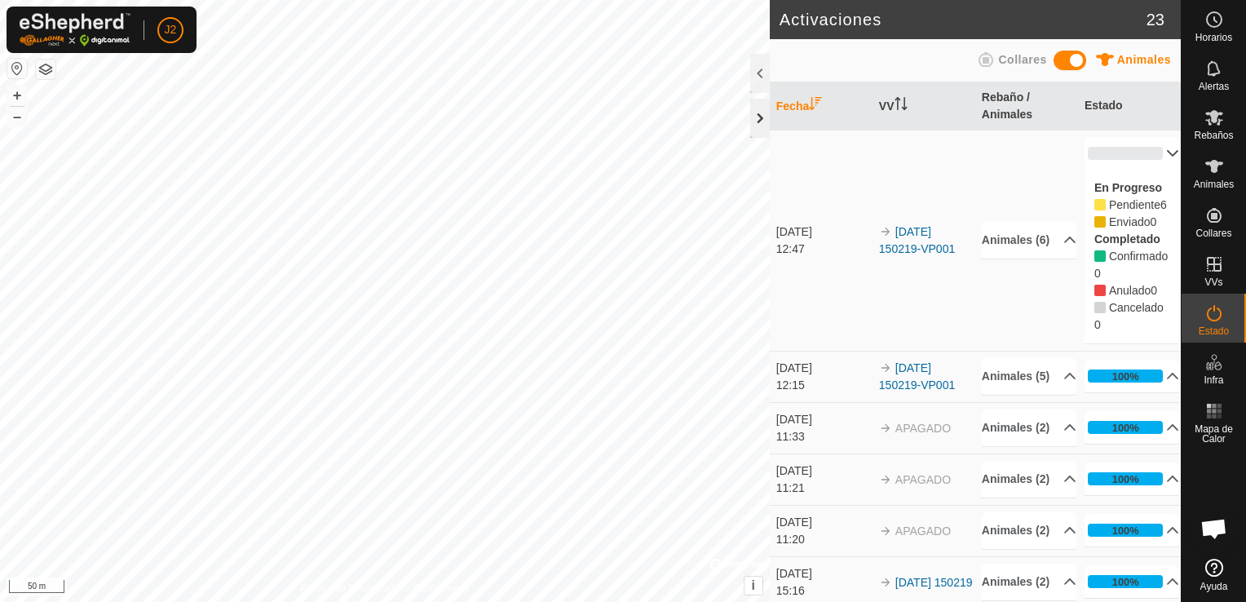
click at [761, 117] on div at bounding box center [760, 118] width 20 height 39
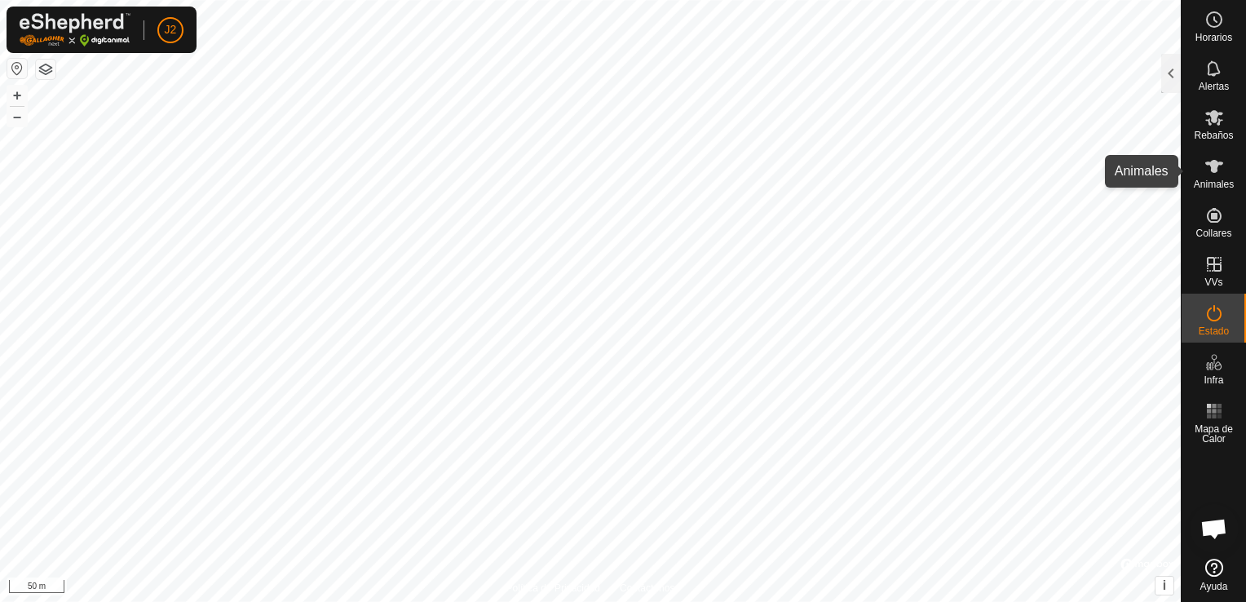
click at [1207, 175] on icon at bounding box center [1215, 167] width 20 height 20
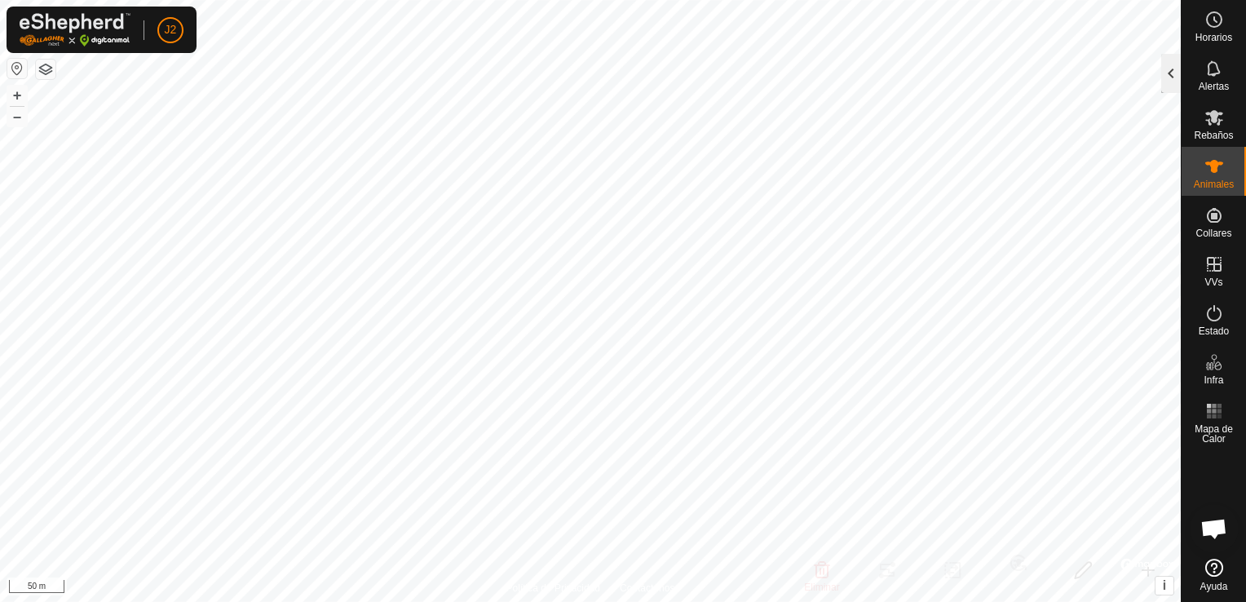
click at [1170, 74] on div at bounding box center [1172, 73] width 20 height 39
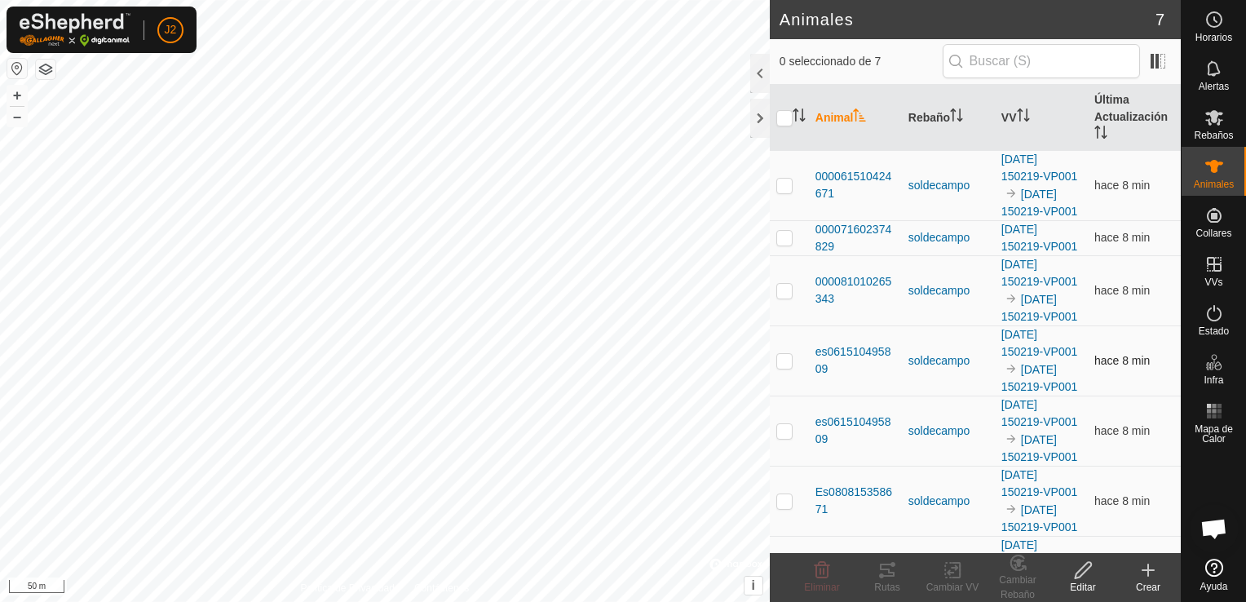
click at [786, 367] on p-checkbox at bounding box center [785, 360] width 16 height 13
checkbox input "true"
click at [880, 577] on icon at bounding box center [881, 575] width 5 height 5
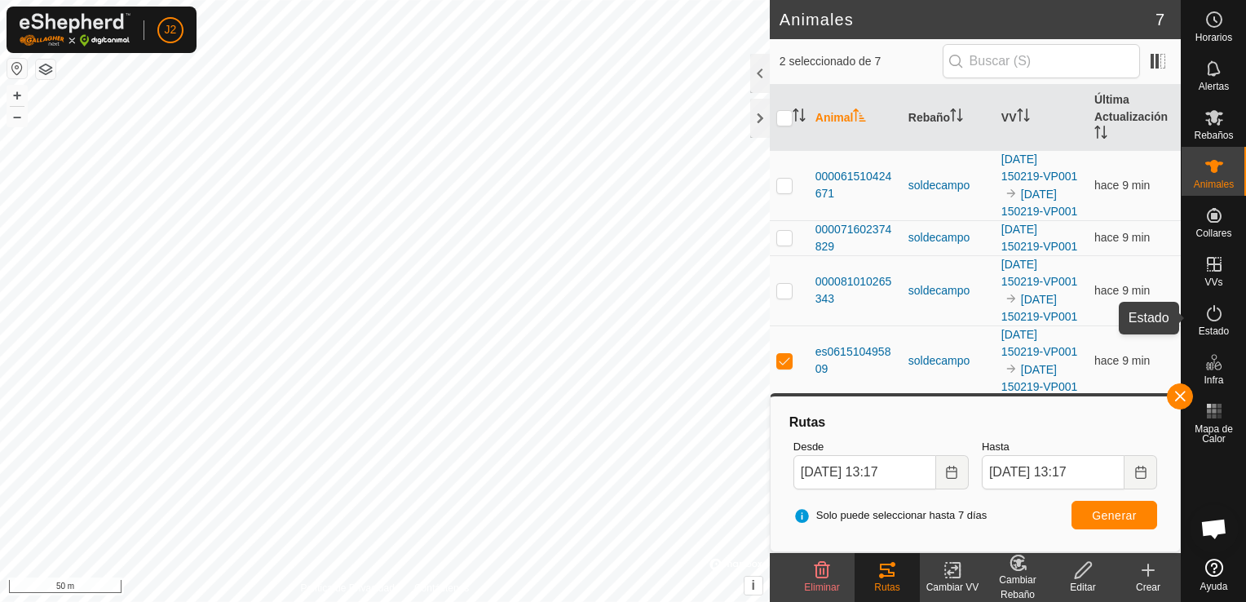
click at [1220, 322] on icon at bounding box center [1215, 313] width 20 height 20
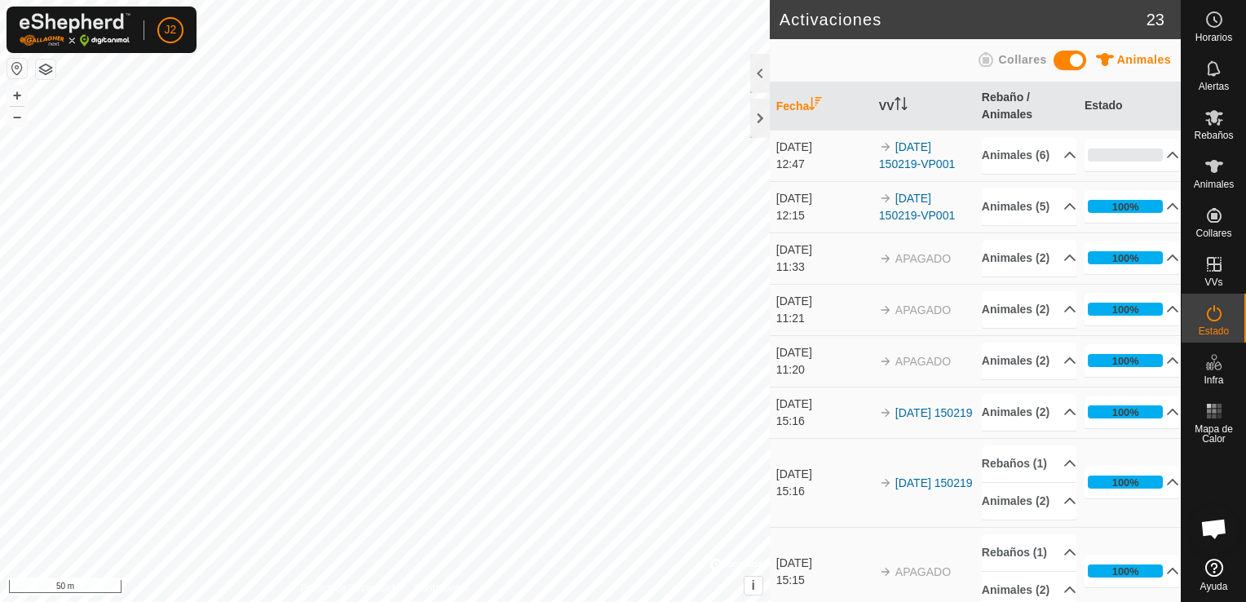
click at [20, 67] on button "button" at bounding box center [17, 69] width 20 height 20
click at [818, 148] on div "[DATE]" at bounding box center [824, 147] width 95 height 17
click at [1149, 162] on p-accordion-header "0%" at bounding box center [1132, 155] width 95 height 33
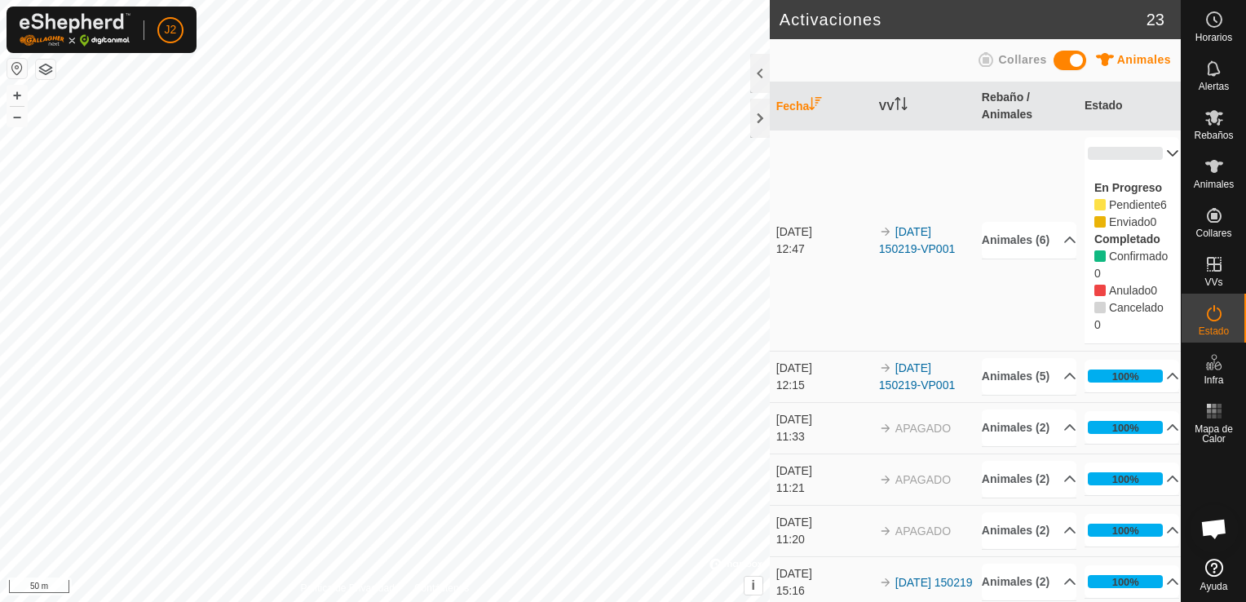
click at [809, 237] on div "[DATE]" at bounding box center [824, 232] width 95 height 17
click at [759, 113] on div at bounding box center [760, 118] width 20 height 39
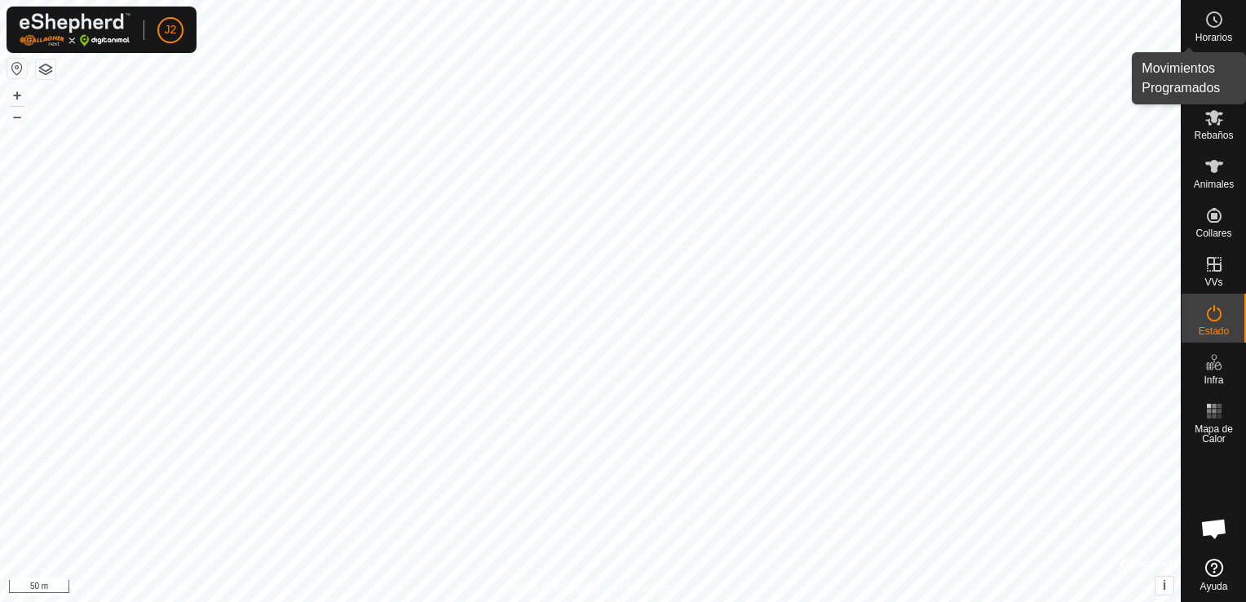
click at [1220, 18] on icon at bounding box center [1215, 20] width 20 height 20
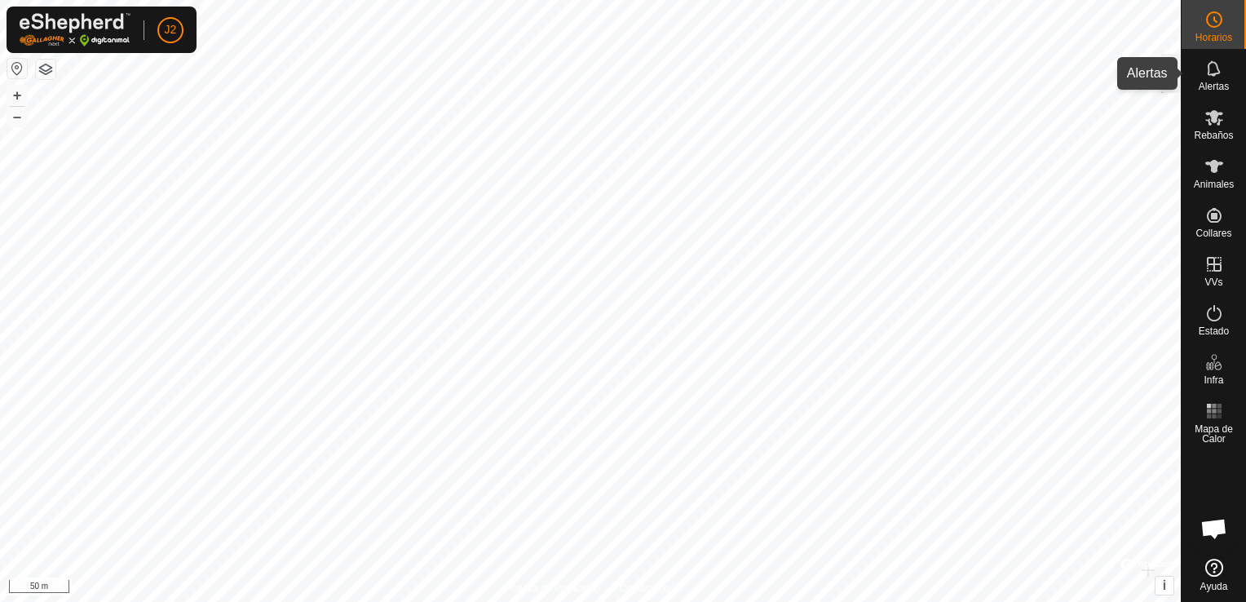
click at [1219, 75] on icon at bounding box center [1215, 69] width 20 height 20
click at [1171, 76] on div at bounding box center [1172, 73] width 20 height 39
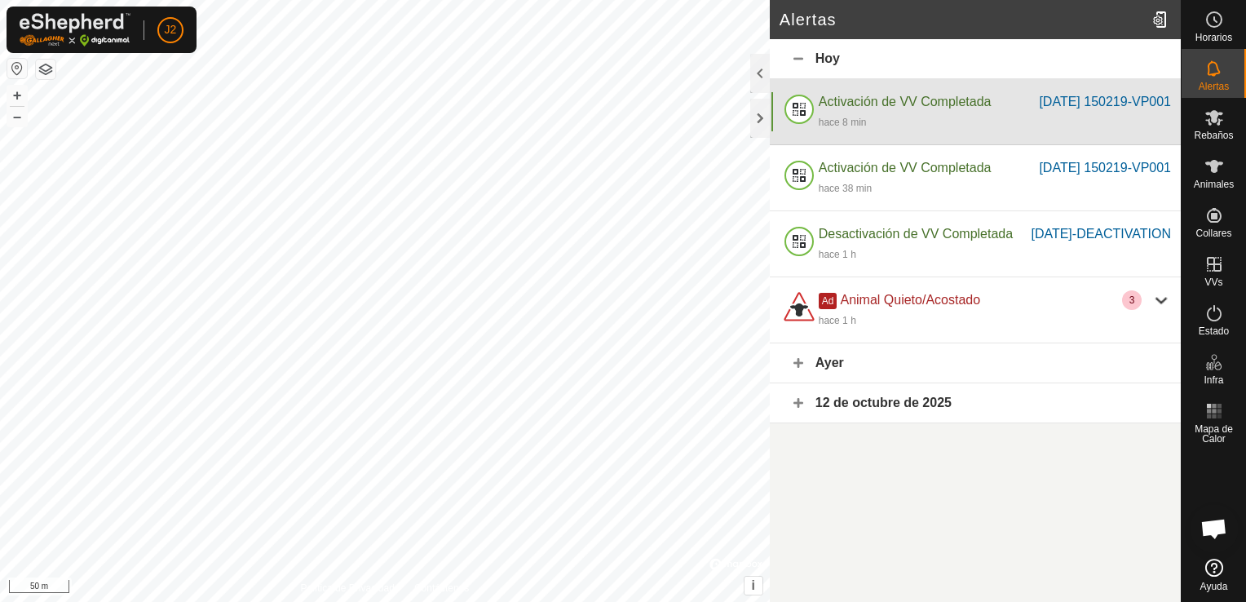
click at [868, 112] on div "Activación de VV Completada" at bounding box center [929, 102] width 221 height 20
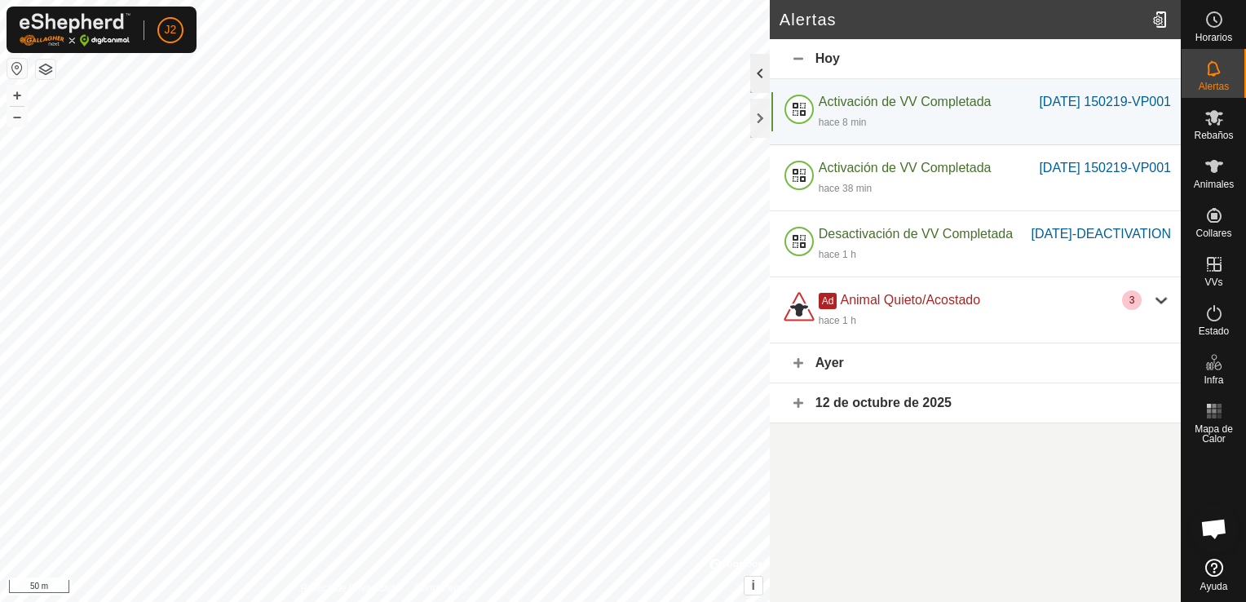
click at [756, 73] on div at bounding box center [760, 73] width 20 height 39
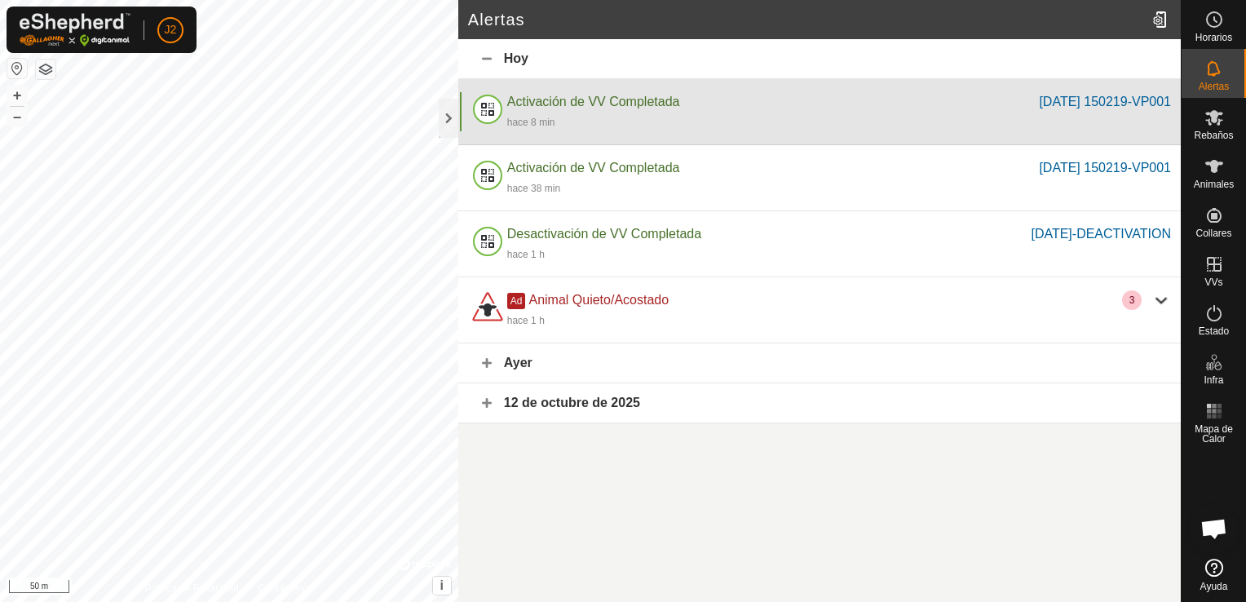
click at [757, 99] on div "Activación de VV Completada" at bounding box center [773, 102] width 533 height 20
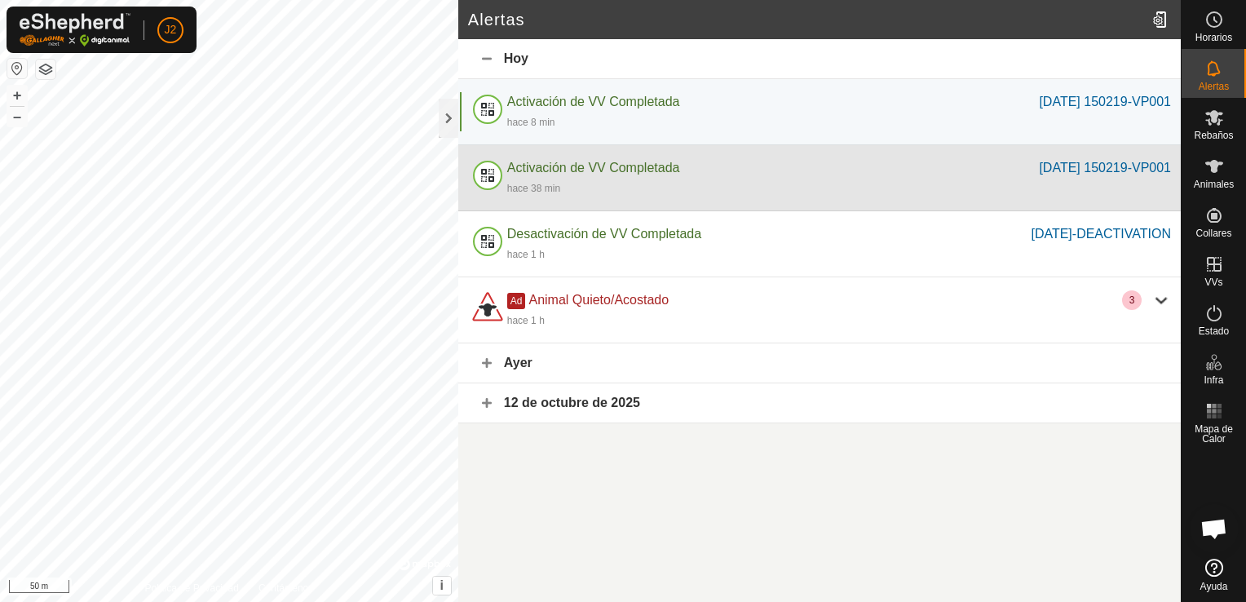
click at [710, 167] on div "Activación de VV Completada" at bounding box center [773, 168] width 533 height 20
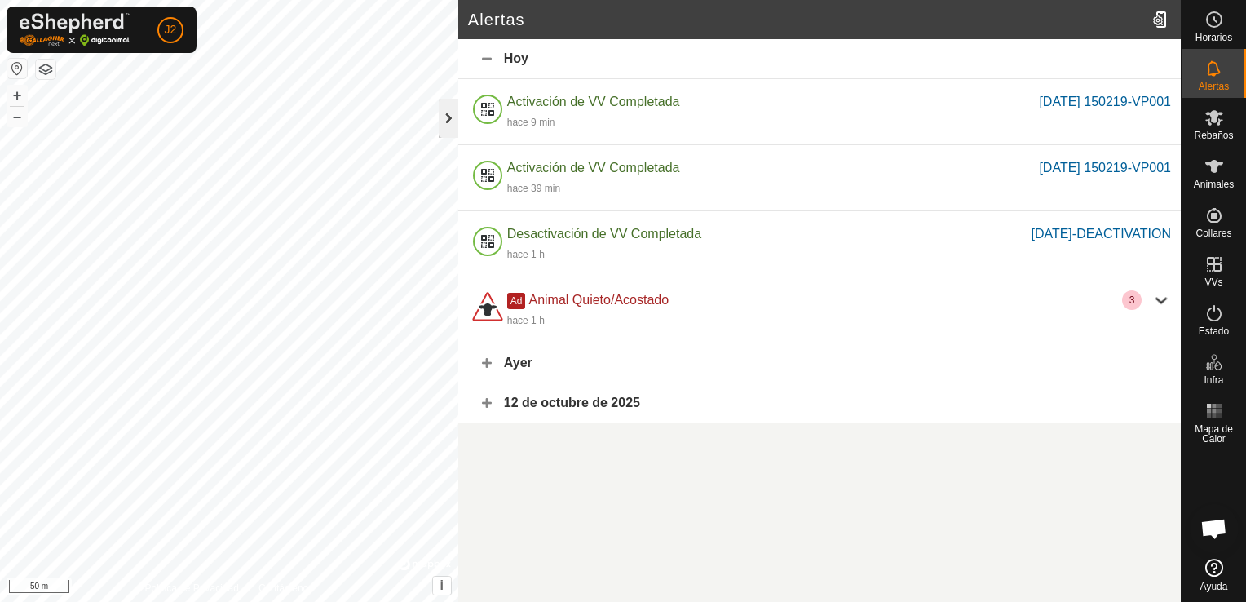
click at [454, 122] on div at bounding box center [449, 118] width 20 height 39
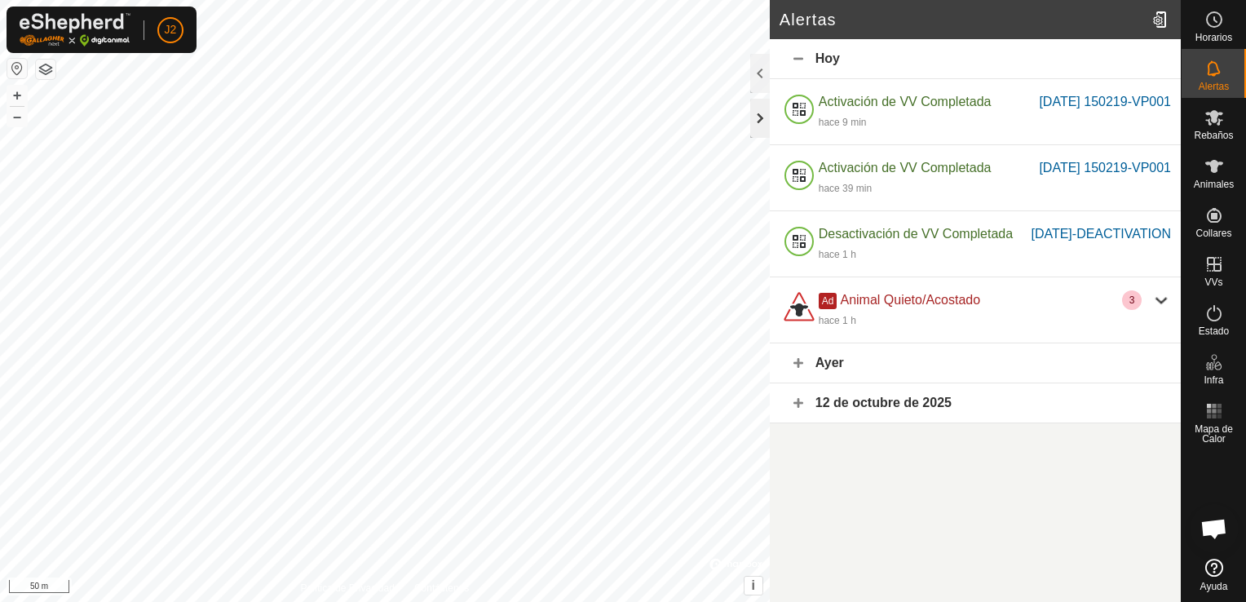
click at [767, 114] on div at bounding box center [760, 118] width 20 height 39
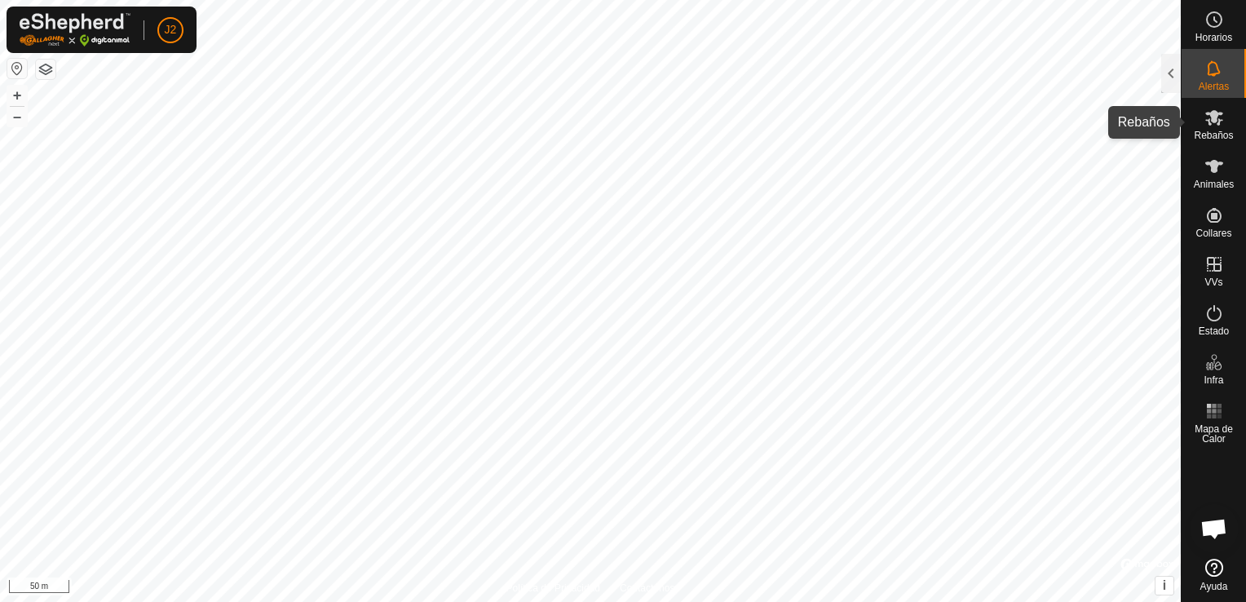
click at [1215, 126] on icon at bounding box center [1215, 118] width 20 height 20
click at [1171, 78] on div at bounding box center [1172, 73] width 20 height 39
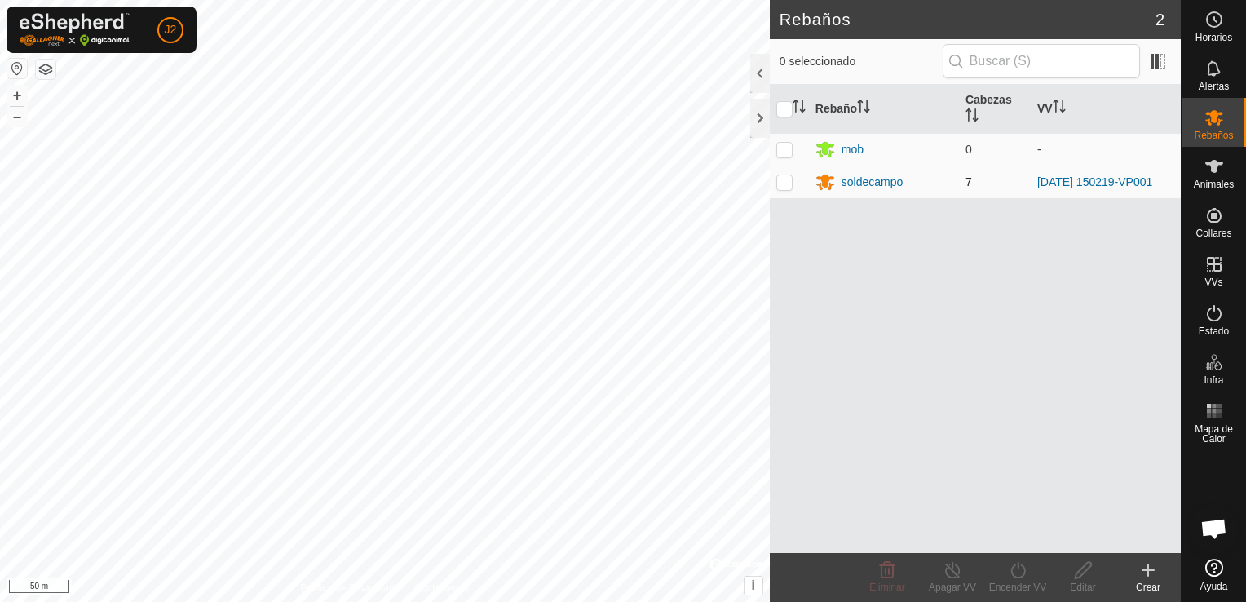
click at [787, 182] on p-checkbox at bounding box center [785, 181] width 16 height 13
checkbox input "true"
click at [757, 70] on div at bounding box center [760, 73] width 20 height 39
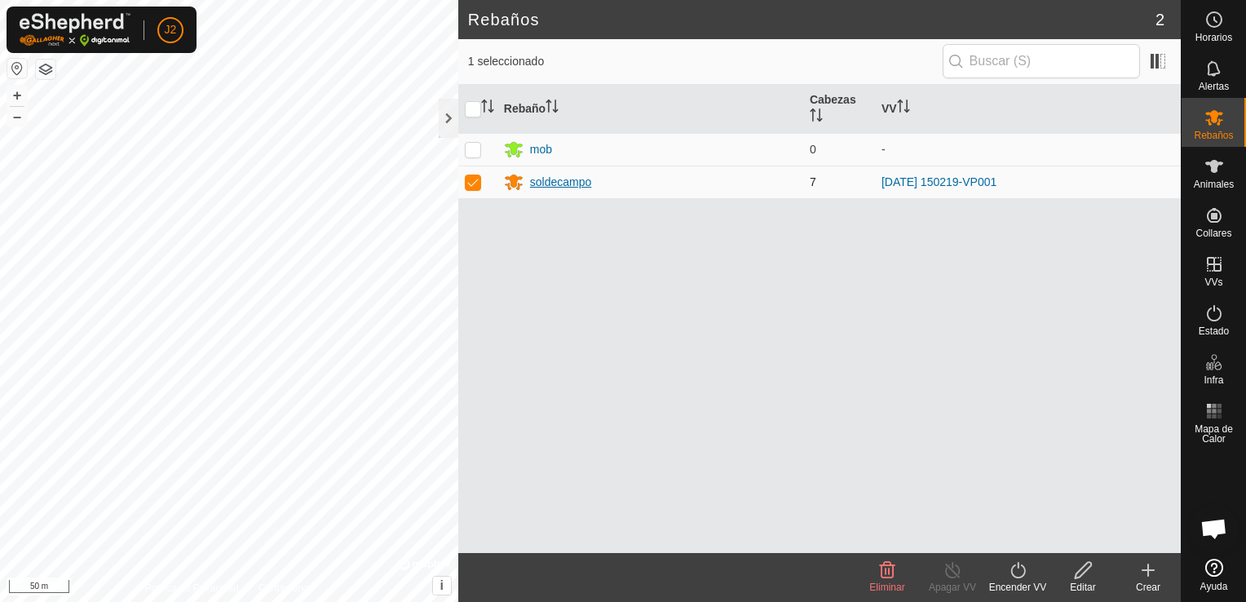
click at [587, 185] on div "soldecampo" at bounding box center [561, 182] width 62 height 17
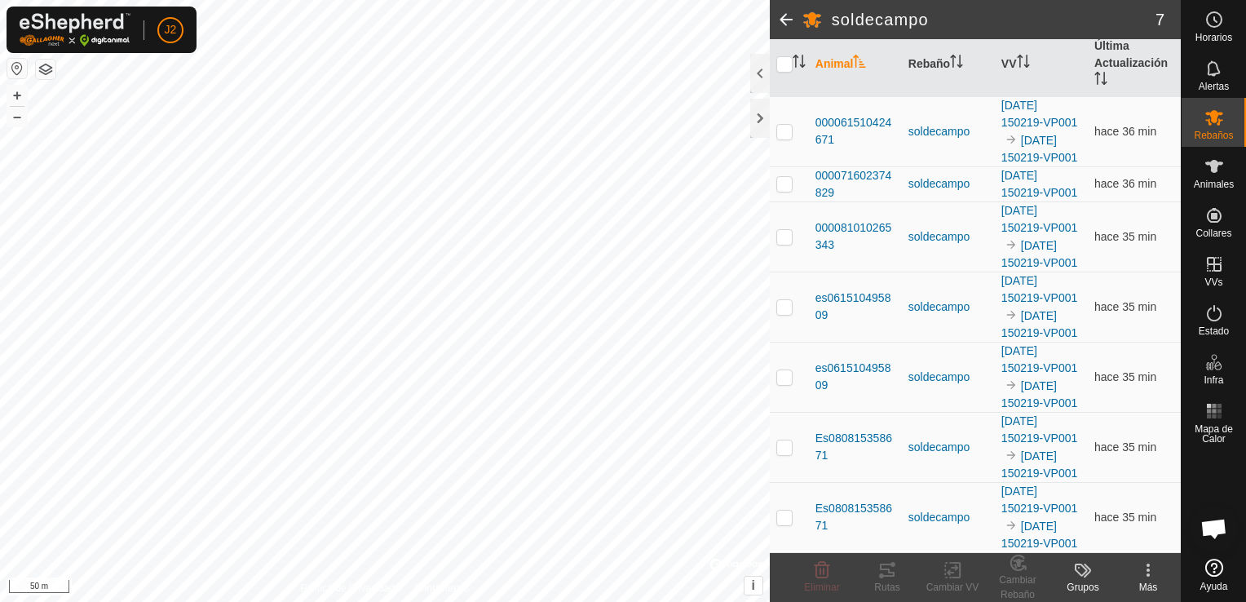
scroll to position [281, 0]
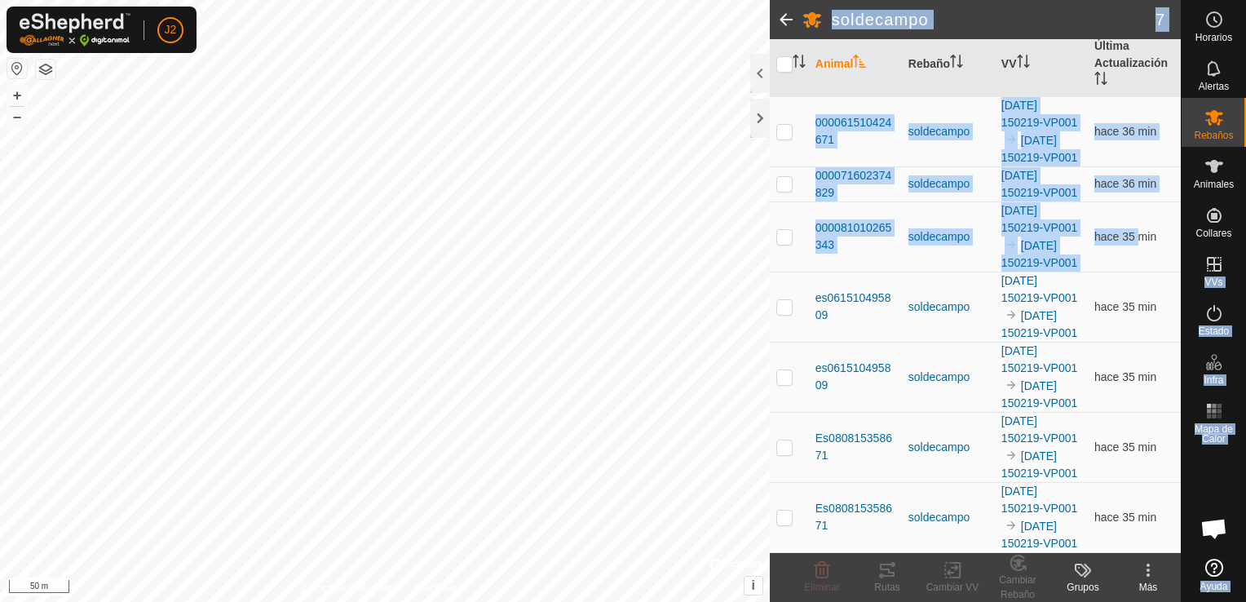
click at [1184, 207] on es-menu-bar "Horarios Alertas Rebaños Animales Collares VVs Estado Infra Mapa de Calor Ayuda" at bounding box center [1213, 301] width 65 height 602
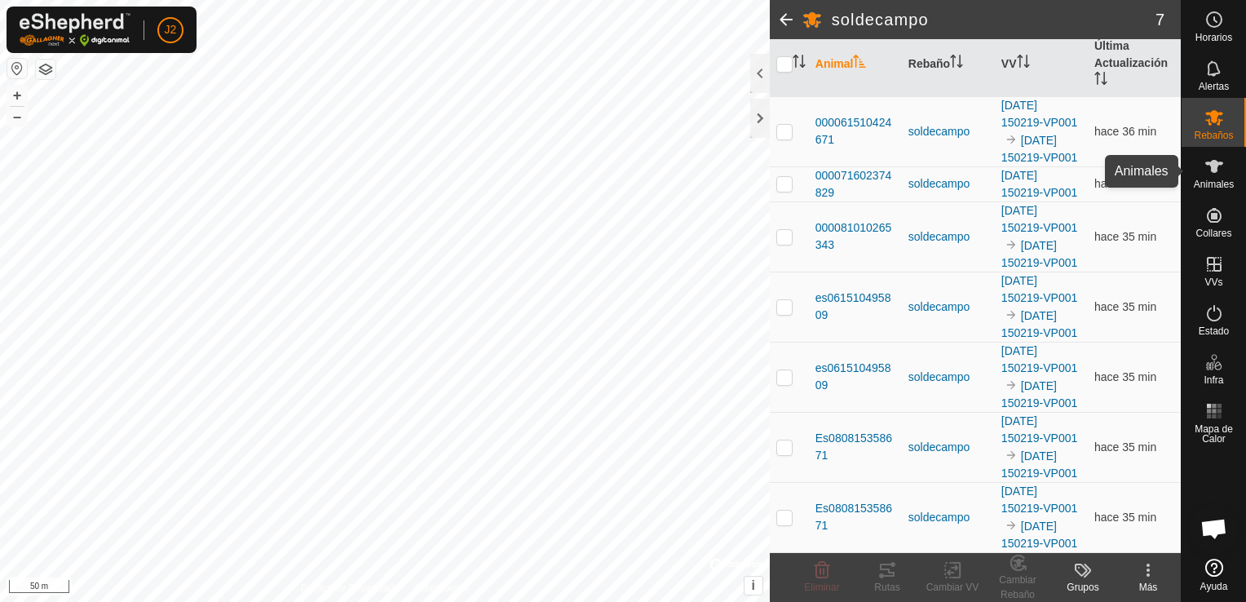
click at [1215, 174] on icon at bounding box center [1215, 167] width 20 height 20
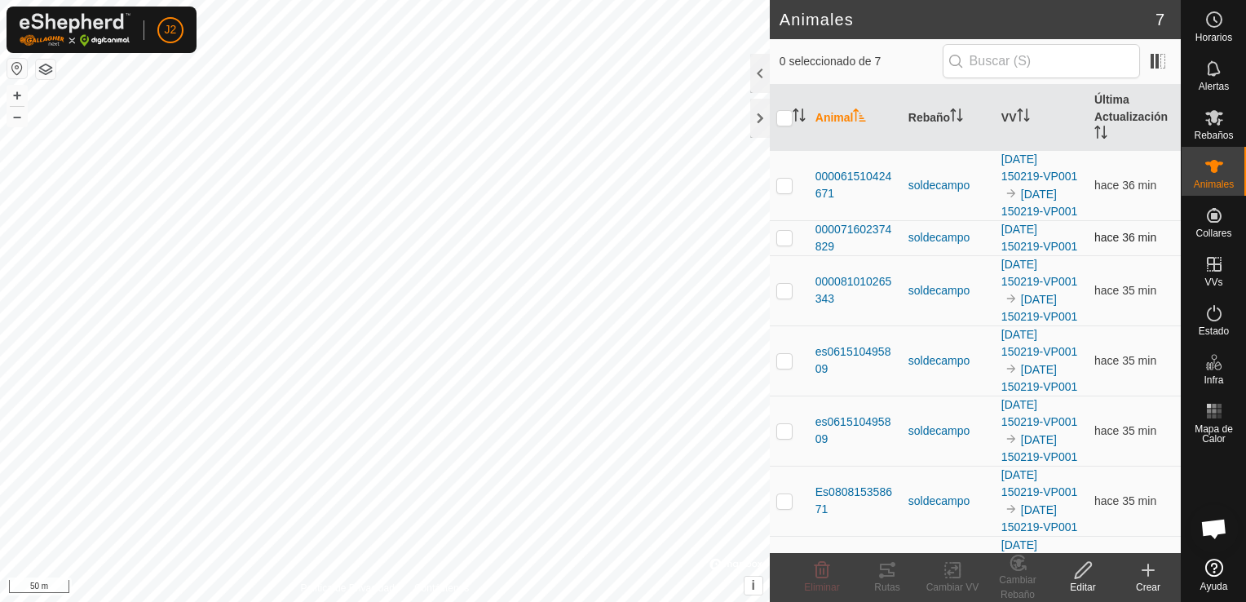
click at [786, 244] on p-checkbox at bounding box center [785, 237] width 16 height 13
checkbox input "true"
click at [1215, 122] on icon at bounding box center [1215, 118] width 20 height 20
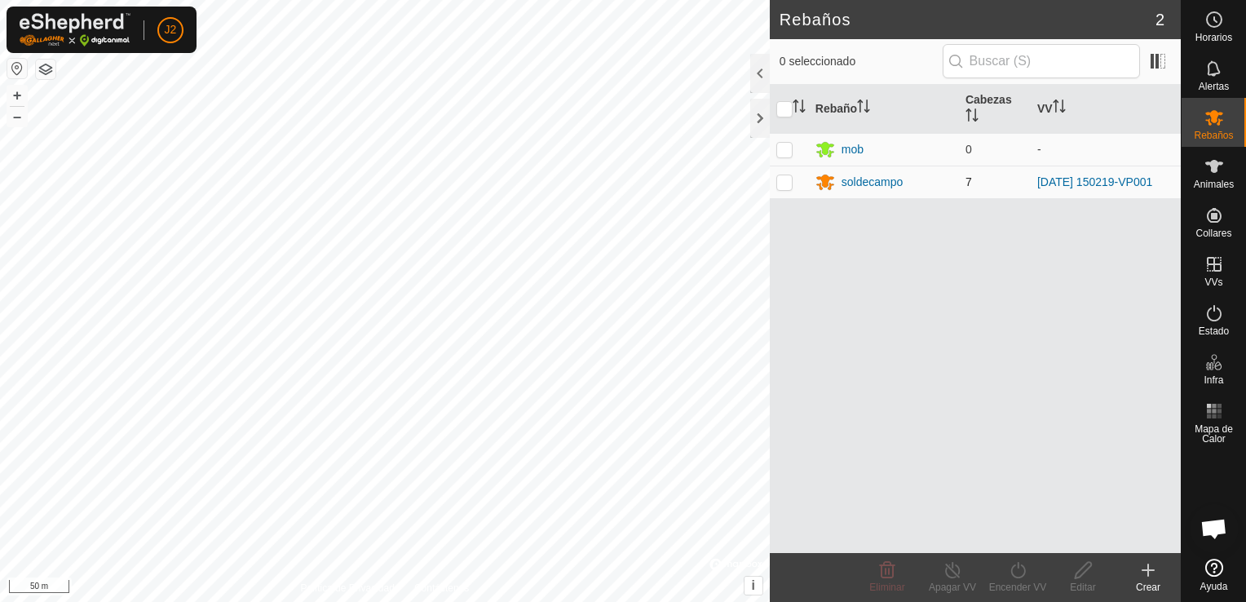
click at [783, 181] on p-checkbox at bounding box center [785, 181] width 16 height 13
checkbox input "true"
click at [758, 68] on div at bounding box center [760, 73] width 20 height 39
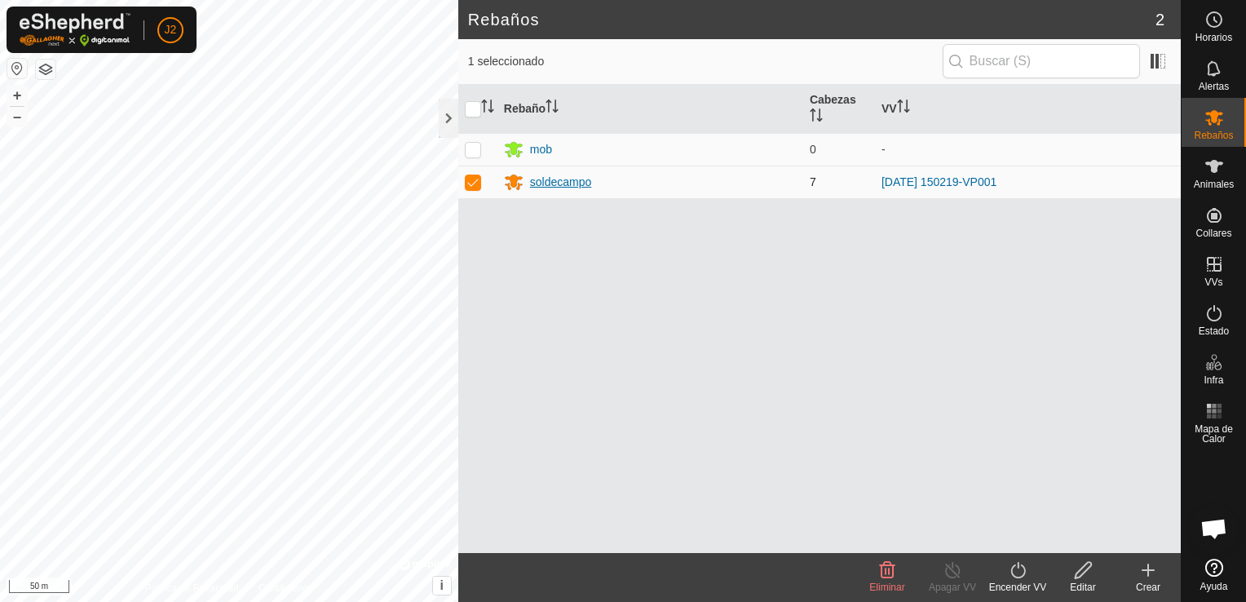
click at [558, 179] on div "soldecampo" at bounding box center [561, 182] width 62 height 17
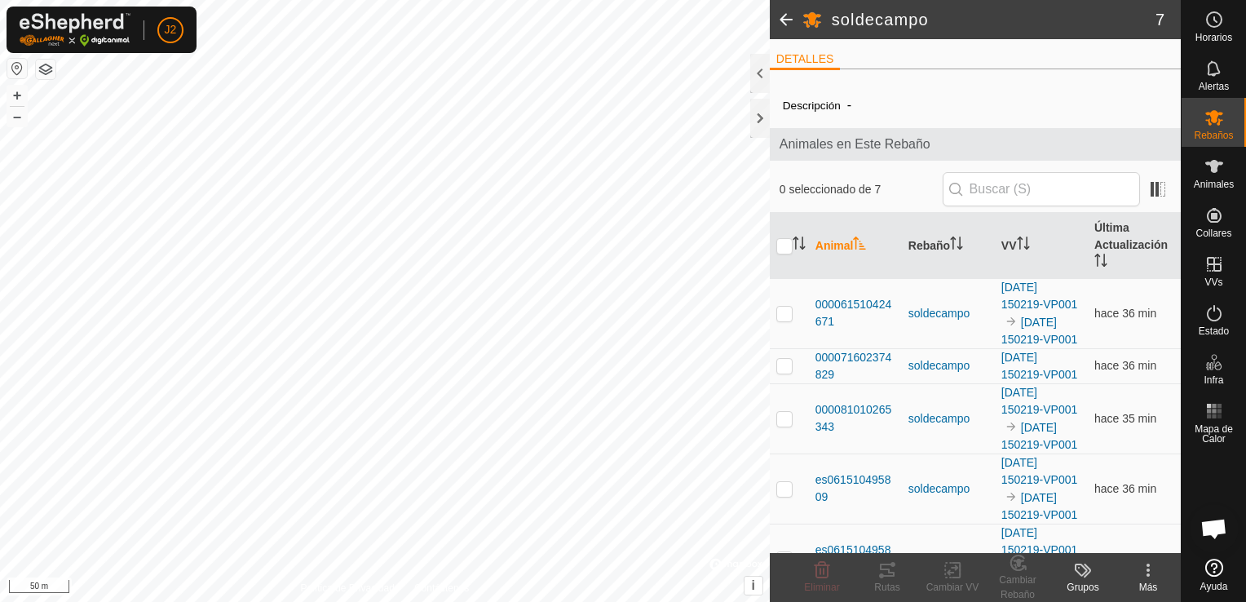
drag, startPoint x: 1181, startPoint y: 320, endPoint x: 1171, endPoint y: 364, distance: 45.1
click at [1171, 364] on div "Horarios Alertas Rebaños Animales Collares VVs Estado Infra Mapa de Calor Ayuda…" at bounding box center [623, 301] width 1246 height 602
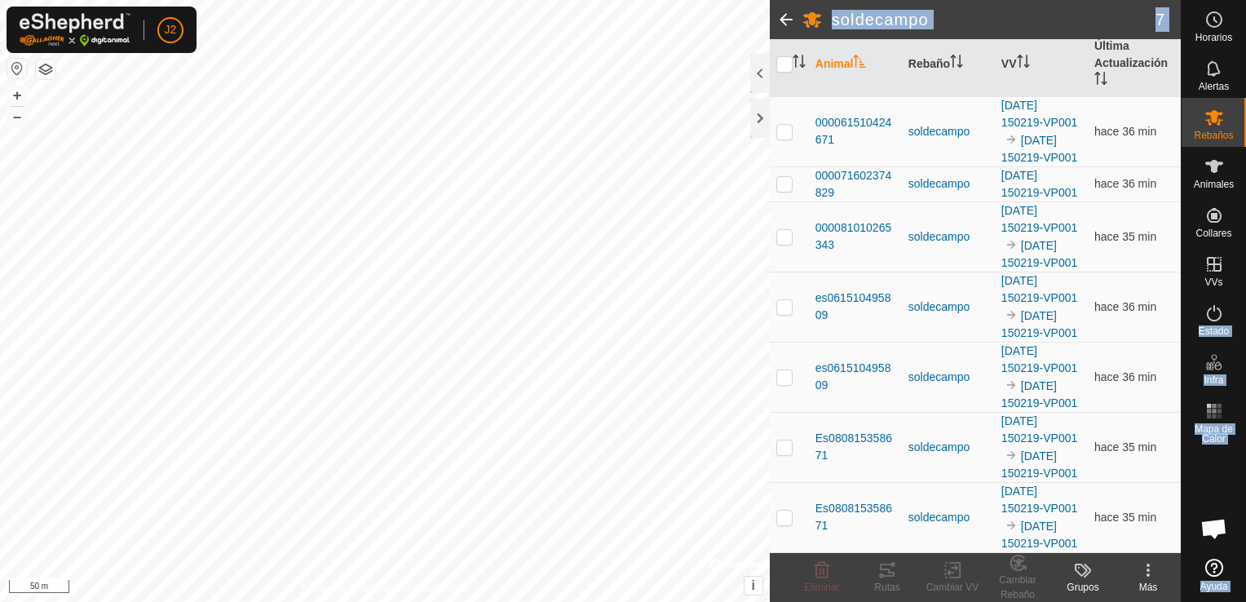
scroll to position [281, 0]
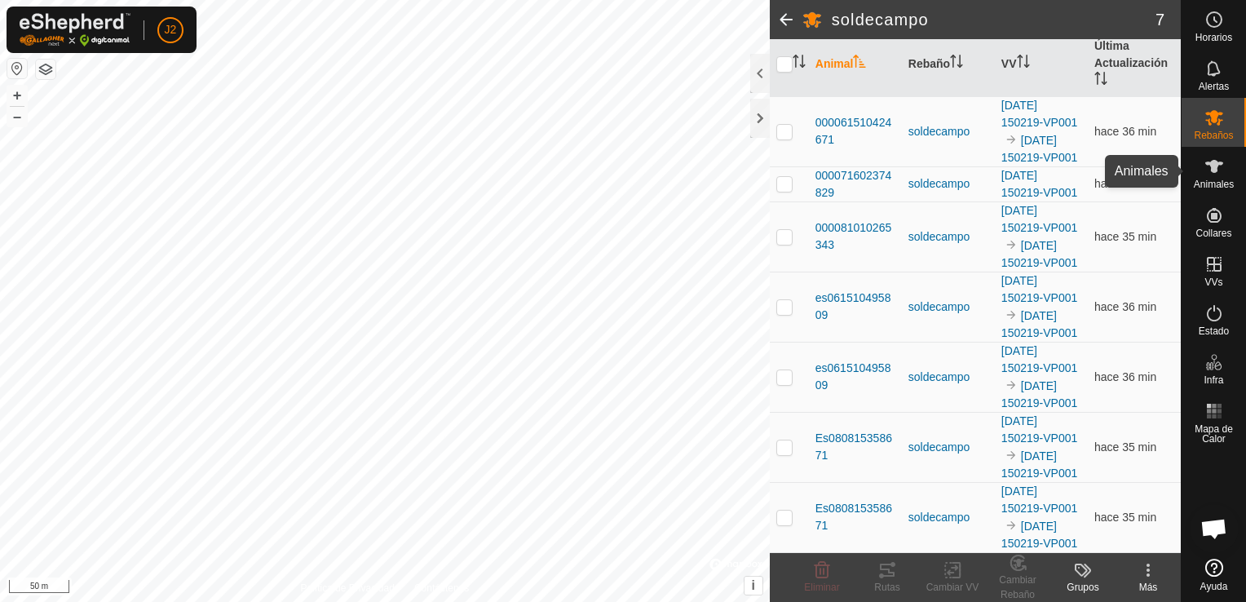
click at [1202, 176] on es-animals-svg-icon at bounding box center [1214, 166] width 29 height 26
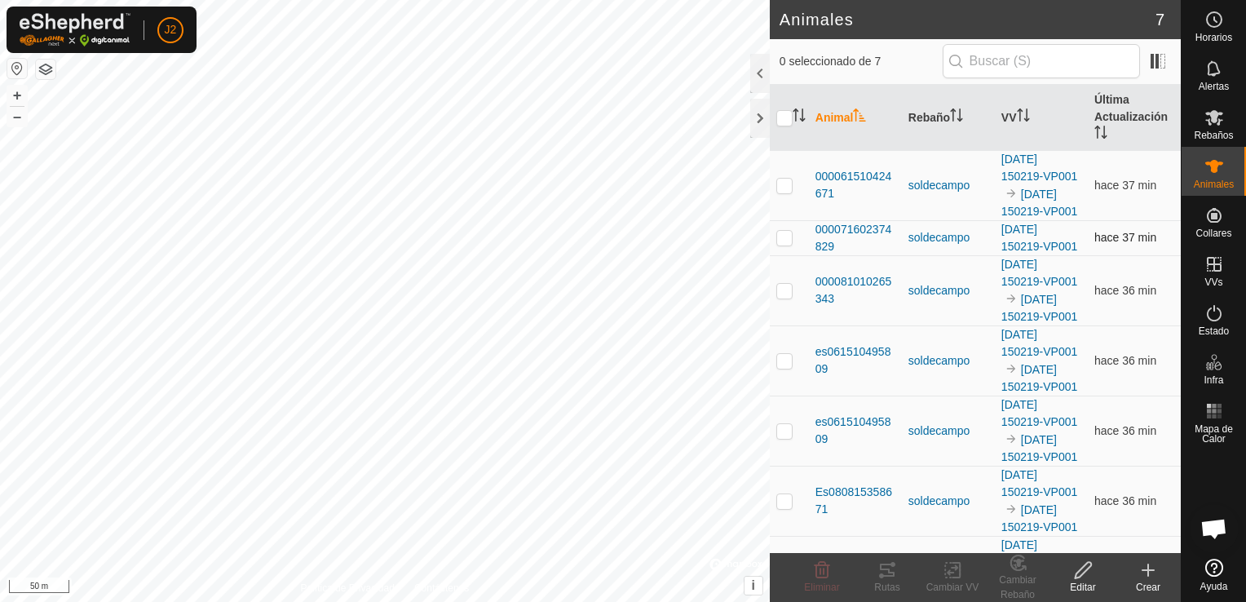
click at [788, 244] on p-checkbox at bounding box center [785, 237] width 16 height 13
checkbox input "true"
click at [1082, 575] on icon at bounding box center [1083, 570] width 16 height 16
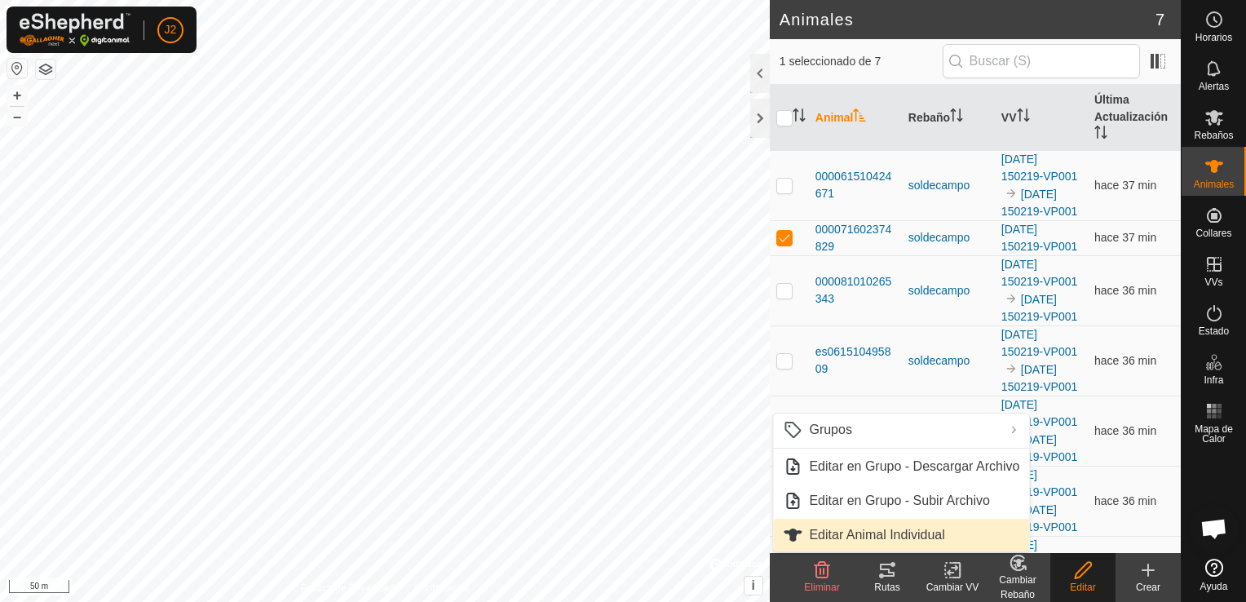
click at [885, 540] on link "Editar Animal Individual" at bounding box center [901, 535] width 256 height 33
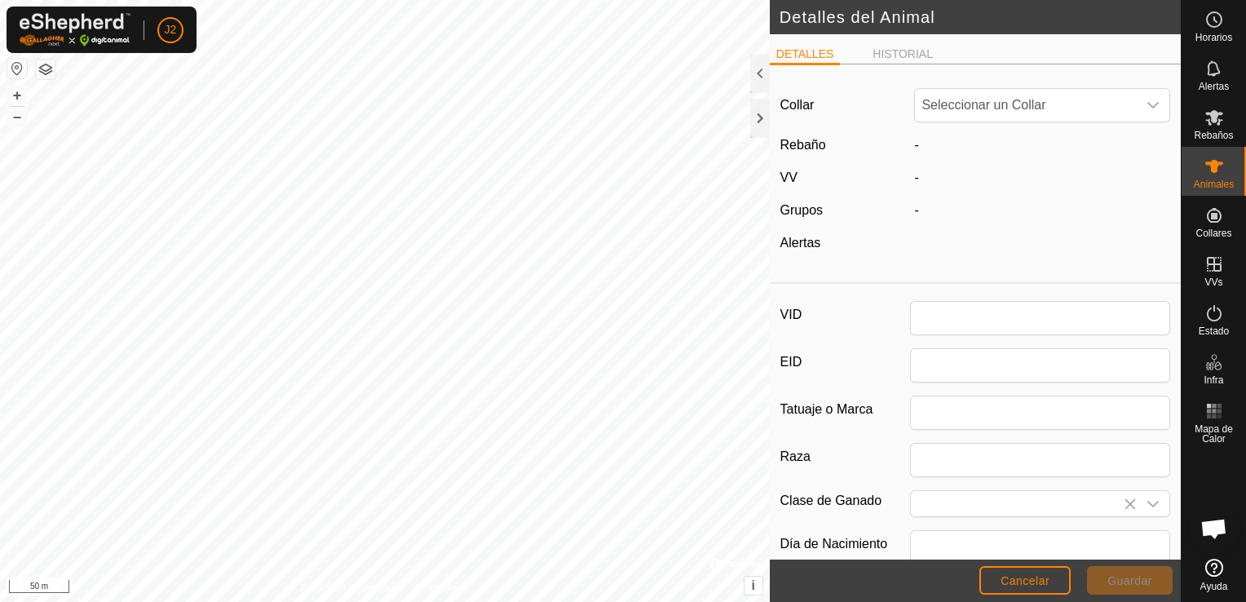
type input "000071602374829"
type input "4829"
type input "0"
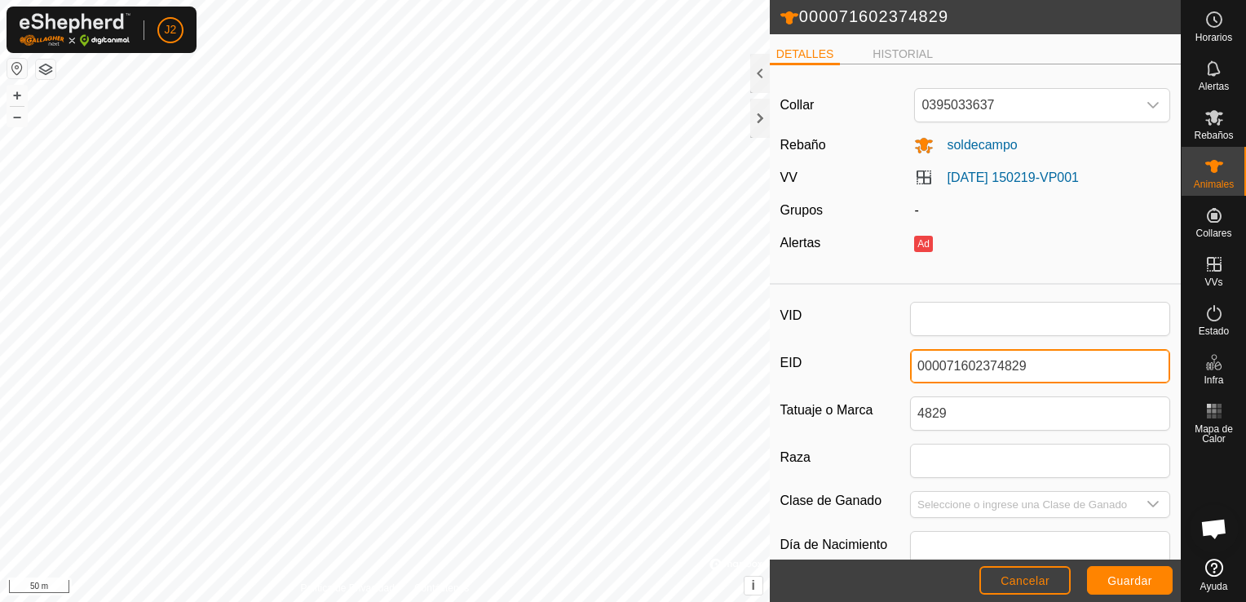
click at [1023, 364] on input "000071602374829" at bounding box center [1040, 366] width 260 height 34
